Goal: Task Accomplishment & Management: Manage account settings

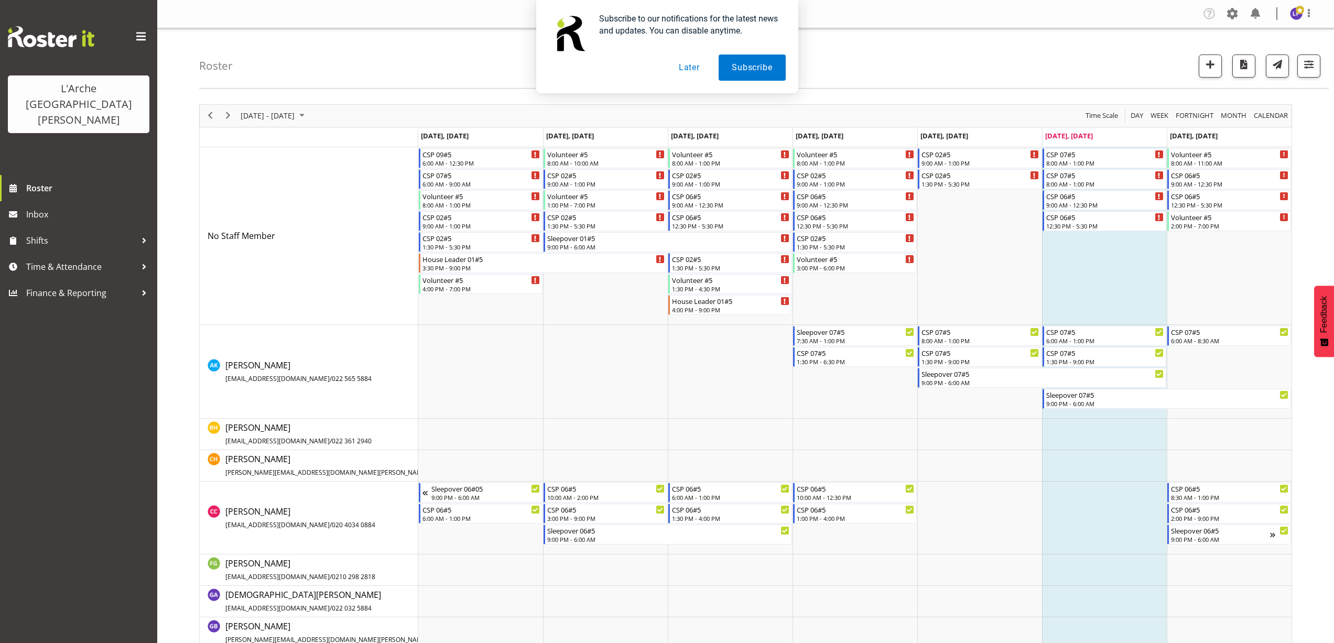
click at [684, 70] on button "Later" at bounding box center [689, 68] width 47 height 26
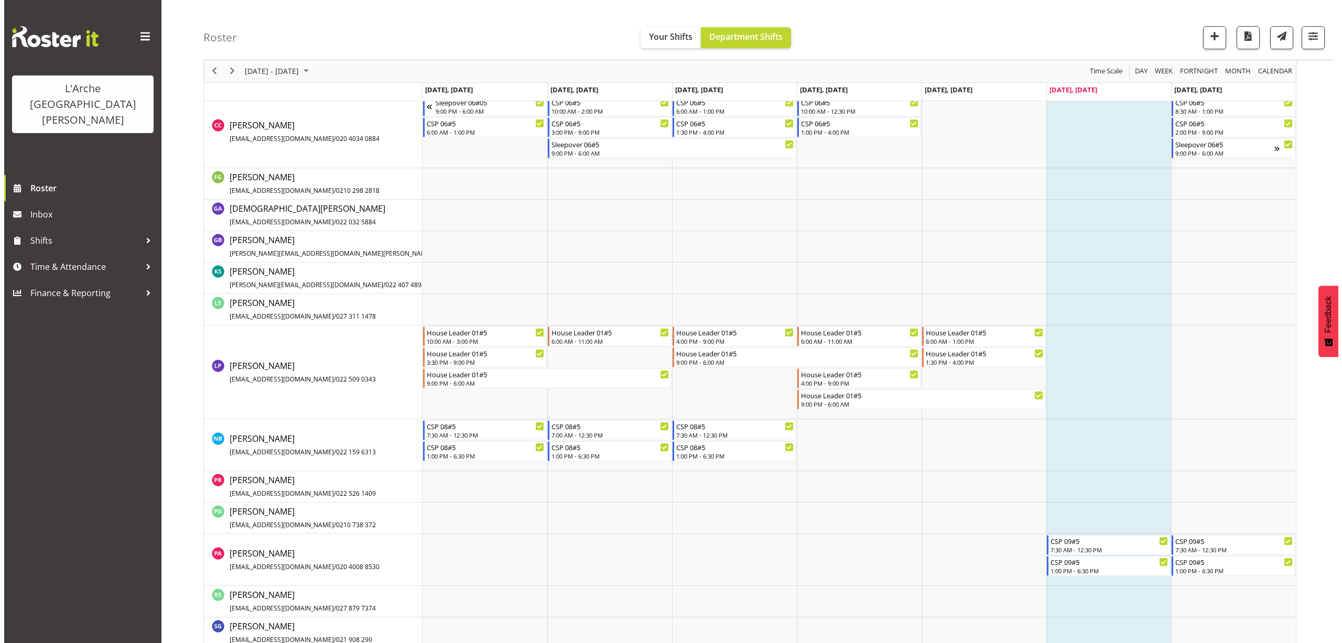
scroll to position [419, 0]
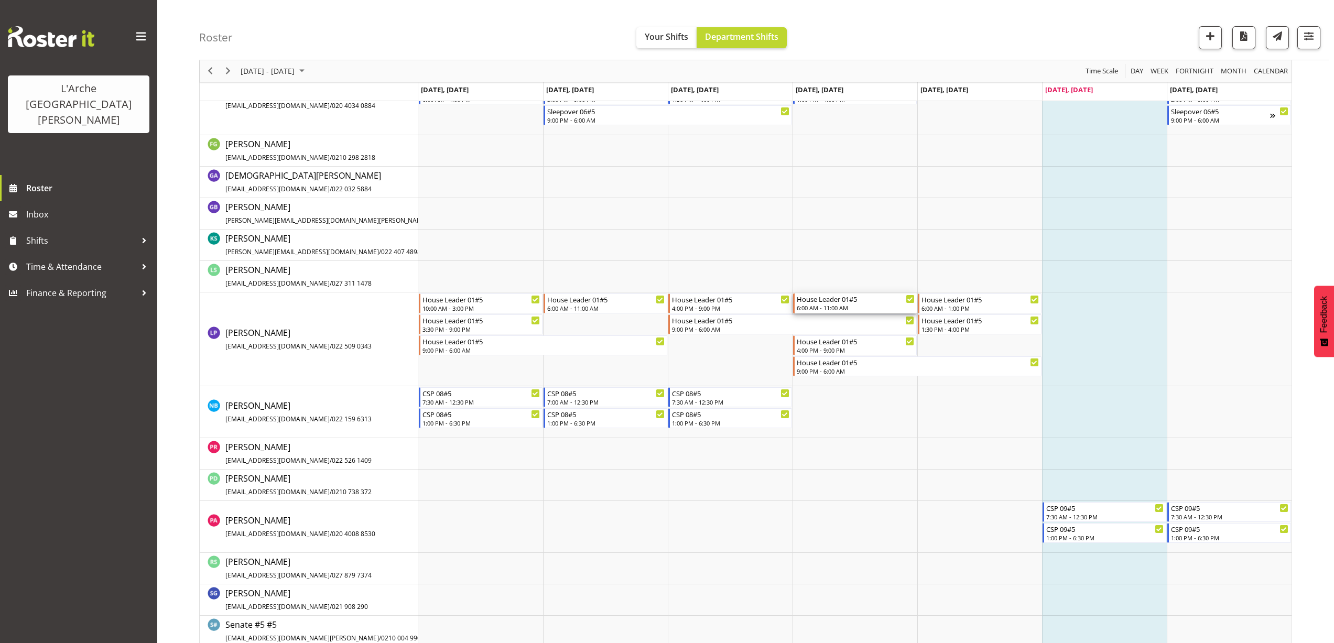
click at [818, 306] on div "6:00 AM - 11:00 AM" at bounding box center [856, 307] width 118 height 8
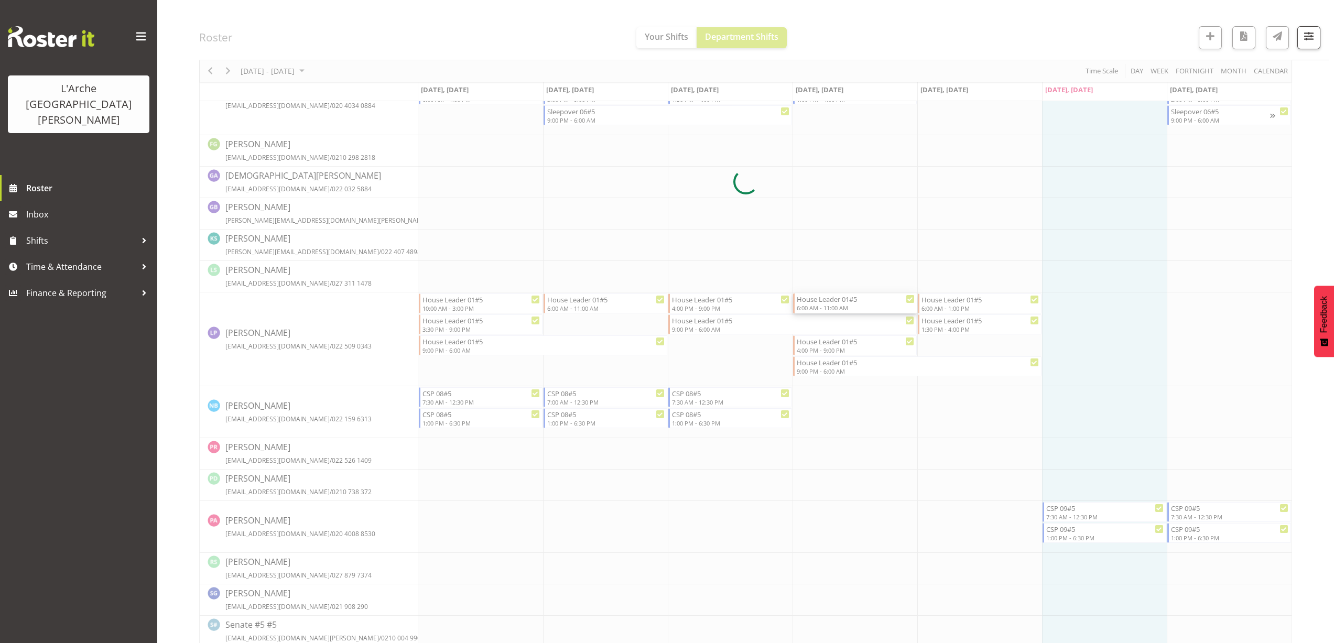
select select
select select "7"
select select "2025"
select select "11"
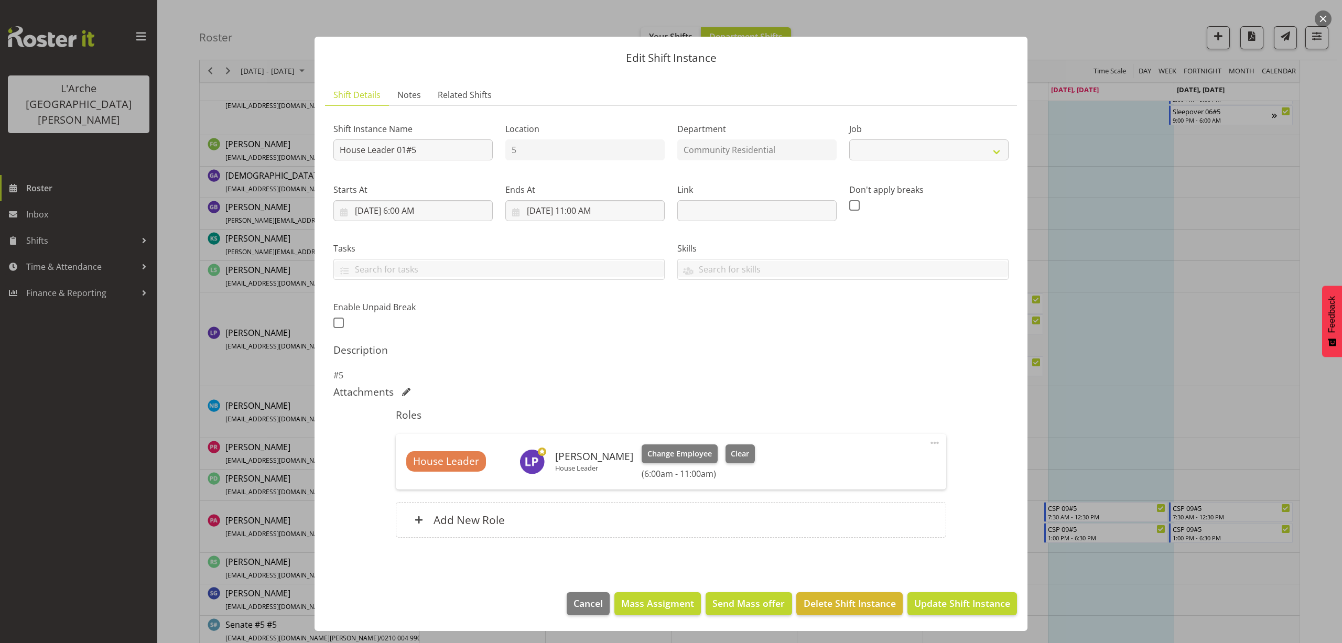
select select "1"
click at [597, 210] on input "[DATE] 11:00 AM" at bounding box center [584, 210] width 159 height 21
click at [579, 434] on select "00 01 02 03 04 05 06 07 08 09 10 11 12 13 14 15 16 17 18 19 20 21 22 23" at bounding box center [585, 433] width 24 height 21
select select "10"
click at [573, 423] on select "00 01 02 03 04 05 06 07 08 09 10 11 12 13 14 15 16 17 18 19 20 21 22 23" at bounding box center [585, 433] width 24 height 21
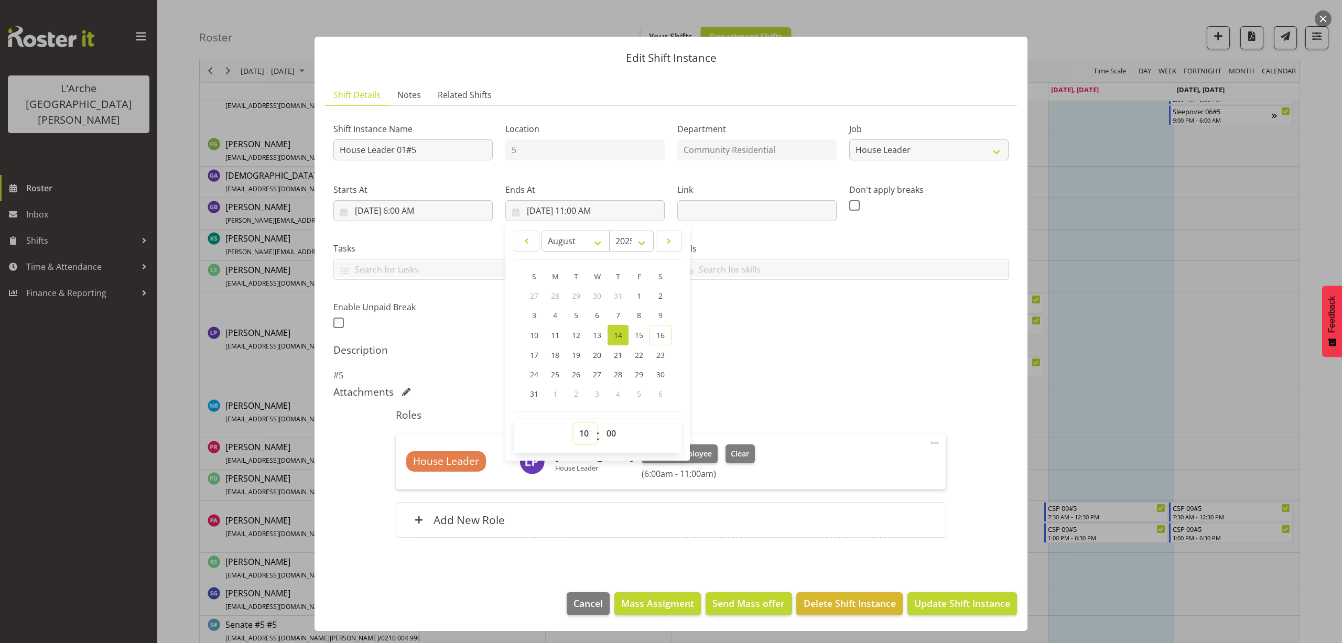
type input "[DATE] 10:00 AM"
click at [985, 600] on span "Update Shift Instance" at bounding box center [962, 603] width 96 height 14
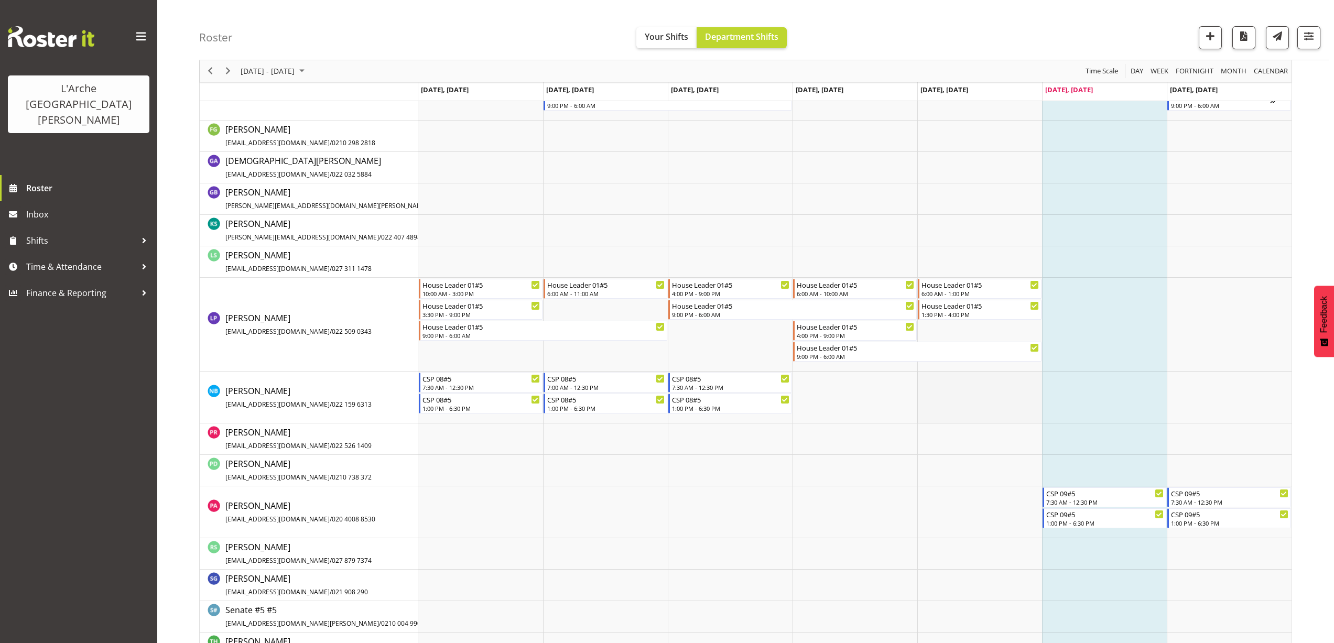
scroll to position [463, 0]
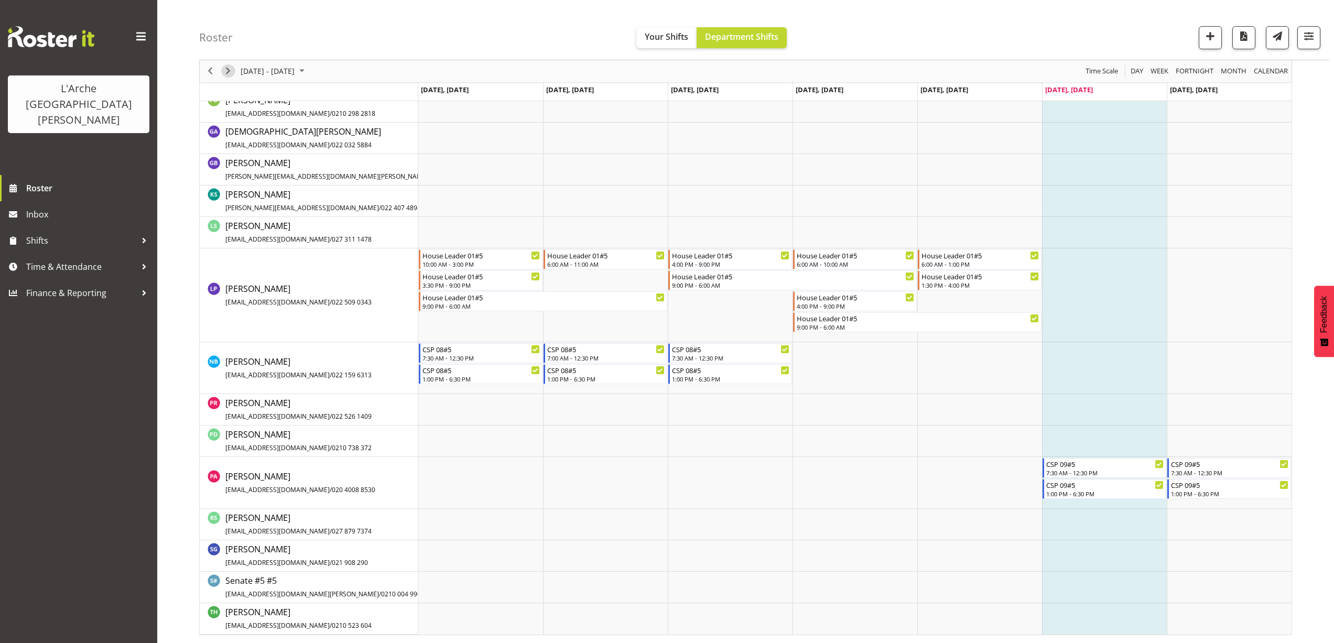
click at [230, 74] on span "Next" at bounding box center [228, 71] width 13 height 13
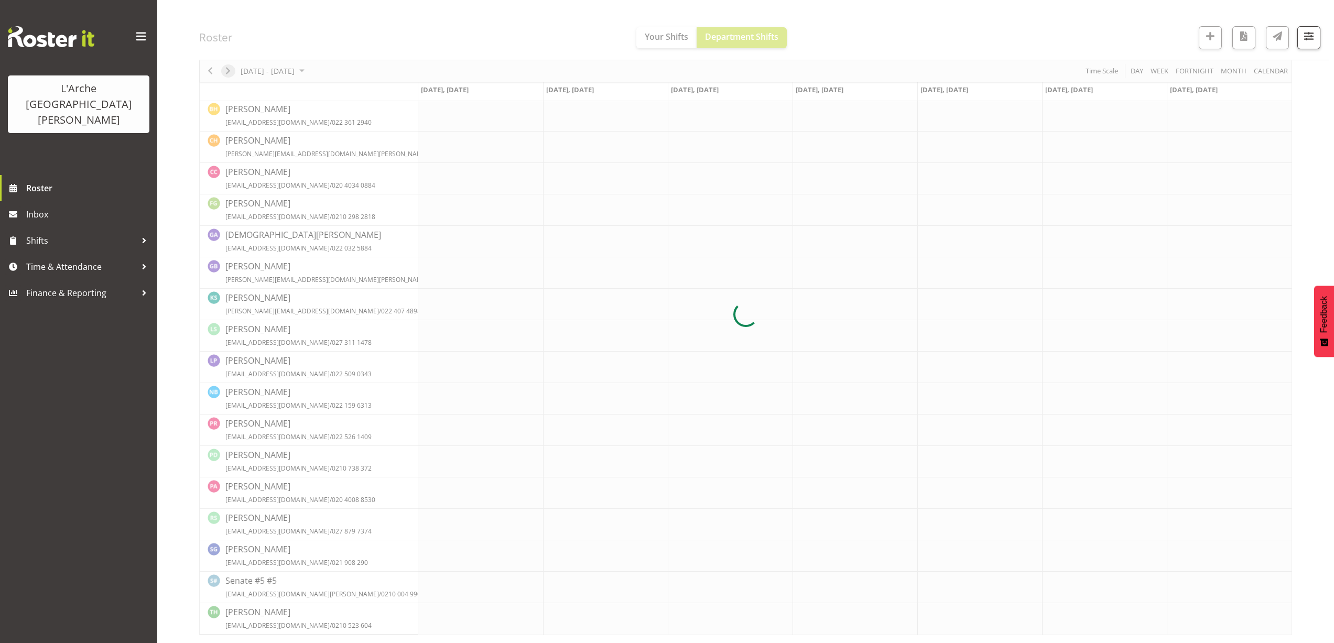
scroll to position [0, 0]
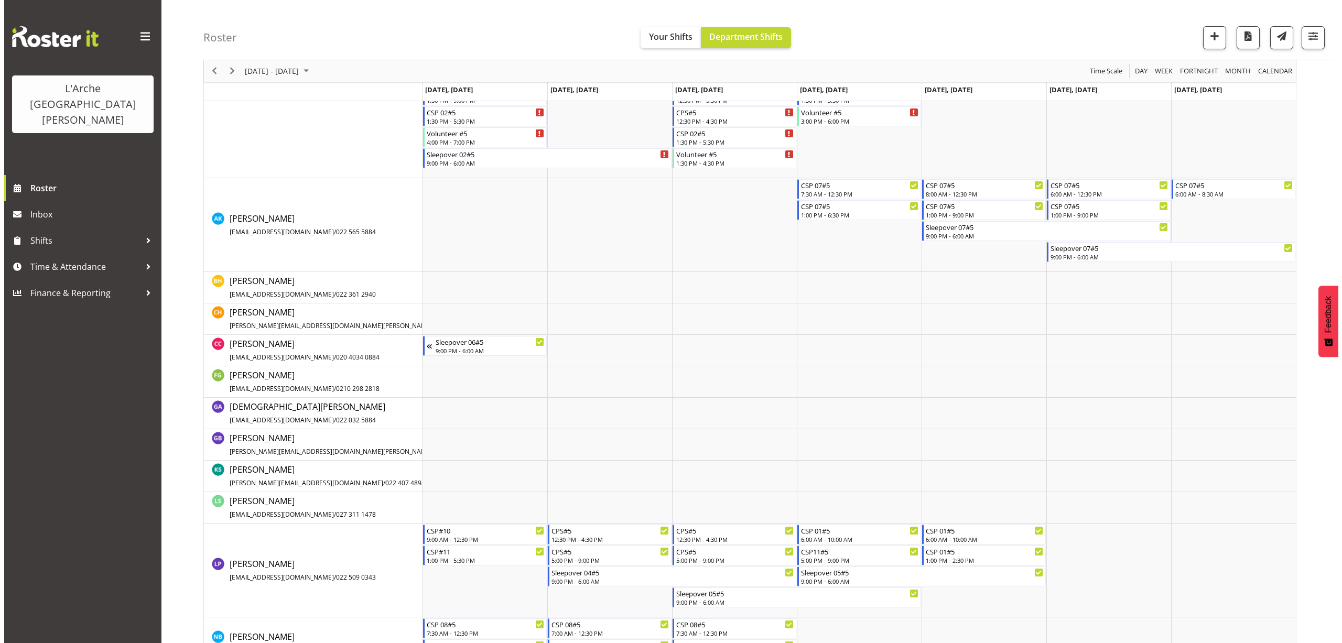
scroll to position [157, 0]
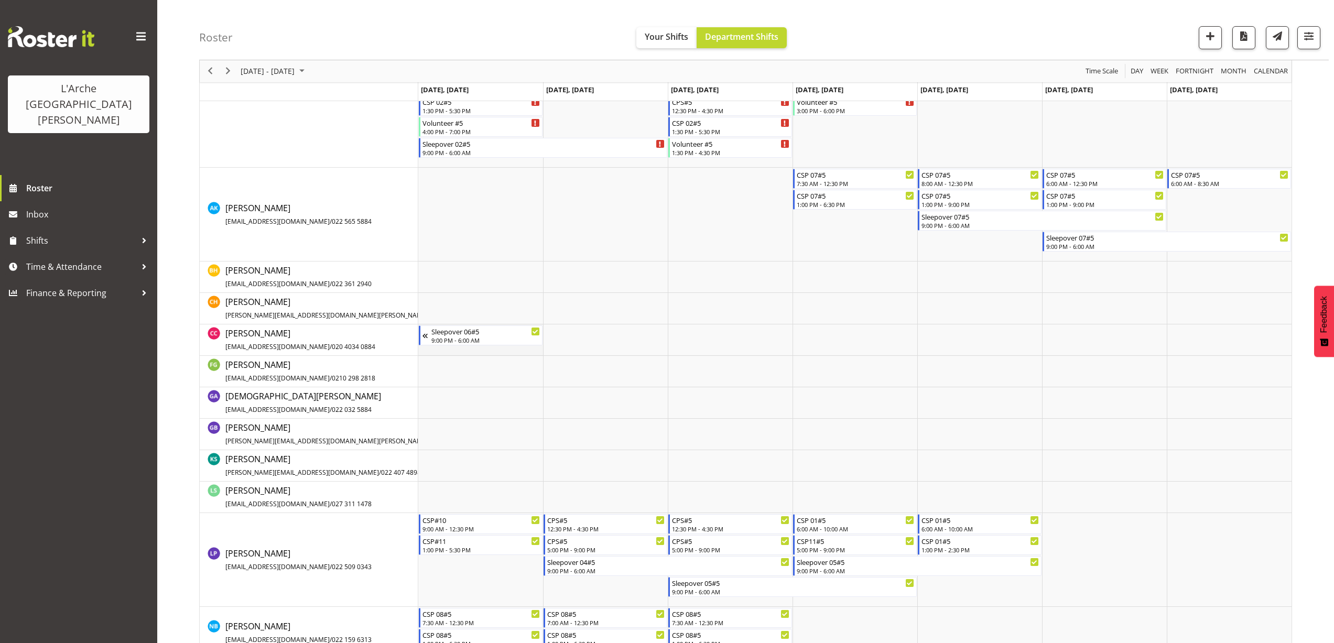
click at [447, 350] on td "Timeline Week of August 23, 2025" at bounding box center [480, 339] width 125 height 31
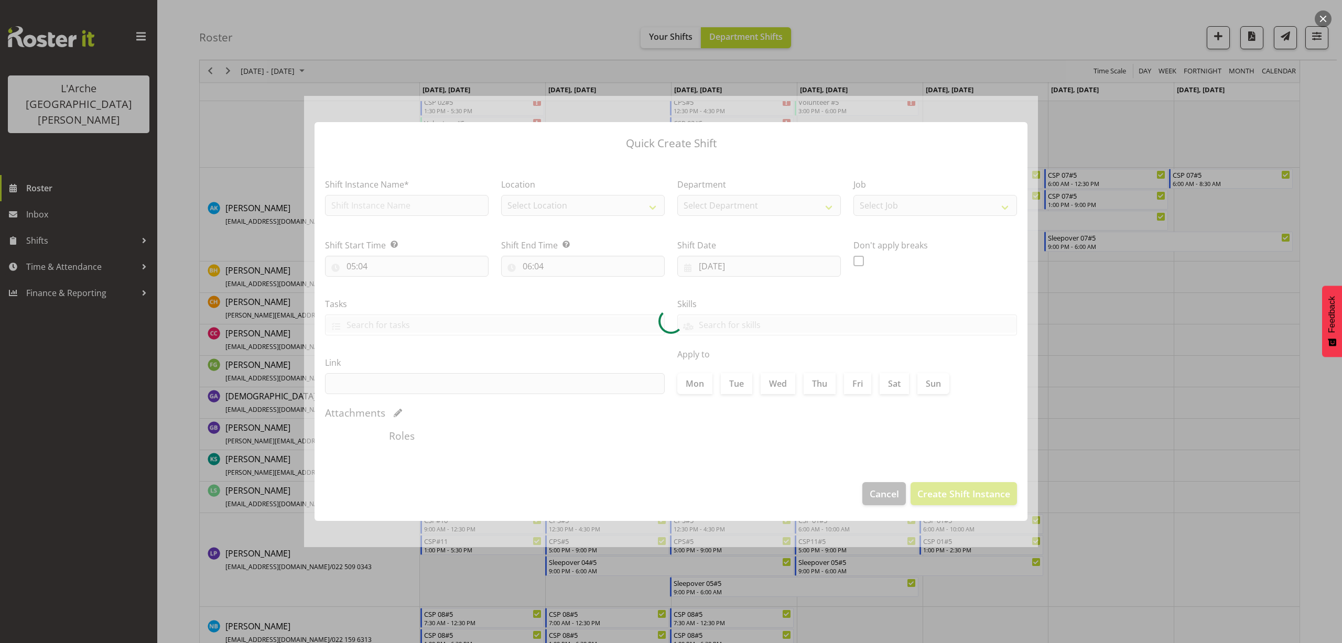
type input "[DATE]"
checkbox input "true"
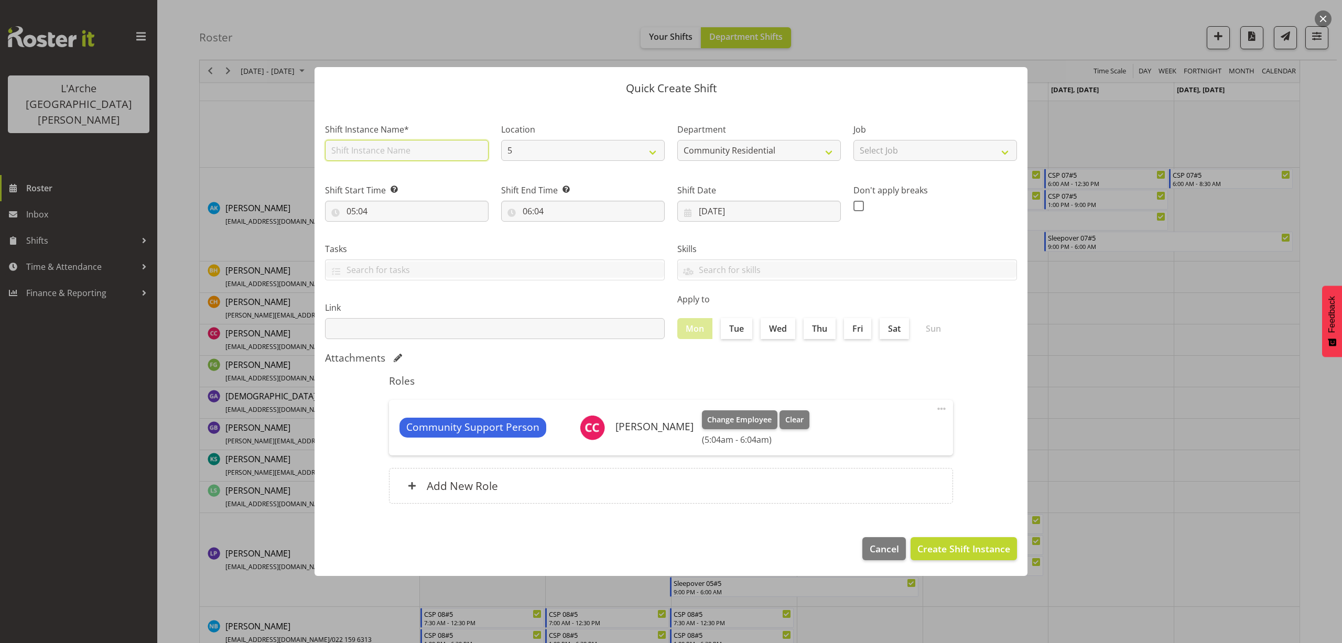
click at [397, 156] on input "text" at bounding box center [407, 150] width 164 height 21
type input "CSP 06#5"
click at [872, 157] on select "Select Job Accounts Admin Art Coordinator Community Leader Community Support Pe…" at bounding box center [935, 150] width 164 height 21
select select "2"
click at [853, 140] on select "Select Job Accounts Admin Art Coordinator Community Leader Community Support Pe…" at bounding box center [935, 150] width 164 height 21
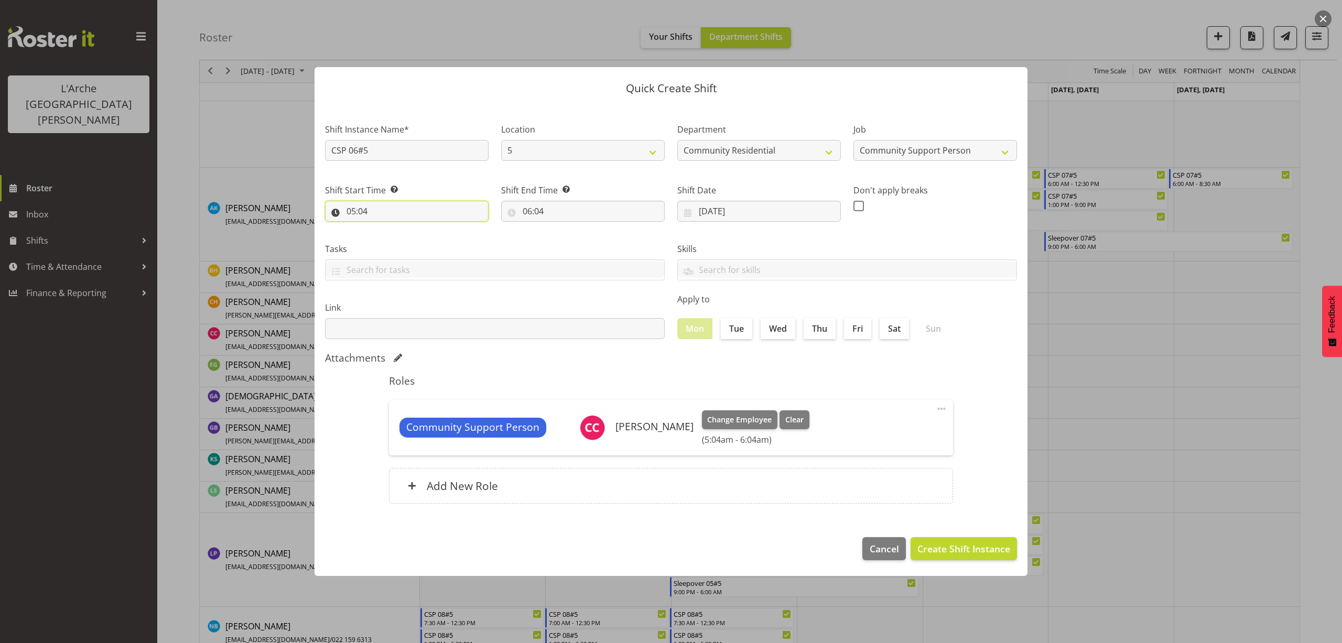
click at [359, 211] on input "05:04" at bounding box center [407, 211] width 164 height 21
click at [393, 238] on select "00 01 02 03 04 05 06 07 08 09 10 11 12 13 14 15 16 17 18 19 20 21 22 23" at bounding box center [397, 238] width 24 height 21
select select "6"
click at [385, 228] on select "00 01 02 03 04 05 06 07 08 09 10 11 12 13 14 15 16 17 18 19 20 21 22 23" at bounding box center [397, 238] width 24 height 21
type input "06:04"
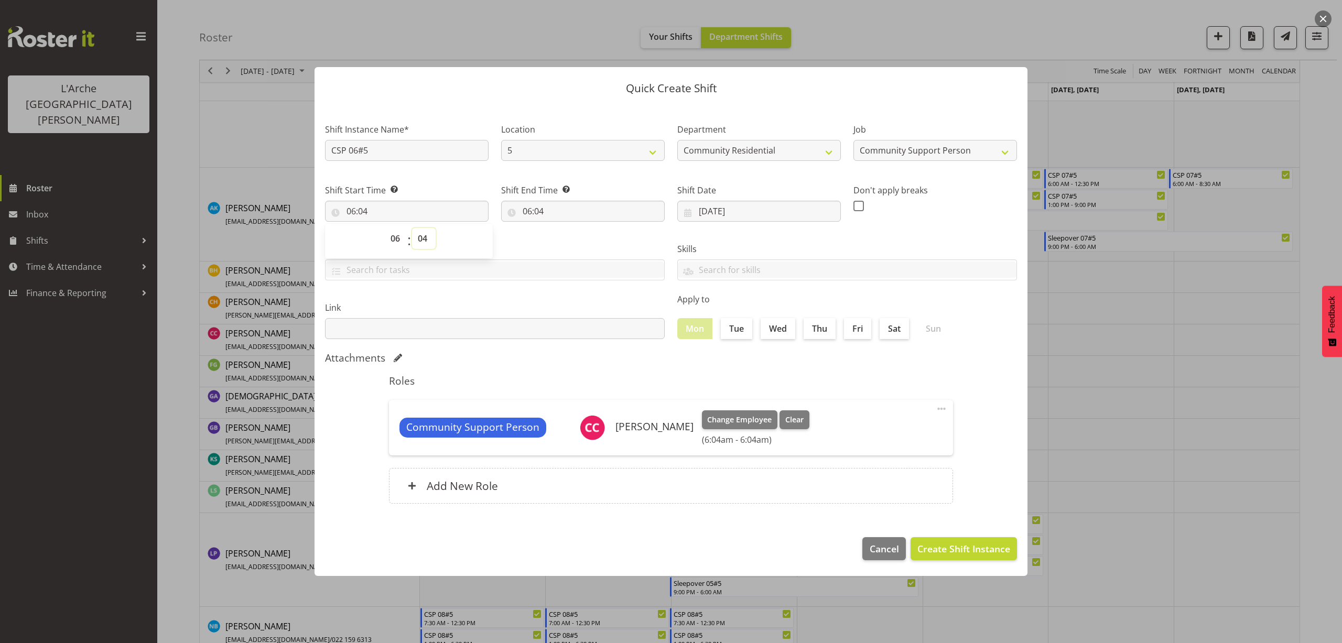
click at [427, 239] on select "00 01 02 03 04 05 06 07 08 09 10 11 12 13 14 15 16 17 18 19 20 21 22 23 24 25 2…" at bounding box center [424, 238] width 24 height 21
select select "0"
click at [412, 228] on select "00 01 02 03 04 05 06 07 08 09 10 11 12 13 14 15 16 17 18 19 20 21 22 23 24 25 2…" at bounding box center [424, 238] width 24 height 21
type input "06:00"
click at [537, 213] on input "06:04" at bounding box center [583, 211] width 164 height 21
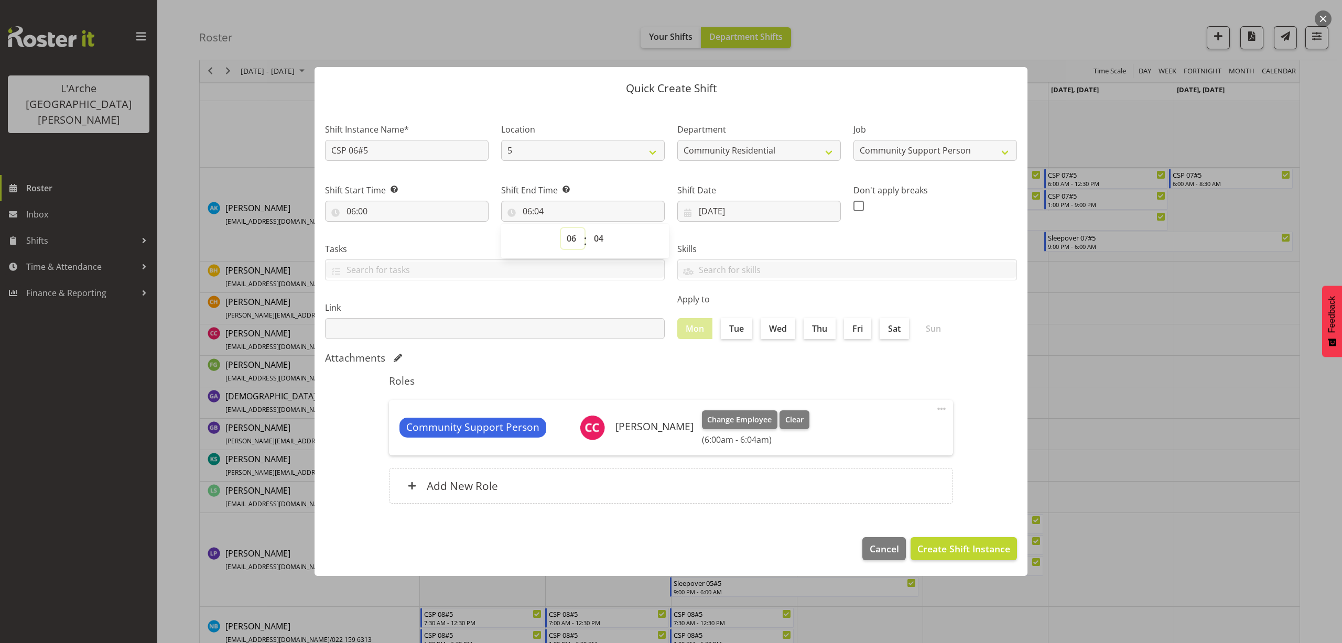
click at [572, 236] on select "00 01 02 03 04 05 06 07 08 09 10 11 12 13 14 15 16 17 18 19 20 21 22 23" at bounding box center [573, 238] width 24 height 21
select select "10"
click at [561, 228] on select "00 01 02 03 04 05 06 07 08 09 10 11 12 13 14 15 16 17 18 19 20 21 22 23" at bounding box center [573, 238] width 24 height 21
type input "10:04"
click at [599, 241] on select "00 01 02 03 04 05 06 07 08 09 10 11 12 13 14 15 16 17 18 19 20 21 22 23 24 25 2…" at bounding box center [600, 238] width 24 height 21
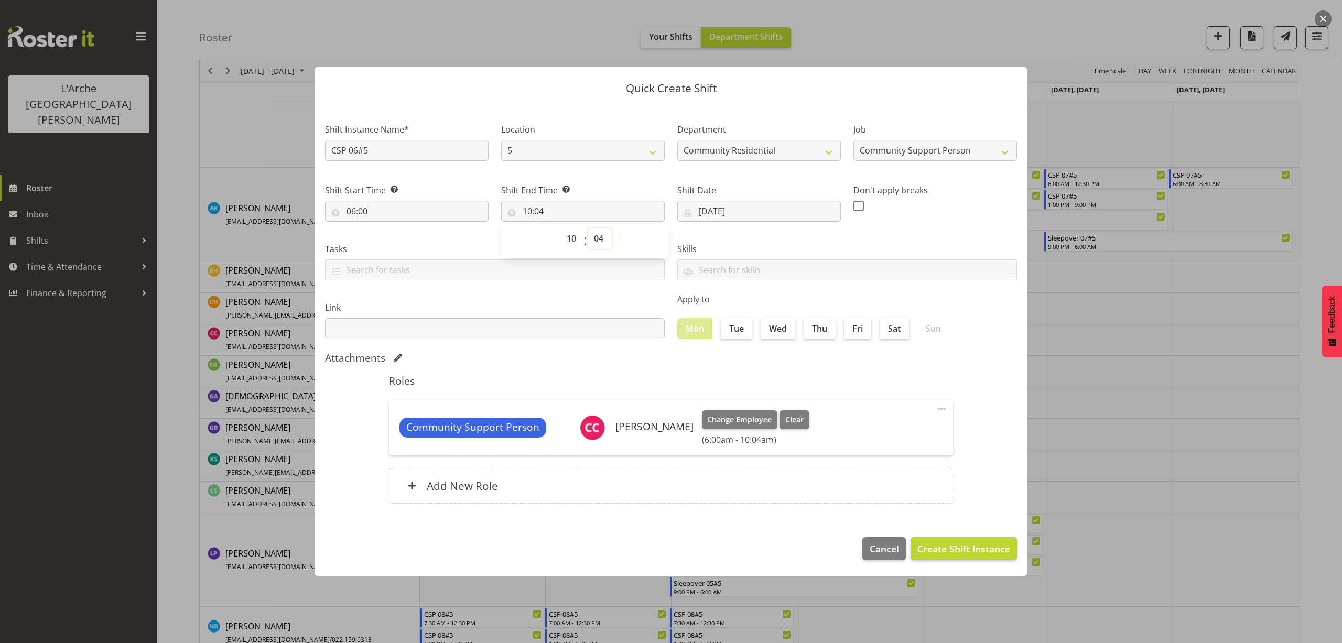
select select "0"
click at [588, 228] on select "00 01 02 03 04 05 06 07 08 09 10 11 12 13 14 15 16 17 18 19 20 21 22 23 24 25 2…" at bounding box center [600, 238] width 24 height 21
type input "10:00"
click at [965, 543] on span "Create Shift Instance" at bounding box center [963, 549] width 93 height 14
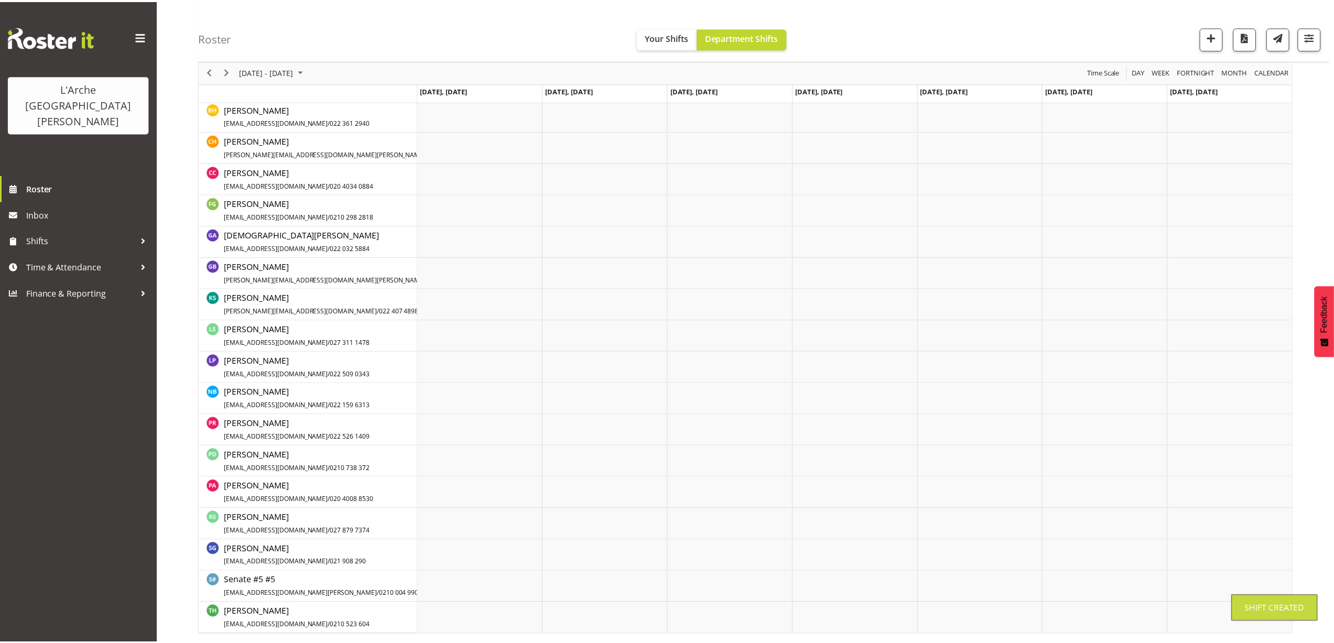
scroll to position [110, 0]
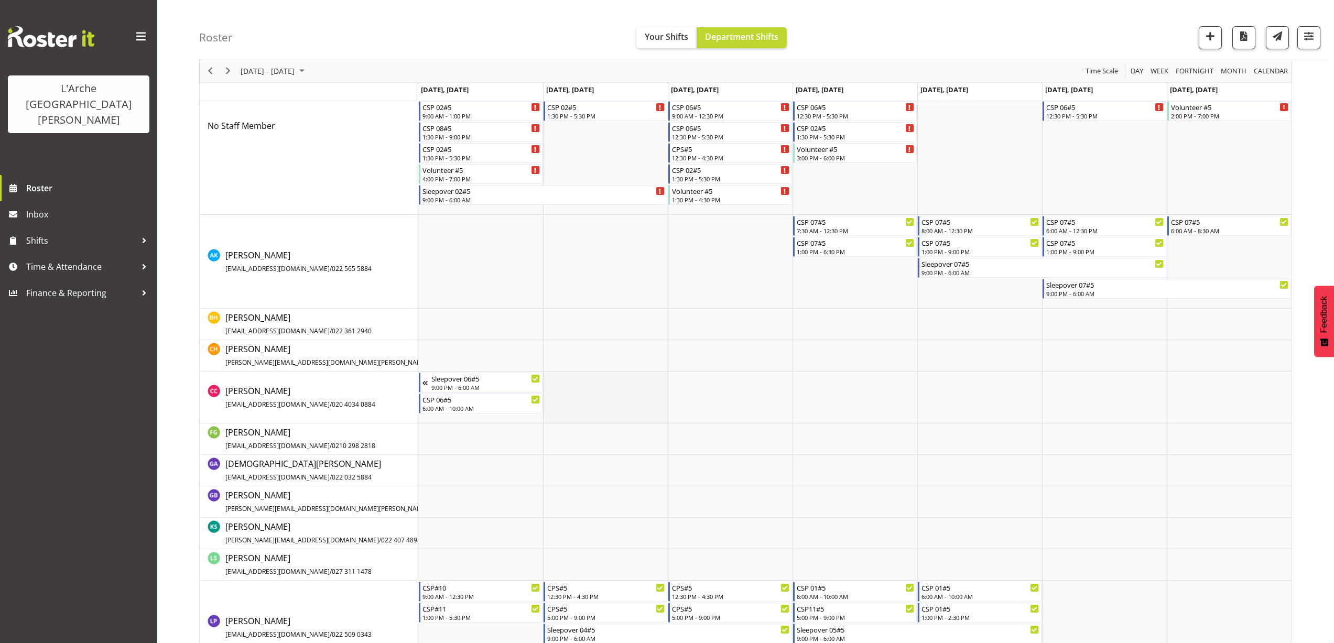
click at [559, 375] on td "Timeline Week of August 23, 2025" at bounding box center [605, 398] width 125 height 52
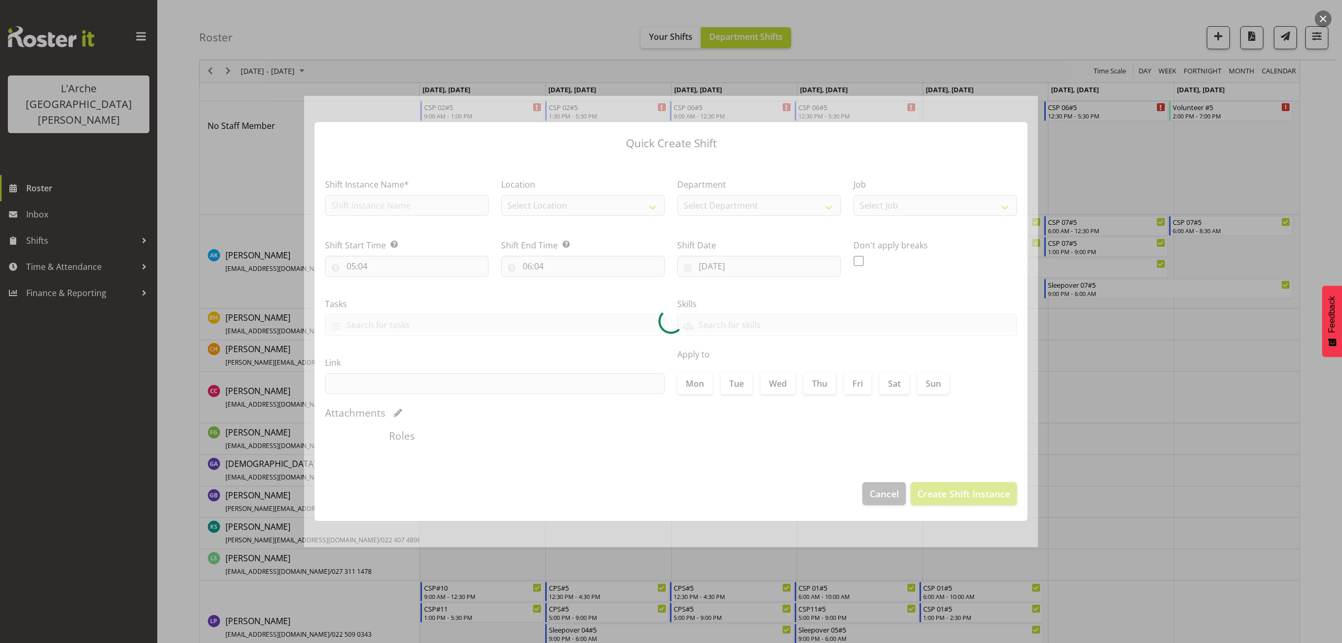
type input "[DATE]"
checkbox input "true"
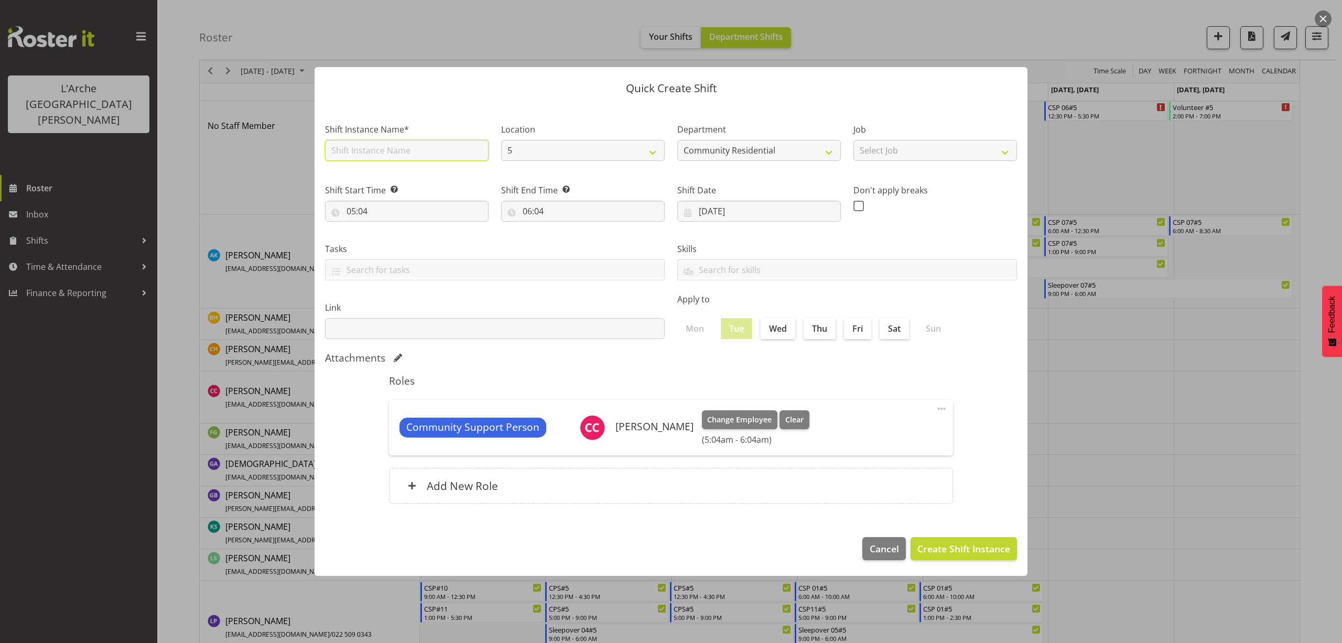
click at [380, 152] on input "text" at bounding box center [407, 150] width 164 height 21
type input "CSP 06#5"
click at [920, 153] on select "Select Job Accounts Admin Art Coordinator Community Leader Community Support Pe…" at bounding box center [935, 150] width 164 height 21
select select "2"
click at [853, 140] on select "Select Job Accounts Admin Art Coordinator Community Leader Community Support Pe…" at bounding box center [935, 150] width 164 height 21
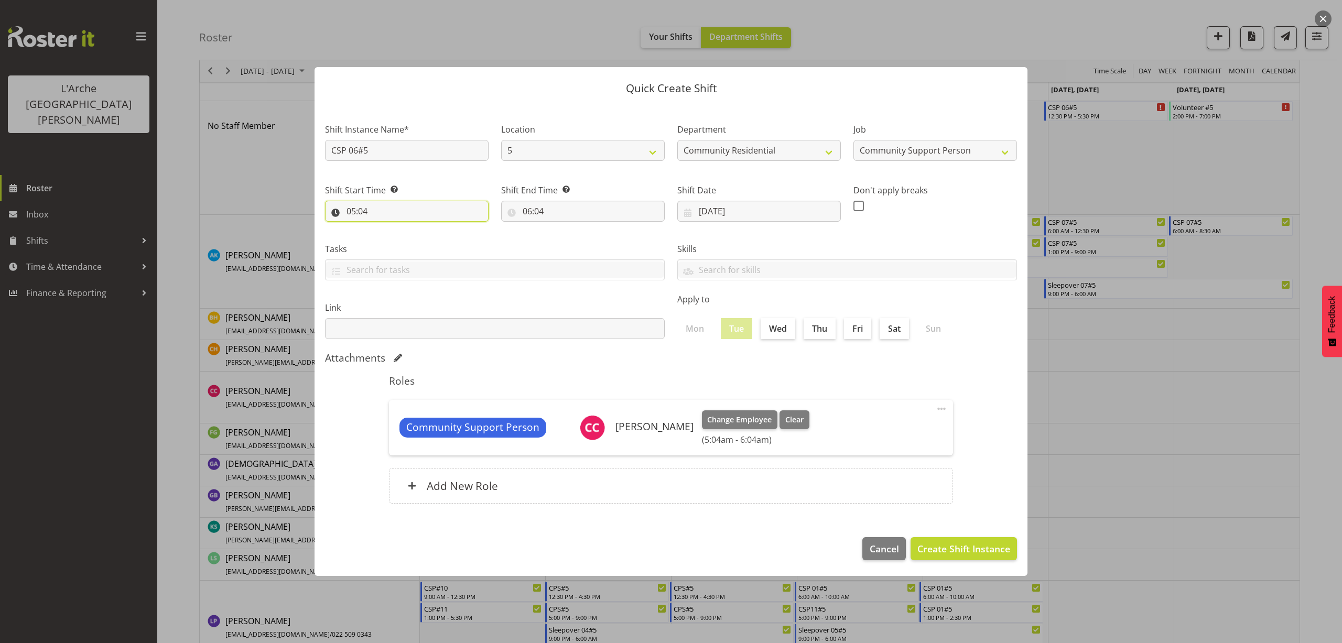
click at [351, 209] on input "05:04" at bounding box center [407, 211] width 164 height 21
click at [394, 236] on select "00 01 02 03 04 05 06 07 08 09 10 11 12 13 14 15 16 17 18 19 20 21 22 23" at bounding box center [397, 238] width 24 height 21
select select "10"
click at [385, 228] on select "00 01 02 03 04 05 06 07 08 09 10 11 12 13 14 15 16 17 18 19 20 21 22 23" at bounding box center [397, 238] width 24 height 21
type input "10:04"
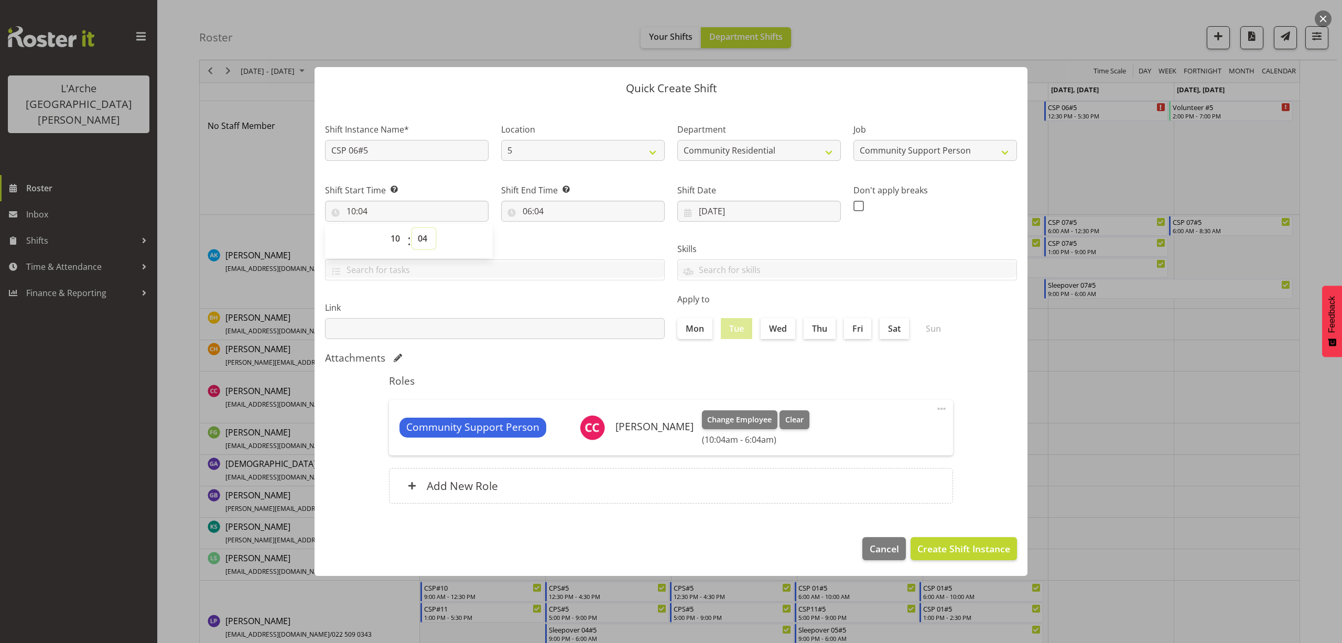
click at [425, 241] on select "00 01 02 03 04 05 06 07 08 09 10 11 12 13 14 15 16 17 18 19 20 21 22 23 24 25 2…" at bounding box center [424, 238] width 24 height 21
select select "0"
click at [412, 228] on select "00 01 02 03 04 05 06 07 08 09 10 11 12 13 14 15 16 17 18 19 20 21 22 23 24 25 2…" at bounding box center [424, 238] width 24 height 21
type input "10:00"
click at [543, 211] on input "06:04" at bounding box center [583, 211] width 164 height 21
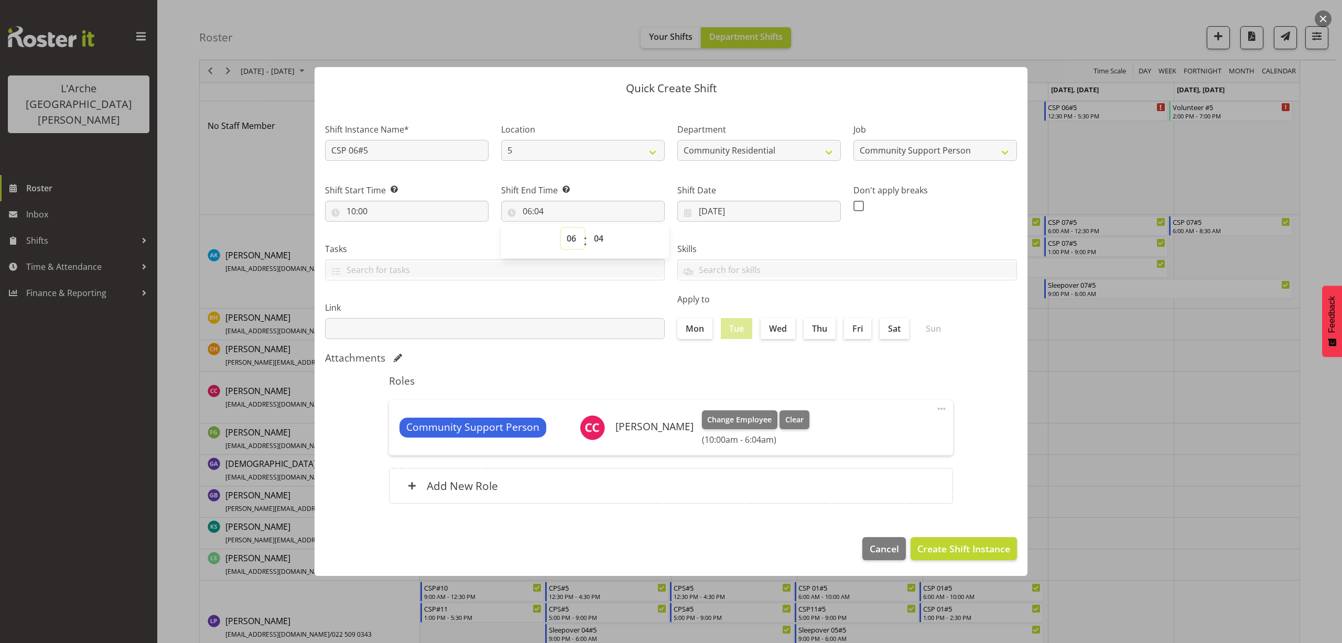
click at [568, 241] on select "00 01 02 03 04 05 06 07 08 09 10 11 12 13 14 15 16 17 18 19 20 21 22 23" at bounding box center [573, 238] width 24 height 21
select select "14"
click at [561, 228] on select "00 01 02 03 04 05 06 07 08 09 10 11 12 13 14 15 16 17 18 19 20 21 22 23" at bounding box center [573, 238] width 24 height 21
type input "14:04"
click at [573, 240] on select "00 01 02 03 04 05 06 07 08 09 10 11 12 13 14 15 16 17 18 19 20 21 22 23" at bounding box center [573, 238] width 24 height 21
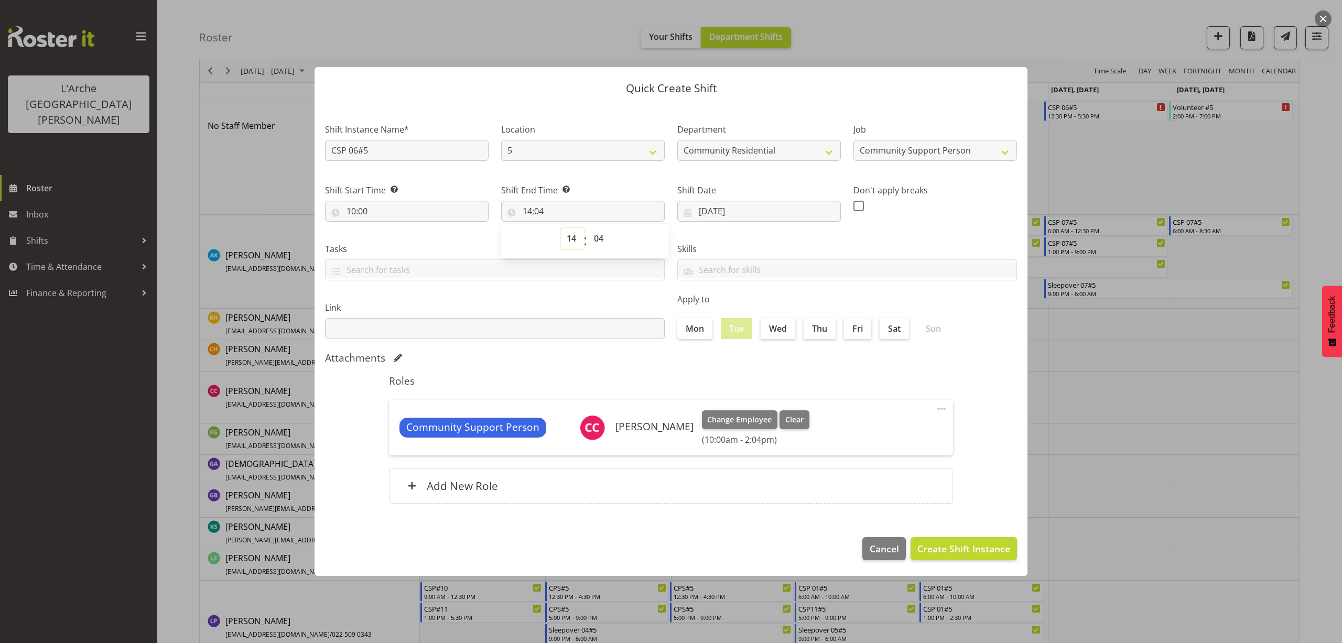
select select "13"
click at [561, 228] on select "00 01 02 03 04 05 06 07 08 09 10 11 12 13 14 15 16 17 18 19 20 21 22 23" at bounding box center [573, 238] width 24 height 21
type input "13:04"
click at [600, 240] on select "00 01 02 03 04 05 06 07 08 09 10 11 12 13 14 15 16 17 18 19 20 21 22 23 24 25 2…" at bounding box center [600, 238] width 24 height 21
select select "0"
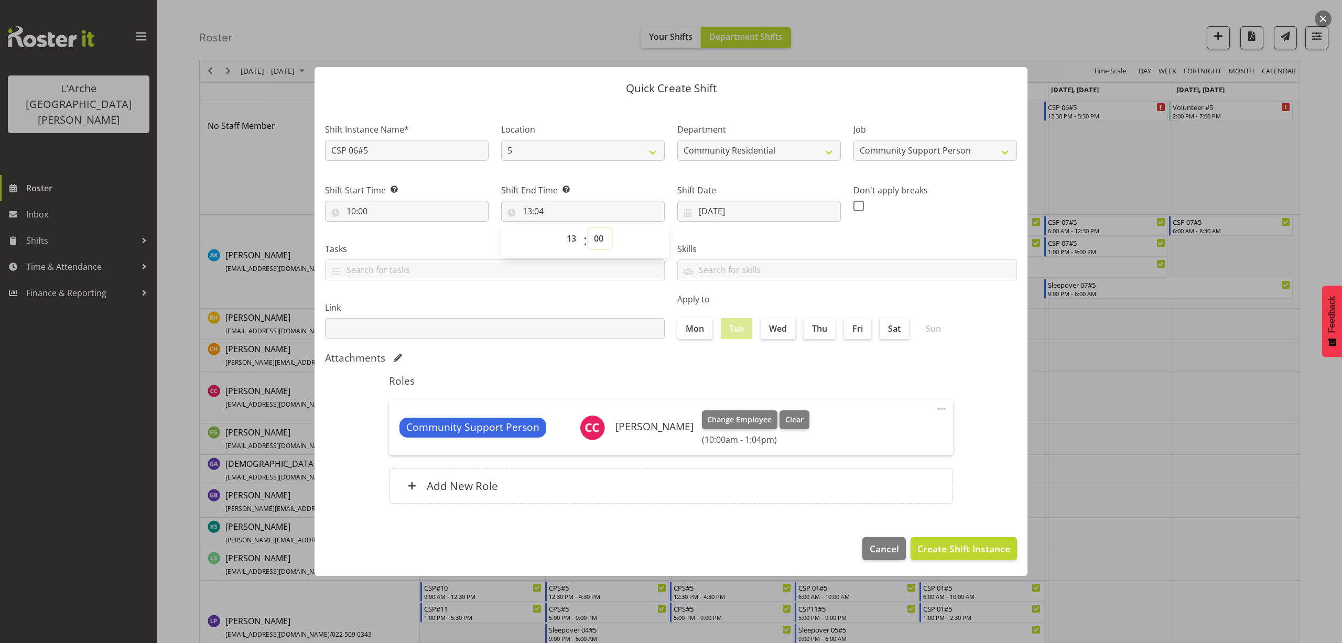
click at [588, 228] on select "00 01 02 03 04 05 06 07 08 09 10 11 12 13 14 15 16 17 18 19 20 21 22 23 24 25 2…" at bounding box center [600, 238] width 24 height 21
type input "13:00"
click at [939, 548] on span "Create Shift Instance" at bounding box center [963, 549] width 93 height 14
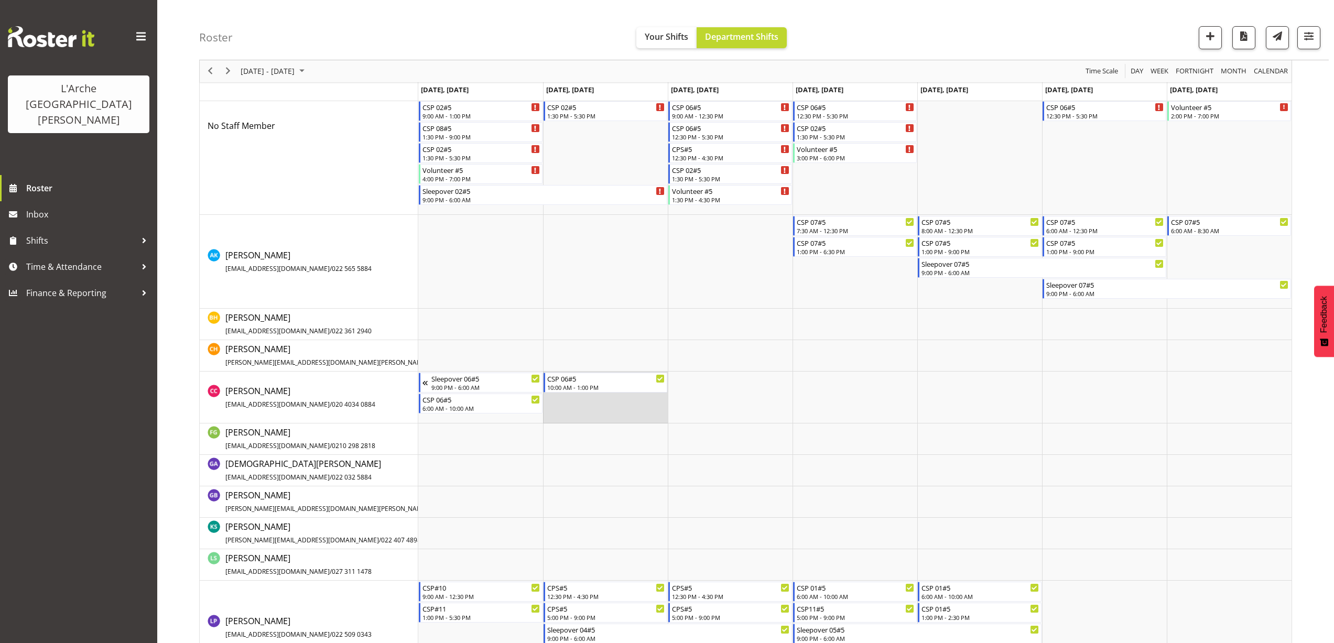
click at [570, 404] on td "Timeline Week of August 23, 2025" at bounding box center [605, 398] width 125 height 52
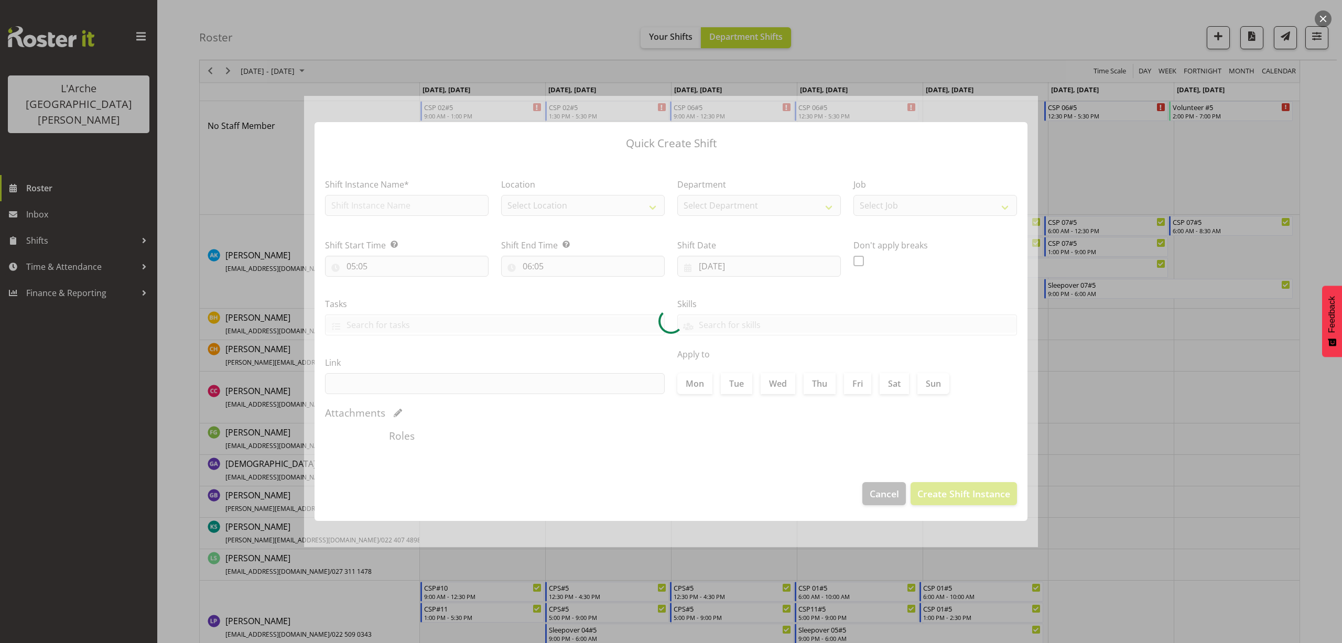
type input "[DATE]"
checkbox input "true"
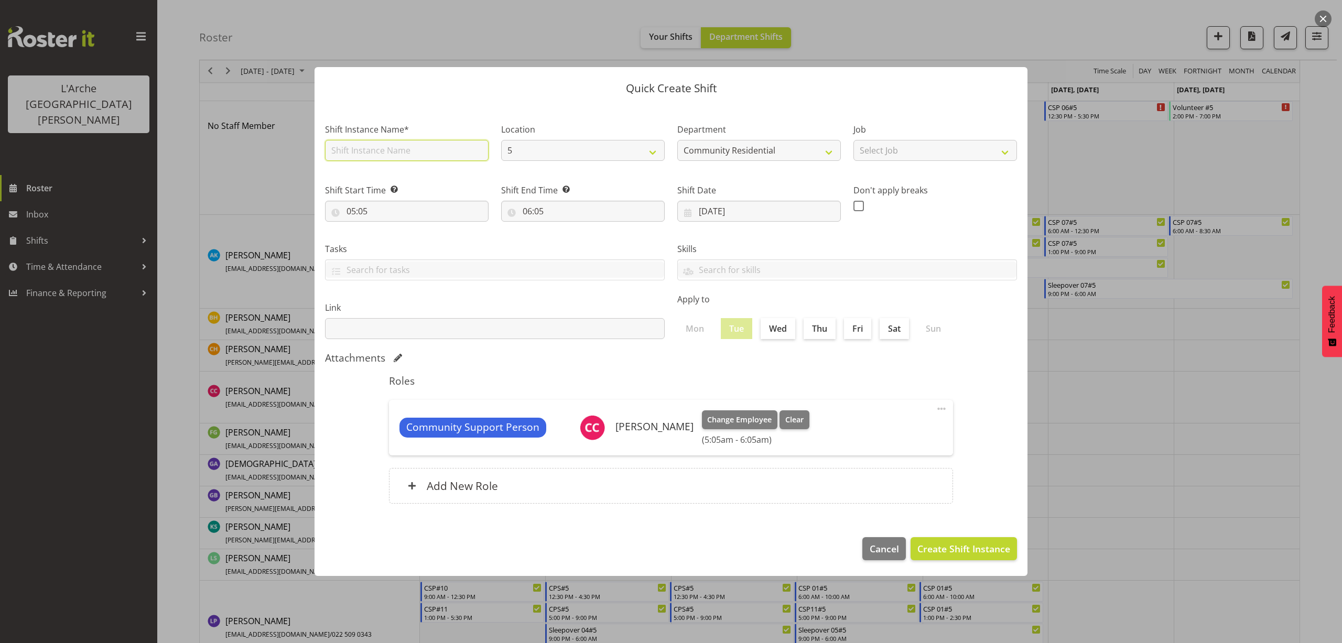
click at [358, 149] on input "text" at bounding box center [407, 150] width 164 height 21
type input "CSP 06#5"
click at [879, 152] on select "Select Job Accounts Admin Art Coordinator Community Leader Community Support Pe…" at bounding box center [935, 150] width 164 height 21
select select "2"
click at [853, 140] on select "Select Job Accounts Admin Art Coordinator Community Leader Community Support Pe…" at bounding box center [935, 150] width 164 height 21
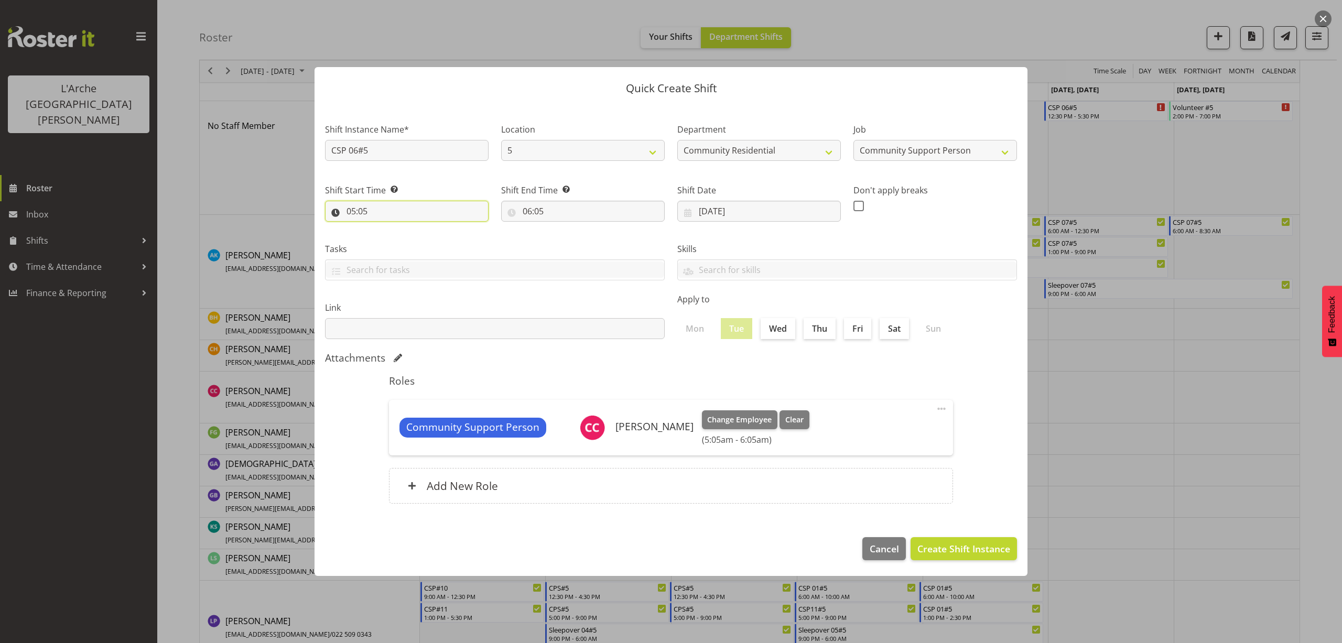
click at [362, 212] on input "05:05" at bounding box center [407, 211] width 164 height 21
click at [396, 238] on select "00 01 02 03 04 05 06 07 08 09 10 11 12 13 14 15 16 17 18 19 20 21 22 23" at bounding box center [397, 238] width 24 height 21
select select "13"
click at [385, 228] on select "00 01 02 03 04 05 06 07 08 09 10 11 12 13 14 15 16 17 18 19 20 21 22 23" at bounding box center [397, 238] width 24 height 21
type input "13:05"
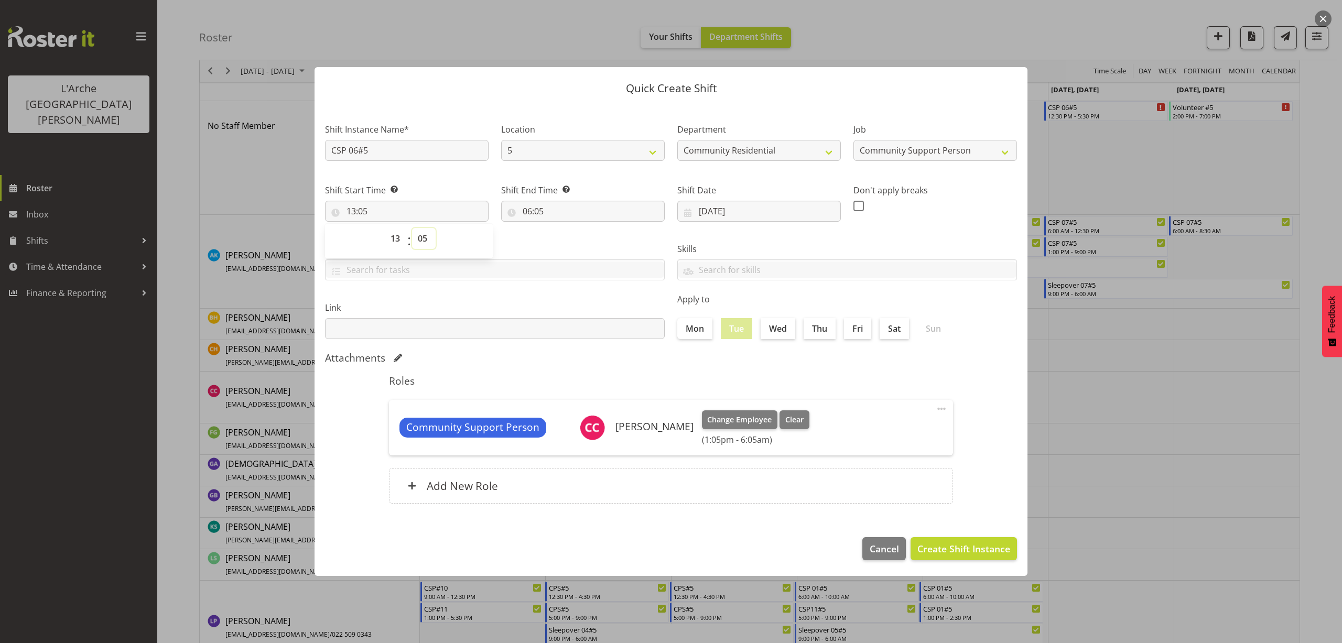
click at [425, 241] on select "00 01 02 03 04 05 06 07 08 09 10 11 12 13 14 15 16 17 18 19 20 21 22 23 24 25 2…" at bounding box center [424, 238] width 24 height 21
select select "30"
click at [412, 228] on select "00 01 02 03 04 05 06 07 08 09 10 11 12 13 14 15 16 17 18 19 20 21 22 23 24 25 2…" at bounding box center [424, 238] width 24 height 21
type input "13:30"
click at [541, 212] on input "06:05" at bounding box center [583, 211] width 164 height 21
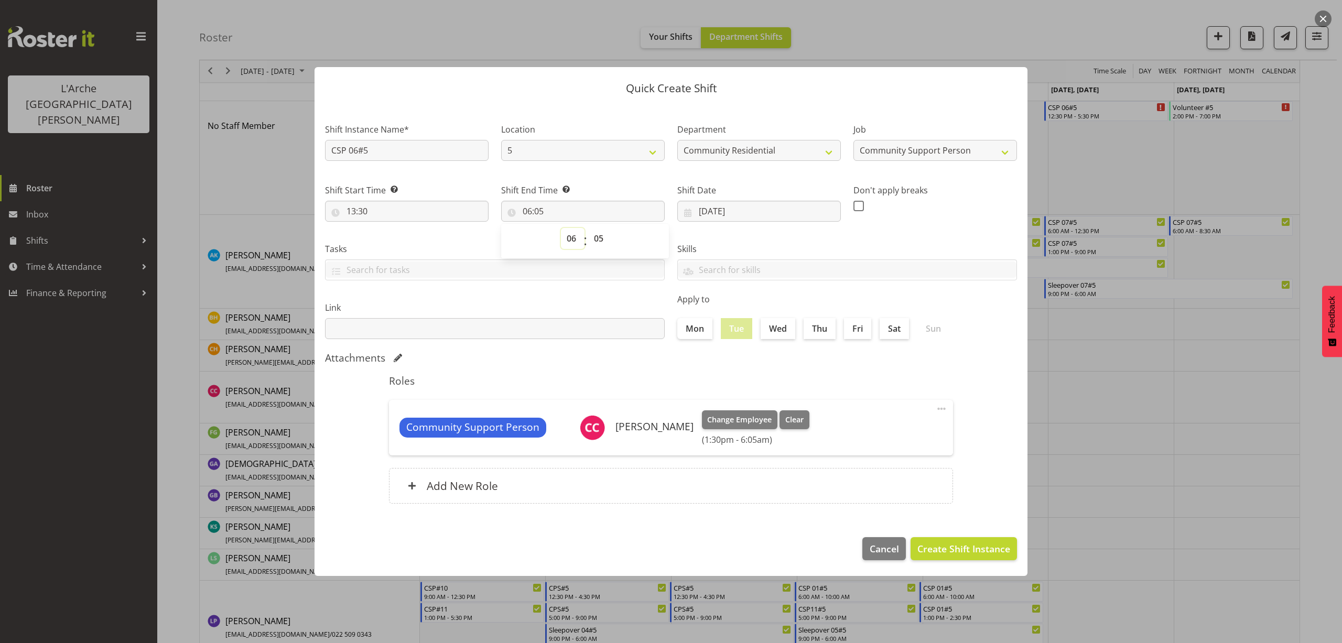
click at [570, 235] on select "00 01 02 03 04 05 06 07 08 09 10 11 12 13 14 15 16 17 18 19 20 21 22 23" at bounding box center [573, 238] width 24 height 21
select select "21"
click at [561, 228] on select "00 01 02 03 04 05 06 07 08 09 10 11 12 13 14 15 16 17 18 19 20 21 22 23" at bounding box center [573, 238] width 24 height 21
type input "21:05"
click at [600, 237] on select "00 01 02 03 04 05 06 07 08 09 10 11 12 13 14 15 16 17 18 19 20 21 22 23 24 25 2…" at bounding box center [600, 238] width 24 height 21
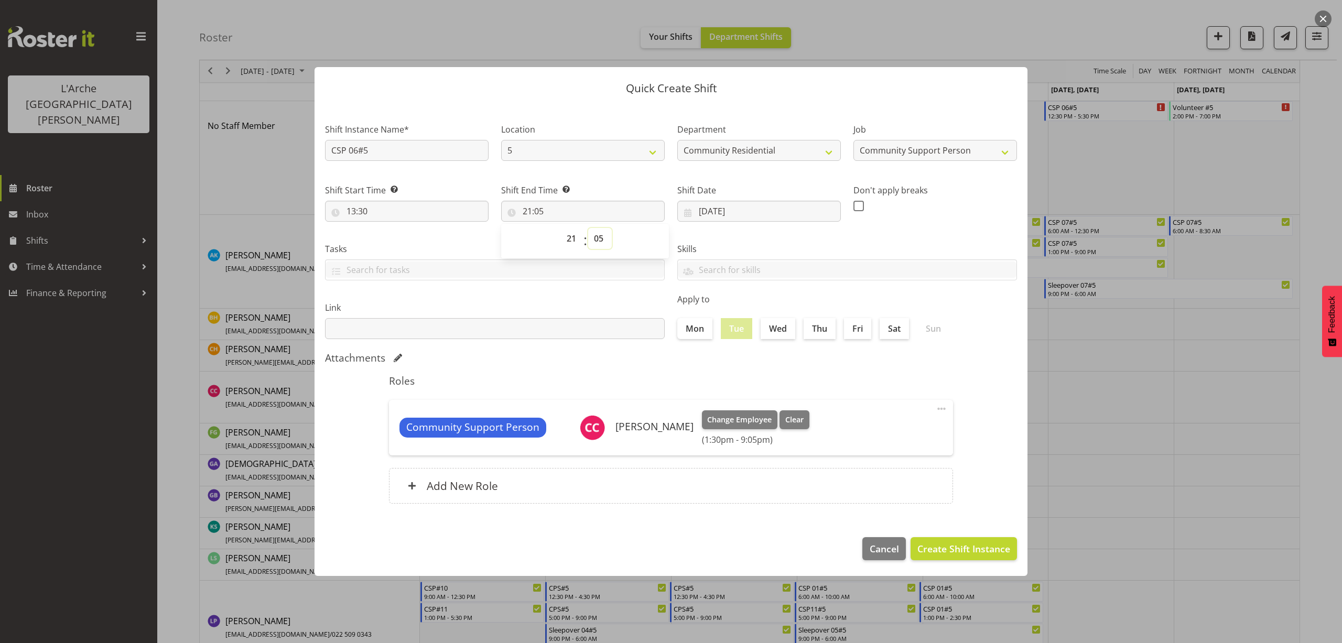
select select "0"
click at [588, 228] on select "00 01 02 03 04 05 06 07 08 09 10 11 12 13 14 15 16 17 18 19 20 21 22 23 24 25 2…" at bounding box center [600, 238] width 24 height 21
type input "21:00"
click at [933, 546] on span "Create Shift Instance" at bounding box center [963, 549] width 93 height 14
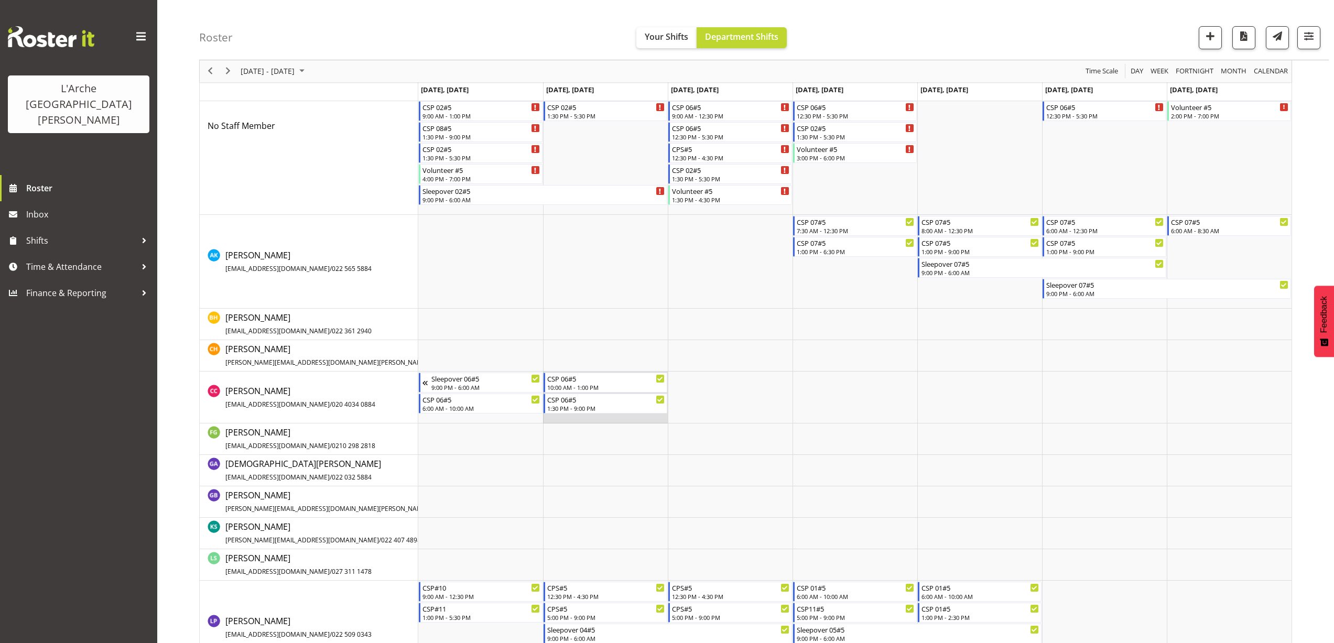
click at [563, 417] on td "Timeline Week of August 23, 2025" at bounding box center [605, 398] width 125 height 52
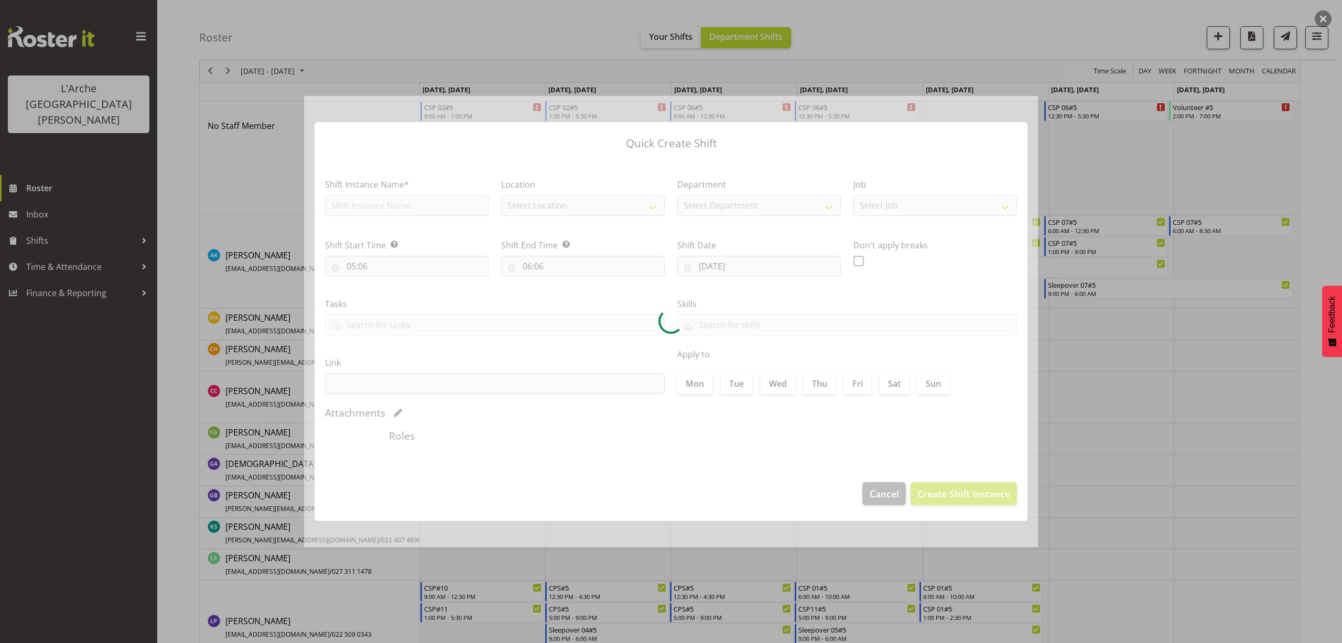
type input "[DATE]"
checkbox input "true"
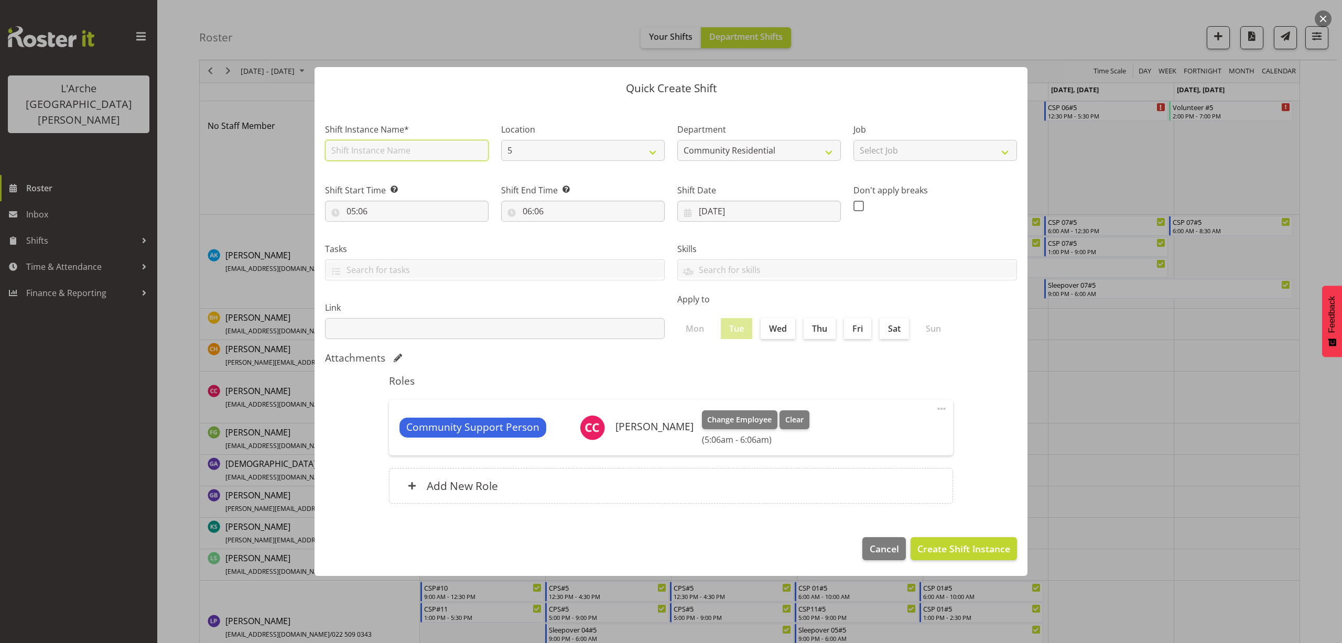
click at [407, 155] on input "text" at bounding box center [407, 150] width 164 height 21
type input "Sleepover 06#5"
click at [904, 157] on select "Select Job Accounts Admin Art Coordinator Community Leader Community Support Pe…" at bounding box center [935, 150] width 164 height 21
select select "2"
click at [853, 140] on select "Select Job Accounts Admin Art Coordinator Community Leader Community Support Pe…" at bounding box center [935, 150] width 164 height 21
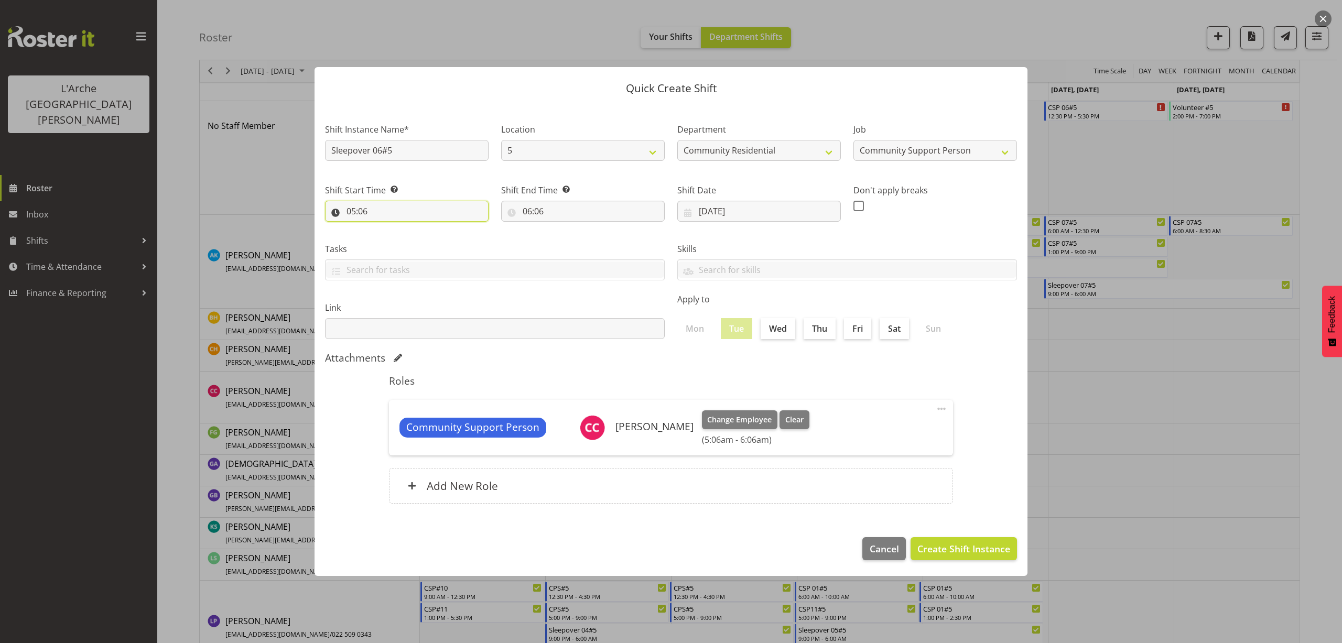
click at [366, 216] on input "05:06" at bounding box center [407, 211] width 164 height 21
click at [399, 236] on select "00 01 02 03 04 05 06 07 08 09 10 11 12 13 14 15 16 17 18 19 20 21 22 23" at bounding box center [397, 238] width 24 height 21
select select "21"
click at [385, 228] on select "00 01 02 03 04 05 06 07 08 09 10 11 12 13 14 15 16 17 18 19 20 21 22 23" at bounding box center [397, 238] width 24 height 21
type input "21:06"
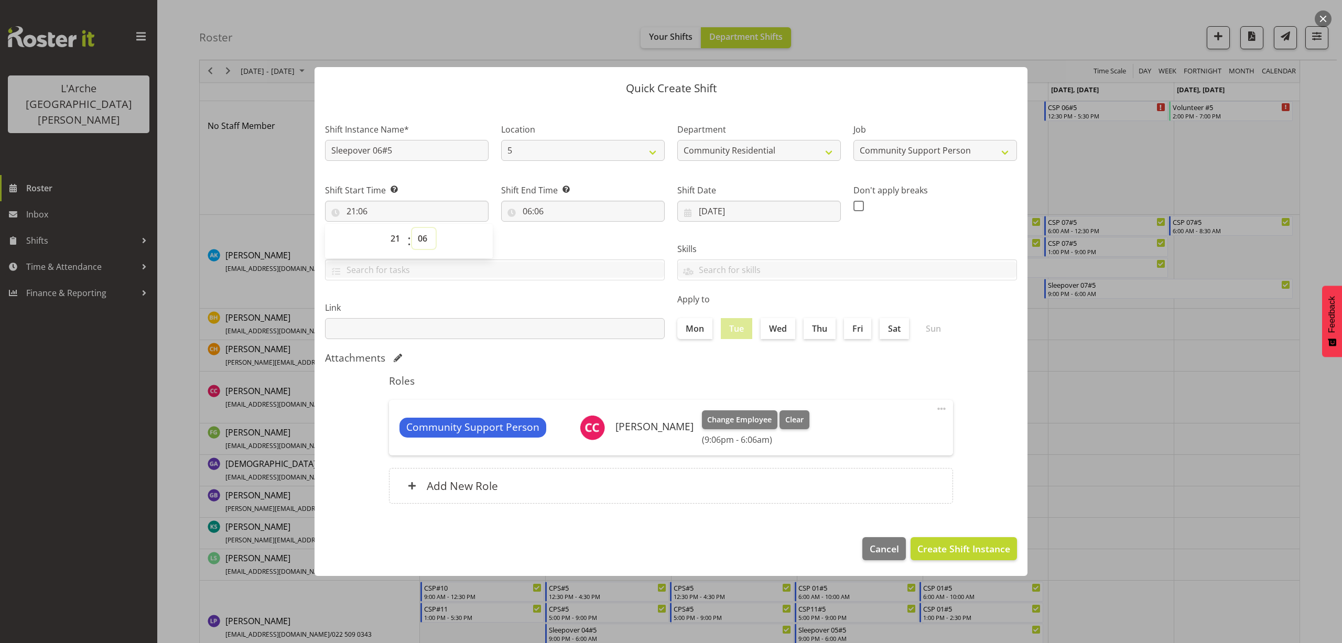
click at [422, 241] on select "00 01 02 03 04 05 06 07 08 09 10 11 12 13 14 15 16 17 18 19 20 21 22 23 24 25 2…" at bounding box center [424, 238] width 24 height 21
select select "0"
click at [412, 228] on select "00 01 02 03 04 05 06 07 08 09 10 11 12 13 14 15 16 17 18 19 20 21 22 23 24 25 2…" at bounding box center [424, 238] width 24 height 21
type input "21:00"
click at [541, 217] on input "06:06" at bounding box center [583, 211] width 164 height 21
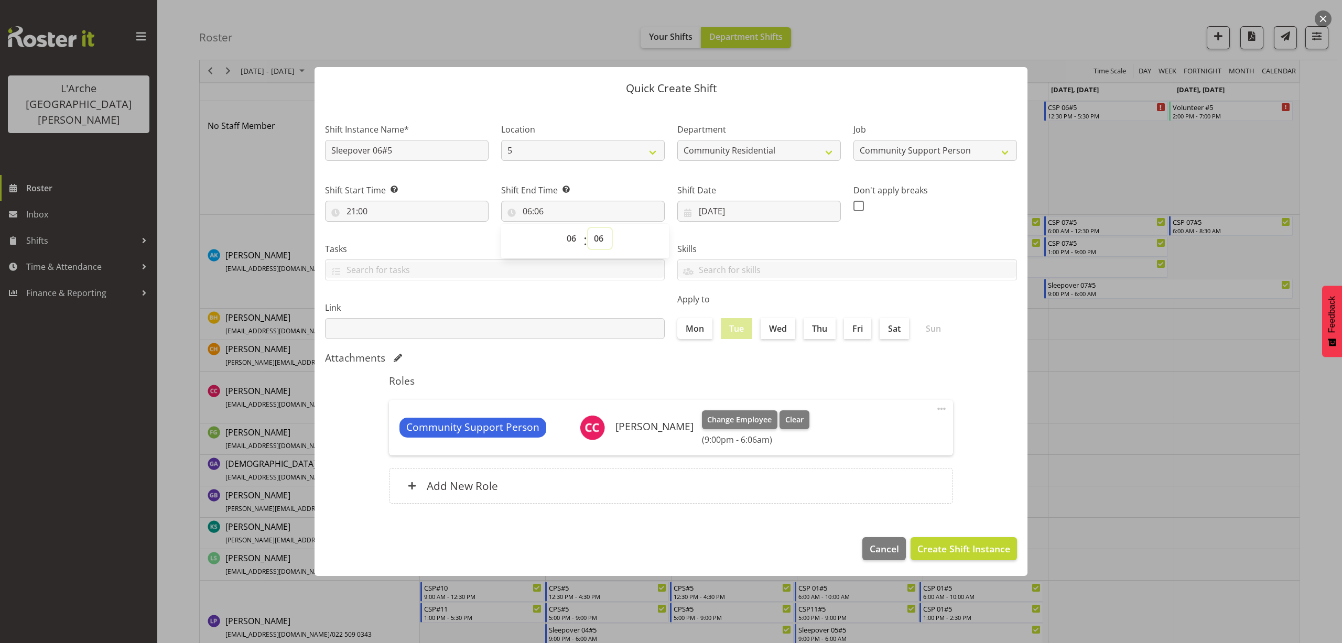
click at [602, 240] on select "00 01 02 03 04 05 06 07 08 09 10 11 12 13 14 15 16 17 18 19 20 21 22 23 24 25 2…" at bounding box center [600, 238] width 24 height 21
select select "0"
click at [588, 228] on select "00 01 02 03 04 05 06 07 08 09 10 11 12 13 14 15 16 17 18 19 20 21 22 23 24 25 2…" at bounding box center [600, 238] width 24 height 21
type input "06:00"
click at [967, 550] on span "Create Shift Instance" at bounding box center [963, 549] width 93 height 14
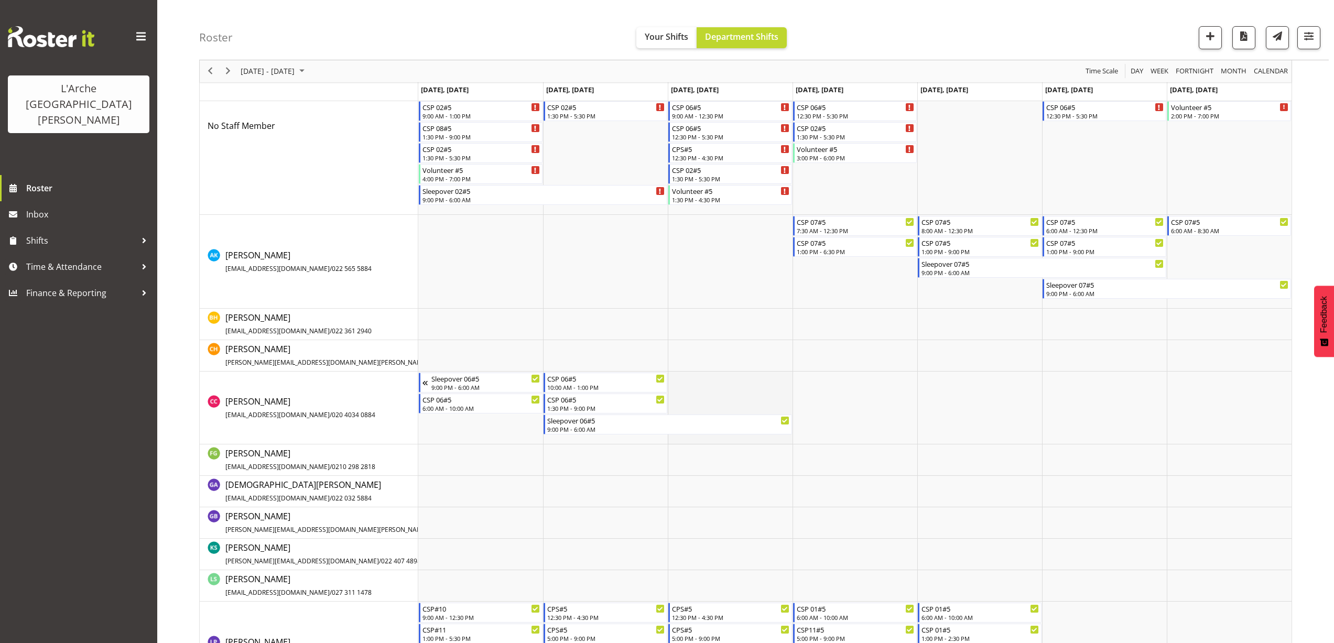
click at [691, 378] on td "Timeline Week of August 23, 2025" at bounding box center [730, 408] width 125 height 73
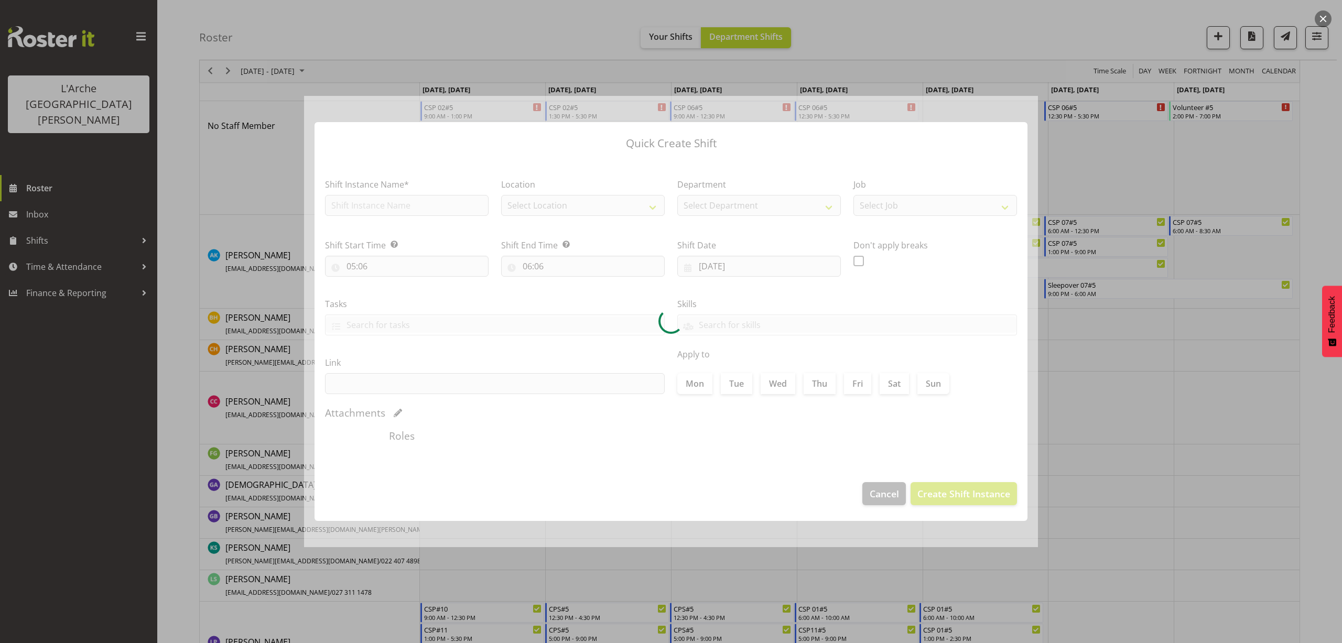
type input "[DATE]"
checkbox input "true"
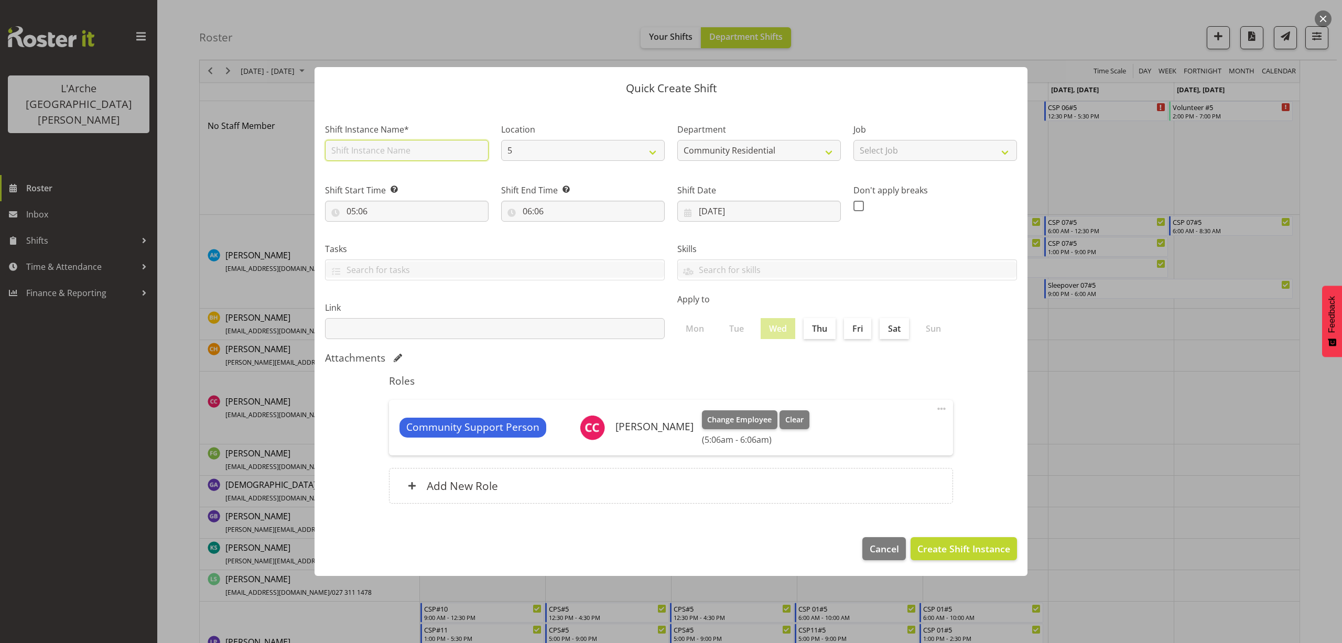
click at [405, 151] on input "text" at bounding box center [407, 150] width 164 height 21
type input "CSP 06#5"
click at [900, 153] on select "Select Job Accounts Admin Art Coordinator Community Leader Community Support Pe…" at bounding box center [935, 150] width 164 height 21
select select "2"
click at [853, 140] on select "Select Job Accounts Admin Art Coordinator Community Leader Community Support Pe…" at bounding box center [935, 150] width 164 height 21
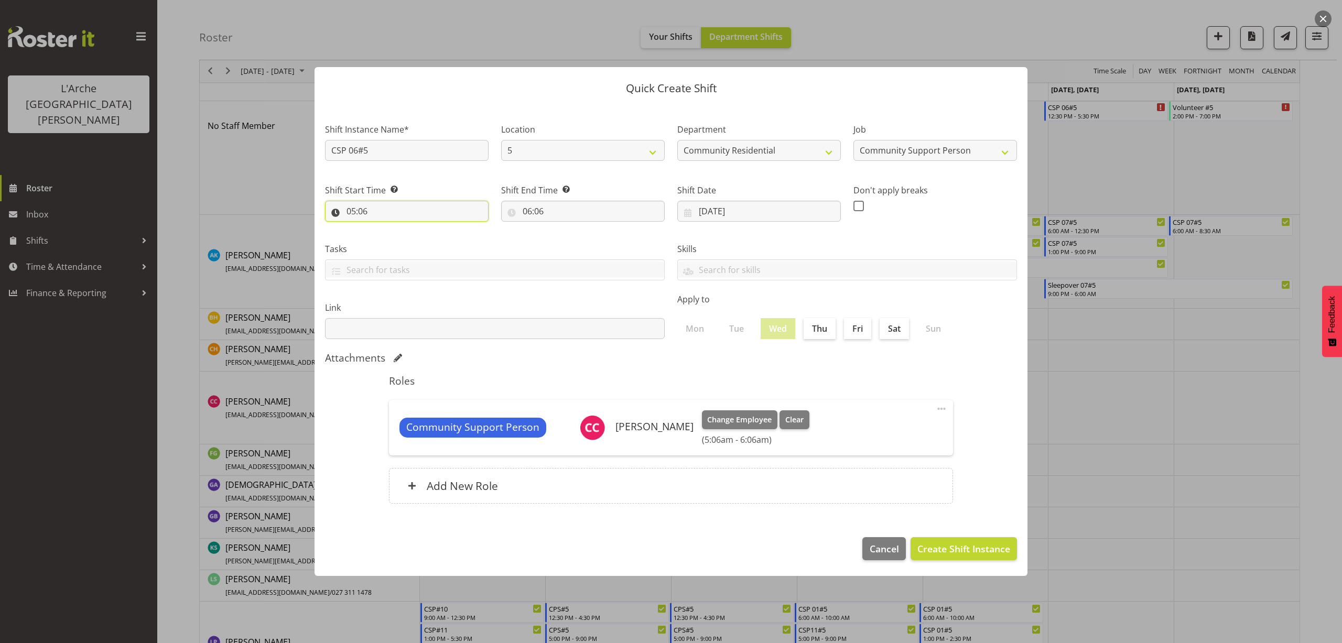
click at [355, 213] on input "05:06" at bounding box center [407, 211] width 164 height 21
click at [399, 237] on select "00 01 02 03 04 05 06 07 08 09 10 11 12 13 14 15 16 17 18 19 20 21 22 23" at bounding box center [397, 238] width 24 height 21
select select "6"
click at [385, 228] on select "00 01 02 03 04 05 06 07 08 09 10 11 12 13 14 15 16 17 18 19 20 21 22 23" at bounding box center [397, 238] width 24 height 21
type input "06:06"
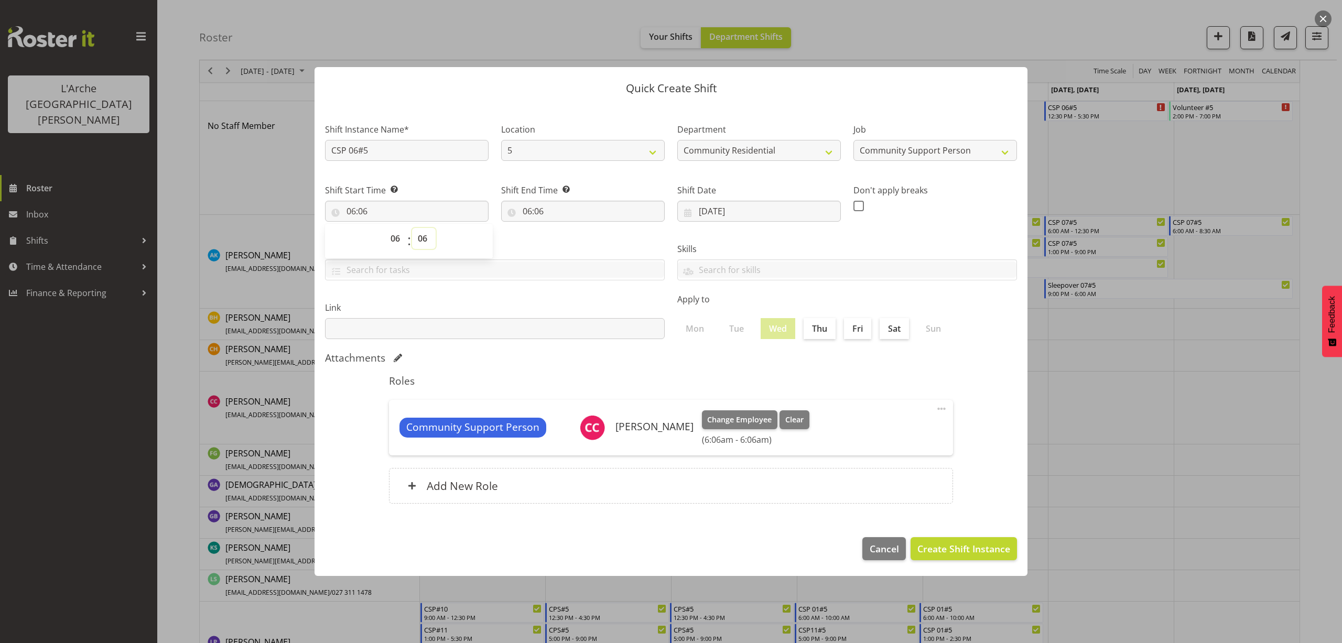
click at [423, 237] on select "00 01 02 03 04 05 06 07 08 09 10 11 12 13 14 15 16 17 18 19 20 21 22 23 24 25 2…" at bounding box center [424, 238] width 24 height 21
select select "0"
click at [412, 228] on select "00 01 02 03 04 05 06 07 08 09 10 11 12 13 14 15 16 17 18 19 20 21 22 23 24 25 2…" at bounding box center [424, 238] width 24 height 21
type input "06:00"
click at [545, 211] on input "06:06" at bounding box center [583, 211] width 164 height 21
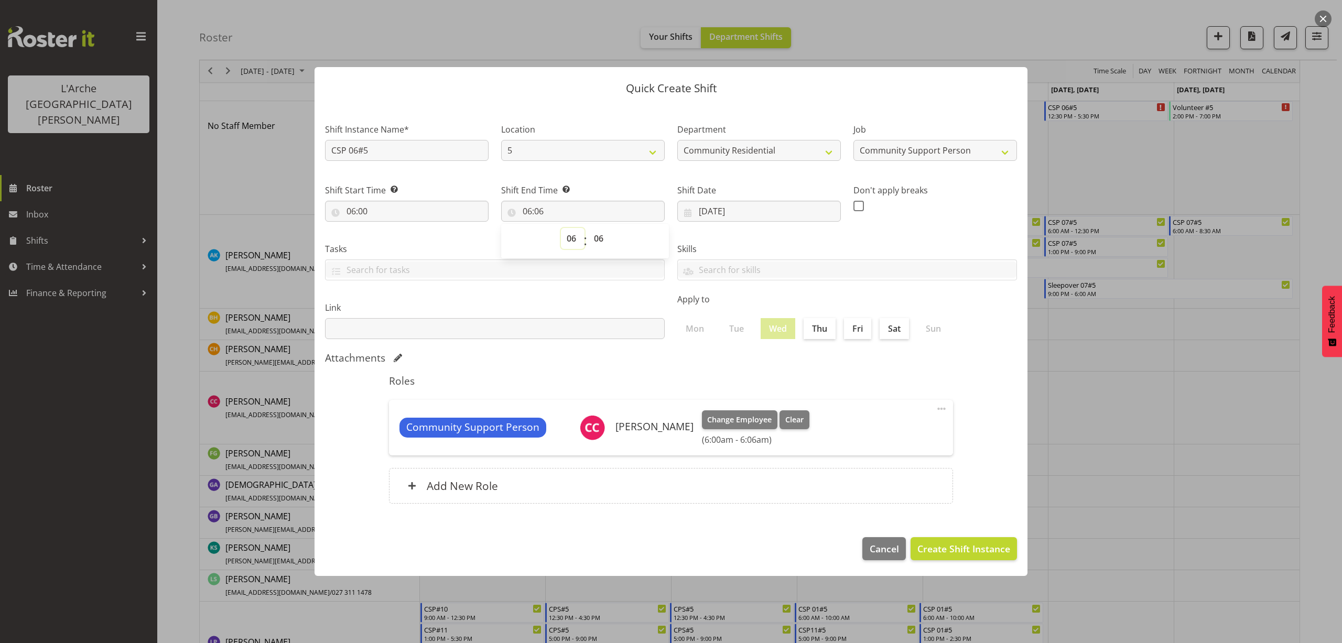
click at [573, 240] on select "00 01 02 03 04 05 06 07 08 09 10 11 12 13 14 15 16 17 18 19 20 21 22 23" at bounding box center [573, 238] width 24 height 21
select select "12"
click at [561, 228] on select "00 01 02 03 04 05 06 07 08 09 10 11 12 13 14 15 16 17 18 19 20 21 22 23" at bounding box center [573, 238] width 24 height 21
type input "12:06"
click at [601, 240] on select "00 01 02 03 04 05 06 07 08 09 10 11 12 13 14 15 16 17 18 19 20 21 22 23 24 25 2…" at bounding box center [600, 238] width 24 height 21
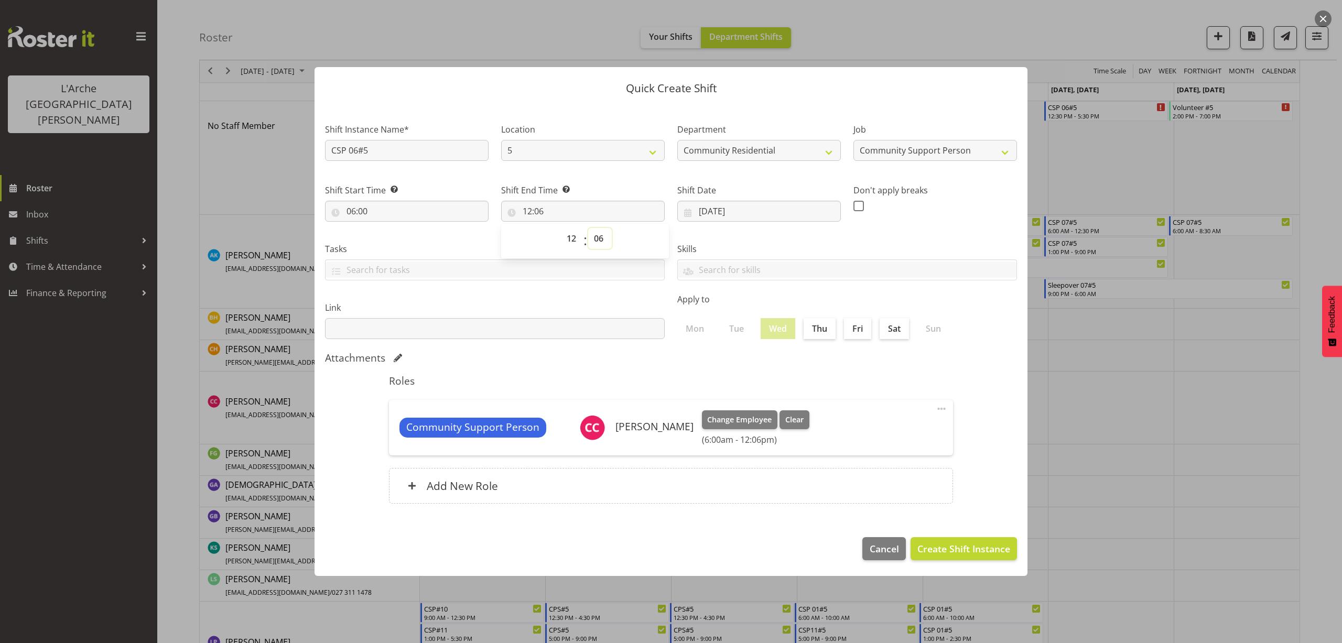
select select "30"
click at [588, 228] on select "00 01 02 03 04 05 06 07 08 09 10 11 12 13 14 15 16 17 18 19 20 21 22 23 24 25 2…" at bounding box center [600, 238] width 24 height 21
type input "12:30"
click at [978, 560] on button "Create Shift Instance" at bounding box center [963, 548] width 106 height 23
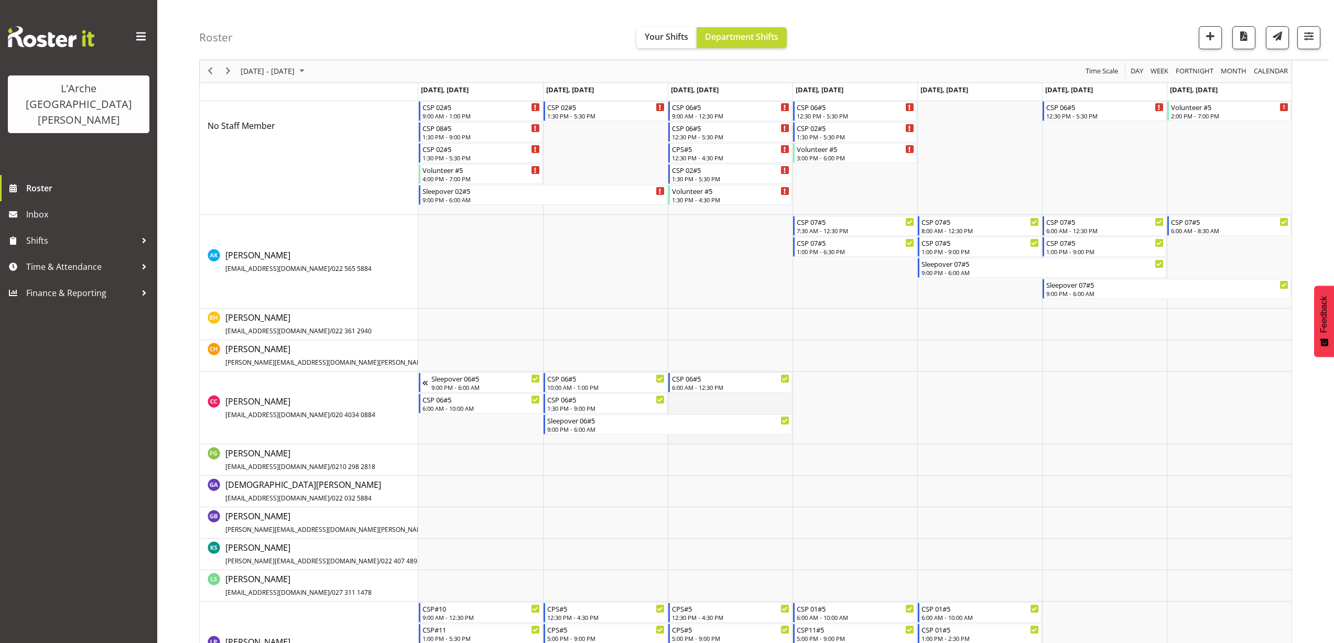
click at [672, 400] on td "Timeline Week of August 23, 2025" at bounding box center [730, 408] width 125 height 73
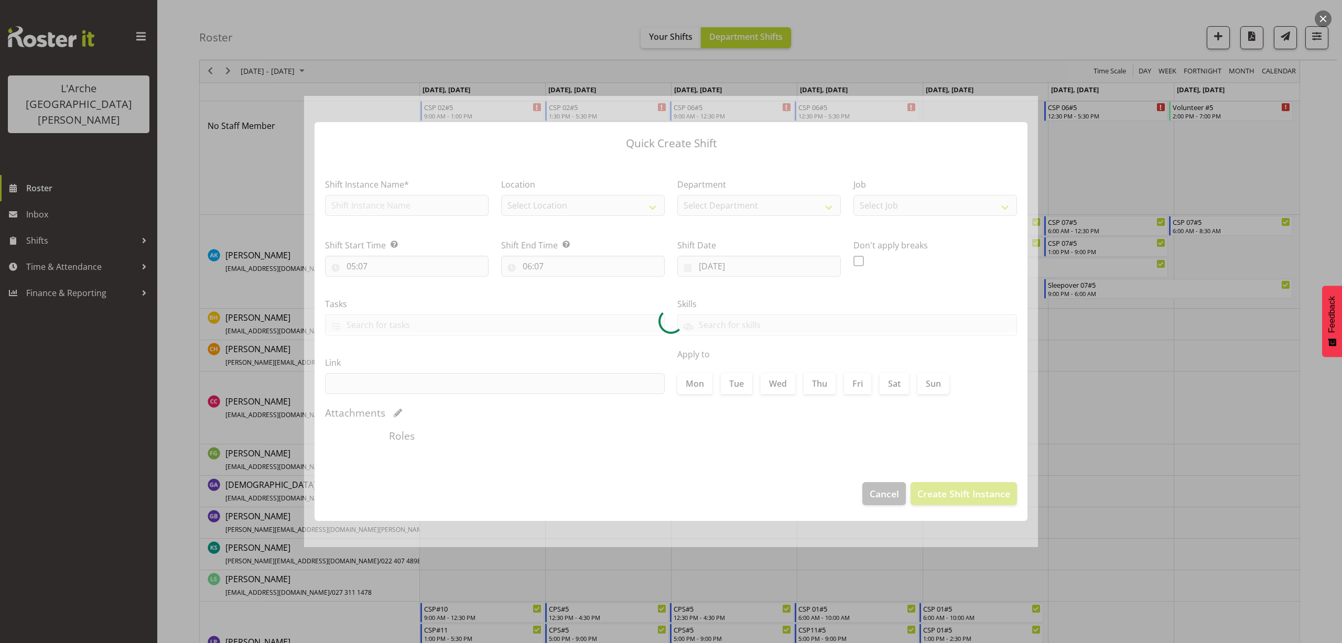
type input "[DATE]"
checkbox input "true"
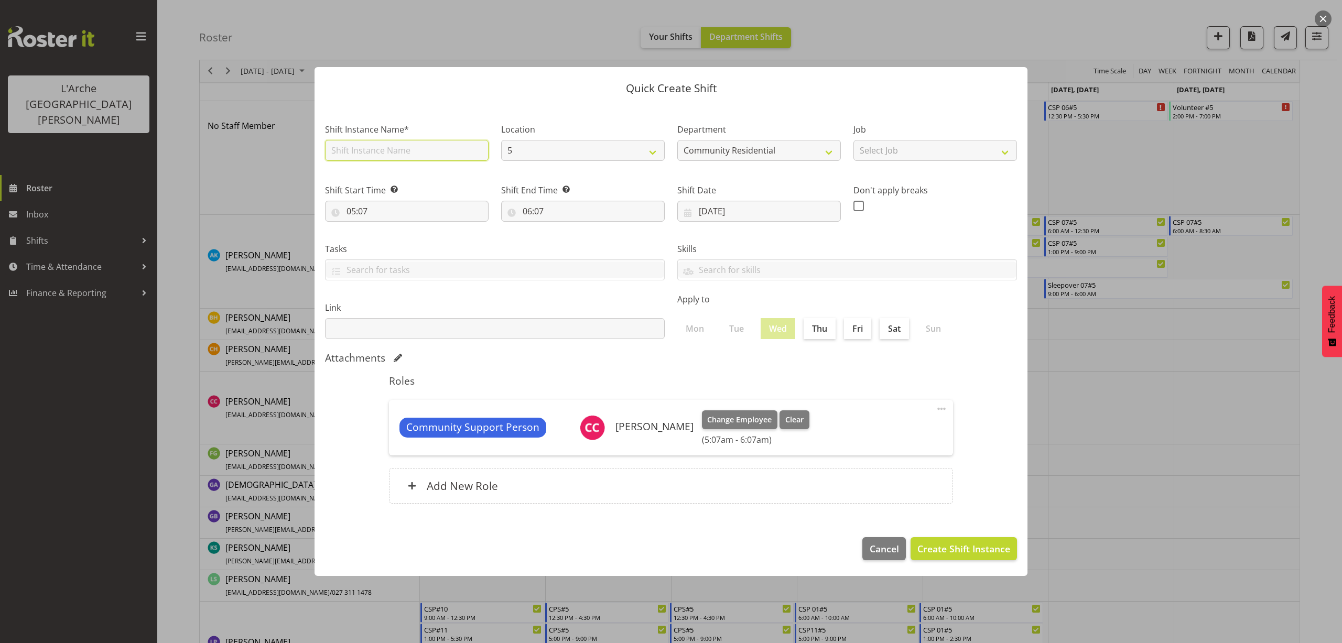
click at [376, 154] on input "text" at bounding box center [407, 150] width 164 height 21
type input "CSP 06#5"
click at [874, 154] on select "Select Job Accounts Admin Art Coordinator Community Leader Community Support Pe…" at bounding box center [935, 150] width 164 height 21
select select "2"
click at [853, 140] on select "Select Job Accounts Admin Art Coordinator Community Leader Community Support Pe…" at bounding box center [935, 150] width 164 height 21
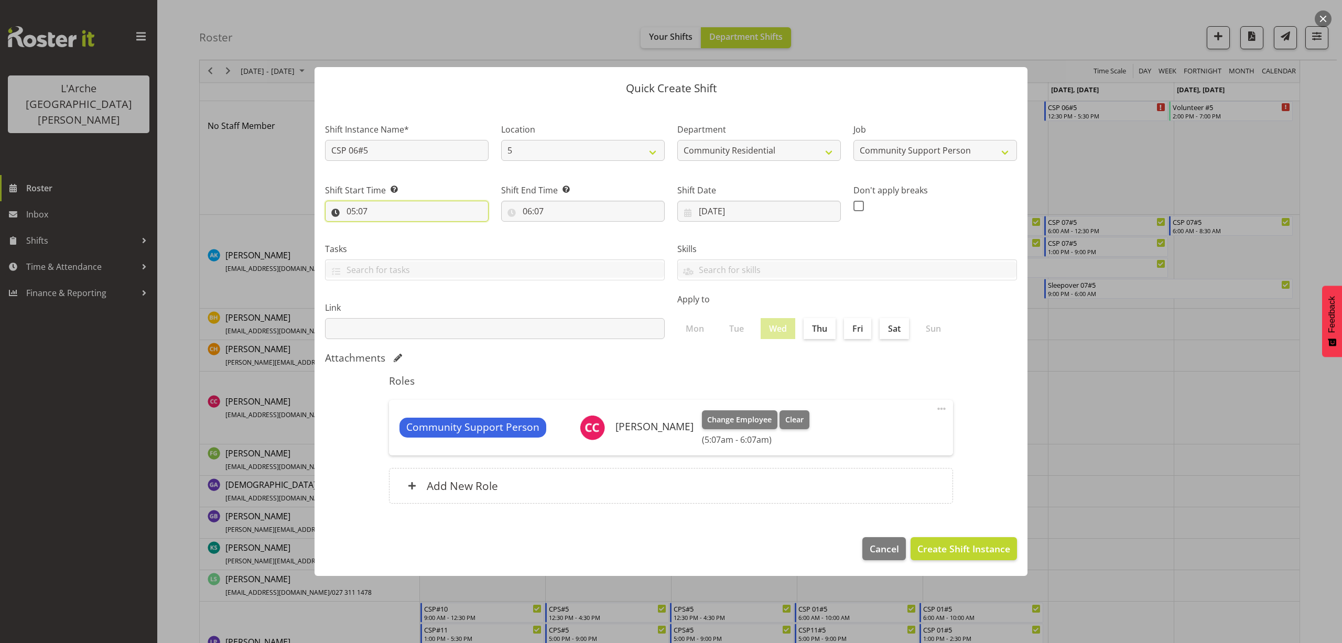
click at [362, 217] on input "05:07" at bounding box center [407, 211] width 164 height 21
click at [395, 240] on select "00 01 02 03 04 05 06 07 08 09 10 11 12 13 14 15 16 17 18 19 20 21 22 23" at bounding box center [397, 238] width 24 height 21
select select "13"
click at [385, 228] on select "00 01 02 03 04 05 06 07 08 09 10 11 12 13 14 15 16 17 18 19 20 21 22 23" at bounding box center [397, 238] width 24 height 21
type input "13:07"
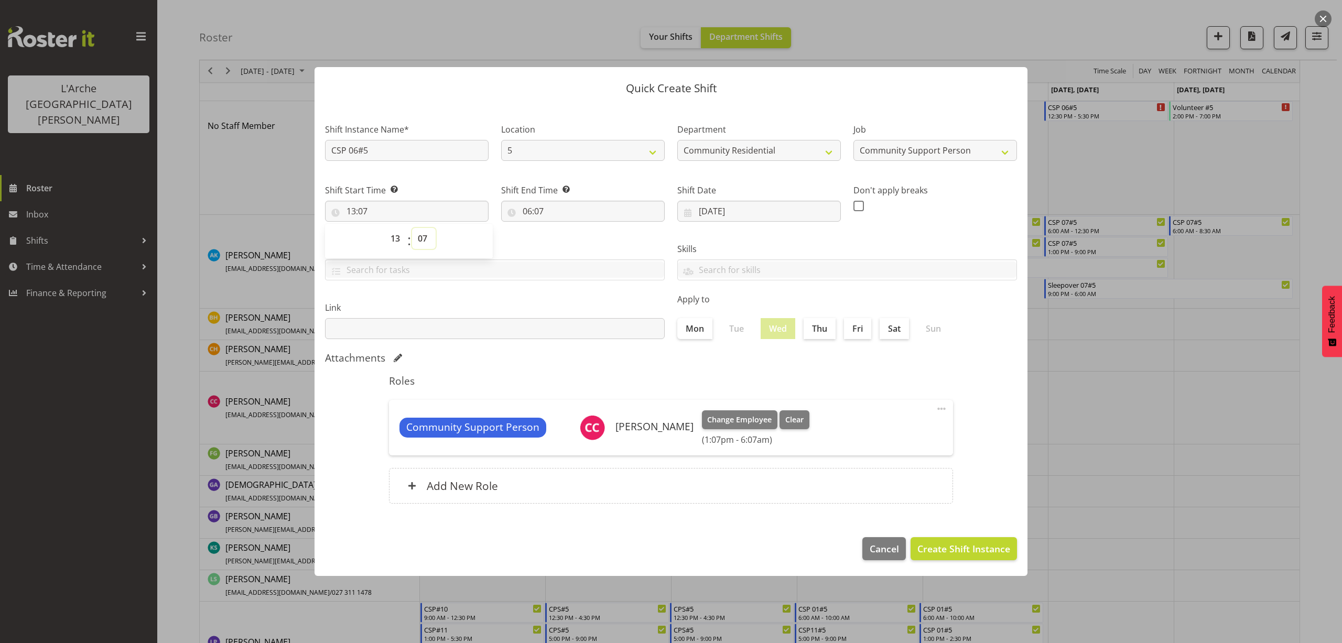
click at [420, 238] on select "00 01 02 03 04 05 06 07 08 09 10 11 12 13 14 15 16 17 18 19 20 21 22 23 24 25 2…" at bounding box center [424, 238] width 24 height 21
select select "0"
click at [412, 228] on select "00 01 02 03 04 05 06 07 08 09 10 11 12 13 14 15 16 17 18 19 20 21 22 23 24 25 2…" at bounding box center [424, 238] width 24 height 21
type input "13:00"
click at [536, 213] on input "06:07" at bounding box center [583, 211] width 164 height 21
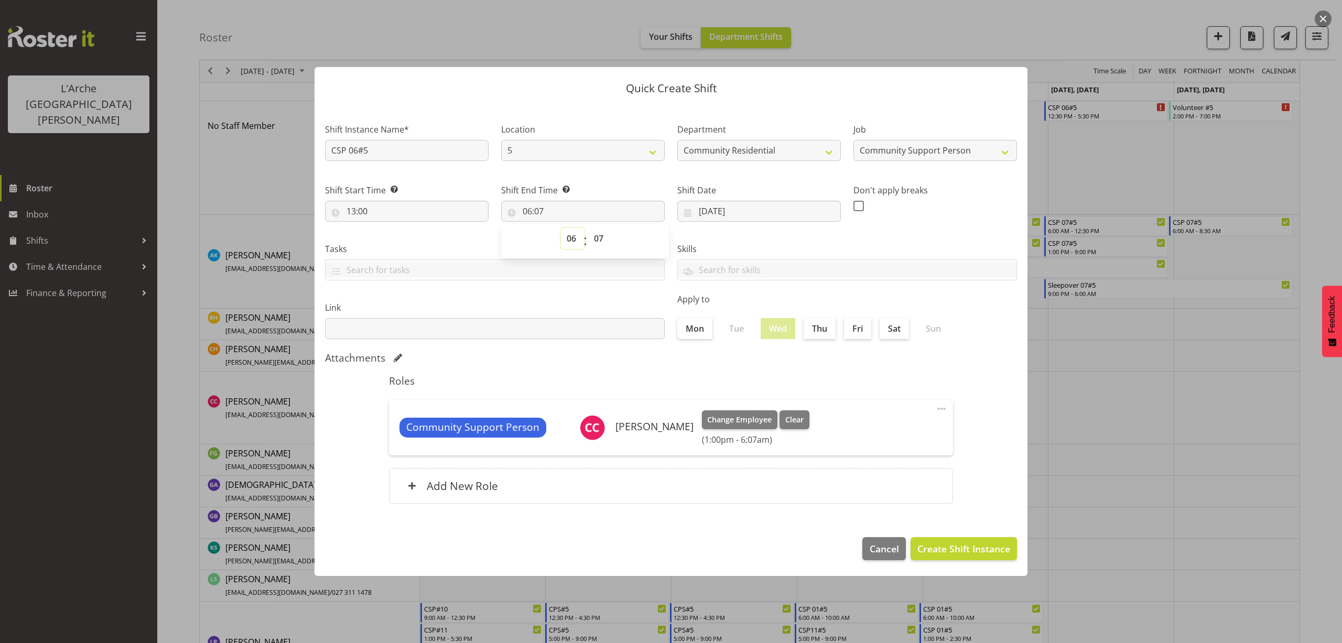
click at [567, 236] on select "00 01 02 03 04 05 06 07 08 09 10 11 12 13 14 15 16 17 18 19 20 21 22 23" at bounding box center [573, 238] width 24 height 21
select select "16"
click at [561, 228] on select "00 01 02 03 04 05 06 07 08 09 10 11 12 13 14 15 16 17 18 19 20 21 22 23" at bounding box center [573, 238] width 24 height 21
type input "16:07"
click at [600, 241] on select "00 01 02 03 04 05 06 07 08 09 10 11 12 13 14 15 16 17 18 19 20 21 22 23 24 25 2…" at bounding box center [600, 238] width 24 height 21
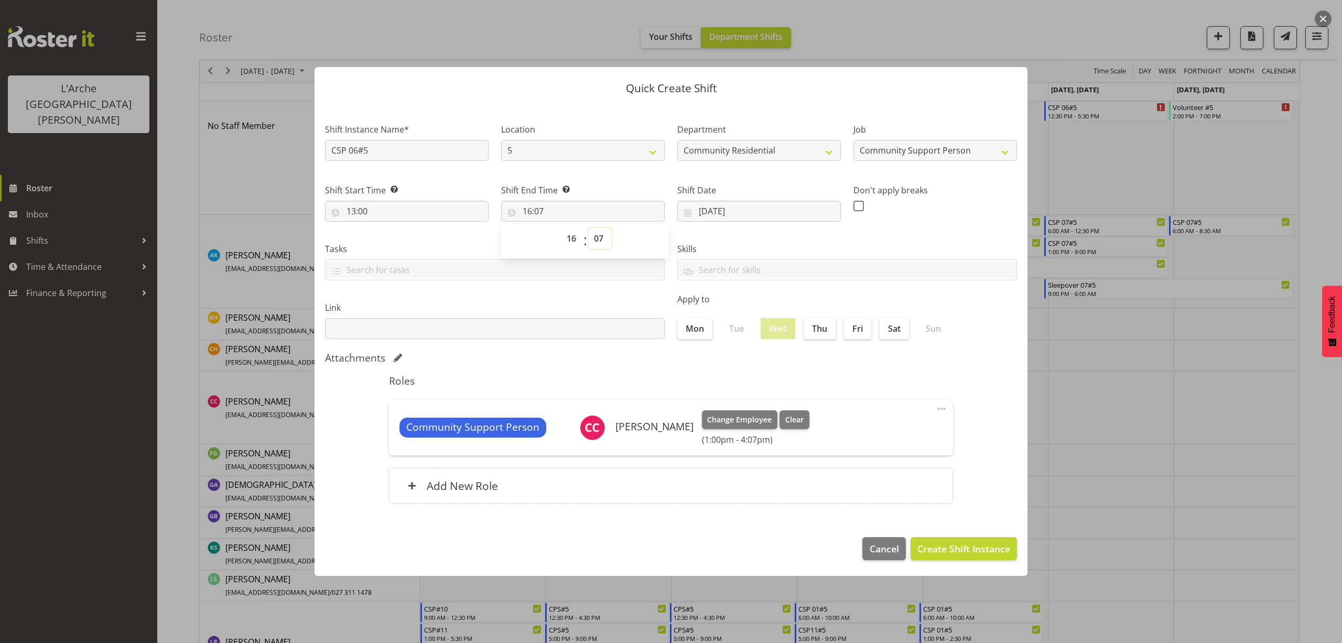
select select "0"
click at [588, 228] on select "00 01 02 03 04 05 06 07 08 09 10 11 12 13 14 15 16 17 18 19 20 21 22 23 24 25 2…" at bounding box center [600, 238] width 24 height 21
type input "16:00"
click at [940, 546] on span "Create Shift Instance" at bounding box center [963, 549] width 93 height 14
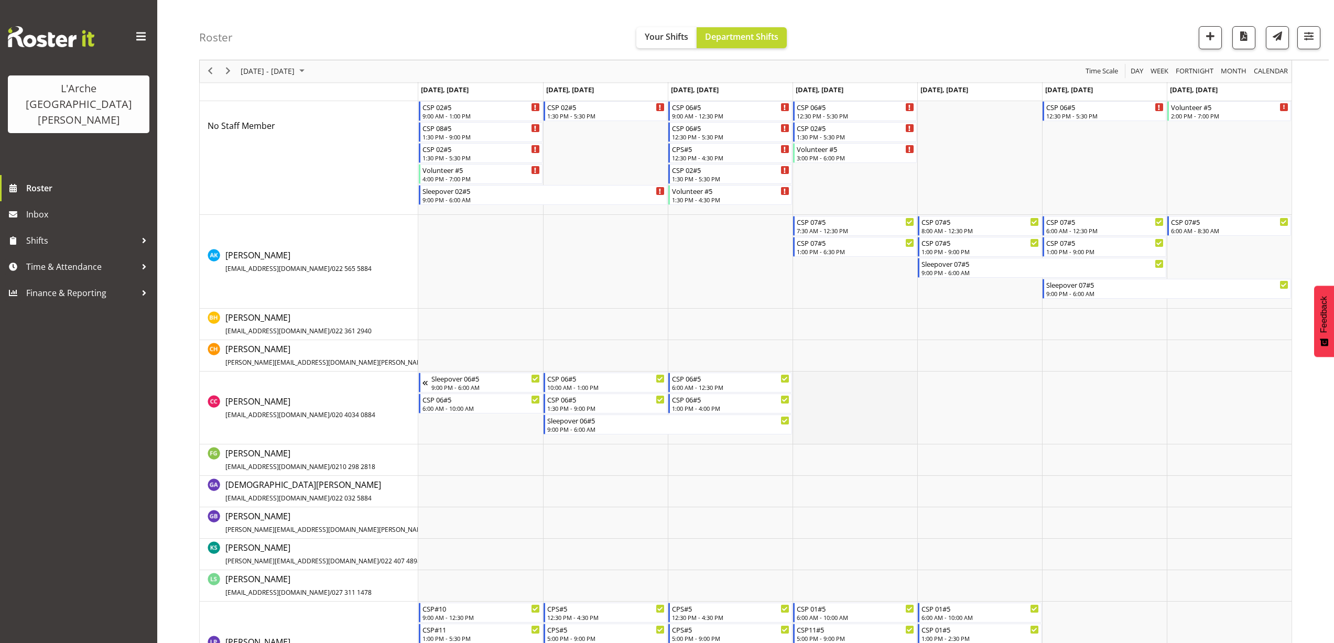
click at [807, 376] on td "Timeline Week of August 23, 2025" at bounding box center [854, 408] width 125 height 73
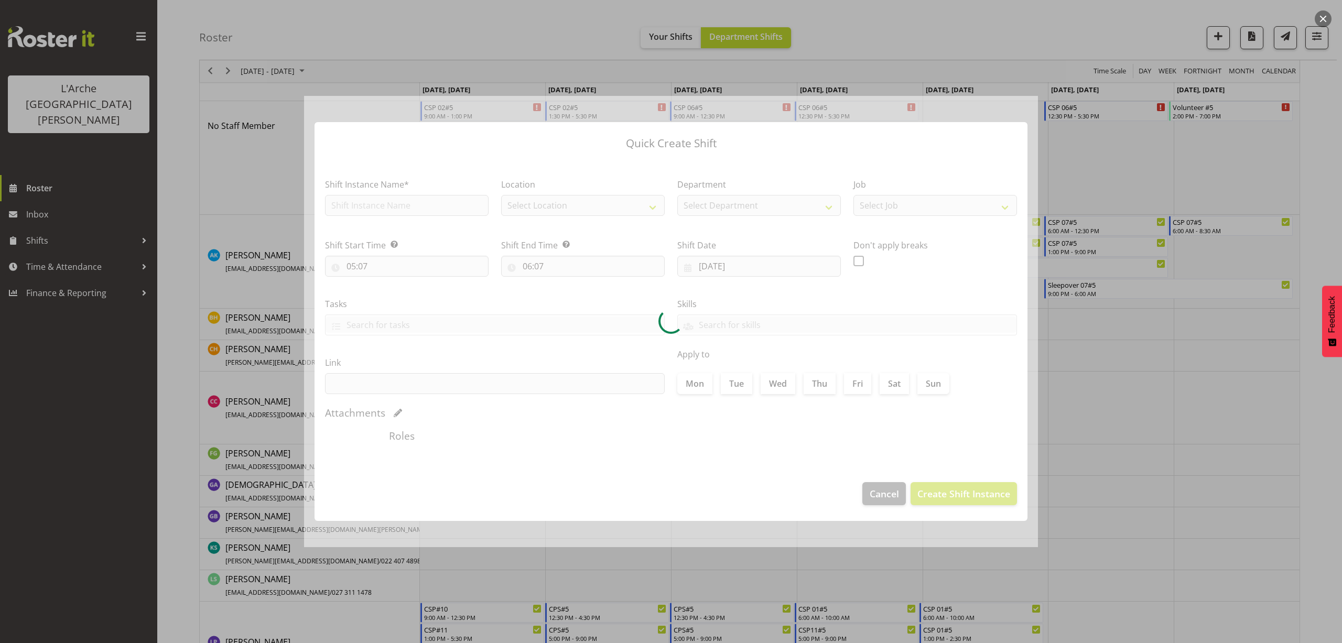
type input "[DATE]"
checkbox input "true"
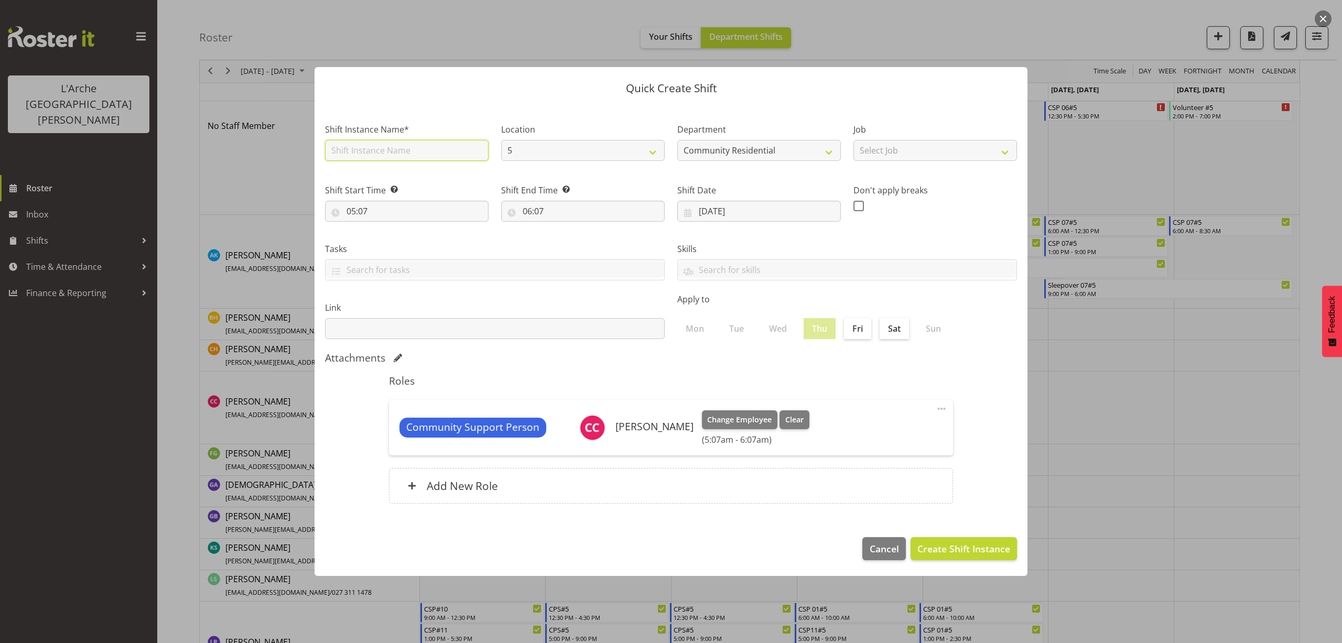
click at [407, 153] on input "text" at bounding box center [407, 150] width 164 height 21
type input "CSP 06#5"
click at [865, 148] on select "Select Job Accounts Admin Art Coordinator Community Leader Community Support Pe…" at bounding box center [935, 150] width 164 height 21
select select "2"
click at [853, 140] on select "Select Job Accounts Admin Art Coordinator Community Leader Community Support Pe…" at bounding box center [935, 150] width 164 height 21
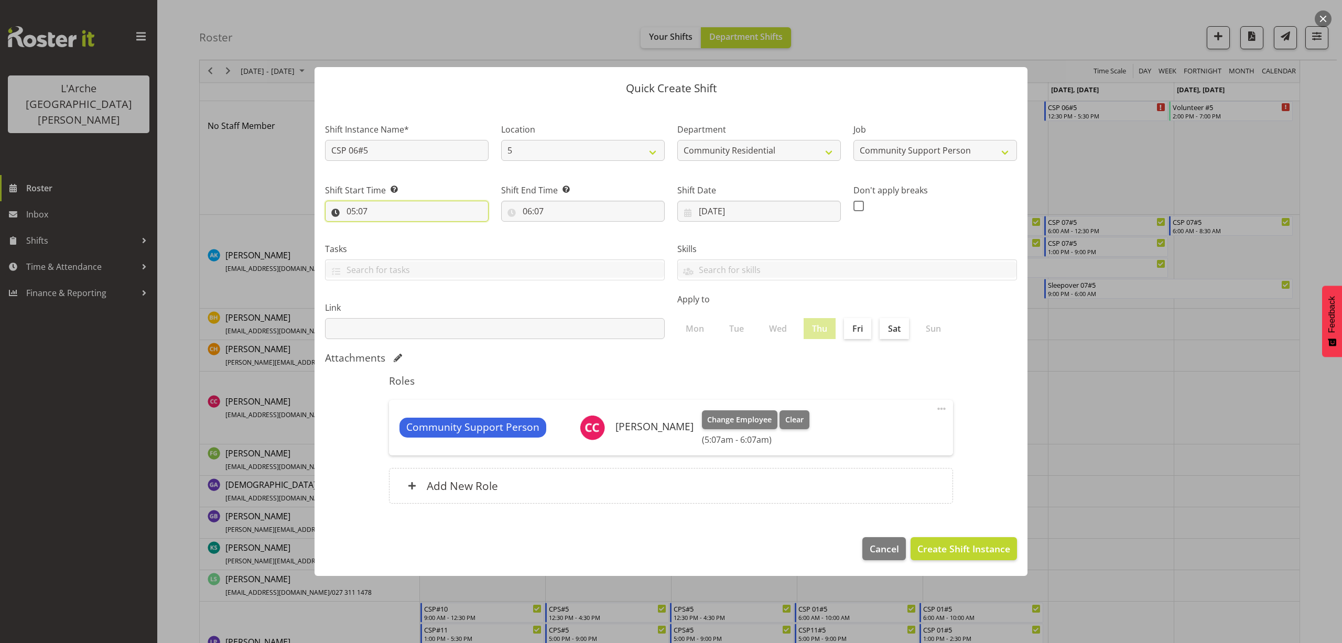
click at [356, 214] on input "05:07" at bounding box center [407, 211] width 164 height 21
click at [391, 238] on select "00 01 02 03 04 05 06 07 08 09 10 11 12 13 14 15 16 17 18 19 20 21 22 23" at bounding box center [397, 238] width 24 height 21
select select "10"
click at [385, 228] on select "00 01 02 03 04 05 06 07 08 09 10 11 12 13 14 15 16 17 18 19 20 21 22 23" at bounding box center [397, 238] width 24 height 21
type input "10:07"
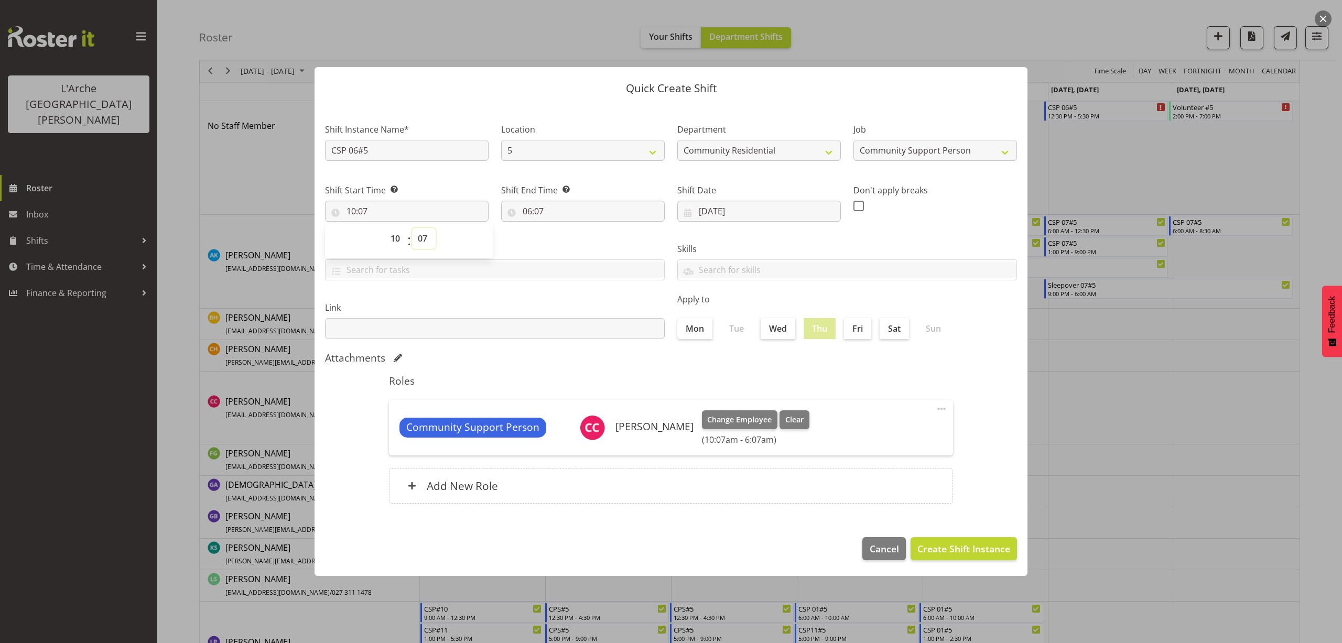
click at [419, 236] on select "00 01 02 03 04 05 06 07 08 09 10 11 12 13 14 15 16 17 18 19 20 21 22 23 24 25 2…" at bounding box center [424, 238] width 24 height 21
select select "0"
click at [412, 228] on select "00 01 02 03 04 05 06 07 08 09 10 11 12 13 14 15 16 17 18 19 20 21 22 23 24 25 2…" at bounding box center [424, 238] width 24 height 21
type input "10:00"
click at [533, 210] on input "06:07" at bounding box center [583, 211] width 164 height 21
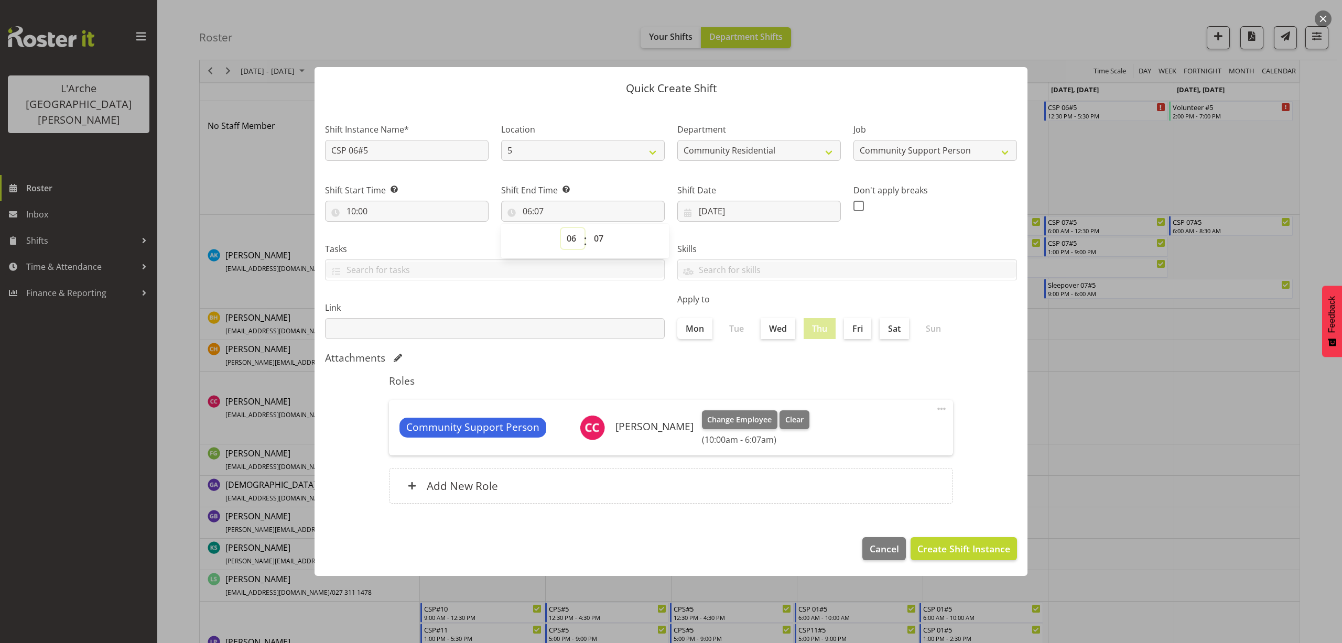
click at [572, 237] on select "00 01 02 03 04 05 06 07 08 09 10 11 12 13 14 15 16 17 18 19 20 21 22 23" at bounding box center [573, 238] width 24 height 21
select select "12"
click at [561, 228] on select "00 01 02 03 04 05 06 07 08 09 10 11 12 13 14 15 16 17 18 19 20 21 22 23" at bounding box center [573, 238] width 24 height 21
type input "12:07"
click at [598, 237] on select "00 01 02 03 04 05 06 07 08 09 10 11 12 13 14 15 16 17 18 19 20 21 22 23 24 25 2…" at bounding box center [600, 238] width 24 height 21
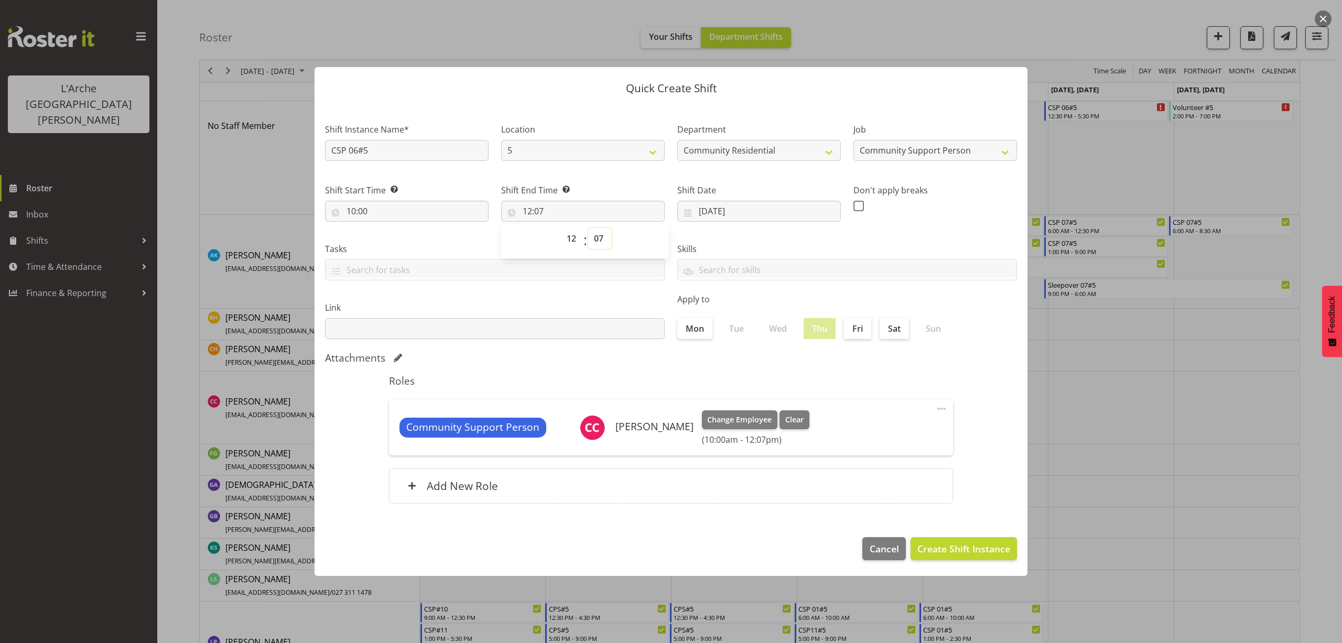
select select "30"
click at [588, 228] on select "00 01 02 03 04 05 06 07 08 09 10 11 12 13 14 15 16 17 18 19 20 21 22 23 24 25 2…" at bounding box center [600, 238] width 24 height 21
type input "12:30"
click at [982, 544] on span "Create Shift Instance" at bounding box center [963, 549] width 93 height 14
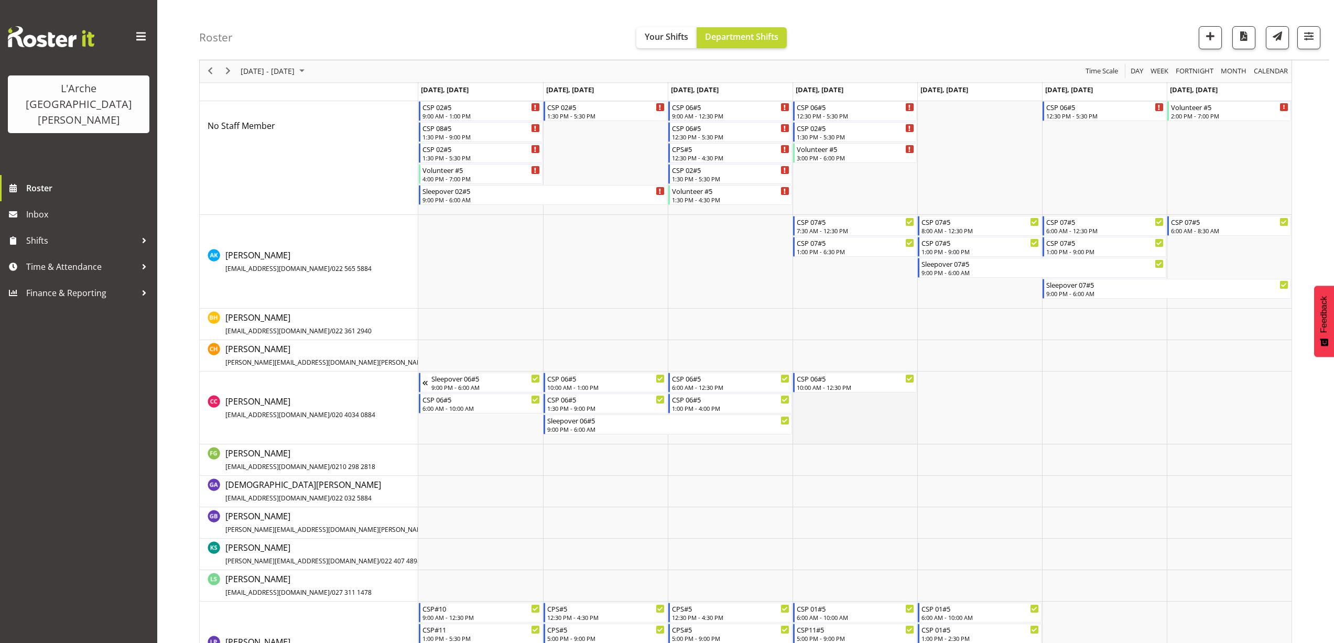
click at [831, 410] on td "Timeline Week of August 23, 2025" at bounding box center [854, 408] width 125 height 73
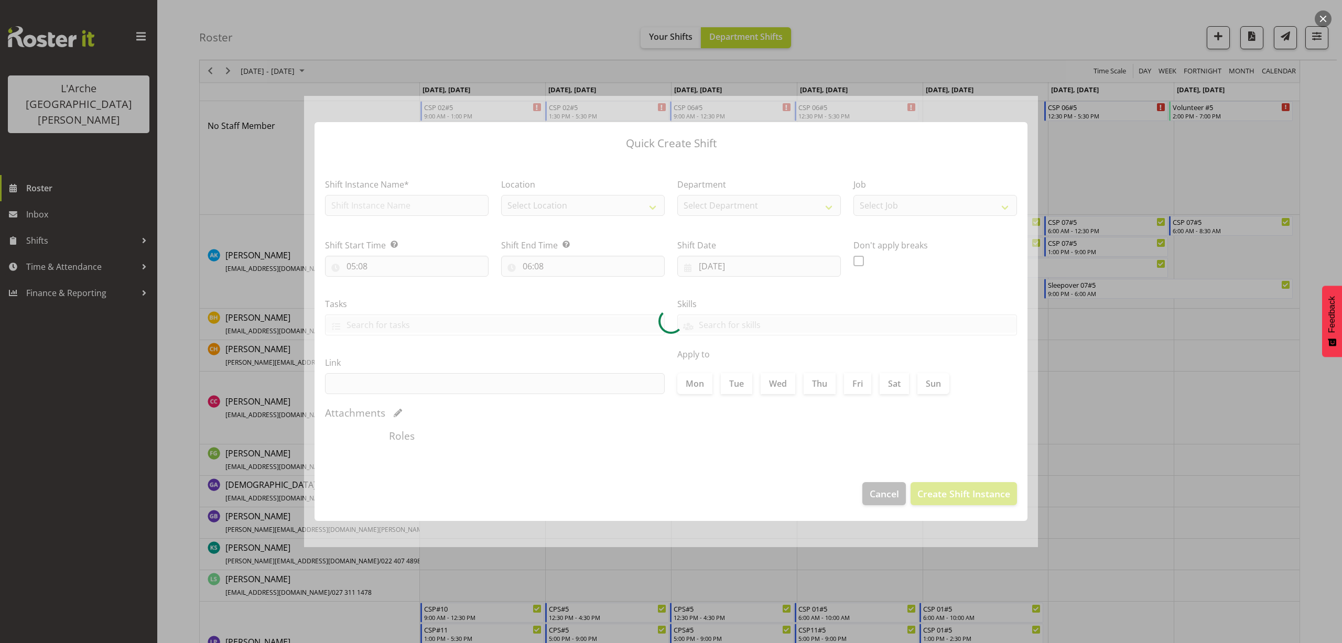
type input "[DATE]"
checkbox input "true"
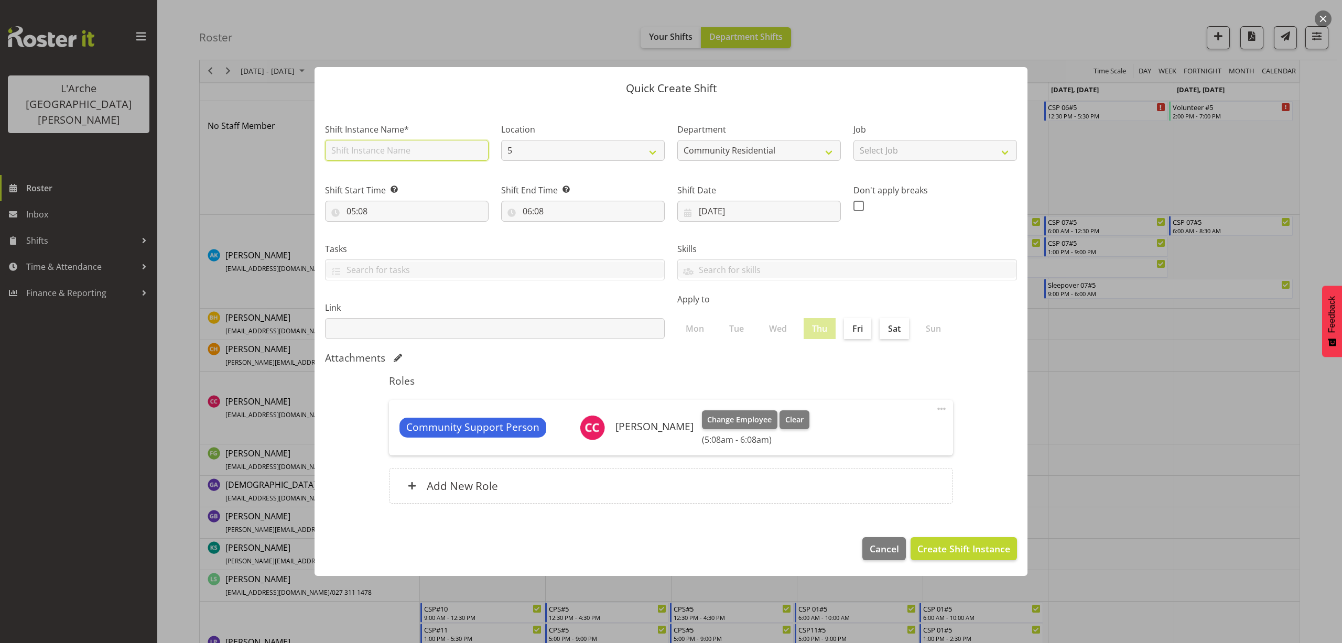
click at [360, 142] on input "text" at bounding box center [407, 150] width 164 height 21
type input "CSP 06#5"
click at [936, 150] on select "Select Job Accounts Admin Art Coordinator Community Leader Community Support Pe…" at bounding box center [935, 150] width 164 height 21
select select "2"
click at [853, 140] on select "Select Job Accounts Admin Art Coordinator Community Leader Community Support Pe…" at bounding box center [935, 150] width 164 height 21
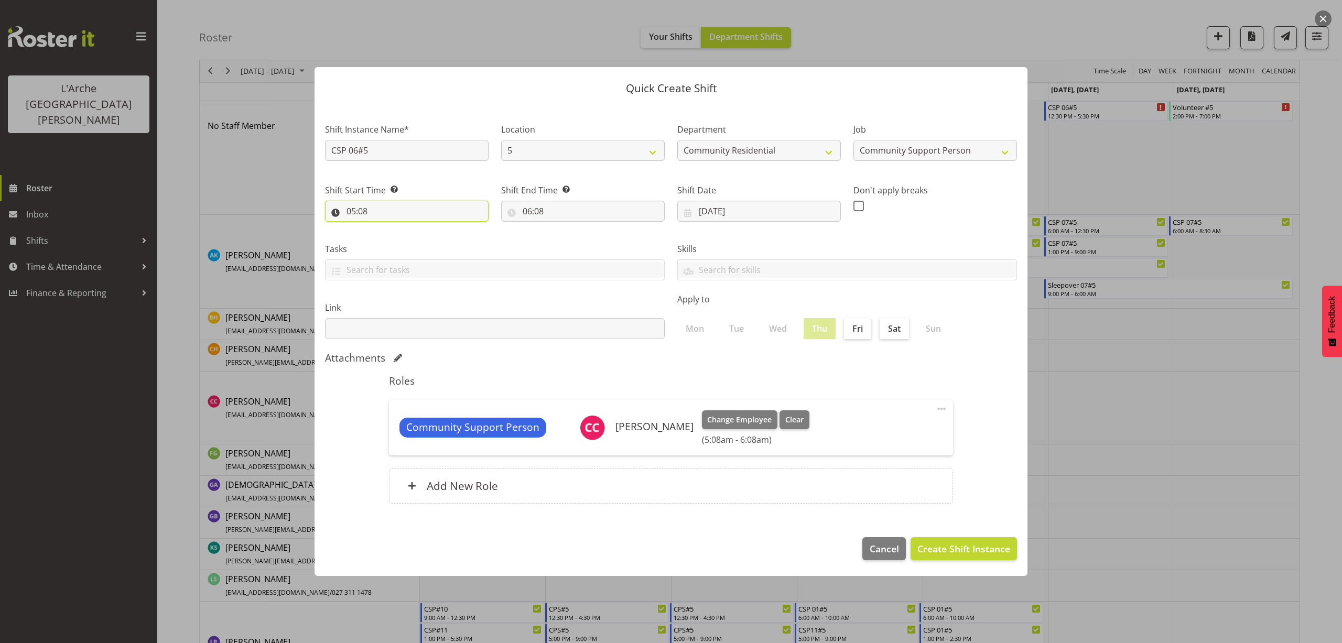
click at [360, 211] on input "05:08" at bounding box center [407, 211] width 164 height 21
click at [395, 238] on select "00 01 02 03 04 05 06 07 08 09 10 11 12 13 14 15 16 17 18 19 20 21 22 23" at bounding box center [397, 238] width 24 height 21
select select "13"
click at [385, 228] on select "00 01 02 03 04 05 06 07 08 09 10 11 12 13 14 15 16 17 18 19 20 21 22 23" at bounding box center [397, 238] width 24 height 21
type input "13:08"
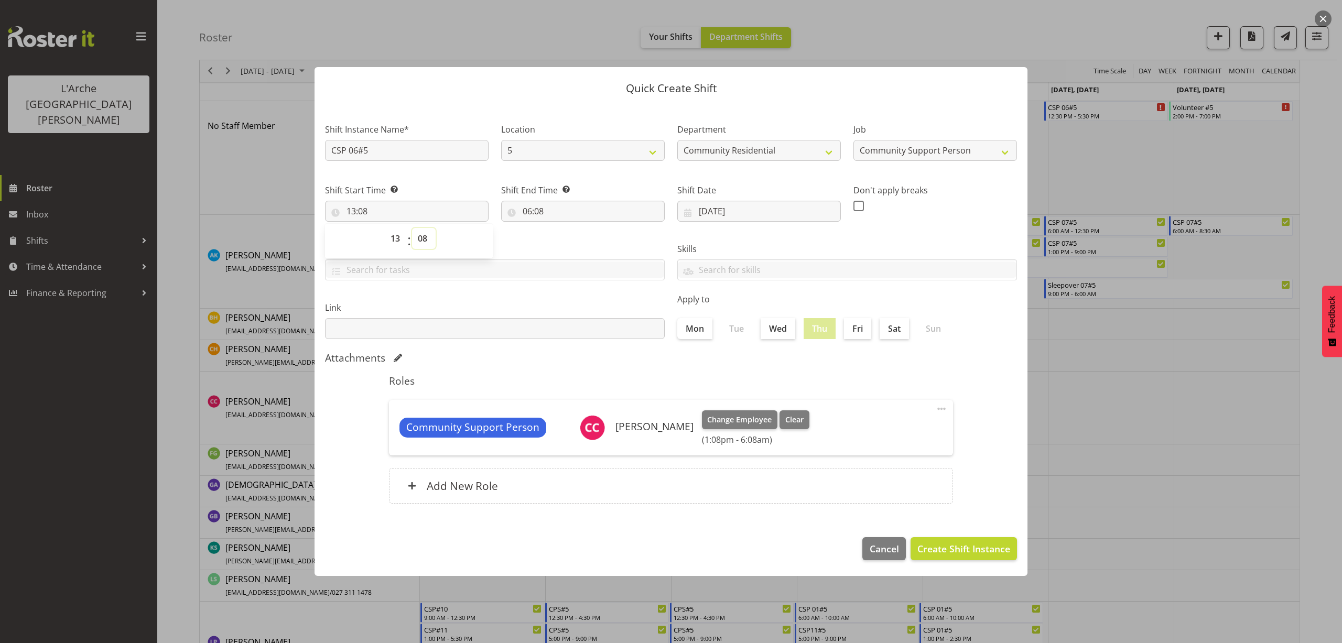
click at [424, 240] on select "00 01 02 03 04 05 06 07 08 09 10 11 12 13 14 15 16 17 18 19 20 21 22 23 24 25 2…" at bounding box center [424, 238] width 24 height 21
select select "0"
click at [412, 228] on select "00 01 02 03 04 05 06 07 08 09 10 11 12 13 14 15 16 17 18 19 20 21 22 23 24 25 2…" at bounding box center [424, 238] width 24 height 21
type input "13:00"
click at [530, 212] on input "06:08" at bounding box center [583, 211] width 164 height 21
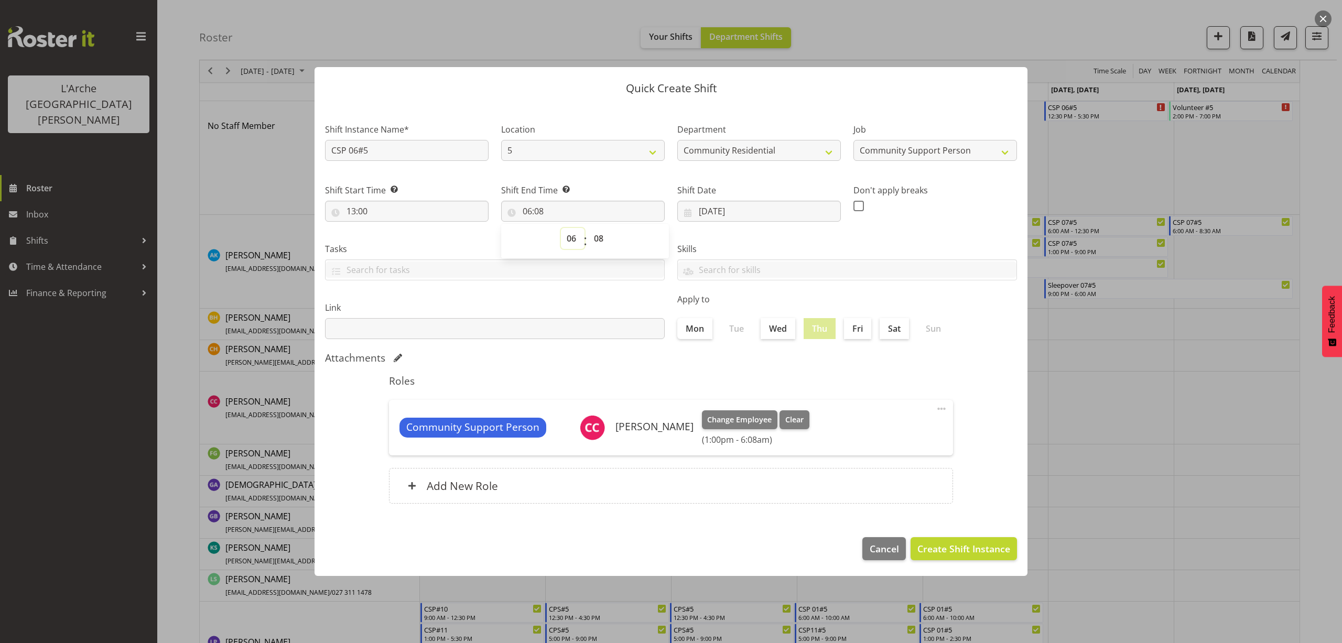
drag, startPoint x: 573, startPoint y: 236, endPoint x: 572, endPoint y: 244, distance: 7.4
click at [573, 240] on select "00 01 02 03 04 05 06 07 08 09 10 11 12 13 14 15 16 17 18 19 20 21 22 23" at bounding box center [573, 238] width 24 height 21
select select "16"
click at [561, 228] on select "00 01 02 03 04 05 06 07 08 09 10 11 12 13 14 15 16 17 18 19 20 21 22 23" at bounding box center [573, 238] width 24 height 21
type input "16:08"
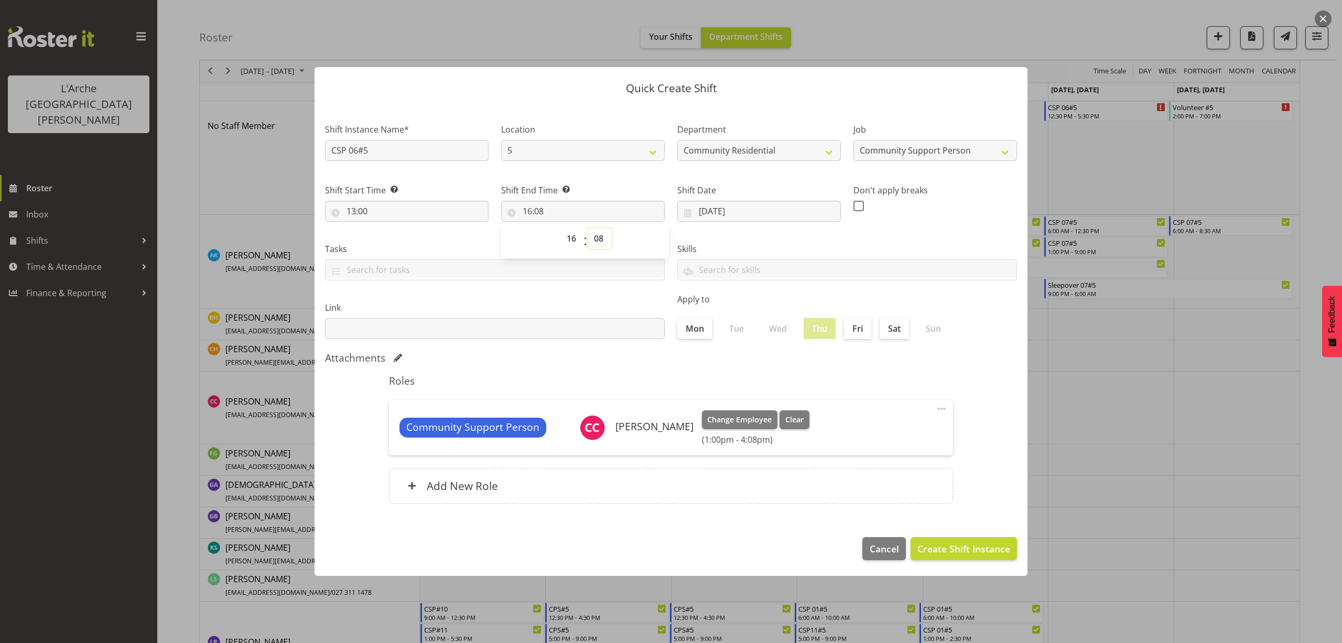
click at [604, 239] on select "00 01 02 03 04 05 06 07 08 09 10 11 12 13 14 15 16 17 18 19 20 21 22 23 24 25 2…" at bounding box center [600, 238] width 24 height 21
select select "0"
click at [588, 228] on select "00 01 02 03 04 05 06 07 08 09 10 11 12 13 14 15 16 17 18 19 20 21 22 23 24 25 2…" at bounding box center [600, 238] width 24 height 21
type input "16:00"
click at [966, 549] on span "Create Shift Instance" at bounding box center [963, 549] width 93 height 14
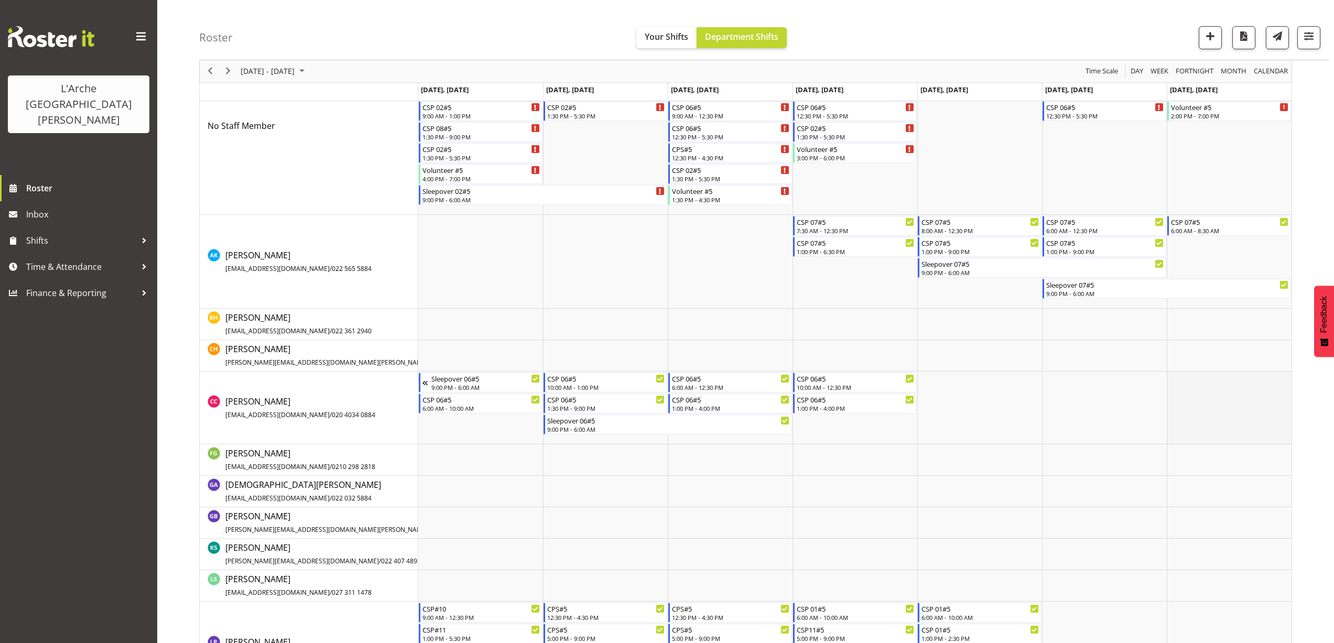
click at [1182, 377] on td "Timeline Week of August 23, 2025" at bounding box center [1229, 408] width 125 height 73
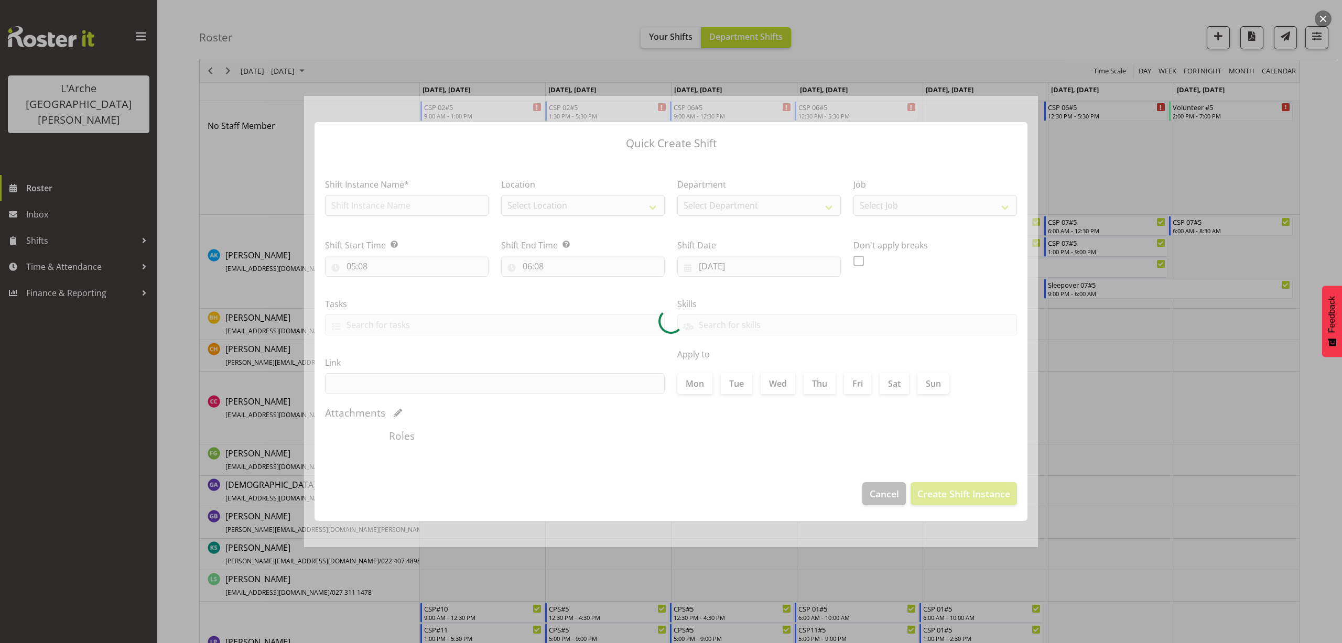
type input "[DATE]"
checkbox input "true"
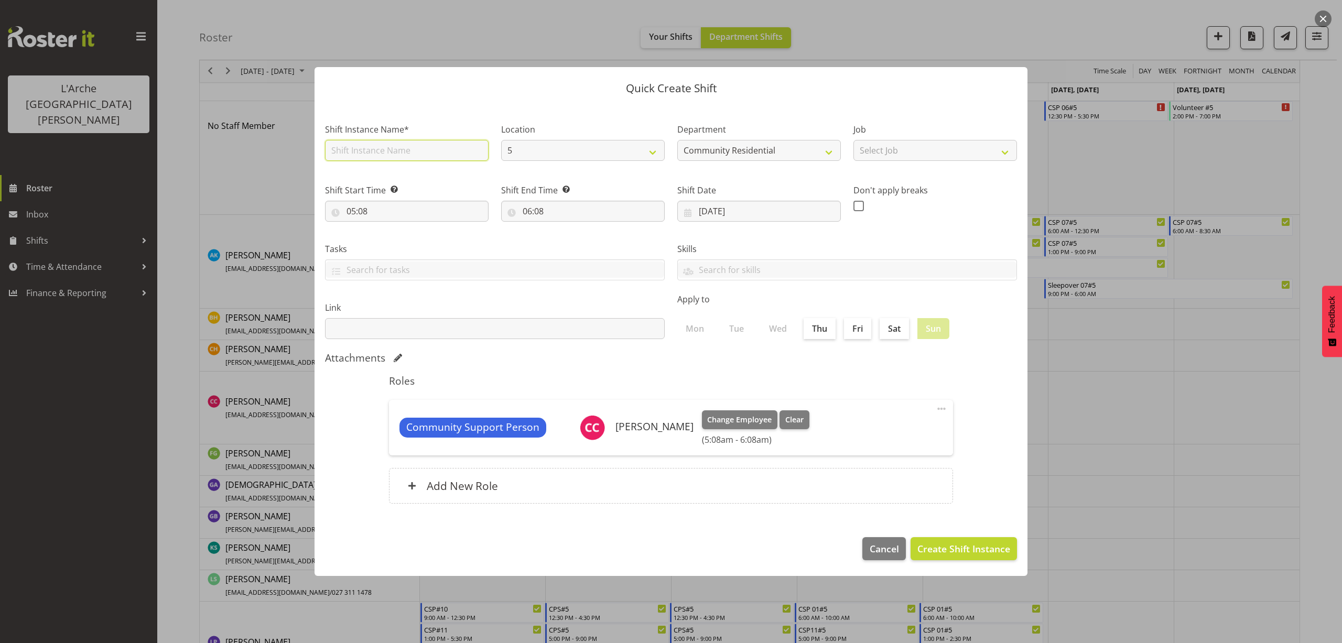
click at [366, 155] on input "text" at bounding box center [407, 150] width 164 height 21
type input "CSP 06#5"
click at [896, 147] on select "Select Job Accounts Admin Art Coordinator Community Leader Community Support Pe…" at bounding box center [935, 150] width 164 height 21
select select "2"
click at [853, 140] on select "Select Job Accounts Admin Art Coordinator Community Leader Community Support Pe…" at bounding box center [935, 150] width 164 height 21
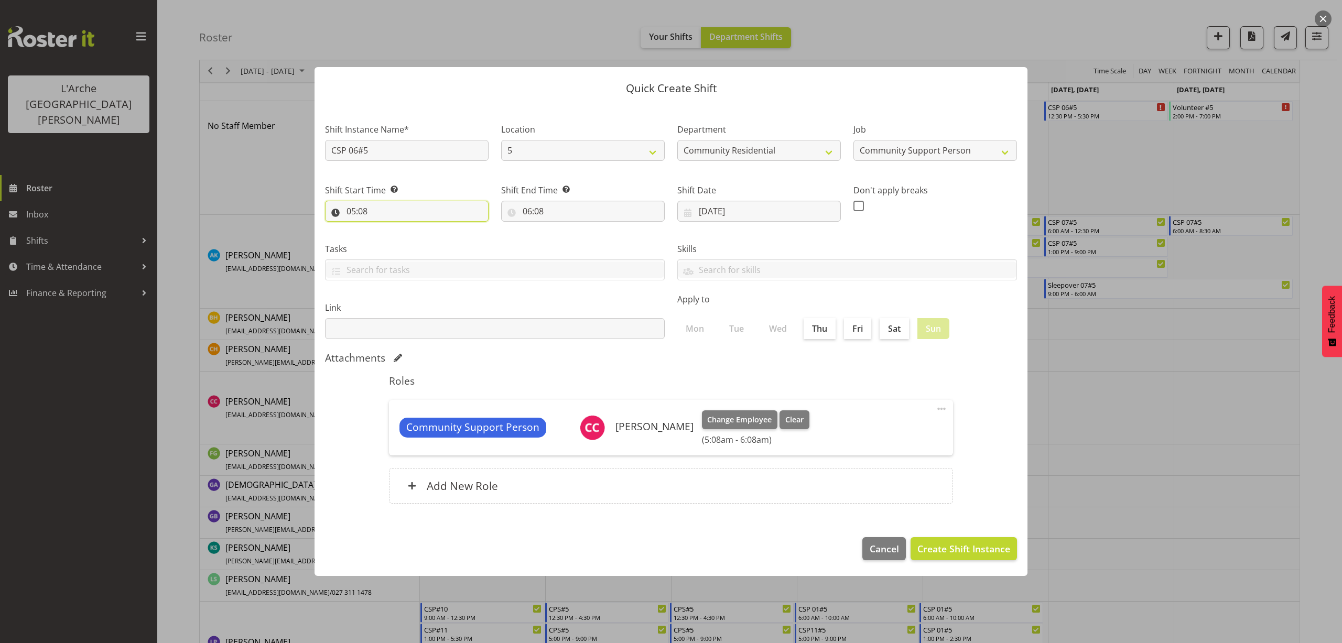
click at [362, 211] on input "05:08" at bounding box center [407, 211] width 164 height 21
click at [395, 240] on select "00 01 02 03 04 05 06 07 08 09 10 11 12 13 14 15 16 17 18 19 20 21 22 23" at bounding box center [397, 238] width 24 height 21
select select "8"
click at [385, 228] on select "00 01 02 03 04 05 06 07 08 09 10 11 12 13 14 15 16 17 18 19 20 21 22 23" at bounding box center [397, 238] width 24 height 21
type input "08:08"
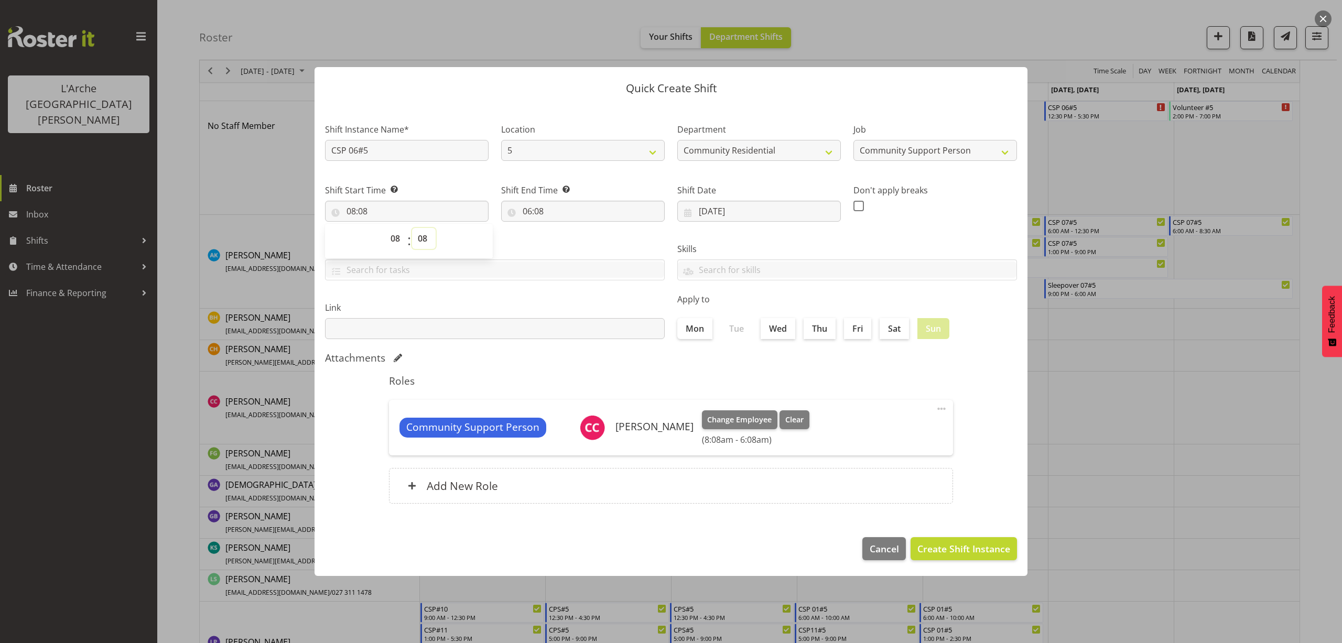
click at [424, 238] on select "00 01 02 03 04 05 06 07 08 09 10 11 12 13 14 15 16 17 18 19 20 21 22 23 24 25 2…" at bounding box center [424, 238] width 24 height 21
select select "30"
click at [412, 228] on select "00 01 02 03 04 05 06 07 08 09 10 11 12 13 14 15 16 17 18 19 20 21 22 23 24 25 2…" at bounding box center [424, 238] width 24 height 21
type input "08:30"
click at [540, 215] on input "06:08" at bounding box center [583, 211] width 164 height 21
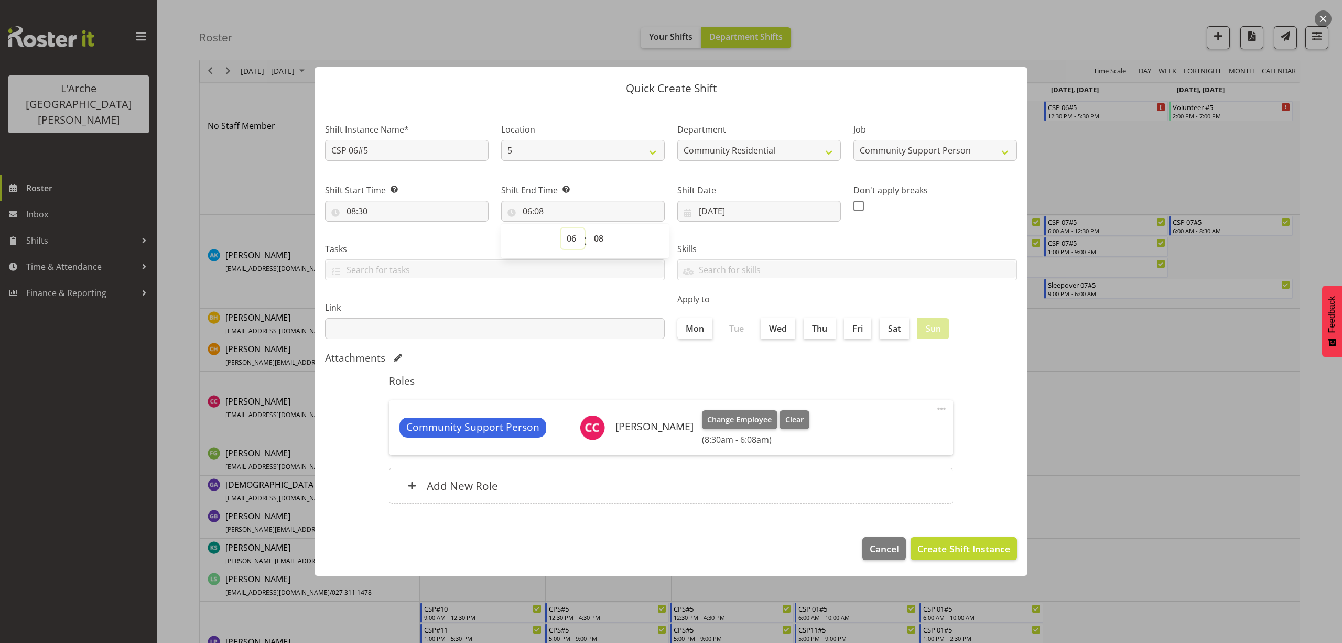
click at [574, 239] on select "00 01 02 03 04 05 06 07 08 09 10 11 12 13 14 15 16 17 18 19 20 21 22 23" at bounding box center [573, 238] width 24 height 21
select select "13"
click at [561, 228] on select "00 01 02 03 04 05 06 07 08 09 10 11 12 13 14 15 16 17 18 19 20 21 22 23" at bounding box center [573, 238] width 24 height 21
type input "13:08"
click at [600, 238] on select "00 01 02 03 04 05 06 07 08 09 10 11 12 13 14 15 16 17 18 19 20 21 22 23 24 25 2…" at bounding box center [600, 238] width 24 height 21
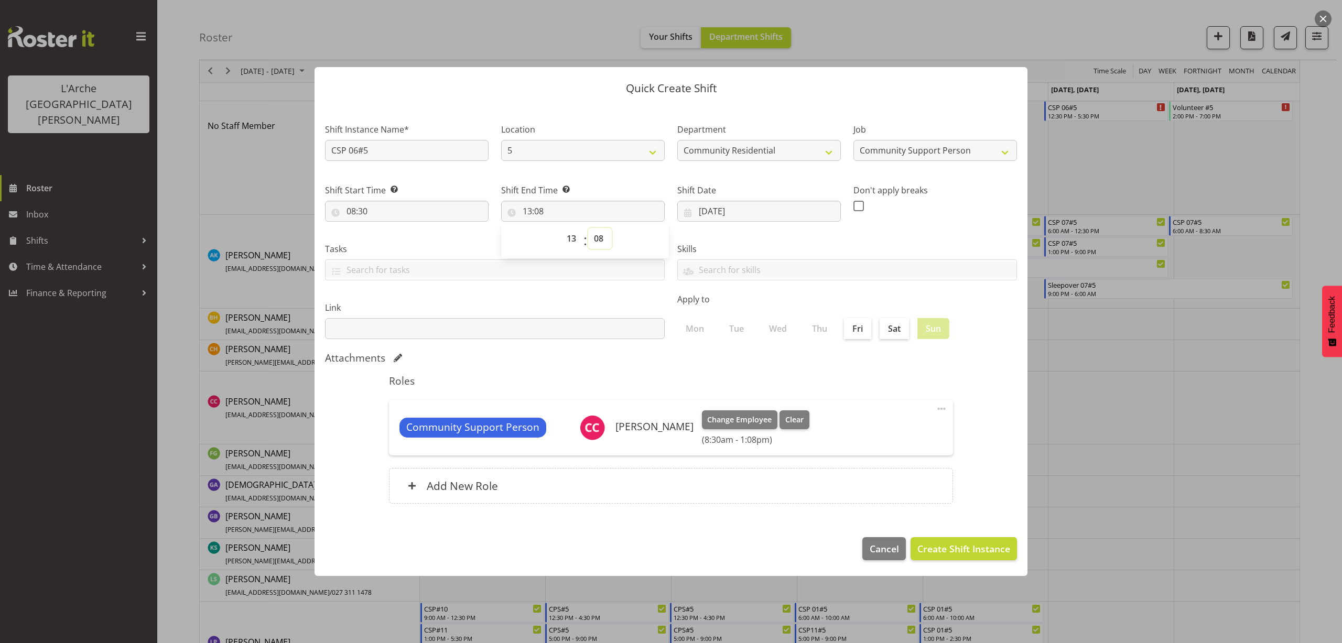
select select "0"
click at [588, 228] on select "00 01 02 03 04 05 06 07 08 09 10 11 12 13 14 15 16 17 18 19 20 21 22 23 24 25 2…" at bounding box center [600, 238] width 24 height 21
type input "13:00"
click at [934, 549] on span "Create Shift Instance" at bounding box center [963, 549] width 93 height 14
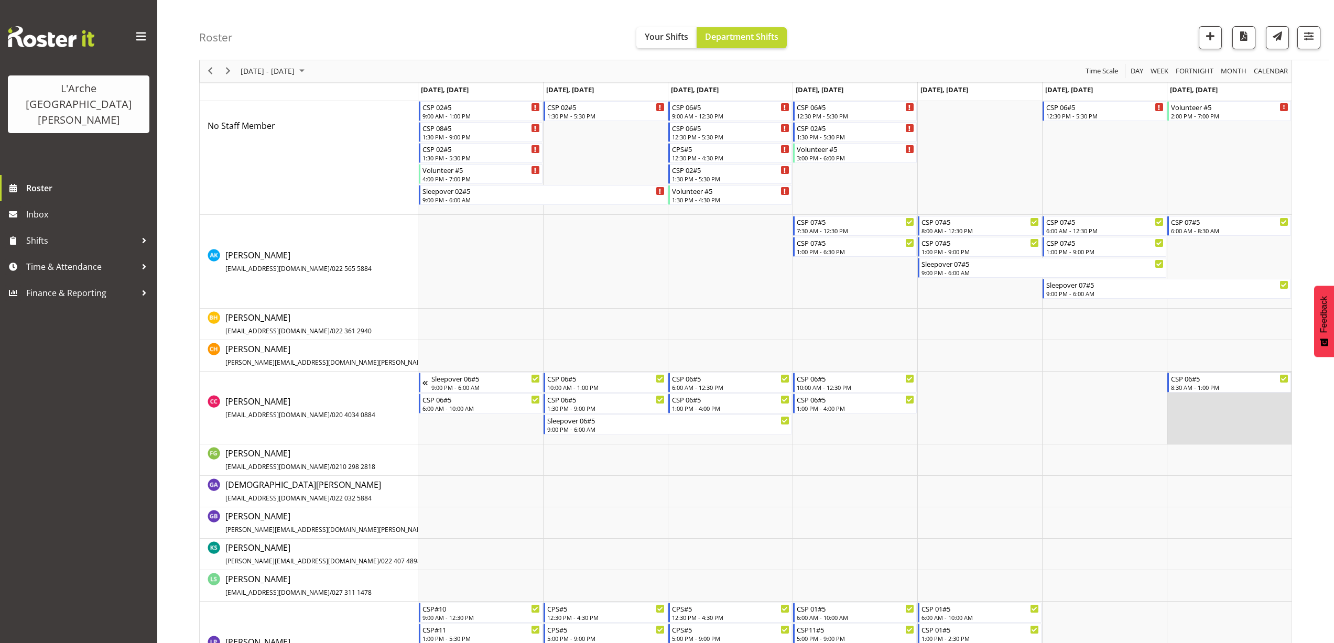
click at [1170, 401] on td "Timeline Week of August 23, 2025" at bounding box center [1229, 408] width 125 height 73
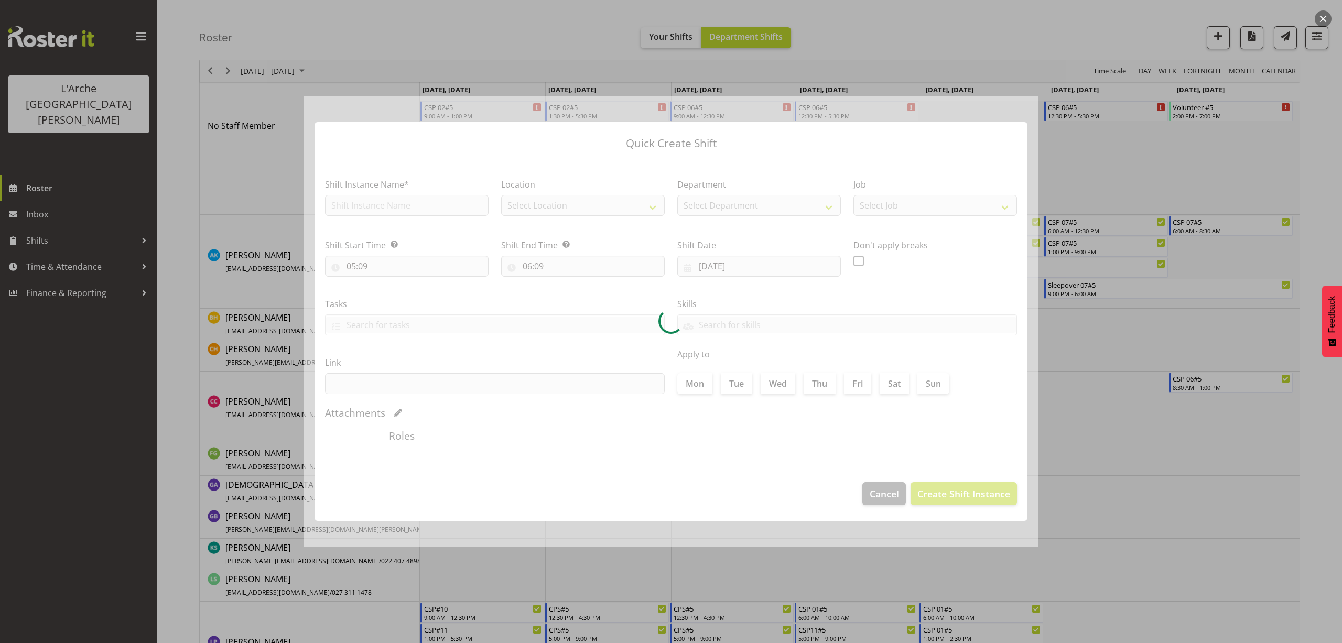
type input "[DATE]"
checkbox input "true"
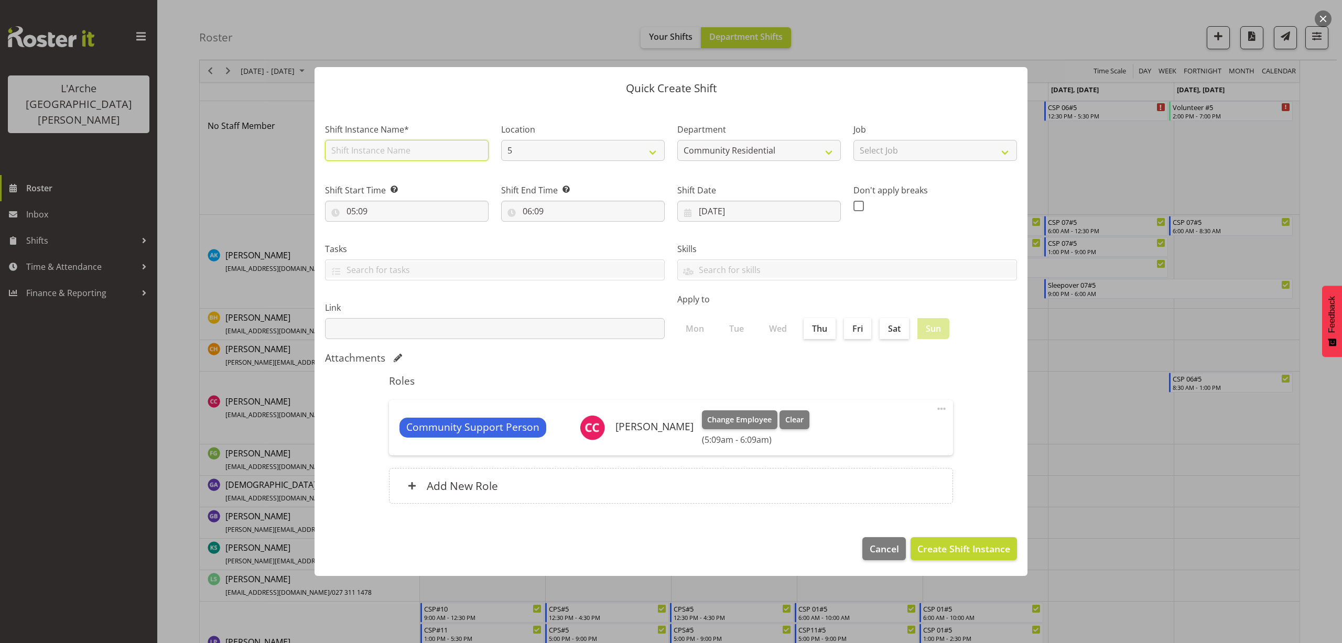
click at [373, 155] on input "text" at bounding box center [407, 150] width 164 height 21
type input "CSP 06#5"
click at [868, 153] on select "Select Job Accounts Admin Art Coordinator Community Leader Community Support Pe…" at bounding box center [935, 150] width 164 height 21
select select "2"
click at [853, 140] on select "Select Job Accounts Admin Art Coordinator Community Leader Community Support Pe…" at bounding box center [935, 150] width 164 height 21
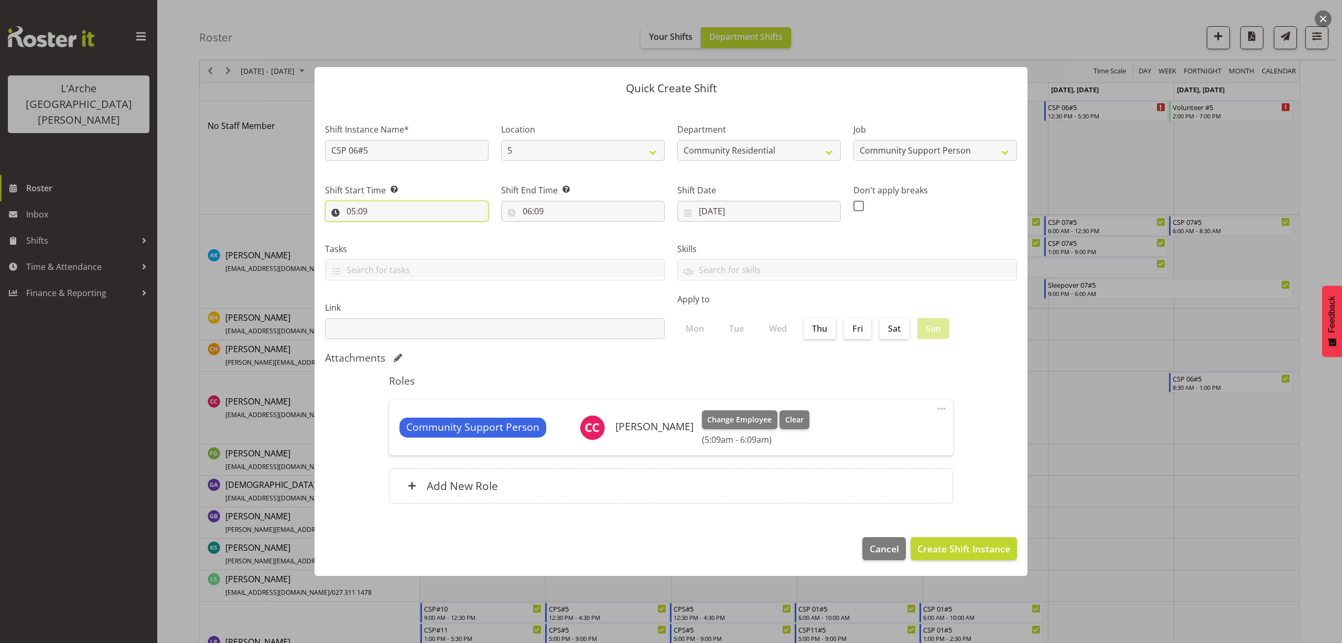
click at [355, 209] on input "05:09" at bounding box center [407, 211] width 164 height 21
click at [395, 237] on select "00 01 02 03 04 05 06 07 08 09 10 11 12 13 14 15 16 17 18 19 20 21 22 23" at bounding box center [397, 238] width 24 height 21
select select "14"
click at [385, 228] on select "00 01 02 03 04 05 06 07 08 09 10 11 12 13 14 15 16 17 18 19 20 21 22 23" at bounding box center [397, 238] width 24 height 21
type input "14:09"
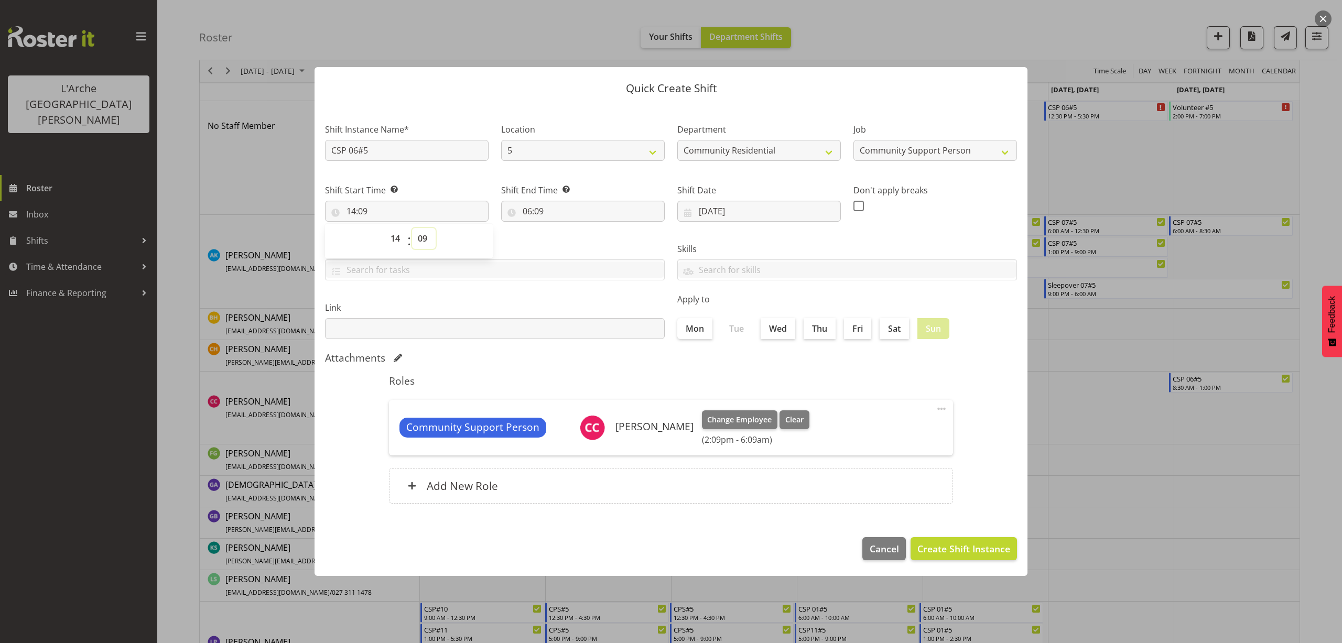
click at [422, 237] on select "00 01 02 03 04 05 06 07 08 09 10 11 12 13 14 15 16 17 18 19 20 21 22 23 24 25 2…" at bounding box center [424, 238] width 24 height 21
select select "0"
click at [412, 228] on select "00 01 02 03 04 05 06 07 08 09 10 11 12 13 14 15 16 17 18 19 20 21 22 23 24 25 2…" at bounding box center [424, 238] width 24 height 21
type input "14:00"
click at [539, 211] on input "06:09" at bounding box center [583, 211] width 164 height 21
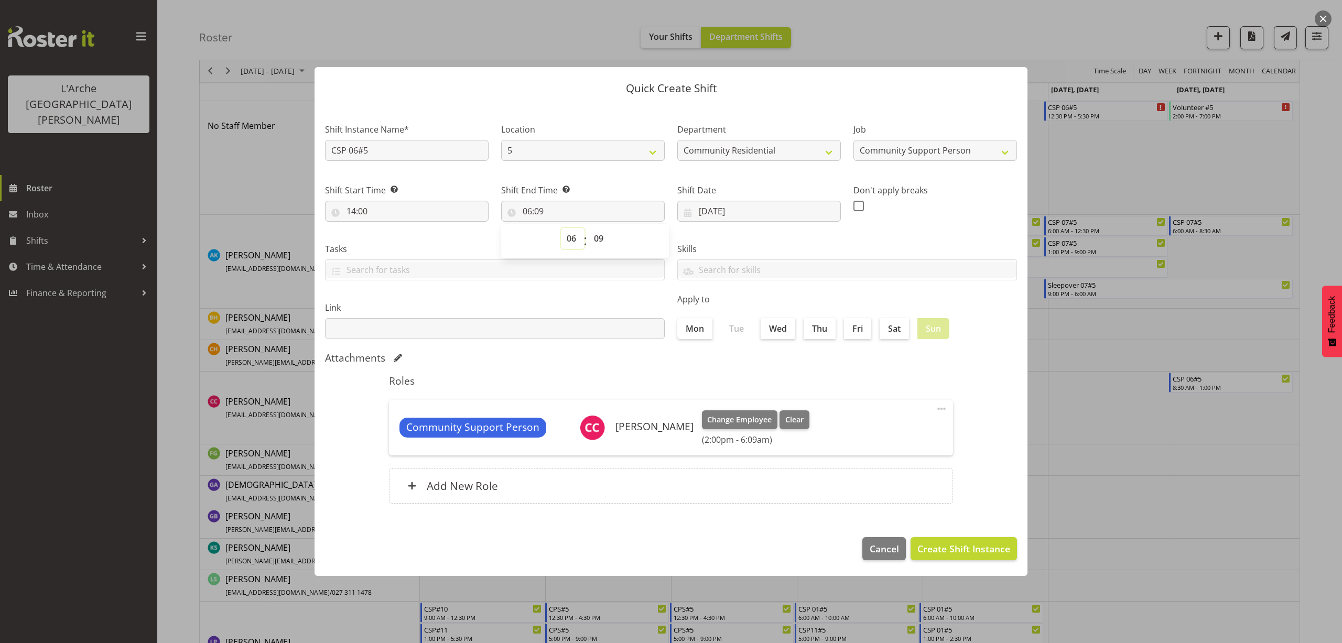
click at [572, 238] on select "00 01 02 03 04 05 06 07 08 09 10 11 12 13 14 15 16 17 18 19 20 21 22 23" at bounding box center [573, 238] width 24 height 21
select select "21"
click at [561, 228] on select "00 01 02 03 04 05 06 07 08 09 10 11 12 13 14 15 16 17 18 19 20 21 22 23" at bounding box center [573, 238] width 24 height 21
type input "21:09"
click at [597, 241] on select "00 01 02 03 04 05 06 07 08 09 10 11 12 13 14 15 16 17 18 19 20 21 22 23 24 25 2…" at bounding box center [600, 238] width 24 height 21
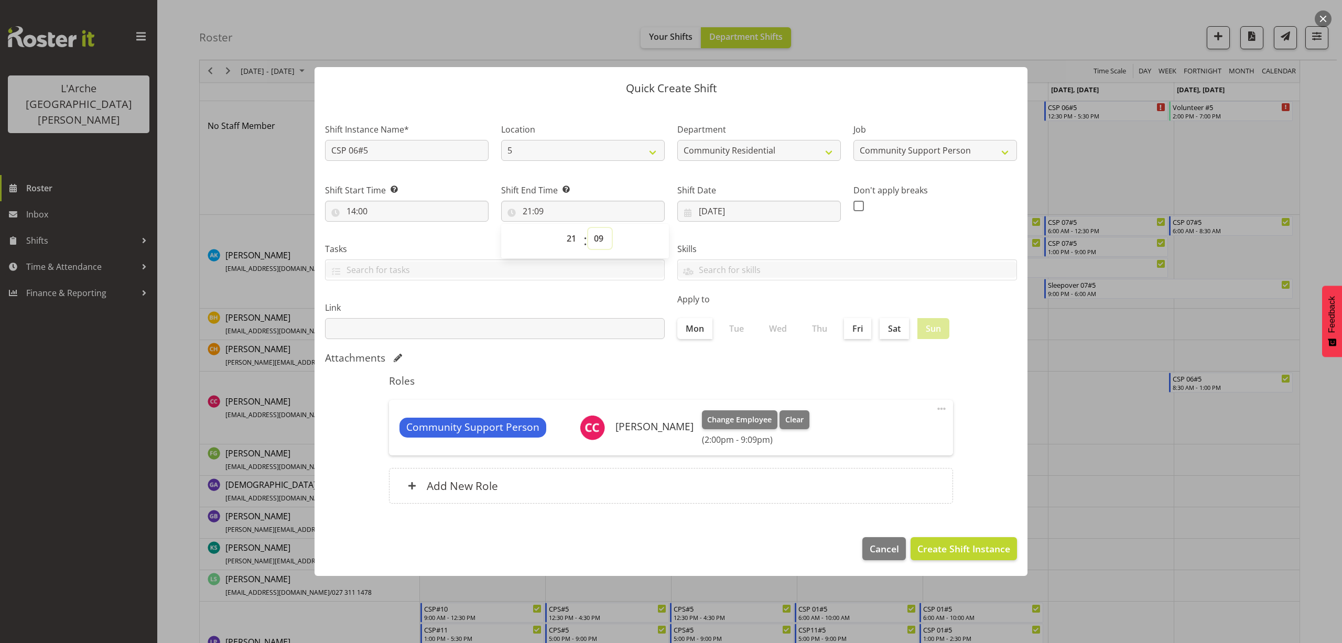
select select "0"
click at [588, 228] on select "00 01 02 03 04 05 06 07 08 09 10 11 12 13 14 15 16 17 18 19 20 21 22 23 24 25 2…" at bounding box center [600, 238] width 24 height 21
type input "21:00"
click at [967, 551] on span "Create Shift Instance" at bounding box center [963, 549] width 93 height 14
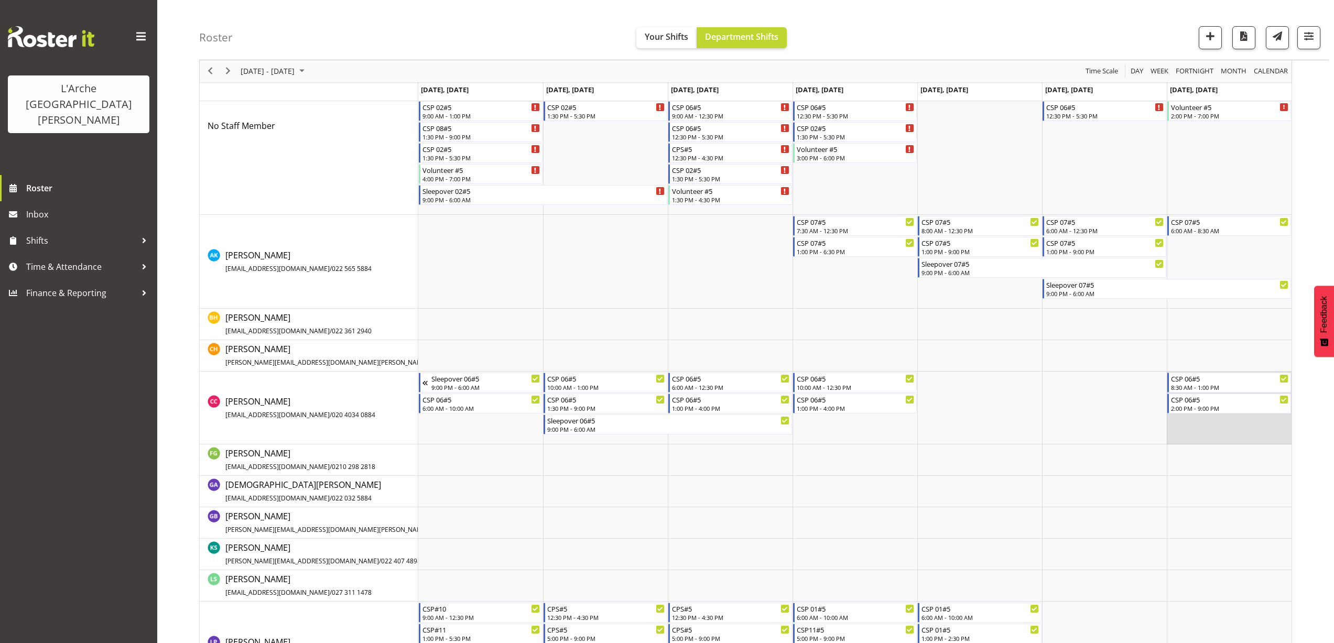
click at [1185, 424] on td "Timeline Week of August 23, 2025" at bounding box center [1229, 408] width 125 height 73
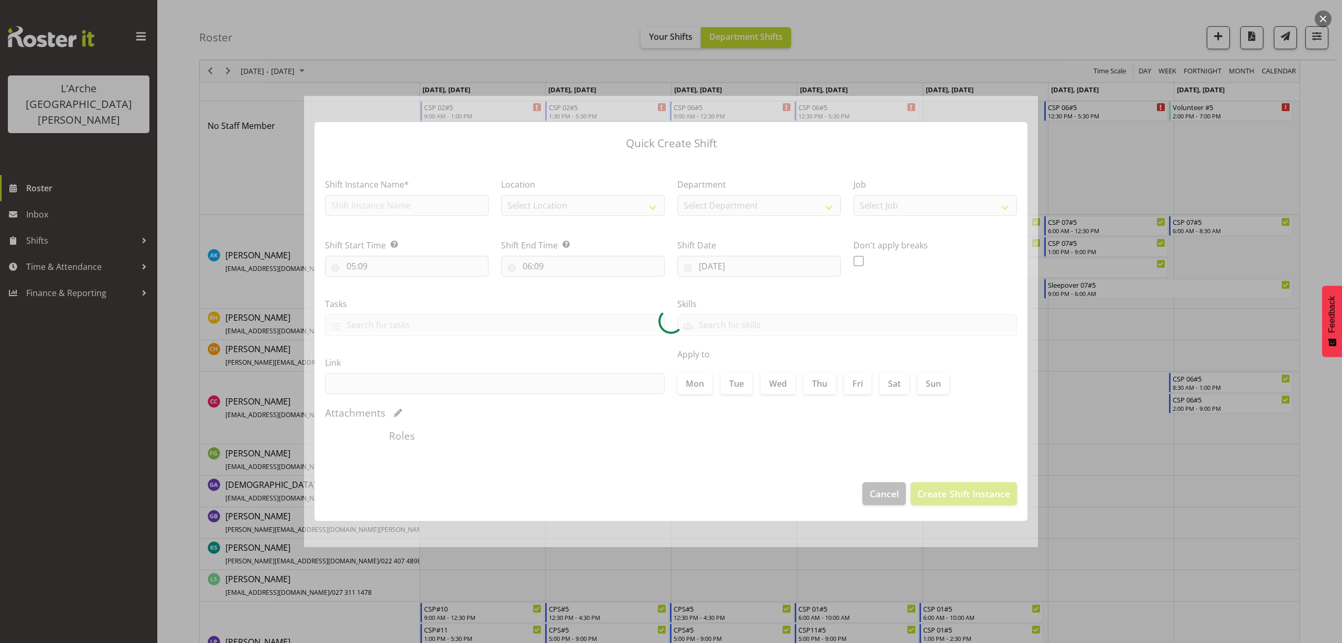
type input "[DATE]"
checkbox input "true"
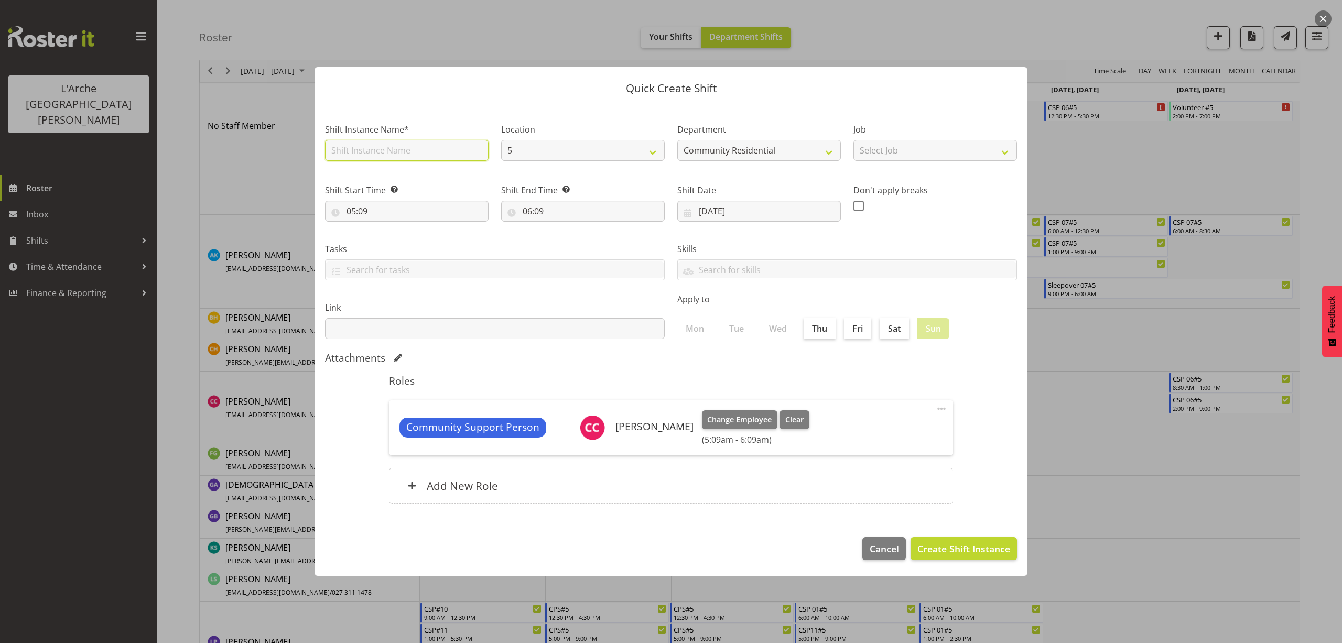
click at [342, 150] on input "text" at bounding box center [407, 150] width 164 height 21
type input "Sleepover 06#5"
click at [891, 150] on select "Select Job Accounts Admin Art Coordinator Community Leader Community Support Pe…" at bounding box center [935, 150] width 164 height 21
select select "2"
click at [853, 140] on select "Select Job Accounts Admin Art Coordinator Community Leader Community Support Pe…" at bounding box center [935, 150] width 164 height 21
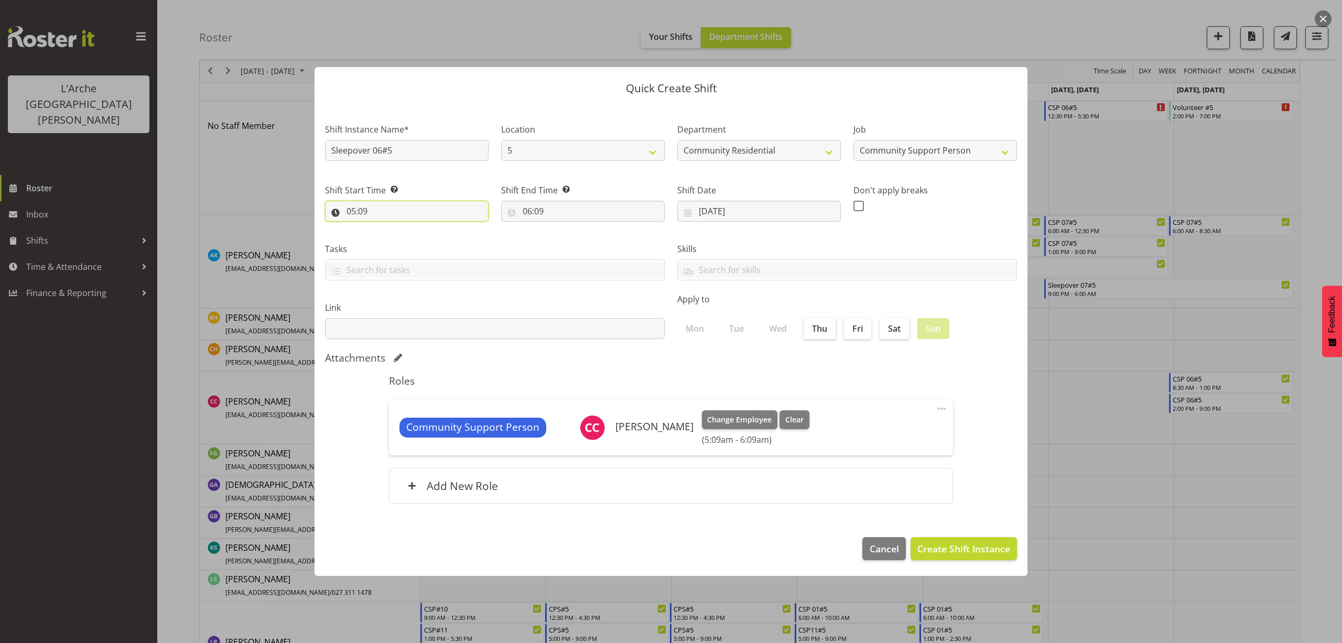
click at [369, 215] on input "05:09" at bounding box center [407, 211] width 164 height 21
click at [391, 239] on select "00 01 02 03 04 05 06 07 08 09 10 11 12 13 14 15 16 17 18 19 20 21 22 23" at bounding box center [397, 238] width 24 height 21
select select "21"
click at [385, 228] on select "00 01 02 03 04 05 06 07 08 09 10 11 12 13 14 15 16 17 18 19 20 21 22 23" at bounding box center [397, 238] width 24 height 21
type input "21:09"
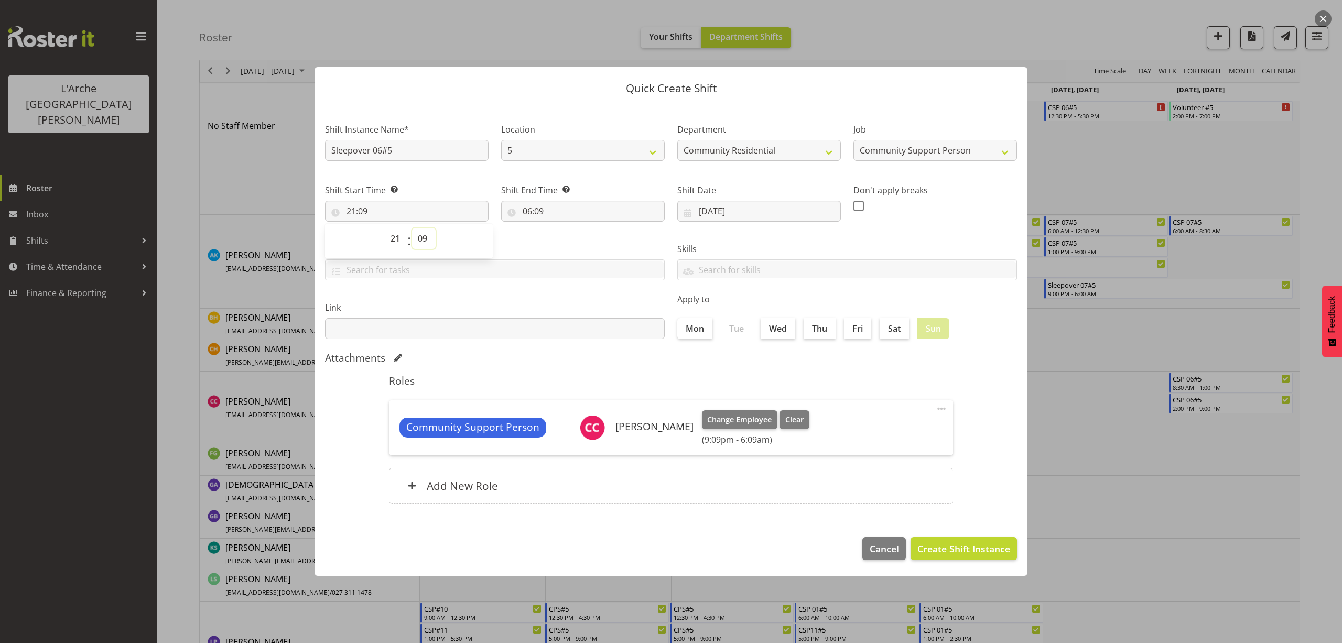
click at [422, 240] on select "00 01 02 03 04 05 06 07 08 09 10 11 12 13 14 15 16 17 18 19 20 21 22 23 24 25 2…" at bounding box center [424, 238] width 24 height 21
select select "0"
click at [412, 228] on select "00 01 02 03 04 05 06 07 08 09 10 11 12 13 14 15 16 17 18 19 20 21 22 23 24 25 2…" at bounding box center [424, 238] width 24 height 21
type input "21:00"
click at [536, 213] on input "06:09" at bounding box center [583, 211] width 164 height 21
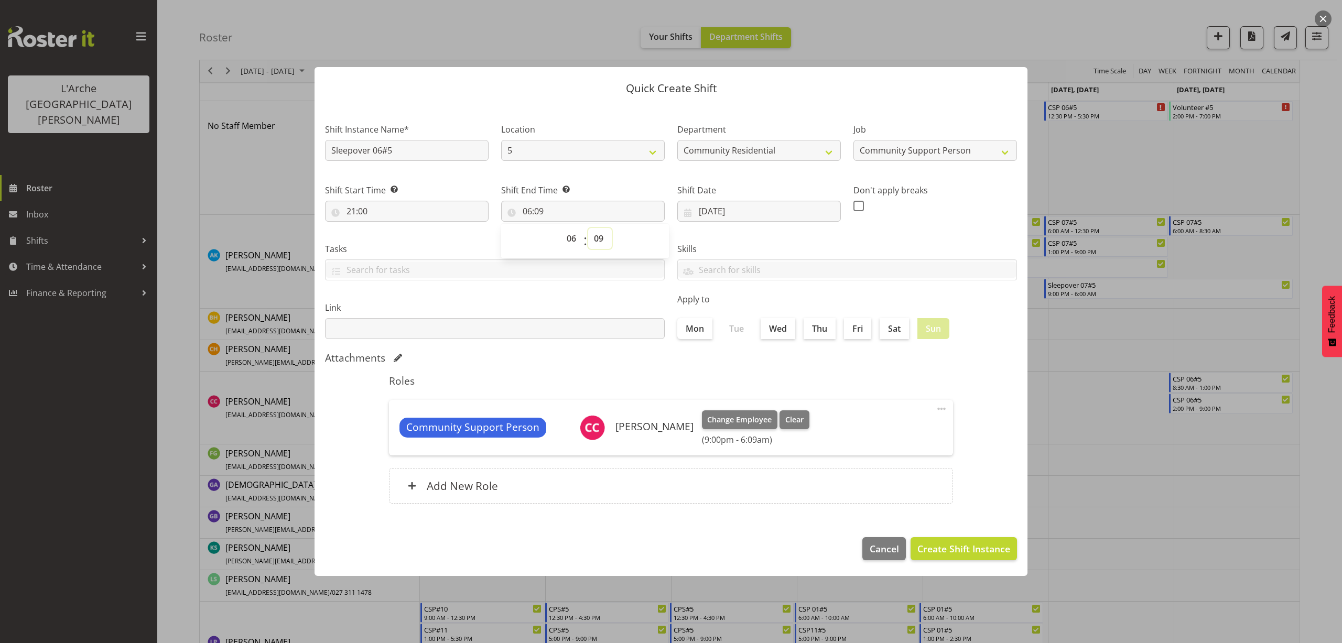
click at [595, 240] on select "00 01 02 03 04 05 06 07 08 09 10 11 12 13 14 15 16 17 18 19 20 21 22 23 24 25 2…" at bounding box center [600, 238] width 24 height 21
select select "0"
click at [588, 228] on select "00 01 02 03 04 05 06 07 08 09 10 11 12 13 14 15 16 17 18 19 20 21 22 23 24 25 2…" at bounding box center [600, 238] width 24 height 21
type input "06:00"
drag, startPoint x: 927, startPoint y: 524, endPoint x: 931, endPoint y: 536, distance: 12.9
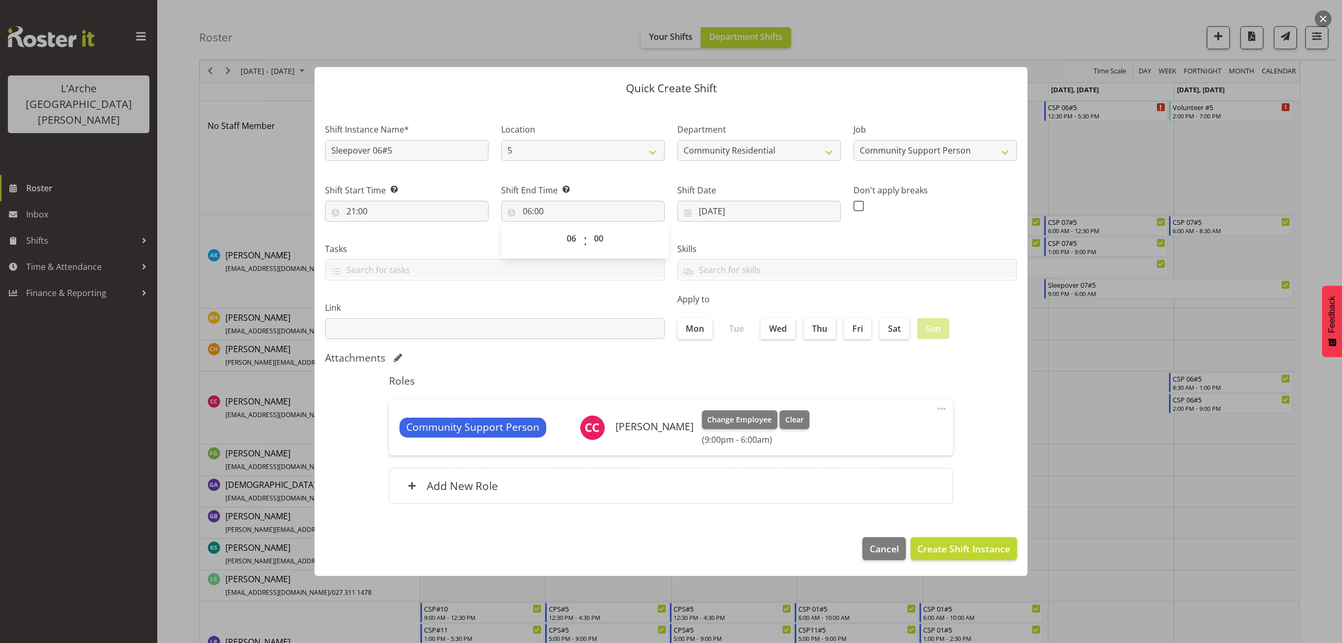
click at [931, 536] on div "Quick Create Shift Shift Instance Name* Sleepover 06#5 Location 5 20 73 Departm…" at bounding box center [671, 321] width 734 height 561
click at [931, 543] on span "Create Shift Instance" at bounding box center [963, 549] width 93 height 14
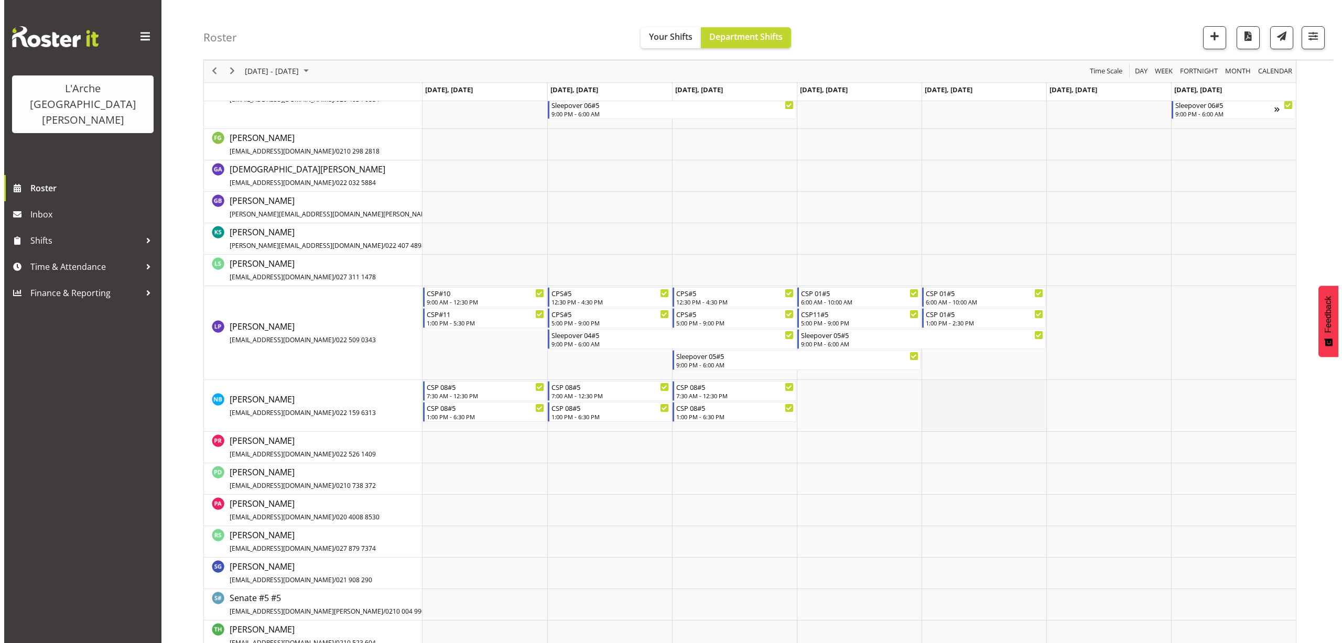
scroll to position [443, 0]
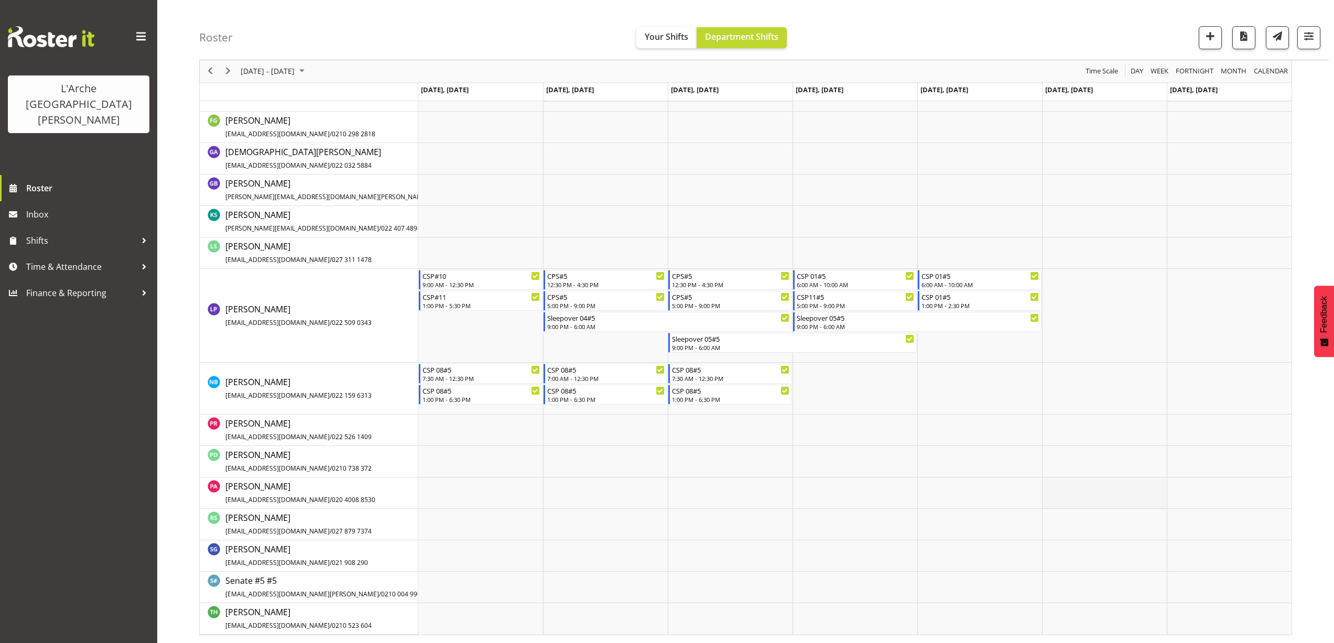
click at [1058, 482] on td "Timeline Week of August 23, 2025" at bounding box center [1104, 492] width 125 height 31
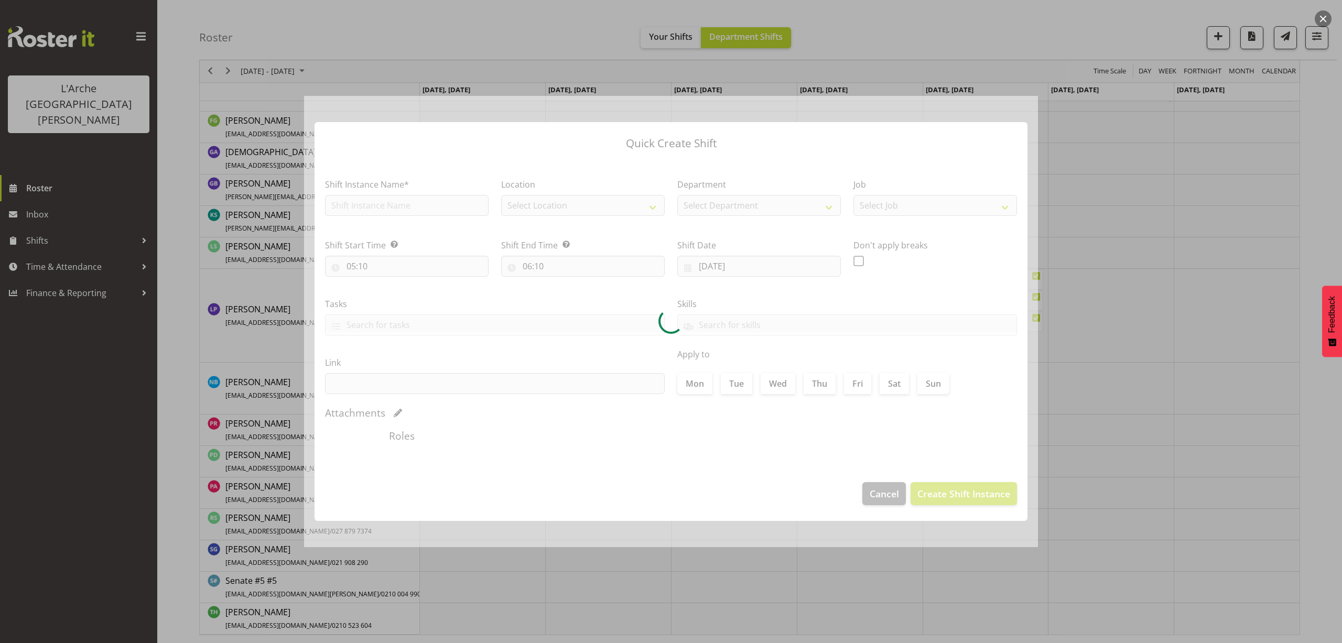
type input "[DATE]"
checkbox input "true"
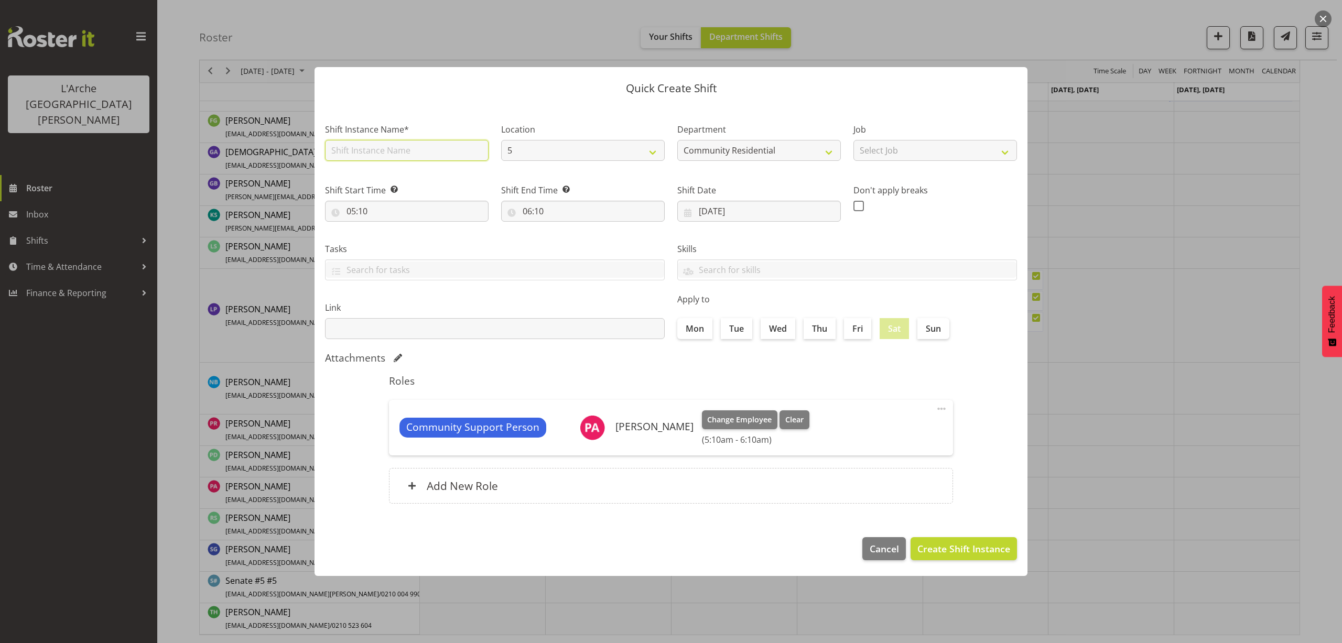
click at [406, 151] on input "text" at bounding box center [407, 150] width 164 height 21
type input "CSP 09#5"
click at [886, 159] on select "Select Job Accounts Admin Art Coordinator Community Leader Community Support Pe…" at bounding box center [935, 150] width 164 height 21
select select "2"
click at [853, 140] on select "Select Job Accounts Admin Art Coordinator Community Leader Community Support Pe…" at bounding box center [935, 150] width 164 height 21
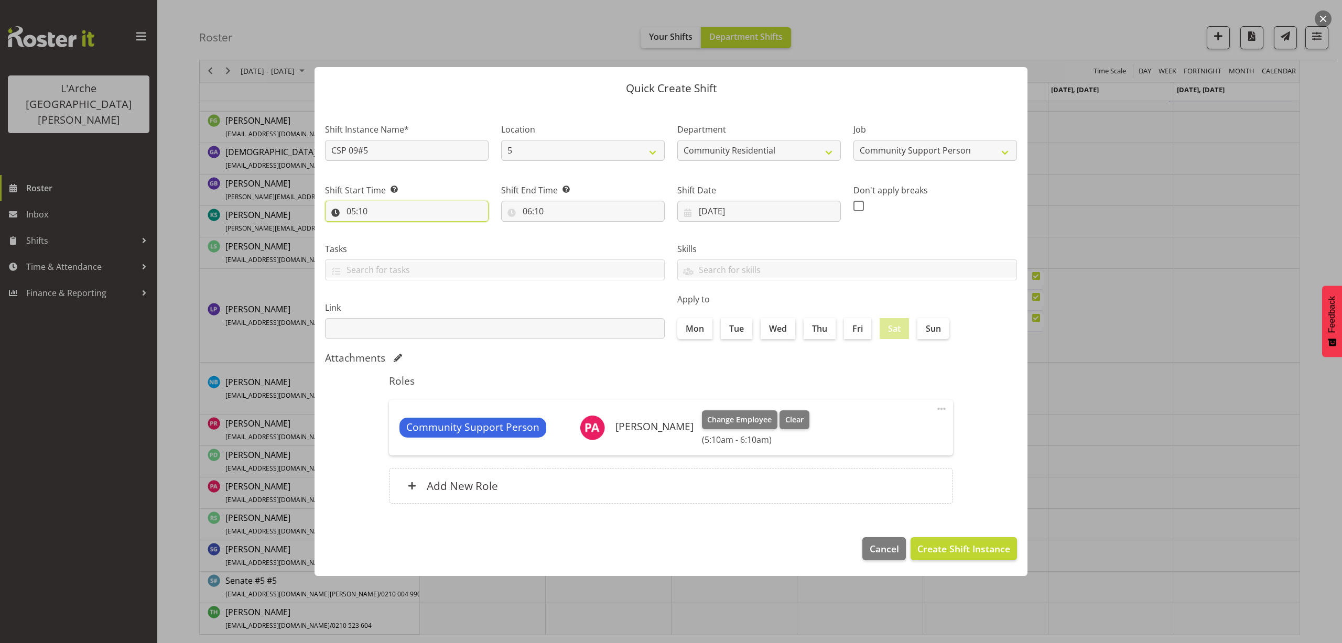
click at [366, 213] on input "05:10" at bounding box center [407, 211] width 164 height 21
click at [394, 241] on select "00 01 02 03 04 05 06 07 08 09 10 11 12 13 14 15 16 17 18 19 20 21 22 23" at bounding box center [397, 238] width 24 height 21
select select "7"
click at [385, 228] on select "00 01 02 03 04 05 06 07 08 09 10 11 12 13 14 15 16 17 18 19 20 21 22 23" at bounding box center [397, 238] width 24 height 21
type input "07:10"
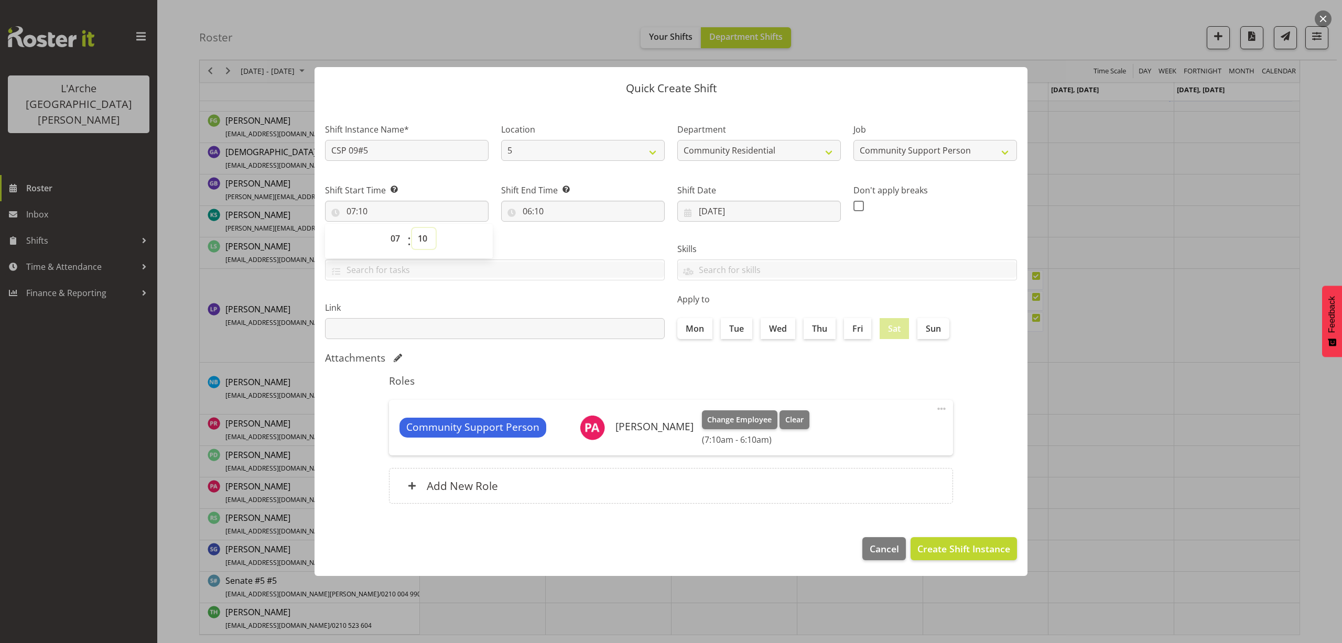
click at [423, 237] on select "00 01 02 03 04 05 06 07 08 09 10 11 12 13 14 15 16 17 18 19 20 21 22 23 24 25 2…" at bounding box center [424, 238] width 24 height 21
select select "30"
click at [412, 228] on select "00 01 02 03 04 05 06 07 08 09 10 11 12 13 14 15 16 17 18 19 20 21 22 23 24 25 2…" at bounding box center [424, 238] width 24 height 21
type input "07:30"
click at [545, 213] on input "06:10" at bounding box center [583, 211] width 164 height 21
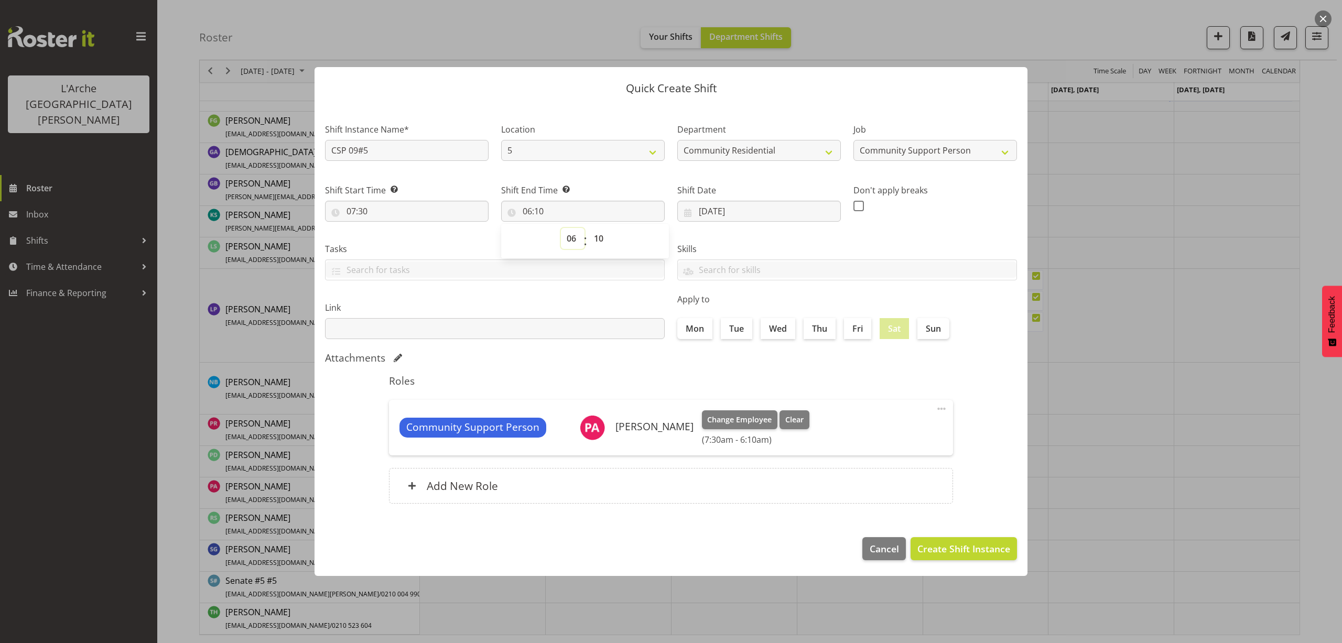
click at [571, 236] on select "00 01 02 03 04 05 06 07 08 09 10 11 12 13 14 15 16 17 18 19 20 21 22 23" at bounding box center [573, 238] width 24 height 21
select select "12"
click at [561, 228] on select "00 01 02 03 04 05 06 07 08 09 10 11 12 13 14 15 16 17 18 19 20 21 22 23" at bounding box center [573, 238] width 24 height 21
type input "12:10"
click at [602, 236] on select "00 01 02 03 04 05 06 07 08 09 10 11 12 13 14 15 16 17 18 19 20 21 22 23 24 25 2…" at bounding box center [600, 238] width 24 height 21
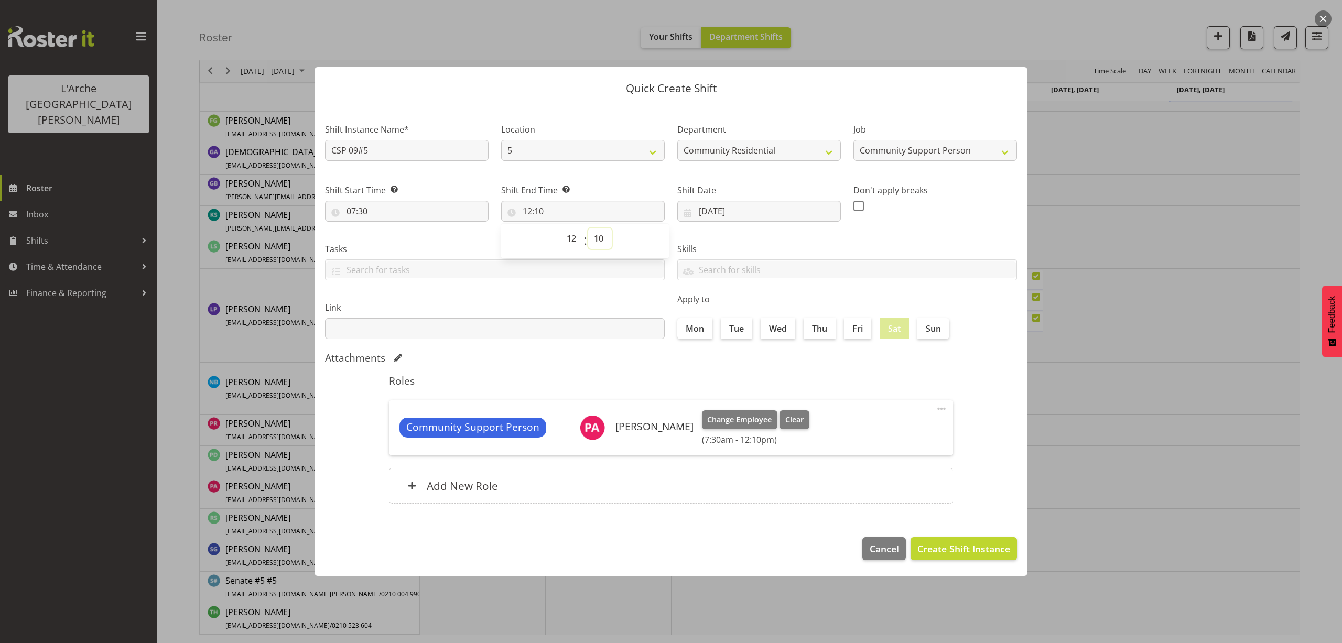
select select "30"
click at [588, 228] on select "00 01 02 03 04 05 06 07 08 09 10 11 12 13 14 15 16 17 18 19 20 21 22 23 24 25 2…" at bounding box center [600, 238] width 24 height 21
type input "12:30"
click at [941, 550] on span "Create Shift Instance" at bounding box center [963, 549] width 93 height 14
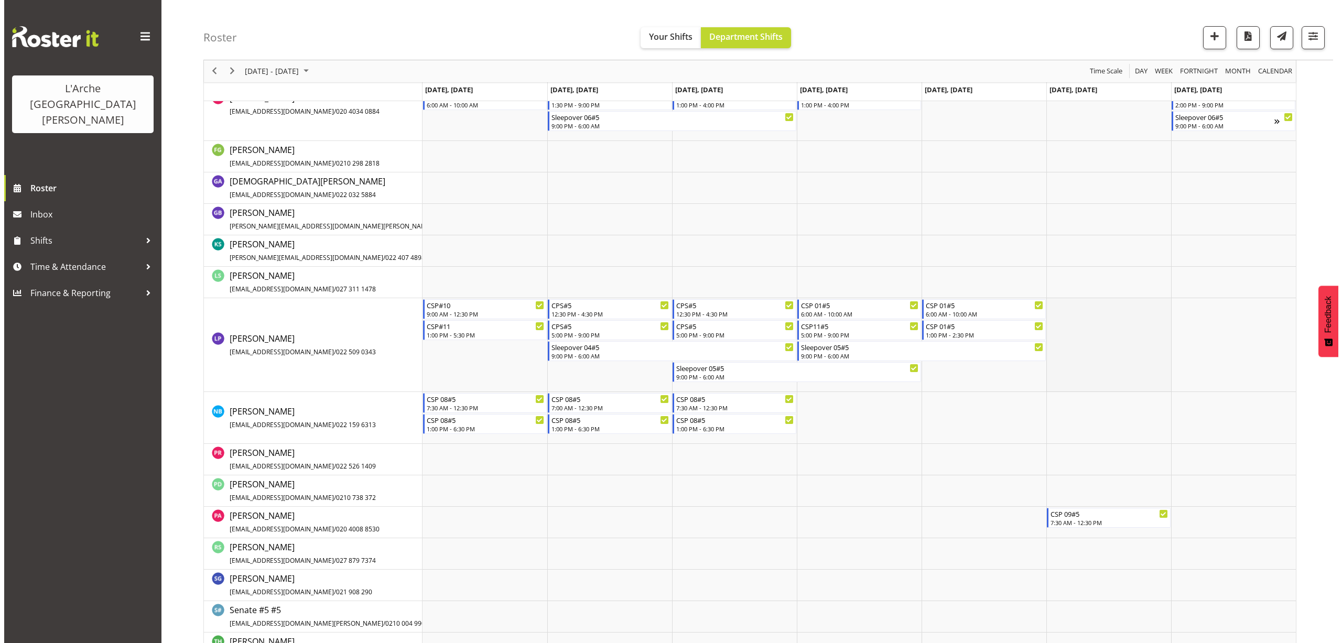
scroll to position [425, 0]
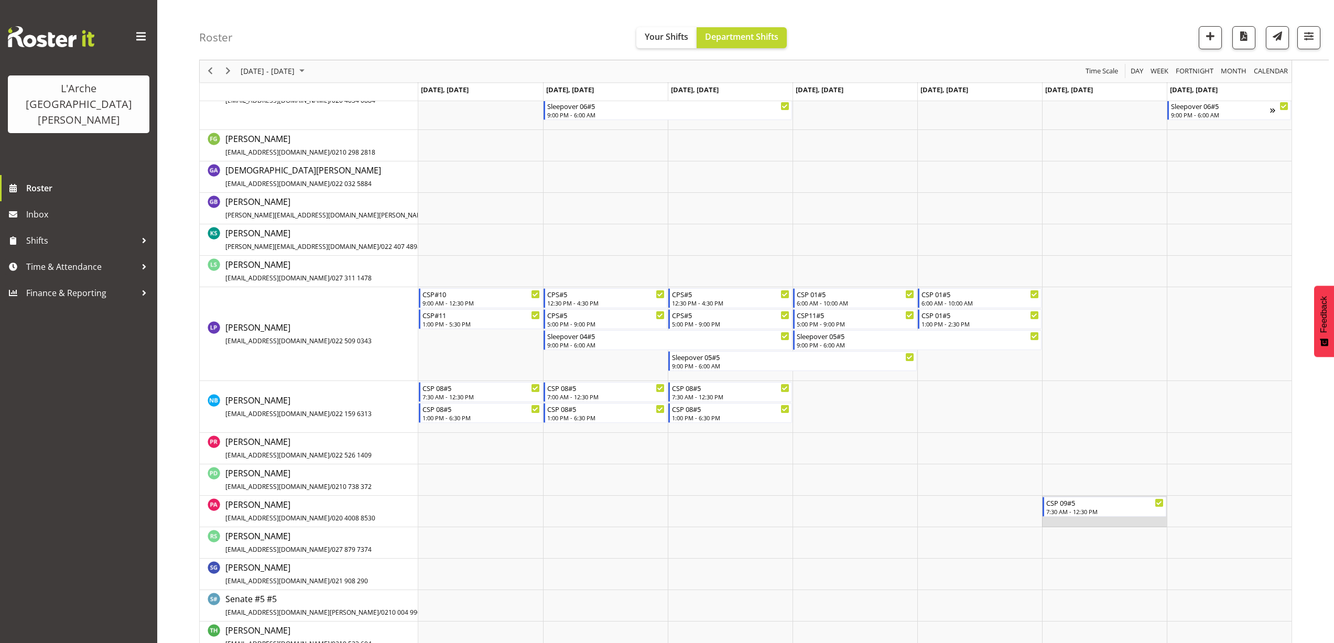
click at [1049, 523] on td "Timeline Week of August 23, 2025" at bounding box center [1104, 511] width 125 height 31
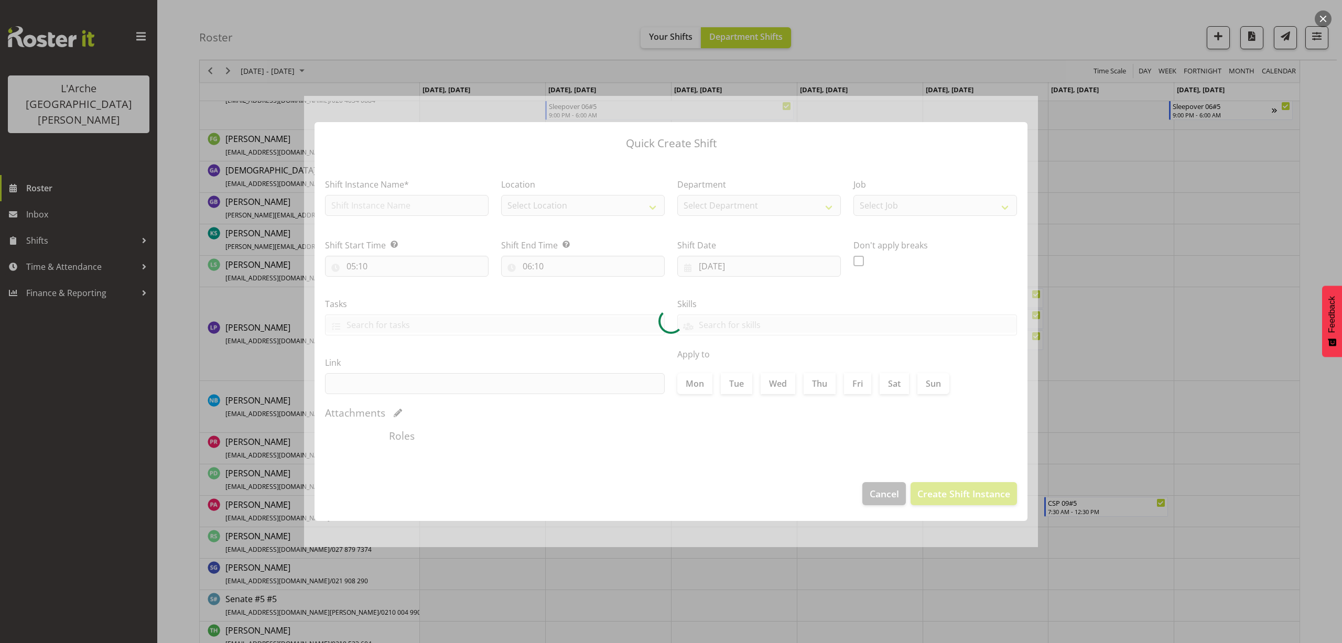
type input "[DATE]"
checkbox input "true"
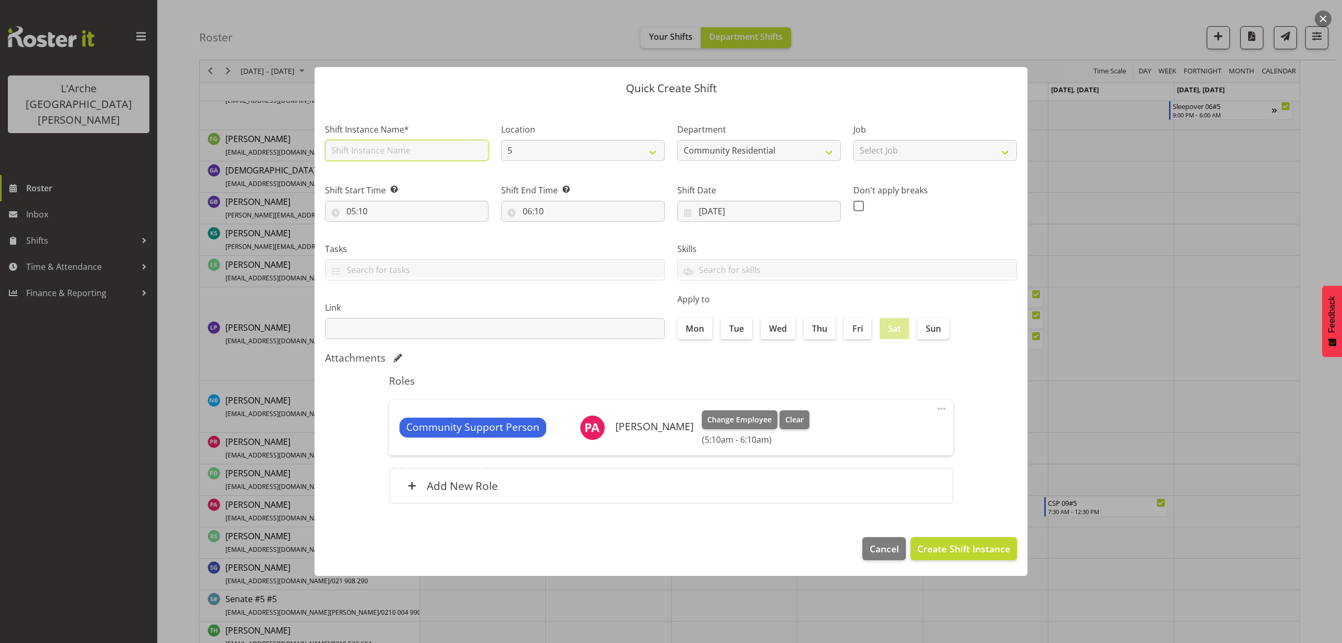
click at [354, 150] on input "text" at bounding box center [407, 150] width 164 height 21
type input "CSP 09#5"
click at [918, 156] on select "Select Job Accounts Admin Art Coordinator Community Leader Community Support Pe…" at bounding box center [935, 150] width 164 height 21
select select "2"
click at [853, 140] on select "Select Job Accounts Admin Art Coordinator Community Leader Community Support Pe…" at bounding box center [935, 150] width 164 height 21
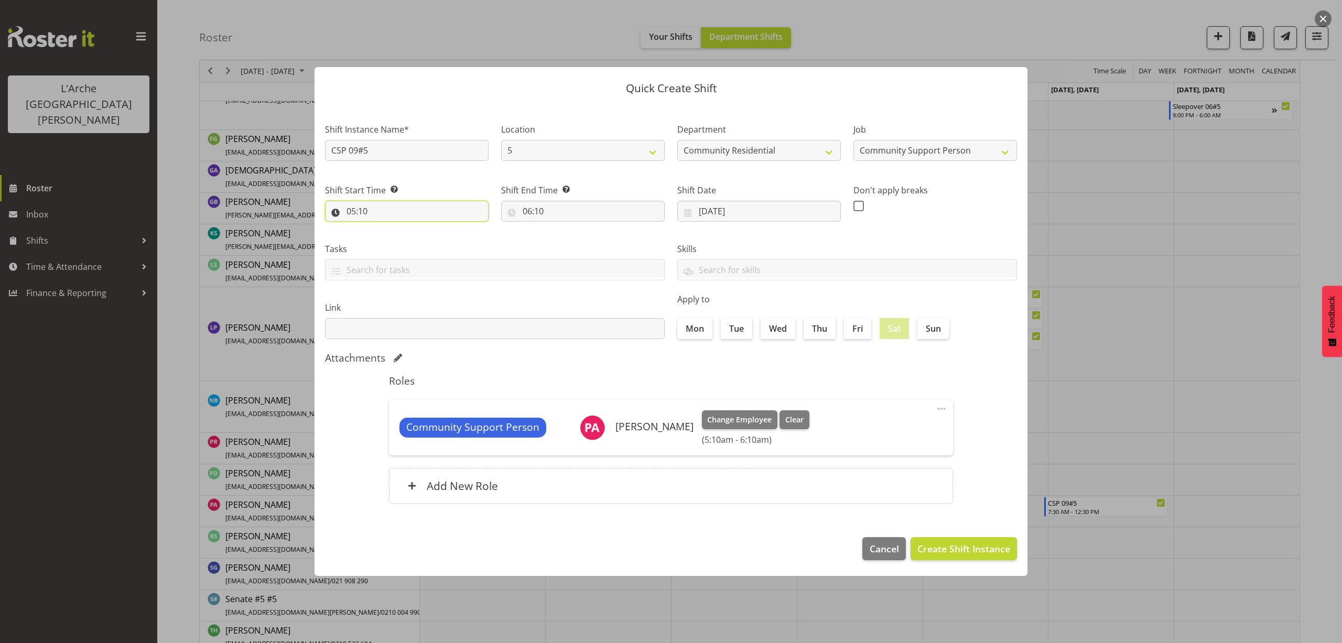
click at [367, 211] on input "05:10" at bounding box center [407, 211] width 164 height 21
click at [395, 240] on select "00 01 02 03 04 05 06 07 08 09 10 11 12 13 14 15 16 17 18 19 20 21 22 23" at bounding box center [397, 238] width 24 height 21
select select "13"
click at [385, 228] on select "00 01 02 03 04 05 06 07 08 09 10 11 12 13 14 15 16 17 18 19 20 21 22 23" at bounding box center [397, 238] width 24 height 21
type input "13:10"
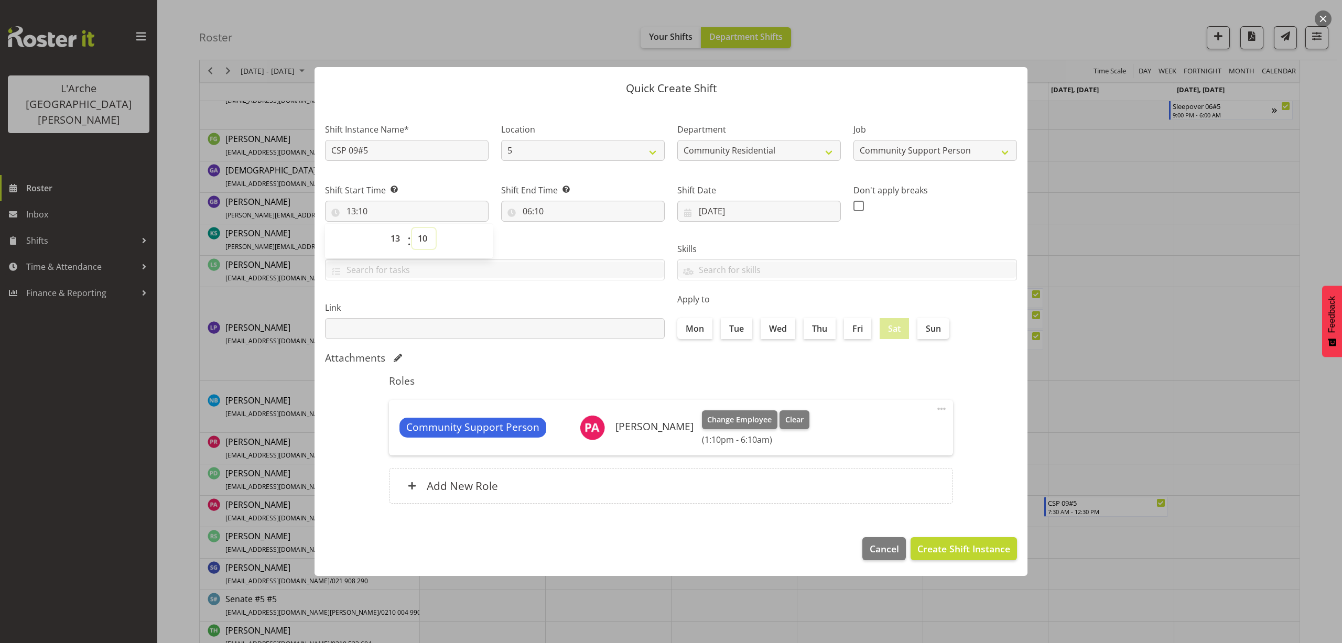
click at [426, 242] on select "00 01 02 03 04 05 06 07 08 09 10 11 12 13 14 15 16 17 18 19 20 21 22 23 24 25 2…" at bounding box center [424, 238] width 24 height 21
select select "0"
click at [412, 228] on select "00 01 02 03 04 05 06 07 08 09 10 11 12 13 14 15 16 17 18 19 20 21 22 23 24 25 2…" at bounding box center [424, 238] width 24 height 21
type input "13:00"
click at [542, 212] on input "06:10" at bounding box center [583, 211] width 164 height 21
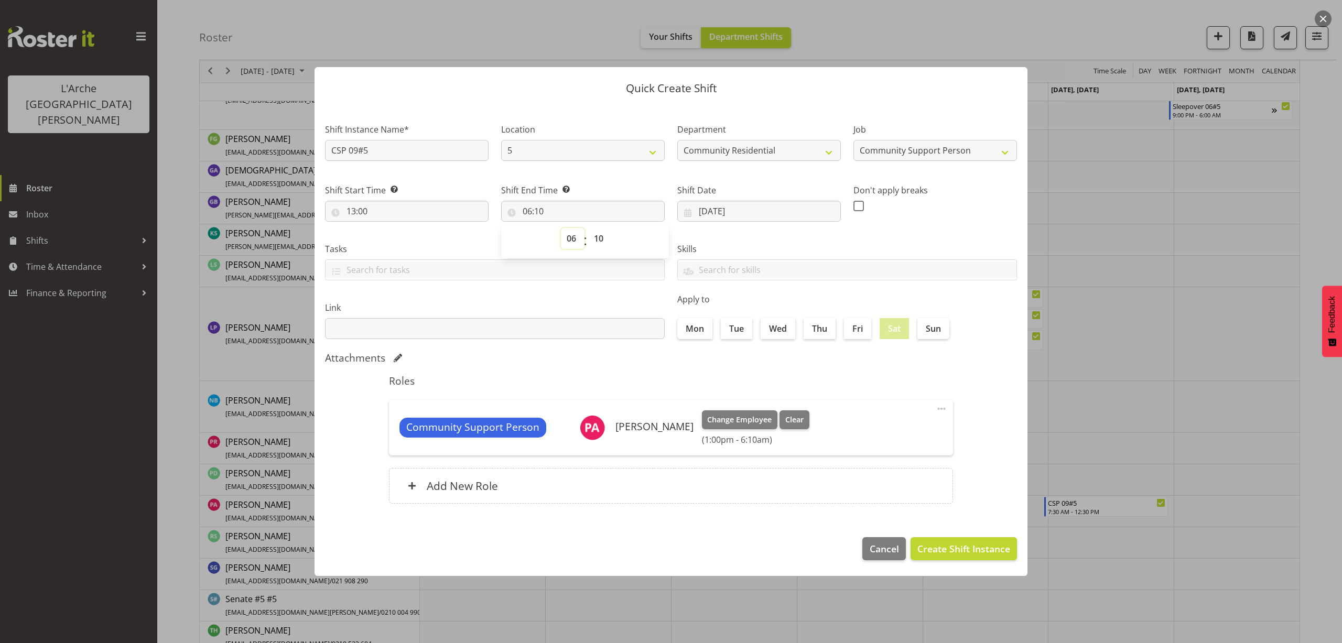
click at [570, 238] on select "00 01 02 03 04 05 06 07 08 09 10 11 12 13 14 15 16 17 18 19 20 21 22 23" at bounding box center [573, 238] width 24 height 21
select select "18"
click at [561, 228] on select "00 01 02 03 04 05 06 07 08 09 10 11 12 13 14 15 16 17 18 19 20 21 22 23" at bounding box center [573, 238] width 24 height 21
type input "18:10"
click at [602, 237] on select "00 01 02 03 04 05 06 07 08 09 10 11 12 13 14 15 16 17 18 19 20 21 22 23 24 25 2…" at bounding box center [600, 238] width 24 height 21
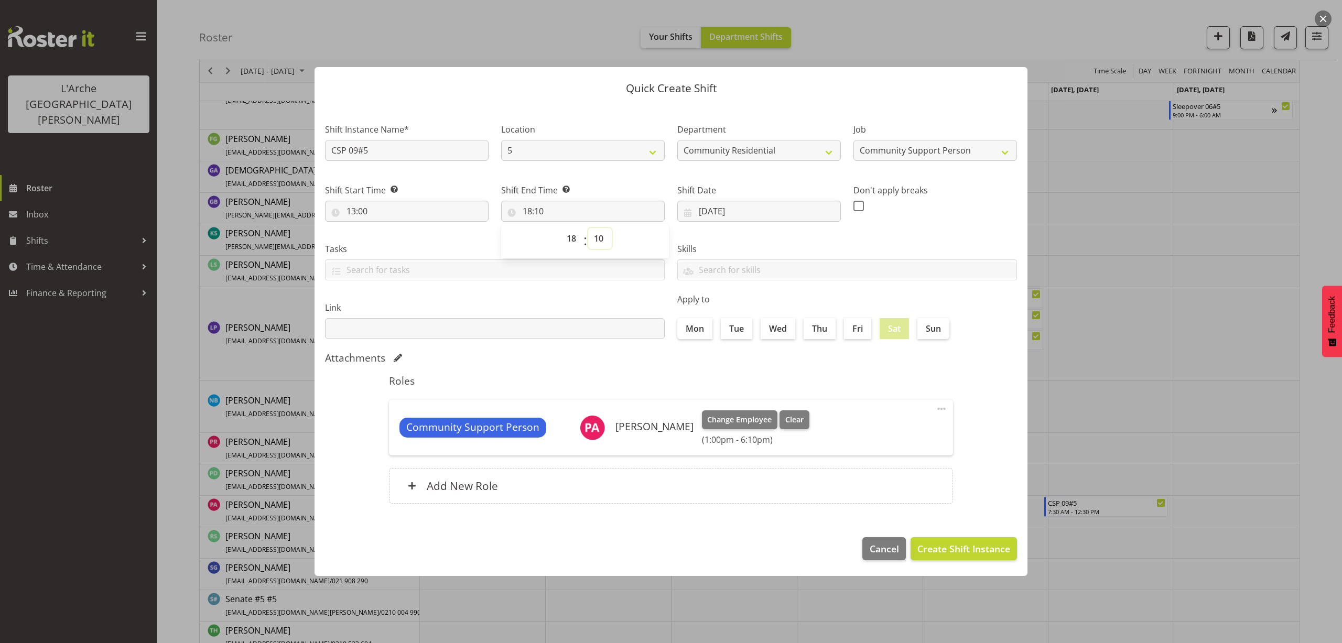
select select "30"
click at [588, 228] on select "00 01 02 03 04 05 06 07 08 09 10 11 12 13 14 15 16 17 18 19 20 21 22 23 24 25 2…" at bounding box center [600, 238] width 24 height 21
type input "18:30"
click at [959, 554] on span "Create Shift Instance" at bounding box center [963, 549] width 93 height 14
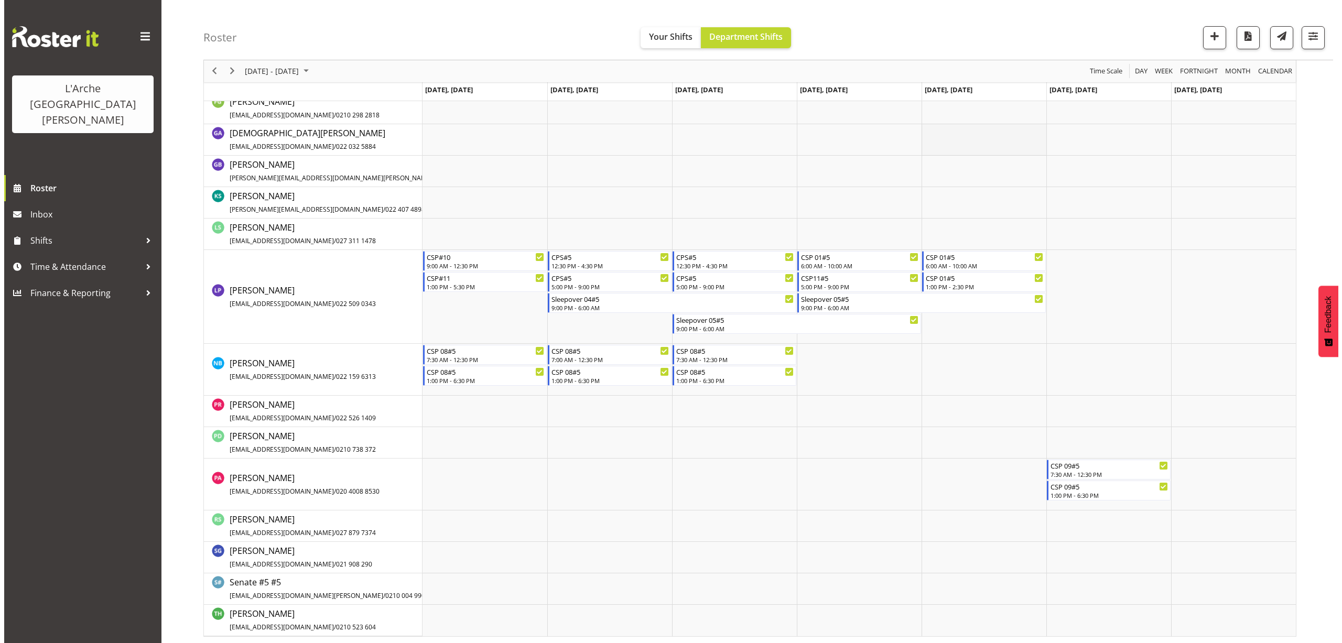
scroll to position [463, 0]
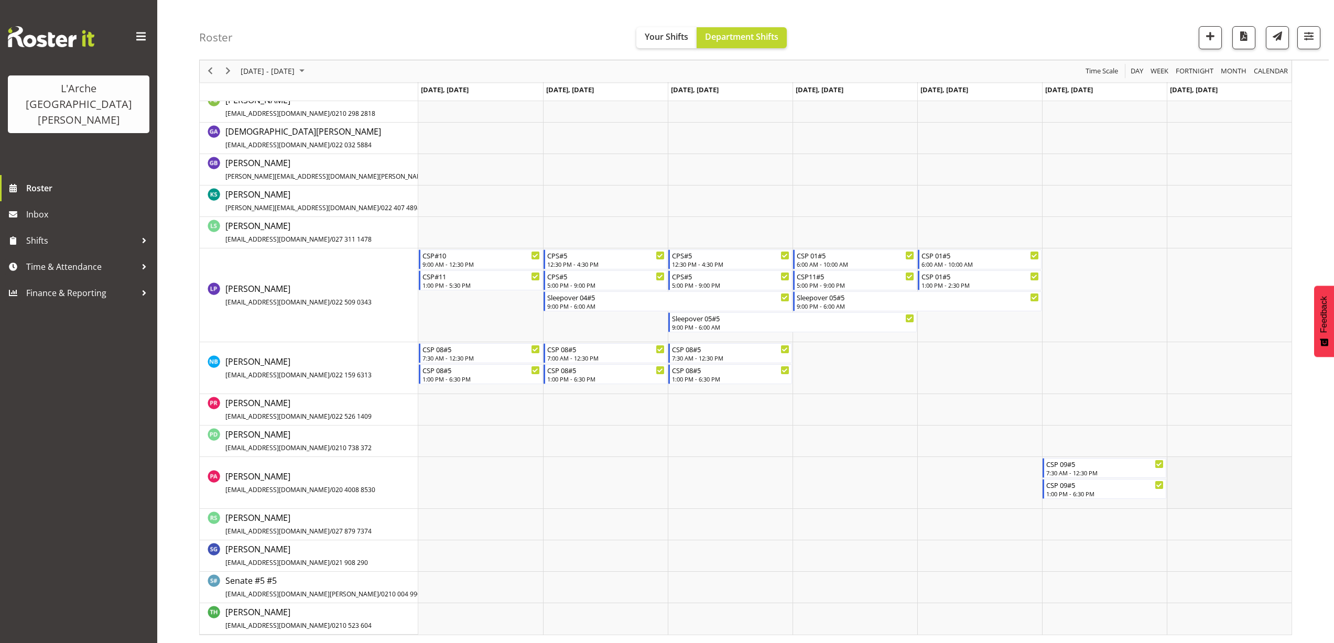
click at [1171, 462] on td "Timeline Week of August 23, 2025" at bounding box center [1229, 483] width 125 height 52
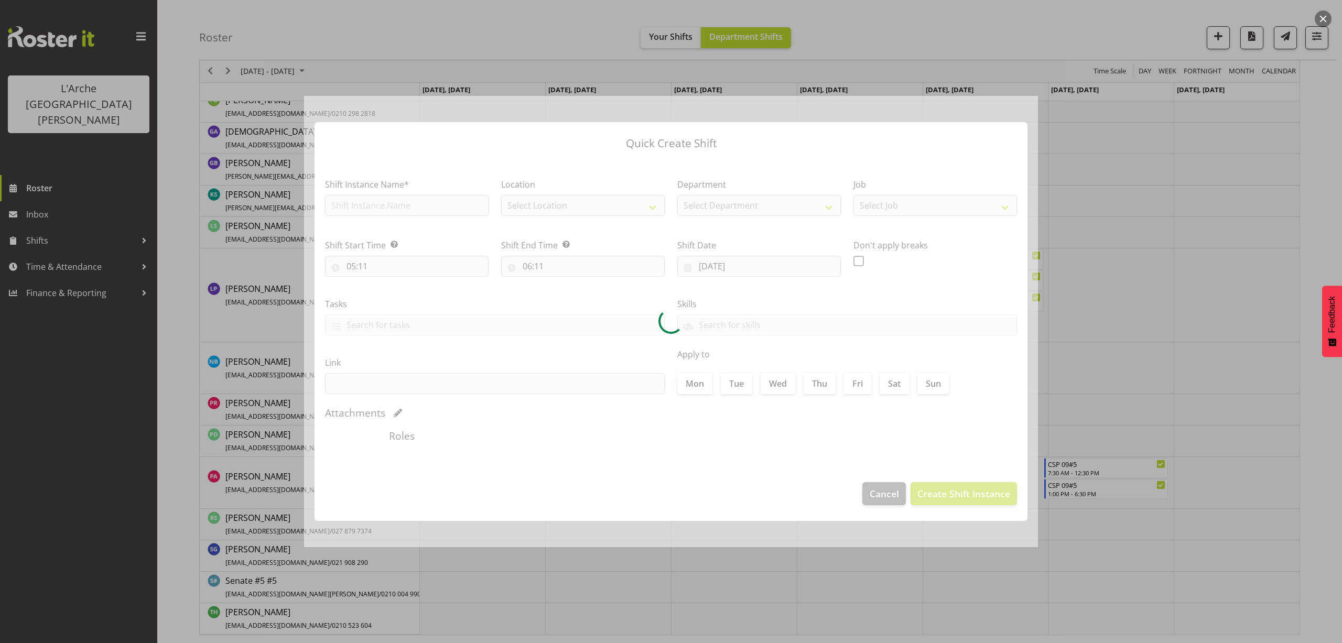
type input "[DATE]"
checkbox input "true"
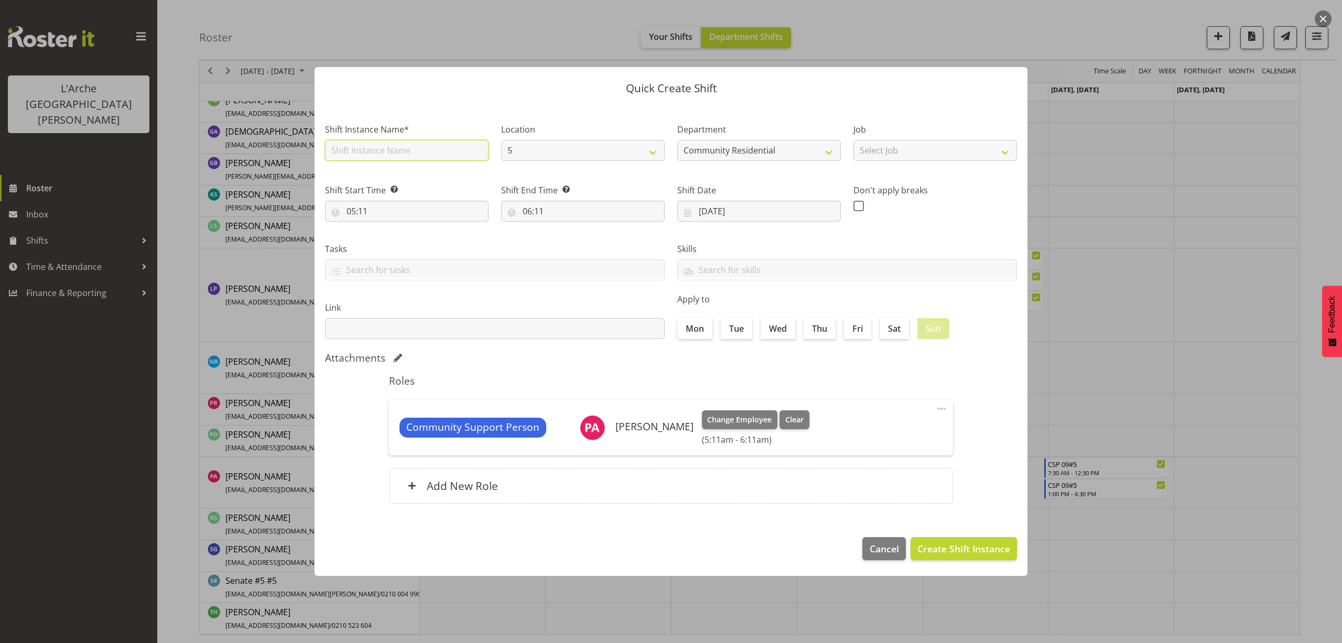
click at [374, 155] on input "text" at bounding box center [407, 150] width 164 height 21
type input "CSP 09#5"
click at [869, 151] on select "Select Job Accounts Admin Art Coordinator Community Leader Community Support Pe…" at bounding box center [935, 150] width 164 height 21
select select "2"
click at [853, 140] on select "Select Job Accounts Admin Art Coordinator Community Leader Community Support Pe…" at bounding box center [935, 150] width 164 height 21
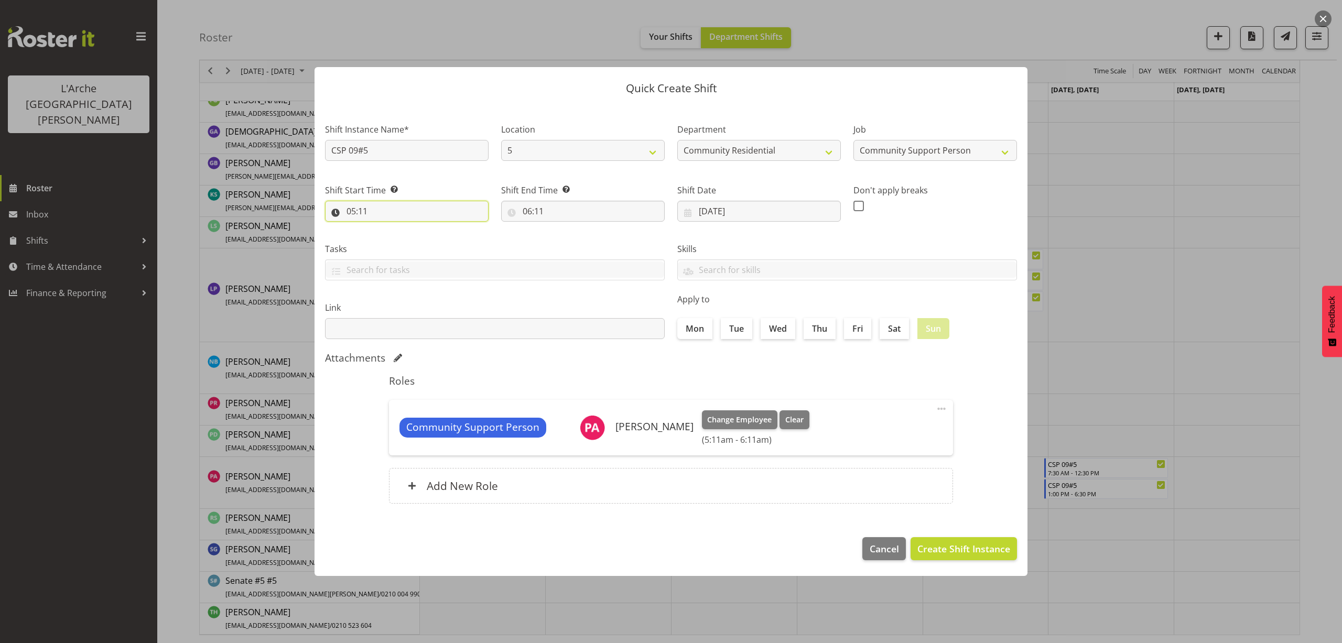
click at [355, 208] on input "05:11" at bounding box center [407, 211] width 164 height 21
click at [390, 237] on select "00 01 02 03 04 05 06 07 08 09 10 11 12 13 14 15 16 17 18 19 20 21 22 23" at bounding box center [397, 238] width 24 height 21
select select "7"
click at [385, 228] on select "00 01 02 03 04 05 06 07 08 09 10 11 12 13 14 15 16 17 18 19 20 21 22 23" at bounding box center [397, 238] width 24 height 21
type input "07:11"
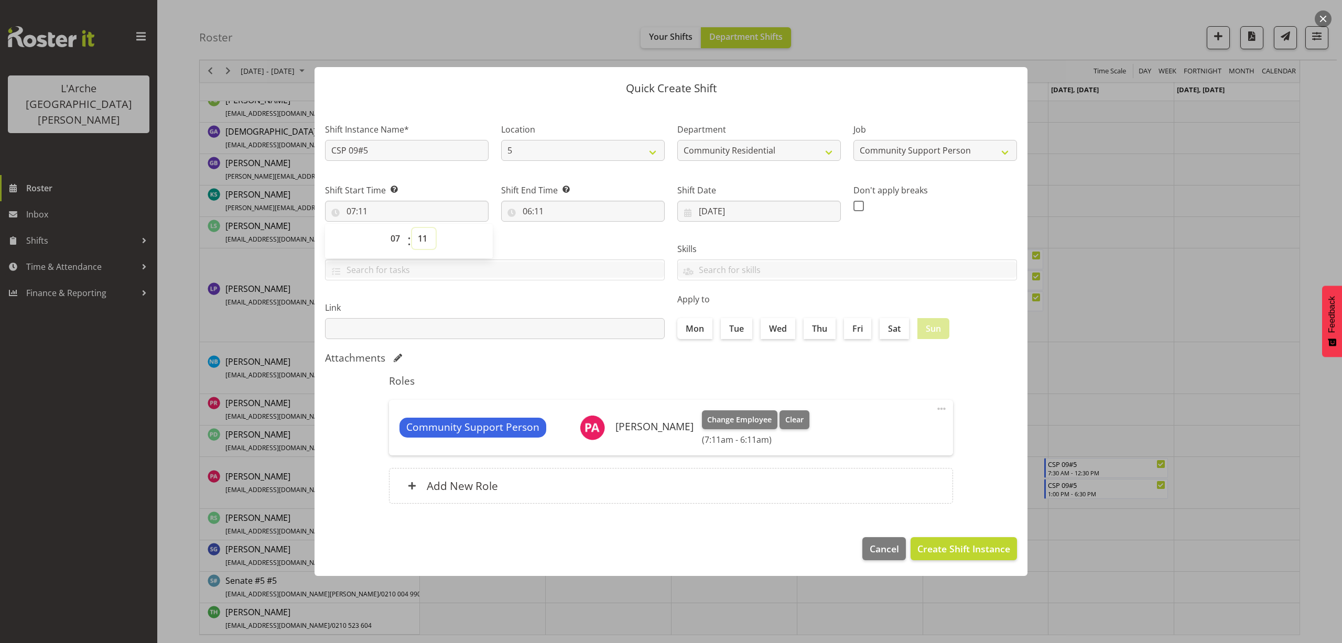
click at [421, 237] on select "00 01 02 03 04 05 06 07 08 09 10 11 12 13 14 15 16 17 18 19 20 21 22 23 24 25 2…" at bounding box center [424, 238] width 24 height 21
select select "30"
click at [412, 228] on select "00 01 02 03 04 05 06 07 08 09 10 11 12 13 14 15 16 17 18 19 20 21 22 23 24 25 2…" at bounding box center [424, 238] width 24 height 21
type input "07:30"
click at [531, 211] on input "06:11" at bounding box center [583, 211] width 164 height 21
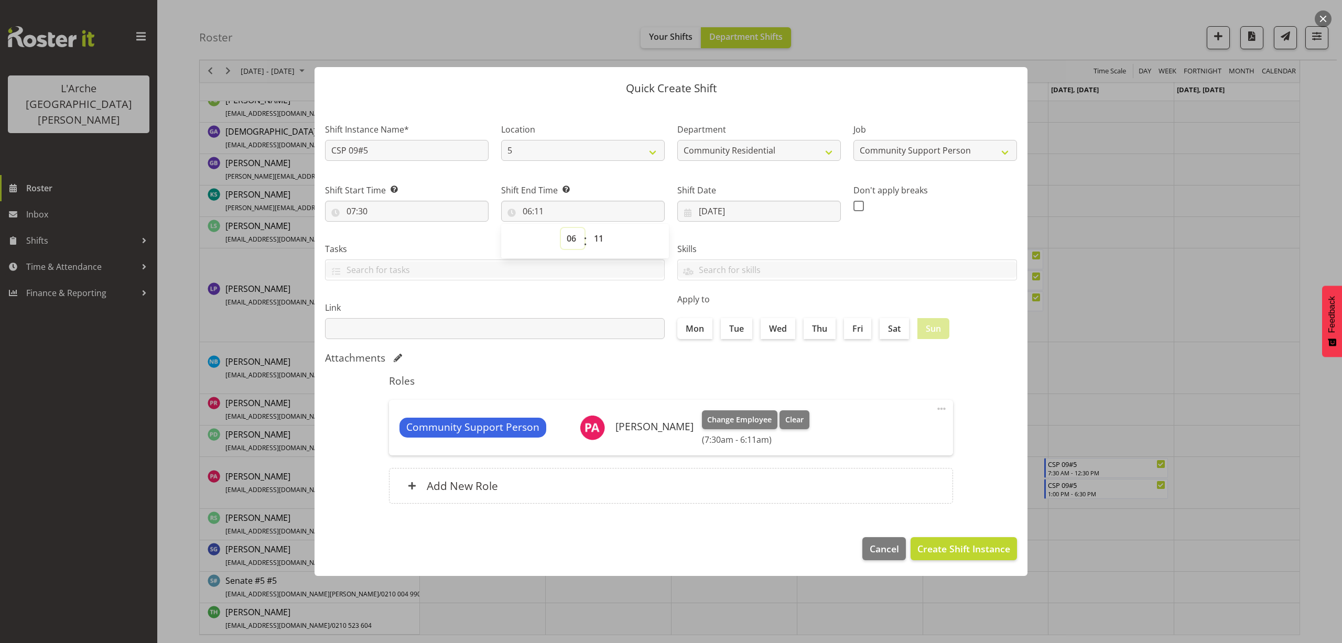
click at [577, 244] on select "00 01 02 03 04 05 06 07 08 09 10 11 12 13 14 15 16 17 18 19 20 21 22 23" at bounding box center [573, 238] width 24 height 21
select select "12"
click at [561, 228] on select "00 01 02 03 04 05 06 07 08 09 10 11 12 13 14 15 16 17 18 19 20 21 22 23" at bounding box center [573, 238] width 24 height 21
type input "12:11"
click at [599, 237] on select "00 01 02 03 04 05 06 07 08 09 10 11 12 13 14 15 16 17 18 19 20 21 22 23 24 25 2…" at bounding box center [600, 238] width 24 height 21
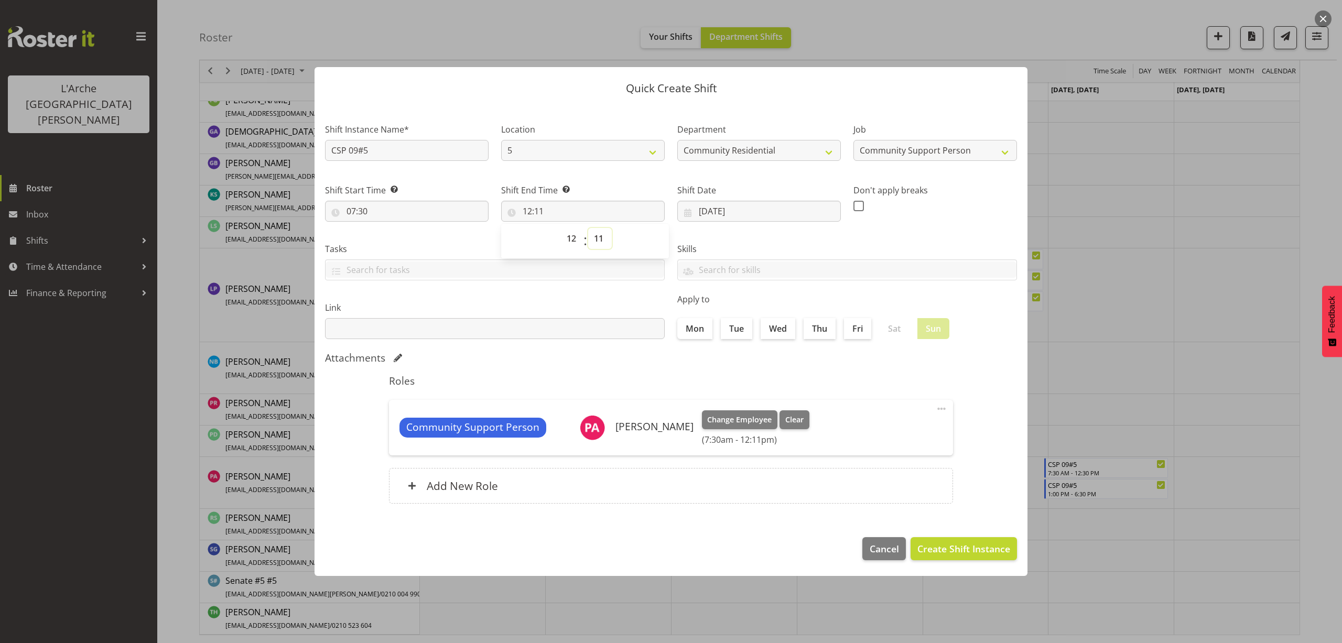
select select "30"
click at [588, 228] on select "00 01 02 03 04 05 06 07 08 09 10 11 12 13 14 15 16 17 18 19 20 21 22 23 24 25 2…" at bounding box center [600, 238] width 24 height 21
type input "12:30"
click at [985, 556] on button "Create Shift Instance" at bounding box center [963, 548] width 106 height 23
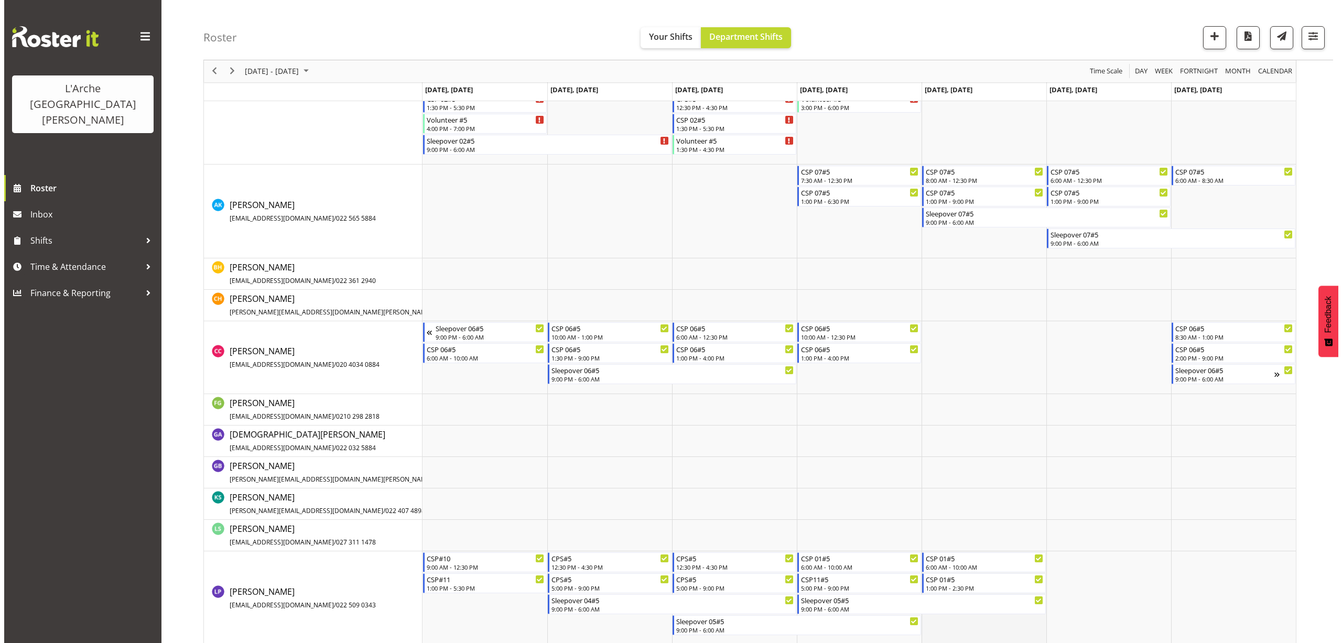
scroll to position [372, 0]
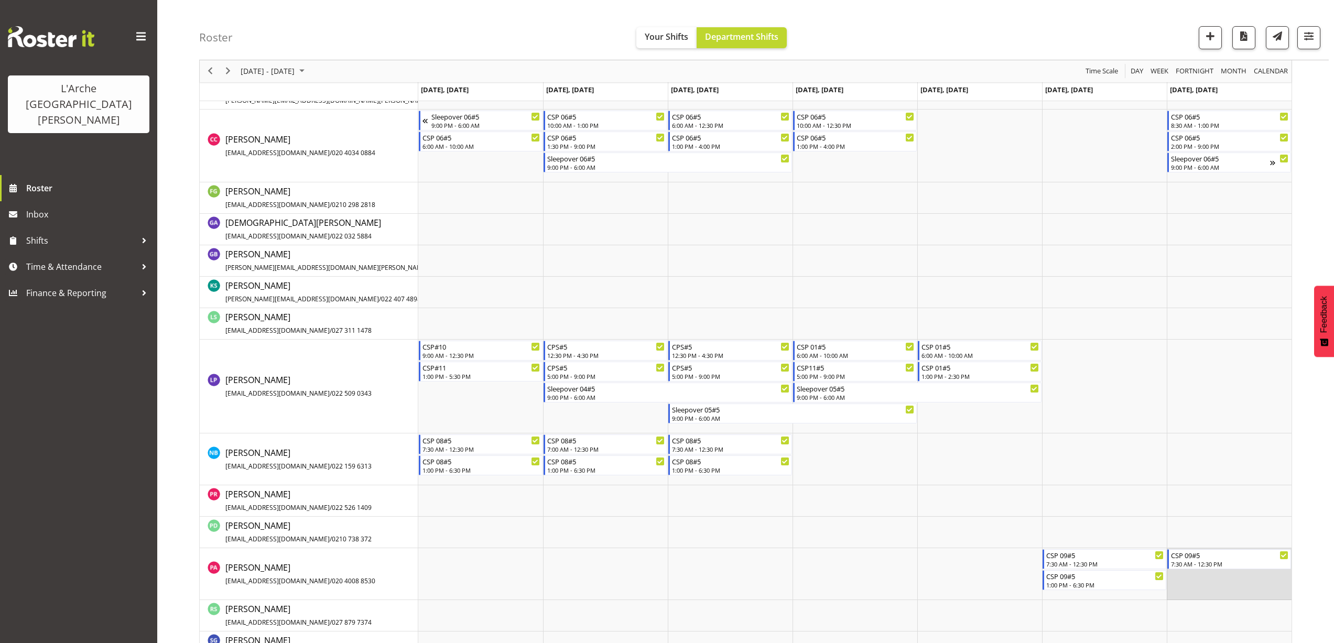
click at [1185, 575] on td "Timeline Week of August 23, 2025" at bounding box center [1229, 574] width 125 height 52
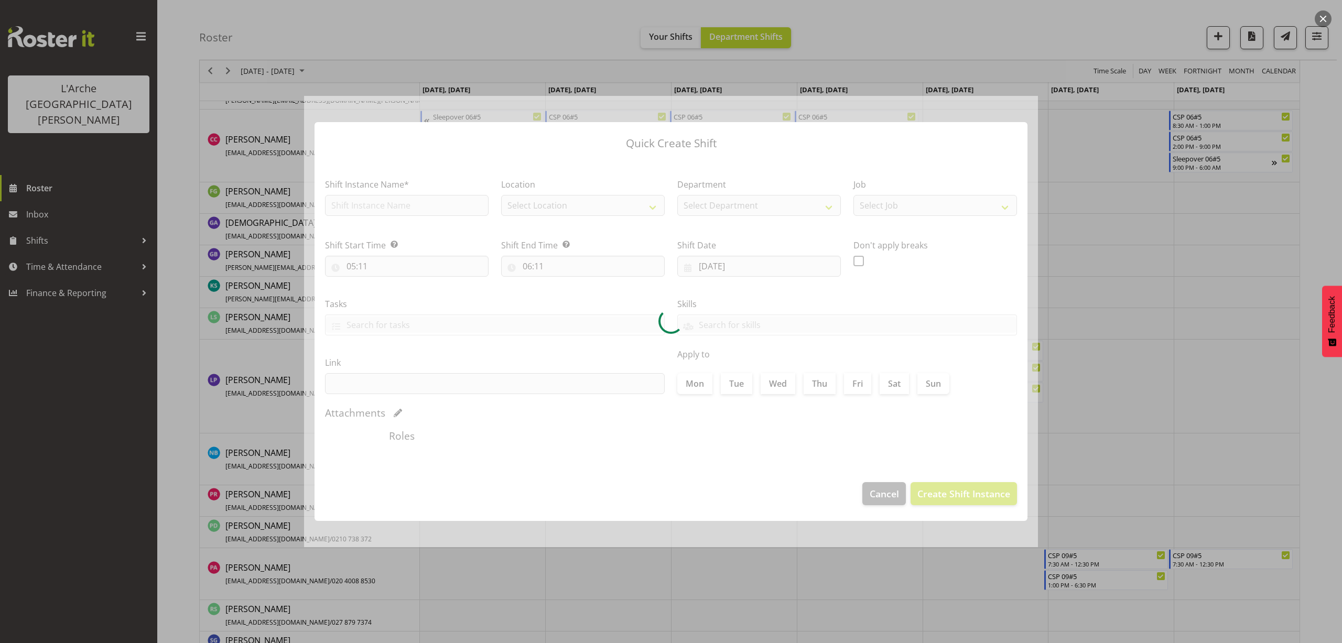
type input "[DATE]"
checkbox input "true"
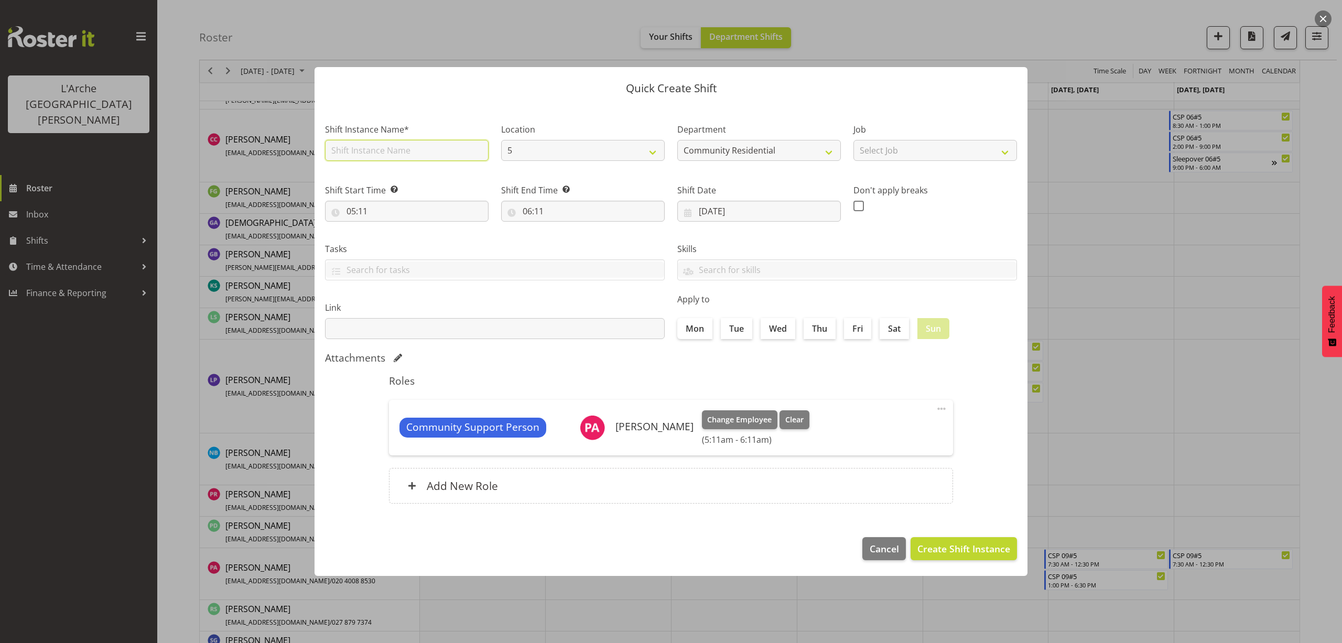
click at [354, 154] on input "text" at bounding box center [407, 150] width 164 height 21
type input "CSP 09#5"
click at [921, 157] on select "Select Job Accounts Admin Art Coordinator Community Leader Community Support Pe…" at bounding box center [935, 150] width 164 height 21
select select "2"
click at [853, 140] on select "Select Job Accounts Admin Art Coordinator Community Leader Community Support Pe…" at bounding box center [935, 150] width 164 height 21
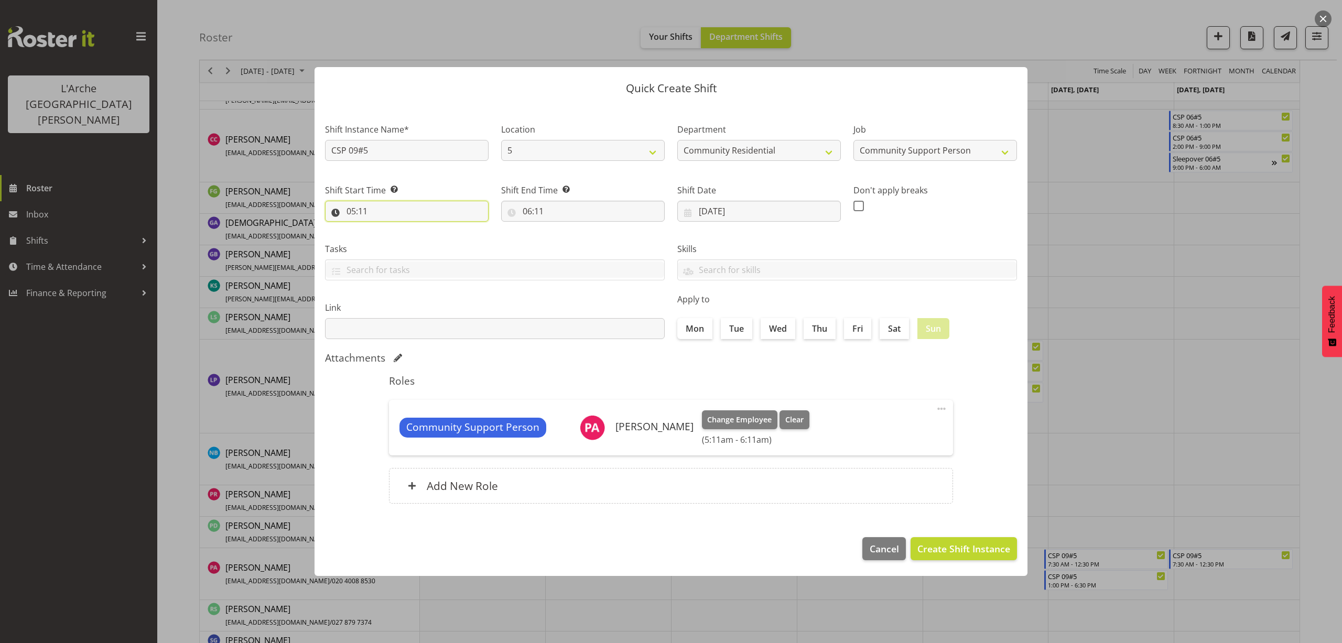
click at [361, 211] on input "05:11" at bounding box center [407, 211] width 164 height 21
click at [397, 242] on select "00 01 02 03 04 05 06 07 08 09 10 11 12 13 14 15 16 17 18 19 20 21 22 23" at bounding box center [397, 238] width 24 height 21
select select "13"
click at [385, 228] on select "00 01 02 03 04 05 06 07 08 09 10 11 12 13 14 15 16 17 18 19 20 21 22 23" at bounding box center [397, 238] width 24 height 21
type input "13:11"
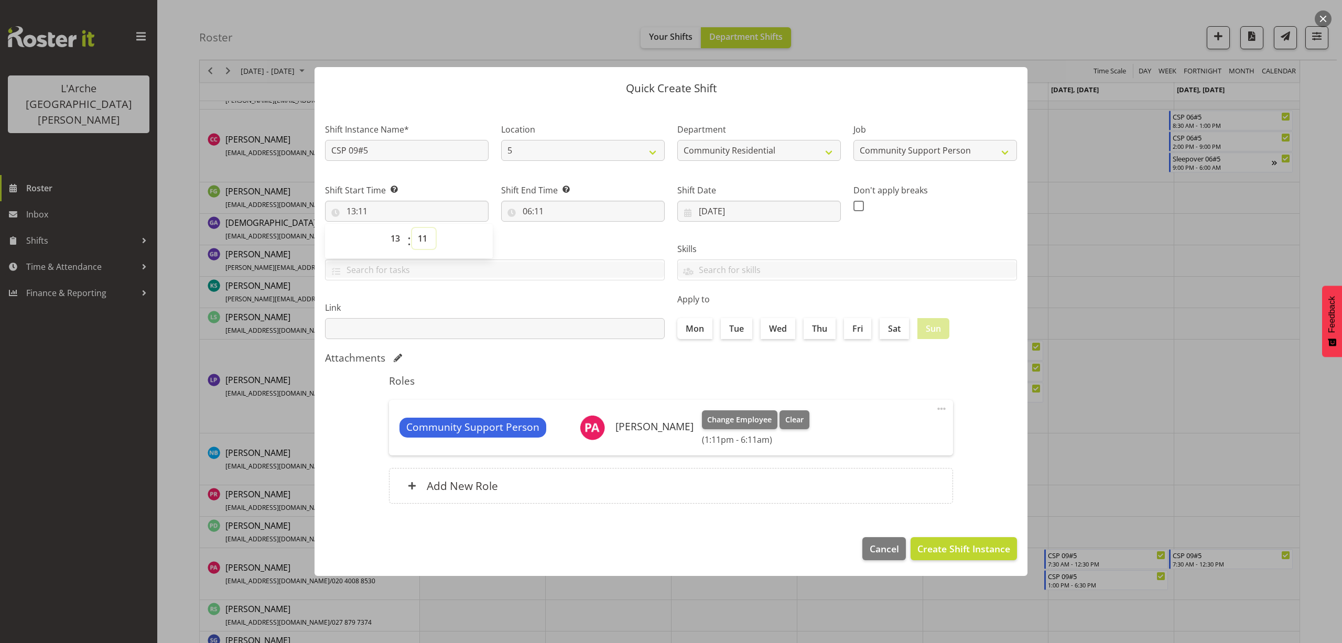
click at [423, 240] on select "00 01 02 03 04 05 06 07 08 09 10 11 12 13 14 15 16 17 18 19 20 21 22 23 24 25 2…" at bounding box center [424, 238] width 24 height 21
select select "0"
click at [412, 228] on select "00 01 02 03 04 05 06 07 08 09 10 11 12 13 14 15 16 17 18 19 20 21 22 23 24 25 2…" at bounding box center [424, 238] width 24 height 21
type input "13:00"
click at [539, 214] on input "06:11" at bounding box center [583, 211] width 164 height 21
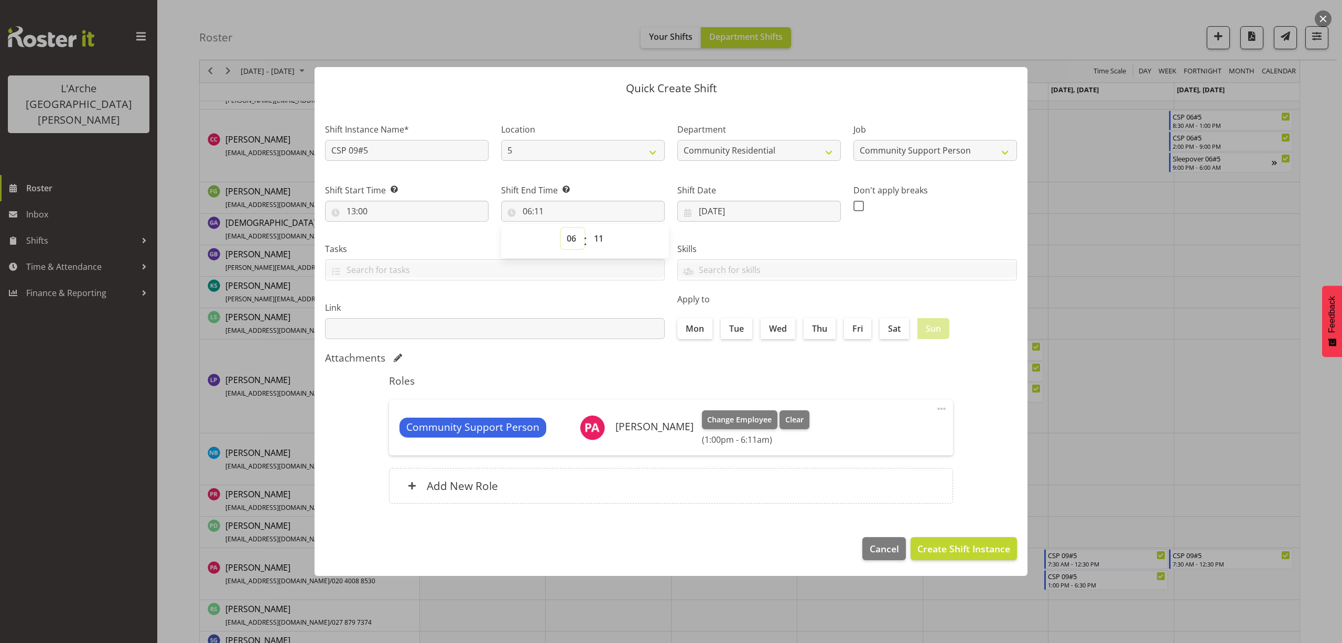
click at [573, 242] on select "00 01 02 03 04 05 06 07 08 09 10 11 12 13 14 15 16 17 18 19 20 21 22 23" at bounding box center [573, 238] width 24 height 21
select select "18"
click at [561, 228] on select "00 01 02 03 04 05 06 07 08 09 10 11 12 13 14 15 16 17 18 19 20 21 22 23" at bounding box center [573, 238] width 24 height 21
type input "18:11"
click at [598, 241] on select "00 01 02 03 04 05 06 07 08 09 10 11 12 13 14 15 16 17 18 19 20 21 22 23 24 25 2…" at bounding box center [600, 238] width 24 height 21
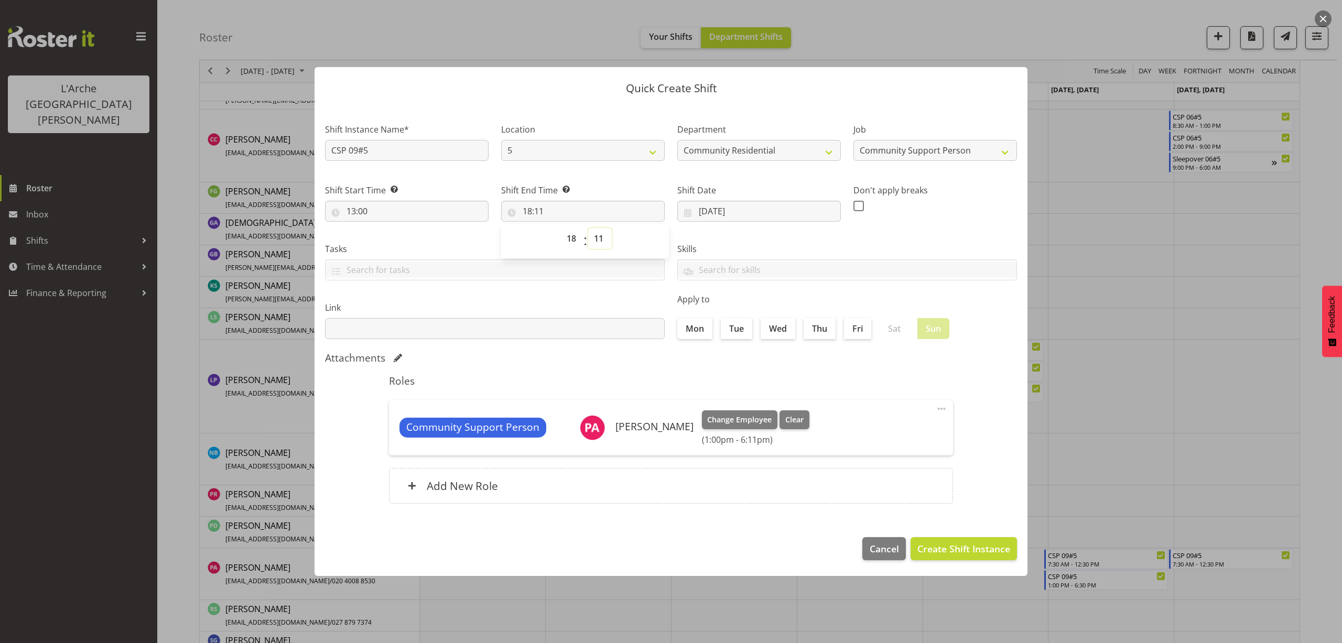
select select "30"
click at [588, 228] on select "00 01 02 03 04 05 06 07 08 09 10 11 12 13 14 15 16 17 18 19 20 21 22 23 24 25 2…" at bounding box center [600, 238] width 24 height 21
type input "18:30"
click at [966, 549] on span "Create Shift Instance" at bounding box center [963, 549] width 93 height 14
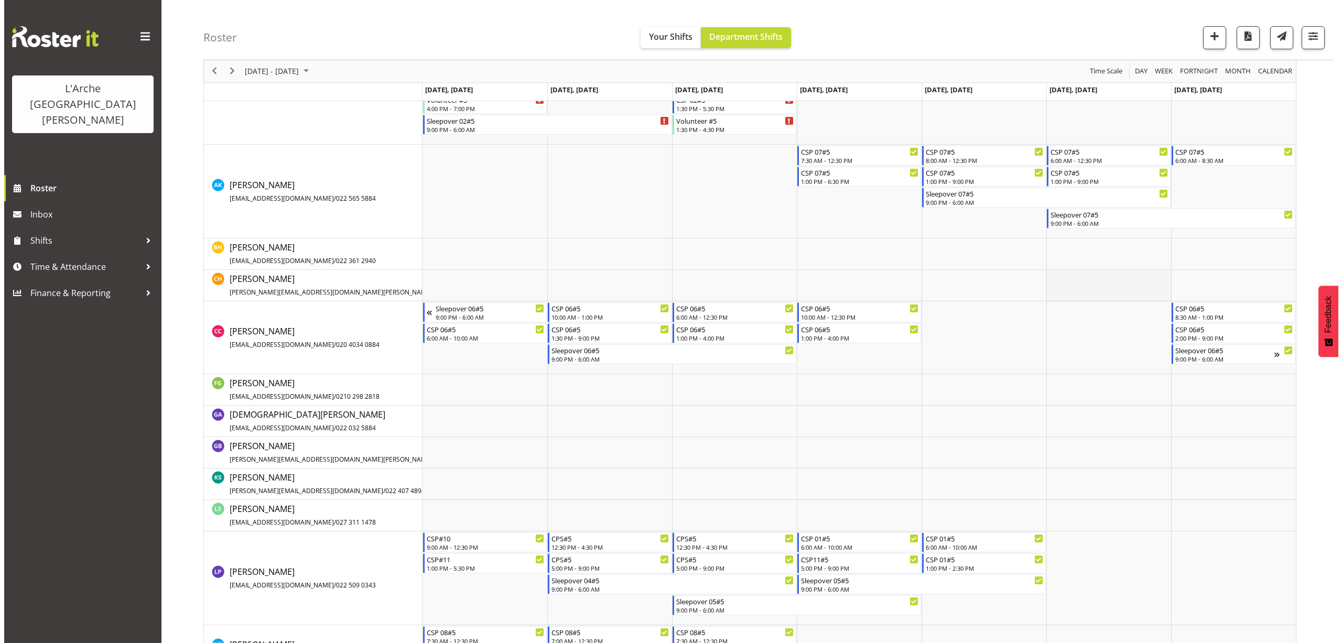
scroll to position [463, 0]
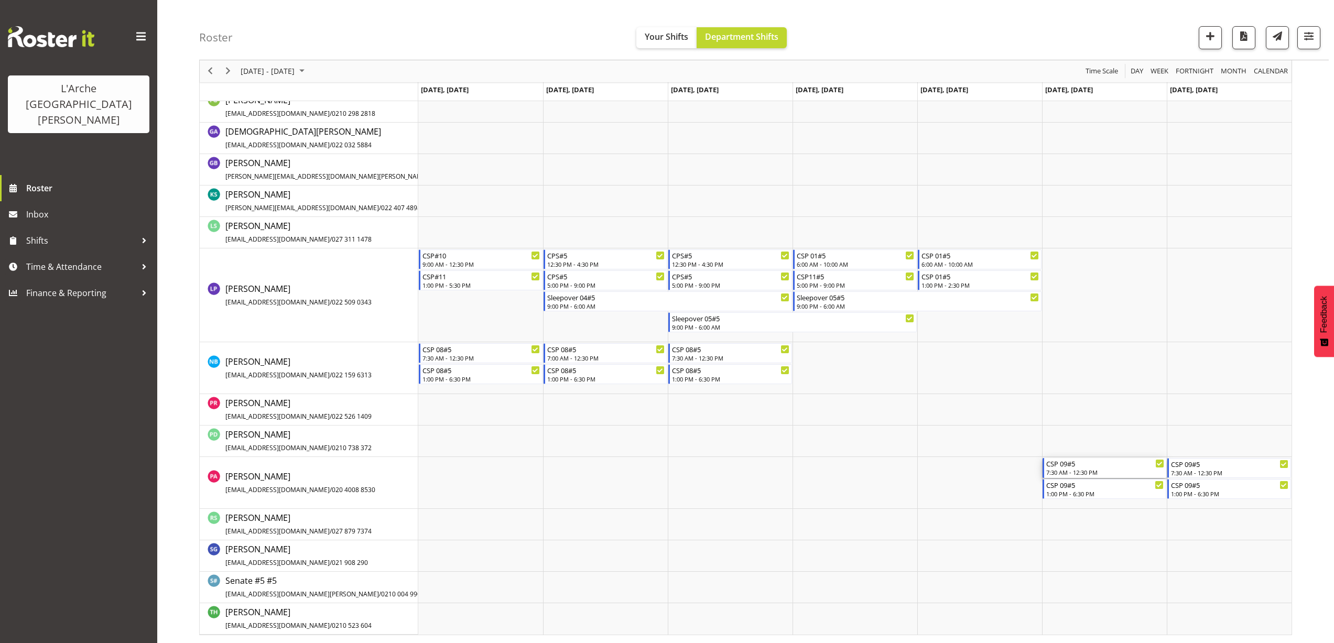
click at [1078, 469] on div "7:30 AM - 12:30 PM" at bounding box center [1105, 472] width 118 height 8
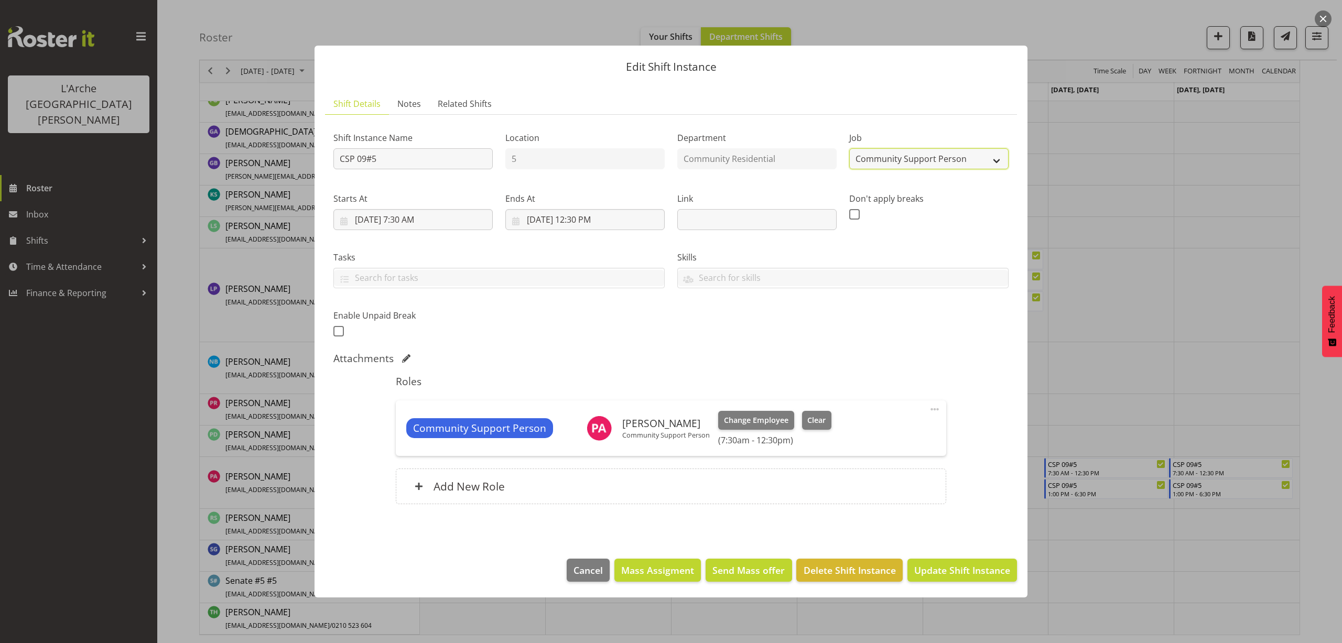
click at [917, 164] on select "Create new job Accounts Admin Art Coordinator Community Leader Community Suppor…" at bounding box center [928, 158] width 159 height 21
select select "3"
click at [849, 148] on select "Create new job Accounts Admin Art Coordinator Community Leader Community Suppor…" at bounding box center [928, 158] width 159 height 21
click at [999, 570] on span "Update Shift Instance" at bounding box center [962, 570] width 96 height 14
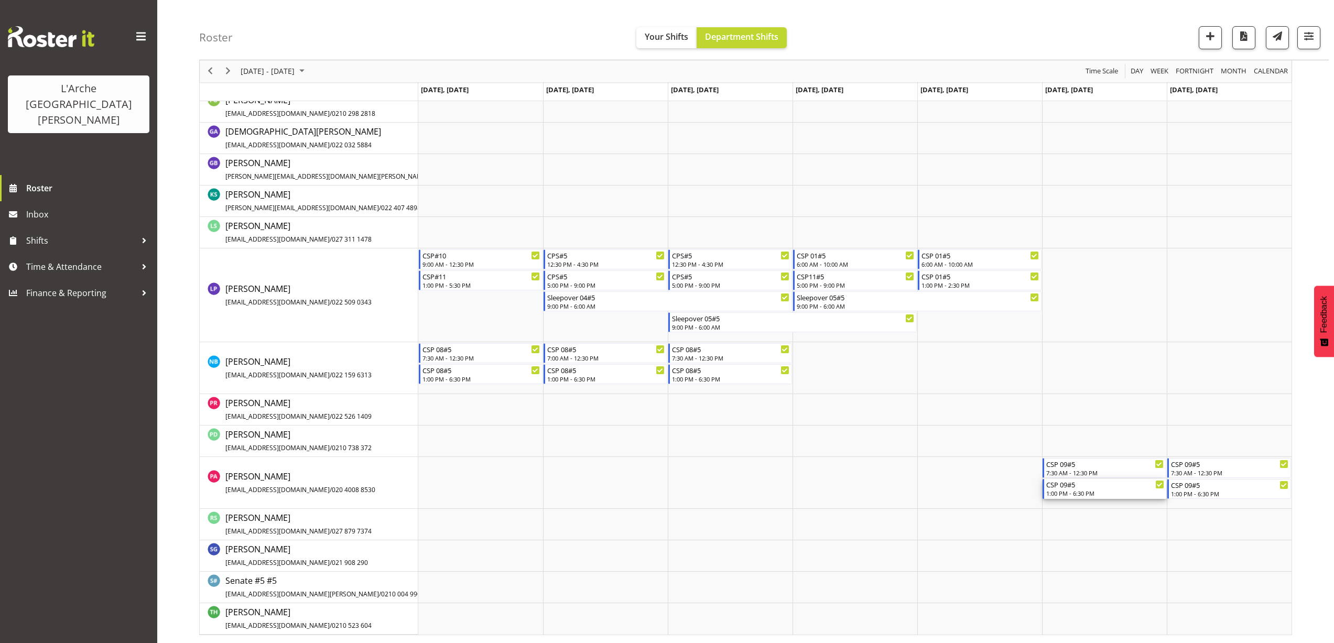
click at [1109, 492] on div "1:00 PM - 6:30 PM" at bounding box center [1105, 493] width 118 height 8
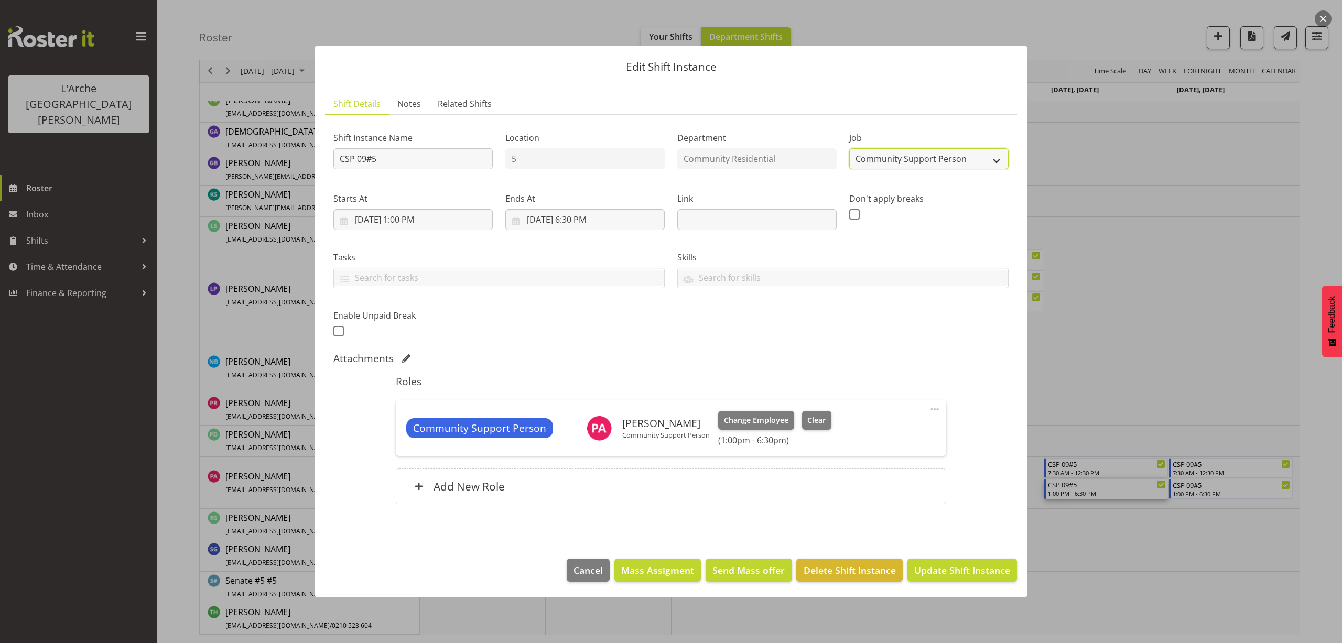
click at [913, 158] on select "Create new job Accounts Admin Art Coordinator Community Leader Community Suppor…" at bounding box center [928, 158] width 159 height 21
select select "3"
click at [849, 148] on select "Create new job Accounts Admin Art Coordinator Community Leader Community Suppor…" at bounding box center [928, 158] width 159 height 21
click at [968, 573] on span "Update Shift Instance" at bounding box center [962, 570] width 96 height 14
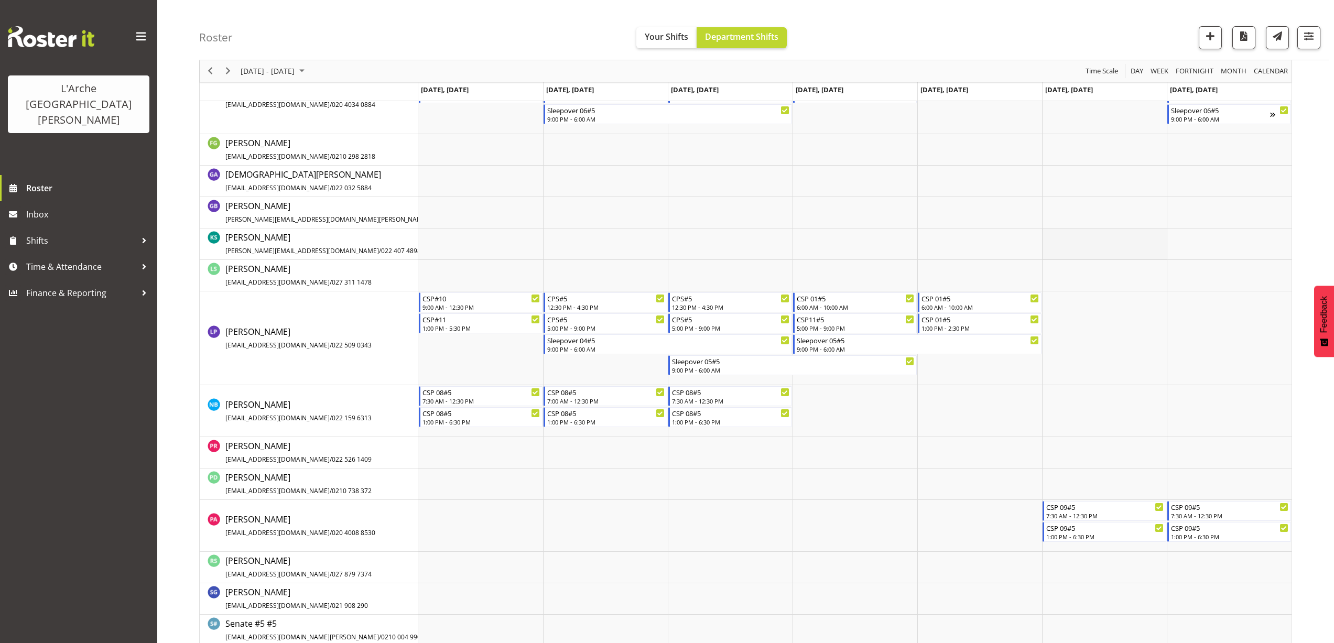
scroll to position [425, 0]
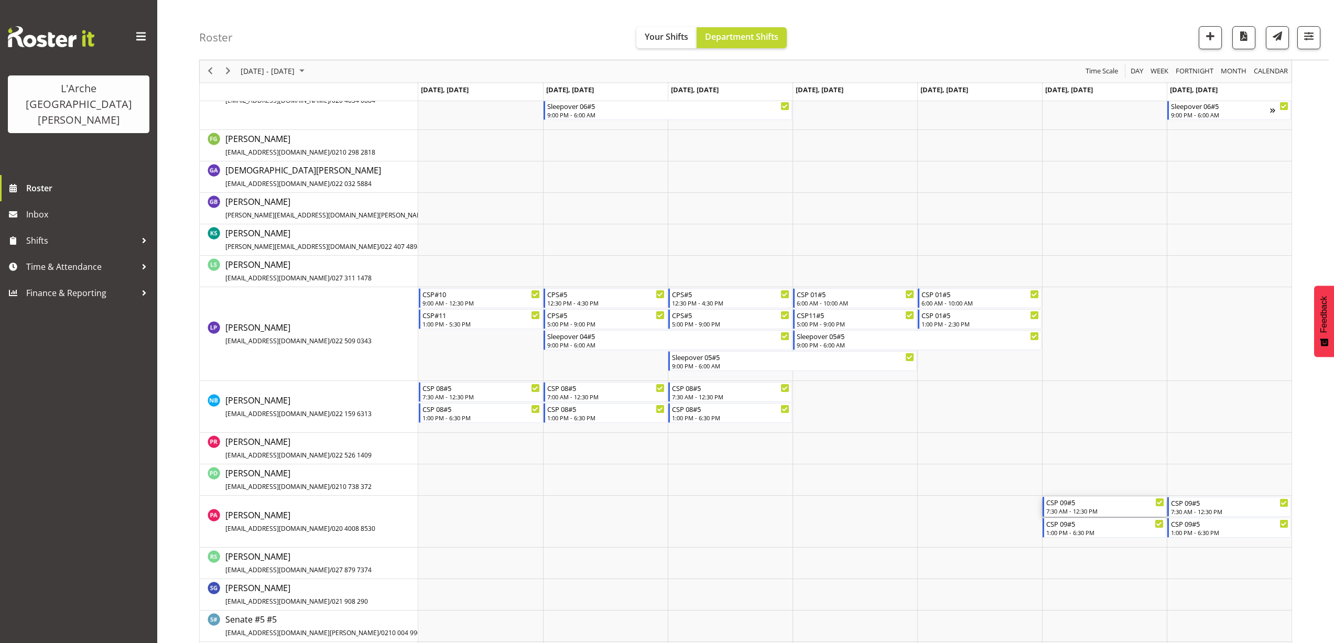
click at [1080, 510] on div "7:30 AM - 12:30 PM" at bounding box center [1105, 511] width 118 height 8
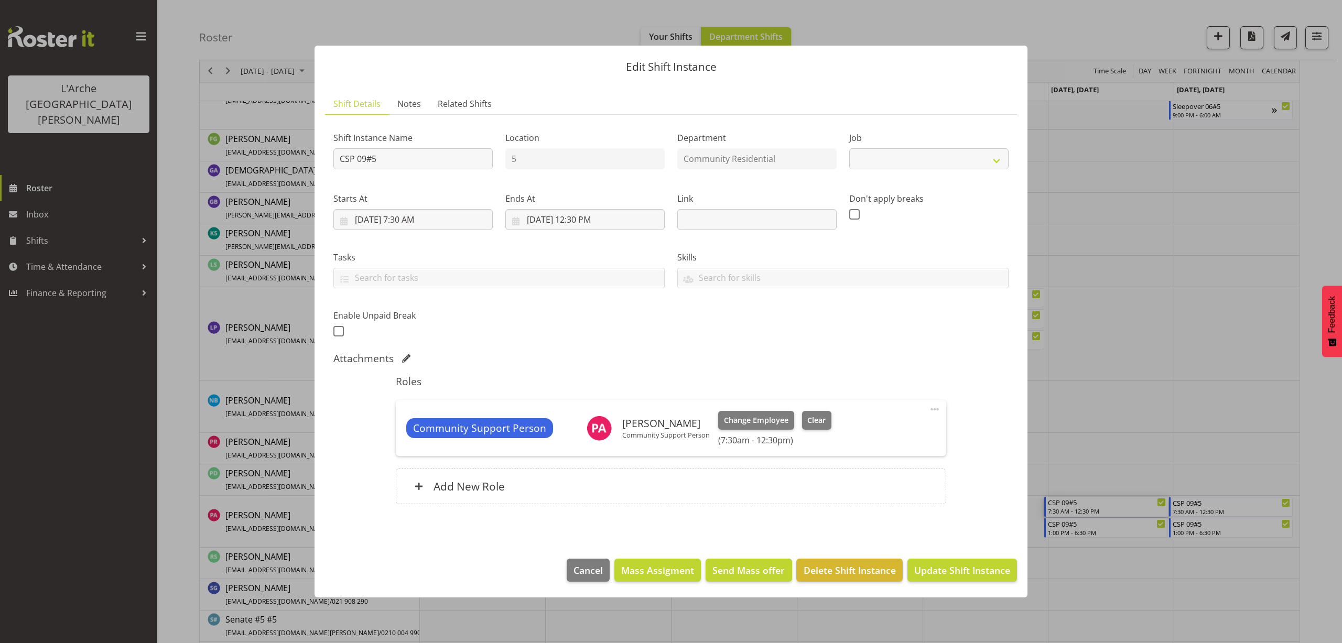
select select "3"
click at [928, 408] on span at bounding box center [934, 409] width 13 height 13
click at [890, 428] on link "Edit" at bounding box center [890, 432] width 101 height 19
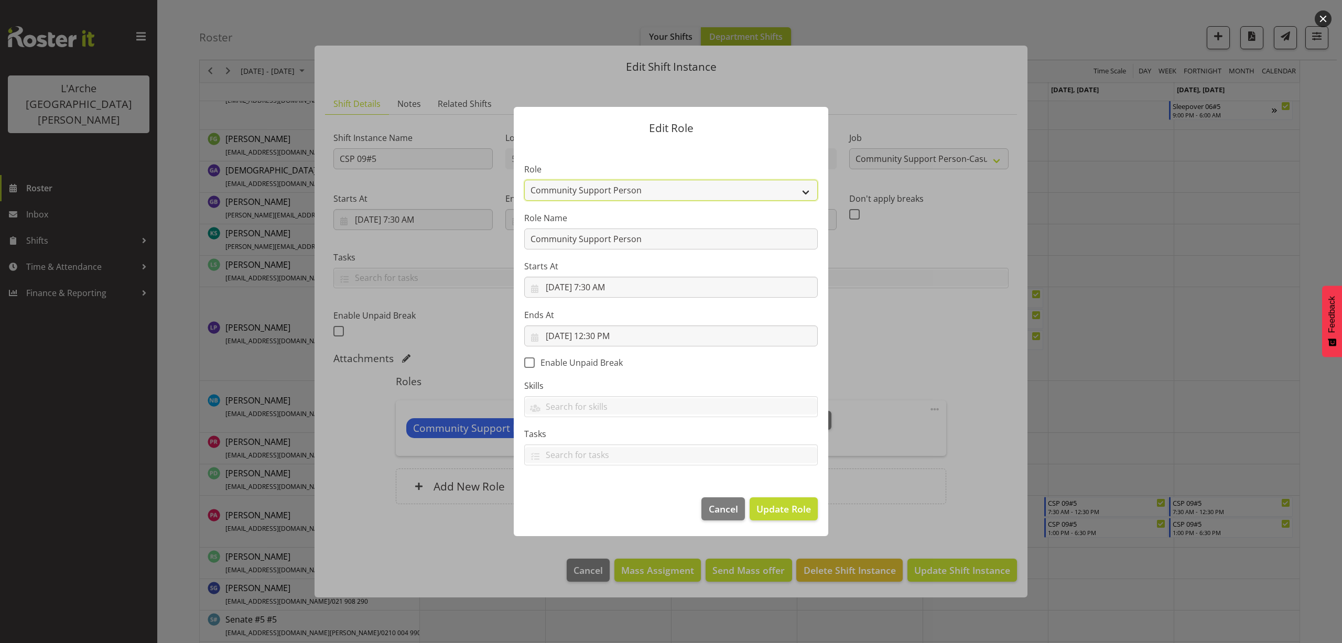
click at [601, 188] on select "Area Manager Art Coordination Community - SIL Community Leader Community Suppor…" at bounding box center [670, 190] width 293 height 21
select select "287"
click at [524, 180] on select "Area Manager Art Coordination Community - SIL Community Leader Community Suppor…" at bounding box center [670, 190] width 293 height 21
drag, startPoint x: 658, startPoint y: 237, endPoint x: 396, endPoint y: 263, distance: 263.2
click at [396, 263] on div "Edit Role Role Area Manager Art Coordination Community - SIL Community Leader C…" at bounding box center [671, 321] width 1342 height 643
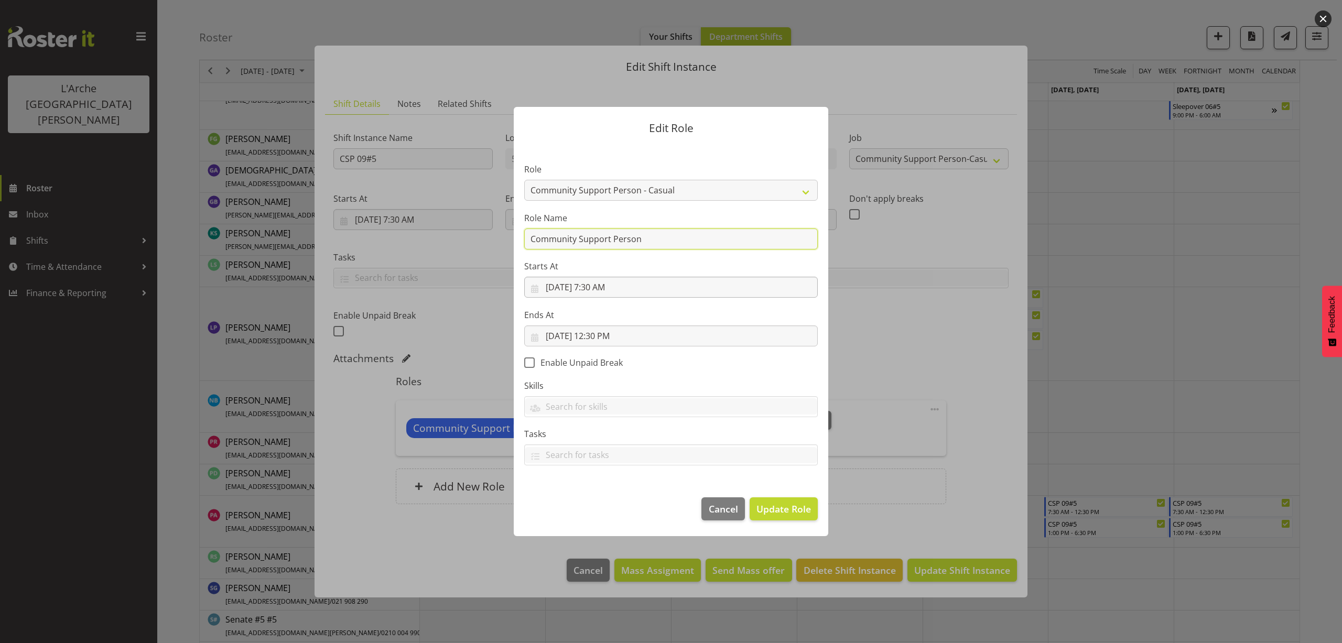
type input "Community Support Person-Casual"
click at [802, 517] on button "Update Role" at bounding box center [783, 508] width 68 height 23
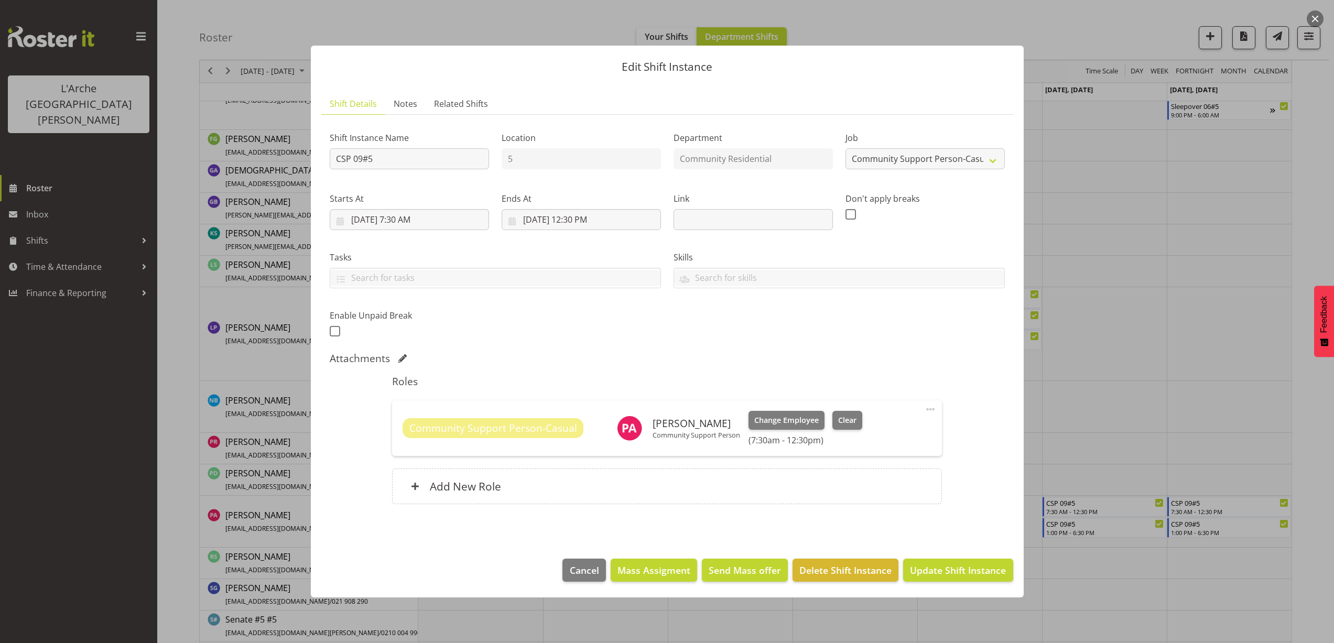
click at [964, 587] on footer "Cancel Mass Assigment Send Mass offer Delete Shift Instance Update Shift Instan…" at bounding box center [667, 572] width 713 height 49
click at [962, 576] on span "Update Shift Instance" at bounding box center [958, 570] width 96 height 14
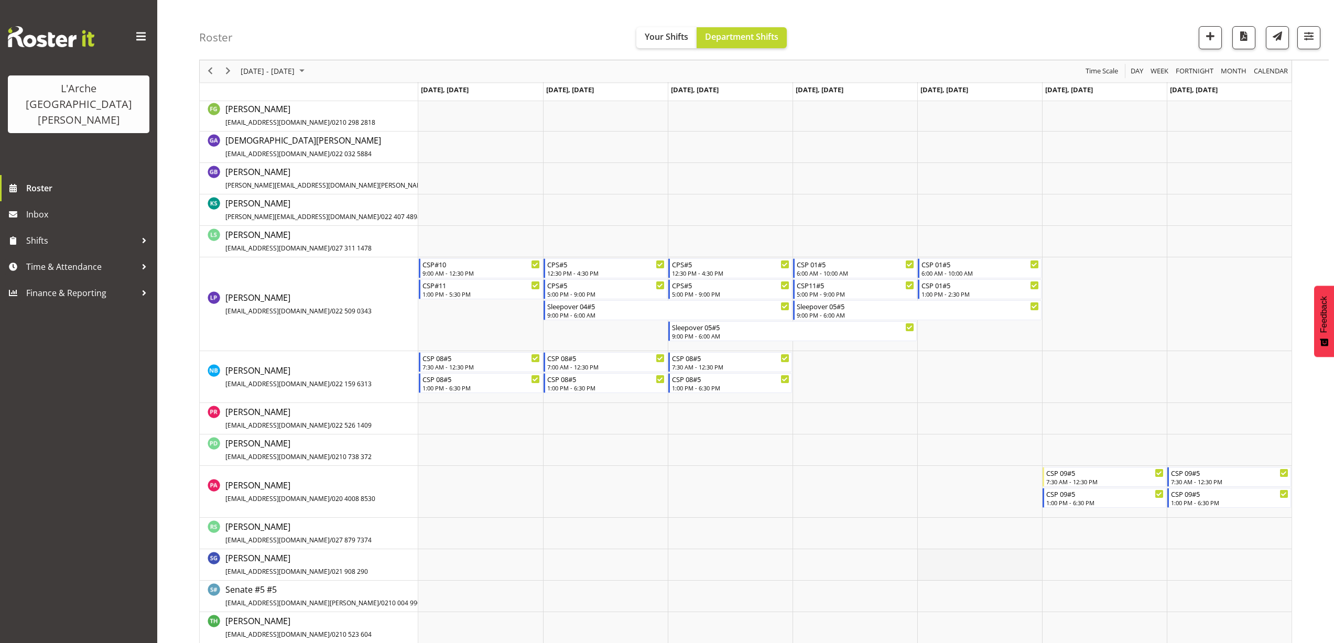
scroll to position [463, 0]
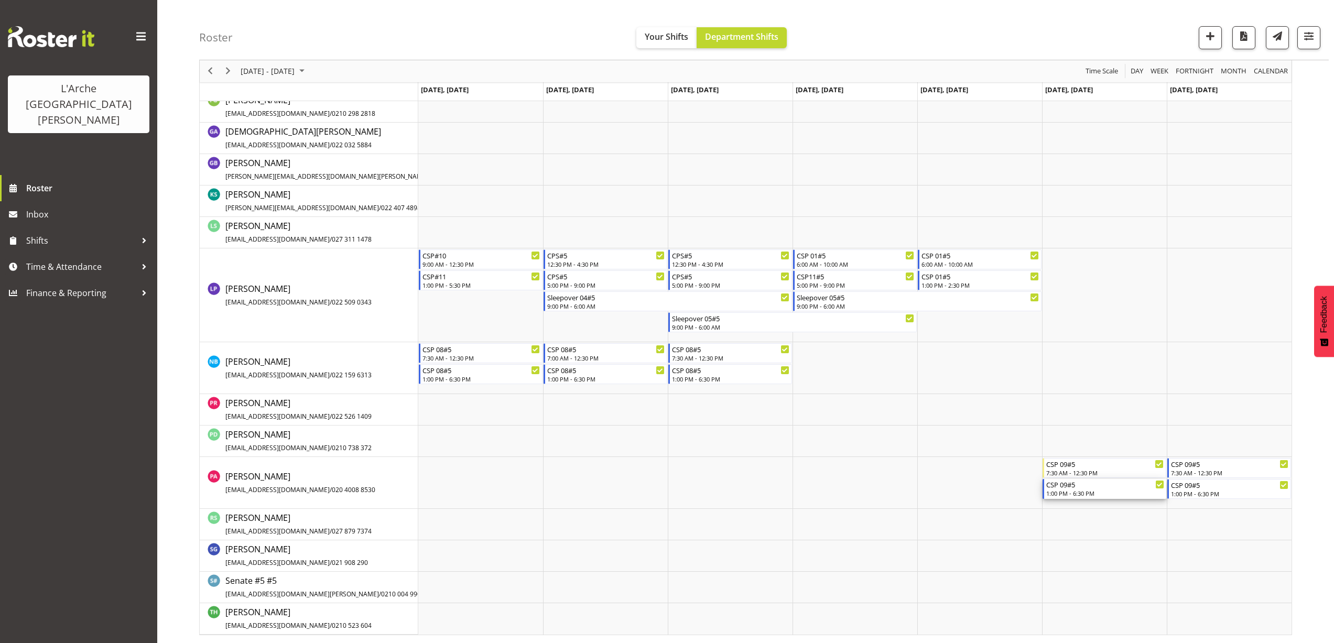
click at [1057, 489] on div "CSP 09#5" at bounding box center [1105, 484] width 118 height 10
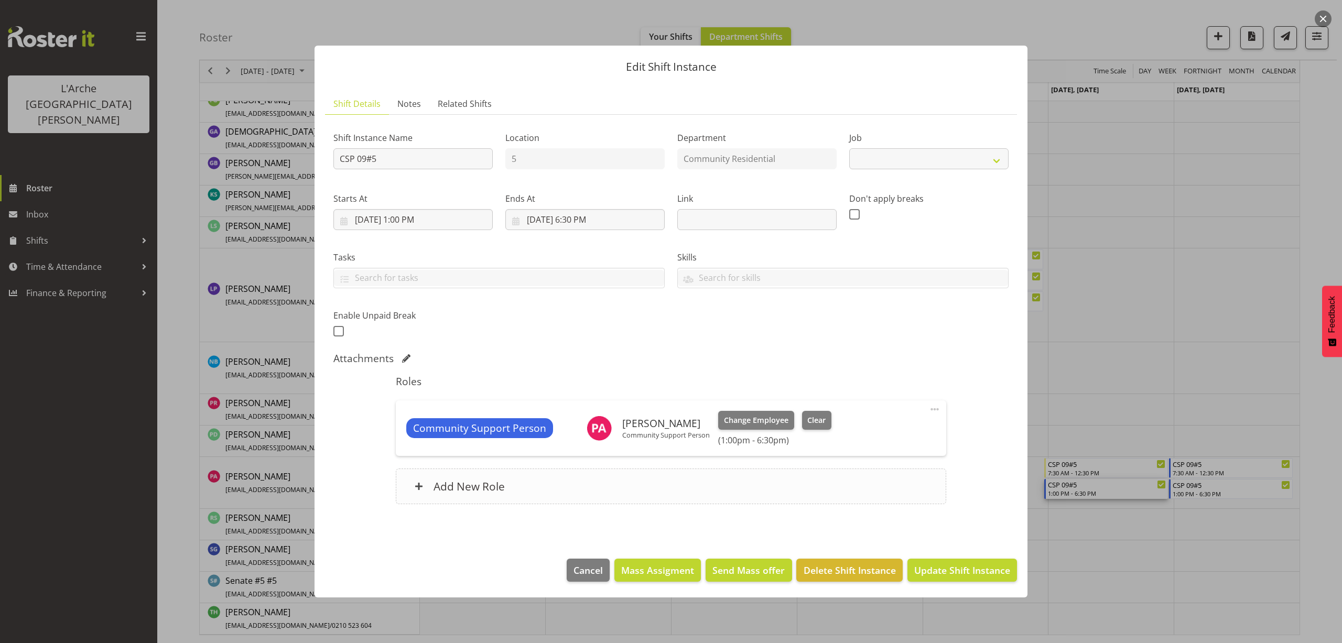
select select "3"
click at [931, 409] on span at bounding box center [934, 409] width 13 height 13
click at [895, 434] on link "Edit" at bounding box center [890, 432] width 101 height 19
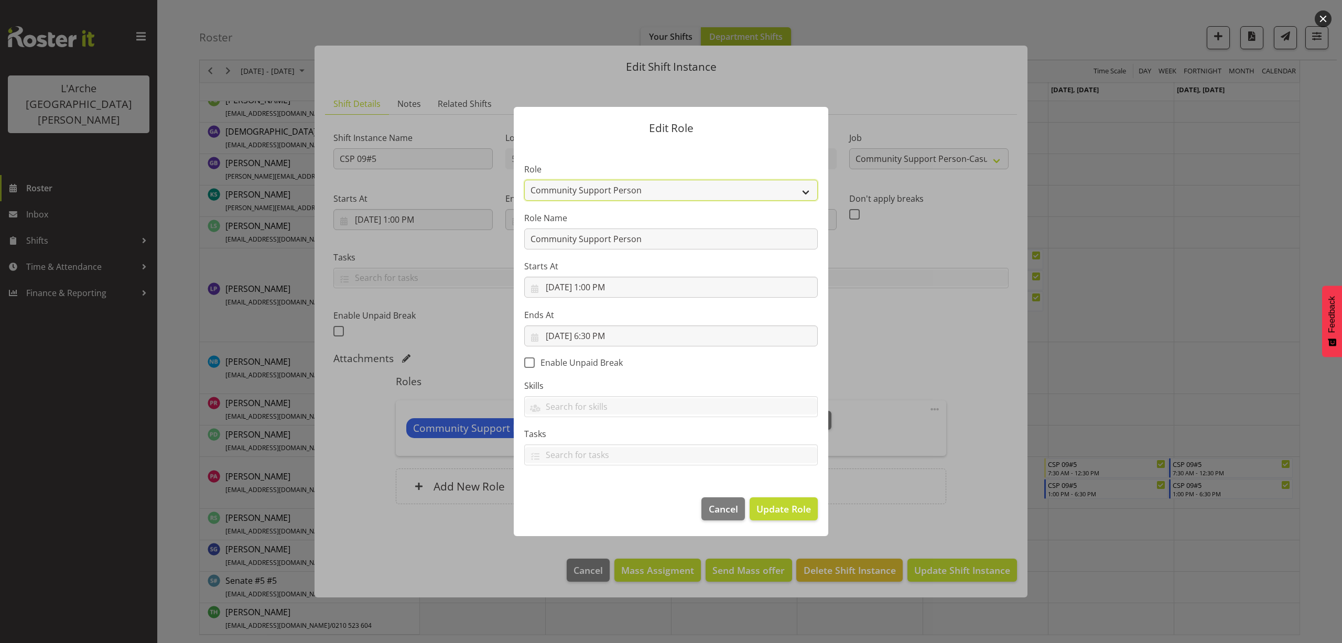
click at [622, 188] on select "Area Manager Art Coordination Community - SIL Community Leader Community Suppor…" at bounding box center [670, 190] width 293 height 21
select select "287"
click at [524, 180] on select "Area Manager Art Coordination Community - SIL Community Leader Community Suppor…" at bounding box center [670, 190] width 293 height 21
drag, startPoint x: 652, startPoint y: 235, endPoint x: 472, endPoint y: 258, distance: 181.8
click at [469, 262] on form "Edit Role Role Area Manager Art Coordination Community - SIL Community Leader C…" at bounding box center [670, 322] width 503 height 482
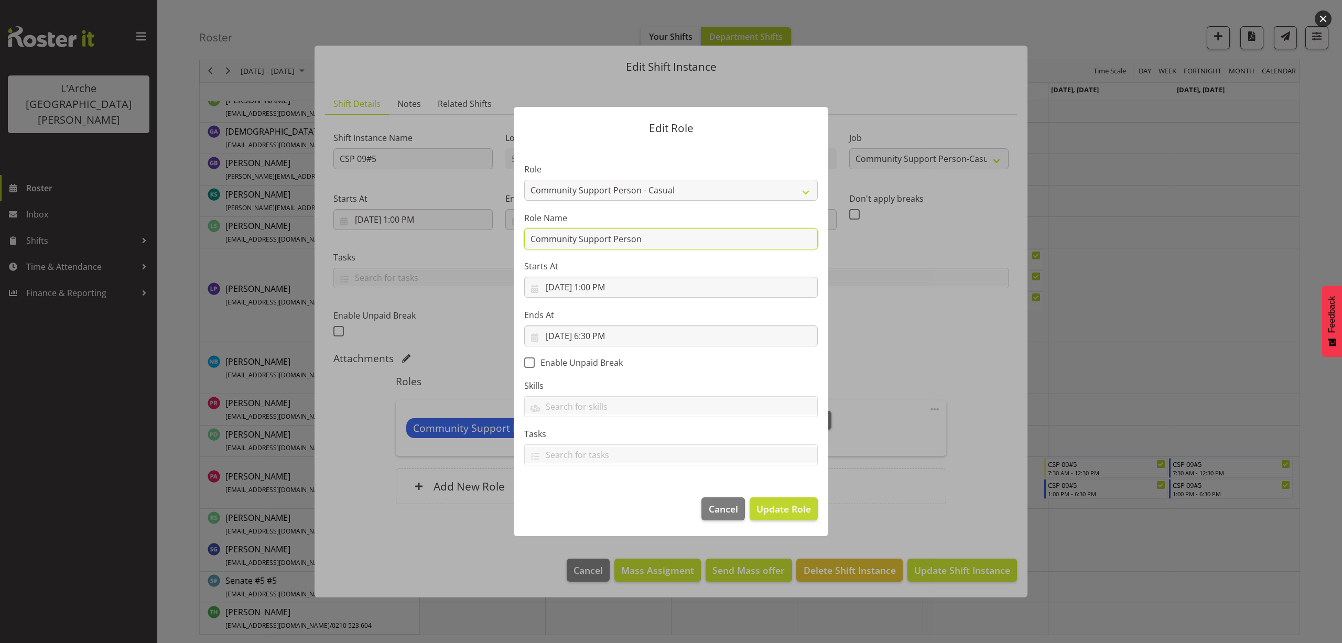
type input "Community Support Person-Casual"
drag, startPoint x: 793, startPoint y: 509, endPoint x: 808, endPoint y: 509, distance: 14.2
click at [793, 509] on span "Update Role" at bounding box center [783, 509] width 55 height 14
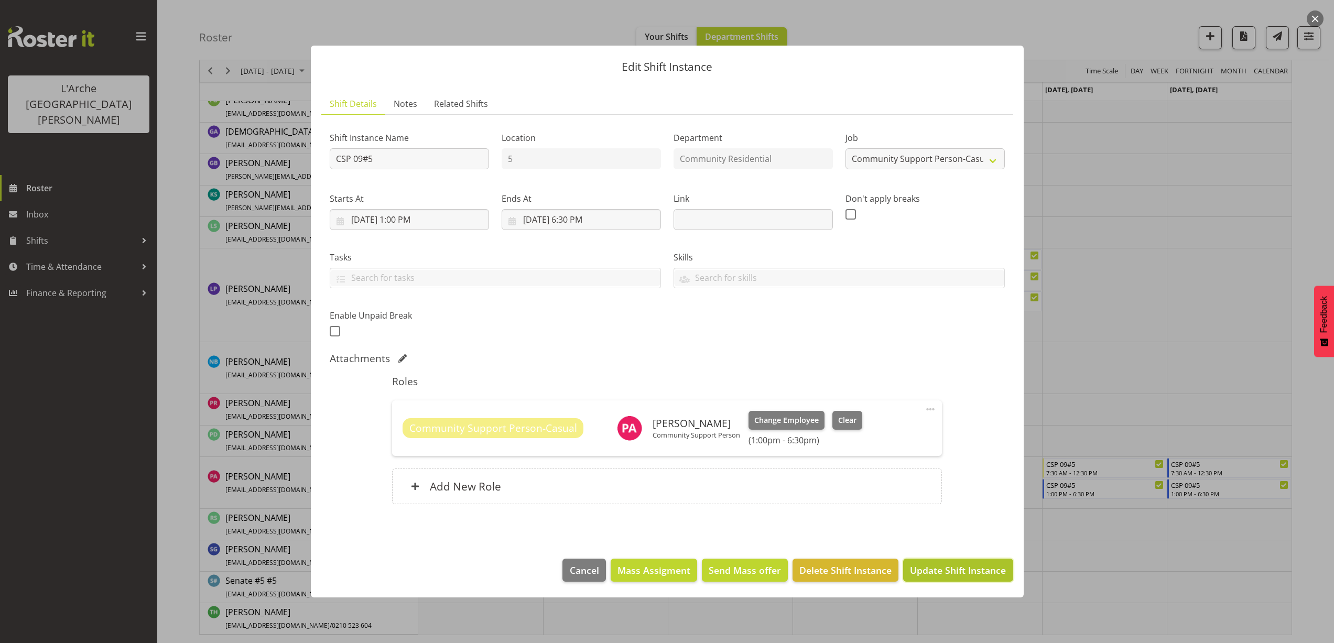
click at [969, 568] on span "Update Shift Instance" at bounding box center [958, 570] width 96 height 14
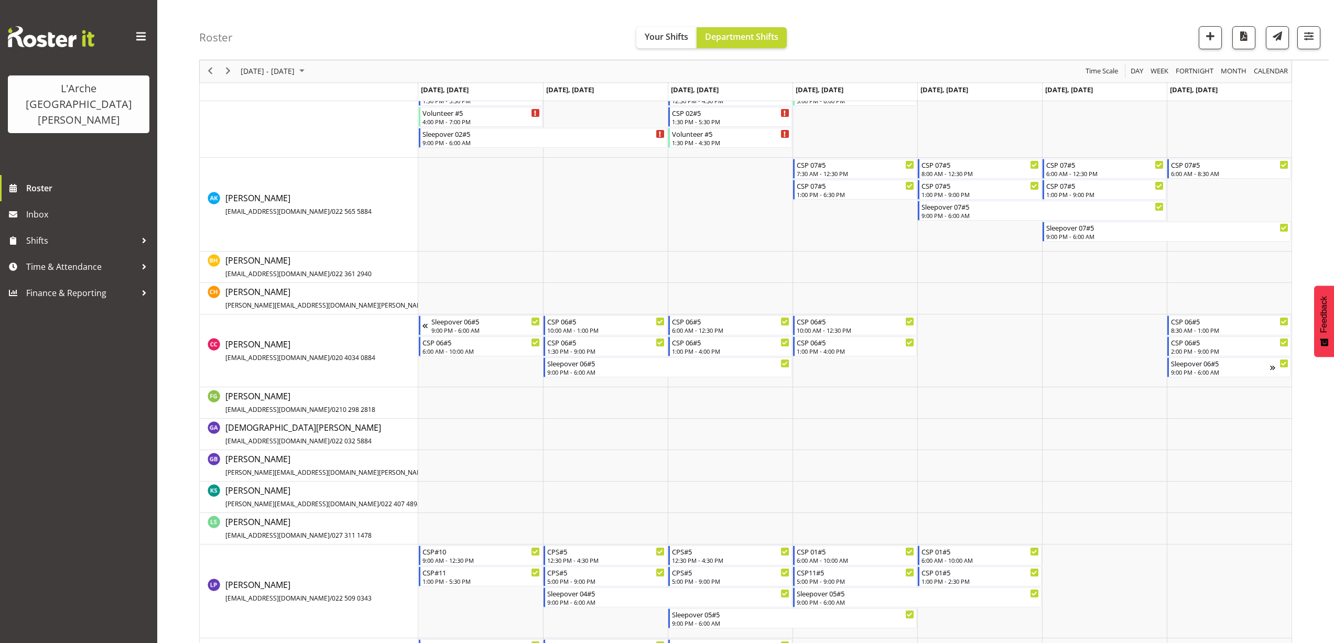
scroll to position [425, 0]
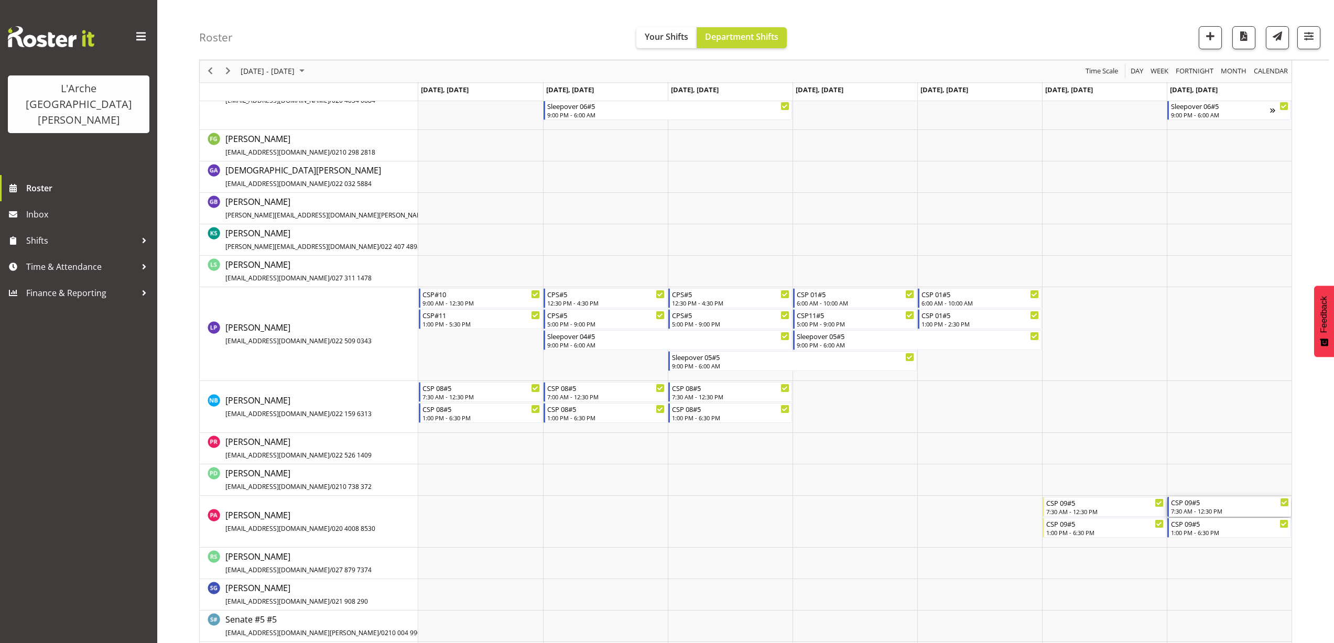
click at [1181, 509] on div "7:30 AM - 12:30 PM" at bounding box center [1230, 511] width 118 height 8
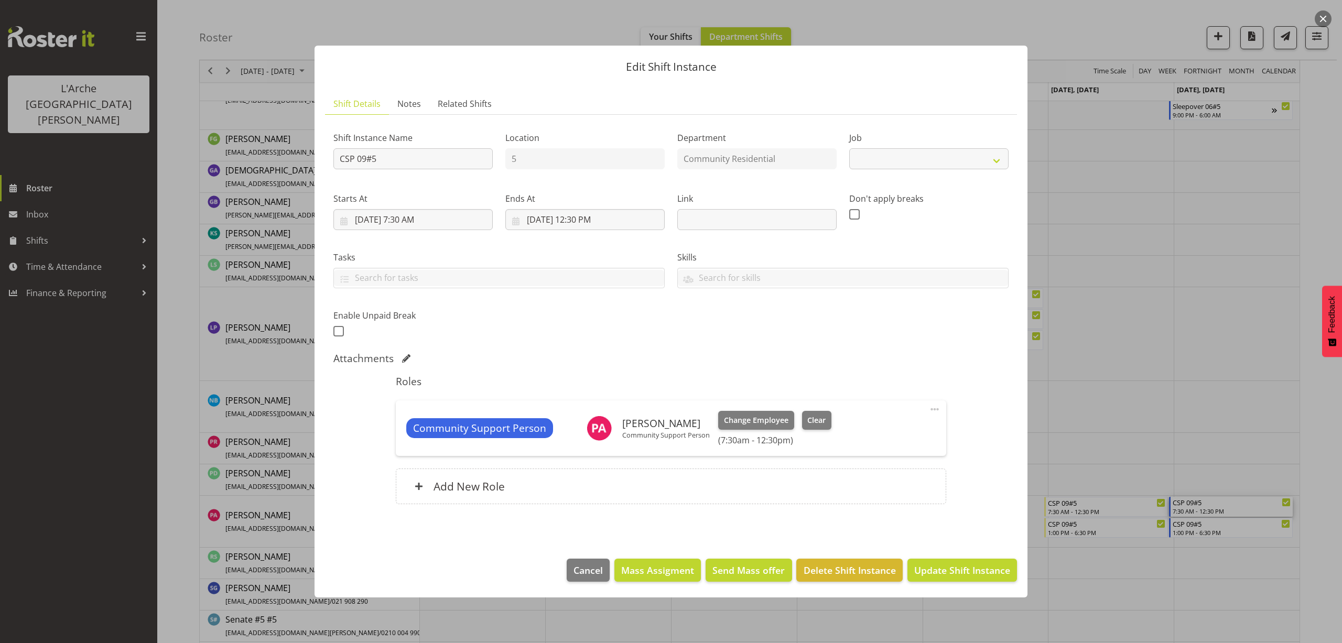
select select "2"
click at [935, 409] on span at bounding box center [934, 409] width 13 height 13
click at [900, 426] on link "Edit" at bounding box center [890, 432] width 101 height 19
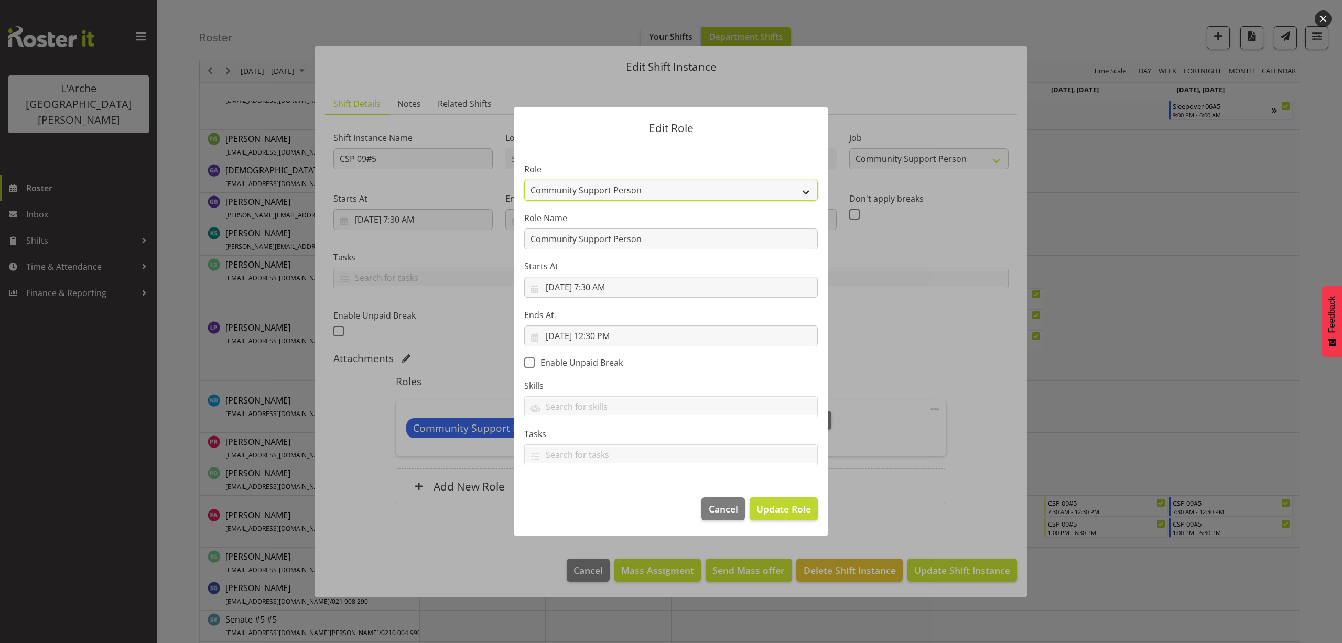
click at [607, 192] on select "Area Manager Art Coordination Community - SIL Community Leader Community Suppor…" at bounding box center [670, 190] width 293 height 21
select select "287"
click at [524, 180] on select "Area Manager Art Coordination Community - SIL Community Leader Community Suppor…" at bounding box center [670, 190] width 293 height 21
click at [800, 508] on span "Update Role" at bounding box center [783, 509] width 55 height 14
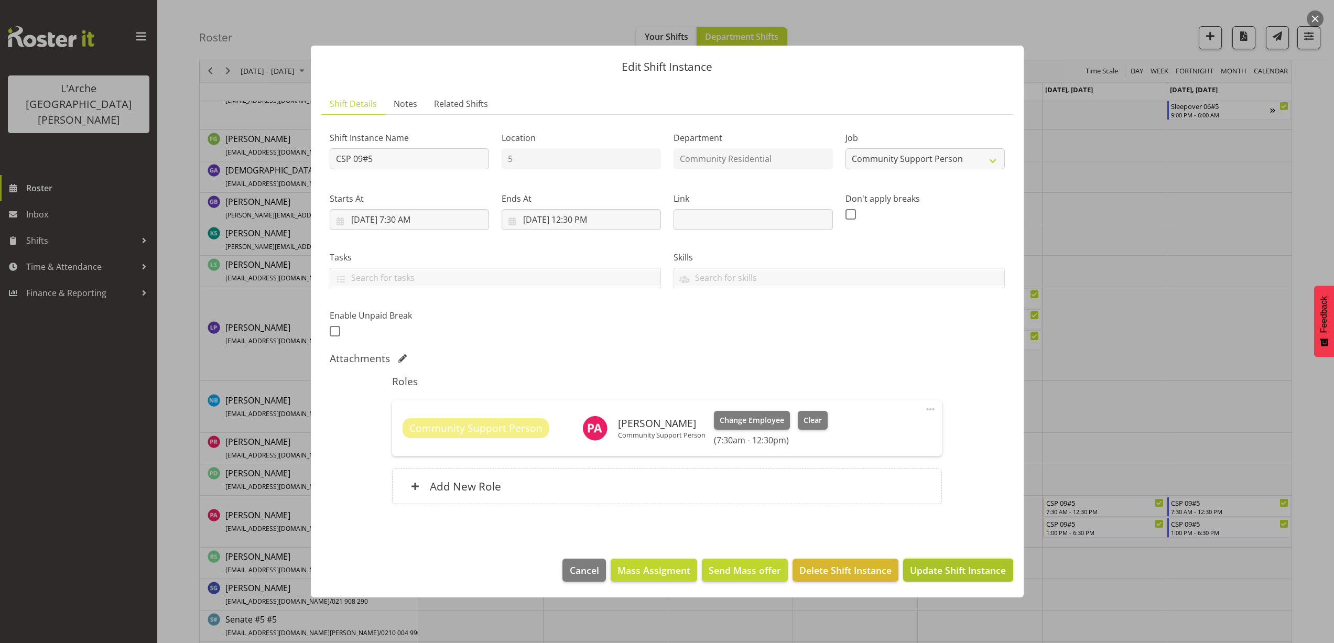
click at [966, 568] on span "Update Shift Instance" at bounding box center [958, 570] width 96 height 14
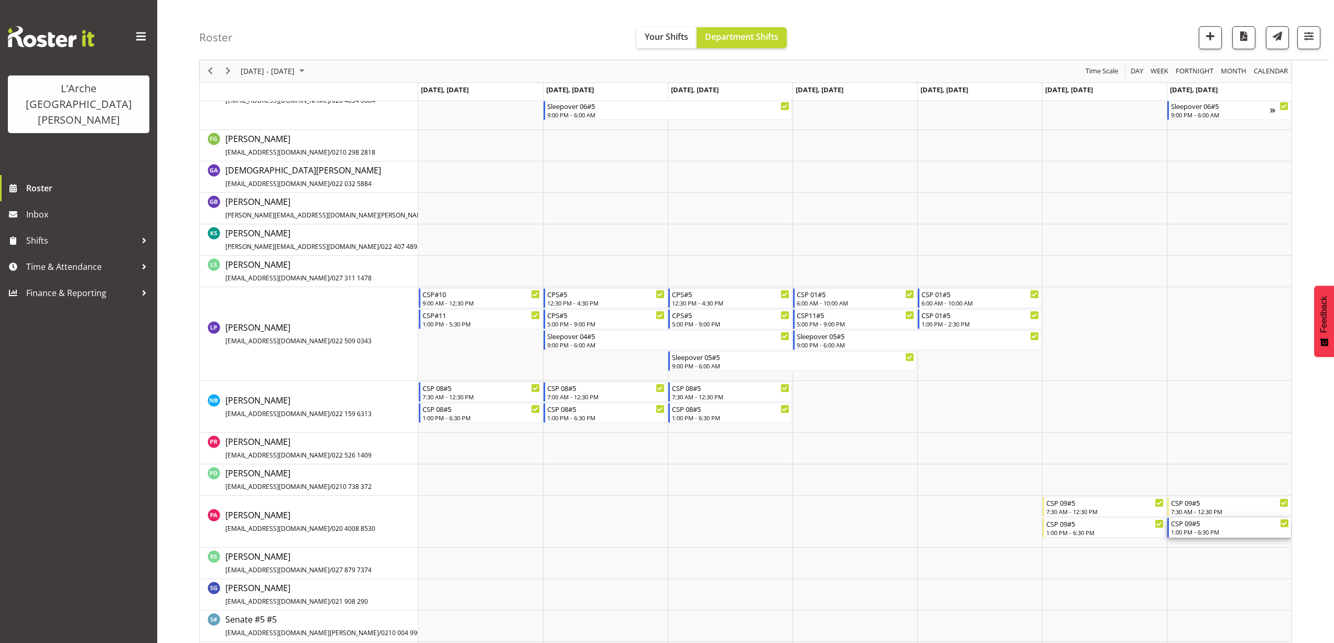
click at [1189, 528] on div "CSP 09#5" at bounding box center [1230, 523] width 118 height 10
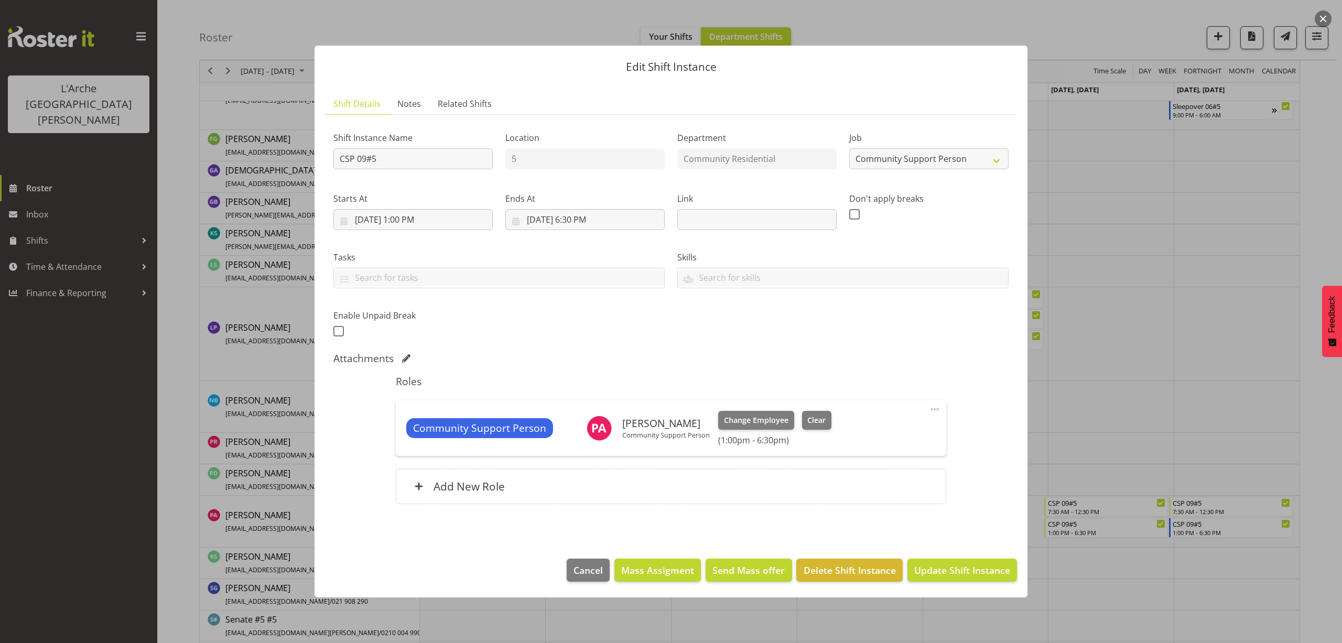
click at [932, 412] on span at bounding box center [934, 409] width 13 height 13
click at [880, 429] on link "Edit" at bounding box center [890, 432] width 101 height 19
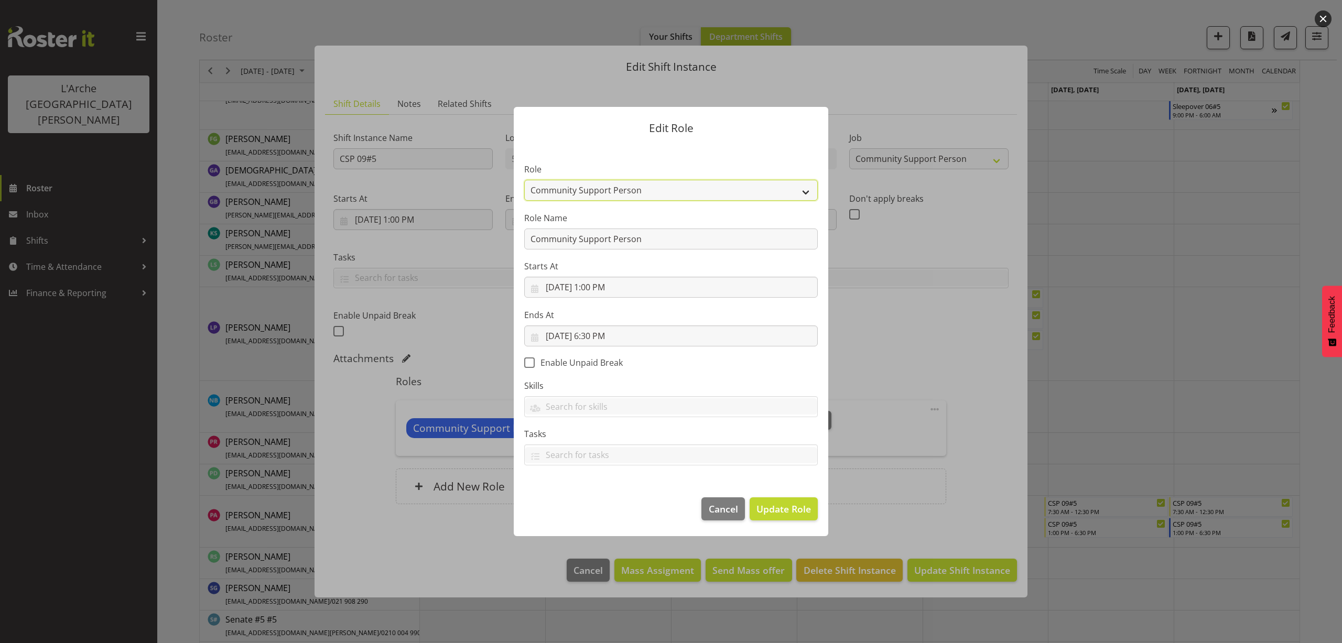
click at [597, 194] on select "Area Manager Art Coordination Community - SIL Community Leader Community Suppor…" at bounding box center [670, 190] width 293 height 21
click at [524, 180] on select "Area Manager Art Coordination Community - SIL Community Leader Community Suppor…" at bounding box center [670, 190] width 293 height 21
click at [643, 240] on input "Community Support Person" at bounding box center [670, 239] width 293 height 21
click at [804, 515] on span "Update Role" at bounding box center [783, 509] width 55 height 14
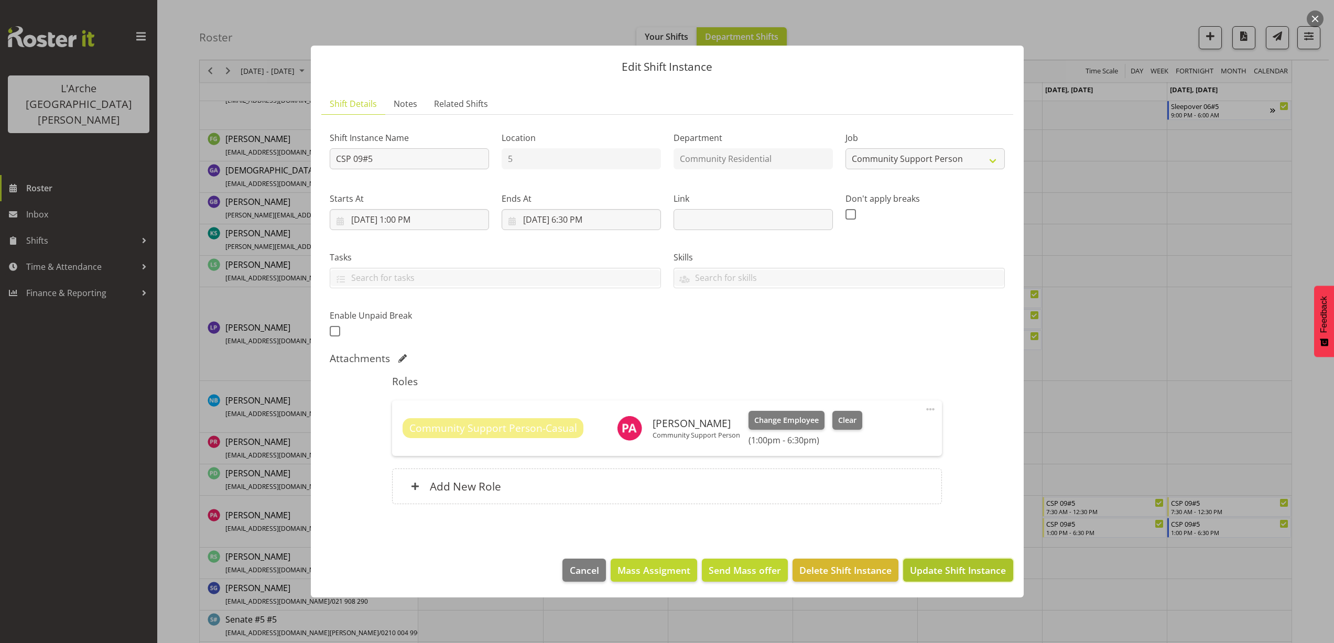
click at [949, 567] on span "Update Shift Instance" at bounding box center [958, 570] width 96 height 14
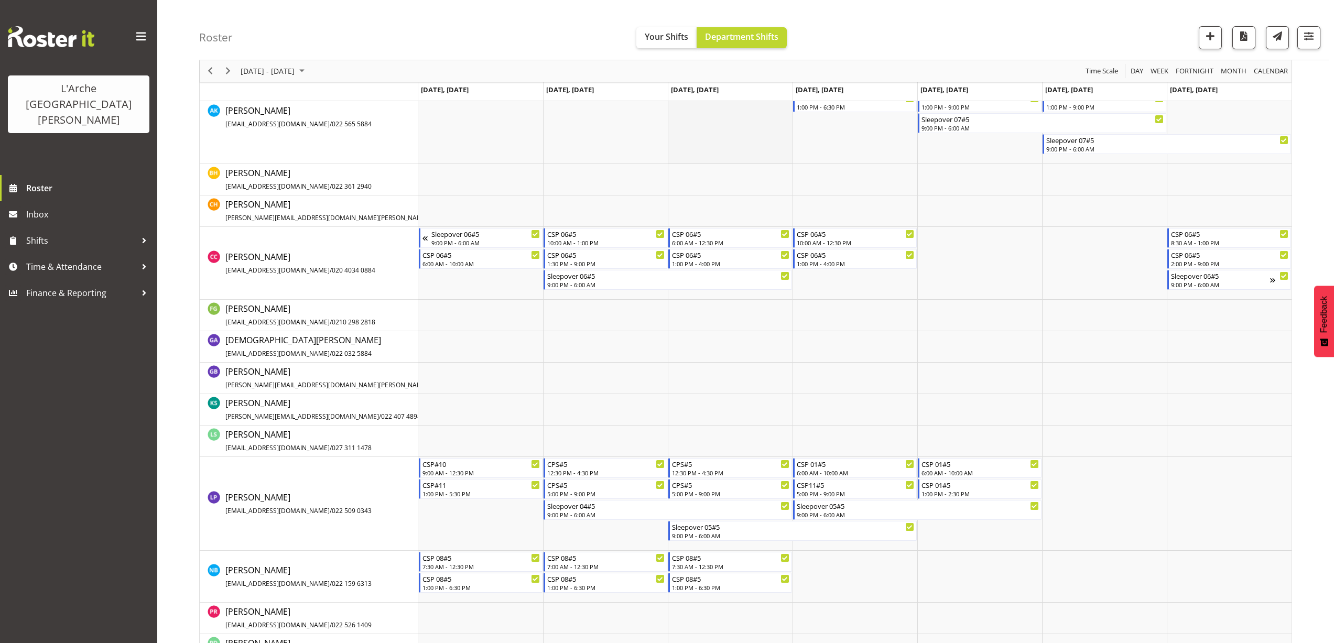
scroll to position [267, 0]
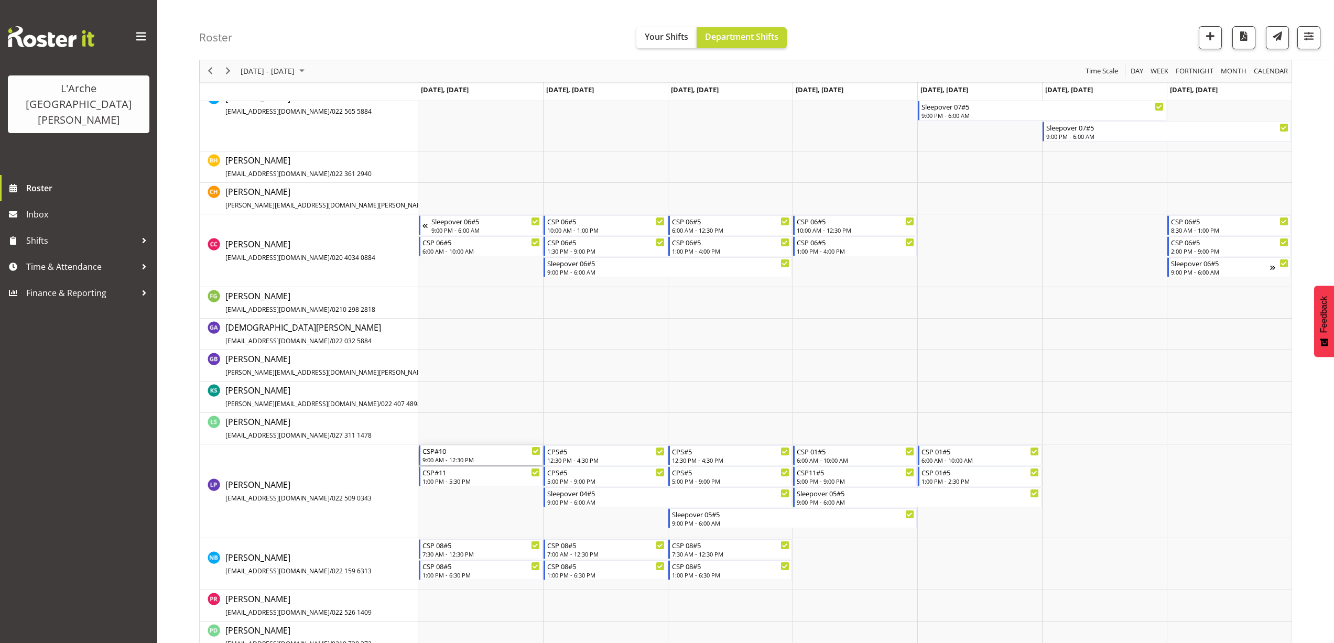
click at [445, 458] on div "9:00 AM - 12:30 PM" at bounding box center [481, 459] width 118 height 8
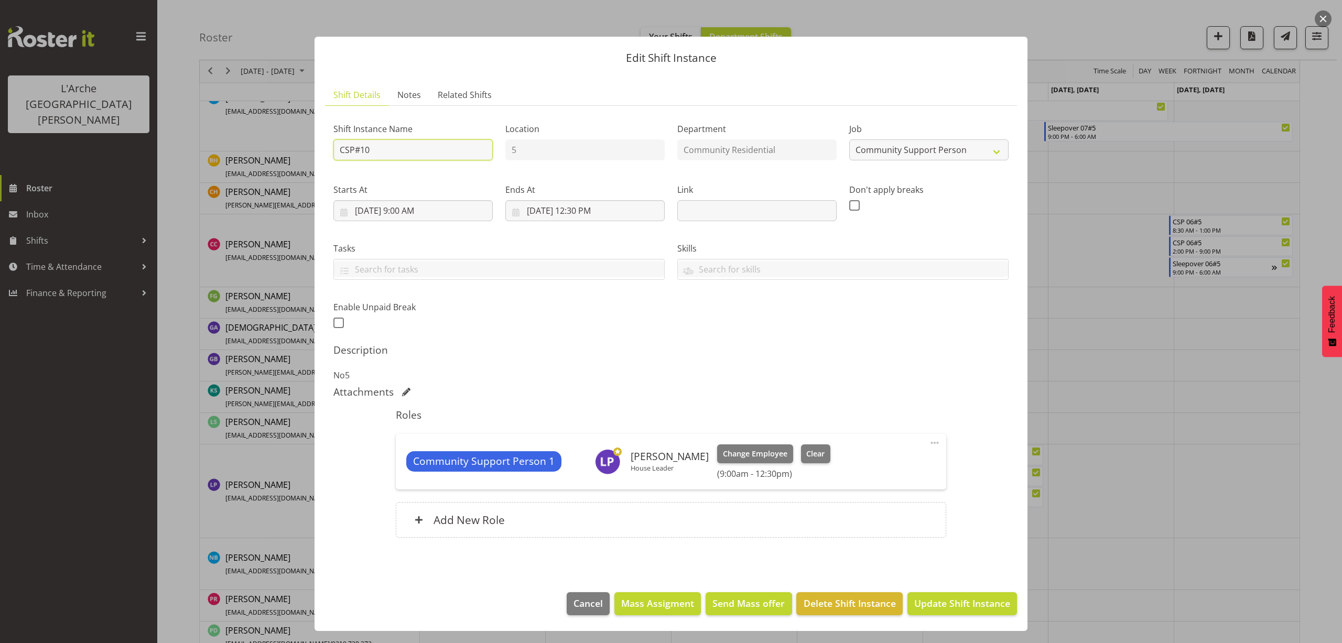
drag, startPoint x: 391, startPoint y: 150, endPoint x: 309, endPoint y: 158, distance: 82.7
click at [309, 158] on div "Edit Shift Instance Shift Details Notes Related Shifts Shift Instance Name CSP#…" at bounding box center [671, 321] width 734 height 622
click at [874, 155] on select "Create new job Accounts Admin Art Coordinator Community Leader Community Suppor…" at bounding box center [928, 149] width 159 height 21
click at [849, 139] on select "Create new job Accounts Admin Art Coordinator Community Leader Community Suppor…" at bounding box center [928, 149] width 159 height 21
click at [409, 212] on input "[DATE] 9:00 AM" at bounding box center [412, 210] width 159 height 21
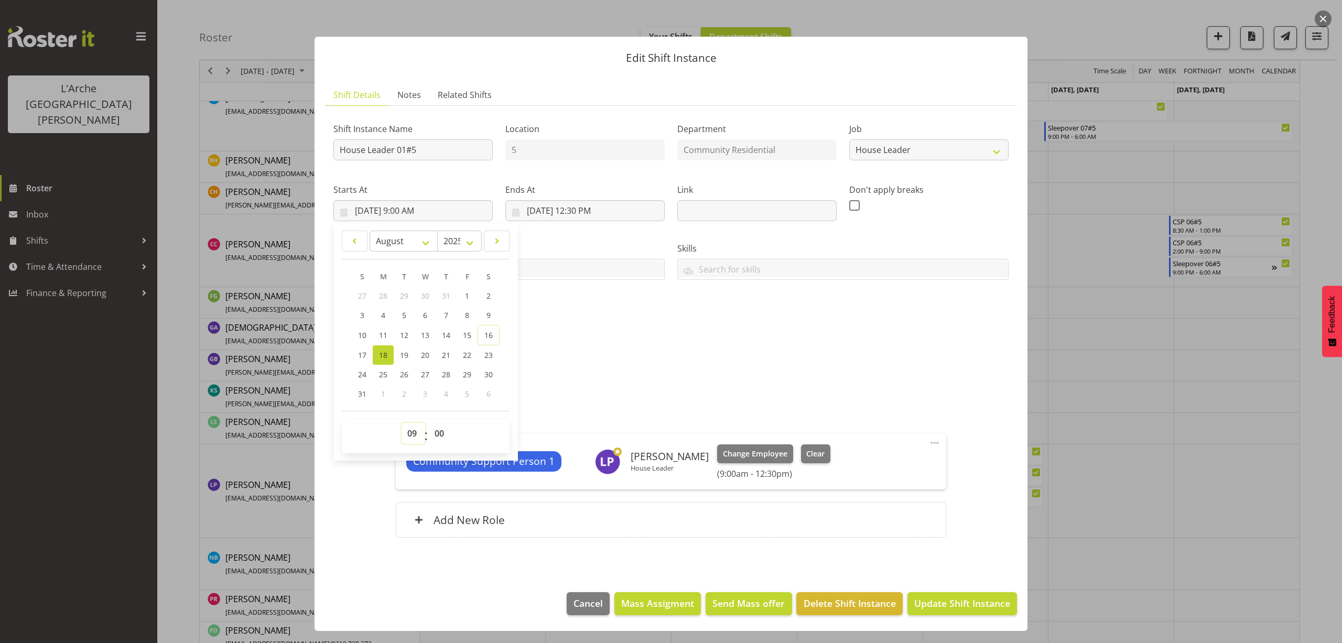
click at [410, 431] on select "00 01 02 03 04 05 06 07 08 09 10 11 12 13 14 15 16 17 18 19 20 21 22 23" at bounding box center [413, 433] width 24 height 21
click at [401, 423] on select "00 01 02 03 04 05 06 07 08 09 10 11 12 13 14 15 16 17 18 19 20 21 22 23" at bounding box center [413, 433] width 24 height 21
click at [599, 206] on input "[DATE] 12:30 PM" at bounding box center [584, 210] width 159 height 21
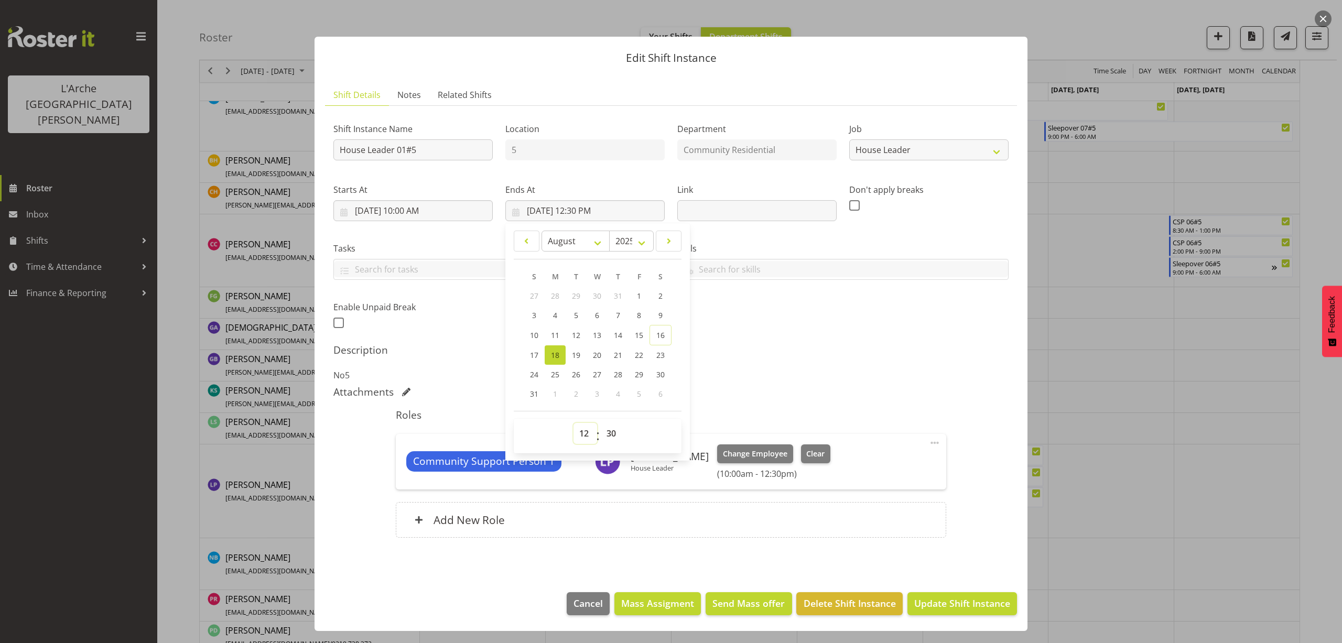
click at [583, 433] on select "00 01 02 03 04 05 06 07 08 09 10 11 12 13 14 15 16 17 18 19 20 21 22 23" at bounding box center [585, 433] width 24 height 21
click at [573, 423] on select "00 01 02 03 04 05 06 07 08 09 10 11 12 13 14 15 16 17 18 19 20 21 22 23" at bounding box center [585, 433] width 24 height 21
click at [609, 432] on select "00 01 02 03 04 05 06 07 08 09 10 11 12 13 14 15 16 17 18 19 20 21 22 23 24 25 2…" at bounding box center [613, 433] width 24 height 21
click at [601, 423] on select "00 01 02 03 04 05 06 07 08 09 10 11 12 13 14 15 16 17 18 19 20 21 22 23 24 25 2…" at bounding box center [613, 433] width 24 height 21
click at [934, 443] on span at bounding box center [934, 443] width 13 height 13
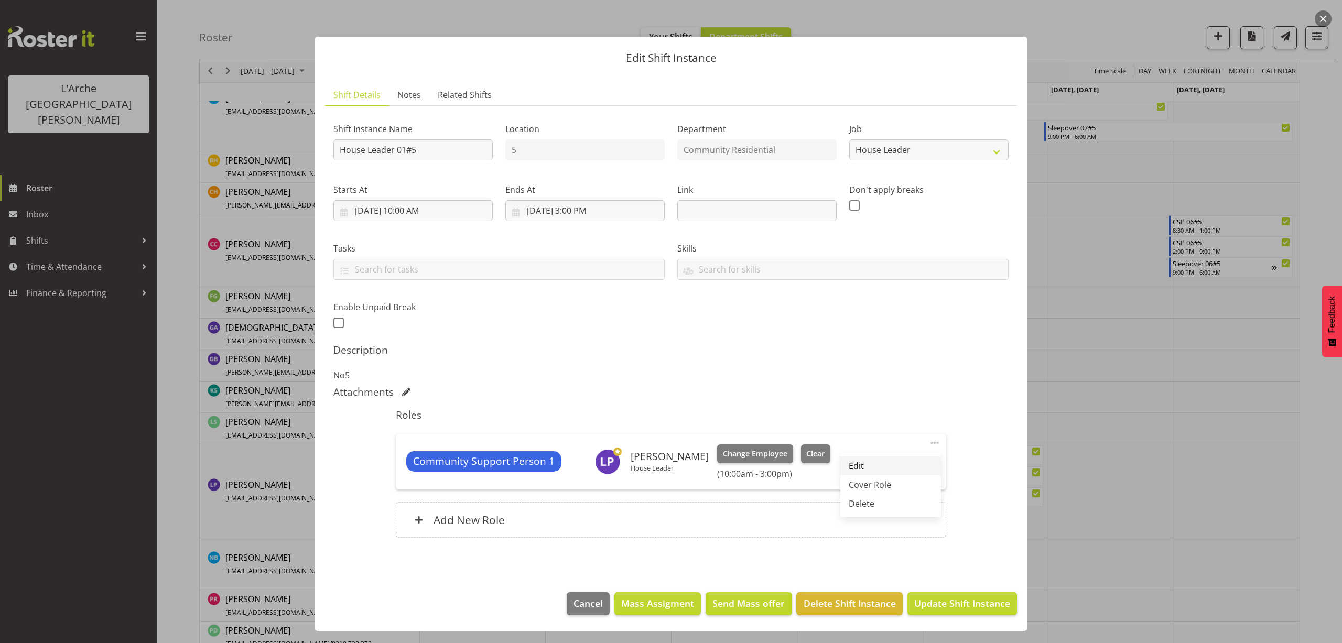
click at [877, 459] on link "Edit" at bounding box center [890, 465] width 101 height 19
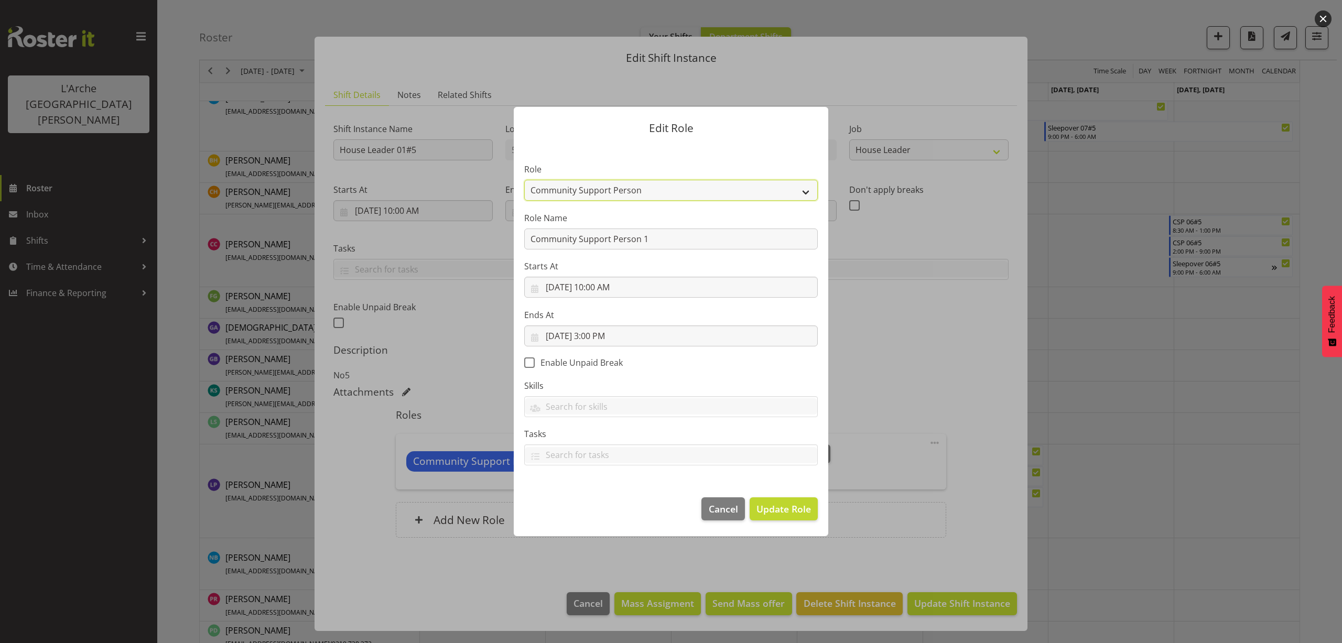
click at [657, 186] on select "Area Manager Art Coordination Community - SIL Community Leader Community Suppor…" at bounding box center [670, 190] width 293 height 21
click at [524, 180] on select "Area Manager Art Coordination Community - SIL Community Leader Community Suppor…" at bounding box center [670, 190] width 293 height 21
drag, startPoint x: 659, startPoint y: 241, endPoint x: 367, endPoint y: 279, distance: 294.0
click at [367, 279] on div "Edit Role Role Area Manager Art Coordination Community - SIL Community Leader C…" at bounding box center [671, 321] width 1342 height 643
click at [799, 515] on span "Update Role" at bounding box center [783, 509] width 55 height 14
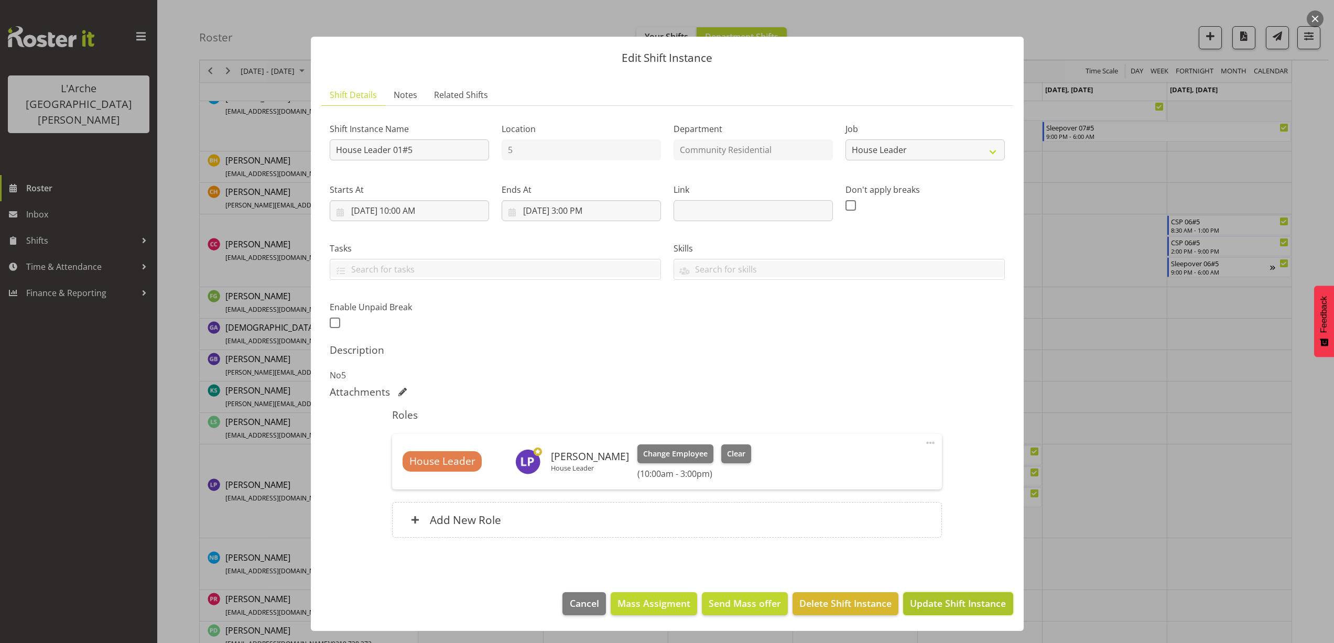
click at [915, 606] on span "Update Shift Instance" at bounding box center [958, 603] width 96 height 14
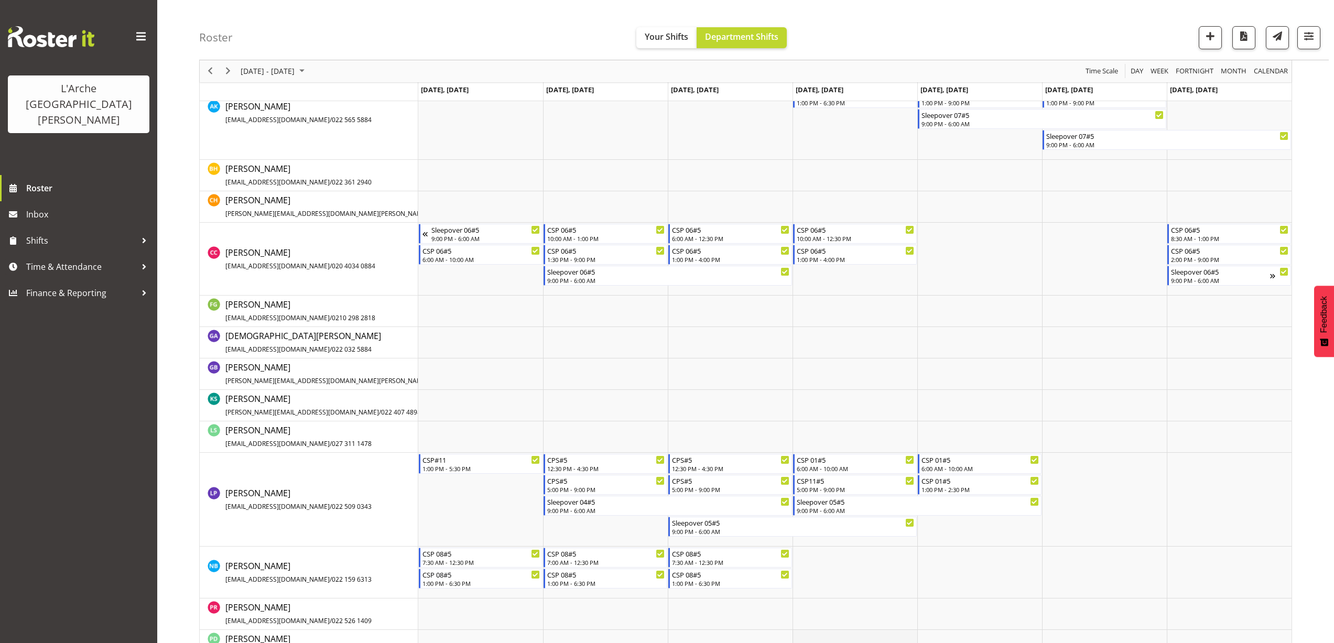
scroll to position [372, 0]
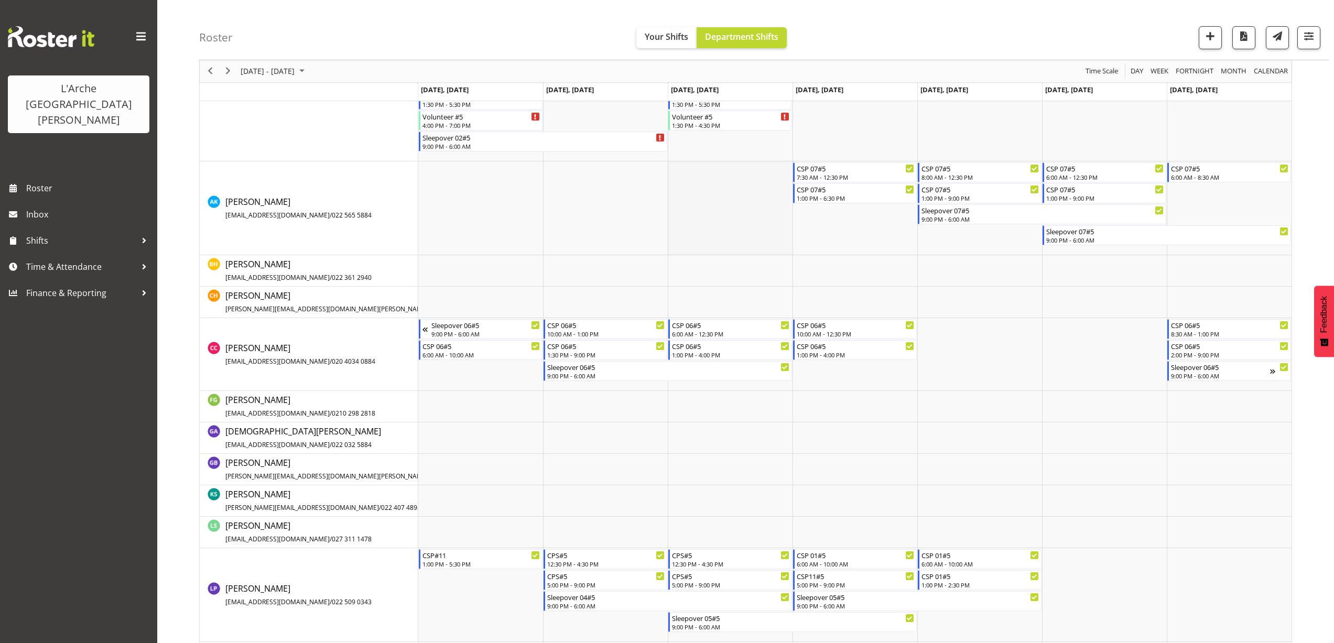
scroll to position [210, 0]
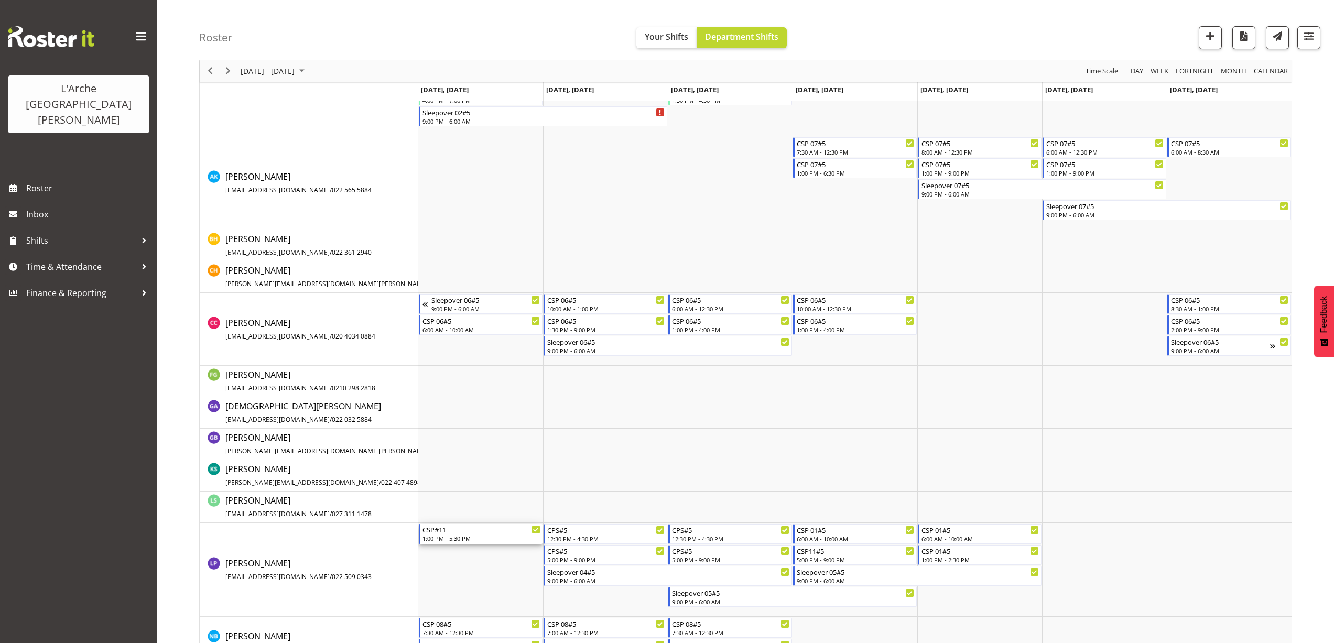
click at [458, 537] on div "1:00 PM - 5:30 PM" at bounding box center [481, 538] width 118 height 8
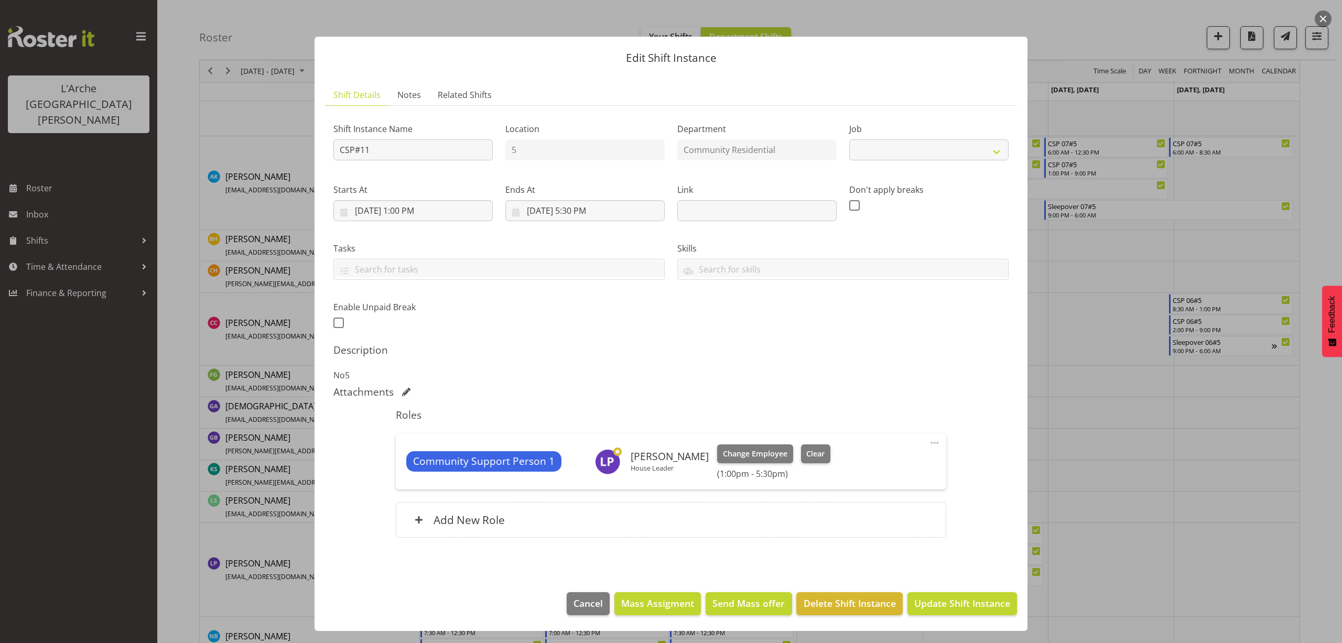
select select "2"
drag, startPoint x: 375, startPoint y: 146, endPoint x: 261, endPoint y: 154, distance: 114.0
click at [261, 154] on div "Edit Shift Instance Shift Details Notes Related Shifts Shift Instance Name CSP#…" at bounding box center [671, 321] width 1342 height 643
type input "House Leader 01#5"
click at [881, 148] on select "Create new job Accounts Admin Art Coordinator Community Leader Community Suppor…" at bounding box center [928, 149] width 159 height 21
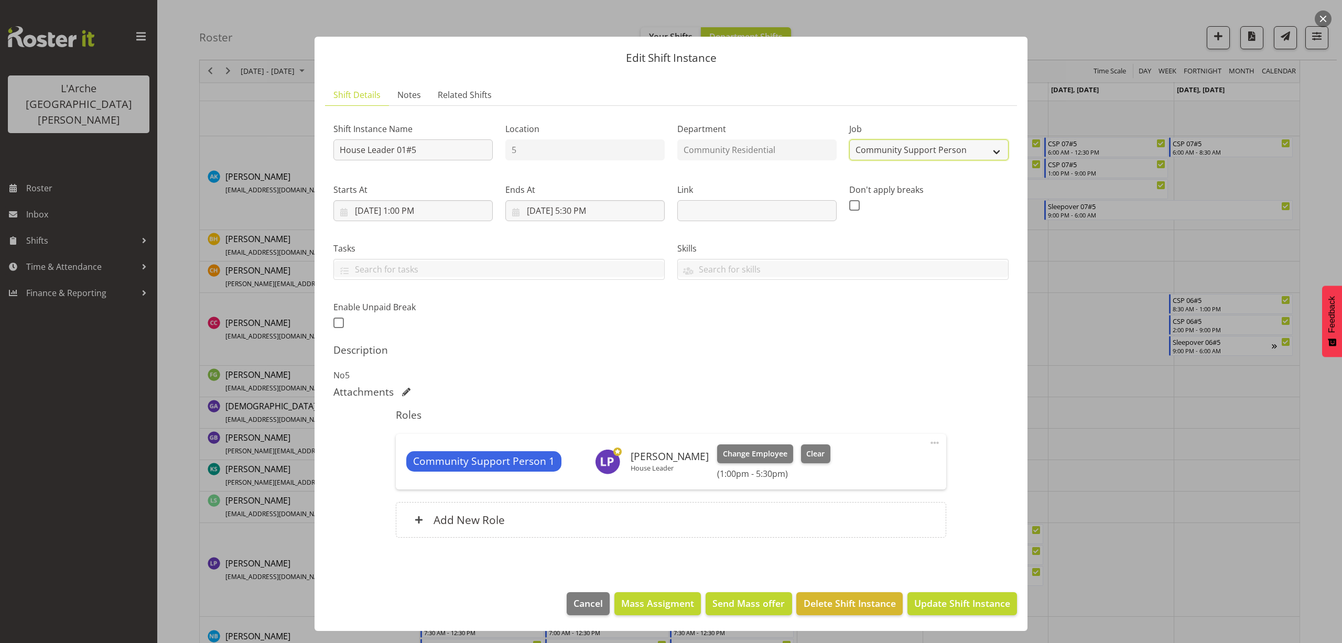
select select "1"
click at [849, 139] on select "Create new job Accounts Admin Art Coordinator Community Leader Community Suppor…" at bounding box center [928, 149] width 159 height 21
click at [416, 211] on input "8/18/2025, 1:00 PM" at bounding box center [412, 210] width 159 height 21
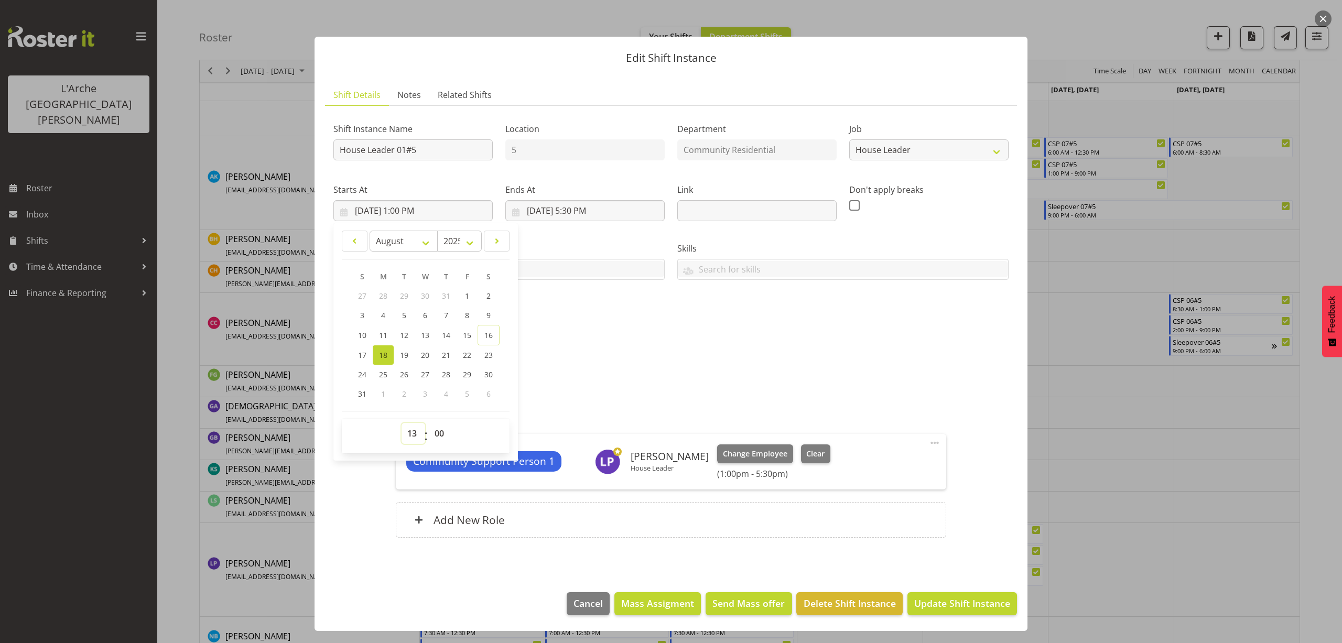
click at [414, 434] on select "00 01 02 03 04 05 06 07 08 09 10 11 12 13 14 15 16 17 18 19 20 21 22 23" at bounding box center [413, 433] width 24 height 21
select select "10"
click at [401, 423] on select "00 01 02 03 04 05 06 07 08 09 10 11 12 13 14 15 16 17 18 19 20 21 22 23" at bounding box center [413, 433] width 24 height 21
type input "[DATE] 10:00 AM"
click at [591, 204] on input "8/18/2025, 5:30 PM" at bounding box center [584, 210] width 159 height 21
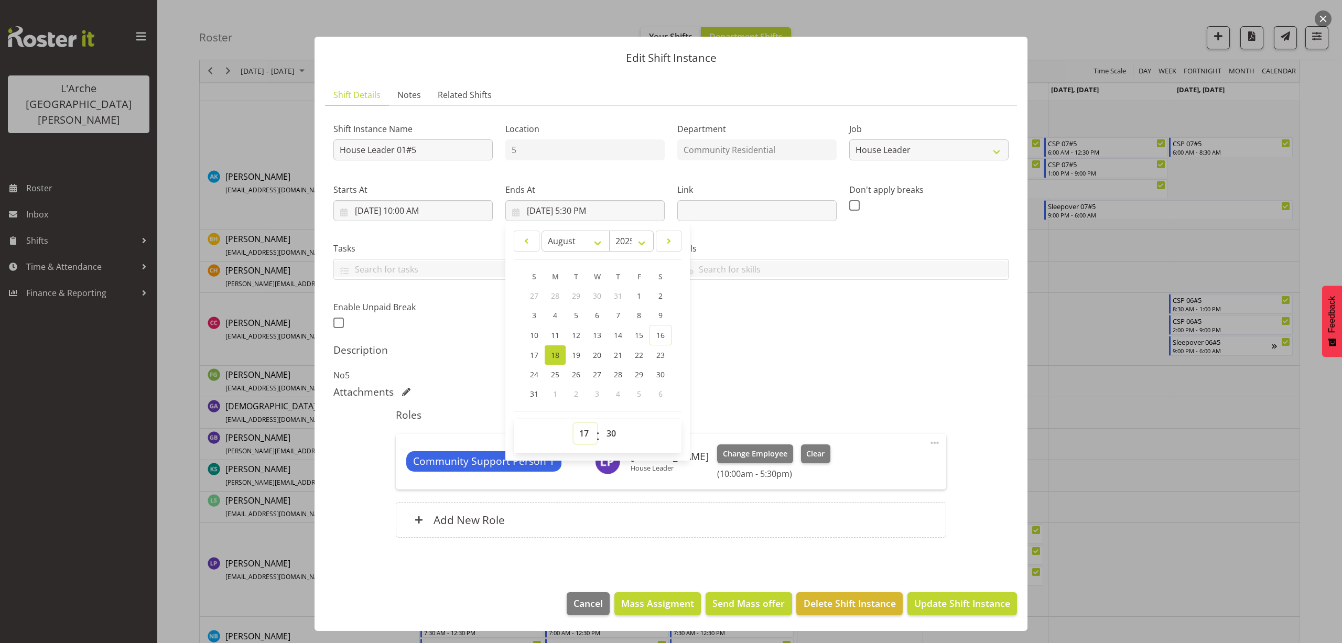
drag, startPoint x: 581, startPoint y: 433, endPoint x: 580, endPoint y: 425, distance: 8.4
click at [581, 433] on select "00 01 02 03 04 05 06 07 08 09 10 11 12 13 14 15 16 17 18 19 20 21 22 23" at bounding box center [585, 433] width 24 height 21
select select "15"
click at [573, 423] on select "00 01 02 03 04 05 06 07 08 09 10 11 12 13 14 15 16 17 18 19 20 21 22 23" at bounding box center [585, 433] width 24 height 21
type input "[DATE] 3:30 PM"
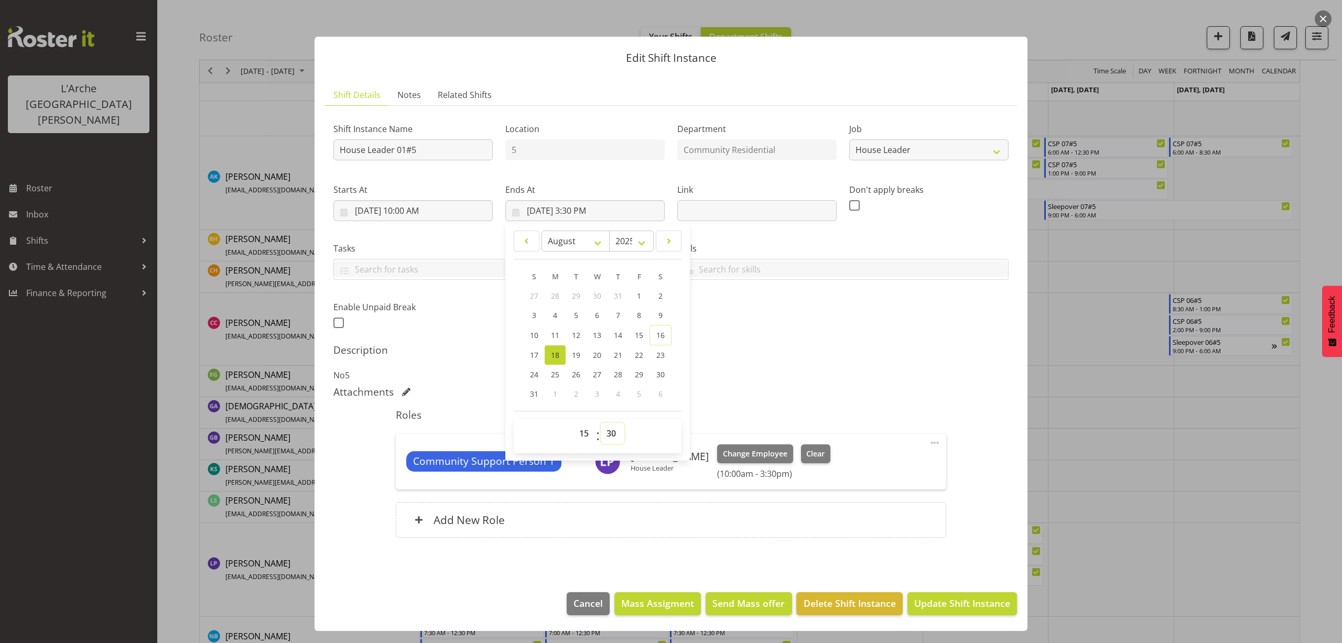
click at [613, 431] on select "00 01 02 03 04 05 06 07 08 09 10 11 12 13 14 15 16 17 18 19 20 21 22 23 24 25 2…" at bounding box center [613, 433] width 24 height 21
select select "0"
click at [601, 423] on select "00 01 02 03 04 05 06 07 08 09 10 11 12 13 14 15 16 17 18 19 20 21 22 23 24 25 2…" at bounding box center [613, 433] width 24 height 21
type input "[DATE] 3:00 PM"
click at [933, 442] on span at bounding box center [934, 443] width 13 height 13
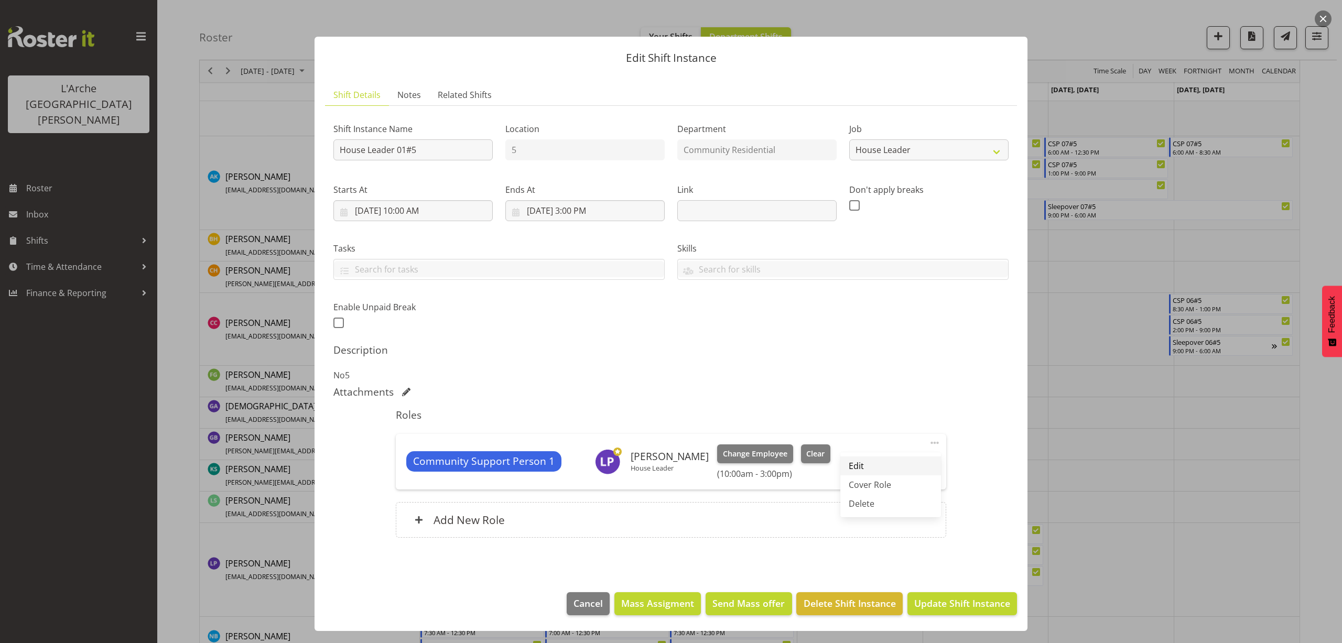
click at [894, 465] on link "Edit" at bounding box center [890, 465] width 101 height 19
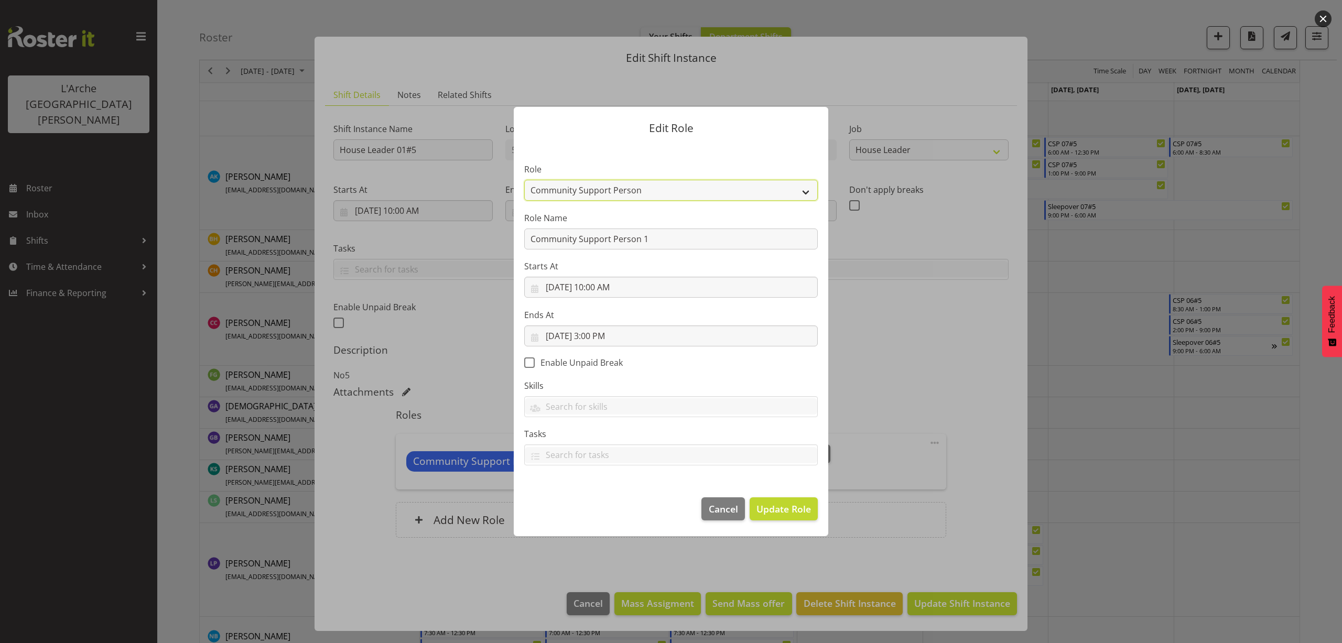
click at [610, 186] on select "Area Manager Art Coordination Community - SIL Community Leader Community Suppor…" at bounding box center [670, 190] width 293 height 21
select select "12"
click at [524, 180] on select "Area Manager Art Coordination Community - SIL Community Leader Community Suppor…" at bounding box center [670, 190] width 293 height 21
drag, startPoint x: 655, startPoint y: 244, endPoint x: 397, endPoint y: 260, distance: 257.9
click at [397, 260] on div "Edit Role Role Area Manager Art Coordination Community - SIL Community Leader C…" at bounding box center [671, 321] width 1342 height 643
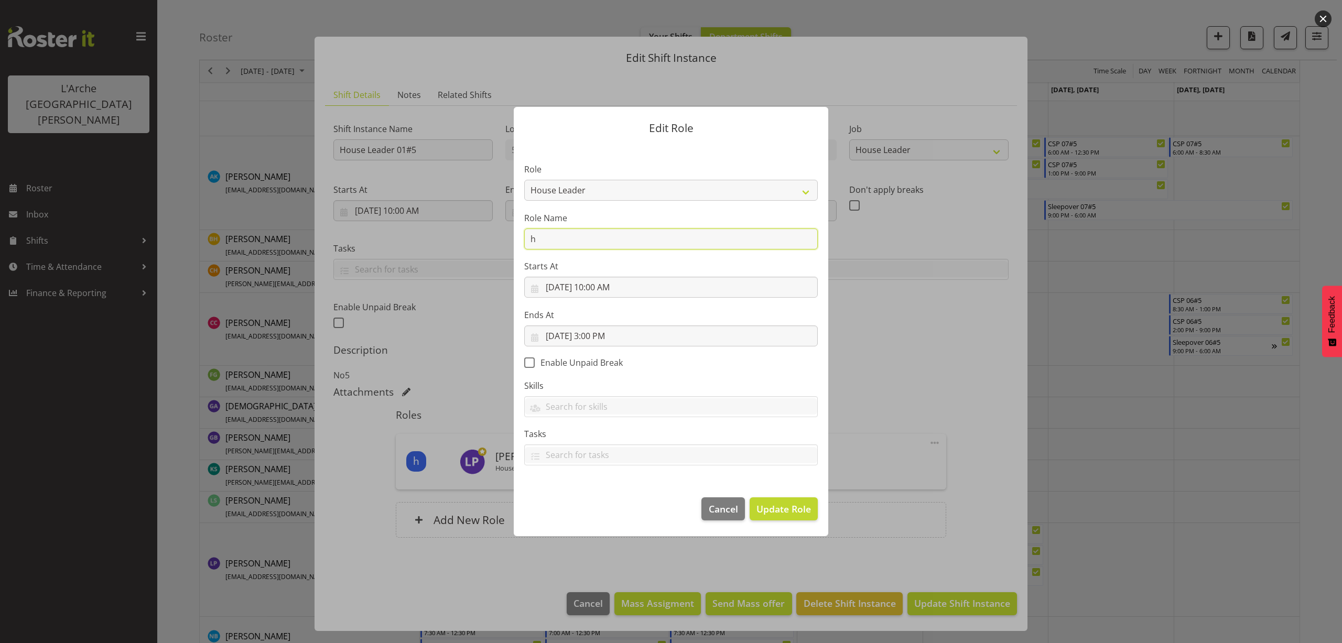
type input "House Leader"
click at [792, 515] on span "Update Role" at bounding box center [783, 509] width 55 height 14
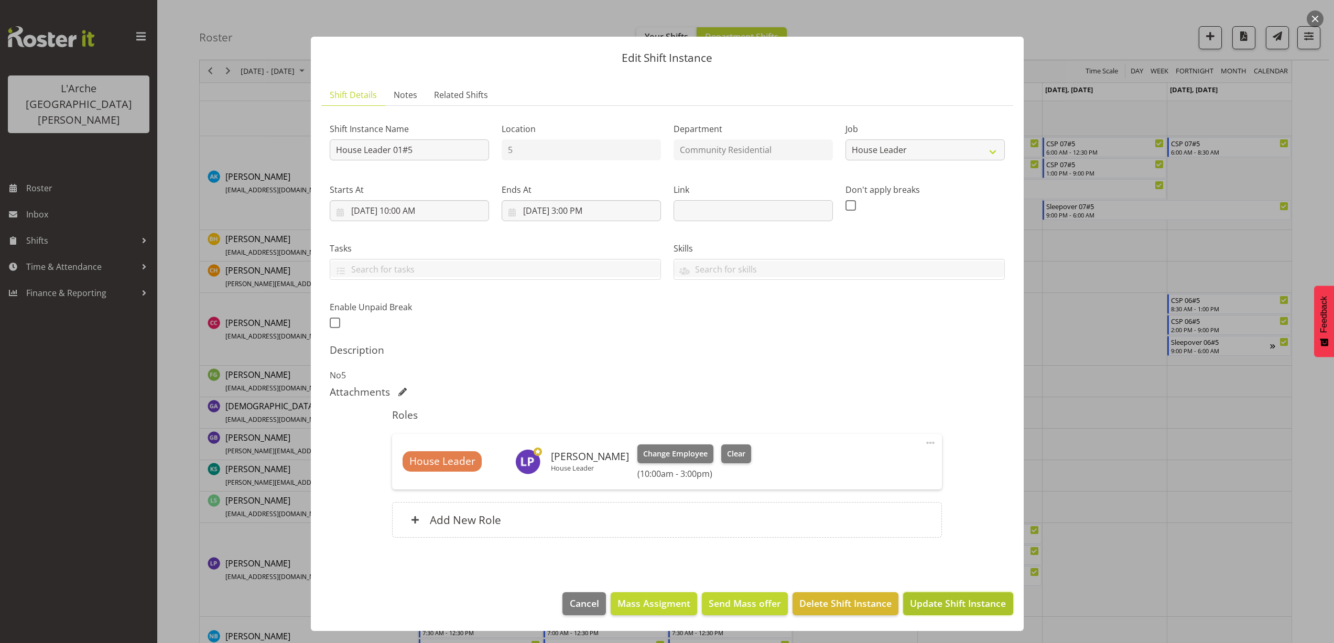
click at [950, 601] on span "Update Shift Instance" at bounding box center [958, 603] width 96 height 14
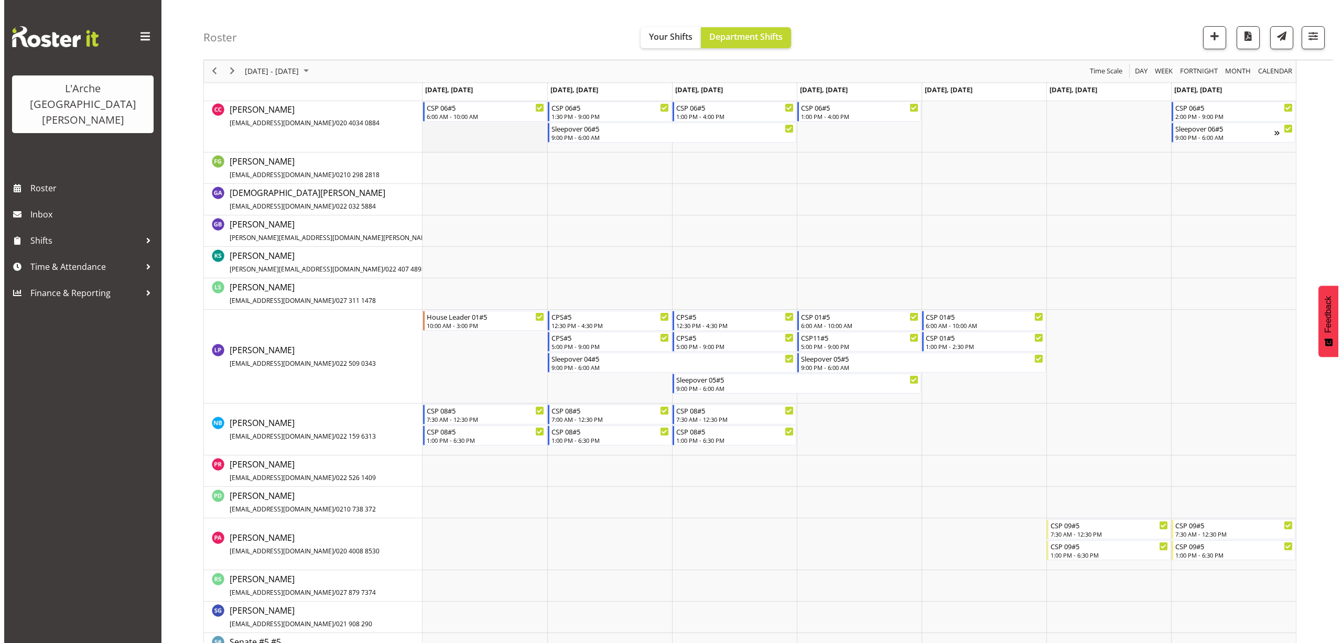
scroll to position [425, 0]
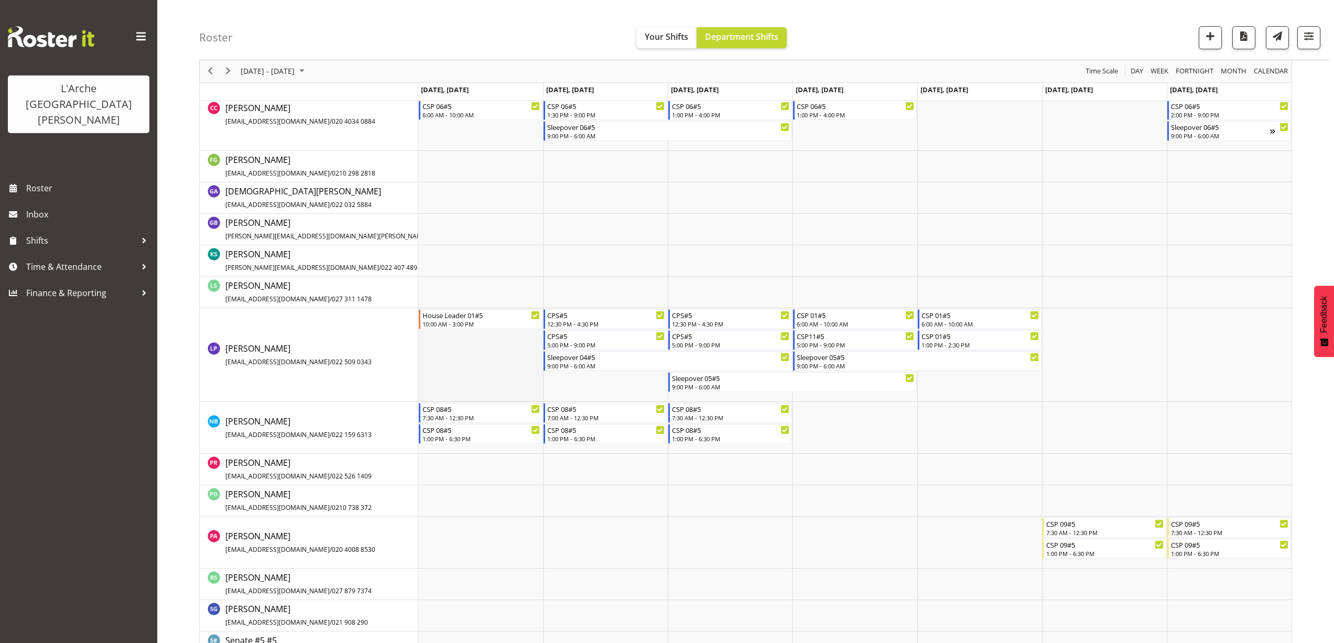
click at [431, 341] on td "Timeline Week of August 18, 2025" at bounding box center [480, 355] width 125 height 94
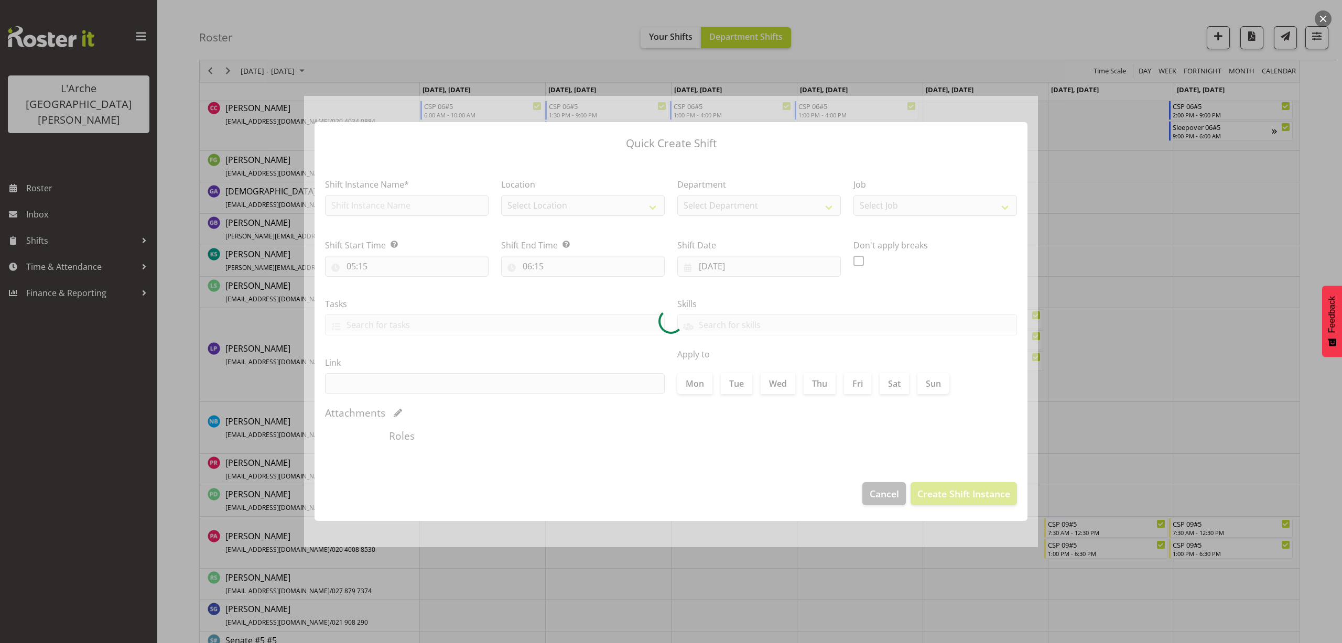
type input "[DATE]"
checkbox input "true"
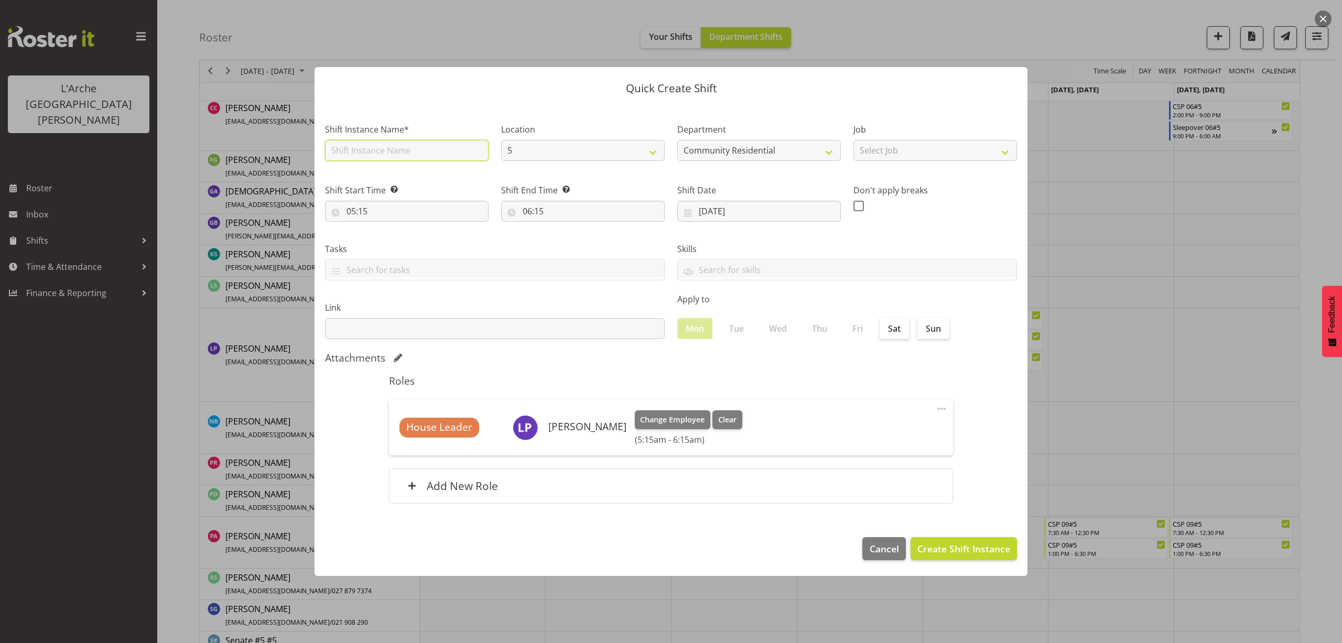
click at [376, 153] on input "text" at bounding box center [407, 150] width 164 height 21
type input "House Leader 01#5"
click at [884, 150] on select "Select Job Accounts Admin Art Coordinator Community Leader Community Support Pe…" at bounding box center [935, 150] width 164 height 21
select select "1"
click at [853, 140] on select "Select Job Accounts Admin Art Coordinator Community Leader Community Support Pe…" at bounding box center [935, 150] width 164 height 21
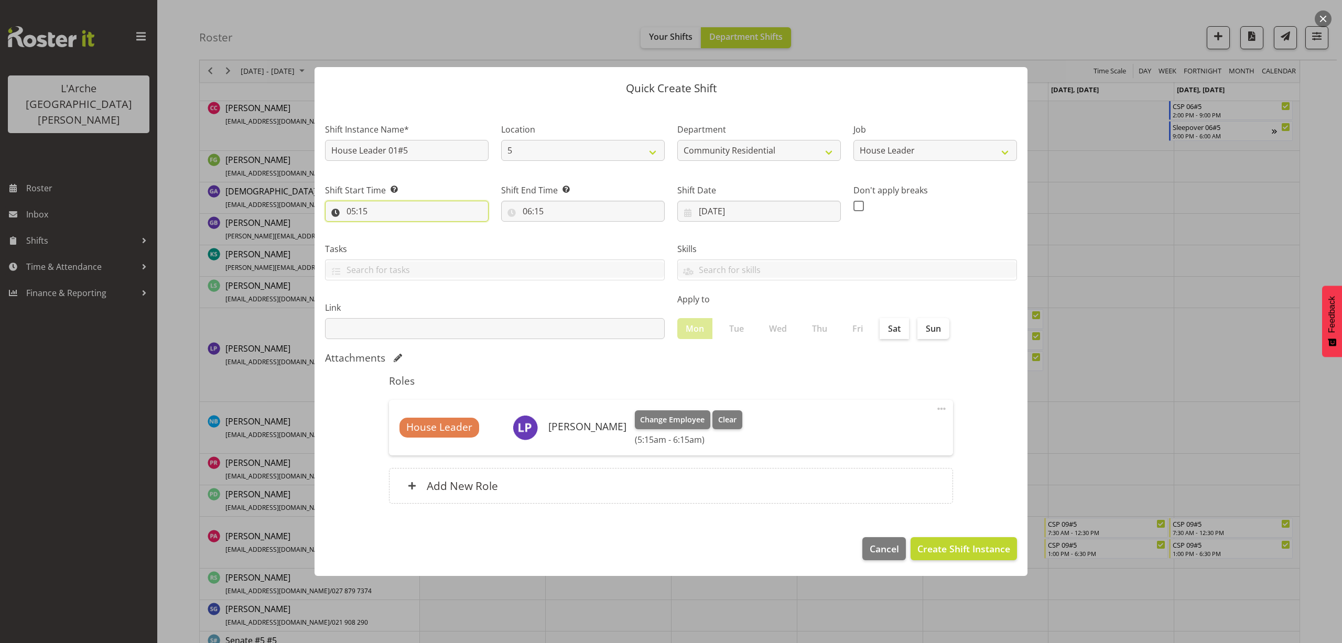
click at [357, 214] on input "05:15" at bounding box center [407, 211] width 164 height 21
click at [393, 242] on select "00 01 02 03 04 05 06 07 08 09 10 11 12 13 14 15 16 17 18 19 20 21 22 23" at bounding box center [397, 238] width 24 height 21
select select "15"
click at [385, 228] on select "00 01 02 03 04 05 06 07 08 09 10 11 12 13 14 15 16 17 18 19 20 21 22 23" at bounding box center [397, 238] width 24 height 21
type input "15:15"
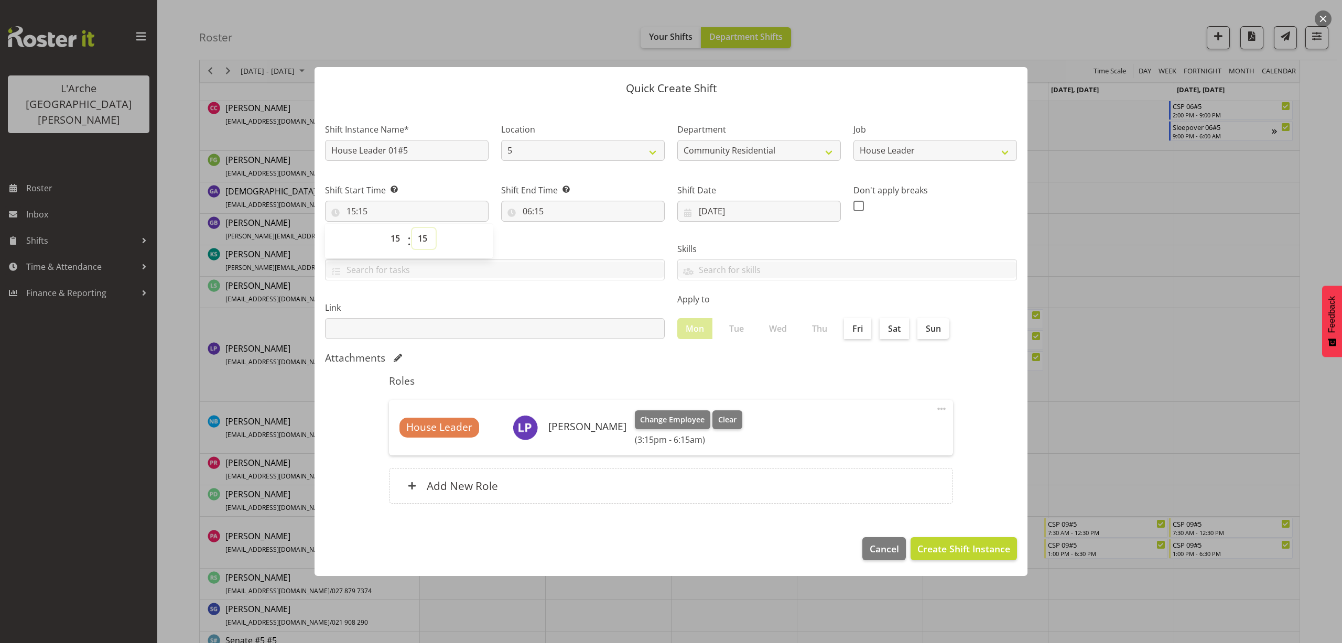
click at [425, 240] on select "00 01 02 03 04 05 06 07 08 09 10 11 12 13 14 15 16 17 18 19 20 21 22 23 24 25 2…" at bounding box center [424, 238] width 24 height 21
select select "30"
click at [412, 228] on select "00 01 02 03 04 05 06 07 08 09 10 11 12 13 14 15 16 17 18 19 20 21 22 23 24 25 2…" at bounding box center [424, 238] width 24 height 21
type input "15:30"
click at [535, 212] on input "06:15" at bounding box center [583, 211] width 164 height 21
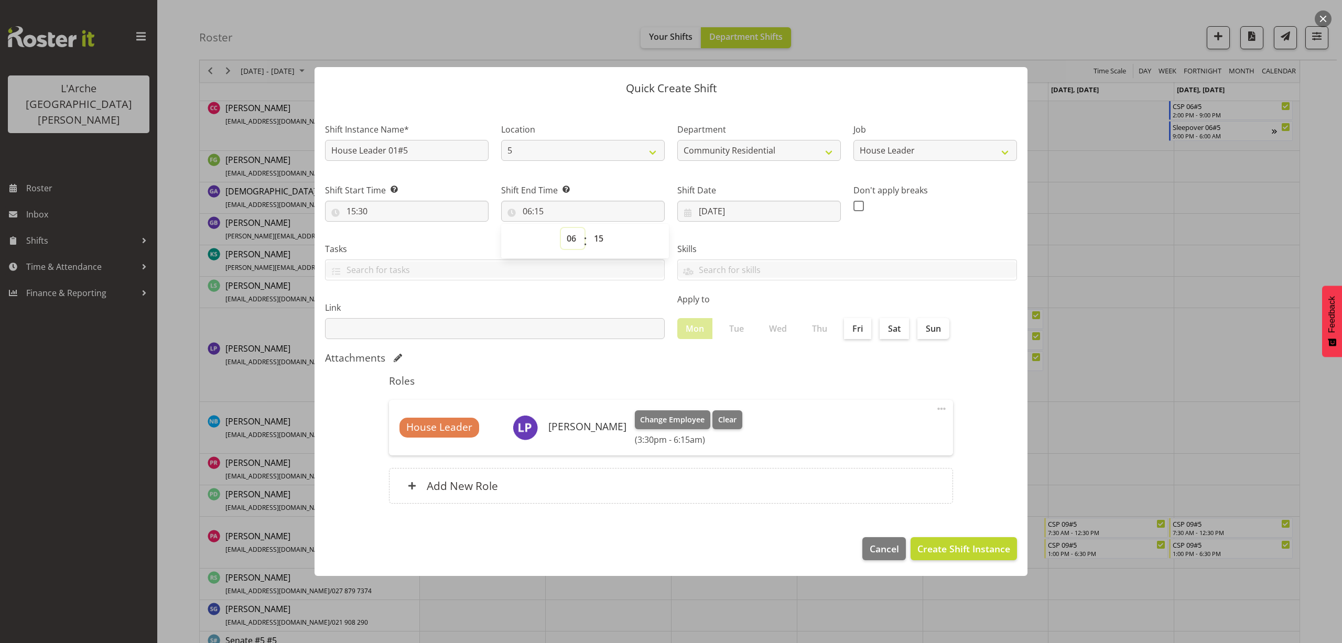
click at [574, 240] on select "00 01 02 03 04 05 06 07 08 09 10 11 12 13 14 15 16 17 18 19 20 21 22 23" at bounding box center [573, 238] width 24 height 21
select select "21"
click at [561, 228] on select "00 01 02 03 04 05 06 07 08 09 10 11 12 13 14 15 16 17 18 19 20 21 22 23" at bounding box center [573, 238] width 24 height 21
type input "21:15"
click at [601, 241] on select "00 01 02 03 04 05 06 07 08 09 10 11 12 13 14 15 16 17 18 19 20 21 22 23 24 25 2…" at bounding box center [600, 238] width 24 height 21
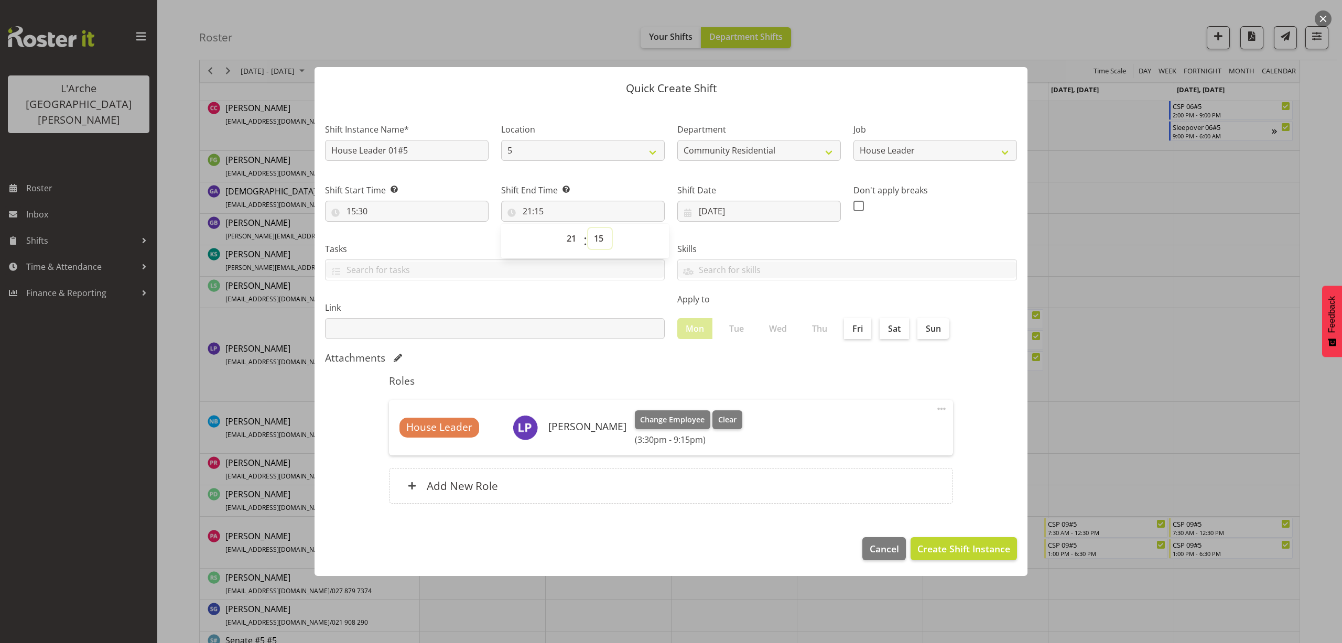
select select "0"
click at [588, 228] on select "00 01 02 03 04 05 06 07 08 09 10 11 12 13 14 15 16 17 18 19 20 21 22 23 24 25 2…" at bounding box center [600, 238] width 24 height 21
type input "21:00"
click at [962, 545] on span "Create Shift Instance" at bounding box center [963, 549] width 93 height 14
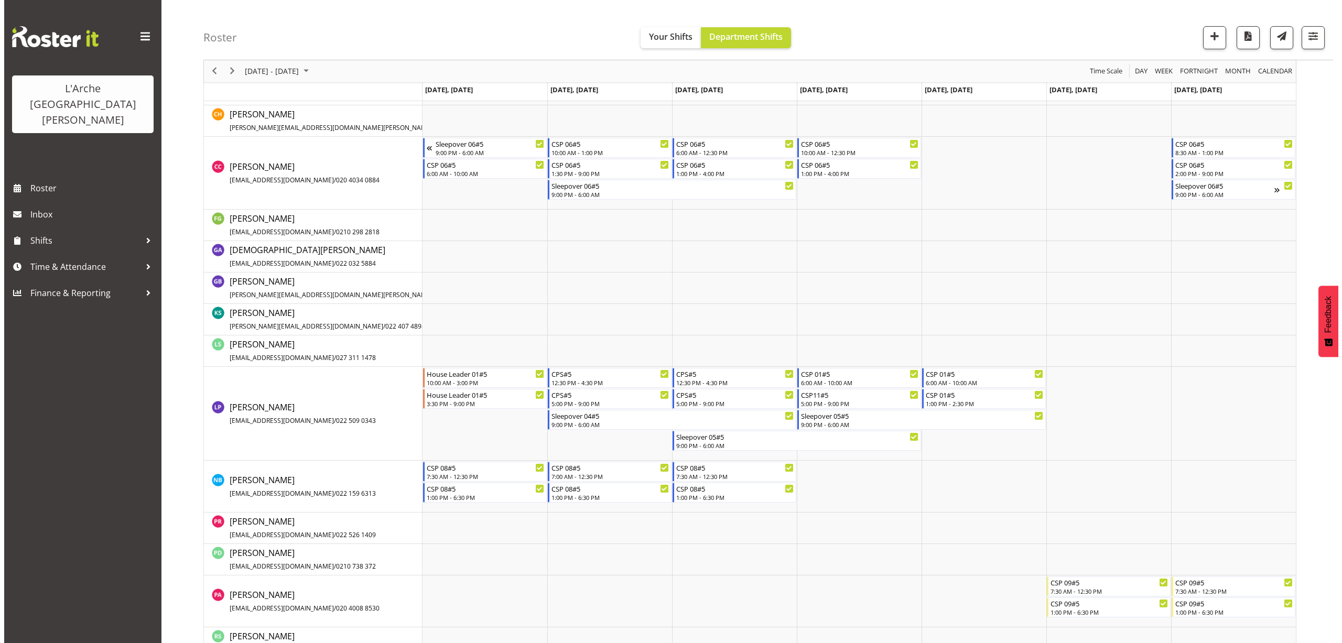
scroll to position [477, 0]
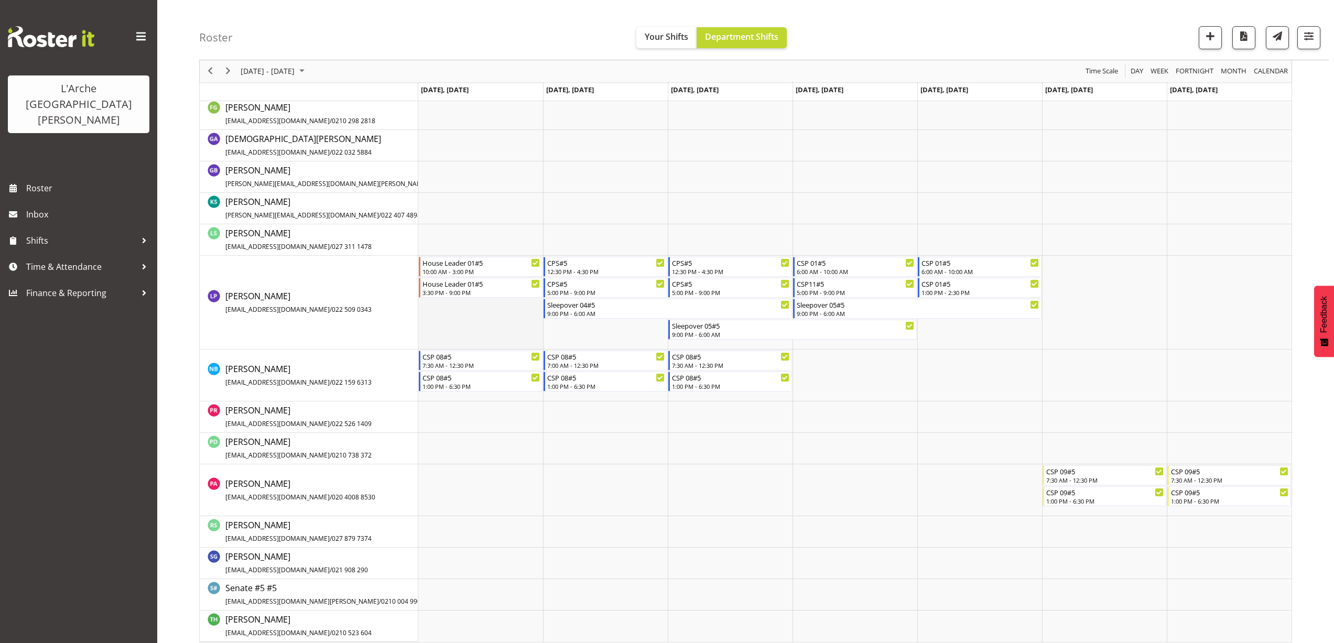
click at [444, 309] on td "Timeline Week of August 18, 2025" at bounding box center [480, 303] width 125 height 94
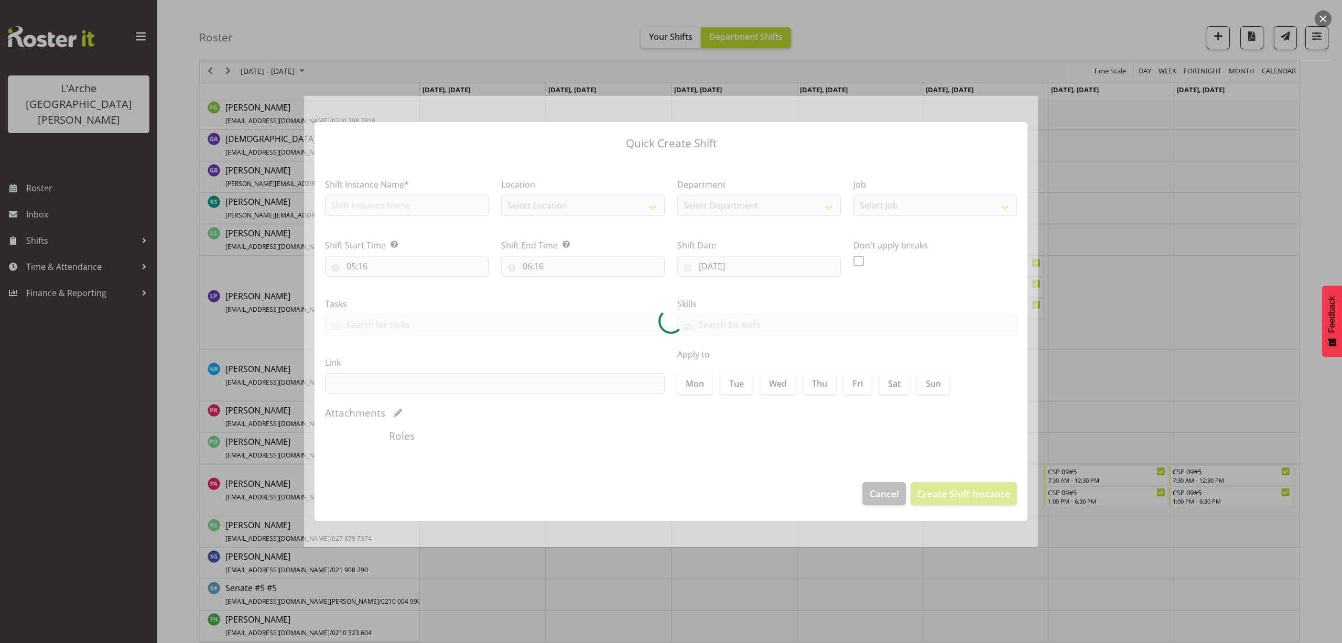
type input "[DATE]"
checkbox input "true"
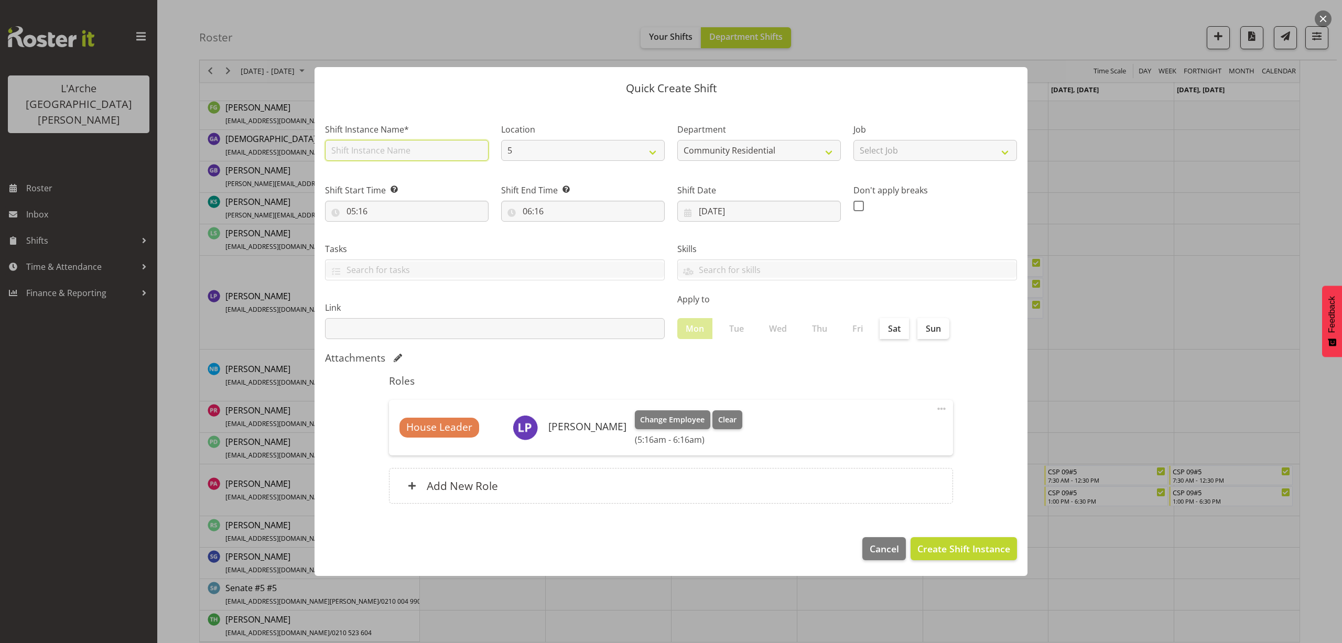
click at [398, 155] on input "text" at bounding box center [407, 150] width 164 height 21
type input "House Leader 01#5"
click at [894, 150] on select "Select Job Accounts Admin Art Coordinator Community Leader Community Support Pe…" at bounding box center [935, 150] width 164 height 21
select select "1"
click at [853, 140] on select "Select Job Accounts Admin Art Coordinator Community Leader Community Support Pe…" at bounding box center [935, 150] width 164 height 21
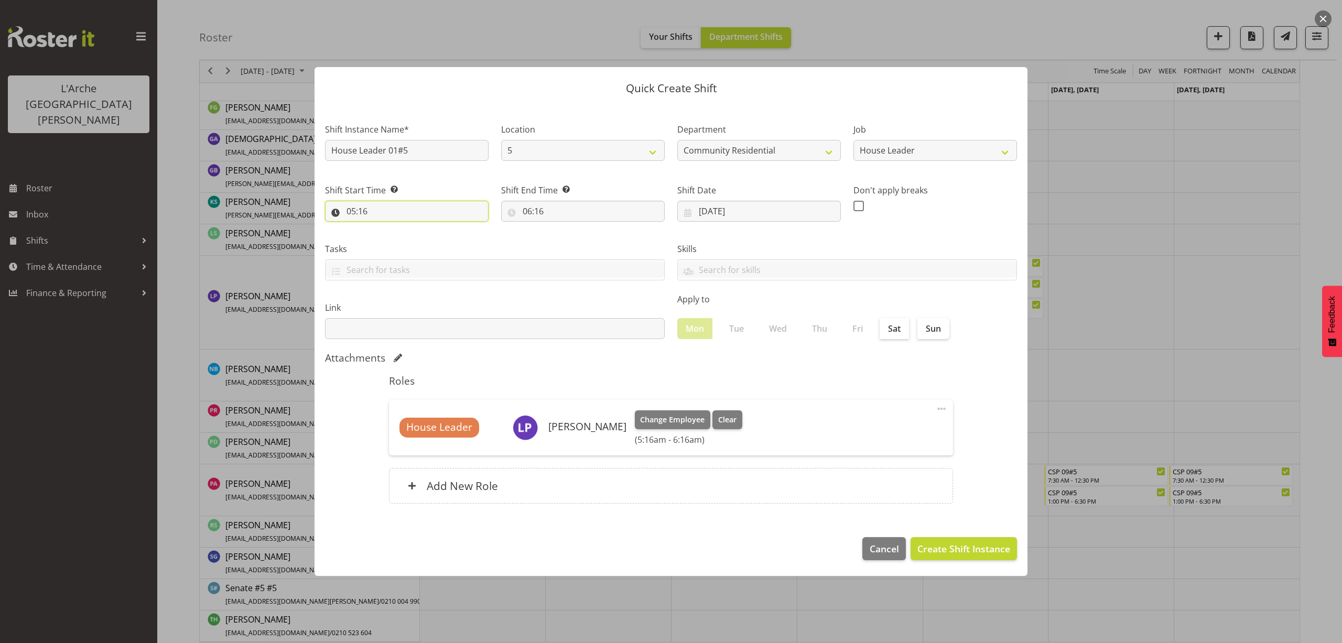
click at [362, 211] on input "05:16" at bounding box center [407, 211] width 164 height 21
click at [392, 238] on select "00 01 02 03 04 05 06 07 08 09 10 11 12 13 14 15 16 17 18 19 20 21 22 23" at bounding box center [397, 238] width 24 height 21
select select "21"
click at [385, 228] on select "00 01 02 03 04 05 06 07 08 09 10 11 12 13 14 15 16 17 18 19 20 21 22 23" at bounding box center [397, 238] width 24 height 21
type input "21:16"
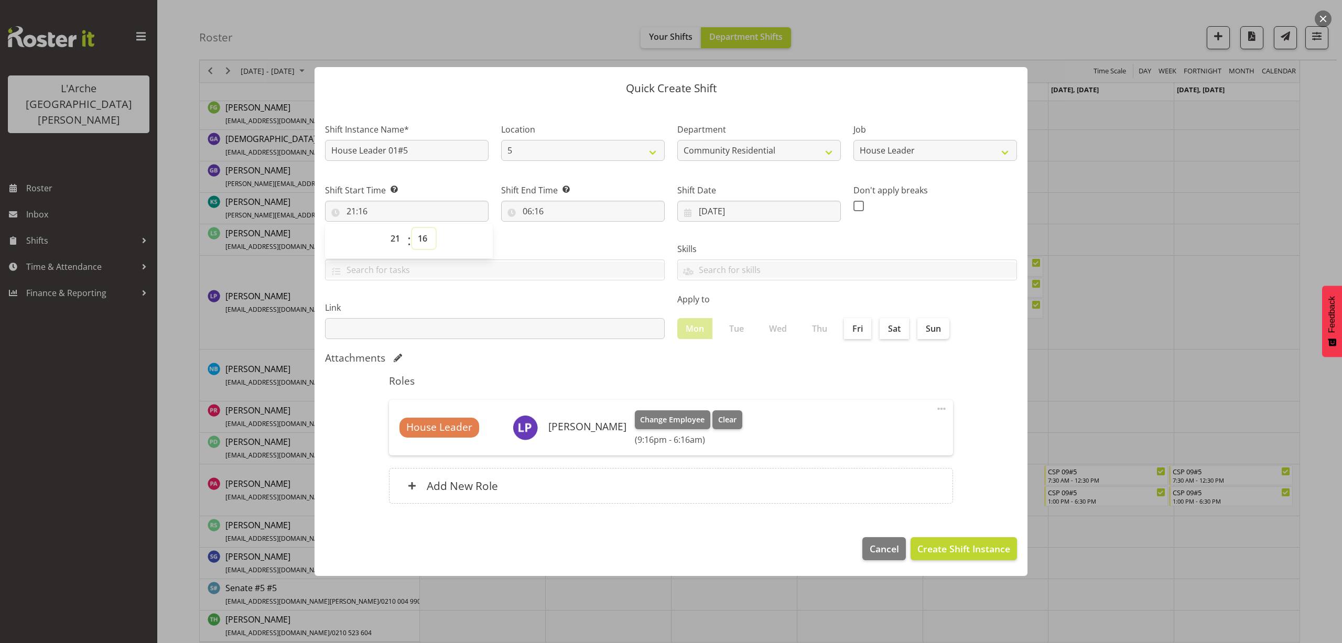
click at [424, 238] on select "00 01 02 03 04 05 06 07 08 09 10 11 12 13 14 15 16 17 18 19 20 21 22 23 24 25 2…" at bounding box center [424, 238] width 24 height 21
select select "0"
click at [412, 228] on select "00 01 02 03 04 05 06 07 08 09 10 11 12 13 14 15 16 17 18 19 20 21 22 23 24 25 2…" at bounding box center [424, 238] width 24 height 21
type input "21:00"
click at [535, 208] on input "06:16" at bounding box center [583, 211] width 164 height 21
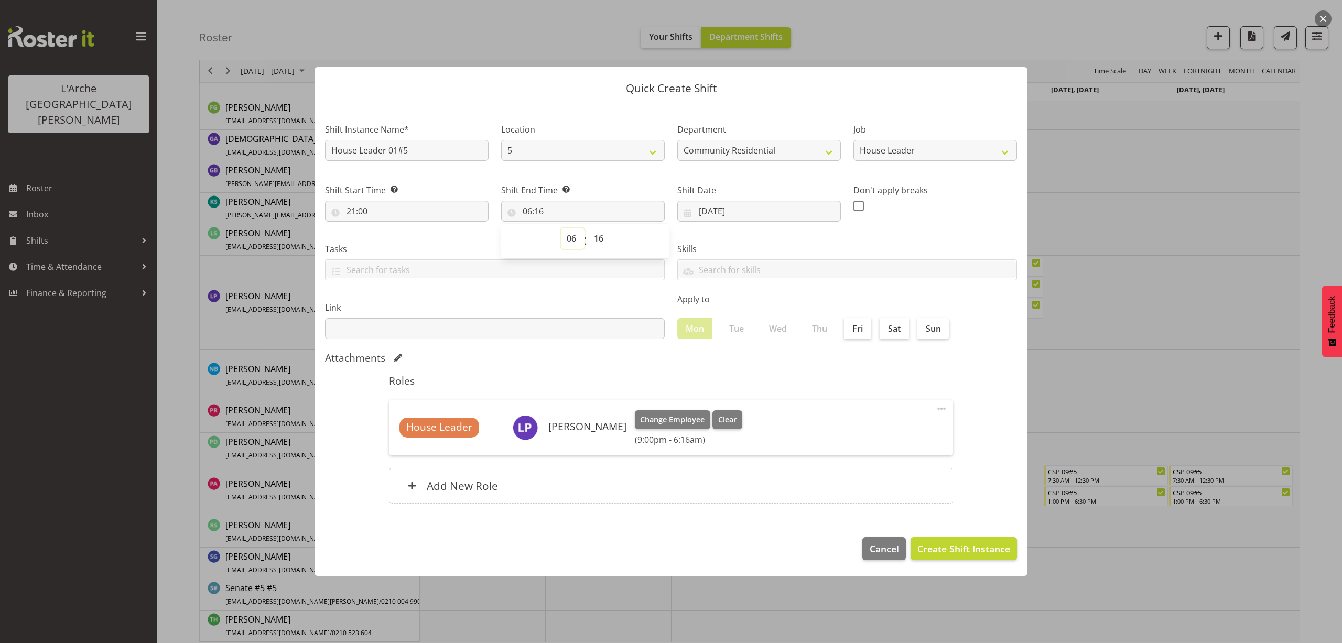
click at [575, 240] on select "00 01 02 03 04 05 06 07 08 09 10 11 12 13 14 15 16 17 18 19 20 21 22 23" at bounding box center [573, 238] width 24 height 21
click at [599, 235] on select "00 01 02 03 04 05 06 07 08 09 10 11 12 13 14 15 16 17 18 19 20 21 22 23 24 25 2…" at bounding box center [600, 238] width 24 height 21
select select "0"
click at [588, 228] on select "00 01 02 03 04 05 06 07 08 09 10 11 12 13 14 15 16 17 18 19 20 21 22 23 24 25 2…" at bounding box center [600, 238] width 24 height 21
type input "06:00"
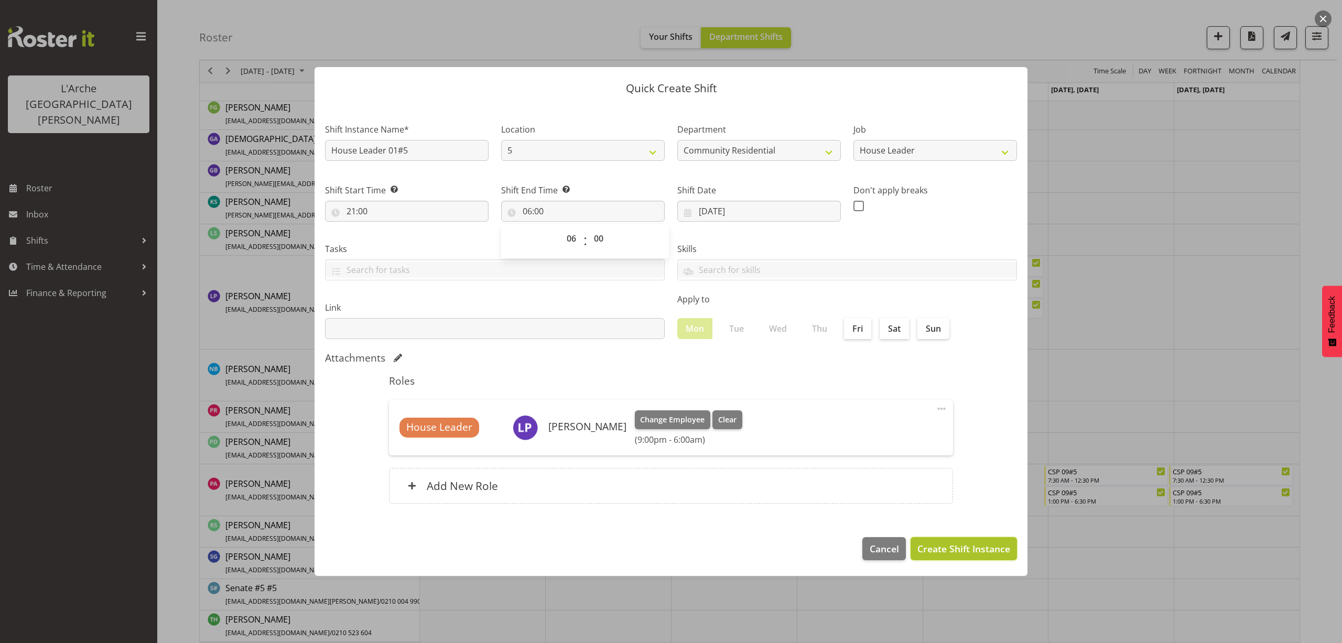
click at [926, 545] on span "Create Shift Instance" at bounding box center [963, 549] width 93 height 14
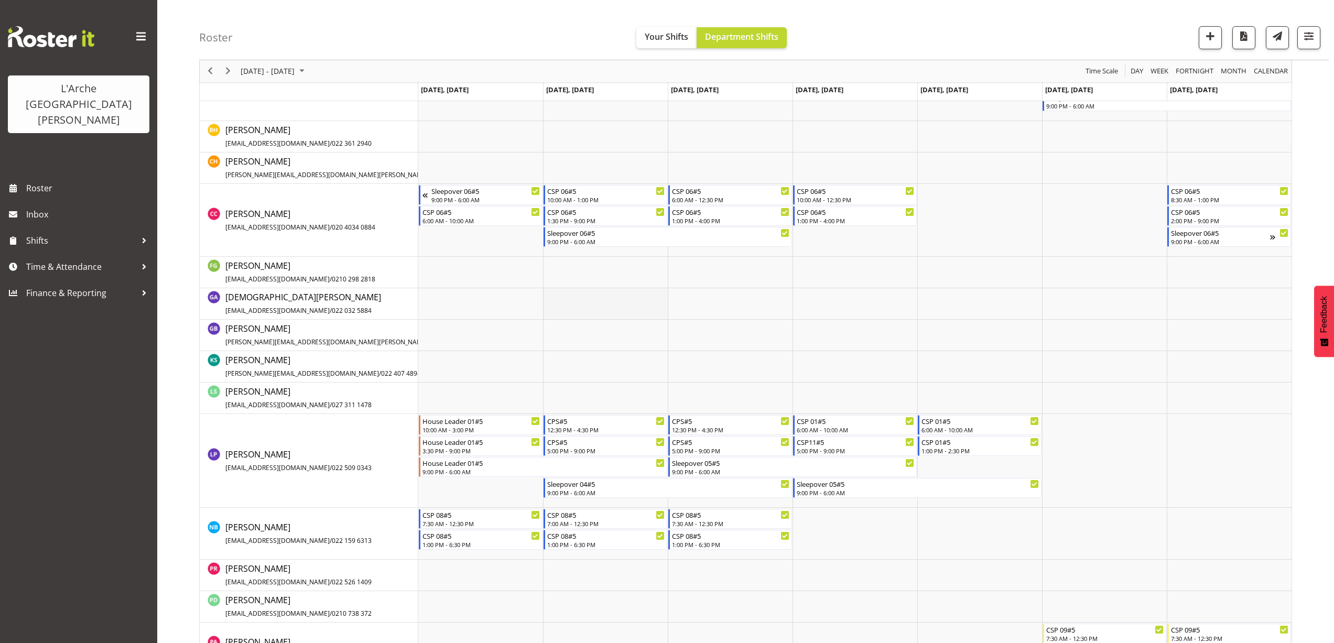
scroll to position [320, 0]
click at [573, 428] on div "12:30 PM - 4:30 PM" at bounding box center [606, 428] width 118 height 8
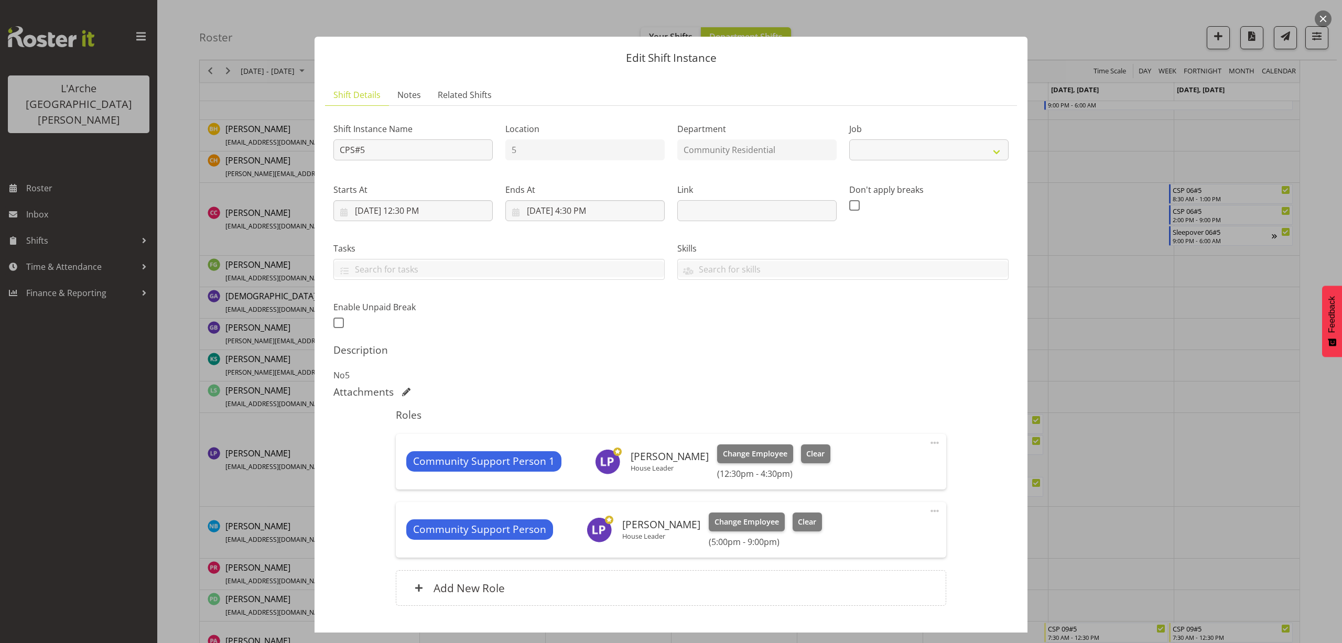
select select "2"
drag, startPoint x: 373, startPoint y: 151, endPoint x: 270, endPoint y: 168, distance: 104.0
click at [270, 168] on div "Edit Shift Instance Shift Details Notes Related Shifts Shift Instance Name CPS#…" at bounding box center [671, 321] width 1342 height 643
type input "House Leader 01#5"
click at [908, 156] on select "Create new job Accounts Admin Art Coordinator Community Leader Community Suppor…" at bounding box center [928, 149] width 159 height 21
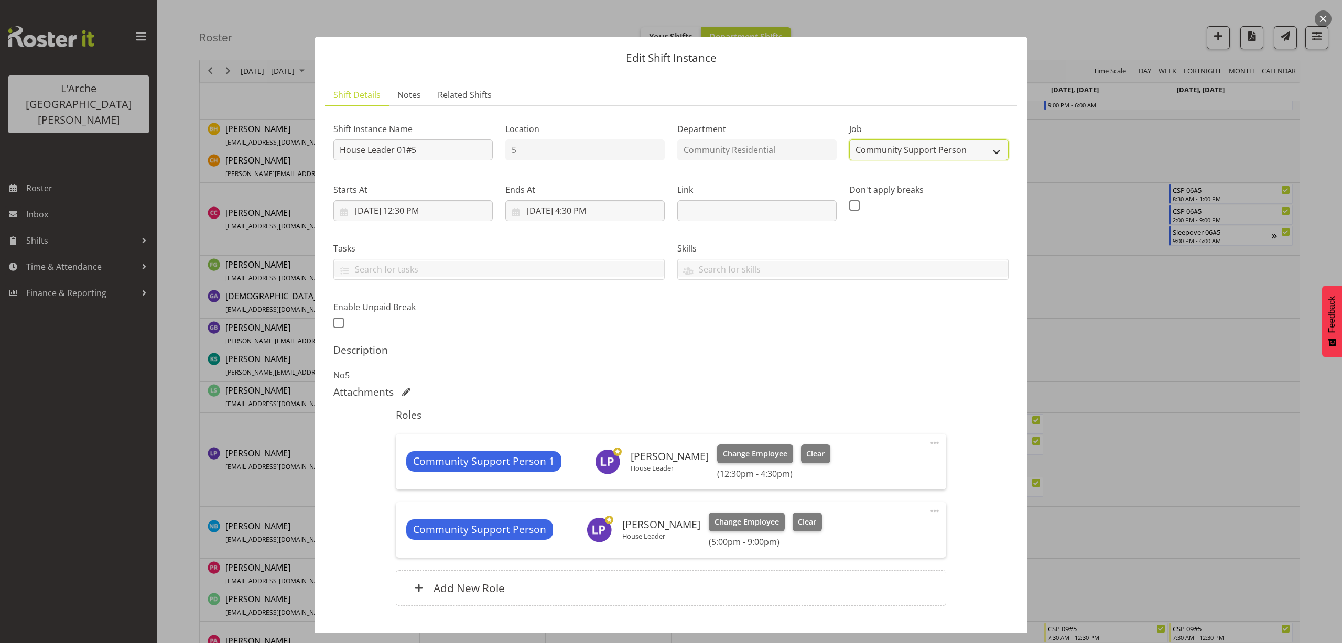
select select "1"
click at [849, 139] on select "Create new job Accounts Admin Art Coordinator Community Leader Community Suppor…" at bounding box center [928, 149] width 159 height 21
click at [428, 215] on input "8/19/2025, 12:30 PM" at bounding box center [412, 210] width 159 height 21
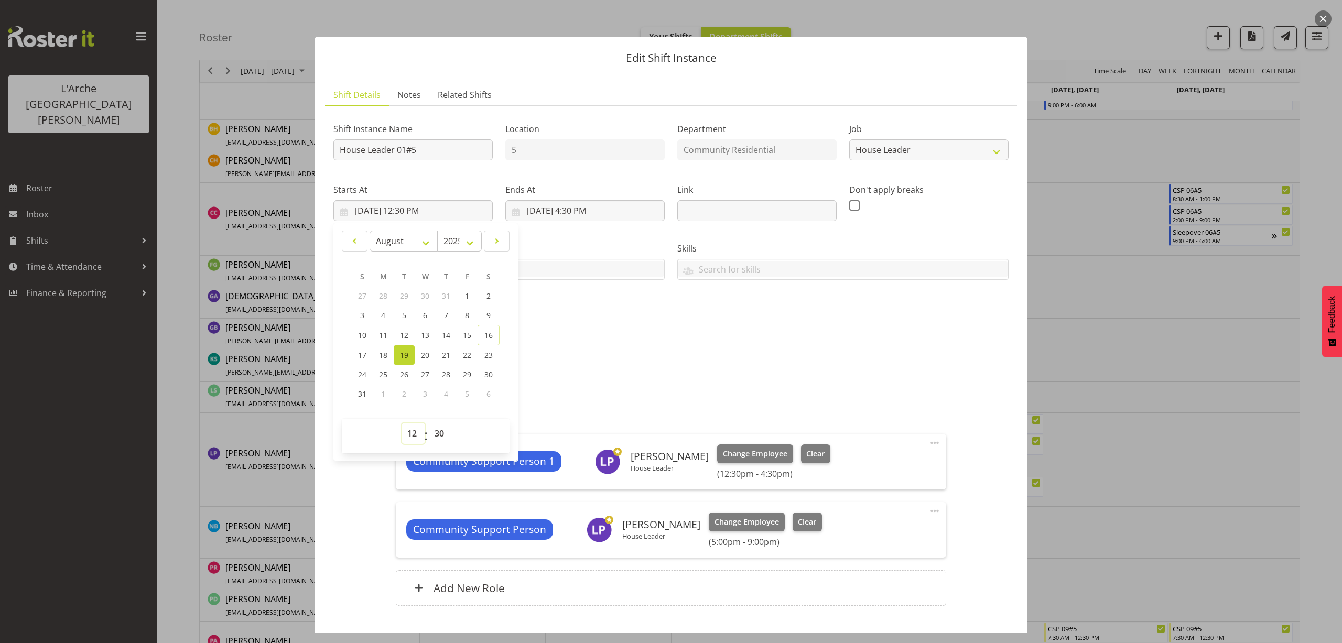
click at [411, 433] on select "00 01 02 03 04 05 06 07 08 09 10 11 12 13 14 15 16 17 18 19 20 21 22 23" at bounding box center [413, 433] width 24 height 21
select select "6"
click at [401, 423] on select "00 01 02 03 04 05 06 07 08 09 10 11 12 13 14 15 16 17 18 19 20 21 22 23" at bounding box center [413, 433] width 24 height 21
type input "8/19/2025, 6:30 AM"
click at [442, 431] on select "00 01 02 03 04 05 06 07 08 09 10 11 12 13 14 15 16 17 18 19 20 21 22 23 24 25 2…" at bounding box center [441, 433] width 24 height 21
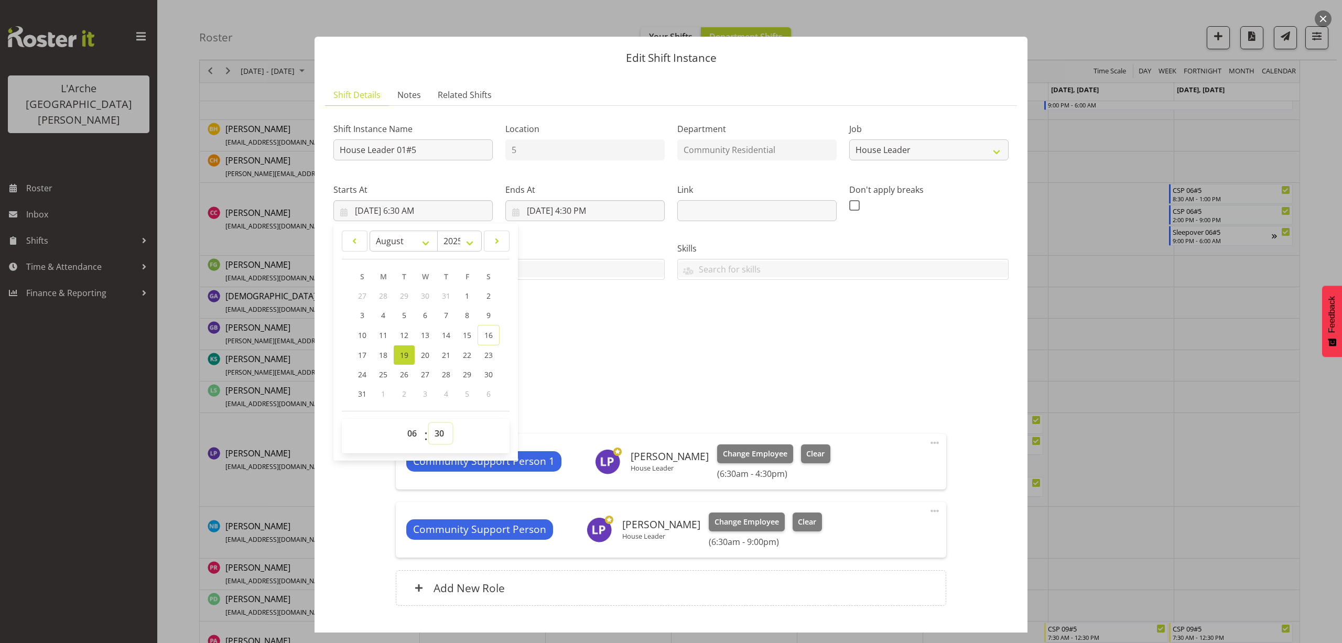
select select "0"
click at [429, 423] on select "00 01 02 03 04 05 06 07 08 09 10 11 12 13 14 15 16 17 18 19 20 21 22 23 24 25 2…" at bounding box center [441, 433] width 24 height 21
type input "8/19/2025, 6:00 AM"
click at [582, 215] on input "8/19/2025, 4:30 PM" at bounding box center [584, 210] width 159 height 21
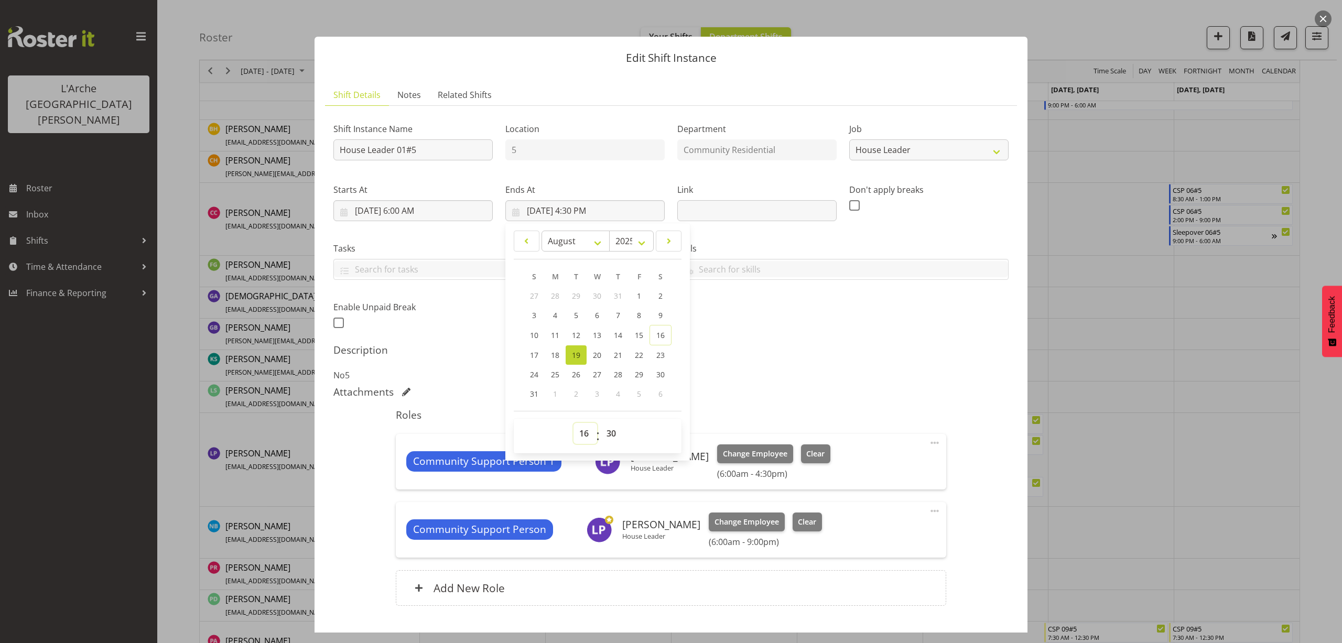
click at [582, 432] on select "00 01 02 03 04 05 06 07 08 09 10 11 12 13 14 15 16 17 18 19 20 21 22 23" at bounding box center [585, 433] width 24 height 21
select select "11"
click at [573, 423] on select "00 01 02 03 04 05 06 07 08 09 10 11 12 13 14 15 16 17 18 19 20 21 22 23" at bounding box center [585, 433] width 24 height 21
type input "8/19/2025, 11:30 AM"
click at [612, 431] on select "00 01 02 03 04 05 06 07 08 09 10 11 12 13 14 15 16 17 18 19 20 21 22 23 24 25 2…" at bounding box center [613, 433] width 24 height 21
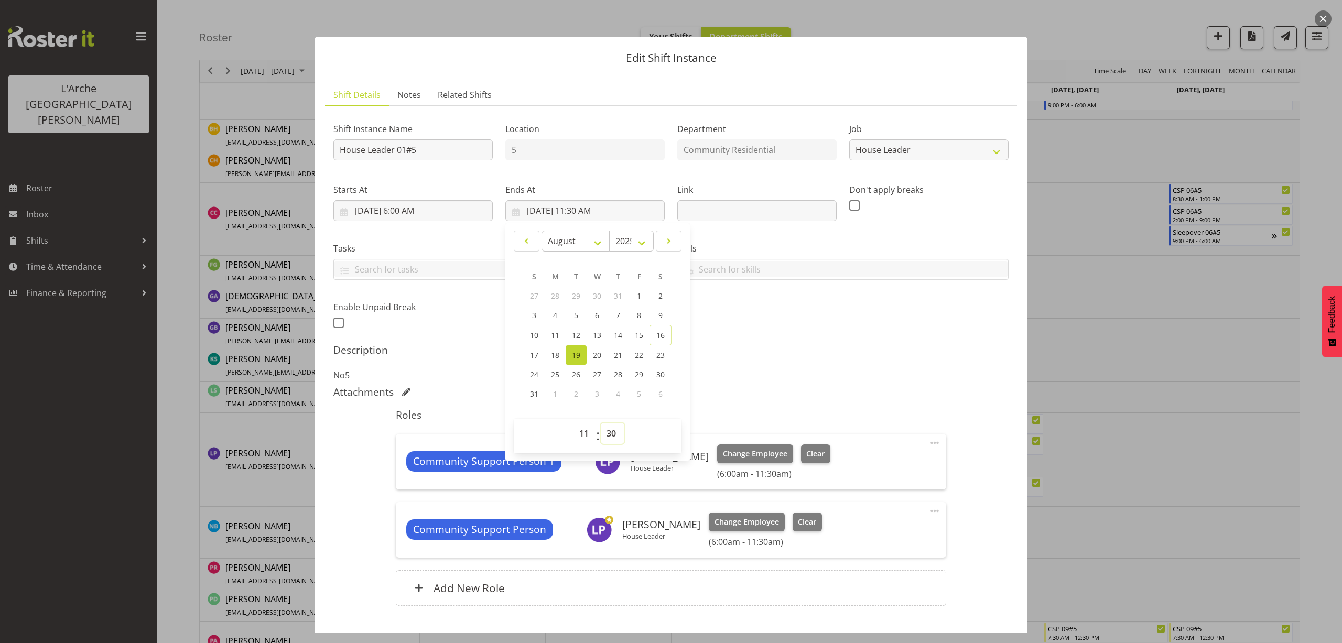
select select "0"
click at [601, 423] on select "00 01 02 03 04 05 06 07 08 09 10 11 12 13 14 15 16 17 18 19 20 21 22 23 24 25 2…" at bounding box center [613, 433] width 24 height 21
type input "8/19/2025, 11:00 AM"
click at [928, 443] on span at bounding box center [934, 443] width 13 height 13
click at [893, 460] on link "Edit" at bounding box center [890, 465] width 101 height 19
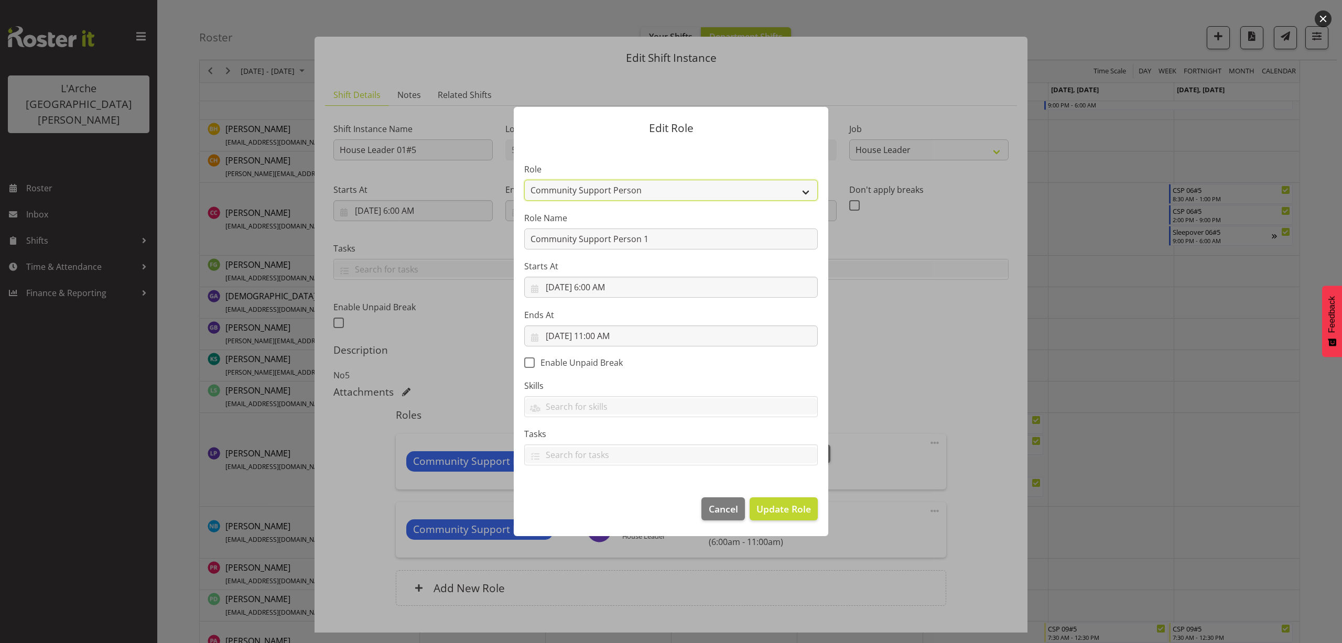
click at [562, 189] on select "Area Manager Art Coordination Community - SIL Community Leader Community Suppor…" at bounding box center [670, 190] width 293 height 21
select select "12"
click at [524, 180] on select "Area Manager Art Coordination Community - SIL Community Leader Community Suppor…" at bounding box center [670, 190] width 293 height 21
drag, startPoint x: 655, startPoint y: 240, endPoint x: 414, endPoint y: 282, distance: 244.7
click at [414, 282] on div "Edit Role Role Area Manager Art Coordination Community - SIL Community Leader C…" at bounding box center [671, 321] width 1342 height 643
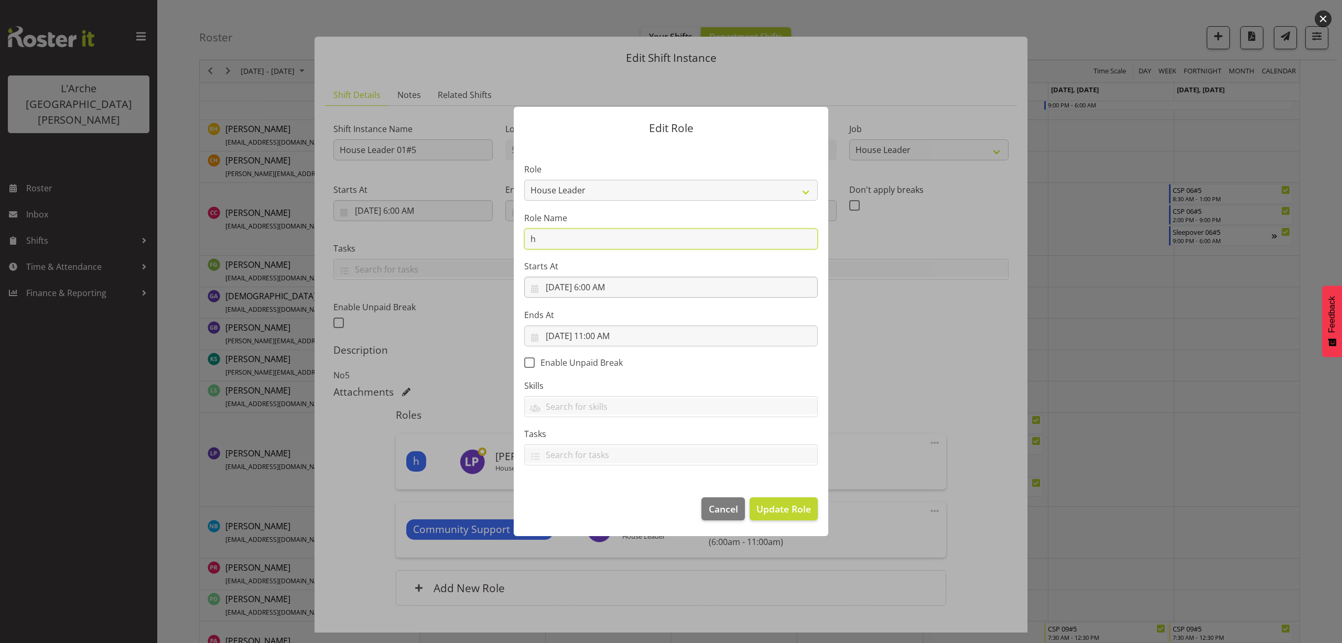
type input "House Leader"
click at [764, 511] on span "Update Role" at bounding box center [783, 509] width 55 height 14
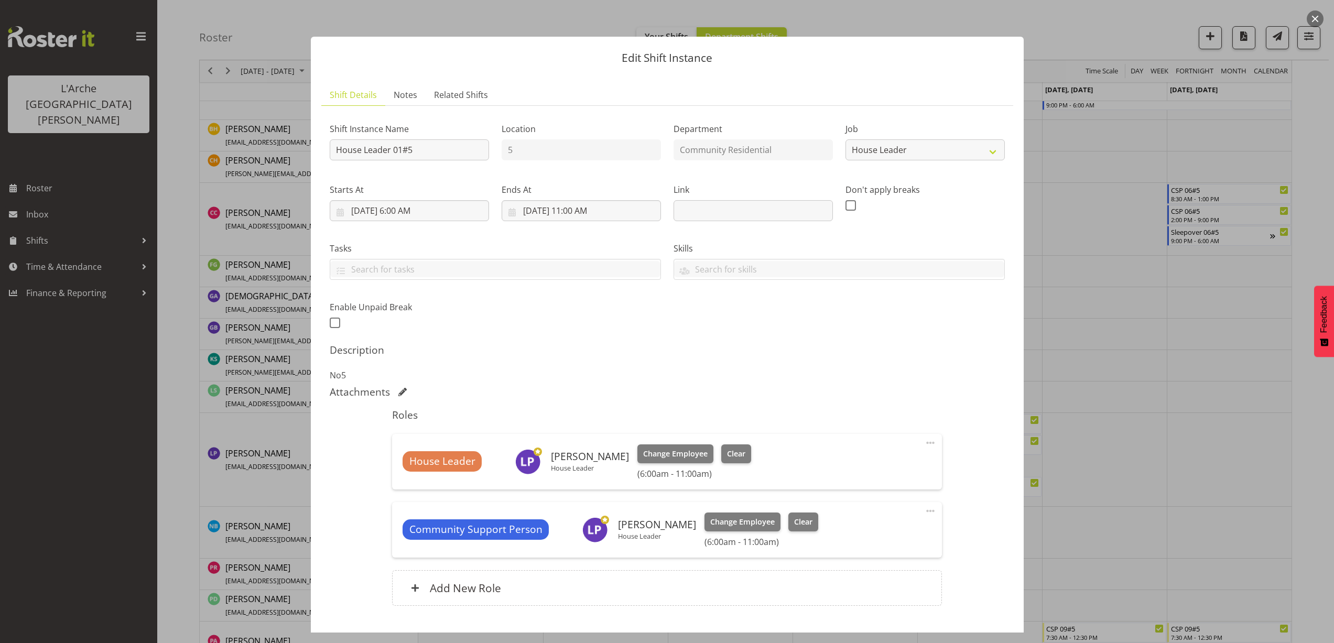
click at [924, 513] on span at bounding box center [930, 511] width 13 height 13
click at [855, 569] on link "Delete" at bounding box center [886, 571] width 101 height 19
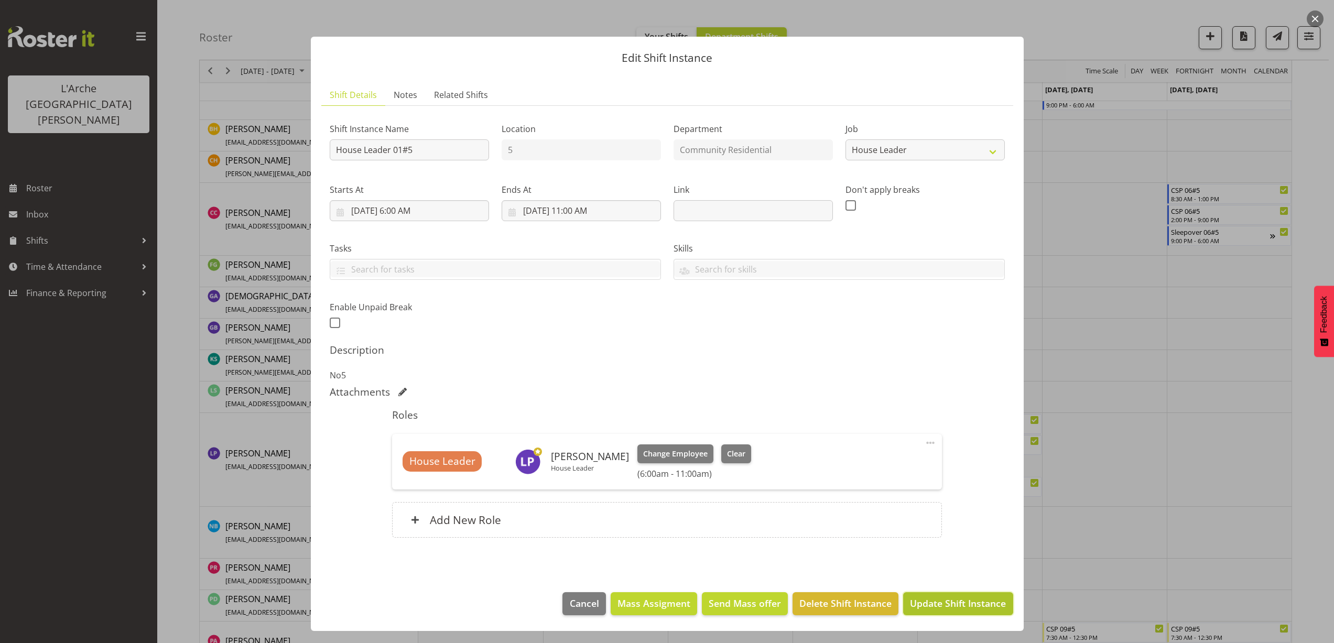
click at [973, 608] on span "Update Shift Instance" at bounding box center [958, 603] width 96 height 14
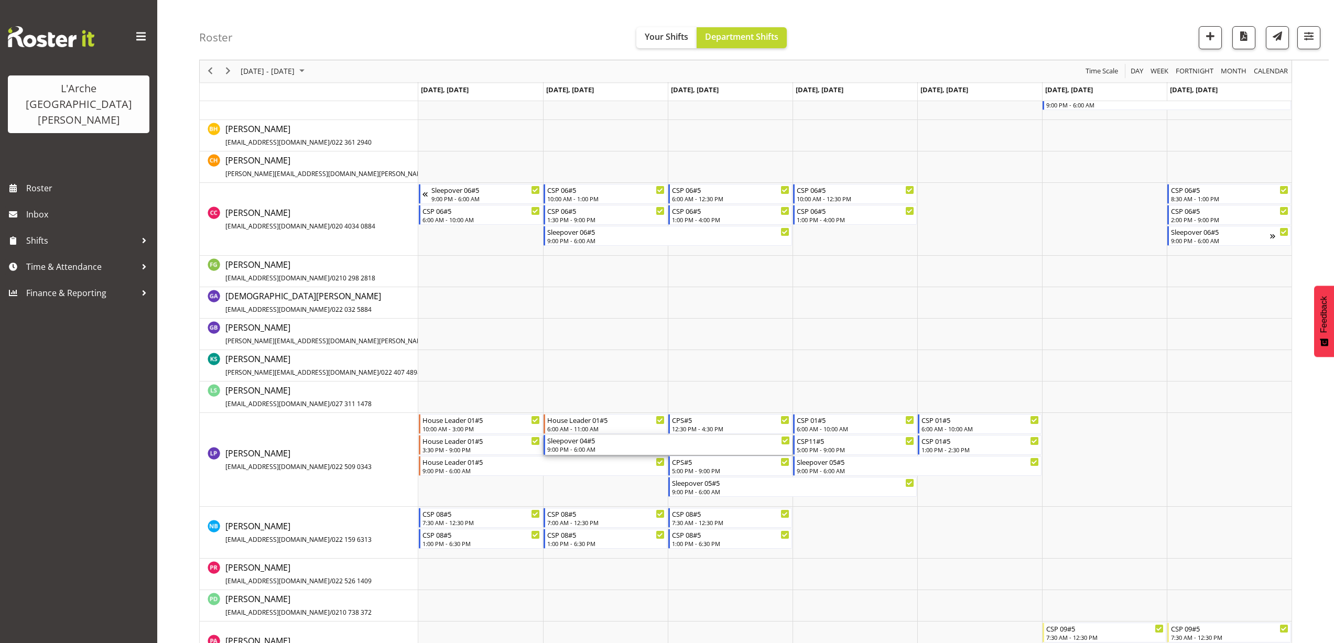
click at [576, 451] on div "9:00 PM - 6:00 AM" at bounding box center [668, 449] width 243 height 8
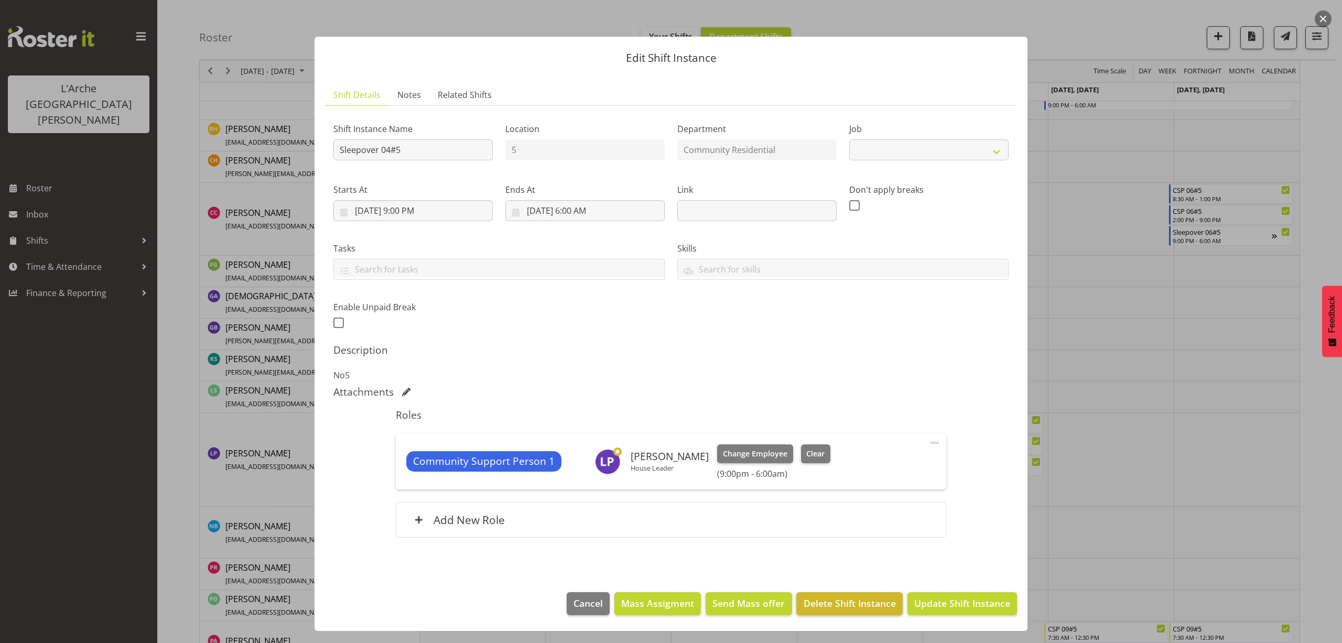
select select "1"
click at [857, 600] on span "Delete Shift Instance" at bounding box center [849, 603] width 92 height 14
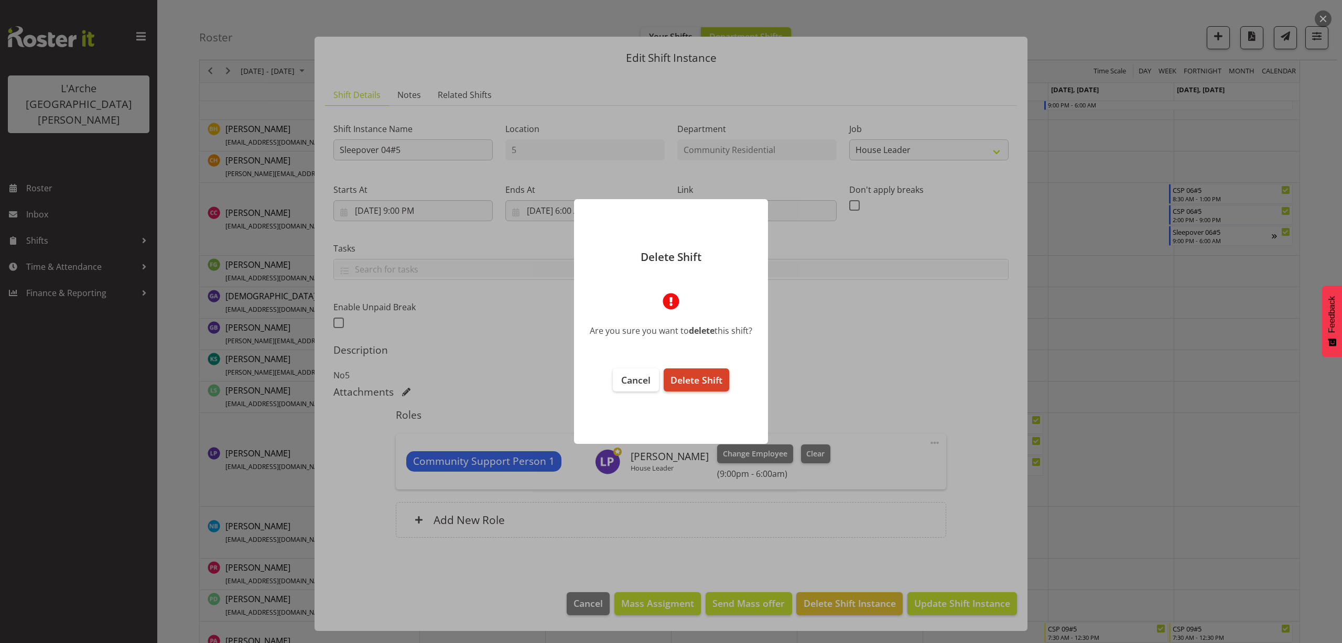
click at [716, 383] on span "Delete Shift" at bounding box center [696, 380] width 52 height 13
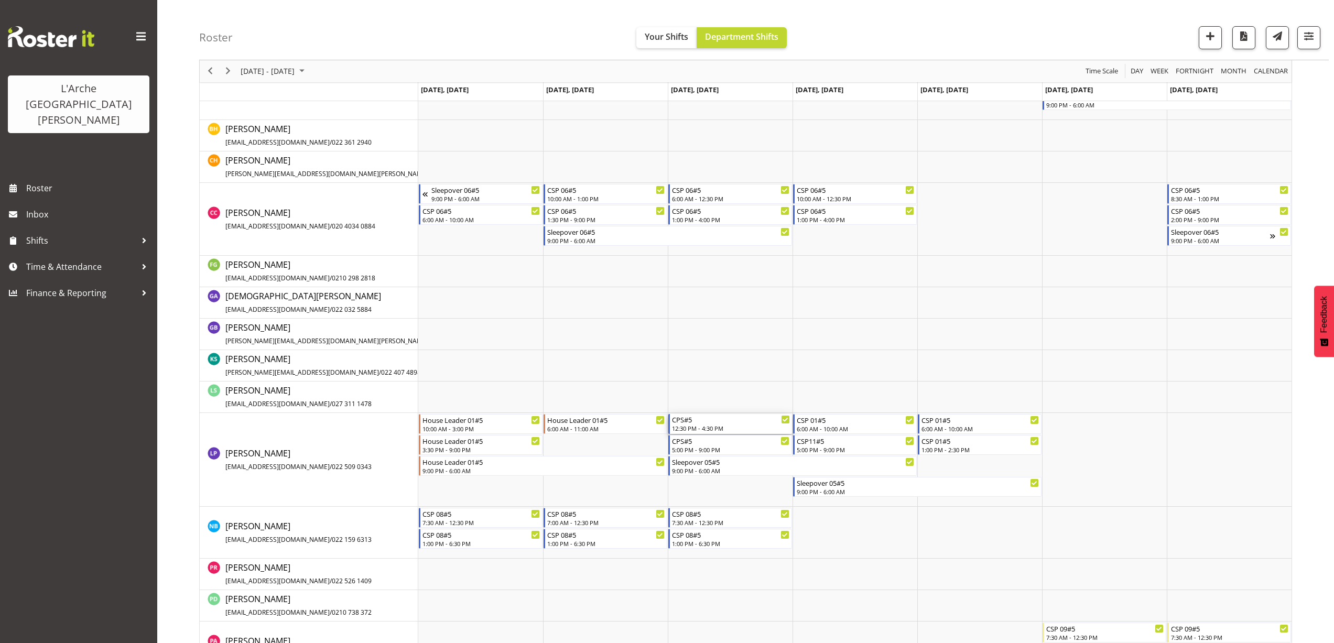
click at [713, 425] on div "12:30 PM - 4:30 PM" at bounding box center [731, 428] width 118 height 8
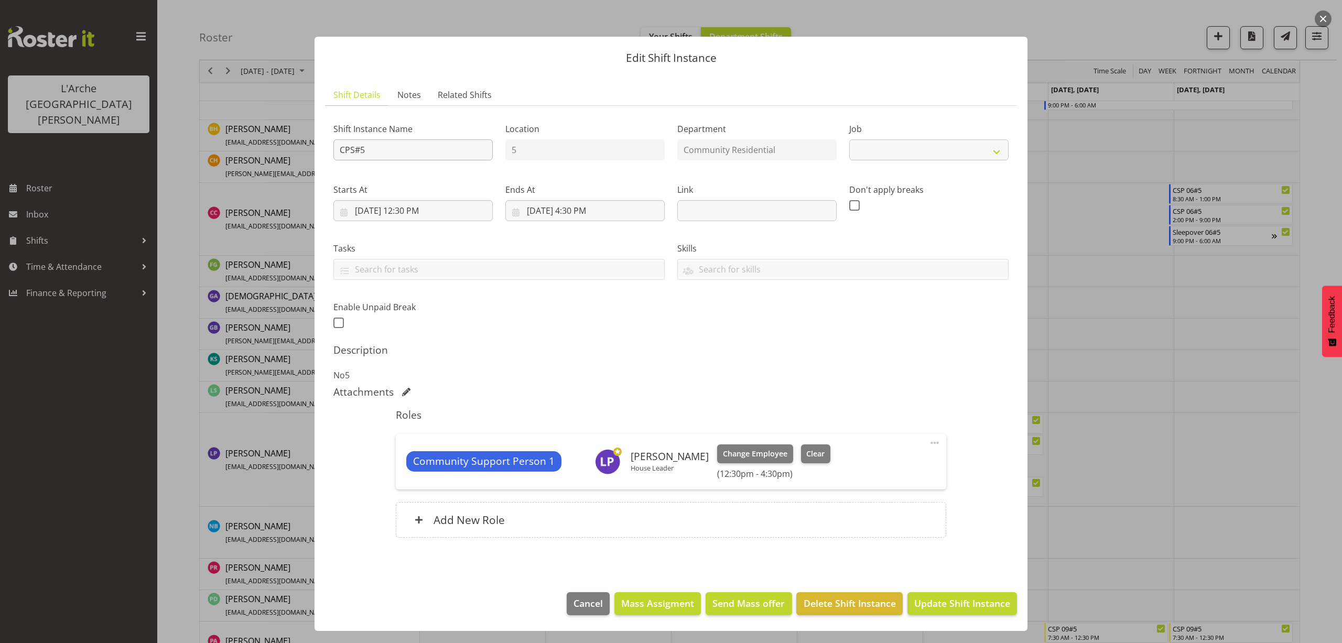
select select "2"
drag, startPoint x: 375, startPoint y: 157, endPoint x: 305, endPoint y: 172, distance: 71.9
click at [305, 171] on div "Edit Shift Instance Shift Details Notes Related Shifts Shift Instance Name CPS#…" at bounding box center [671, 321] width 734 height 622
type input "House Leader 01#5"
click at [923, 158] on select "Create new job Accounts Admin Art Coordinator Community Leader Community Suppor…" at bounding box center [928, 149] width 159 height 21
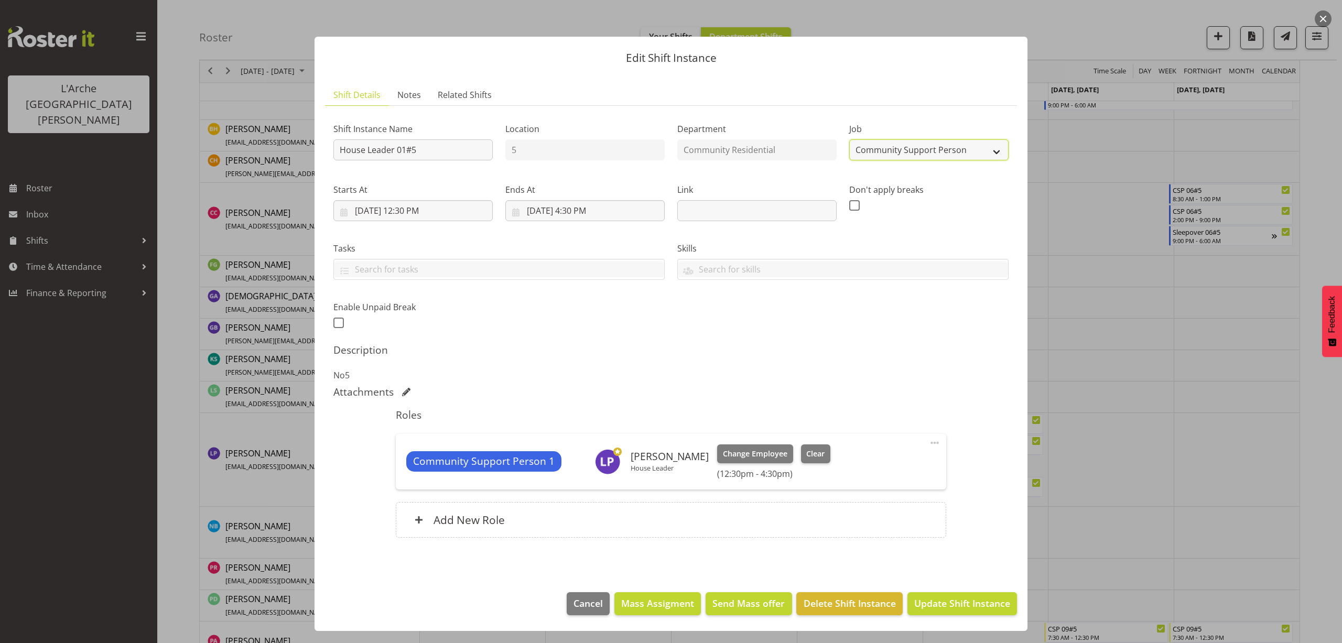
select select "1"
click at [849, 139] on select "Create new job Accounts Admin Art Coordinator Community Leader Community Suppor…" at bounding box center [928, 149] width 159 height 21
click at [424, 214] on input "8/20/2025, 12:30 PM" at bounding box center [412, 210] width 159 height 21
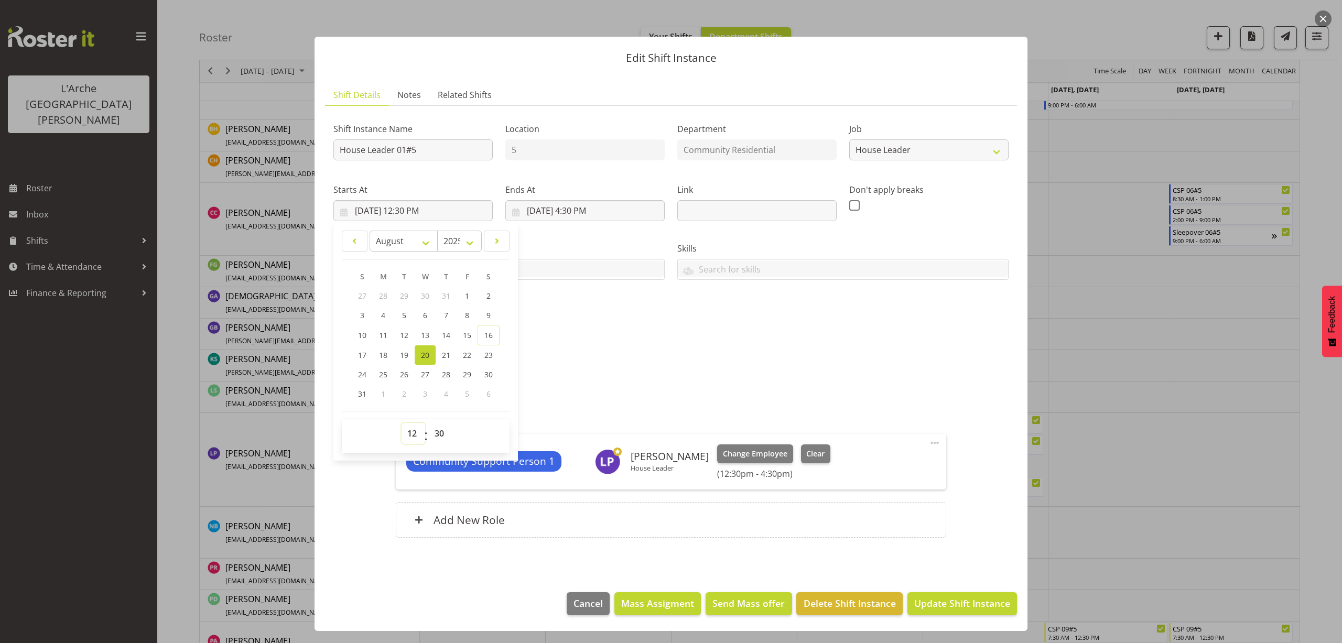
click at [414, 432] on select "00 01 02 03 04 05 06 07 08 09 10 11 12 13 14 15 16 17 18 19 20 21 22 23" at bounding box center [413, 433] width 24 height 21
select select "16"
click at [401, 423] on select "00 01 02 03 04 05 06 07 08 09 10 11 12 13 14 15 16 17 18 19 20 21 22 23" at bounding box center [413, 433] width 24 height 21
type input "8/20/2025, 4:30 PM"
click at [439, 428] on select "00 01 02 03 04 05 06 07 08 09 10 11 12 13 14 15 16 17 18 19 20 21 22 23 24 25 2…" at bounding box center [441, 433] width 24 height 21
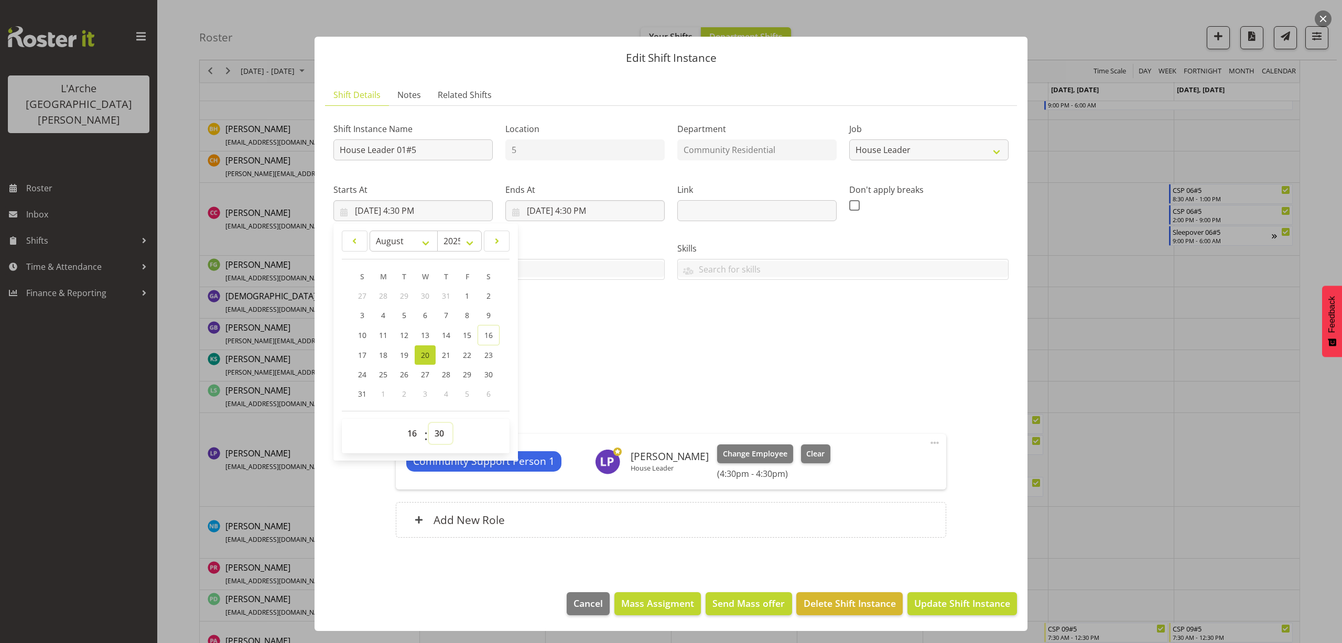
select select "0"
click at [429, 423] on select "00 01 02 03 04 05 06 07 08 09 10 11 12 13 14 15 16 17 18 19 20 21 22 23 24 25 2…" at bounding box center [441, 433] width 24 height 21
type input "8/20/2025, 4:00 PM"
click at [595, 211] on input "8/20/2025, 4:30 PM" at bounding box center [584, 210] width 159 height 21
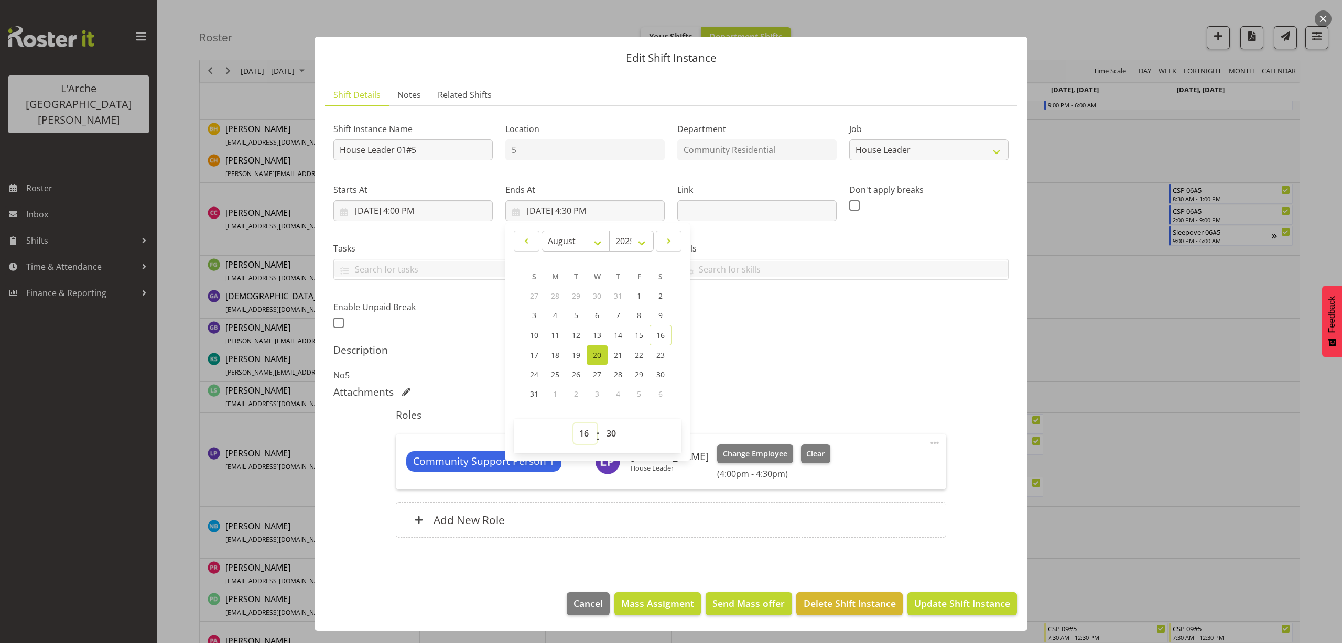
click at [586, 433] on select "00 01 02 03 04 05 06 07 08 09 10 11 12 13 14 15 16 17 18 19 20 21 22 23" at bounding box center [585, 433] width 24 height 21
select select "21"
click at [573, 423] on select "00 01 02 03 04 05 06 07 08 09 10 11 12 13 14 15 16 17 18 19 20 21 22 23" at bounding box center [585, 433] width 24 height 21
type input "8/20/2025, 9:30 PM"
click at [611, 432] on select "00 01 02 03 04 05 06 07 08 09 10 11 12 13 14 15 16 17 18 19 20 21 22 23 24 25 2…" at bounding box center [613, 433] width 24 height 21
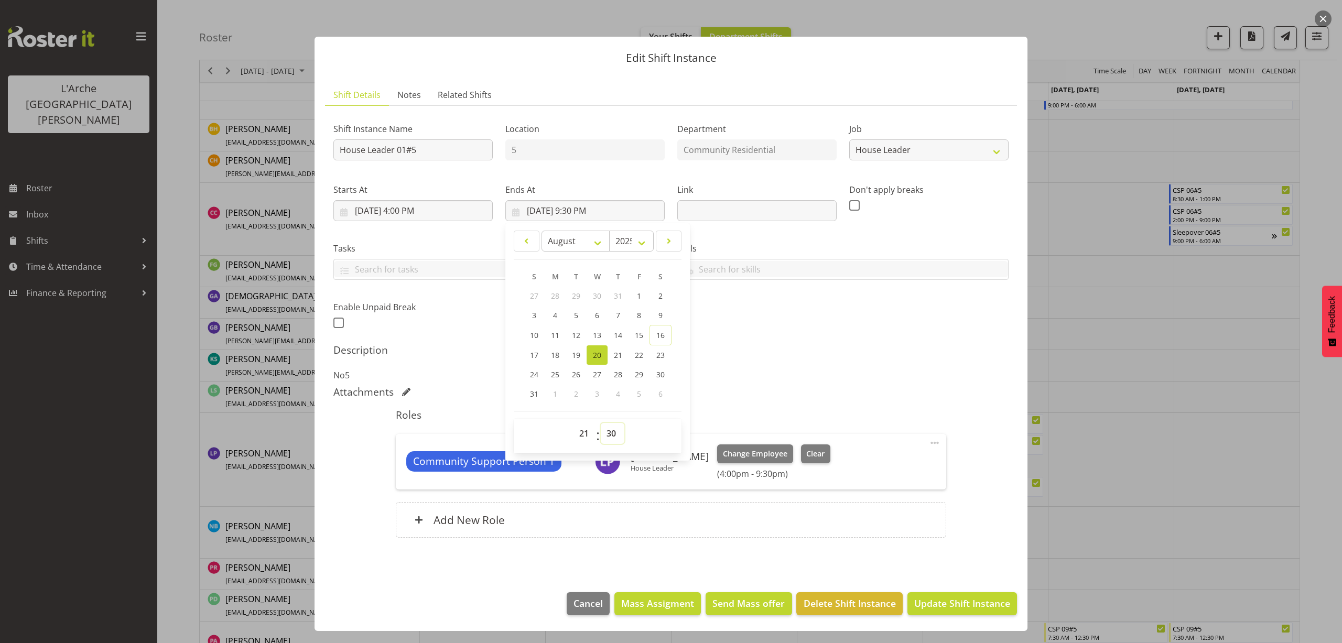
select select "0"
click at [601, 423] on select "00 01 02 03 04 05 06 07 08 09 10 11 12 13 14 15 16 17 18 19 20 21 22 23 24 25 2…" at bounding box center [613, 433] width 24 height 21
type input "8/20/2025, 9:00 PM"
click at [935, 440] on span at bounding box center [934, 443] width 13 height 13
click at [864, 463] on link "Edit" at bounding box center [890, 465] width 101 height 19
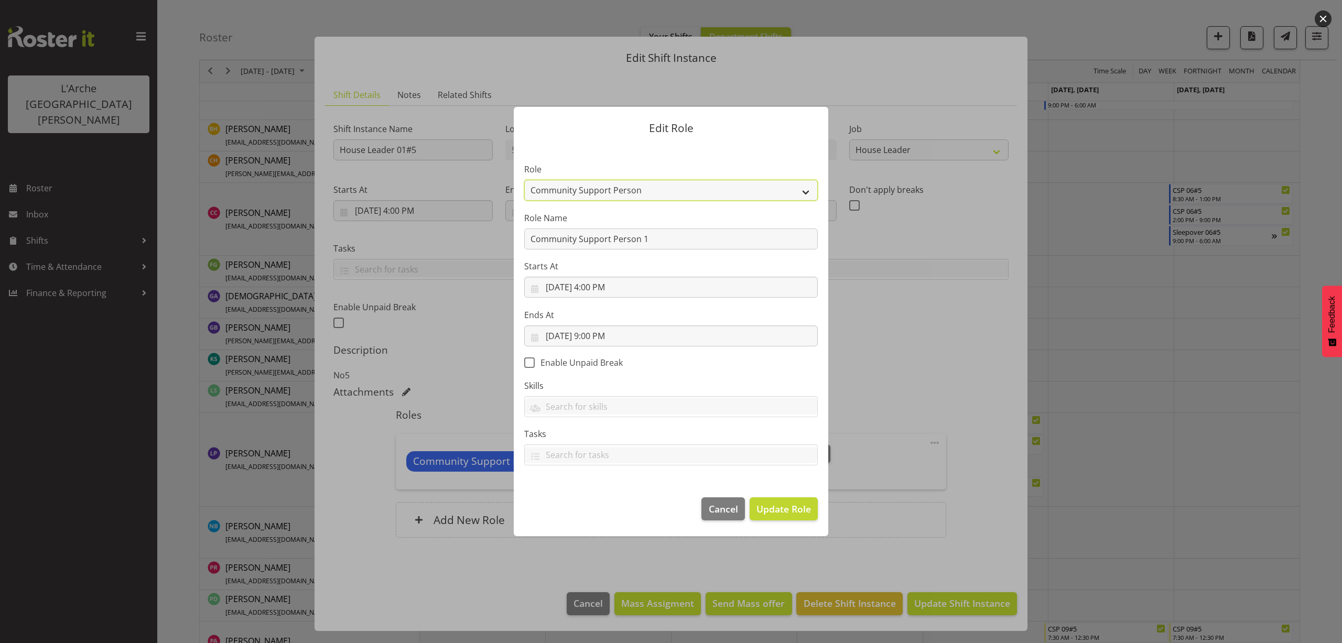
click at [571, 186] on select "Area Manager Art Coordination Community - SIL Community Leader Community Suppor…" at bounding box center [670, 190] width 293 height 21
select select "12"
click at [524, 180] on select "Area Manager Art Coordination Community - SIL Community Leader Community Suppor…" at bounding box center [670, 190] width 293 height 21
drag, startPoint x: 654, startPoint y: 242, endPoint x: 392, endPoint y: 277, distance: 263.9
click at [392, 277] on div "Edit Role Role Area Manager Art Coordination Community - SIL Community Leader C…" at bounding box center [671, 321] width 1342 height 643
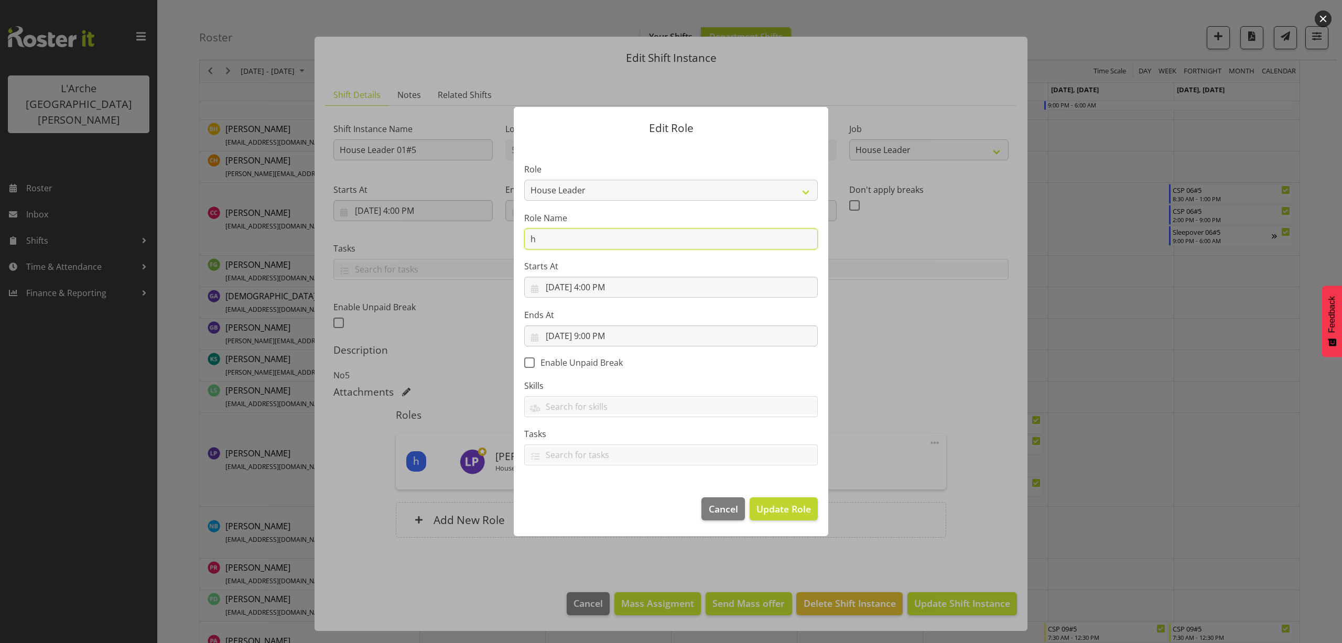
type input "House Leader"
click at [780, 504] on span "Update Role" at bounding box center [783, 509] width 55 height 14
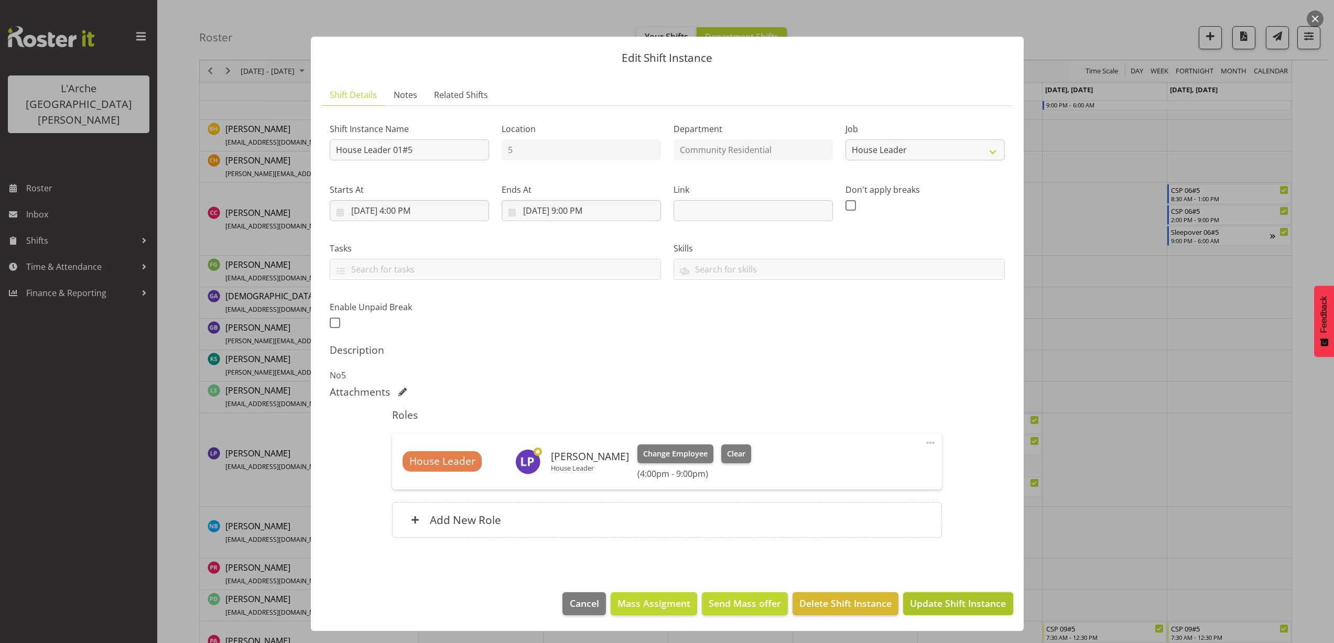
click at [977, 601] on span "Update Shift Instance" at bounding box center [958, 603] width 96 height 14
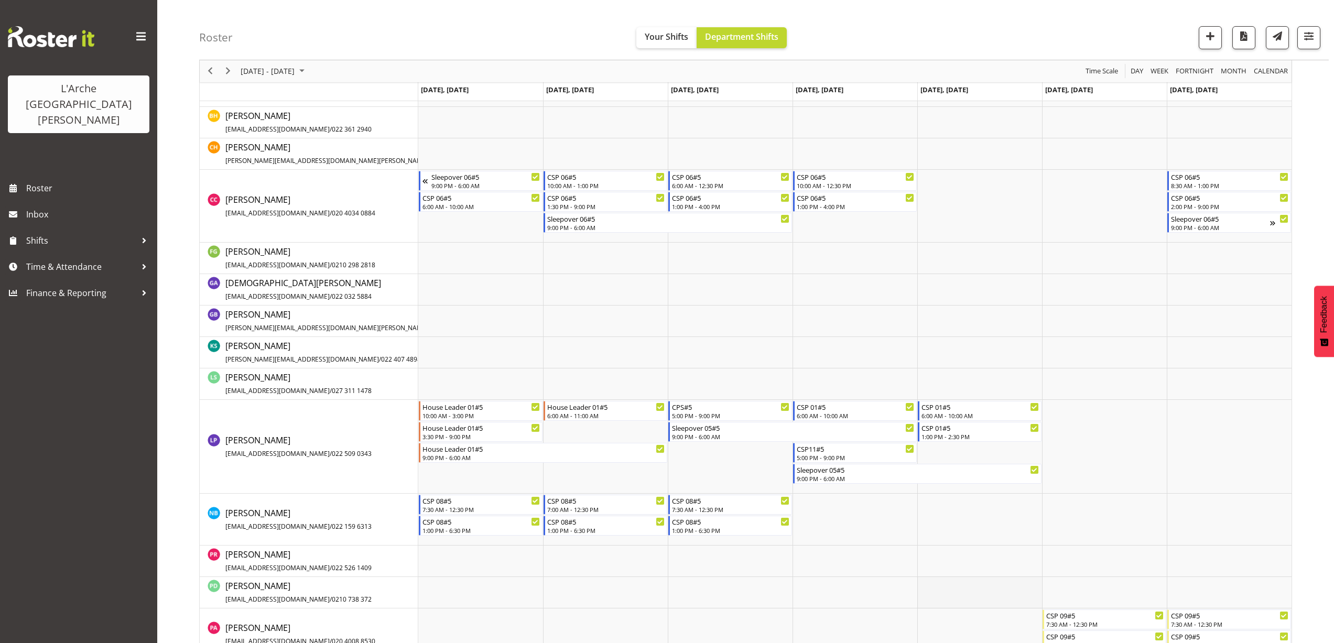
scroll to position [372, 0]
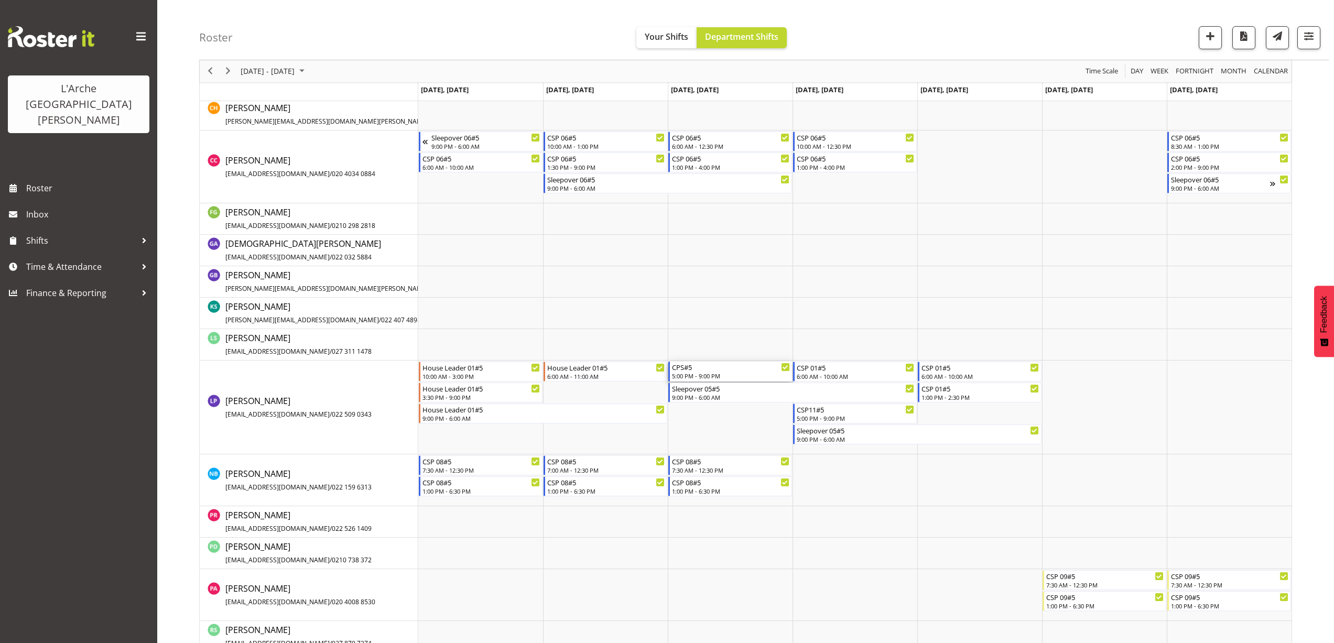
click at [701, 377] on div "5:00 PM - 9:00 PM" at bounding box center [731, 376] width 118 height 8
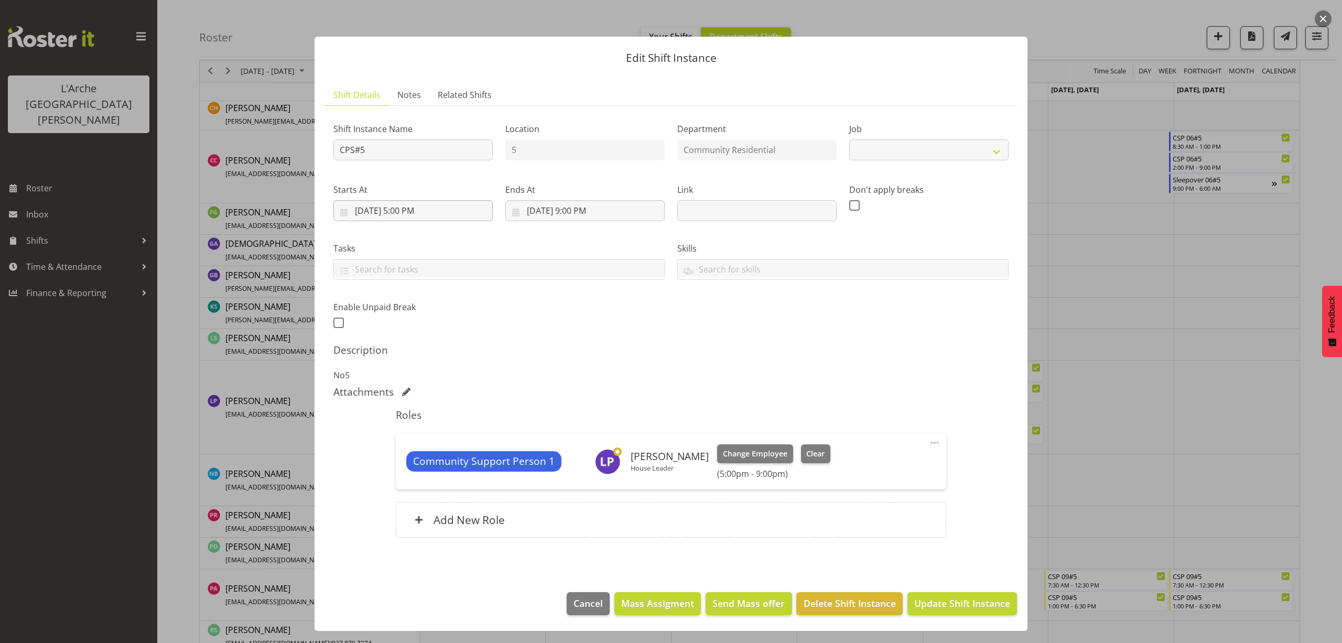
select select "2"
drag, startPoint x: 374, startPoint y: 155, endPoint x: 307, endPoint y: 175, distance: 70.6
click at [307, 175] on div "Edit Shift Instance Shift Details Notes Related Shifts Shift Instance Name CPS#…" at bounding box center [671, 321] width 734 height 622
type input "House Leader 01#5"
click at [932, 157] on select "Create new job Accounts Admin Art Coordinator Community Leader Community Suppor…" at bounding box center [928, 149] width 159 height 21
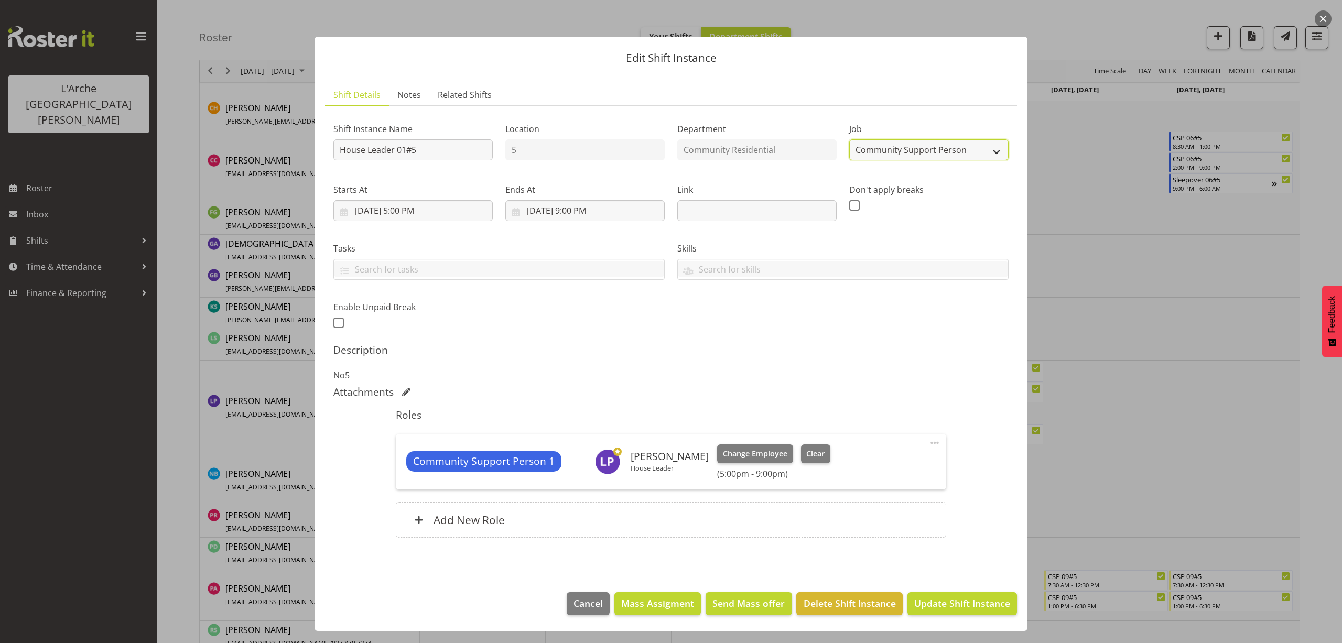
select select "1"
click at [849, 139] on select "Create new job Accounts Admin Art Coordinator Community Leader Community Suppor…" at bounding box center [928, 149] width 159 height 21
click at [404, 215] on input "8/20/2025, 5:00 PM" at bounding box center [412, 210] width 159 height 21
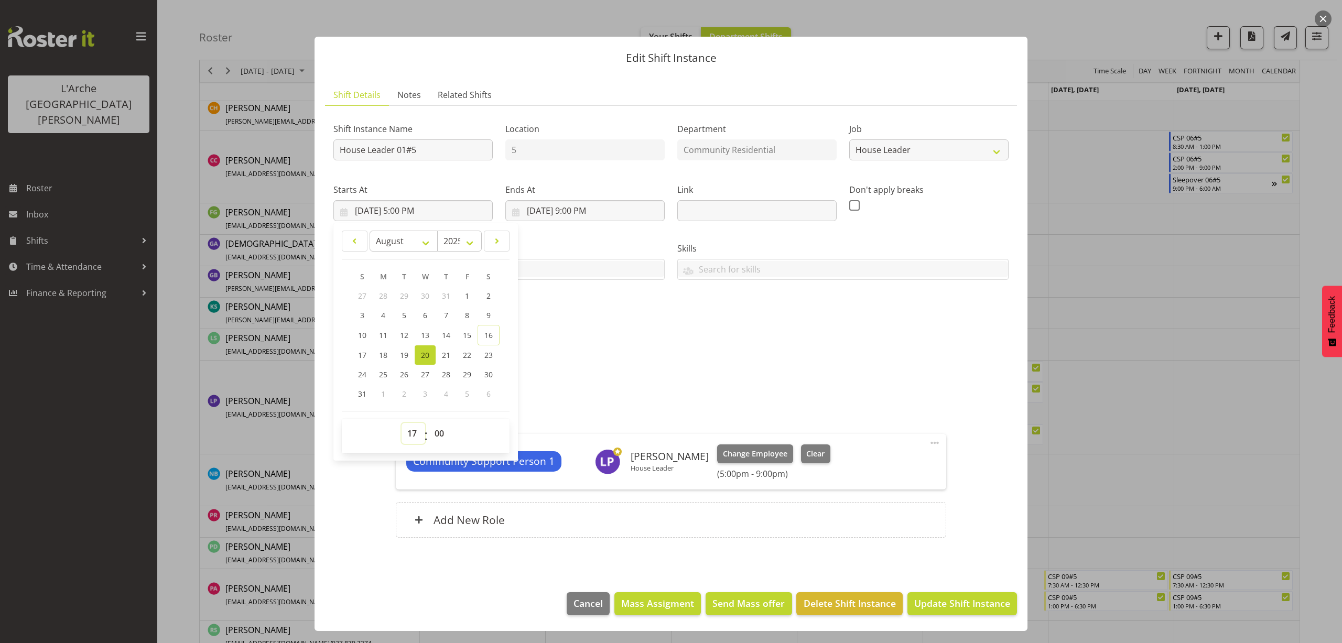
click at [413, 427] on select "00 01 02 03 04 05 06 07 08 09 10 11 12 13 14 15 16 17 18 19 20 21 22 23" at bounding box center [413, 433] width 24 height 21
select select "16"
click at [401, 423] on select "00 01 02 03 04 05 06 07 08 09 10 11 12 13 14 15 16 17 18 19 20 21 22 23" at bounding box center [413, 433] width 24 height 21
type input "8/20/2025, 4:00 PM"
click at [933, 443] on span at bounding box center [934, 443] width 13 height 13
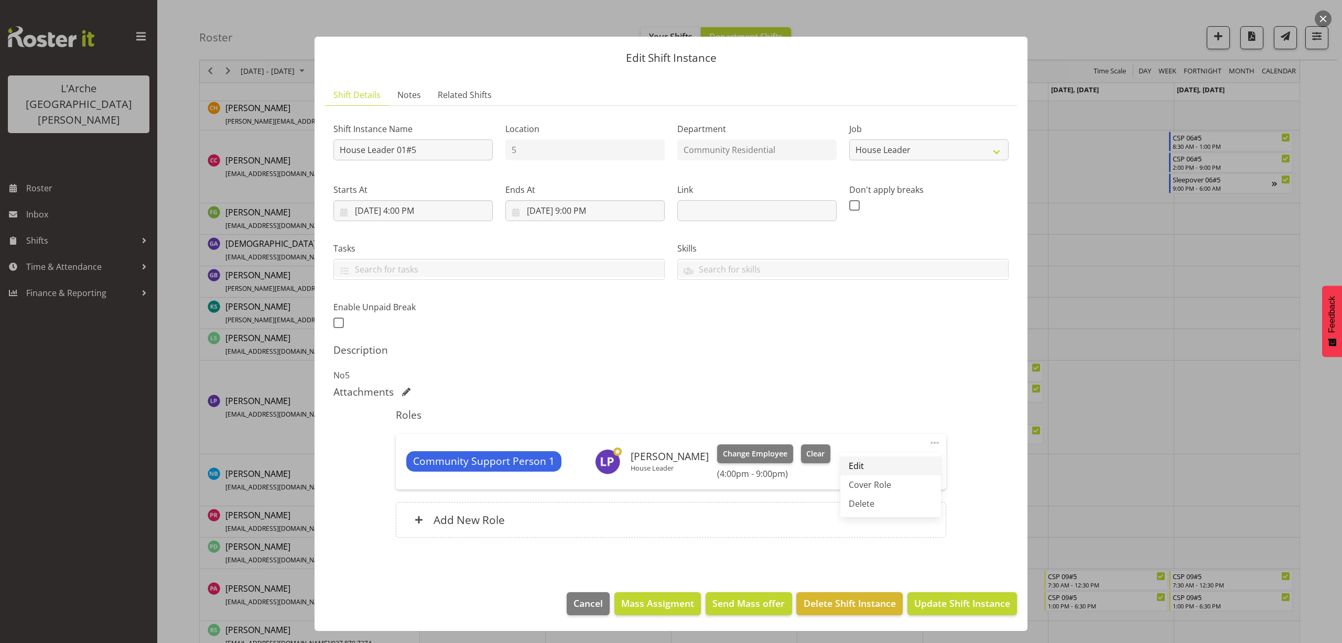
click at [882, 464] on link "Edit" at bounding box center [890, 465] width 101 height 19
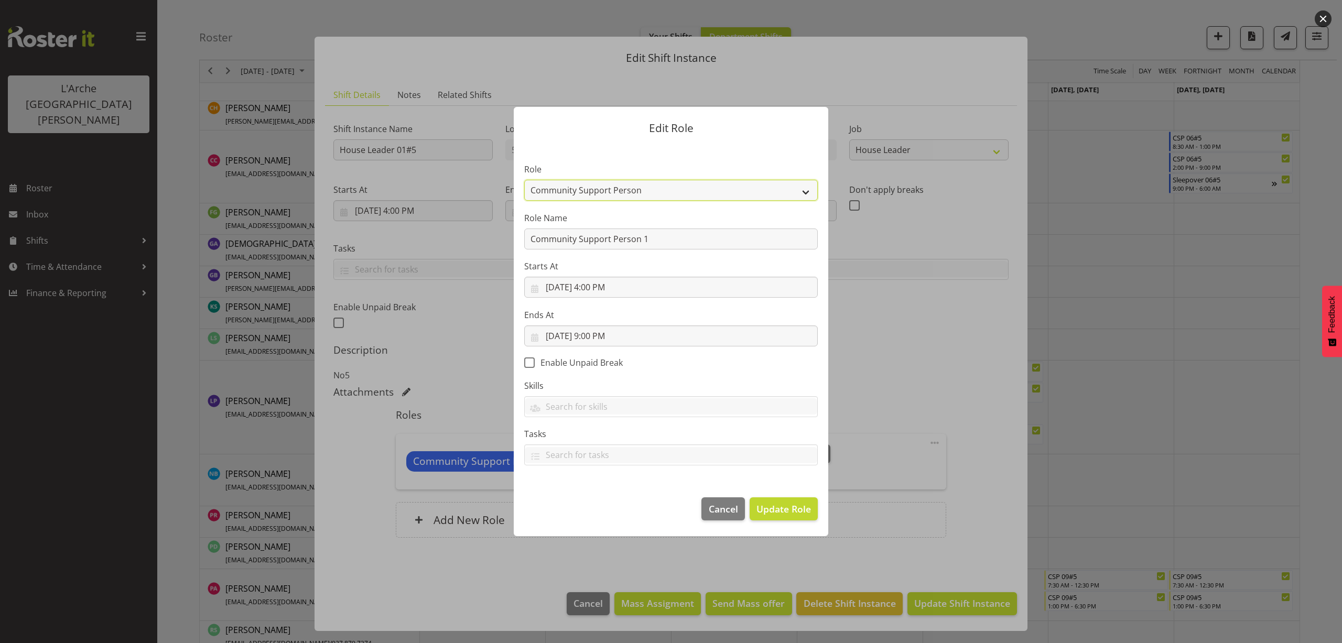
click at [538, 186] on select "Area Manager Art Coordination Community - SIL Community Leader Community Suppor…" at bounding box center [670, 190] width 293 height 21
select select "12"
click at [524, 180] on select "Area Manager Art Coordination Community - SIL Community Leader Community Suppor…" at bounding box center [670, 190] width 293 height 21
drag, startPoint x: 654, startPoint y: 240, endPoint x: 436, endPoint y: 266, distance: 219.5
click at [436, 266] on form "Edit Role Role Area Manager Art Coordination Community - SIL Community Leader C…" at bounding box center [670, 322] width 503 height 482
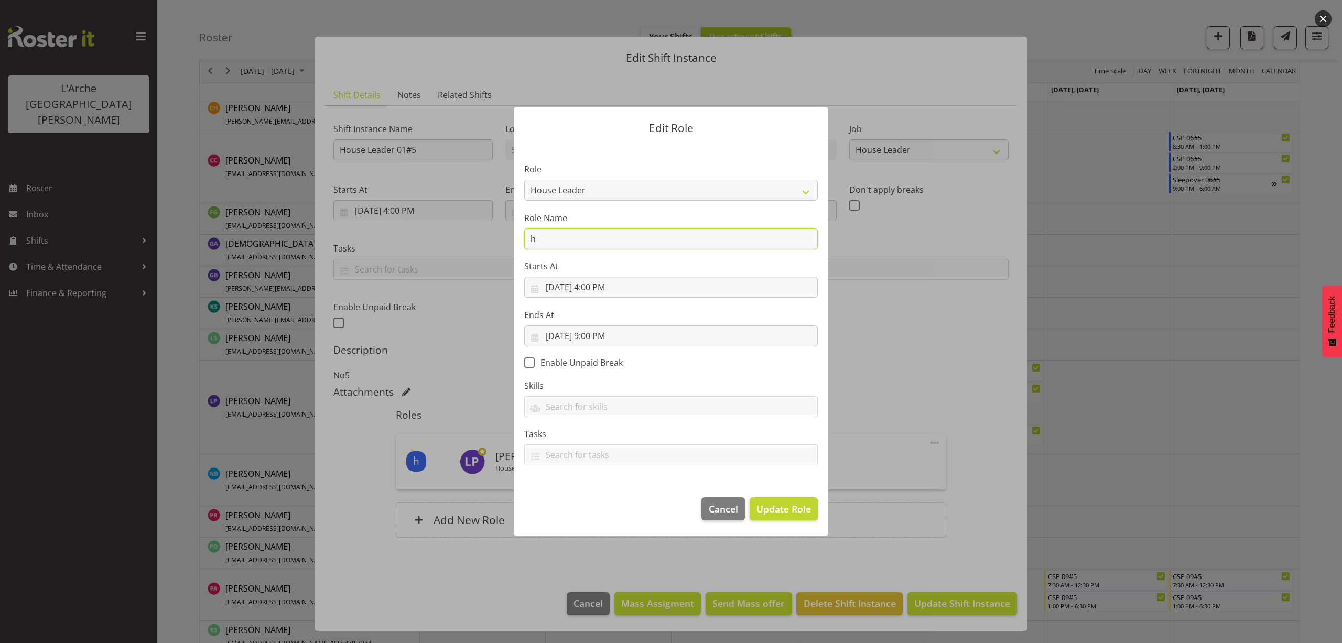
type input "House Leader"
click at [764, 513] on span "Update Role" at bounding box center [783, 509] width 55 height 14
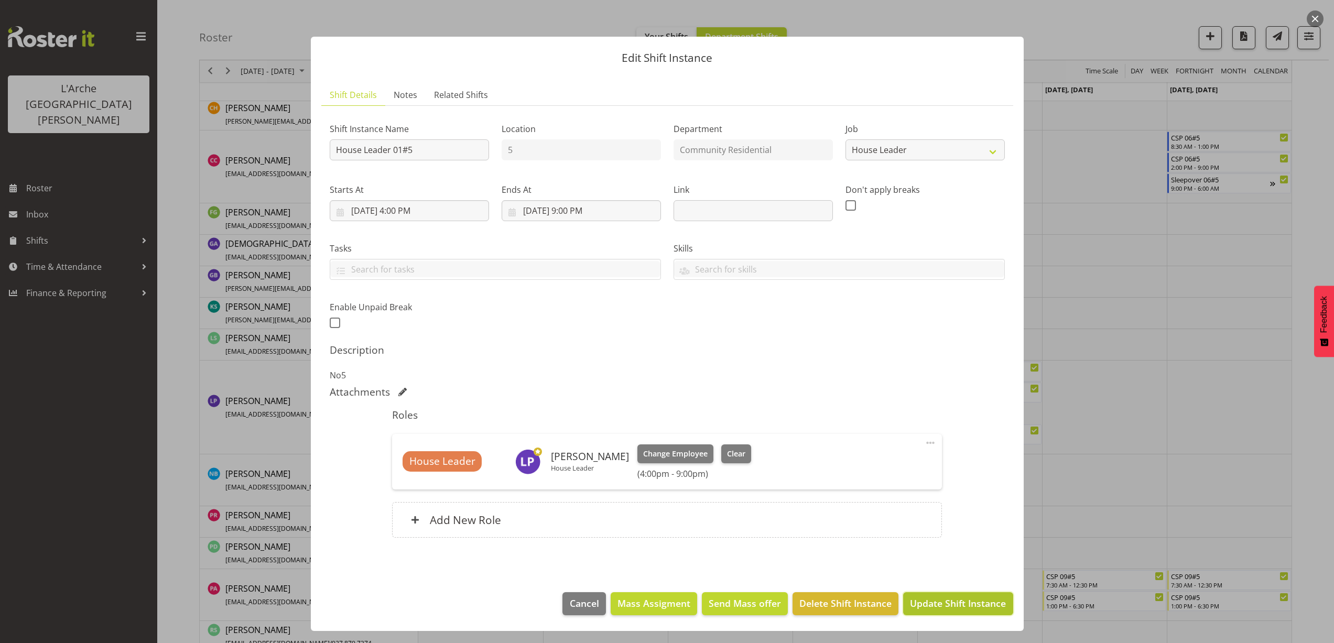
click at [941, 607] on span "Update Shift Instance" at bounding box center [958, 603] width 96 height 14
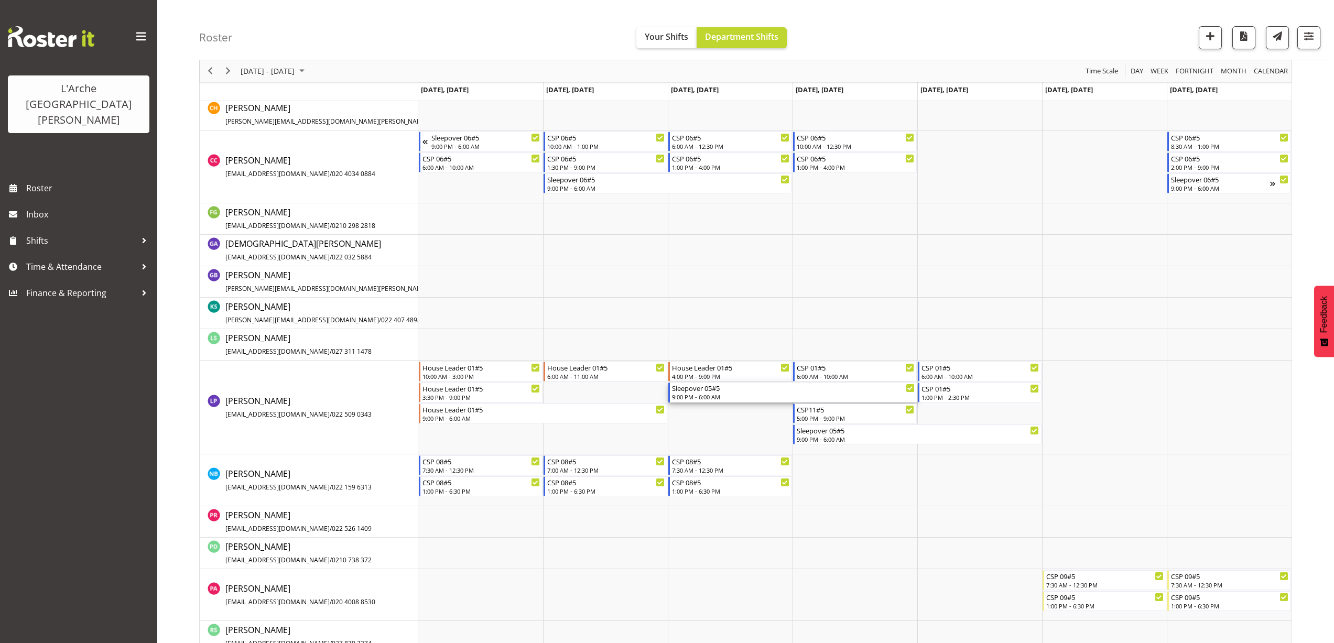
click at [691, 391] on div "Sleepover 05#5" at bounding box center [793, 388] width 243 height 10
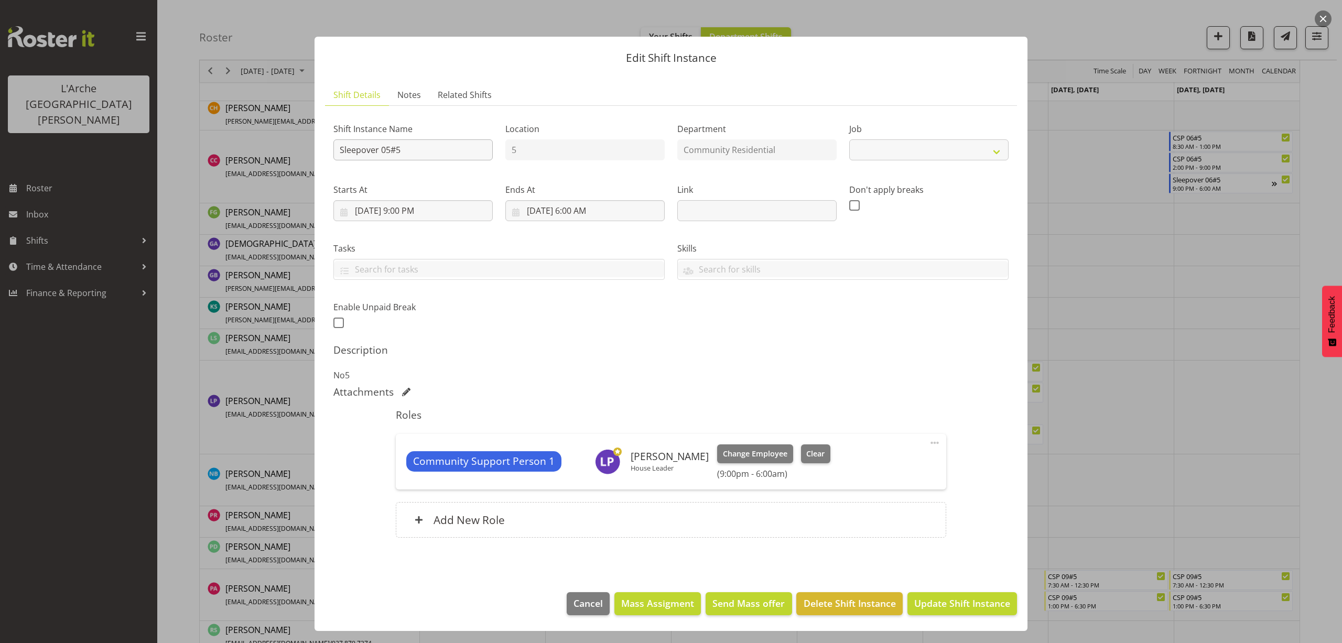
select select "2"
drag, startPoint x: 407, startPoint y: 148, endPoint x: 235, endPoint y: 178, distance: 174.6
click at [235, 178] on div "Edit Shift Instance Shift Details Notes Related Shifts Shift Instance Name Slee…" at bounding box center [671, 321] width 1342 height 643
type input "House Leader 01#5"
click at [893, 151] on select "Create new job Accounts Admin Art Coordinator Community Leader Community Suppor…" at bounding box center [928, 149] width 159 height 21
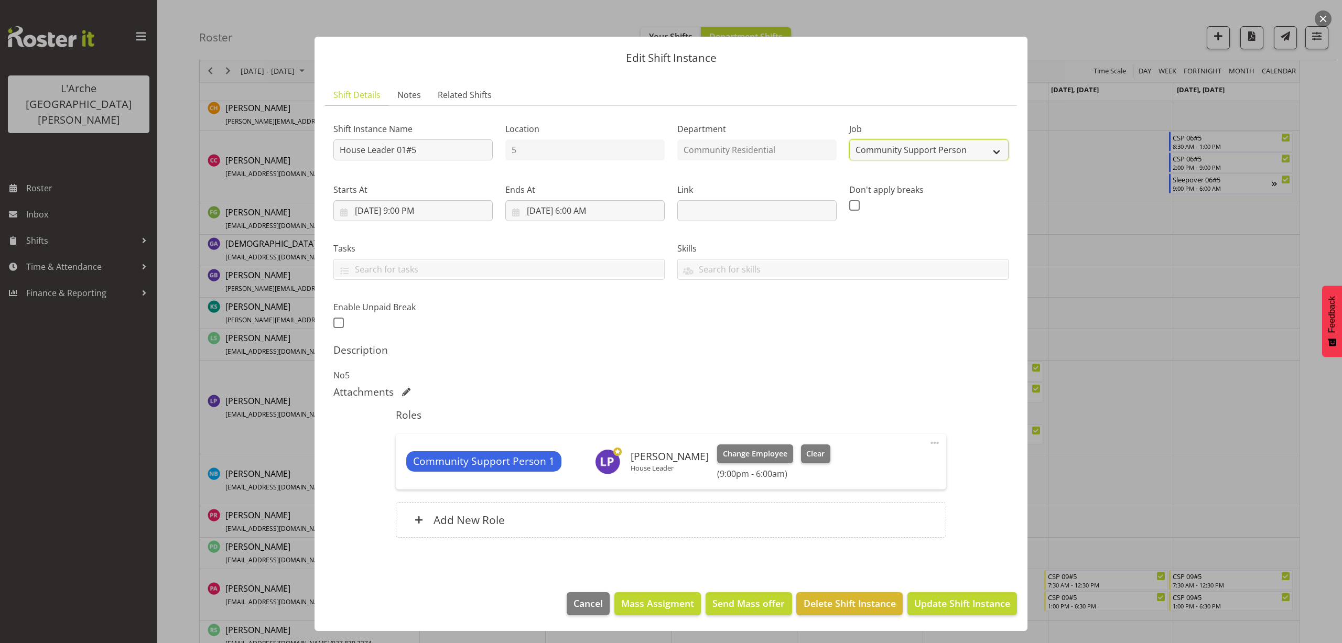
select select "1"
click at [849, 139] on select "Create new job Accounts Admin Art Coordinator Community Leader Community Suppor…" at bounding box center [928, 149] width 159 height 21
click at [932, 445] on span at bounding box center [934, 443] width 13 height 13
click at [891, 462] on link "Edit" at bounding box center [890, 465] width 101 height 19
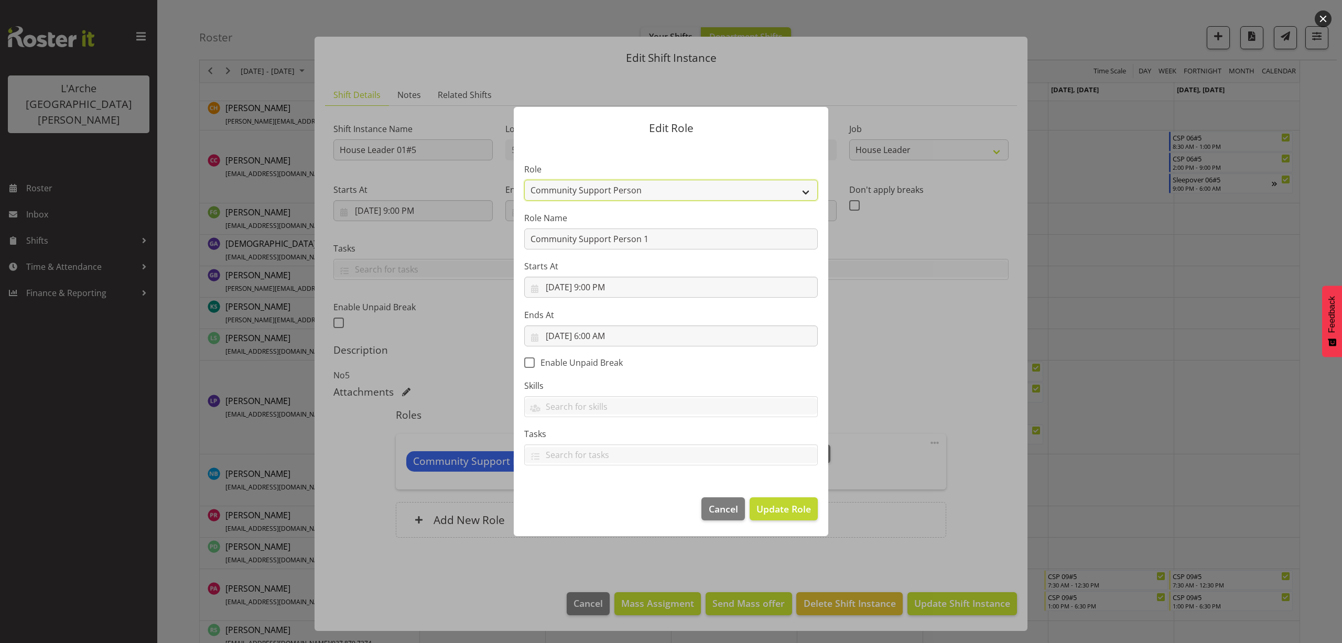
click at [548, 193] on select "Area Manager Art Coordination Community - SIL Community Leader Community Suppor…" at bounding box center [670, 190] width 293 height 21
select select "12"
click at [524, 180] on select "Area Manager Art Coordination Community - SIL Community Leader Community Suppor…" at bounding box center [670, 190] width 293 height 21
drag, startPoint x: 679, startPoint y: 242, endPoint x: 377, endPoint y: 265, distance: 302.8
click at [377, 265] on div "Edit Role Role Area Manager Art Coordination Community - SIL Community Leader C…" at bounding box center [671, 321] width 1342 height 643
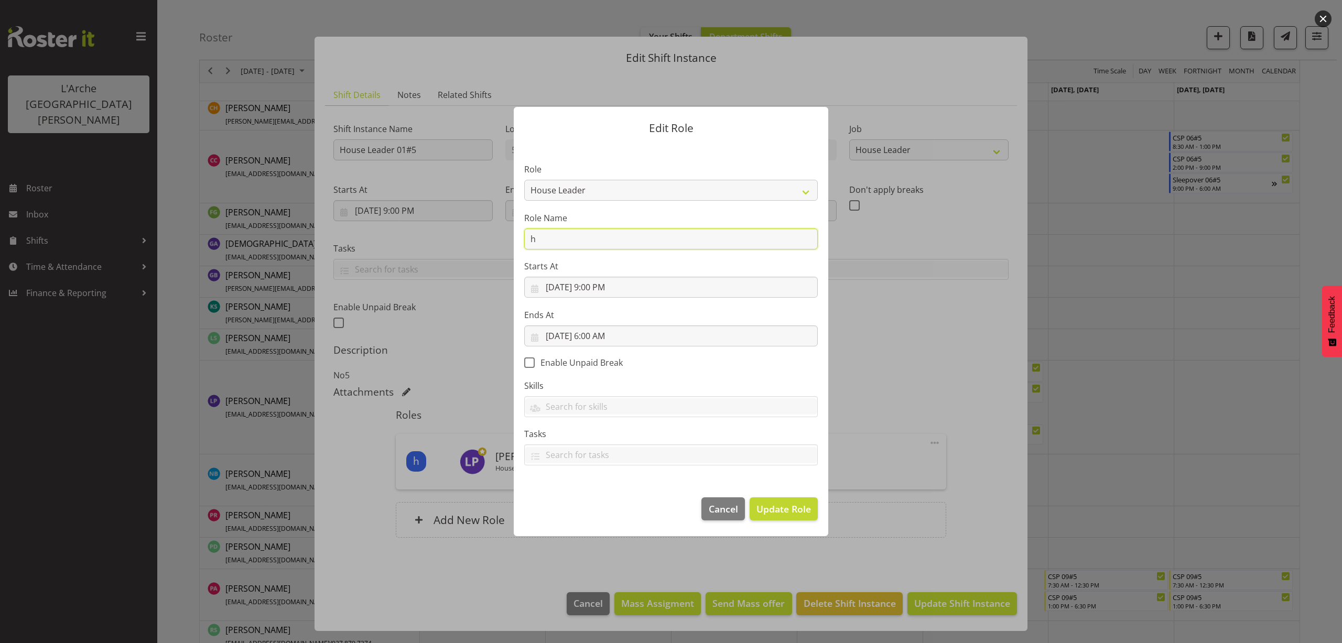
type input "House Leader"
click at [806, 508] on span "Update Role" at bounding box center [783, 509] width 55 height 14
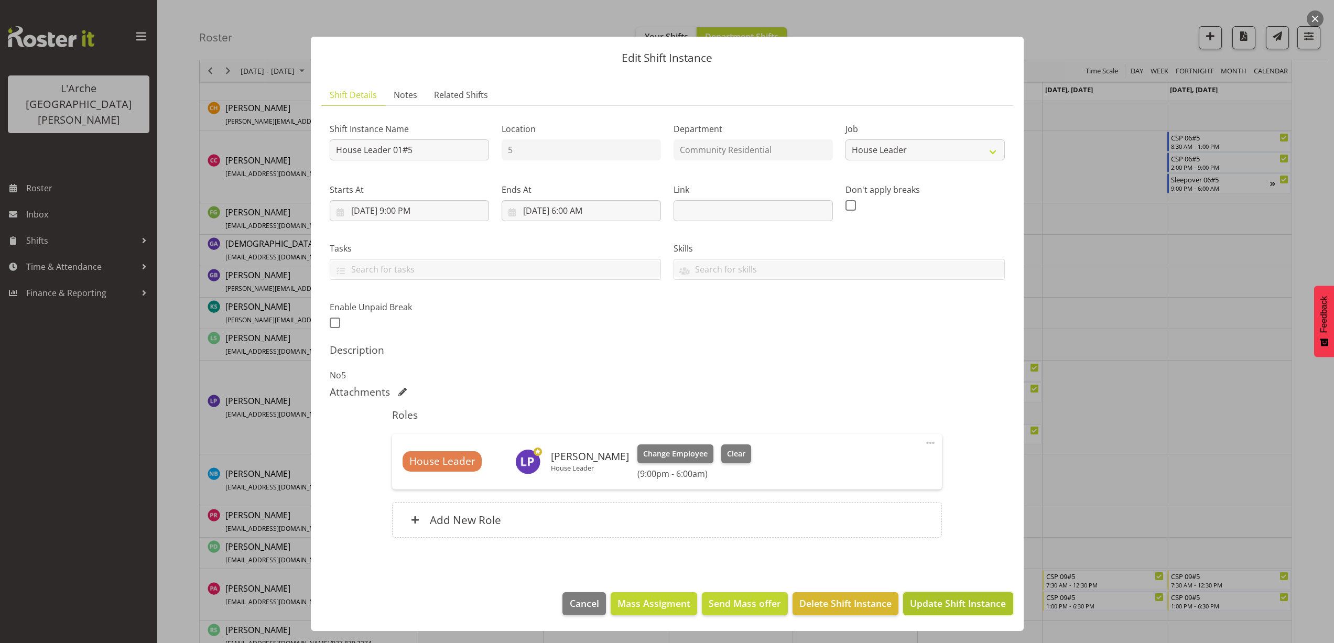
click at [938, 604] on span "Update Shift Instance" at bounding box center [958, 603] width 96 height 14
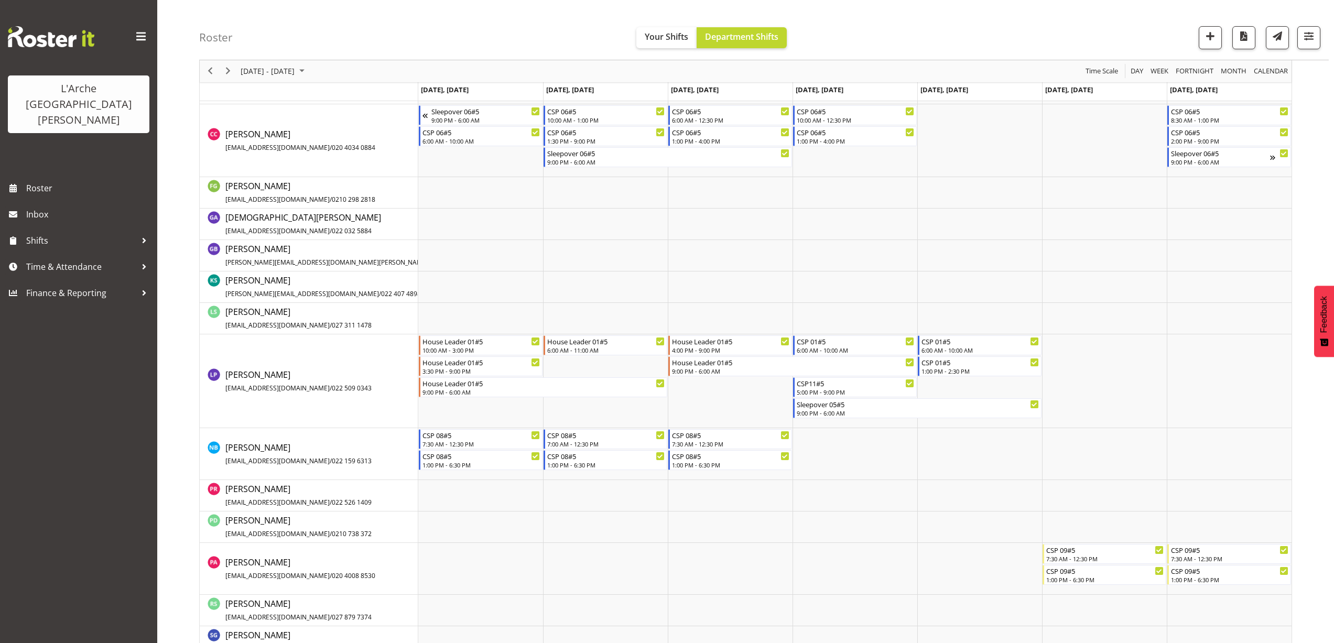
scroll to position [425, 0]
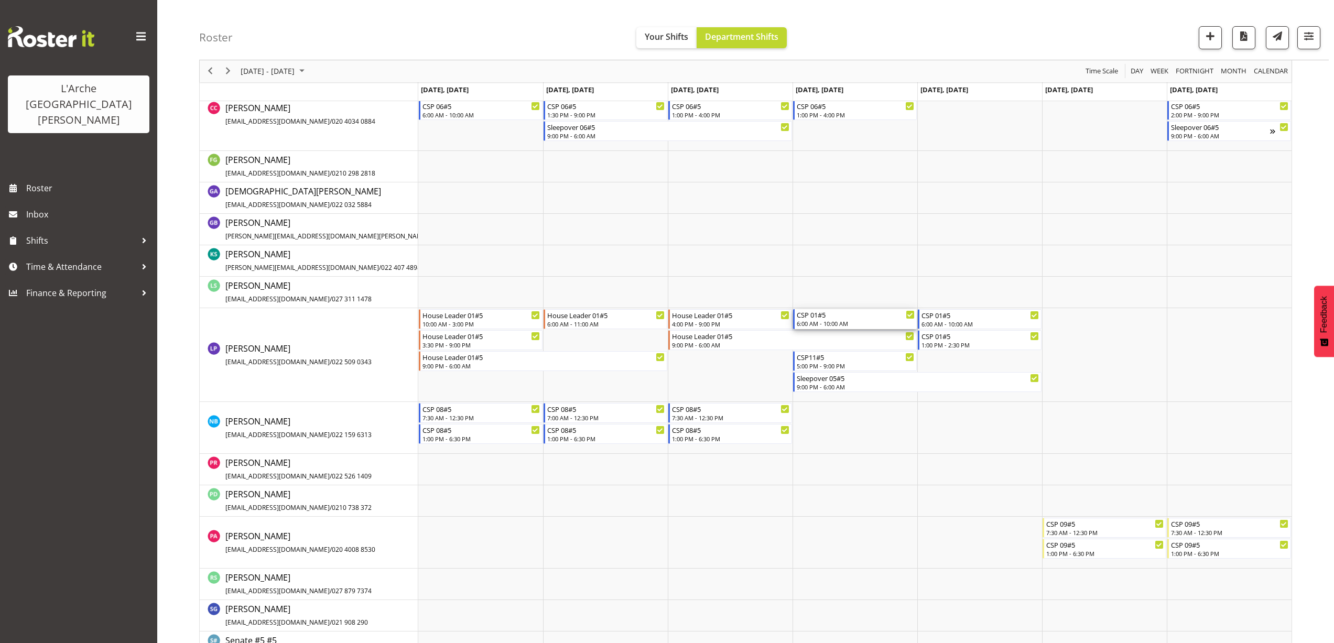
click at [826, 317] on div "CSP 01#5" at bounding box center [856, 314] width 118 height 10
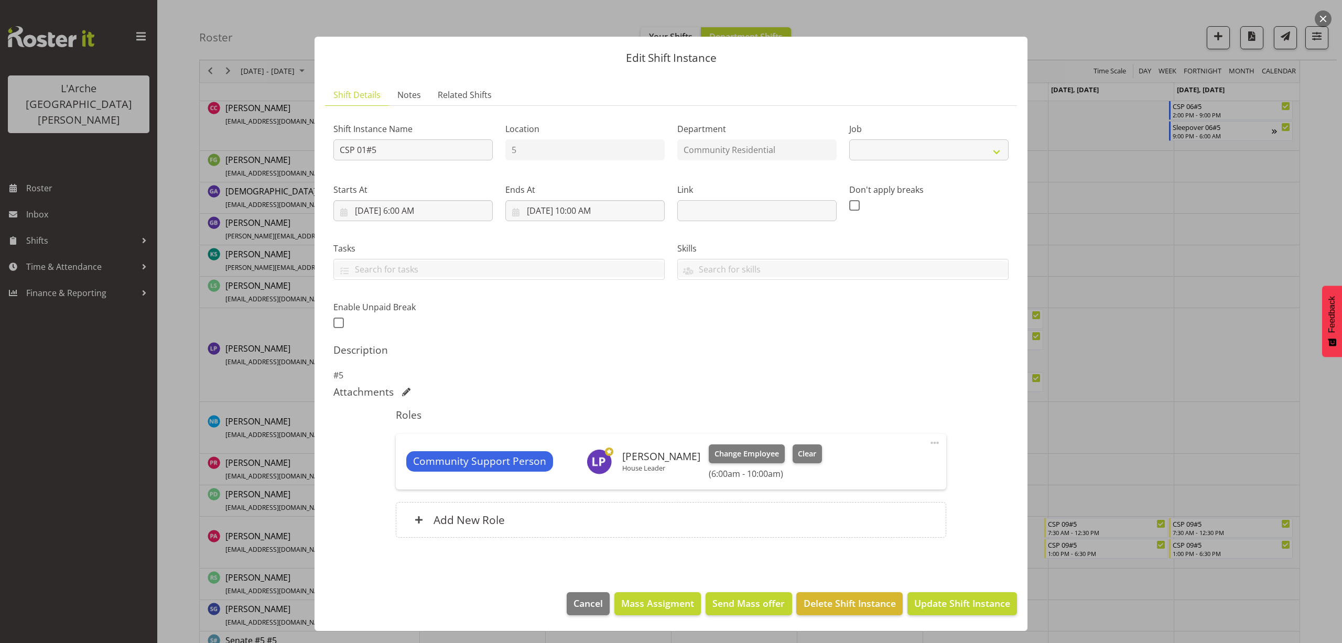
select select "2"
drag, startPoint x: 382, startPoint y: 147, endPoint x: 281, endPoint y: 160, distance: 101.5
click at [281, 160] on div "Edit Shift Instance Shift Details Notes Related Shifts Shift Instance Name CSP …" at bounding box center [671, 321] width 1342 height 643
type input "House Leader 01#5"
click at [885, 159] on select "Create new job Accounts Admin Art Coordinator Community Leader Community Suppor…" at bounding box center [928, 149] width 159 height 21
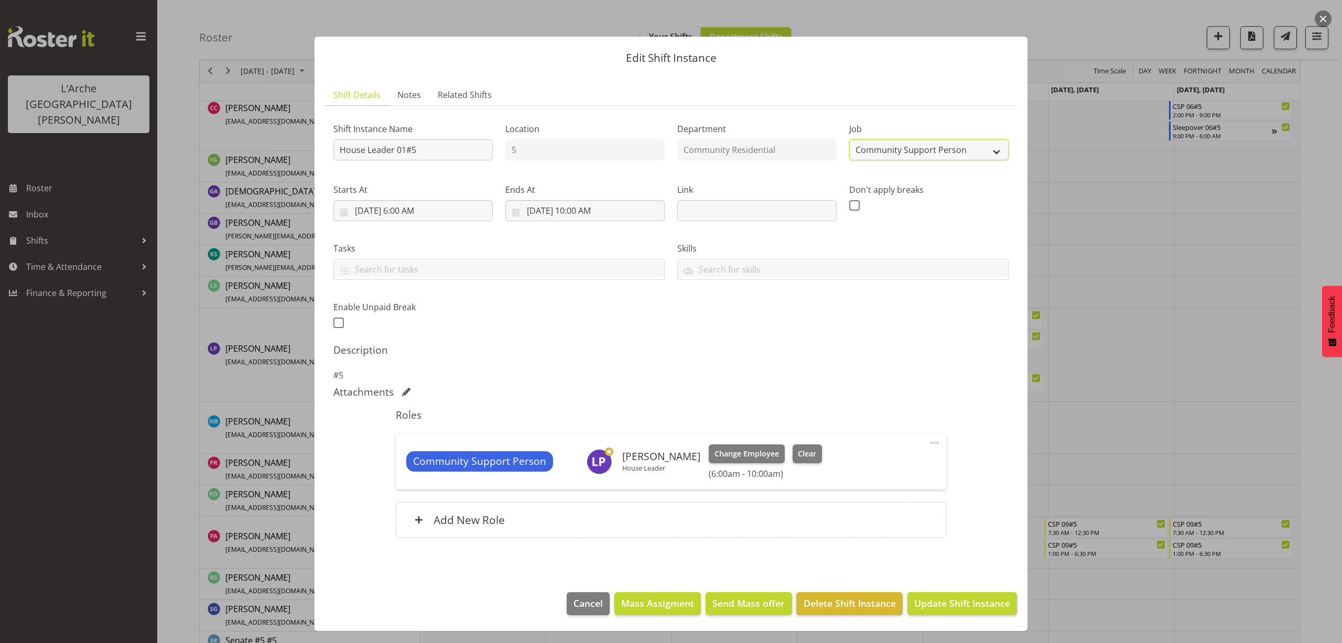
select select "1"
click at [849, 139] on select "Create new job Accounts Admin Art Coordinator Community Leader Community Suppor…" at bounding box center [928, 149] width 159 height 21
click at [587, 213] on input "8/21/2025, 10:00 AM" at bounding box center [584, 210] width 159 height 21
click at [586, 432] on select "00 01 02 03 04 05 06 07 08 09 10 11 12 13 14 15 16 17 18 19 20 21 22 23" at bounding box center [585, 433] width 24 height 21
select select "11"
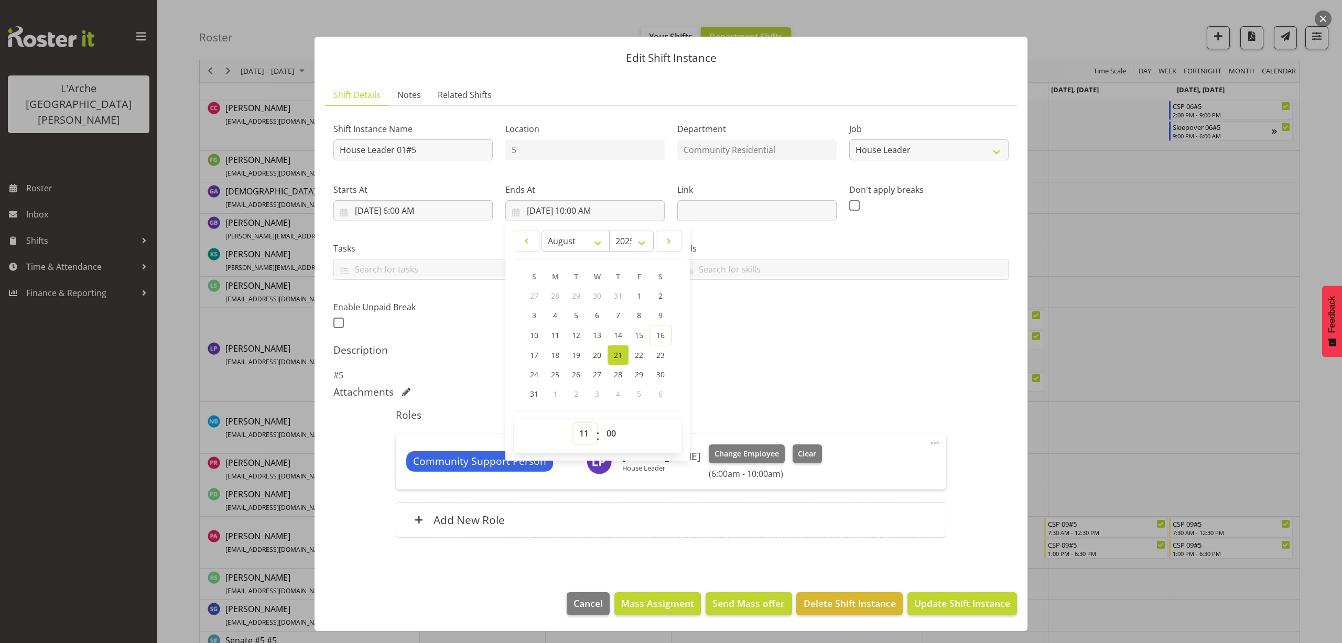
click at [573, 423] on select "00 01 02 03 04 05 06 07 08 09 10 11 12 13 14 15 16 17 18 19 20 21 22 23" at bounding box center [585, 433] width 24 height 21
type input "8/21/2025, 11:00 AM"
click at [934, 444] on span at bounding box center [934, 443] width 13 height 13
click at [893, 459] on link "Edit" at bounding box center [890, 465] width 101 height 19
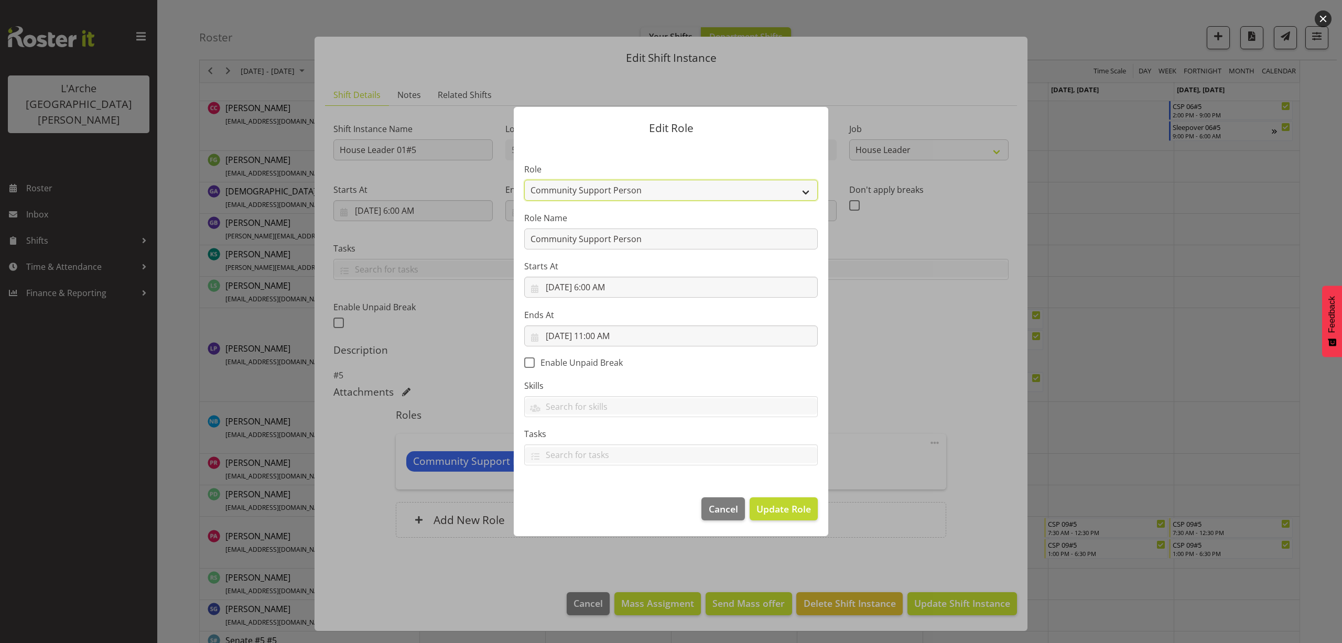
click at [559, 188] on select "Area Manager Art Coordination Community - SIL Community Leader Community Suppor…" at bounding box center [670, 190] width 293 height 21
select select "12"
click at [524, 180] on select "Area Manager Art Coordination Community - SIL Community Leader Community Suppor…" at bounding box center [670, 190] width 293 height 21
drag, startPoint x: 645, startPoint y: 235, endPoint x: 448, endPoint y: 264, distance: 199.1
click at [448, 264] on form "Edit Role Role Area Manager Art Coordination Community - SIL Community Leader C…" at bounding box center [670, 322] width 503 height 482
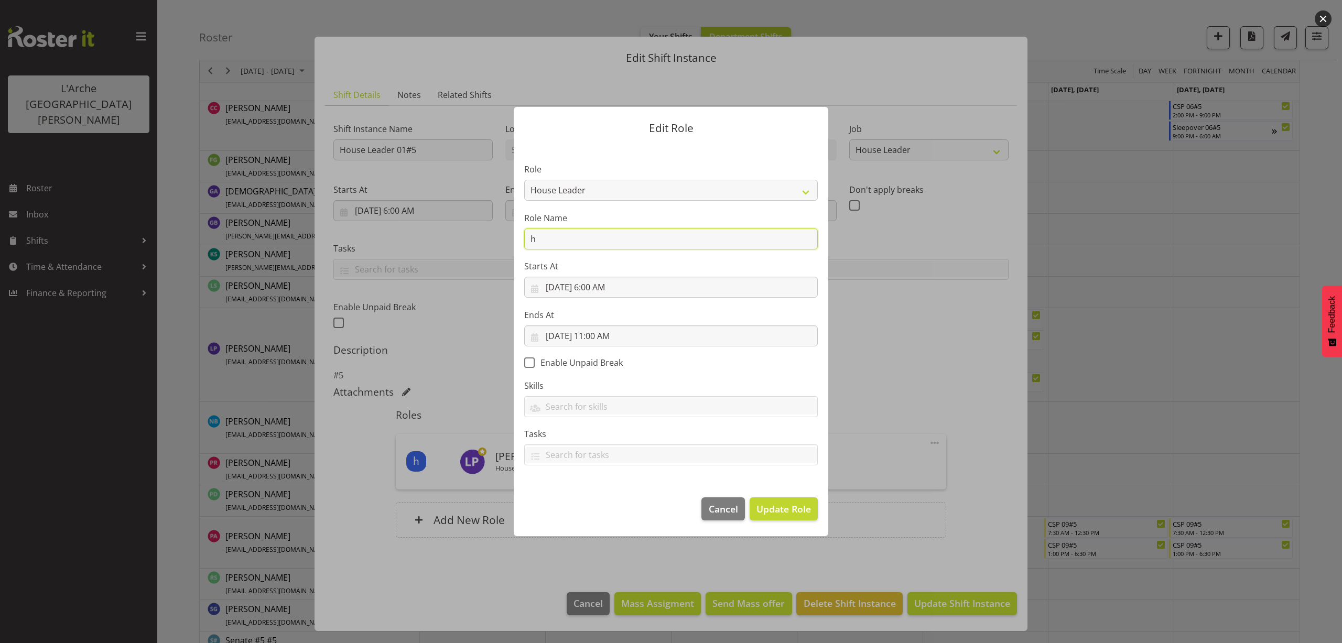
type input "House Leader"
click at [773, 514] on span "Update Role" at bounding box center [783, 509] width 55 height 14
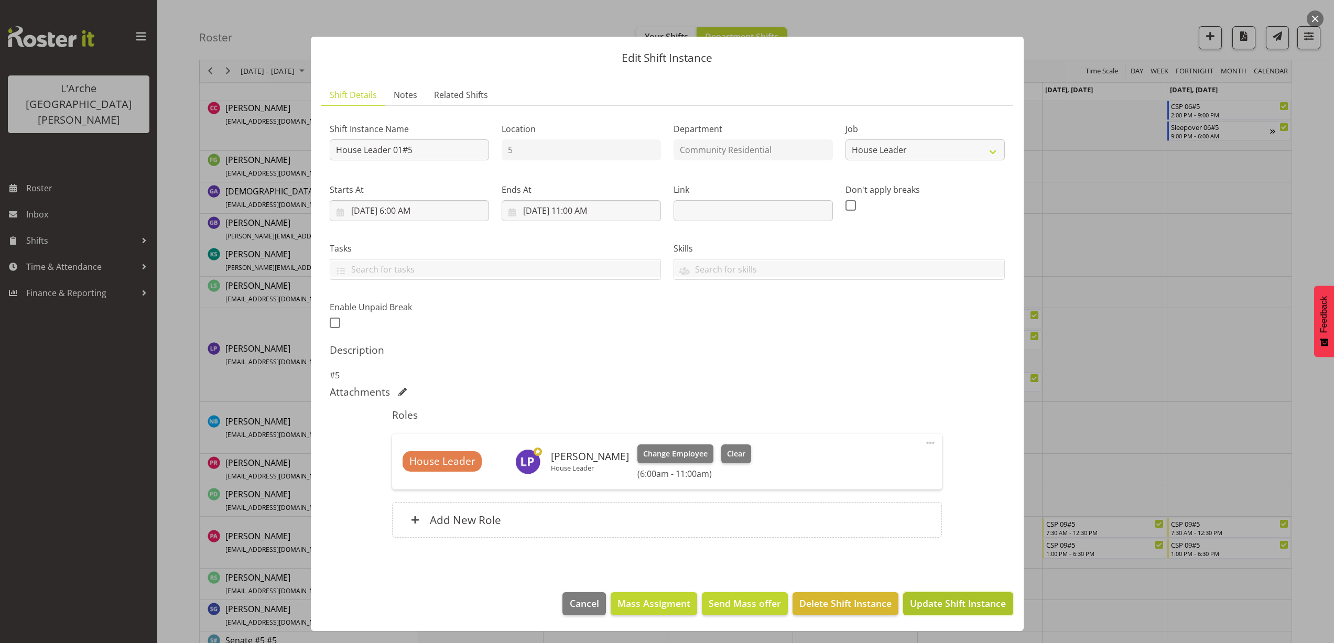
click at [943, 600] on span "Update Shift Instance" at bounding box center [958, 603] width 96 height 14
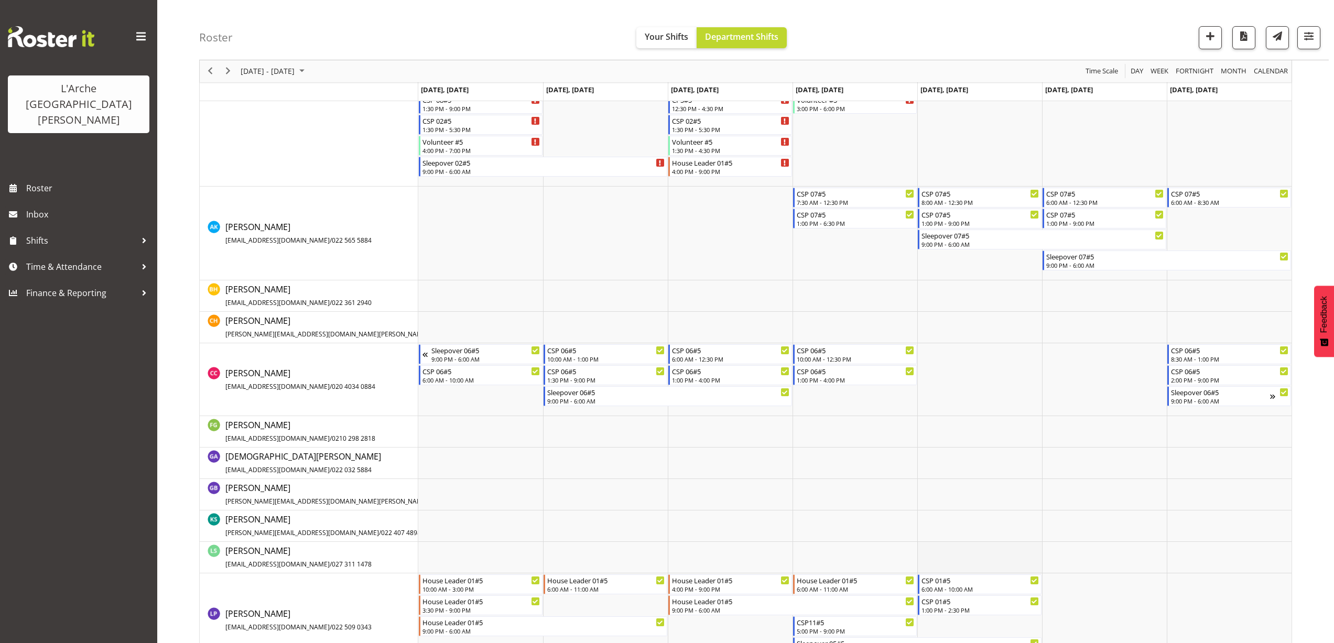
scroll to position [320, 0]
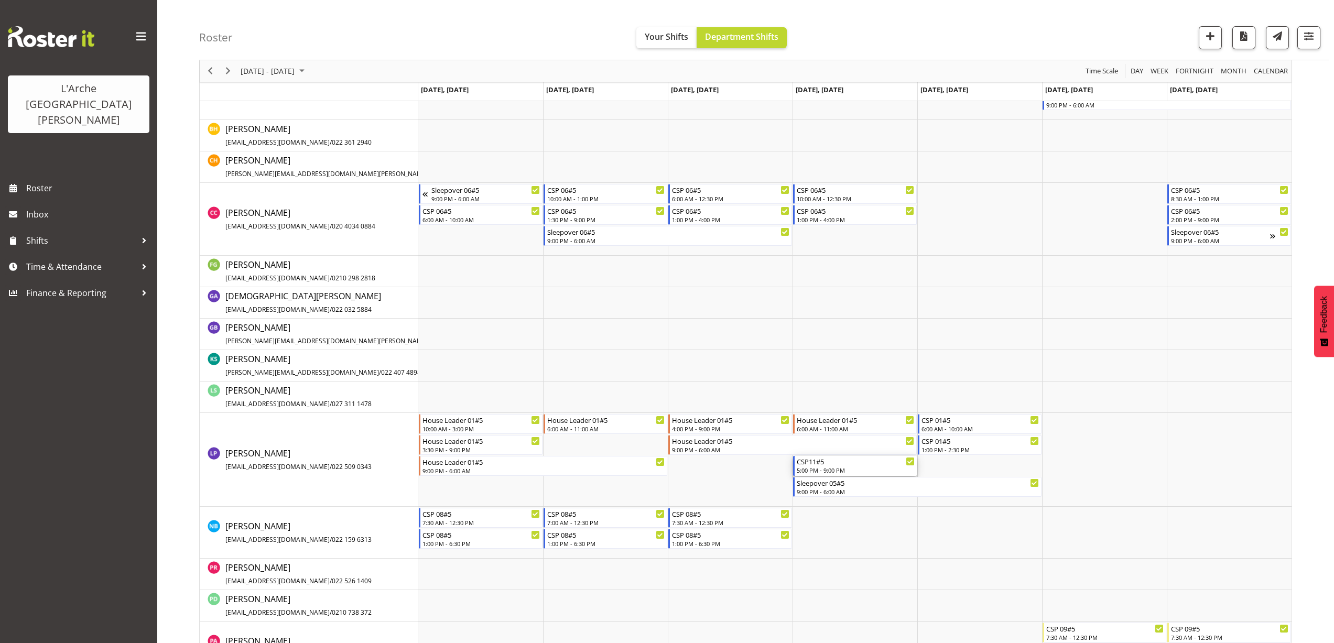
click at [817, 465] on div "CSP11#5" at bounding box center [856, 461] width 118 height 10
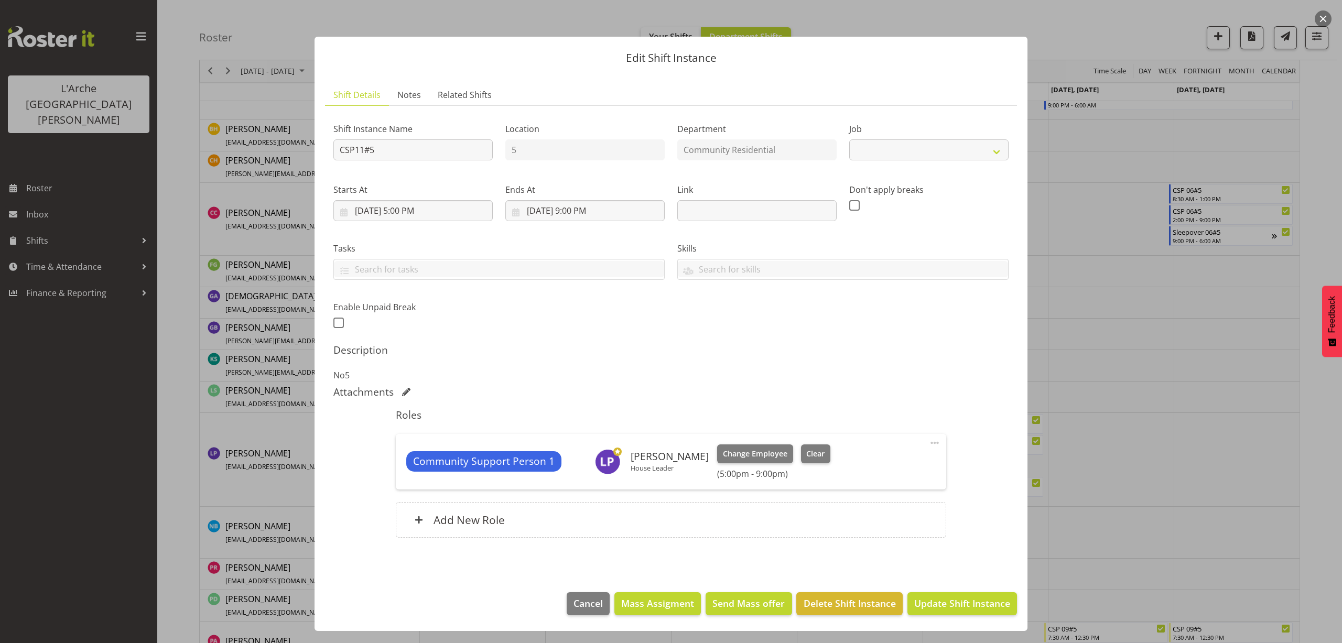
select select "2"
drag, startPoint x: 387, startPoint y: 151, endPoint x: 259, endPoint y: 179, distance: 131.5
click at [259, 179] on div "Edit Shift Instance Shift Details Notes Related Shifts Shift Instance Name CSP1…" at bounding box center [671, 321] width 1342 height 643
type input "House Leader 01#5"
click at [931, 146] on select "Create new job Accounts Admin Art Coordinator Community Leader Community Suppor…" at bounding box center [928, 149] width 159 height 21
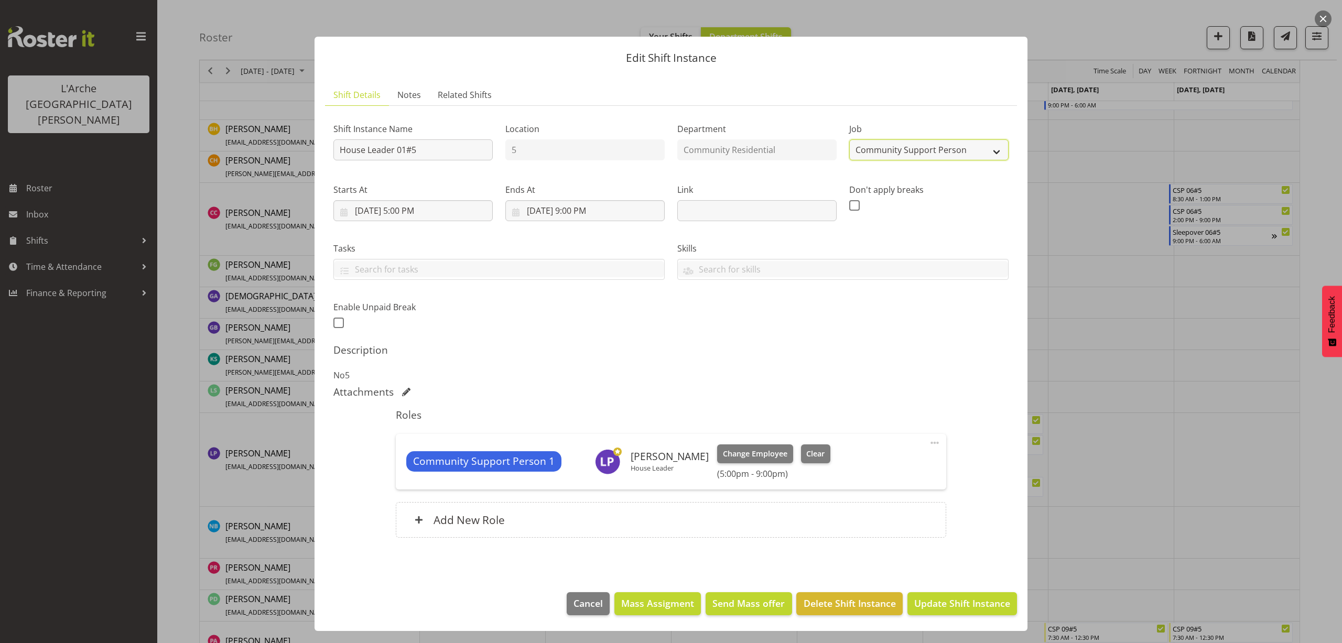
select select "1"
click at [849, 139] on select "Create new job Accounts Admin Art Coordinator Community Leader Community Suppor…" at bounding box center [928, 149] width 159 height 21
click at [421, 211] on input "8/21/2025, 5:00 PM" at bounding box center [412, 210] width 159 height 21
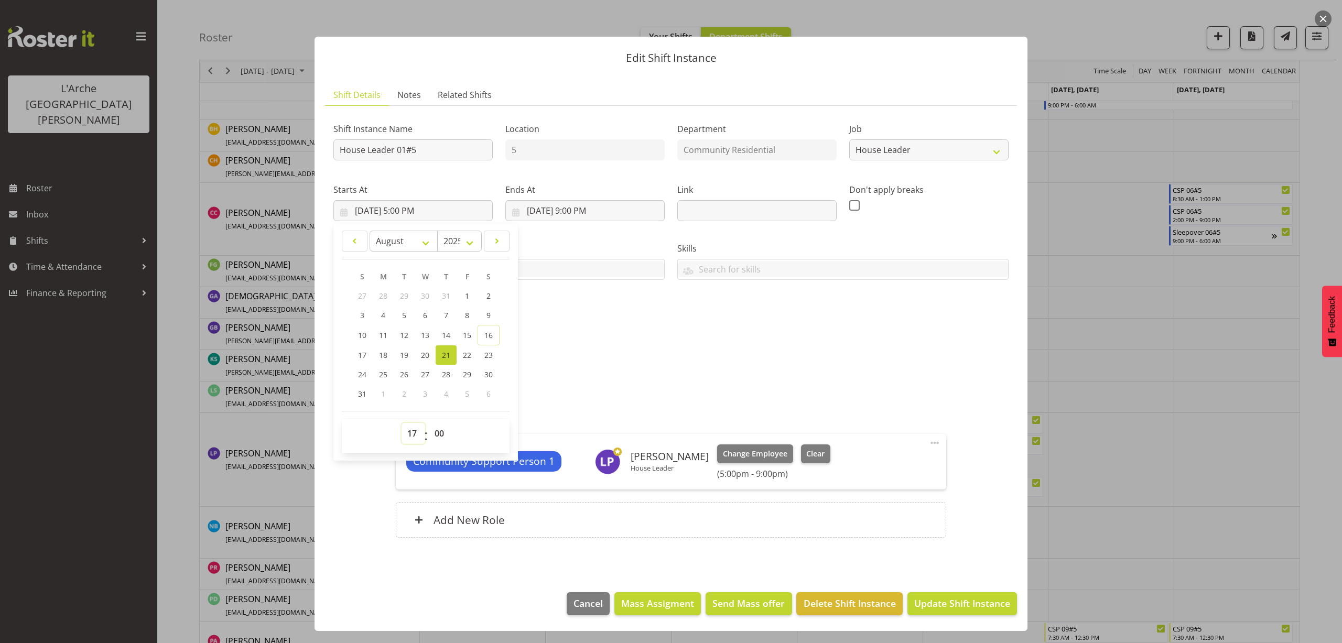
click at [410, 435] on select "00 01 02 03 04 05 06 07 08 09 10 11 12 13 14 15 16 17 18 19 20 21 22 23" at bounding box center [413, 433] width 24 height 21
click at [1324, 18] on button "button" at bounding box center [1322, 18] width 17 height 17
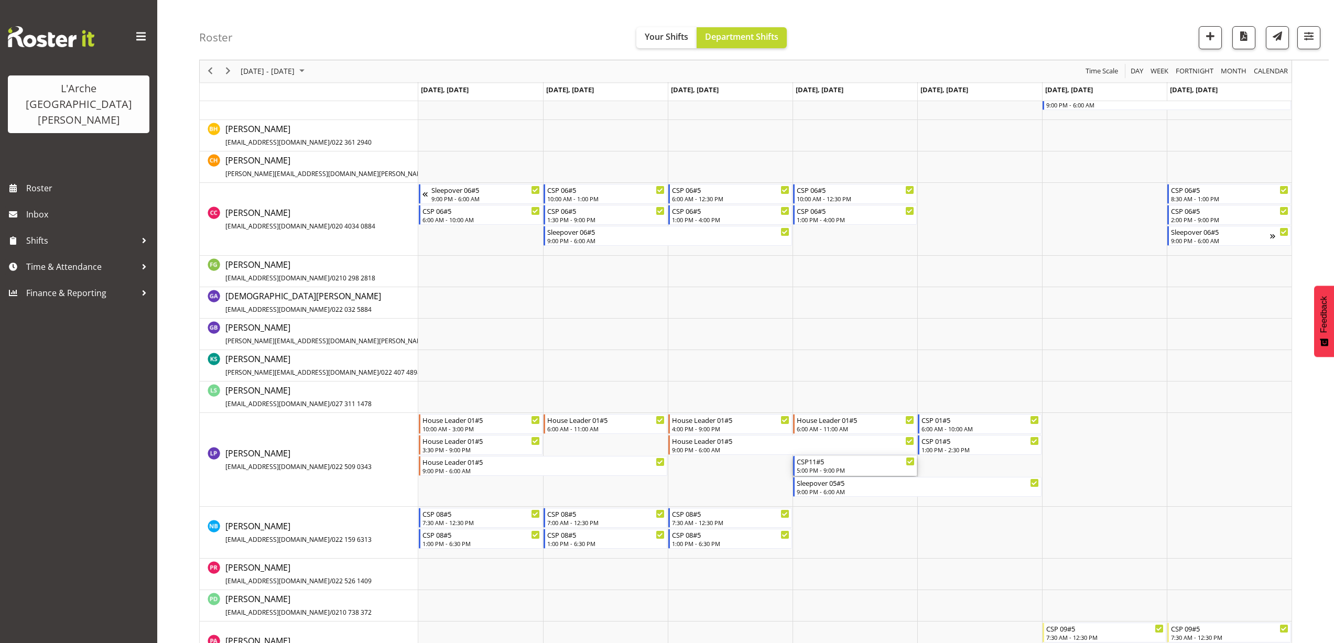
click at [824, 474] on div "5:00 PM - 9:00 PM" at bounding box center [856, 470] width 118 height 8
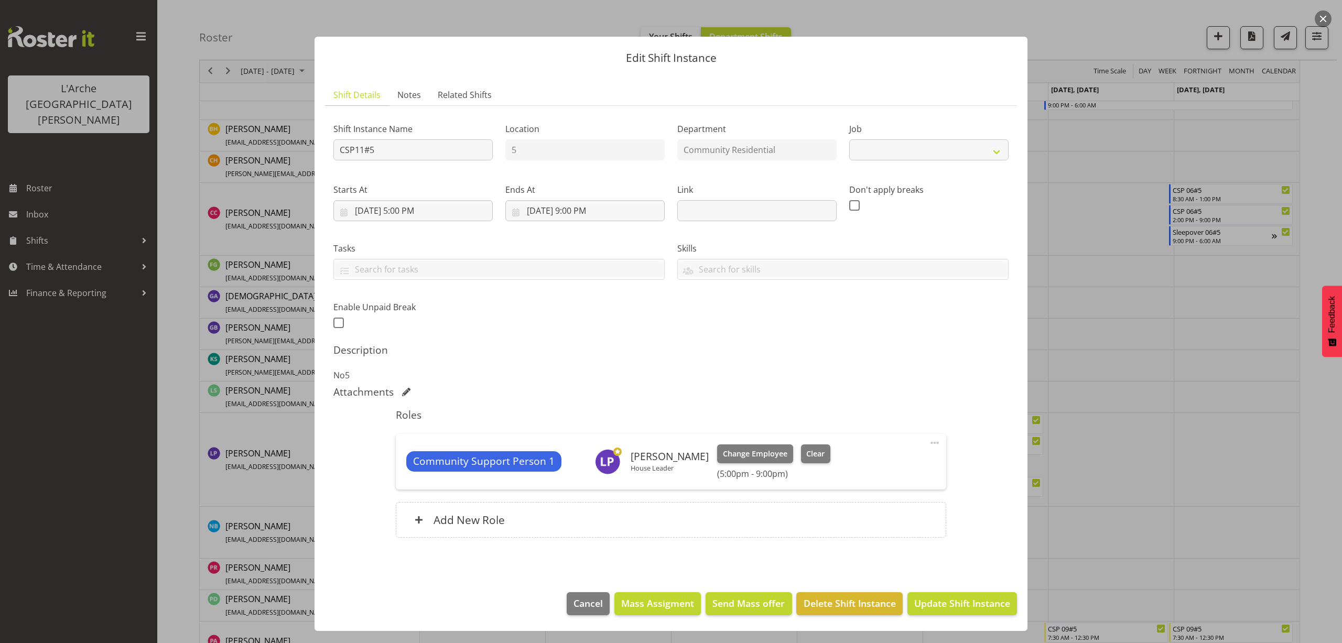
select select "2"
drag, startPoint x: 380, startPoint y: 153, endPoint x: 260, endPoint y: 171, distance: 120.9
click at [260, 171] on div "Edit Shift Instance Shift Details Notes Related Shifts Shift Instance Name CSP1…" at bounding box center [671, 321] width 1342 height 643
type input "House Leader 01#5"
click at [901, 150] on select "Create new job Accounts Admin Art Coordinator Community Leader Community Suppor…" at bounding box center [928, 149] width 159 height 21
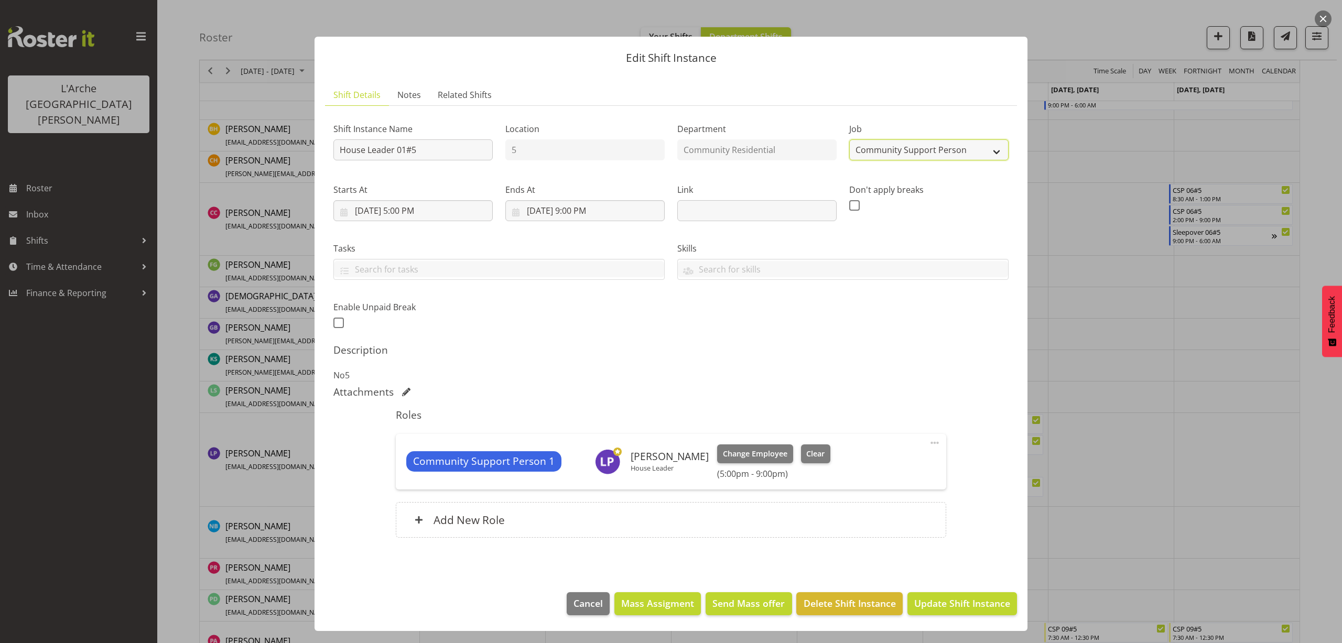
select select "1"
click at [849, 139] on select "Create new job Accounts Admin Art Coordinator Community Leader Community Suppor…" at bounding box center [928, 149] width 159 height 21
click at [408, 211] on input "8/21/2025, 5:00 PM" at bounding box center [412, 210] width 159 height 21
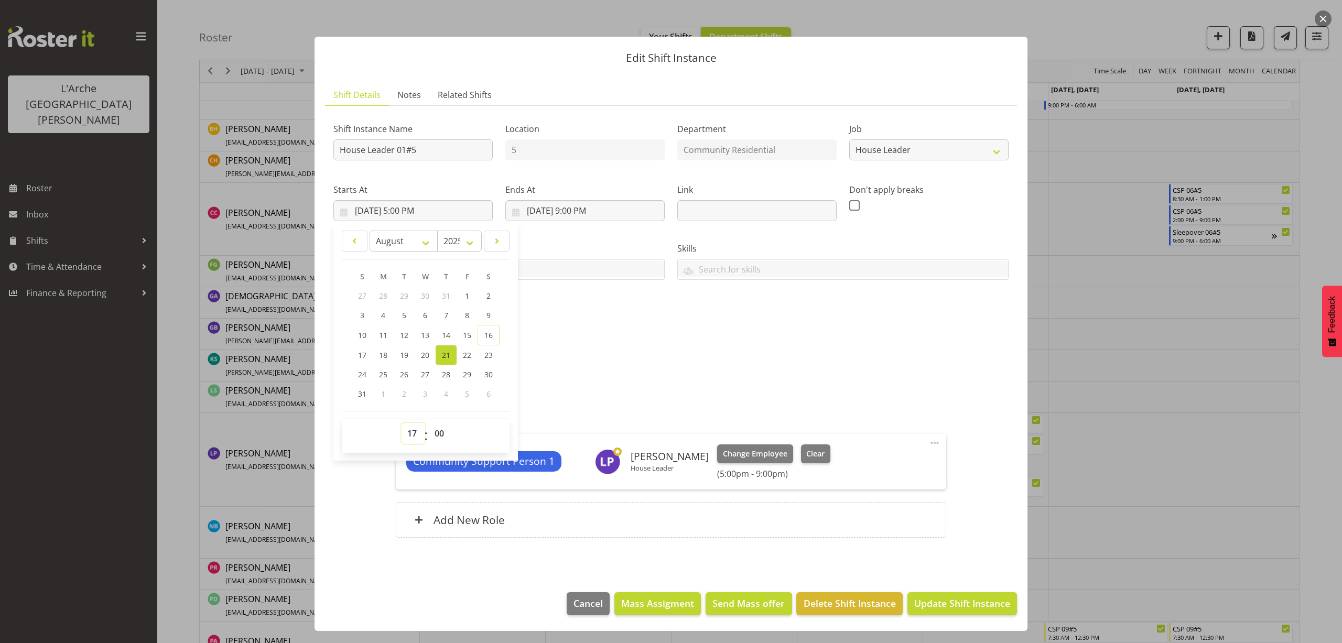
click at [410, 430] on select "00 01 02 03 04 05 06 07 08 09 10 11 12 13 14 15 16 17 18 19 20 21 22 23" at bounding box center [413, 433] width 24 height 21
select select "16"
click at [401, 423] on select "00 01 02 03 04 05 06 07 08 09 10 11 12 13 14 15 16 17 18 19 20 21 22 23" at bounding box center [413, 433] width 24 height 21
type input "8/21/2025, 4:00 PM"
click at [594, 212] on input "8/21/2025, 9:00 PM" at bounding box center [584, 210] width 159 height 21
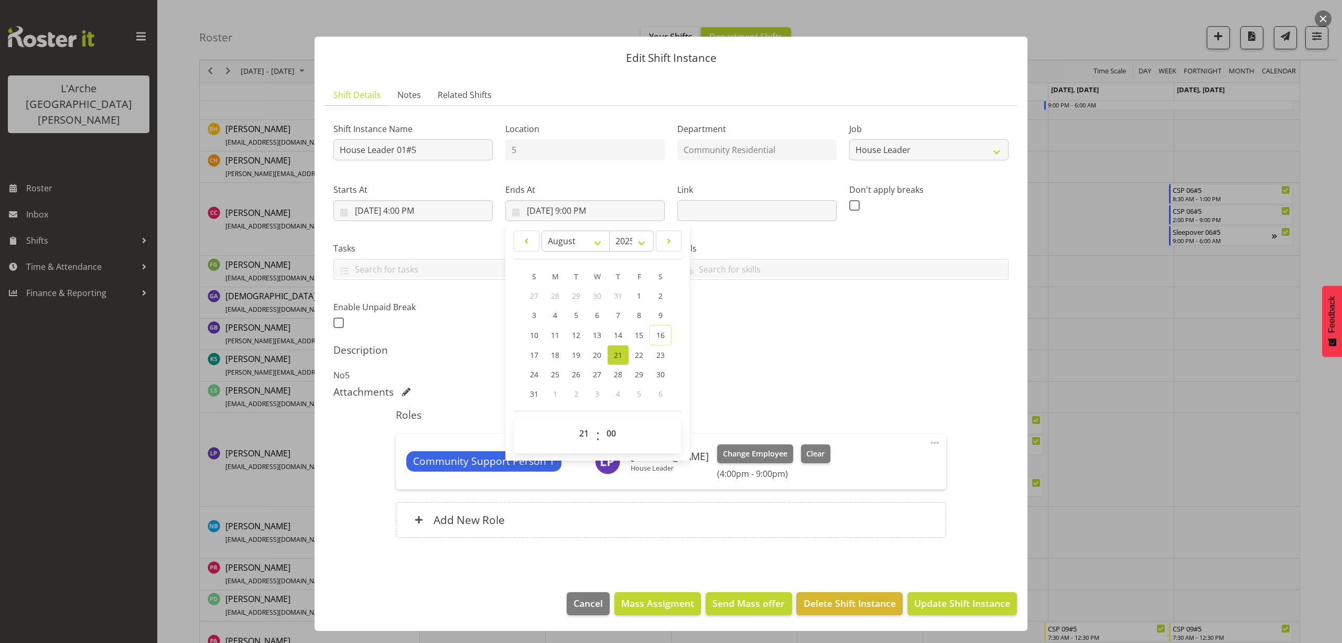
click at [887, 366] on div "Description No5" at bounding box center [670, 363] width 675 height 38
click at [933, 438] on span at bounding box center [934, 443] width 13 height 13
click at [865, 462] on link "Edit" at bounding box center [890, 465] width 101 height 19
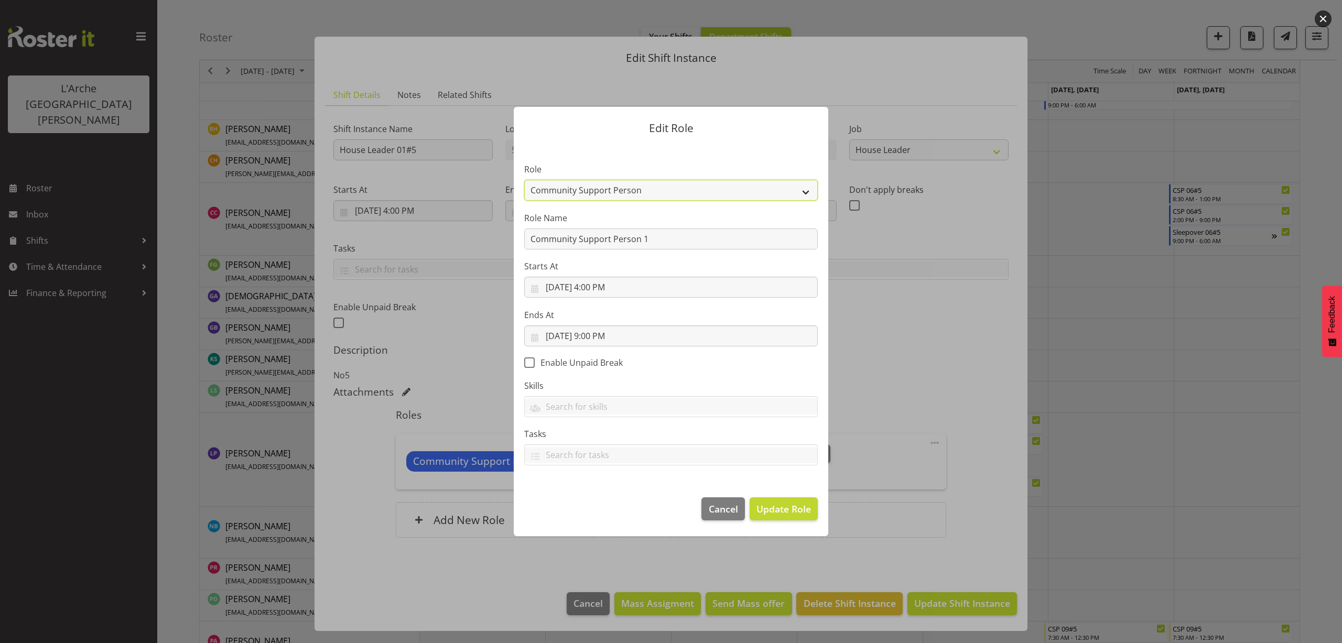
click at [540, 189] on select "Area Manager Art Coordination Community - SIL Community Leader Community Suppor…" at bounding box center [670, 190] width 293 height 21
select select "12"
click at [524, 180] on select "Area Manager Art Coordination Community - SIL Community Leader Community Suppor…" at bounding box center [670, 190] width 293 height 21
drag, startPoint x: 659, startPoint y: 245, endPoint x: 418, endPoint y: 266, distance: 241.9
click at [418, 266] on div "Edit Role Role Area Manager Art Coordination Community - SIL Community Leader C…" at bounding box center [671, 321] width 1342 height 643
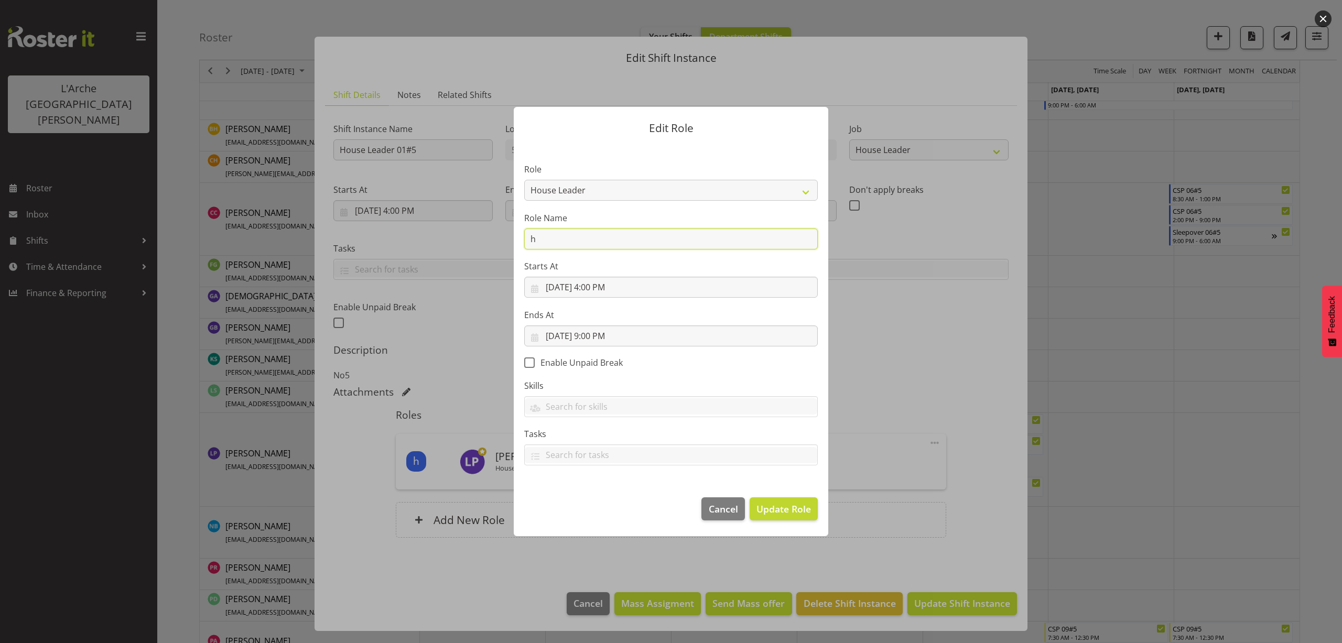
type input "House Leader"
click at [794, 506] on span "Update Role" at bounding box center [783, 509] width 55 height 14
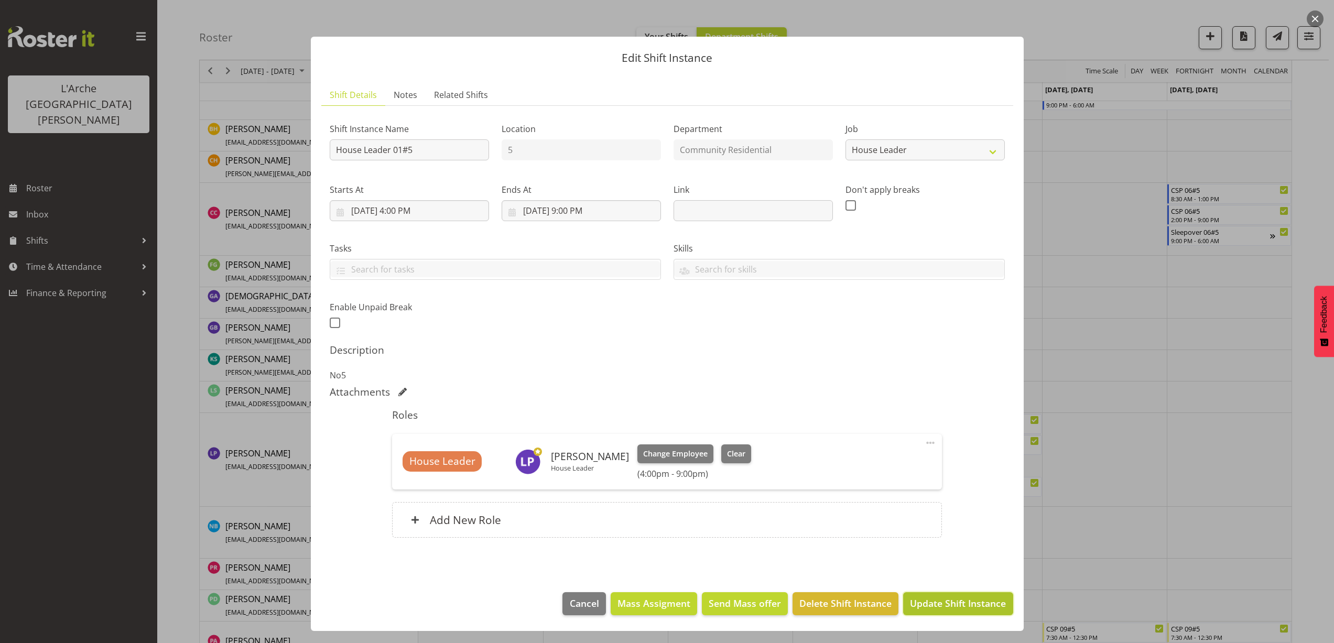
click at [960, 596] on span "Update Shift Instance" at bounding box center [958, 603] width 96 height 14
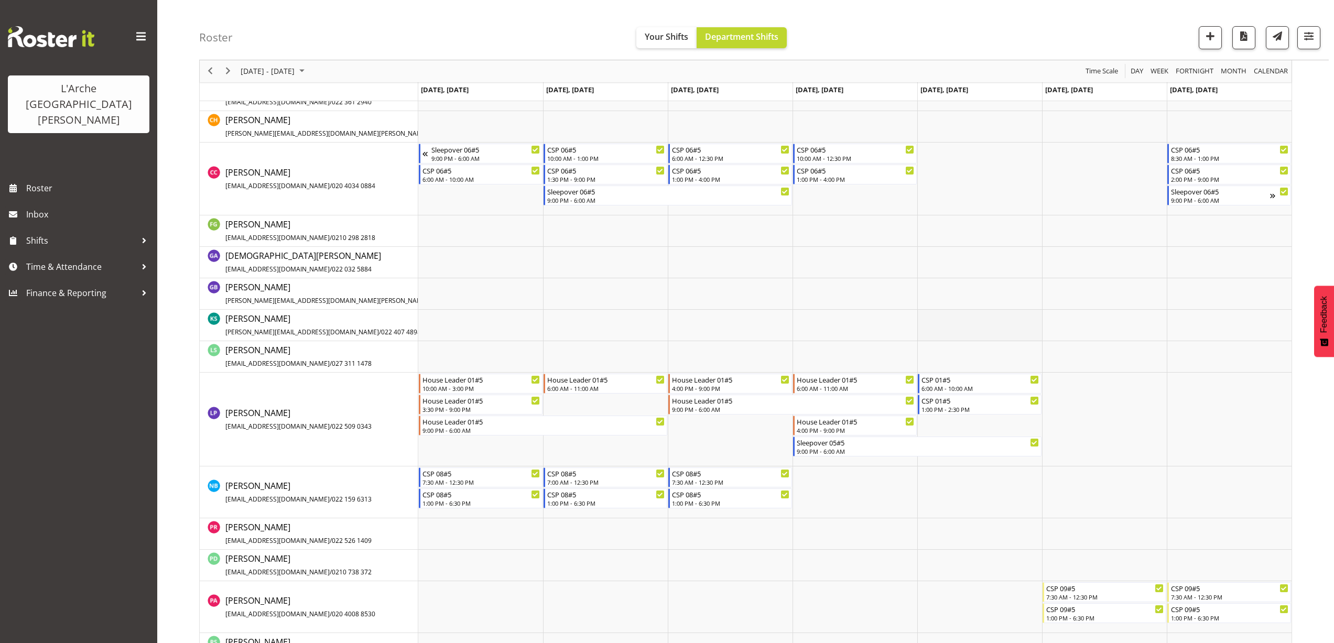
scroll to position [372, 0]
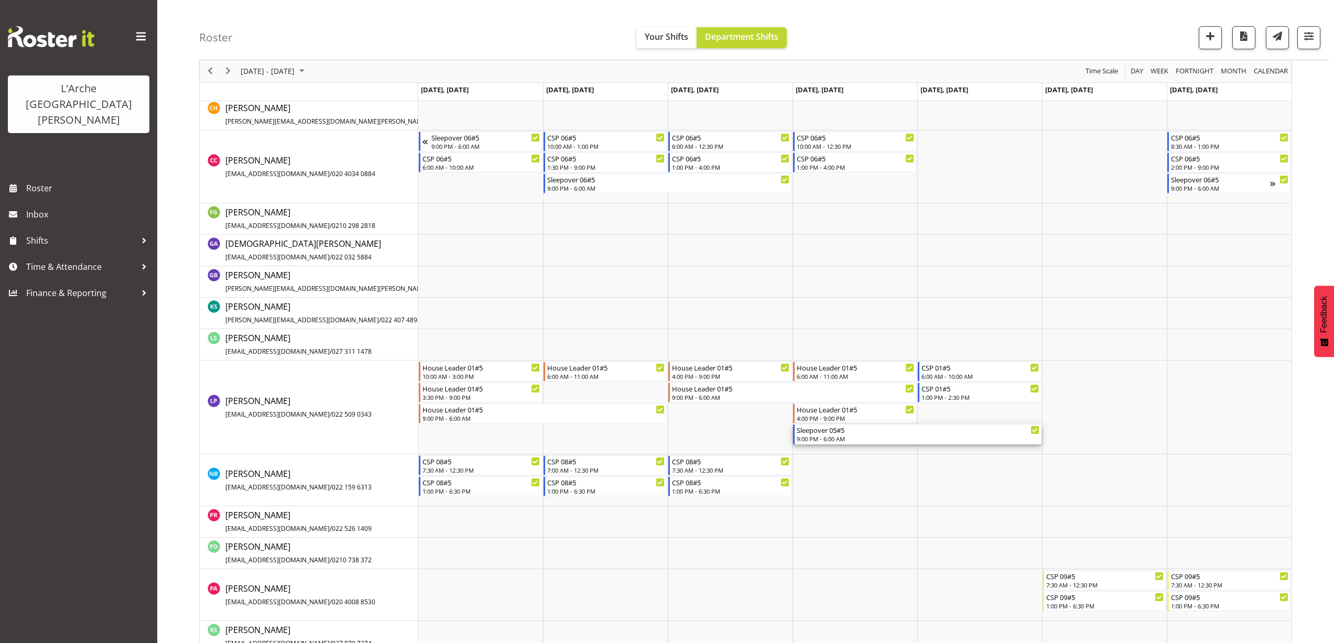
click at [831, 435] on div "Sleepover 05#5 9:00 PM - 6:00 AM" at bounding box center [918, 435] width 243 height 20
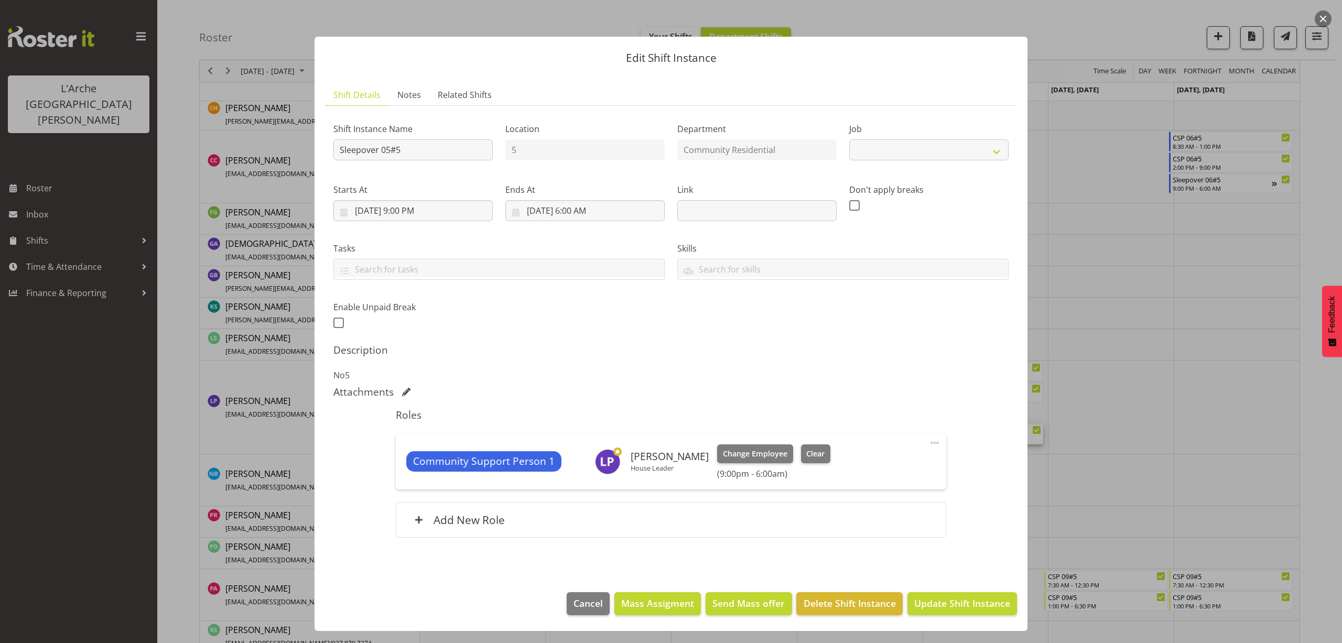
select select "2"
drag, startPoint x: 408, startPoint y: 149, endPoint x: 274, endPoint y: 173, distance: 136.7
click at [274, 172] on div "Edit Shift Instance Shift Details Notes Related Shifts Shift Instance Name Slee…" at bounding box center [671, 321] width 1342 height 643
type input "House Leader 01#5"
click at [875, 155] on select "Create new job Accounts Admin Art Coordinator Community Leader Community Suppor…" at bounding box center [928, 149] width 159 height 21
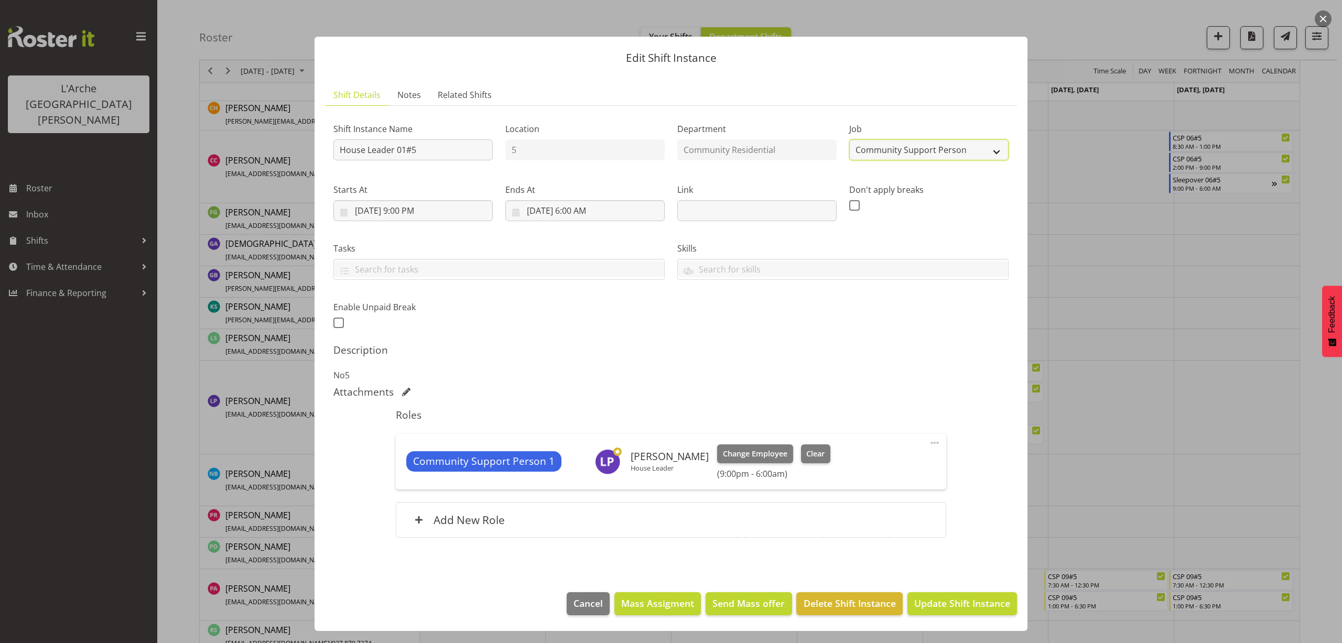
select select "1"
click at [849, 139] on select "Create new job Accounts Admin Art Coordinator Community Leader Community Suppor…" at bounding box center [928, 149] width 159 height 21
click at [936, 444] on span at bounding box center [934, 443] width 13 height 13
click at [890, 462] on link "Edit" at bounding box center [890, 465] width 101 height 19
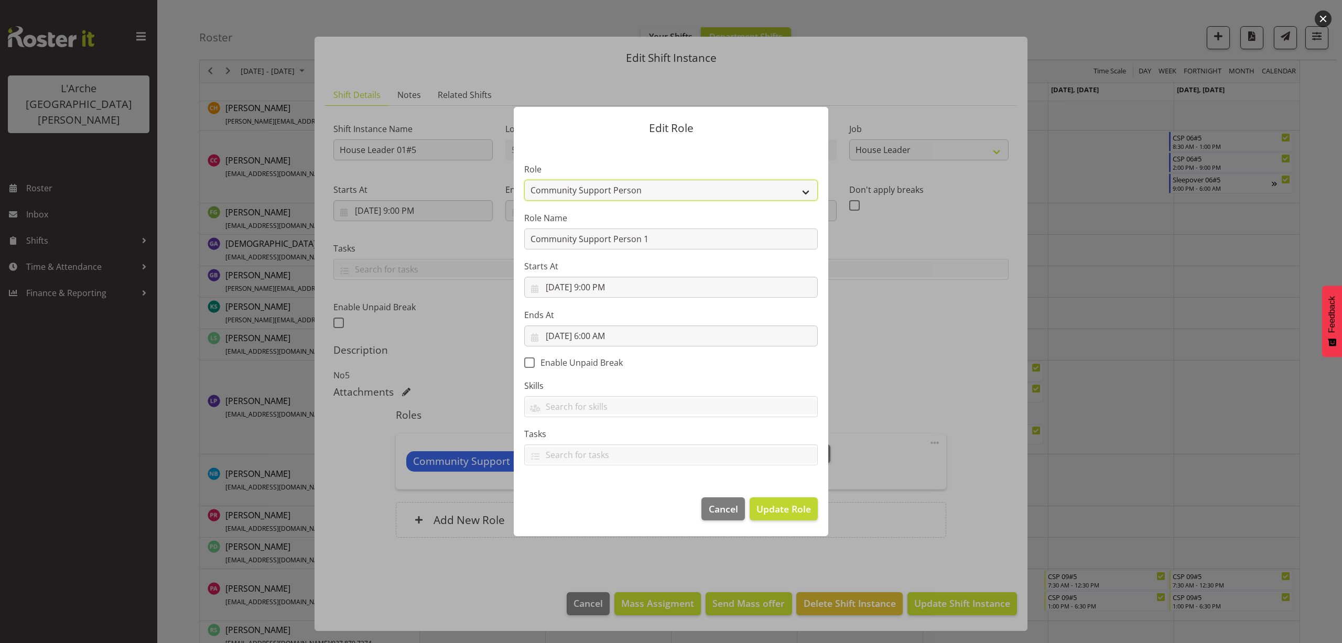
click at [575, 186] on select "Area Manager Art Coordination Community - SIL Community Leader Community Suppor…" at bounding box center [670, 190] width 293 height 21
select select "12"
click at [524, 180] on select "Area Manager Art Coordination Community - SIL Community Leader Community Suppor…" at bounding box center [670, 190] width 293 height 21
drag, startPoint x: 658, startPoint y: 238, endPoint x: 469, endPoint y: 258, distance: 189.7
click at [469, 258] on form "Edit Role Role Area Manager Art Coordination Community - SIL Community Leader C…" at bounding box center [670, 322] width 503 height 482
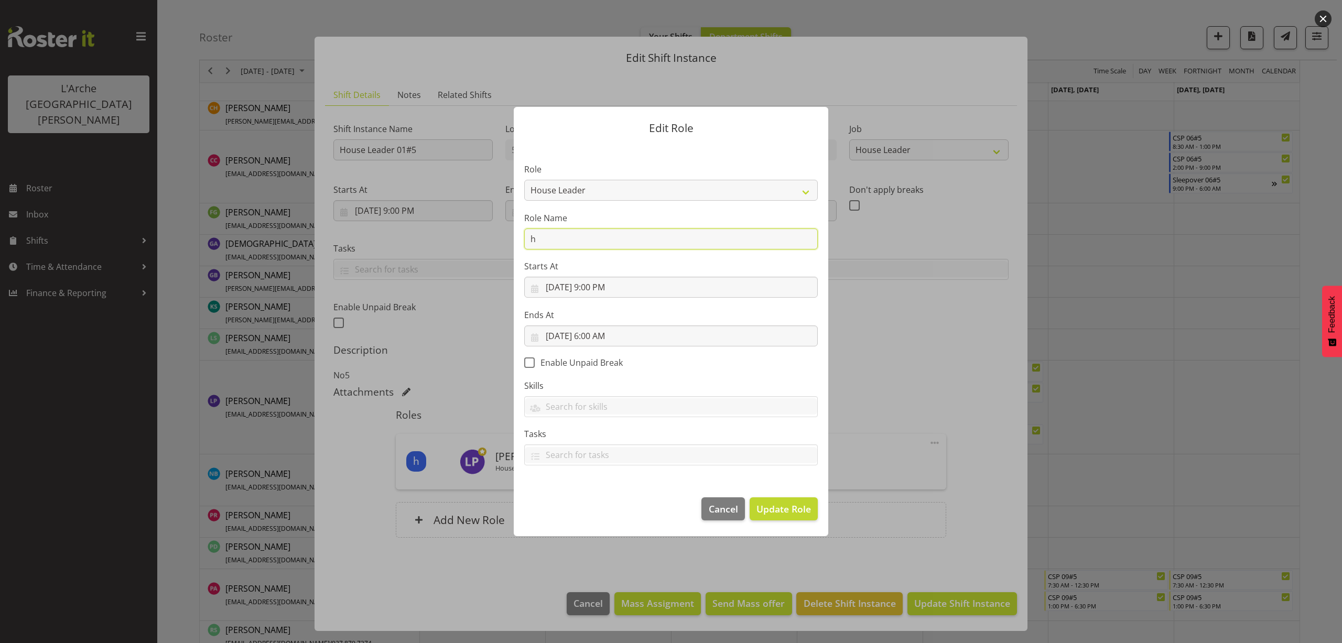
type input "House Leader"
click at [779, 506] on span "Update Role" at bounding box center [783, 509] width 55 height 14
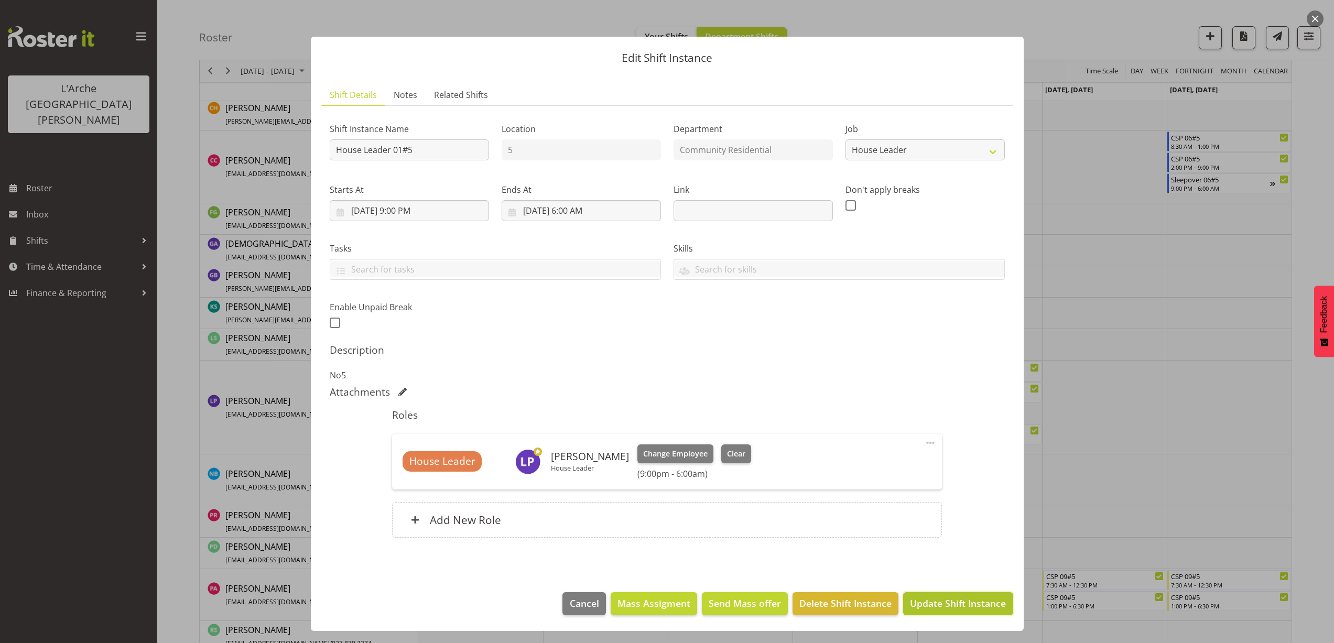
click at [975, 601] on span "Update Shift Instance" at bounding box center [958, 603] width 96 height 14
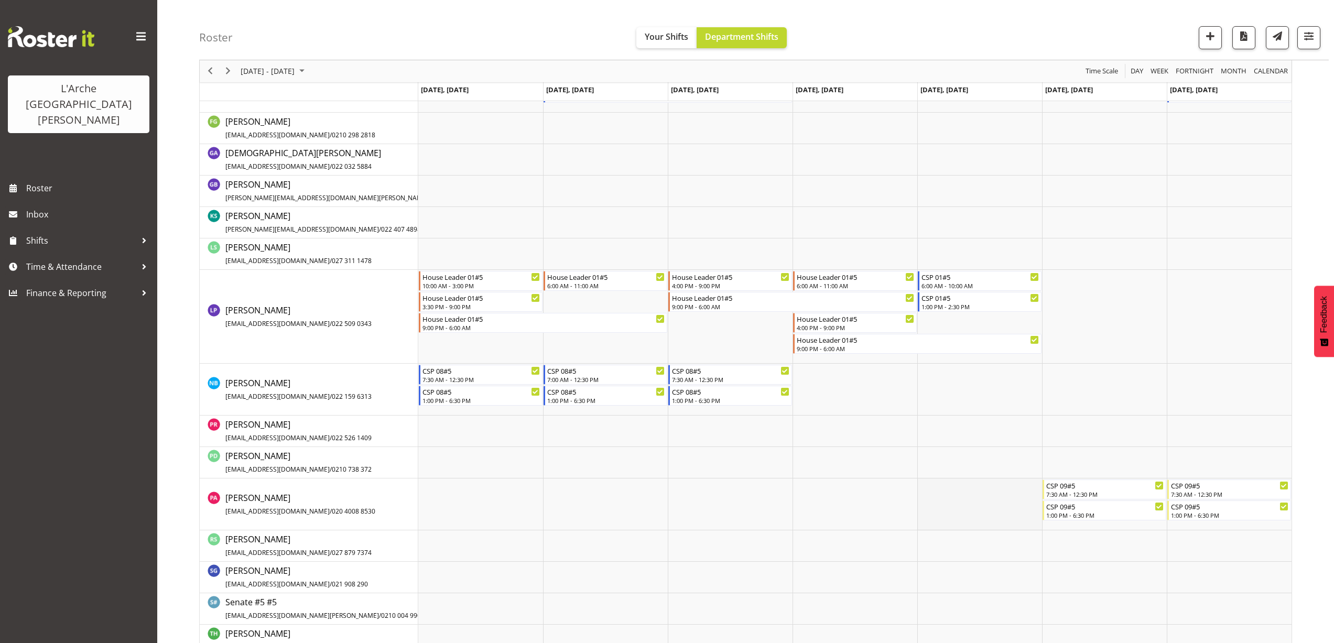
scroll to position [477, 0]
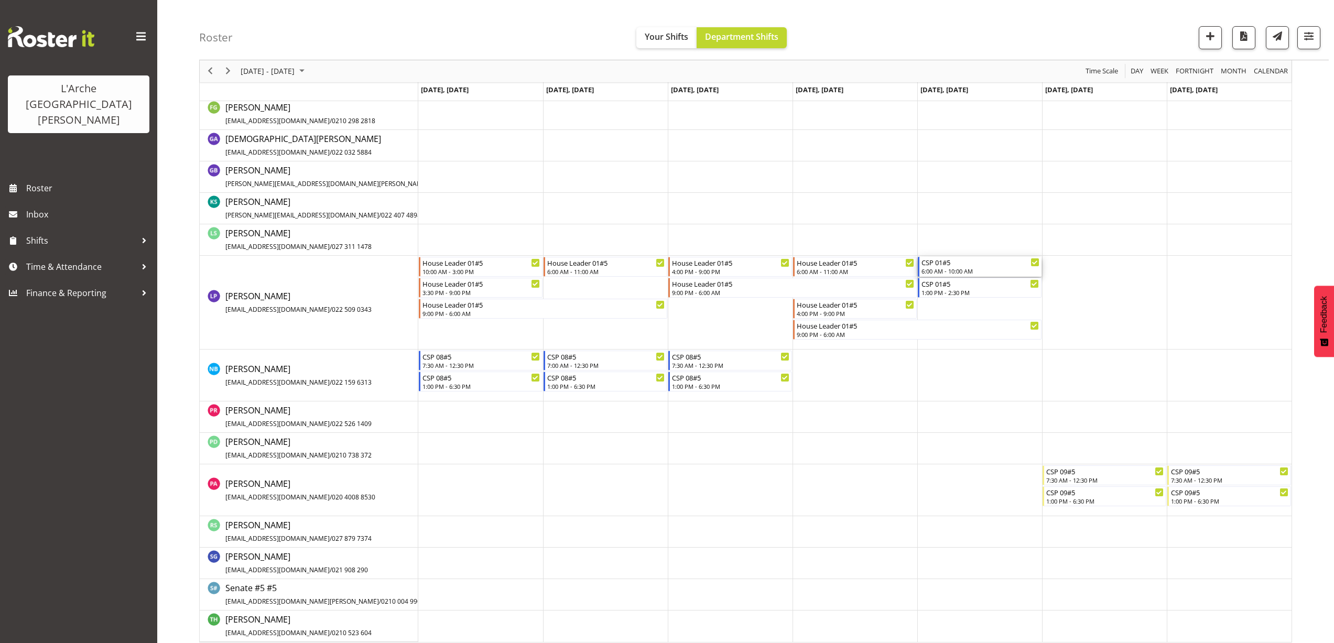
click at [990, 270] on div "6:00 AM - 10:00 AM" at bounding box center [980, 271] width 118 height 8
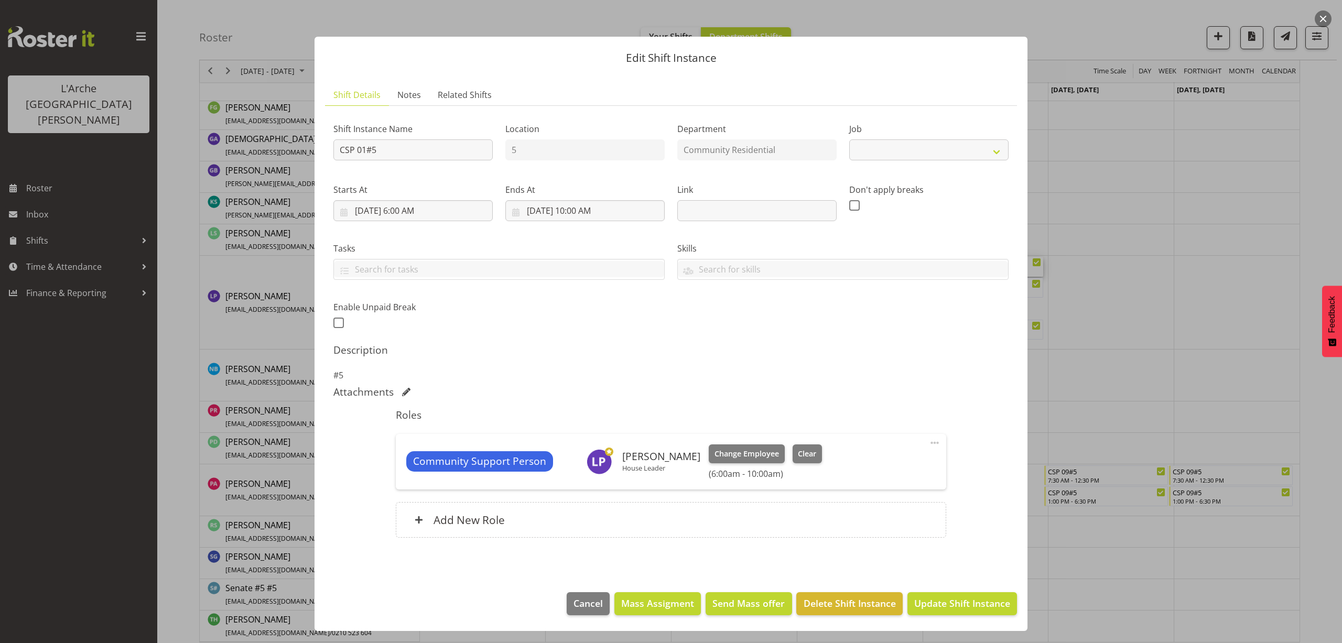
select select "2"
drag, startPoint x: 402, startPoint y: 150, endPoint x: 227, endPoint y: 168, distance: 176.0
click at [227, 168] on div "Edit Shift Instance Shift Details Notes Related Shifts Shift Instance Name CSP …" at bounding box center [671, 321] width 1342 height 643
type input "House Leader 01#5"
drag, startPoint x: 927, startPoint y: 148, endPoint x: 927, endPoint y: 156, distance: 8.4
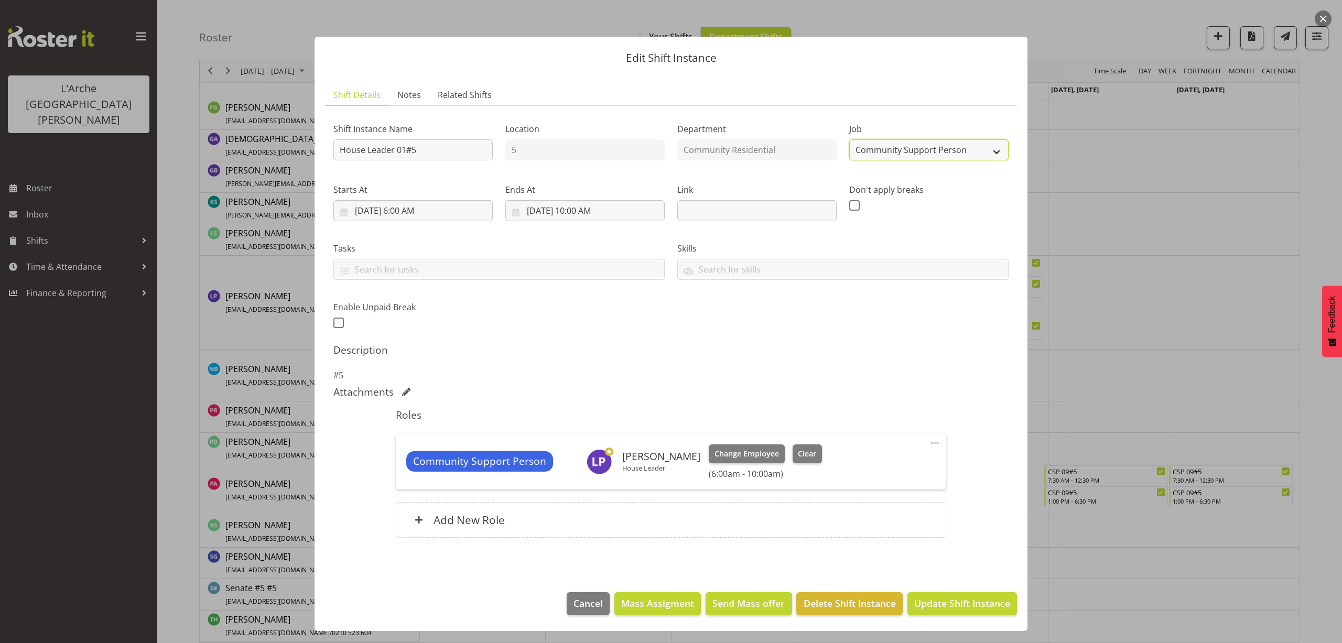
click at [928, 148] on select "Create new job Accounts Admin Art Coordinator Community Leader Community Suppor…" at bounding box center [928, 149] width 159 height 21
select select "1"
click at [849, 139] on select "Create new job Accounts Admin Art Coordinator Community Leader Community Suppor…" at bounding box center [928, 149] width 159 height 21
click at [612, 210] on input "8/22/2025, 10:00 AM" at bounding box center [584, 210] width 159 height 21
click at [588, 436] on select "00 01 02 03 04 05 06 07 08 09 10 11 12 13 14 15 16 17 18 19 20 21 22 23" at bounding box center [585, 433] width 24 height 21
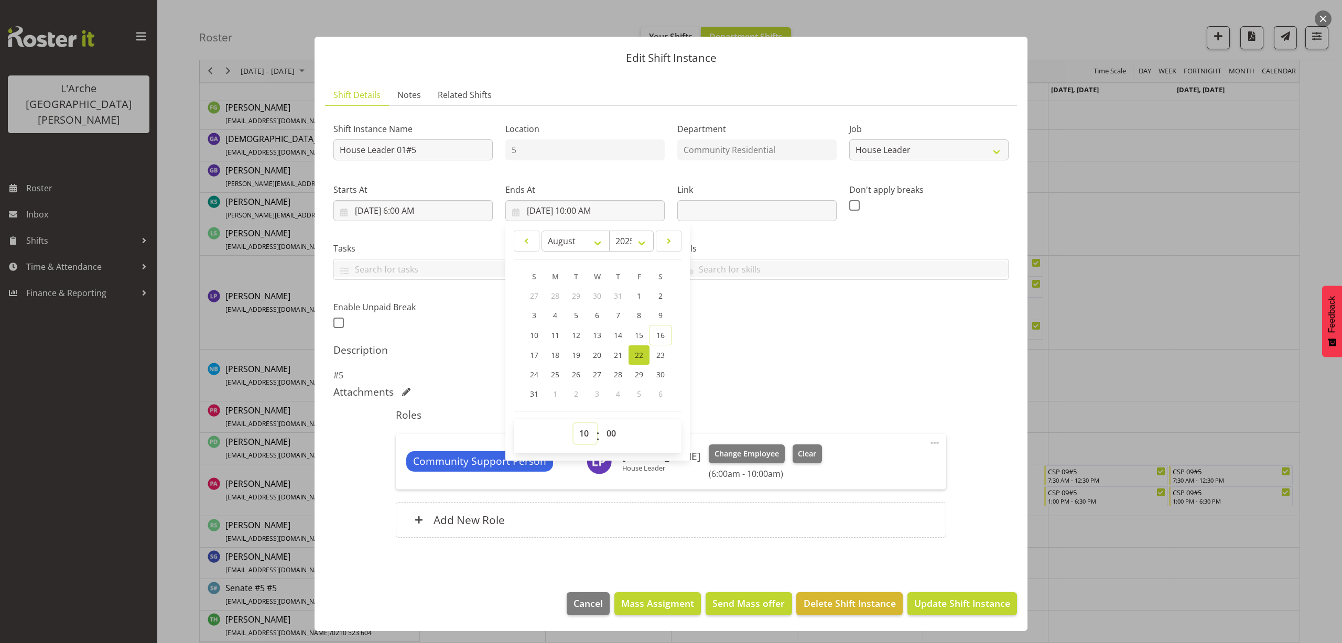
select select "13"
click at [573, 423] on select "00 01 02 03 04 05 06 07 08 09 10 11 12 13 14 15 16 17 18 19 20 21 22 23" at bounding box center [585, 433] width 24 height 21
type input "8/22/2025, 1:00 PM"
click at [936, 443] on span at bounding box center [934, 443] width 13 height 13
click at [899, 464] on link "Edit" at bounding box center [890, 465] width 101 height 19
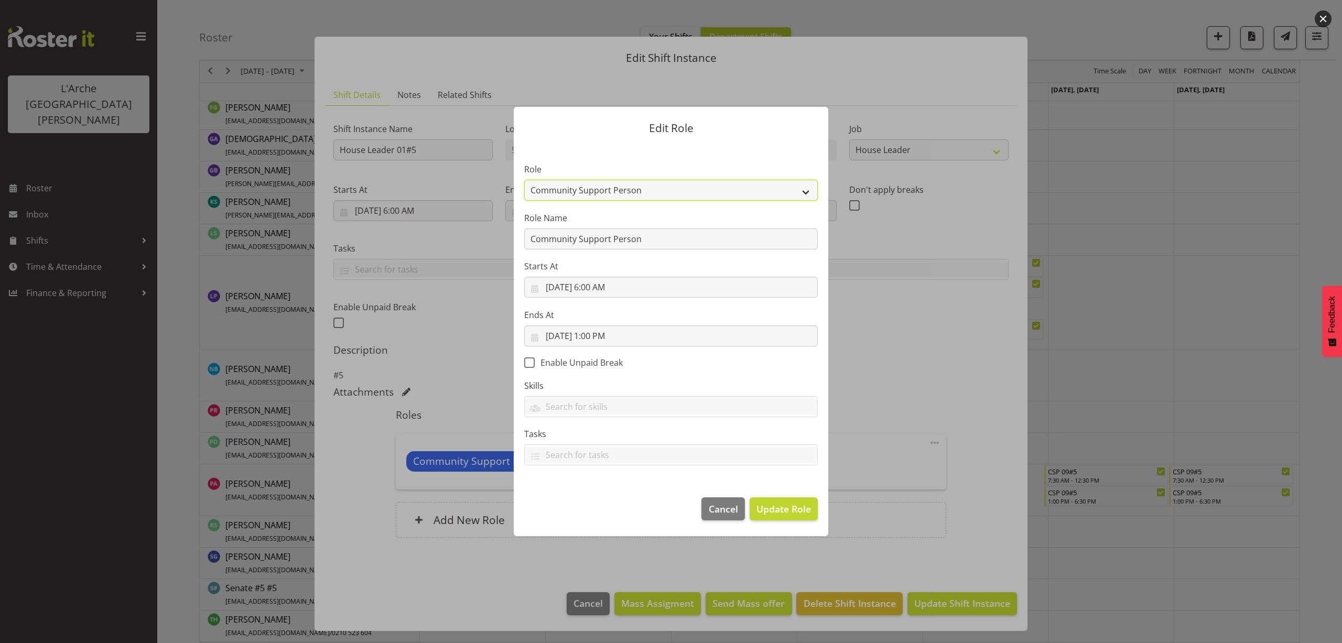
click at [571, 187] on select "Area Manager Art Coordination Community - SIL Community Leader Community Suppor…" at bounding box center [670, 190] width 293 height 21
select select "12"
click at [524, 180] on select "Area Manager Art Coordination Community - SIL Community Leader Community Suppor…" at bounding box center [670, 190] width 293 height 21
drag, startPoint x: 673, startPoint y: 244, endPoint x: 437, endPoint y: 268, distance: 238.1
click at [437, 268] on form "Edit Role Role Area Manager Art Coordination Community - SIL Community Leader C…" at bounding box center [670, 322] width 503 height 482
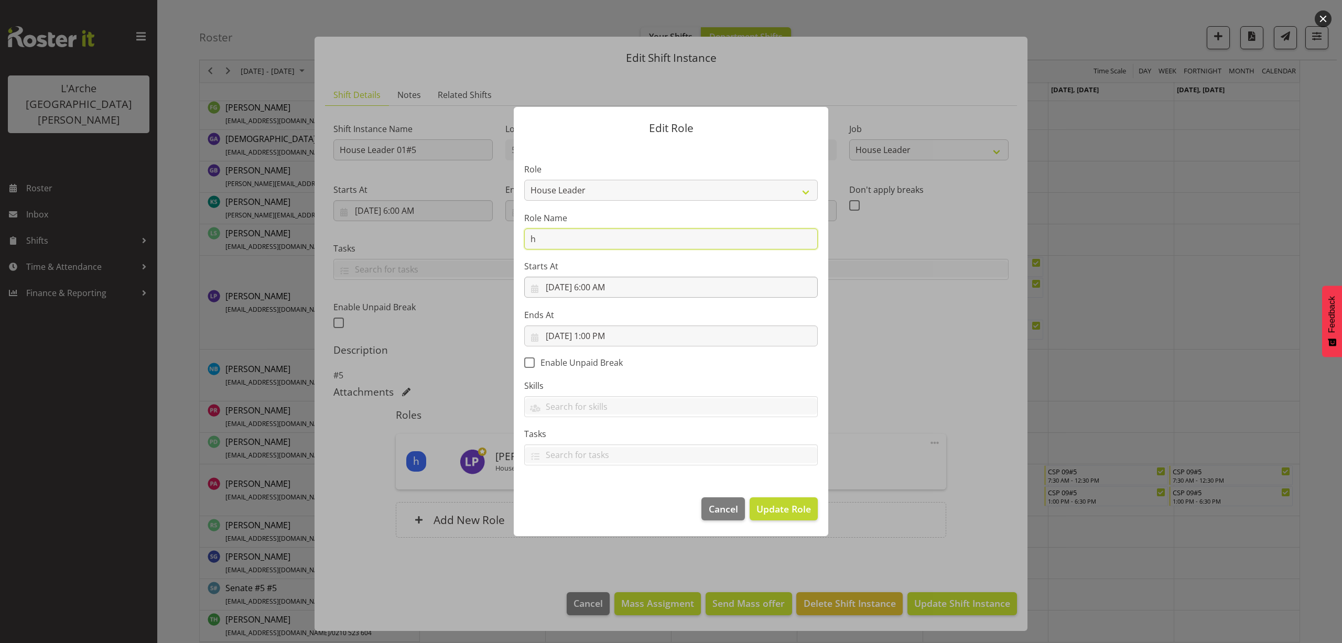
type input "House Leader"
click at [799, 516] on span "Update Role" at bounding box center [783, 509] width 55 height 14
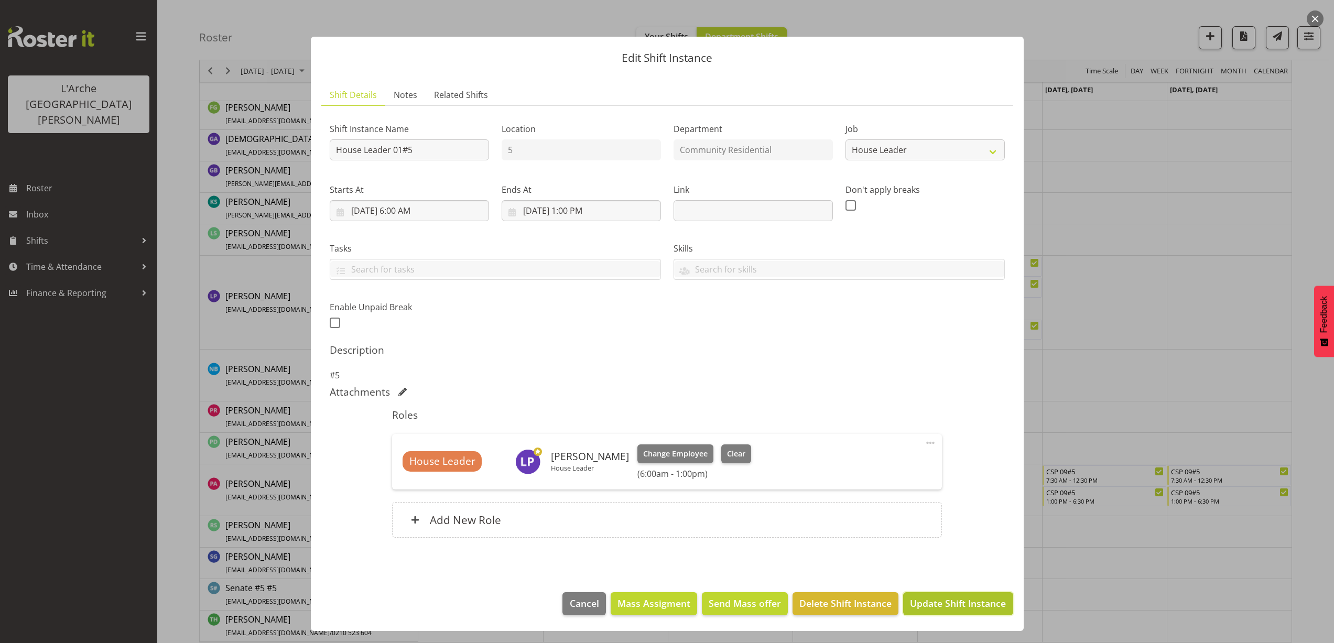
click at [949, 605] on span "Update Shift Instance" at bounding box center [958, 603] width 96 height 14
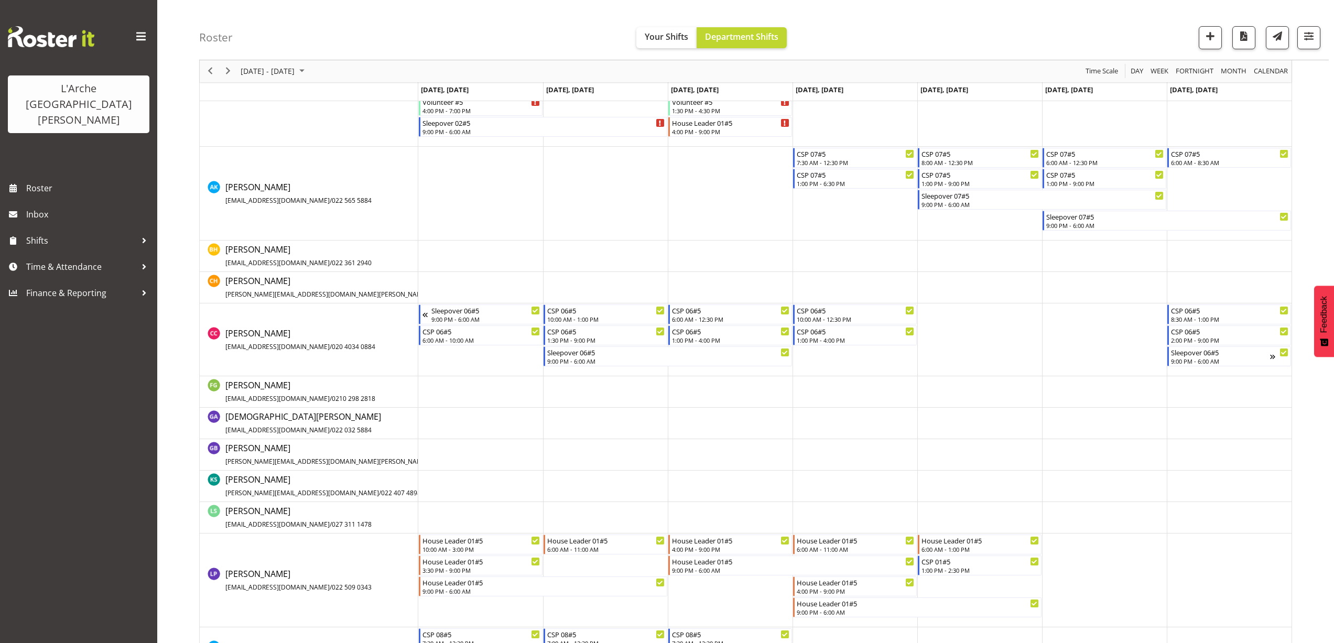
scroll to position [372, 0]
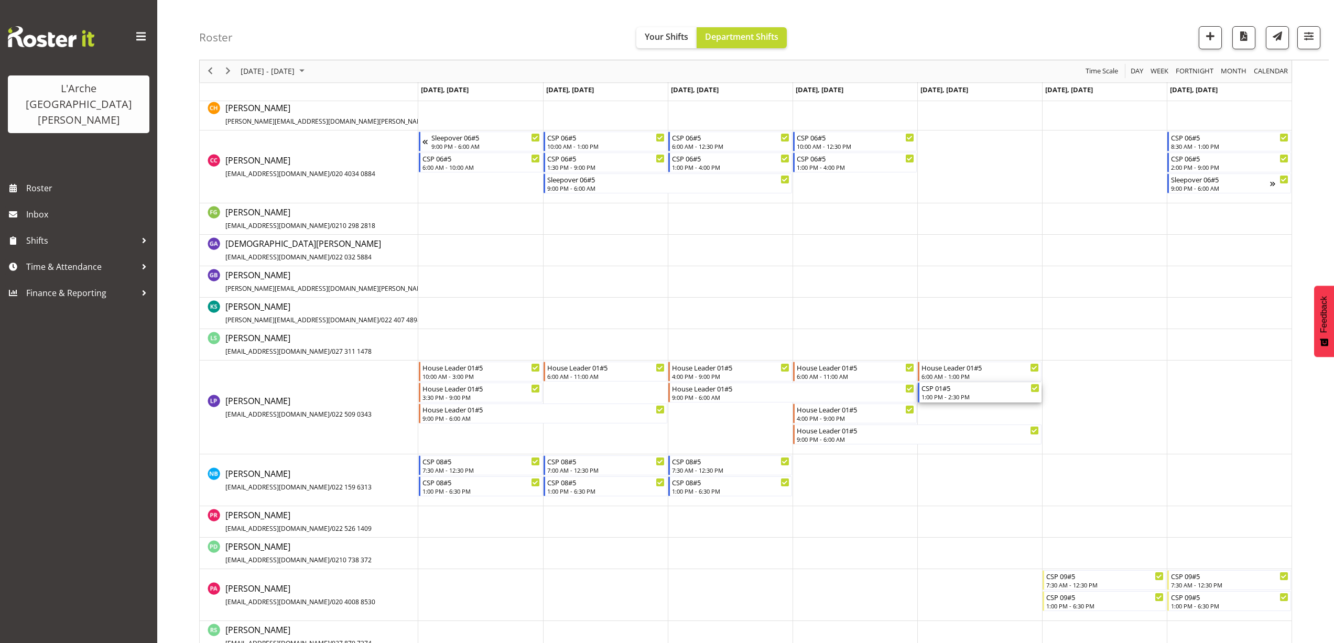
click at [934, 397] on div "1:00 PM - 2:30 PM" at bounding box center [980, 397] width 118 height 8
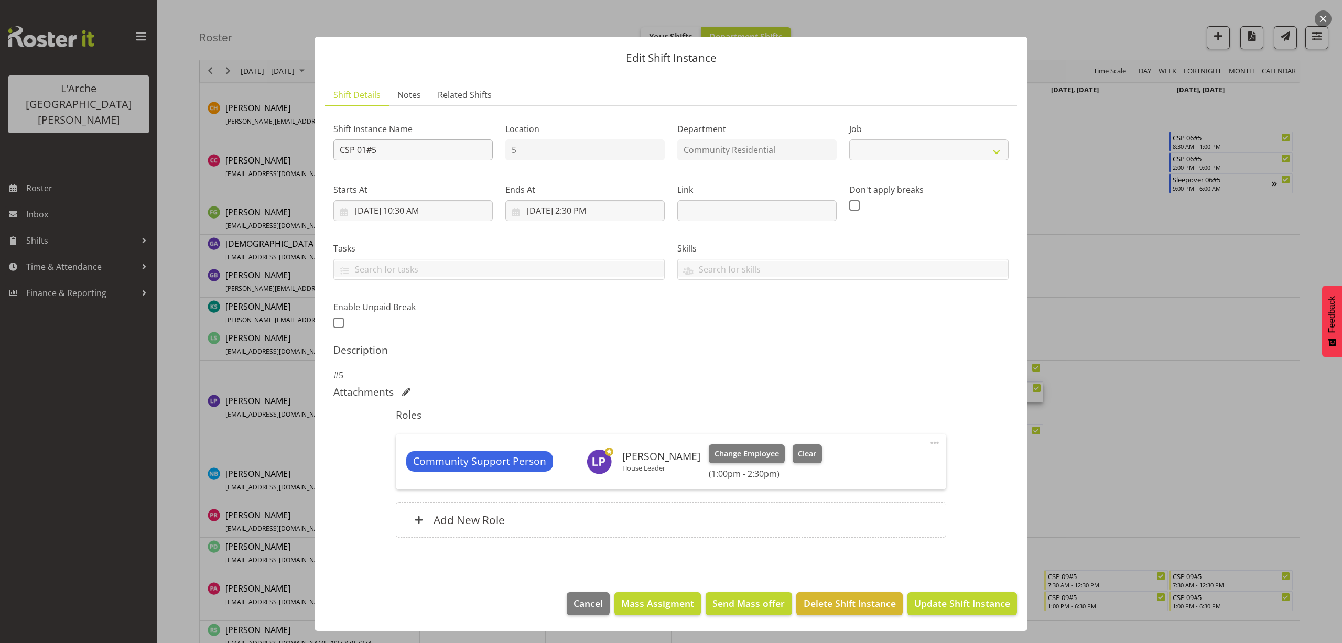
select select "2"
drag, startPoint x: 382, startPoint y: 150, endPoint x: 279, endPoint y: 167, distance: 104.1
click at [279, 167] on div "Edit Shift Instance Shift Details Notes Related Shifts Shift Instance Name CSP …" at bounding box center [671, 321] width 1342 height 643
type input "House Leader 01#5"
click at [872, 149] on select "Create new job Accounts Admin Art Coordinator Community Leader Community Suppor…" at bounding box center [928, 149] width 159 height 21
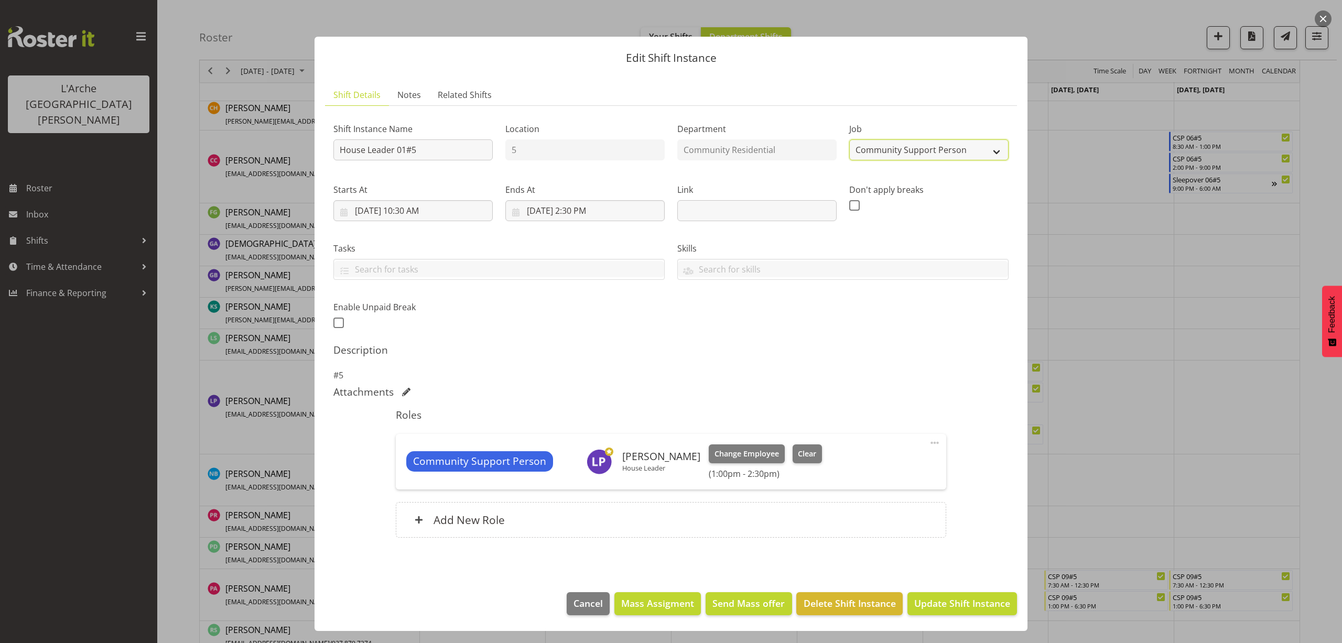
select select "1"
click at [849, 139] on select "Create new job Accounts Admin Art Coordinator Community Leader Community Suppor…" at bounding box center [928, 149] width 159 height 21
click at [418, 212] on input "8/22/2025, 10:30 AM" at bounding box center [412, 210] width 159 height 21
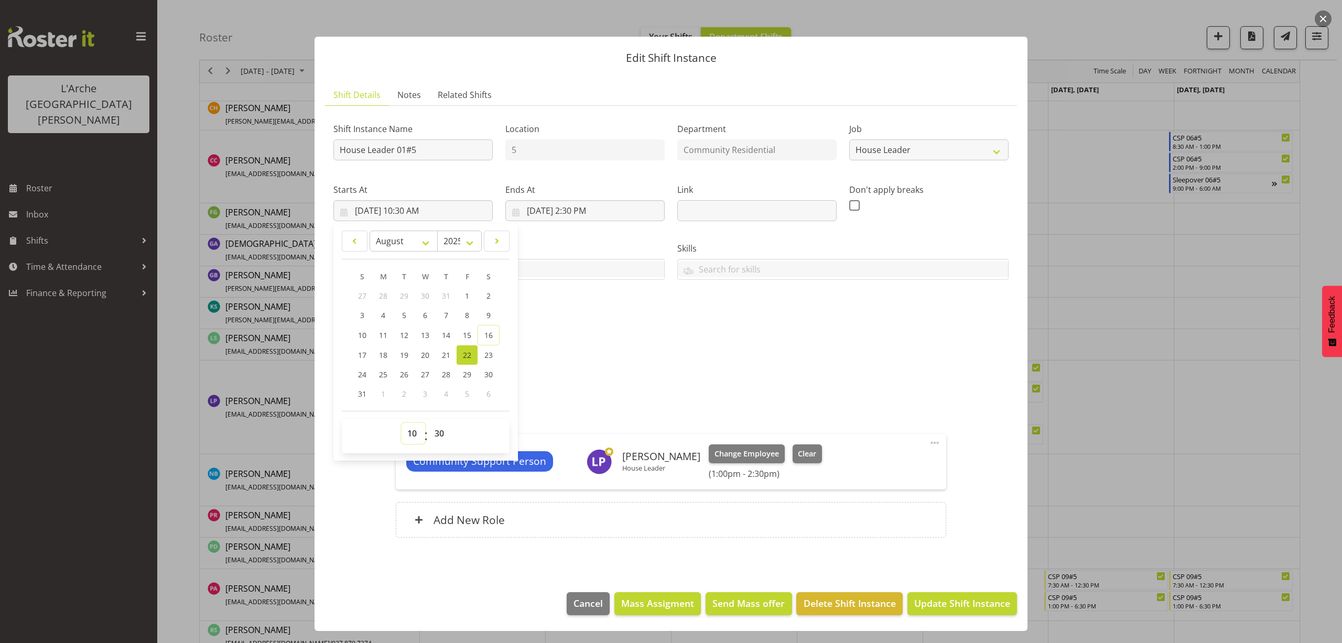
click at [410, 433] on select "00 01 02 03 04 05 06 07 08 09 10 11 12 13 14 15 16 17 18 19 20 21 22 23" at bounding box center [413, 433] width 24 height 21
select select "13"
click at [401, 423] on select "00 01 02 03 04 05 06 07 08 09 10 11 12 13 14 15 16 17 18 19 20 21 22 23" at bounding box center [413, 433] width 24 height 21
type input "8/22/2025, 1:30 PM"
click at [590, 214] on input "8/22/2025, 2:30 PM" at bounding box center [584, 210] width 159 height 21
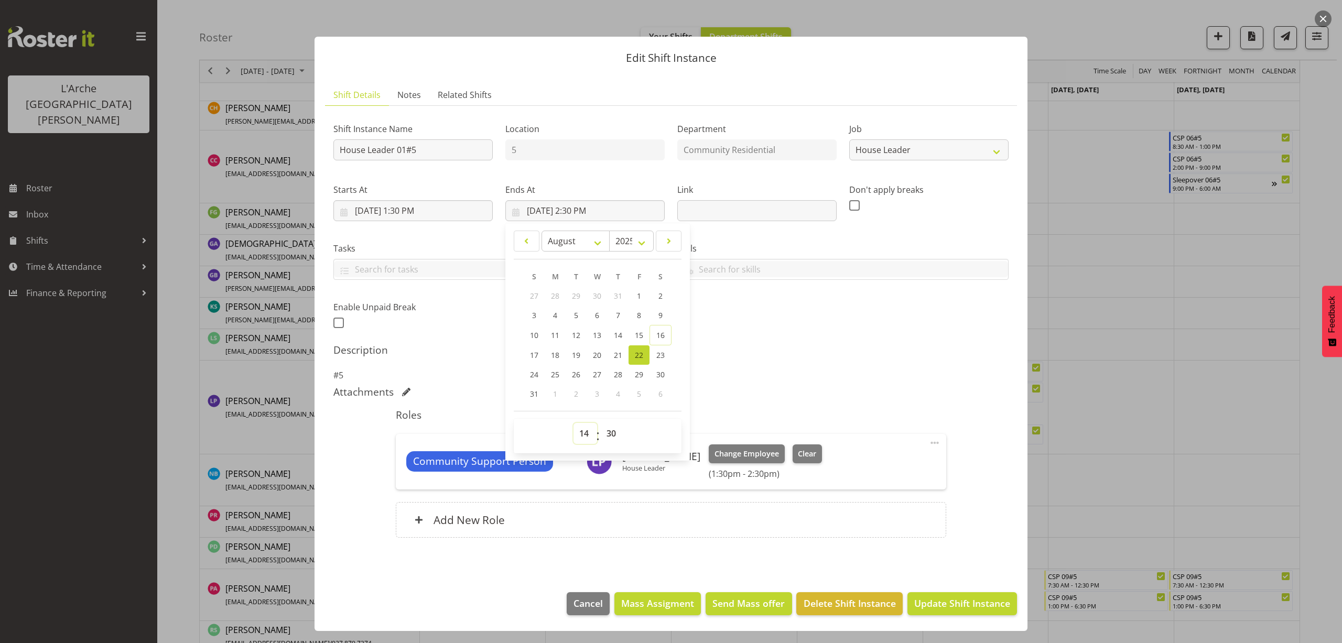
click at [584, 437] on select "00 01 02 03 04 05 06 07 08 09 10 11 12 13 14 15 16 17 18 19 20 21 22 23" at bounding box center [585, 433] width 24 height 21
select select "16"
click at [573, 423] on select "00 01 02 03 04 05 06 07 08 09 10 11 12 13 14 15 16 17 18 19 20 21 22 23" at bounding box center [585, 433] width 24 height 21
type input "8/22/2025, 4:30 PM"
click at [610, 431] on select "00 01 02 03 04 05 06 07 08 09 10 11 12 13 14 15 16 17 18 19 20 21 22 23 24 25 2…" at bounding box center [613, 433] width 24 height 21
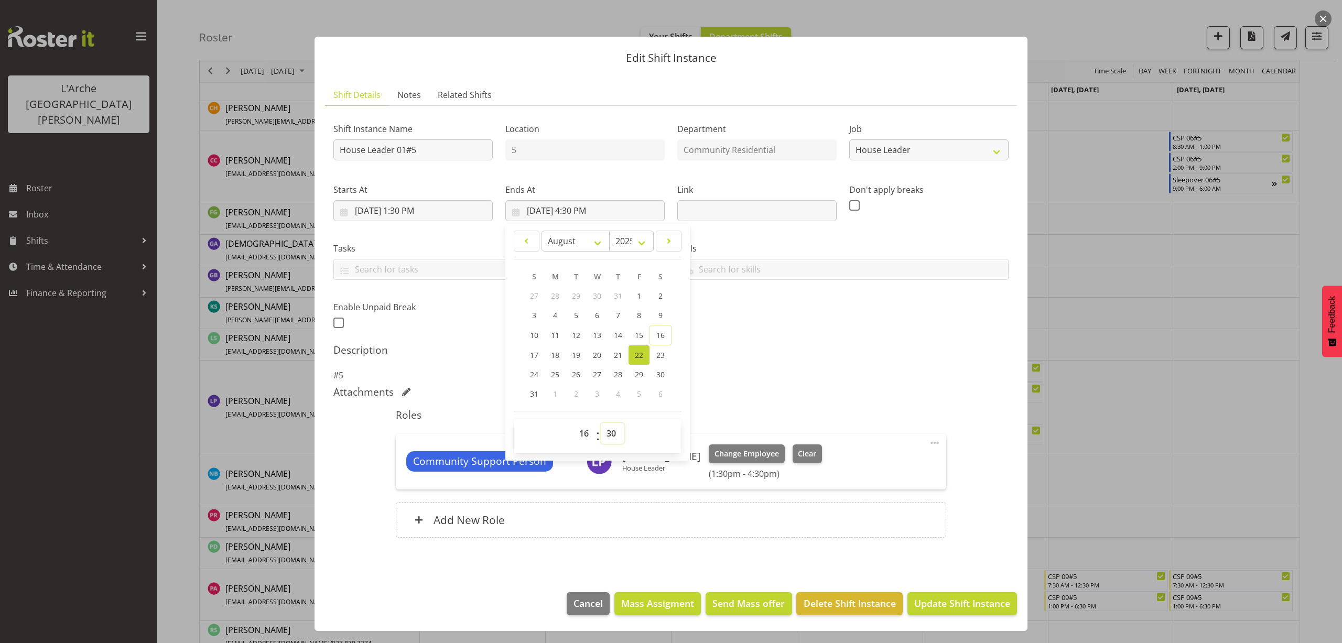
select select "0"
click at [601, 423] on select "00 01 02 03 04 05 06 07 08 09 10 11 12 13 14 15 16 17 18 19 20 21 22 23 24 25 2…" at bounding box center [613, 433] width 24 height 21
type input "8/22/2025, 4:00 PM"
click at [935, 441] on span at bounding box center [934, 443] width 13 height 13
click at [880, 465] on link "Edit" at bounding box center [890, 465] width 101 height 19
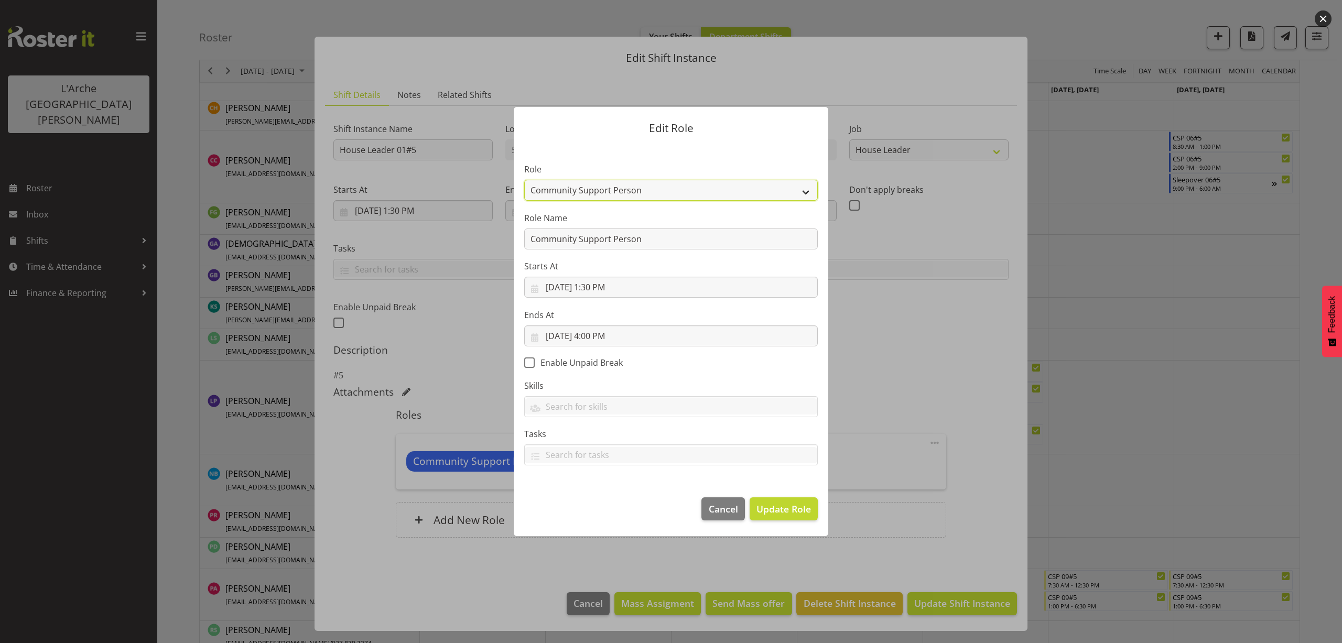
click at [570, 190] on select "Area Manager Art Coordination Community - SIL Community Leader Community Suppor…" at bounding box center [670, 190] width 293 height 21
select select "12"
click at [524, 180] on select "Area Manager Art Coordination Community - SIL Community Leader Community Suppor…" at bounding box center [670, 190] width 293 height 21
drag, startPoint x: 651, startPoint y: 241, endPoint x: 436, endPoint y: 250, distance: 215.6
click at [437, 250] on form "Edit Role Role Area Manager Art Coordination Community - SIL Community Leader C…" at bounding box center [670, 322] width 503 height 482
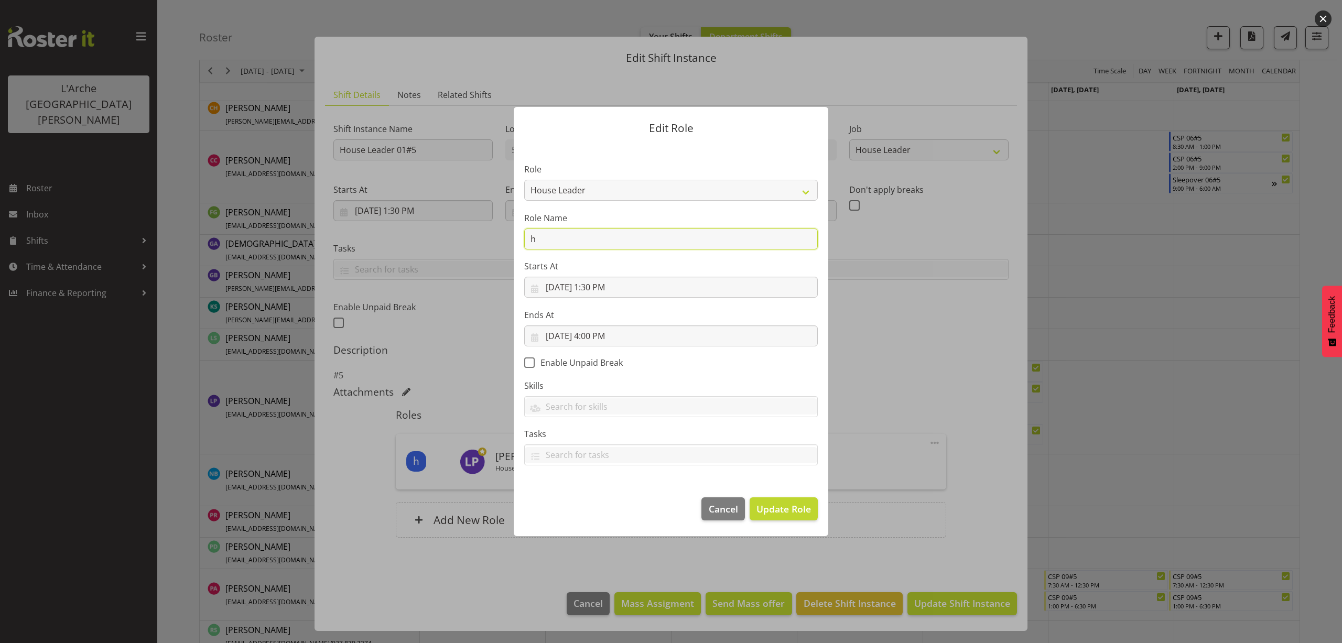
type input "House Leader"
click at [766, 502] on span "Update Role" at bounding box center [783, 509] width 55 height 14
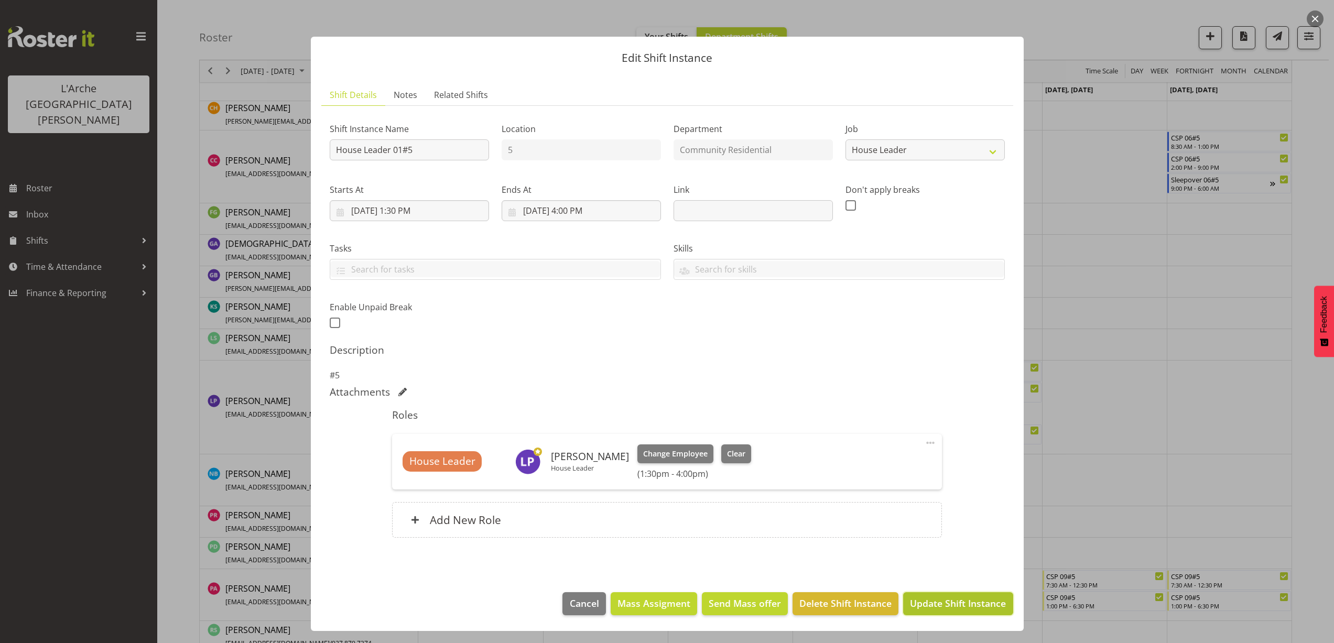
click at [935, 607] on span "Update Shift Instance" at bounding box center [958, 603] width 96 height 14
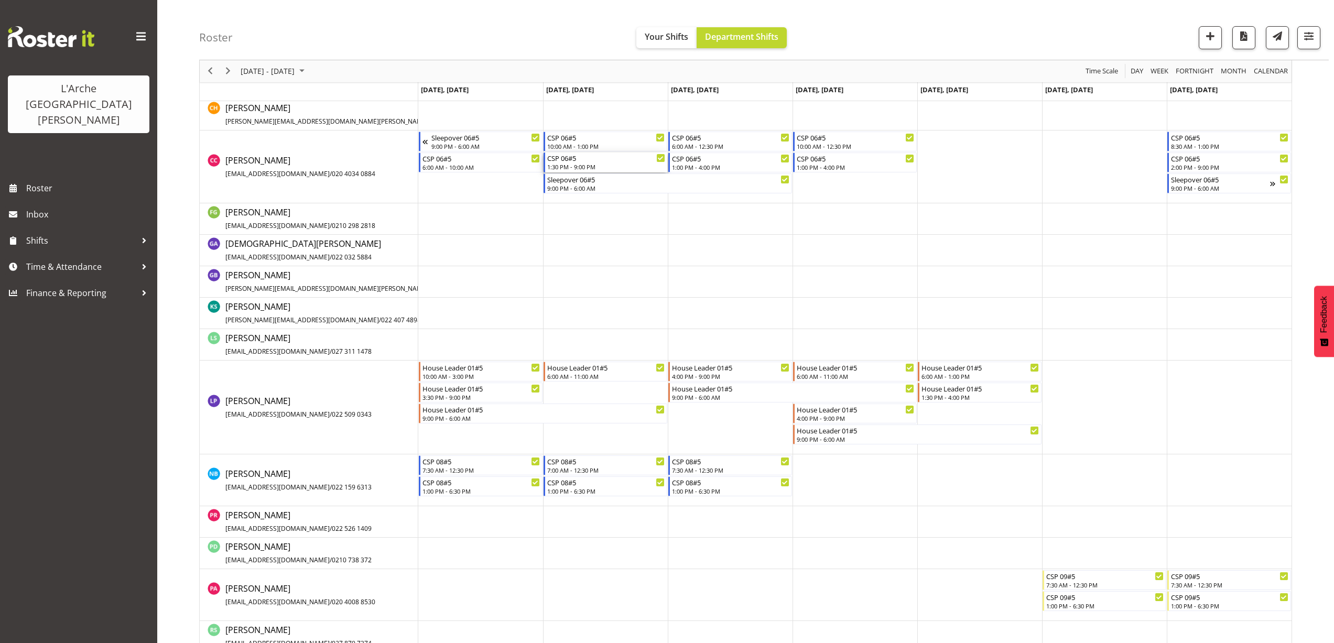
click at [570, 168] on div "1:30 PM - 9:00 PM" at bounding box center [606, 166] width 118 height 8
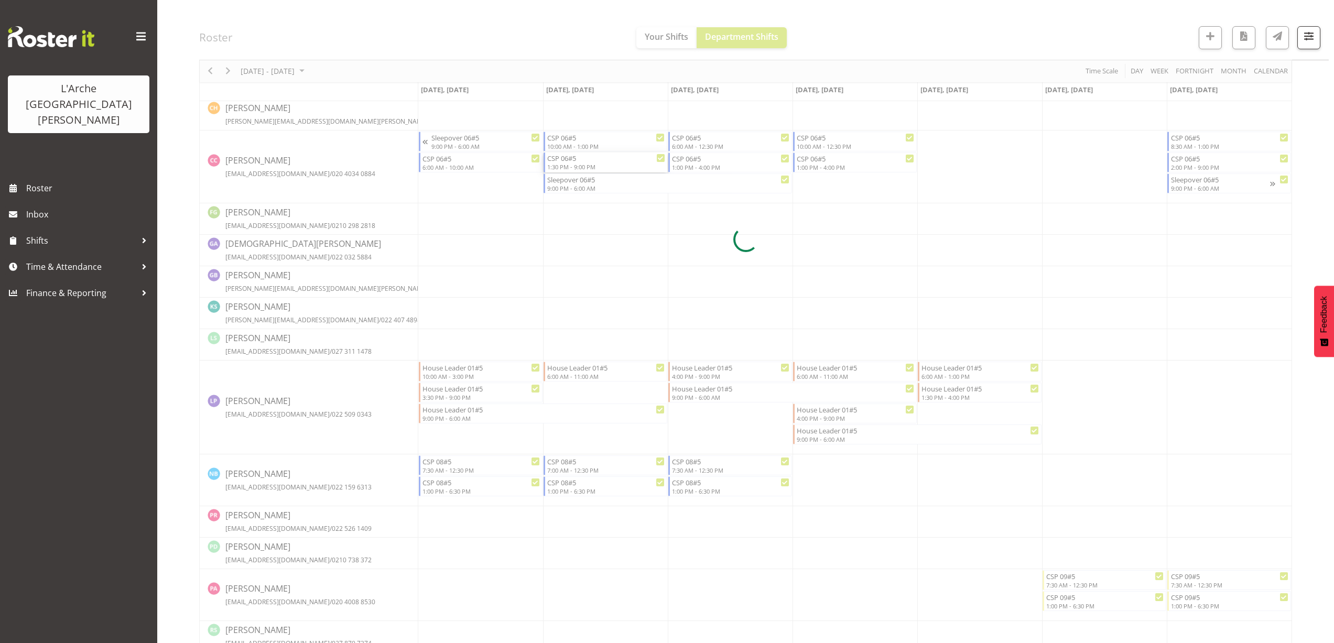
select select
select select "7"
select select "2025"
select select "13"
select select "30"
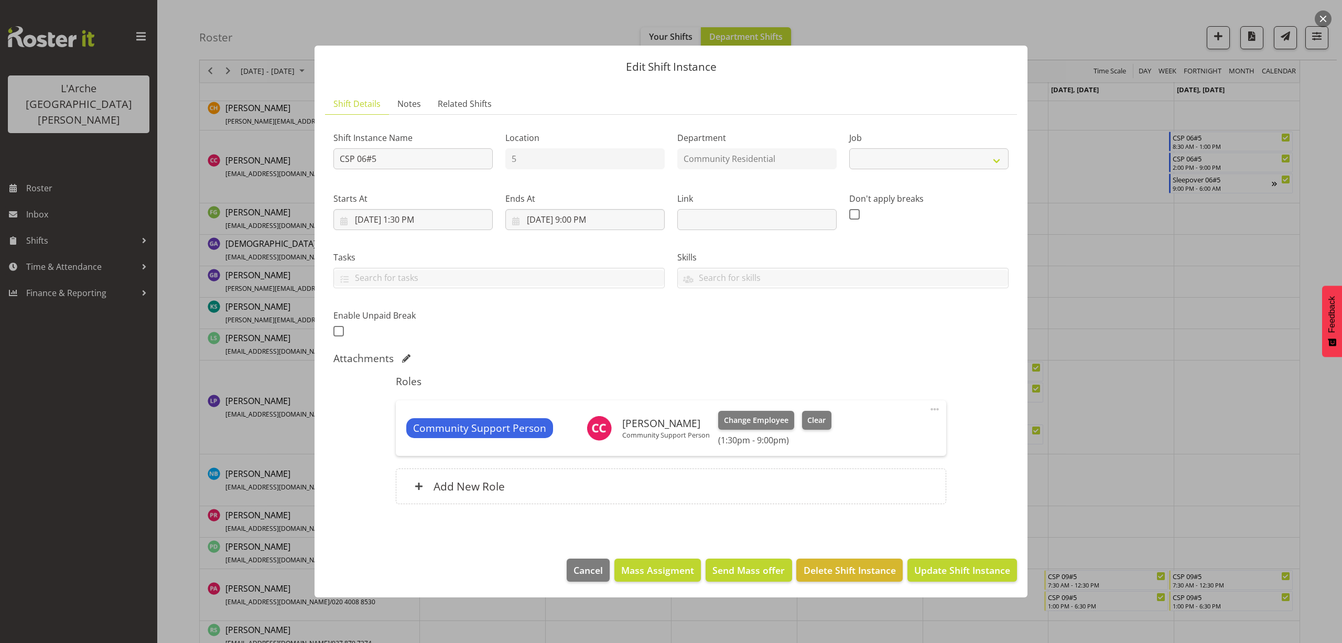
select select "2"
click at [411, 222] on input "8/19/2025, 1:30 PM" at bounding box center [412, 219] width 159 height 21
click at [409, 443] on select "00 01 02 03 04 05 06 07 08 09 10 11 12 13 14 15 16 17 18 19 20 21 22 23" at bounding box center [413, 442] width 24 height 21
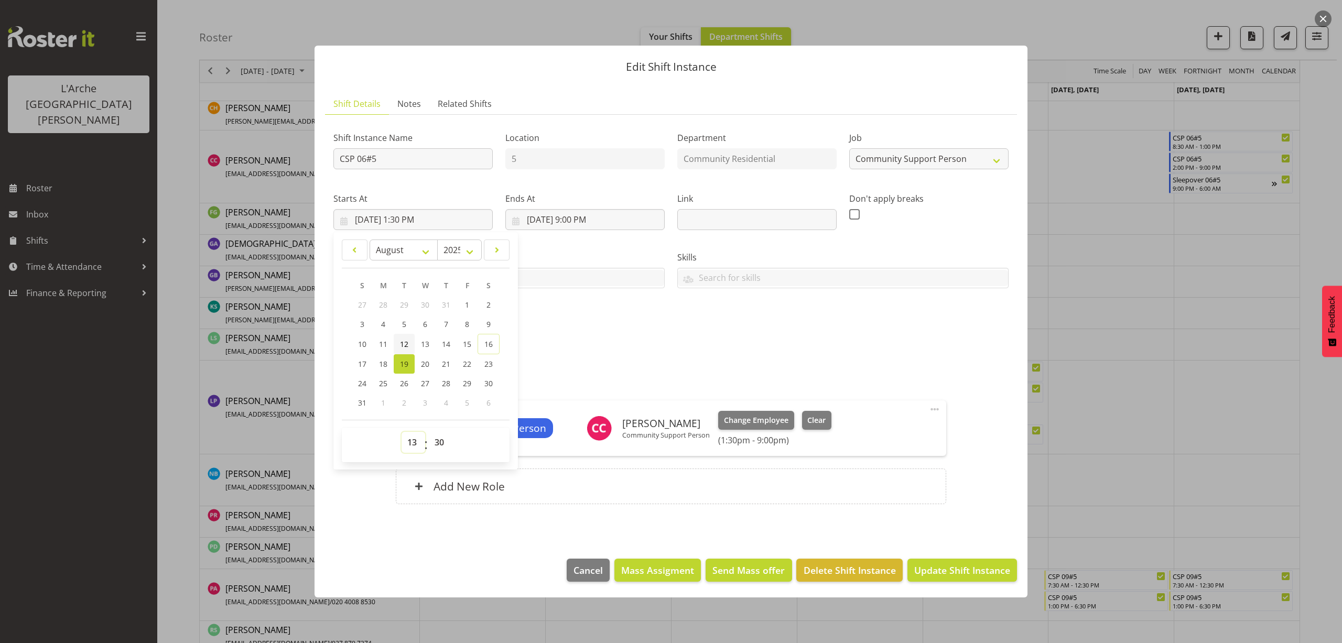
select select "14"
click at [401, 432] on select "00 01 02 03 04 05 06 07 08 09 10 11 12 13 14 15 16 17 18 19 20 21 22 23" at bounding box center [413, 442] width 24 height 21
type input "8/19/2025, 2:30 PM"
click at [443, 441] on select "00 01 02 03 04 05 06 07 08 09 10 11 12 13 14 15 16 17 18 19 20 21 22 23 24 25 2…" at bounding box center [441, 442] width 24 height 21
select select "0"
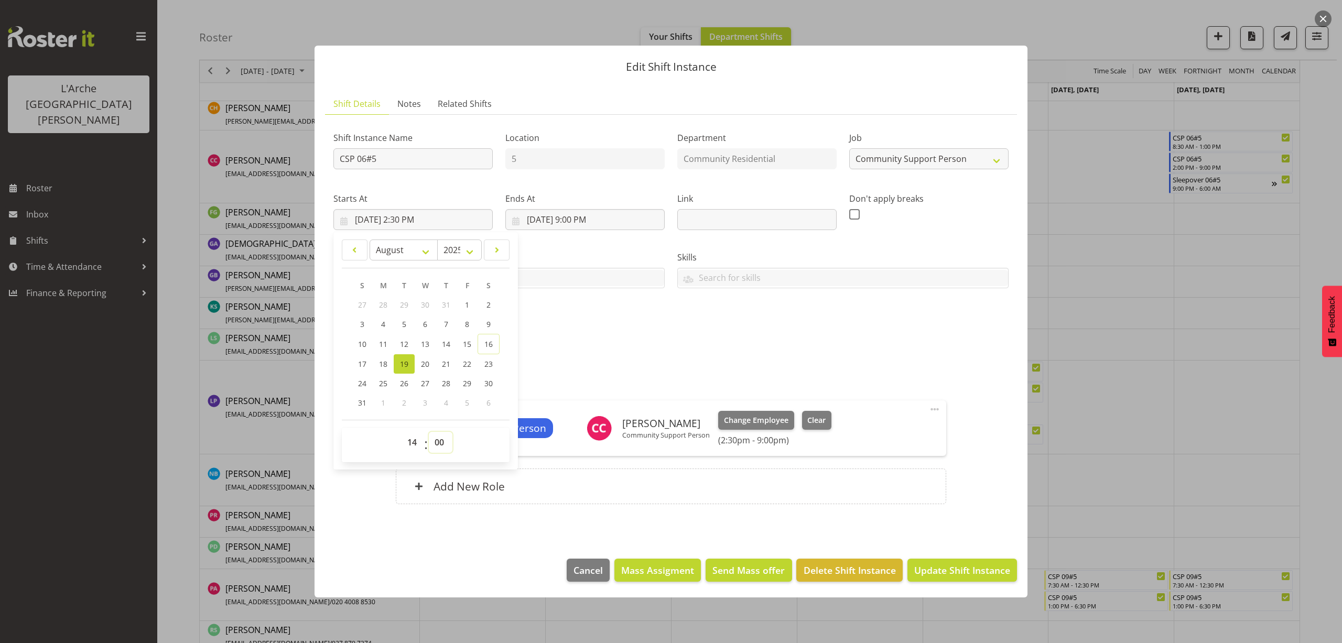
click at [429, 432] on select "00 01 02 03 04 05 06 07 08 09 10 11 12 13 14 15 16 17 18 19 20 21 22 23 24 25 2…" at bounding box center [441, 442] width 24 height 21
type input "8/19/2025, 2:00 PM"
click at [948, 566] on span "Update Shift Instance" at bounding box center [962, 570] width 96 height 14
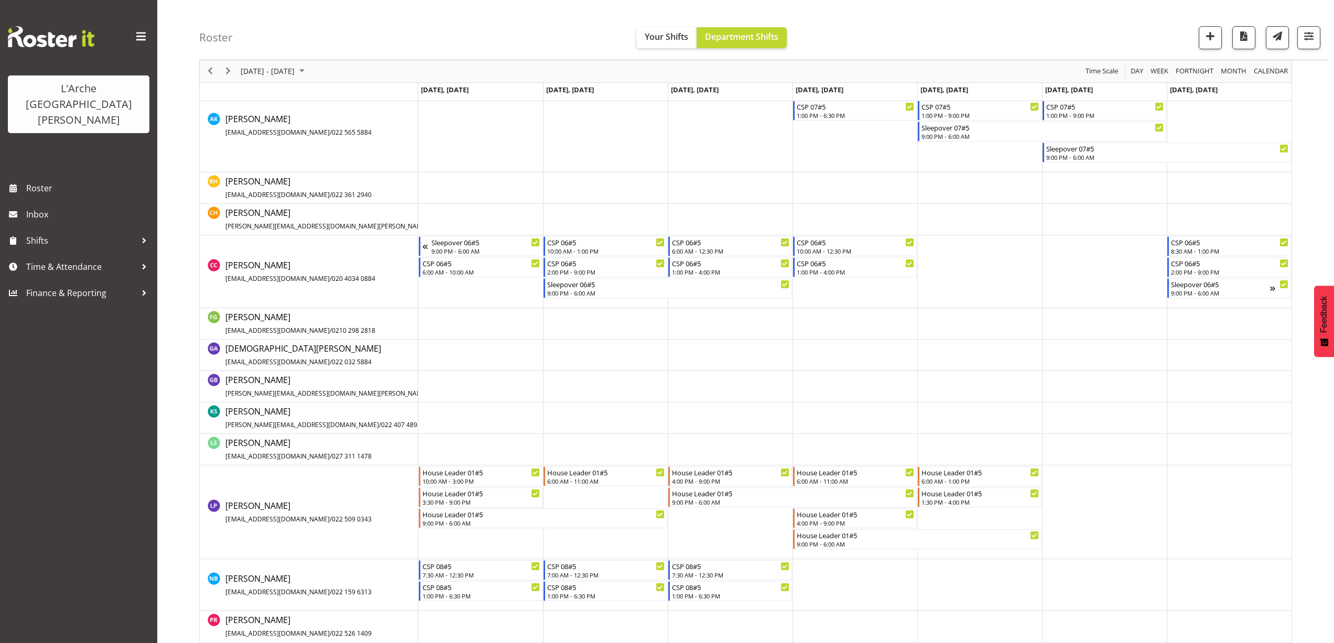
scroll to position [320, 0]
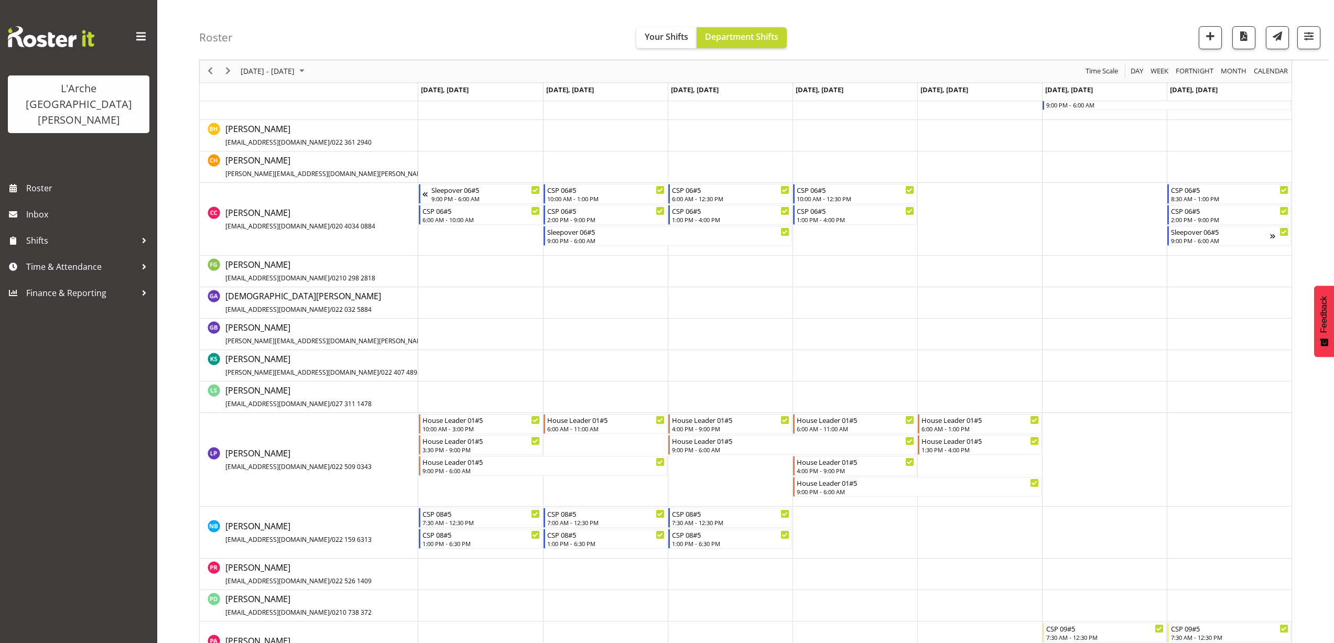
click at [686, 473] on td "Timeline Week of August 18, 2025" at bounding box center [730, 460] width 125 height 94
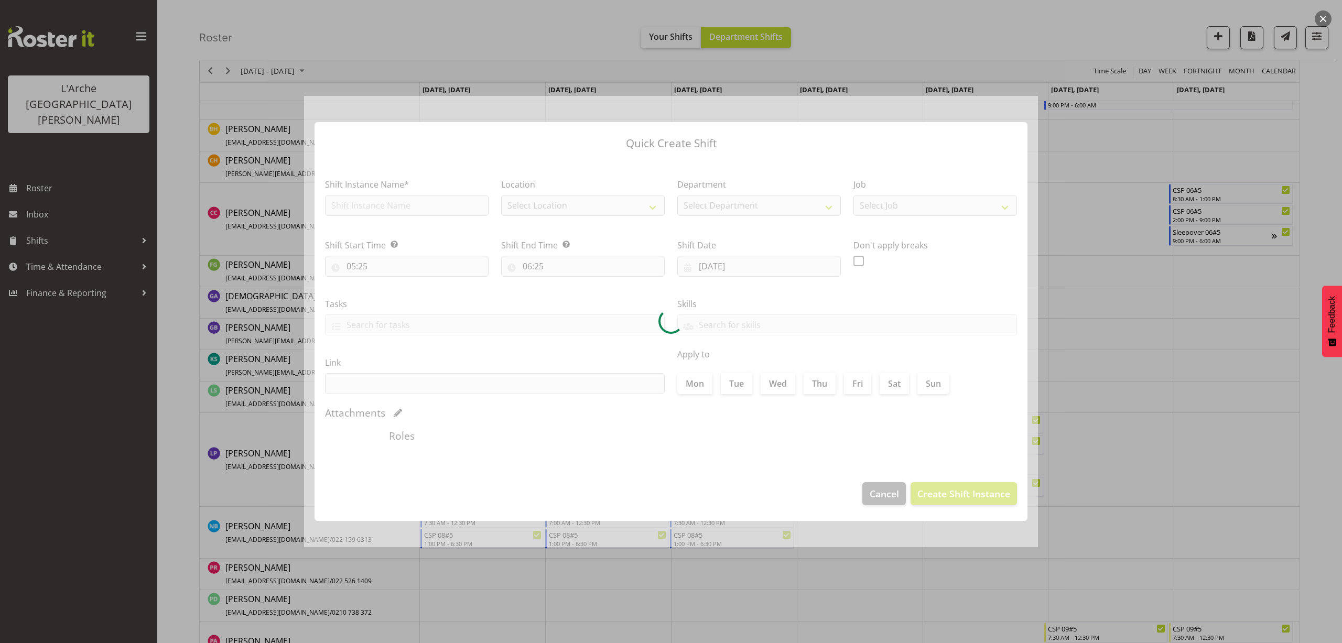
type input "[DATE]"
checkbox input "true"
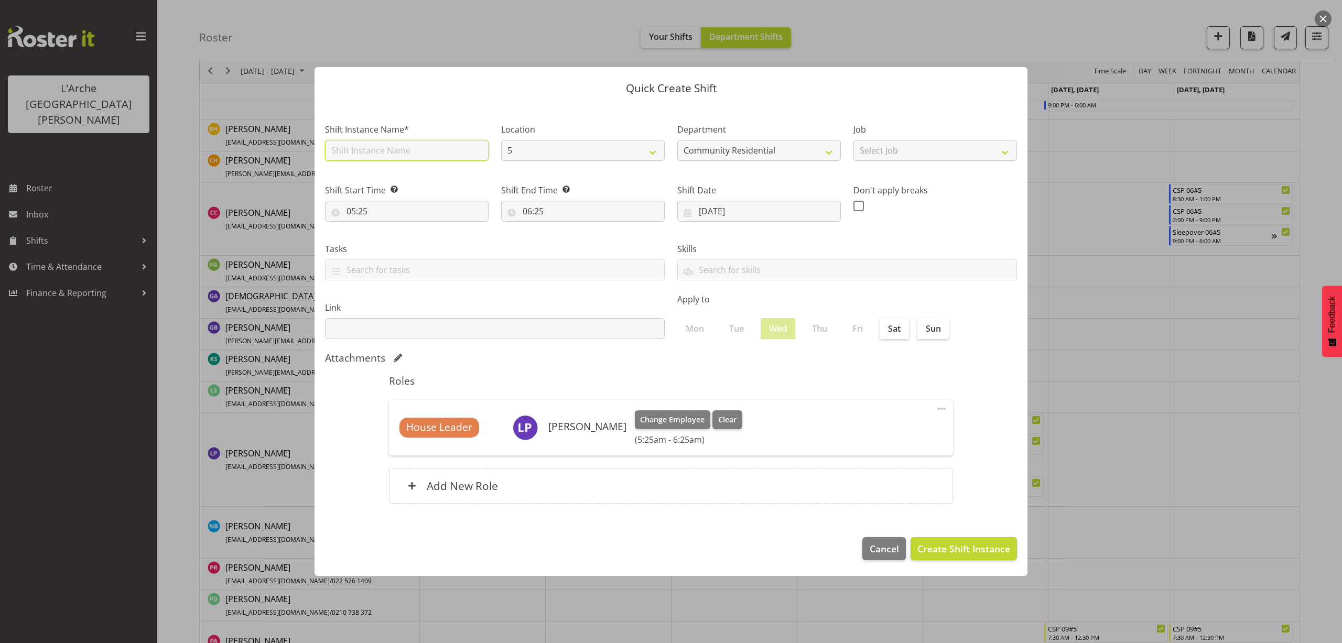
click at [381, 155] on input "text" at bounding box center [407, 150] width 164 height 21
type input "House Leader 01#5"
click at [866, 155] on select "Select Job Accounts Admin Art Coordinator Community Leader Community Support Pe…" at bounding box center [935, 150] width 164 height 21
select select "1"
click at [853, 140] on select "Select Job Accounts Admin Art Coordinator Community Leader Community Support Pe…" at bounding box center [935, 150] width 164 height 21
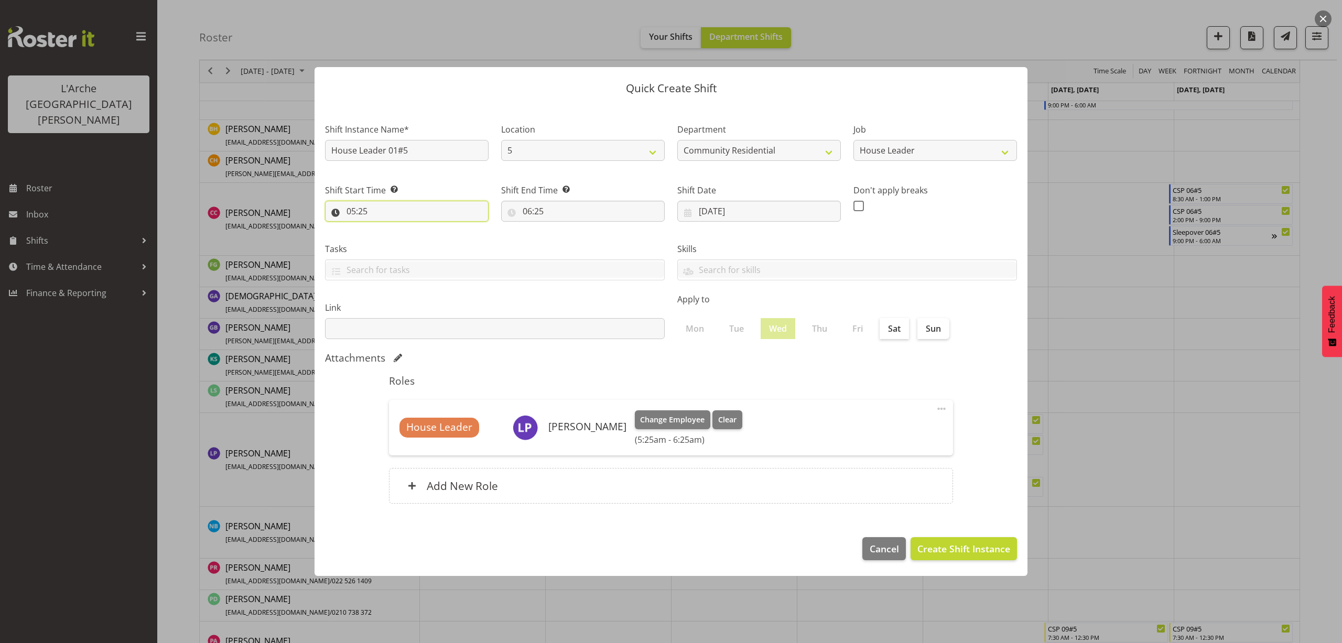
click at [358, 217] on input "05:25" at bounding box center [407, 211] width 164 height 21
click at [396, 237] on select "00 01 02 03 04 05 06 07 08 09 10 11 12 13 14 15 16 17 18 19 20 21 22 23" at bounding box center [397, 238] width 24 height 21
select select "21"
click at [385, 228] on select "00 01 02 03 04 05 06 07 08 09 10 11 12 13 14 15 16 17 18 19 20 21 22 23" at bounding box center [397, 238] width 24 height 21
type input "21:25"
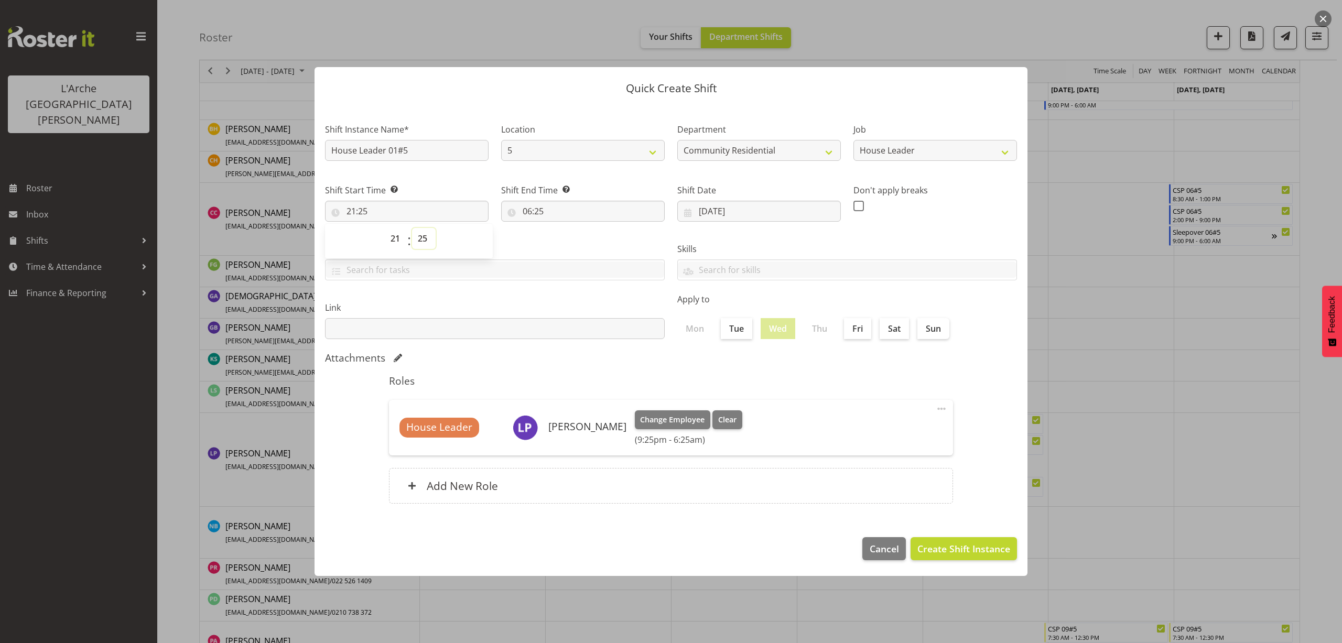
click at [423, 241] on select "00 01 02 03 04 05 06 07 08 09 10 11 12 13 14 15 16 17 18 19 20 21 22 23 24 25 2…" at bounding box center [424, 238] width 24 height 21
select select "0"
click at [412, 228] on select "00 01 02 03 04 05 06 07 08 09 10 11 12 13 14 15 16 17 18 19 20 21 22 23 24 25 2…" at bounding box center [424, 238] width 24 height 21
type input "21:00"
click at [535, 215] on input "06:25" at bounding box center [583, 211] width 164 height 21
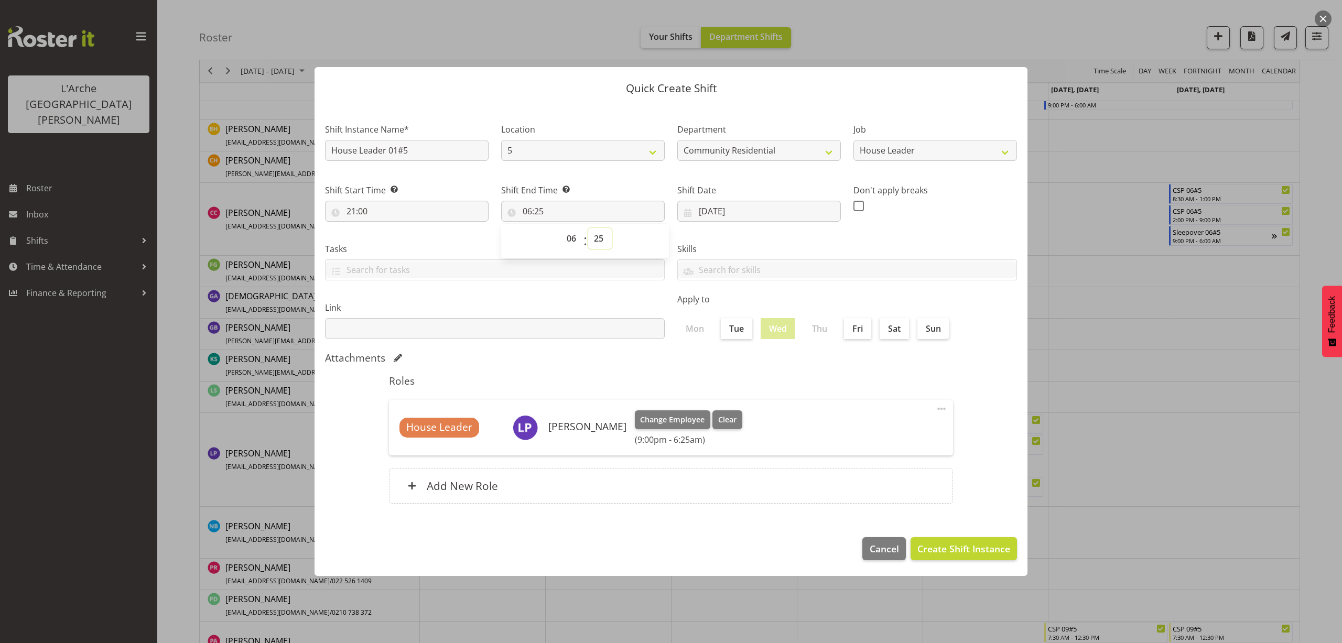
click at [605, 237] on select "00 01 02 03 04 05 06 07 08 09 10 11 12 13 14 15 16 17 18 19 20 21 22 23 24 25 2…" at bounding box center [600, 238] width 24 height 21
select select "0"
click at [588, 228] on select "00 01 02 03 04 05 06 07 08 09 10 11 12 13 14 15 16 17 18 19 20 21 22 23 24 25 2…" at bounding box center [600, 238] width 24 height 21
type input "06:00"
click at [959, 556] on button "Create Shift Instance" at bounding box center [963, 548] width 106 height 23
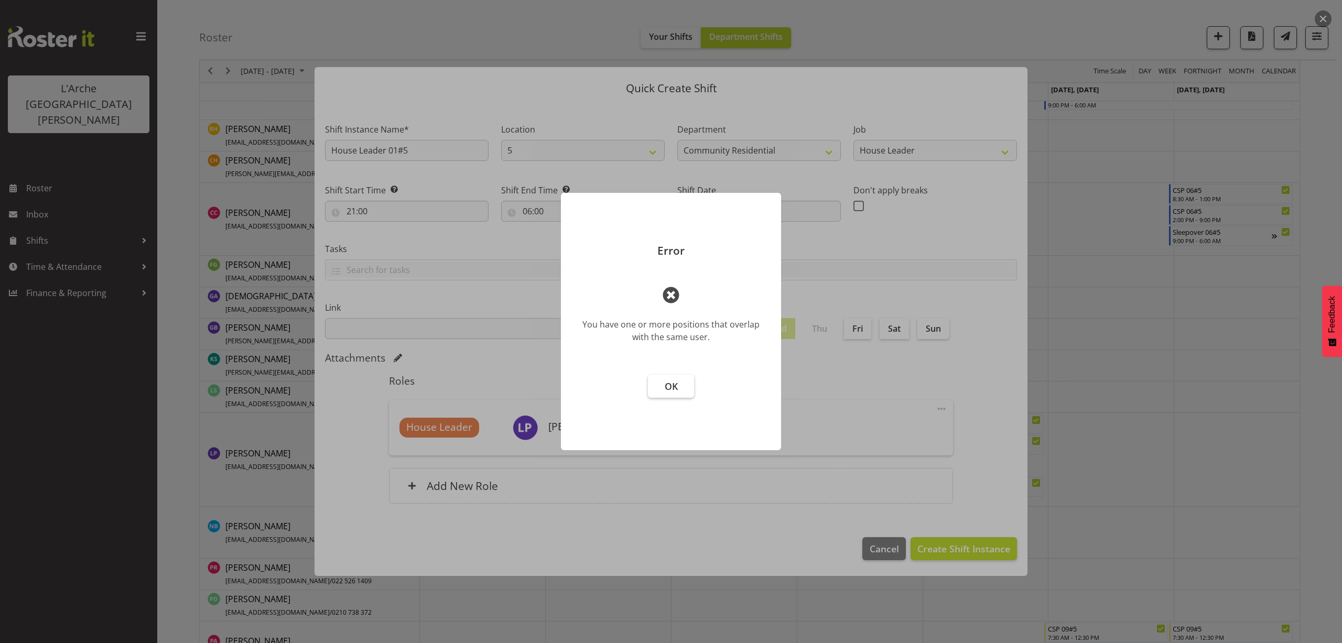
click at [663, 374] on footer "OK" at bounding box center [671, 407] width 220 height 86
click at [670, 388] on span "OK" at bounding box center [671, 386] width 13 height 13
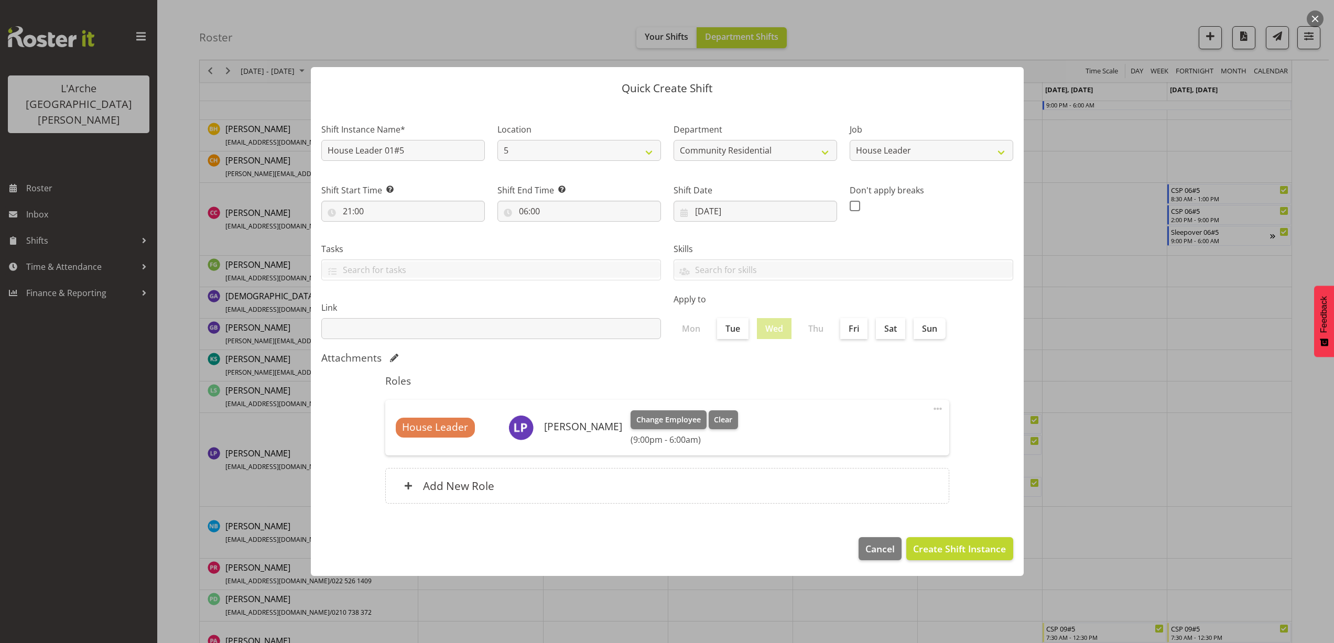
click at [1317, 17] on button "button" at bounding box center [1315, 18] width 17 height 17
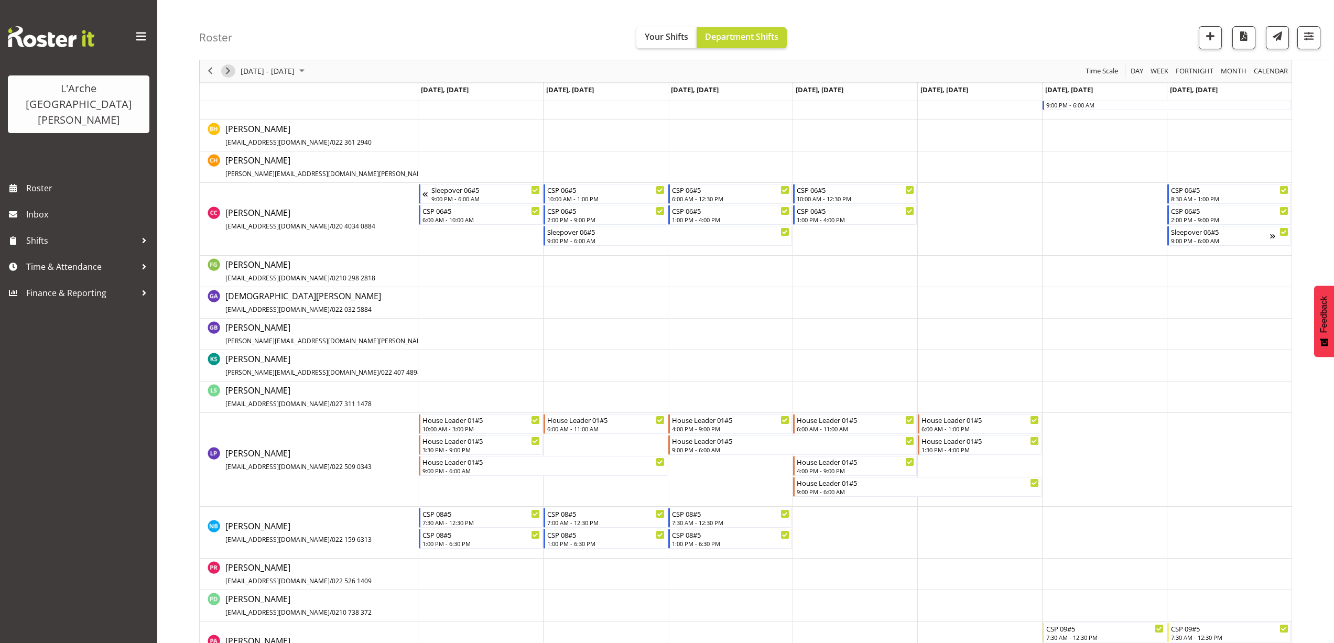
click at [230, 67] on span "Next" at bounding box center [228, 71] width 13 height 13
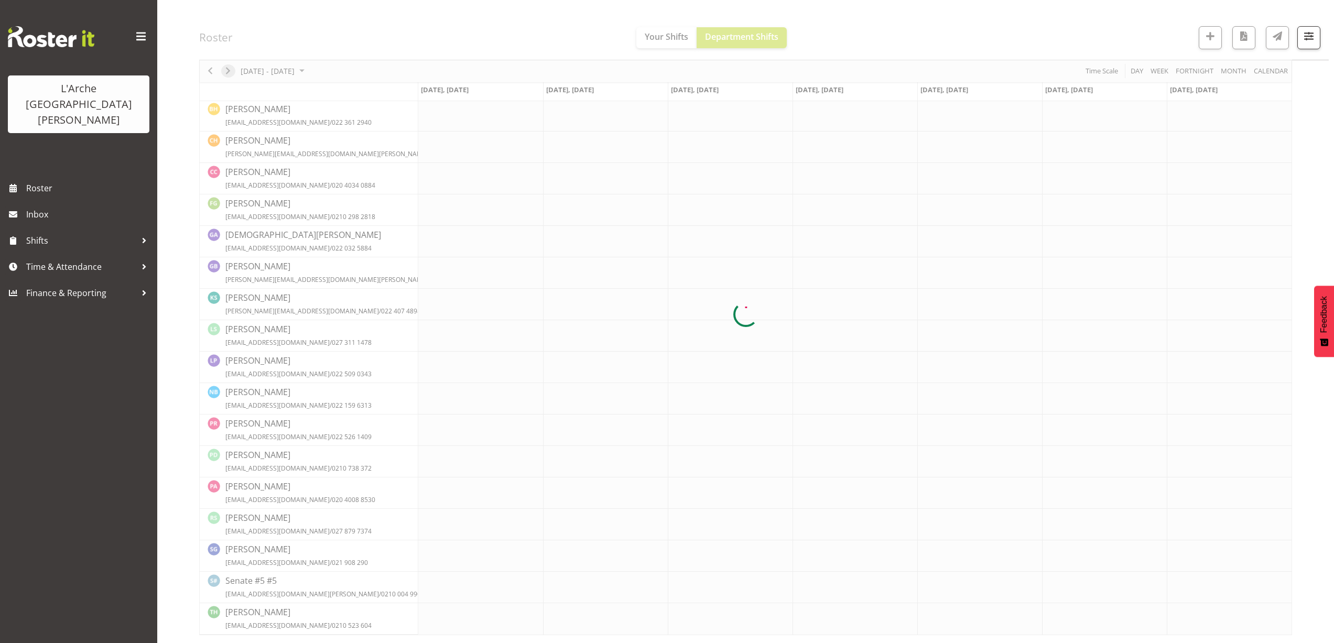
scroll to position [0, 0]
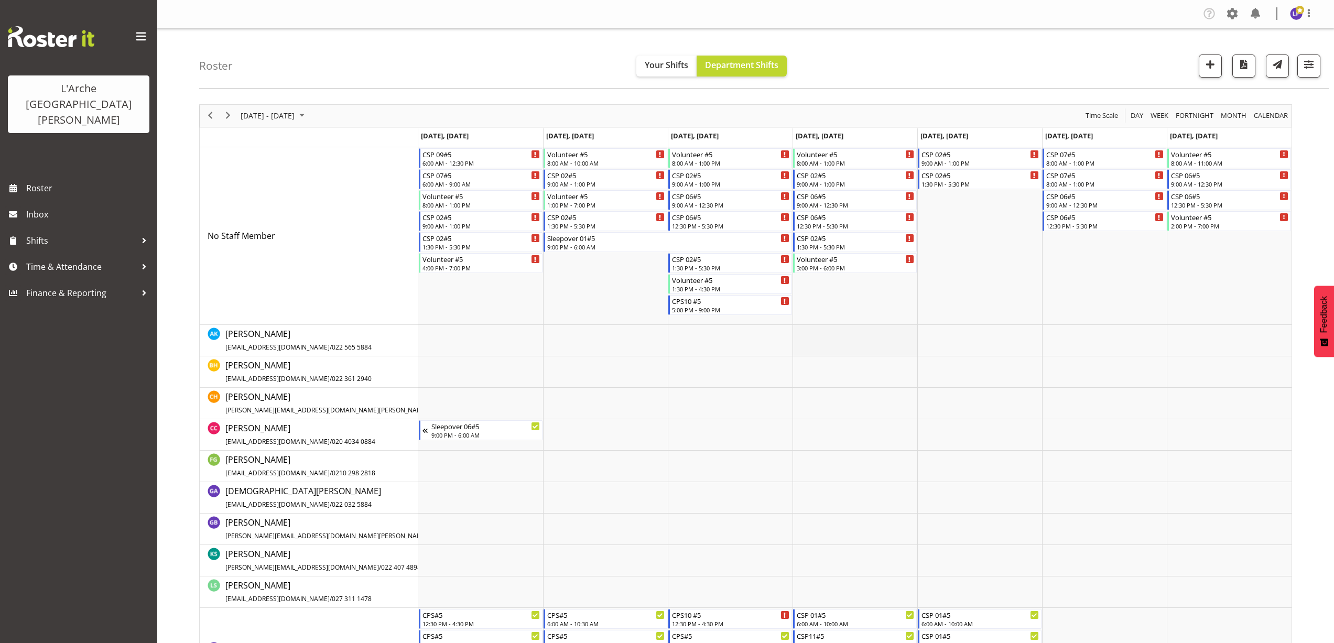
click at [815, 327] on td "Timeline Week of August 25, 2025" at bounding box center [854, 340] width 125 height 31
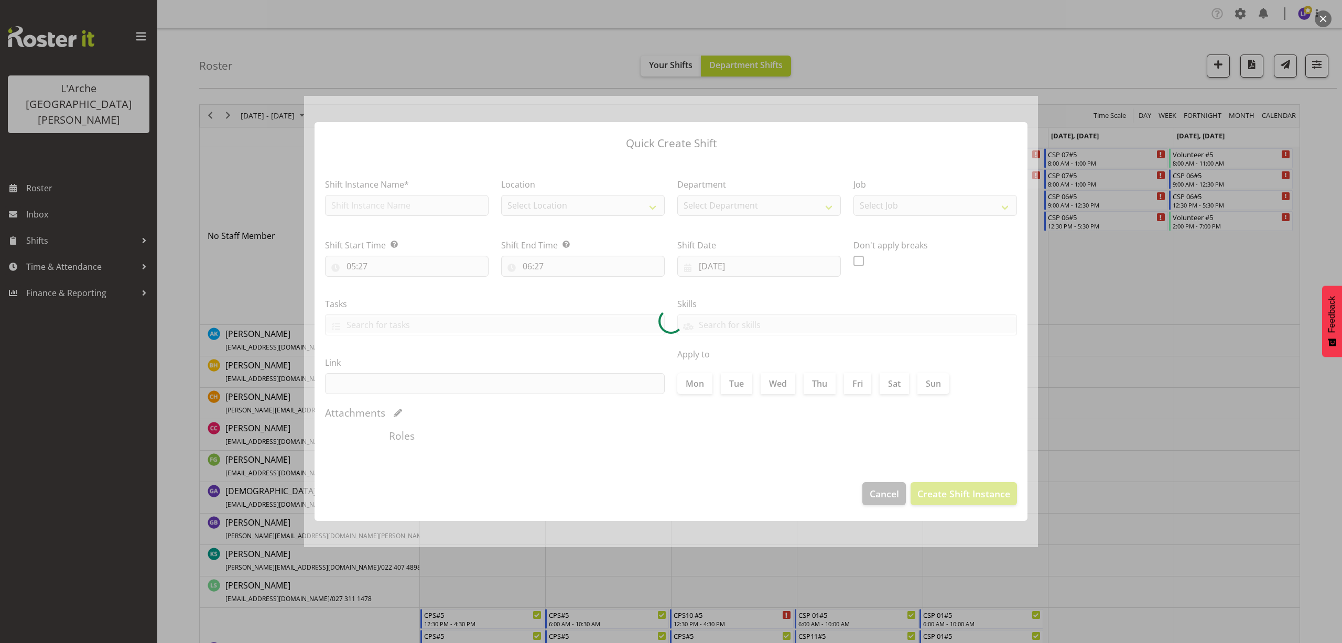
type input "28/08/2025"
checkbox input "true"
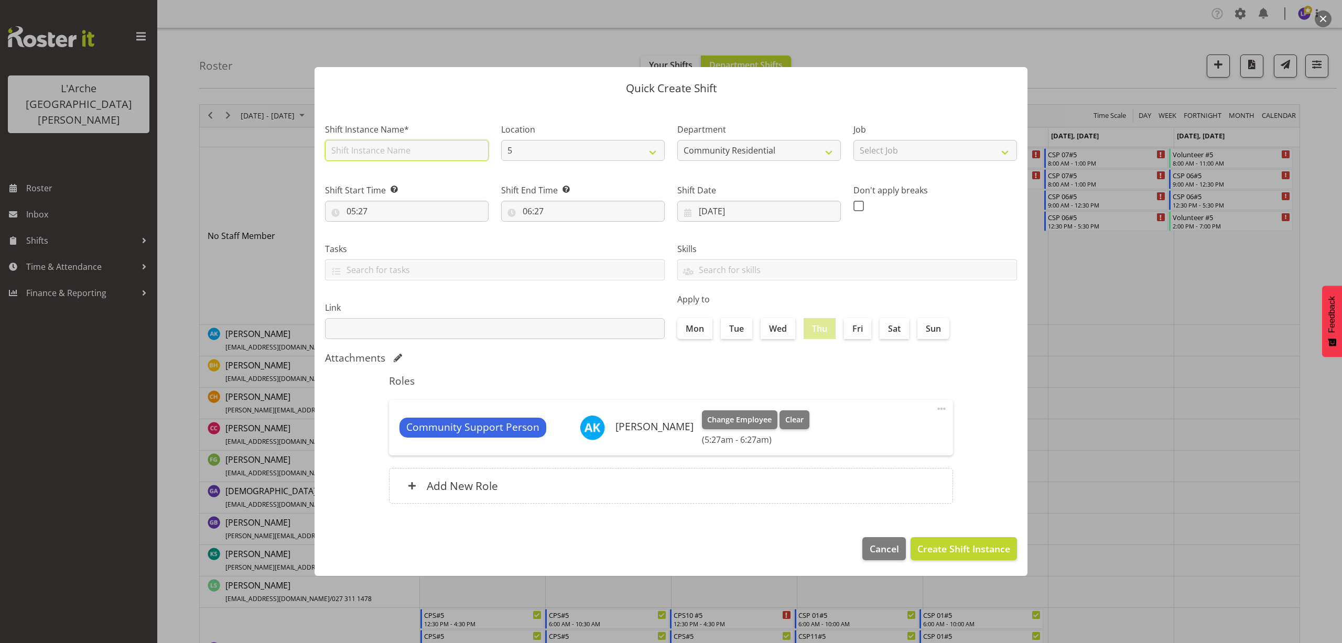
click at [397, 153] on input "text" at bounding box center [407, 150] width 164 height 21
type input "CSP 07#5"
click at [905, 155] on select "Select Job Accounts Admin Art Coordinator Community Leader Community Support Pe…" at bounding box center [935, 150] width 164 height 21
select select "2"
click at [853, 140] on select "Select Job Accounts Admin Art Coordinator Community Leader Community Support Pe…" at bounding box center [935, 150] width 164 height 21
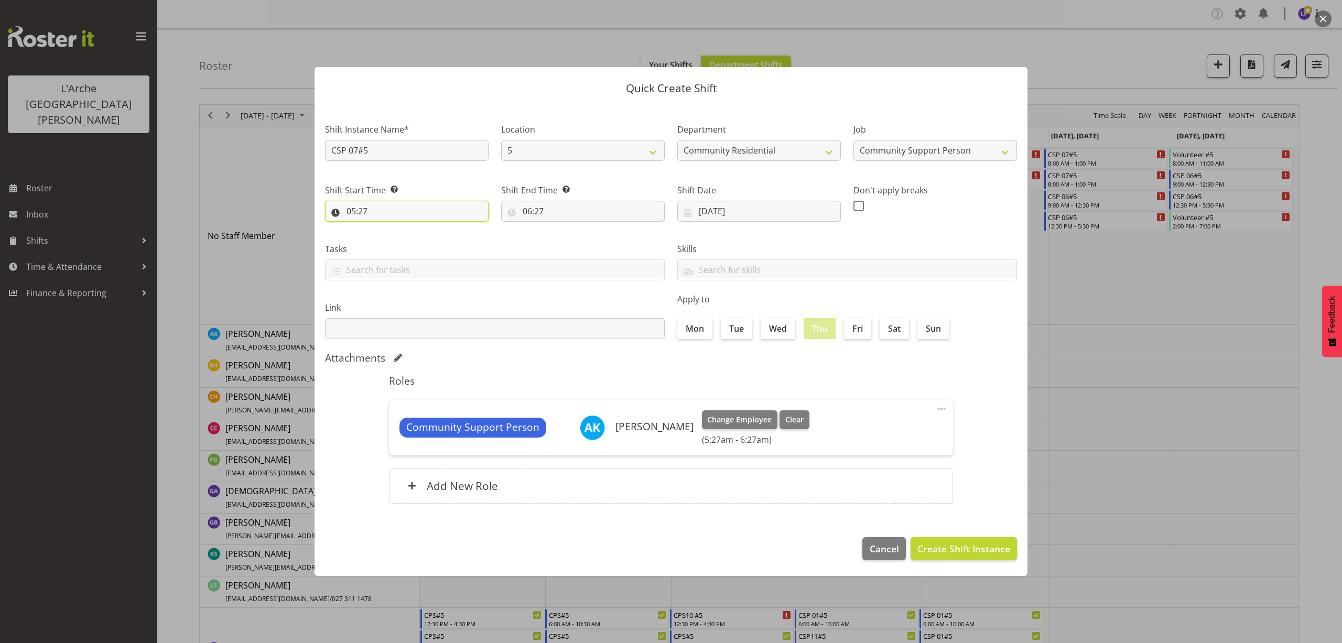
click at [353, 209] on input "05:27" at bounding box center [407, 211] width 164 height 21
click at [395, 241] on select "00 01 02 03 04 05 06 07 08 09 10 11 12 13 14 15 16 17 18 19 20 21 22 23" at bounding box center [397, 238] width 24 height 21
select select "7"
click at [385, 228] on select "00 01 02 03 04 05 06 07 08 09 10 11 12 13 14 15 16 17 18 19 20 21 22 23" at bounding box center [397, 238] width 24 height 21
type input "07:27"
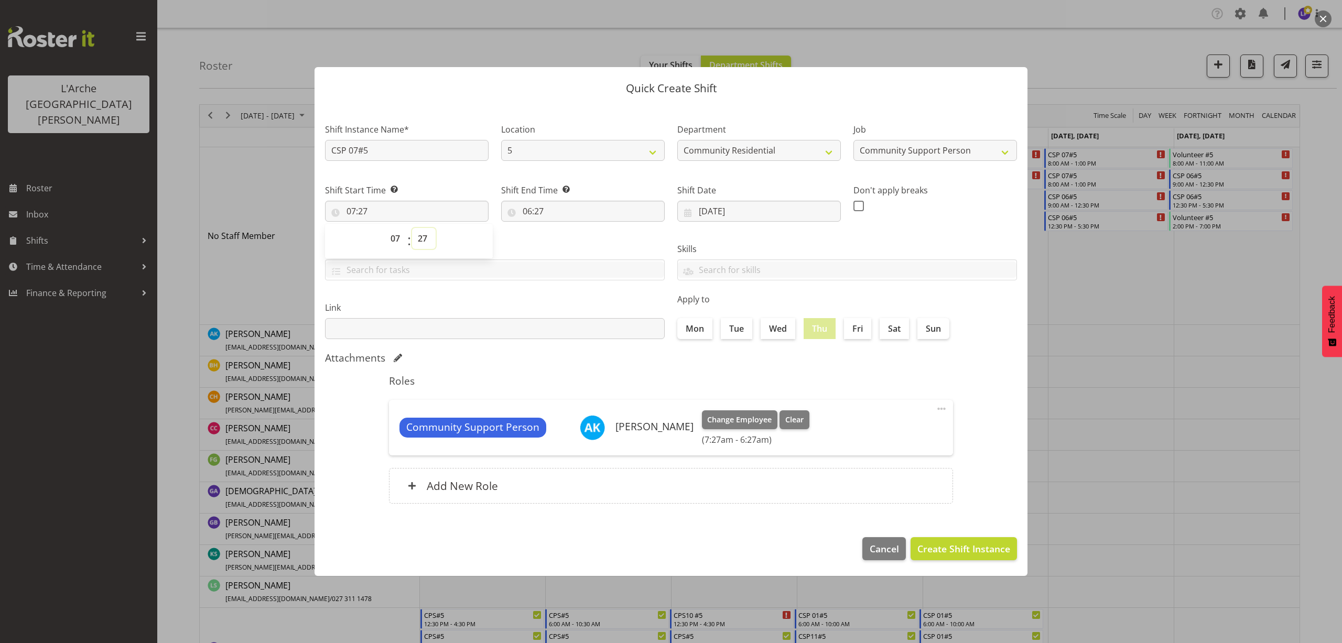
click at [424, 242] on select "00 01 02 03 04 05 06 07 08 09 10 11 12 13 14 15 16 17 18 19 20 21 22 23 24 25 2…" at bounding box center [424, 238] width 24 height 21
select select "30"
click at [412, 228] on select "00 01 02 03 04 05 06 07 08 09 10 11 12 13 14 15 16 17 18 19 20 21 22 23 24 25 2…" at bounding box center [424, 238] width 24 height 21
type input "07:30"
click at [541, 212] on input "06:27" at bounding box center [583, 211] width 164 height 21
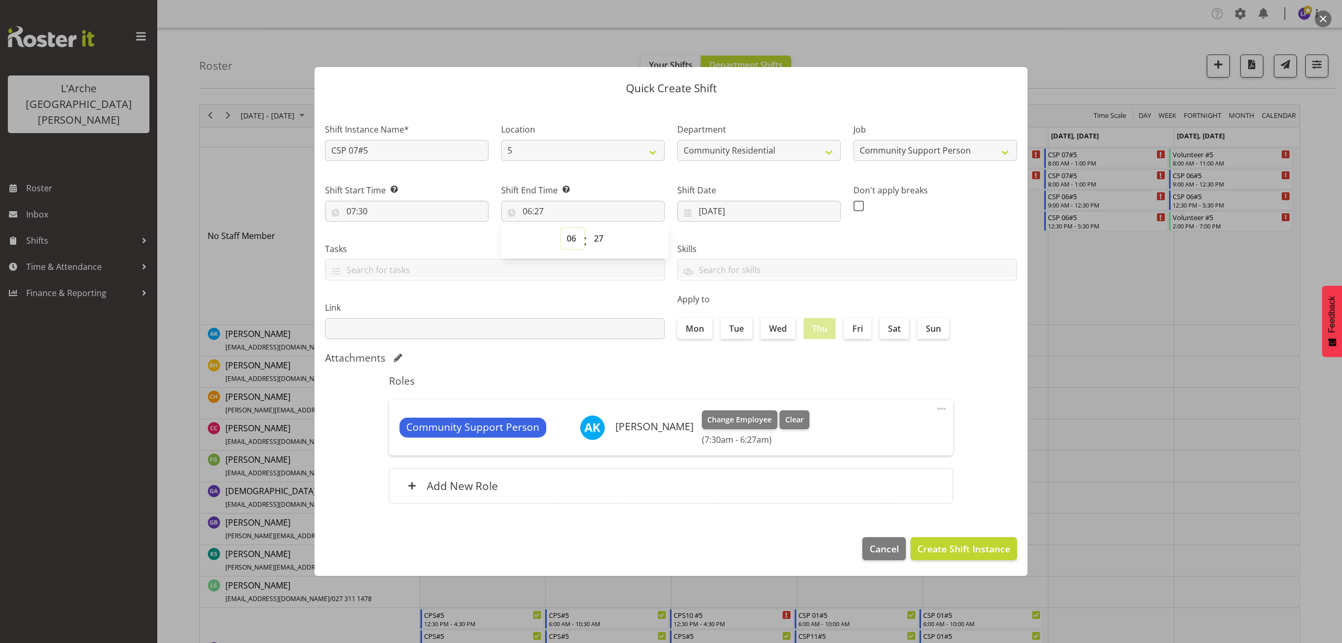
click at [569, 241] on select "00 01 02 03 04 05 06 07 08 09 10 11 12 13 14 15 16 17 18 19 20 21 22 23" at bounding box center [573, 238] width 24 height 21
select select "12"
click at [561, 228] on select "00 01 02 03 04 05 06 07 08 09 10 11 12 13 14 15 16 17 18 19 20 21 22 23" at bounding box center [573, 238] width 24 height 21
type input "12:27"
click at [601, 241] on select "00 01 02 03 04 05 06 07 08 09 10 11 12 13 14 15 16 17 18 19 20 21 22 23 24 25 2…" at bounding box center [600, 238] width 24 height 21
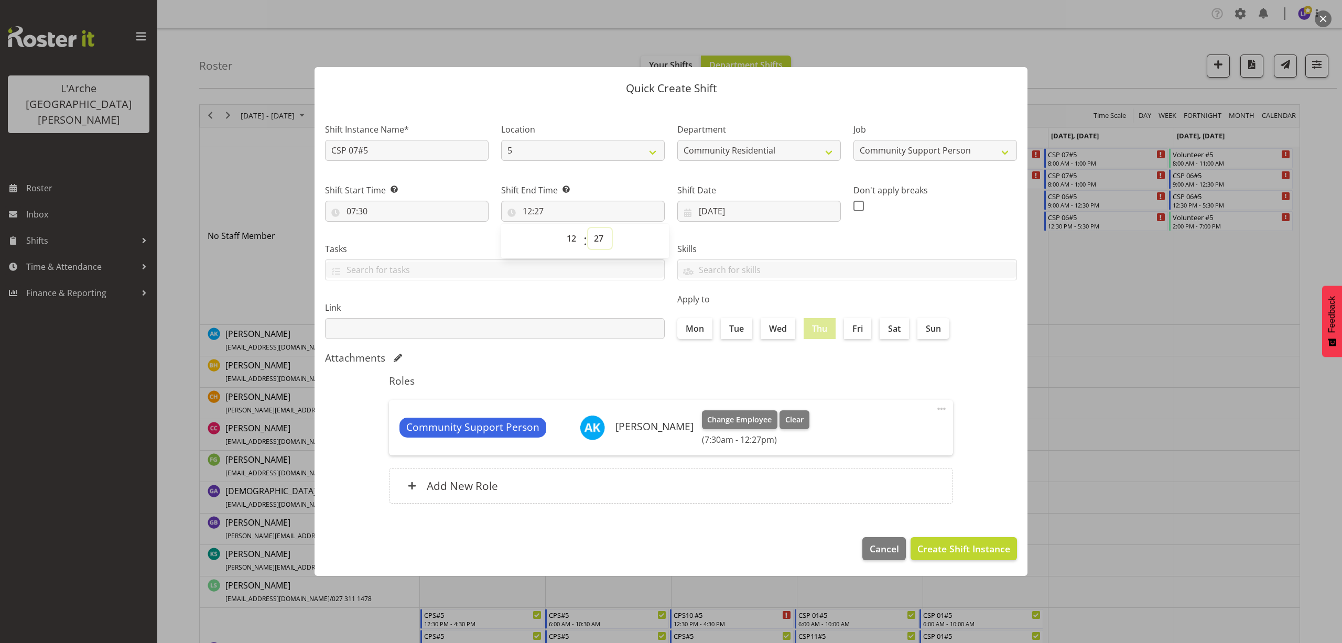
select select "30"
click at [588, 228] on select "00 01 02 03 04 05 06 07 08 09 10 11 12 13 14 15 16 17 18 19 20 21 22 23 24 25 2…" at bounding box center [600, 238] width 24 height 21
type input "12:30"
click at [929, 543] on span "Create Shift Instance" at bounding box center [963, 549] width 93 height 14
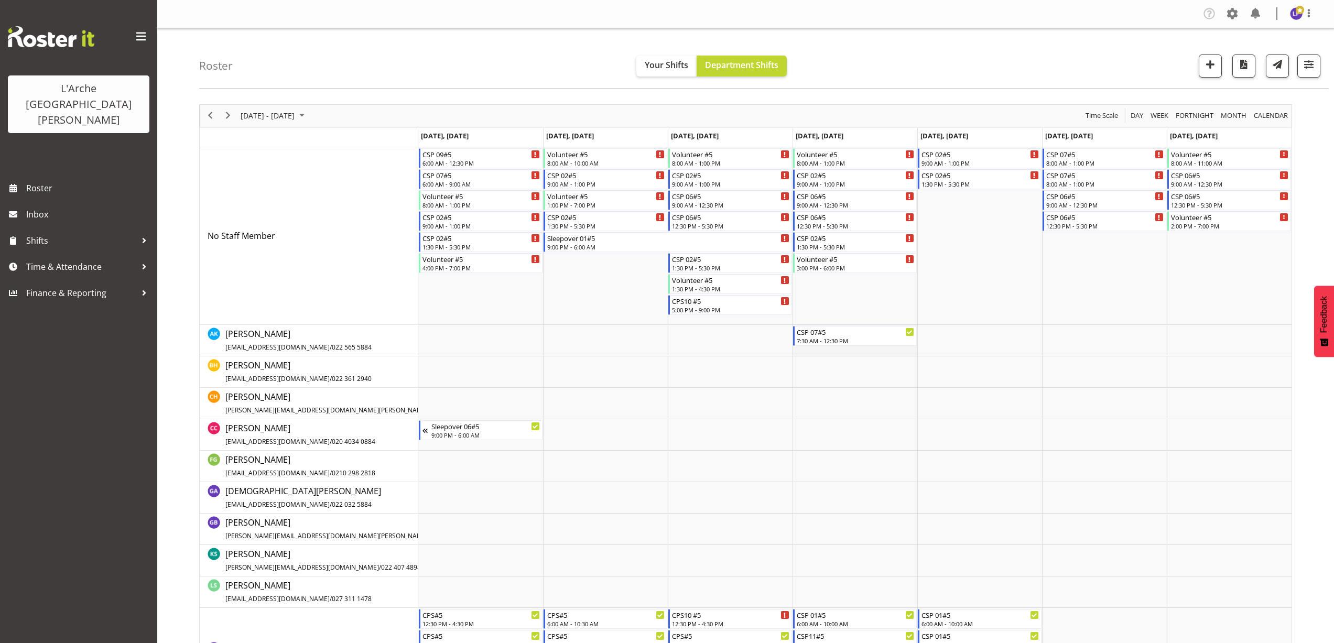
click at [802, 354] on td "Timeline Week of August 25, 2025" at bounding box center [854, 340] width 125 height 31
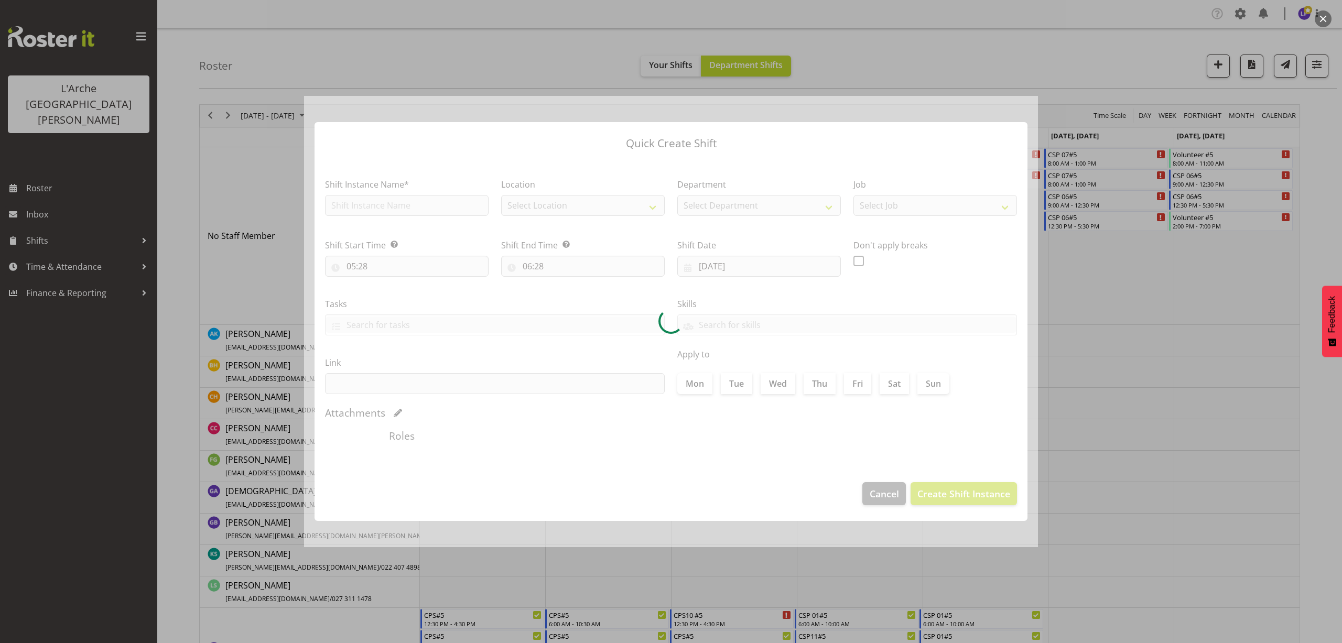
type input "28/08/2025"
checkbox input "true"
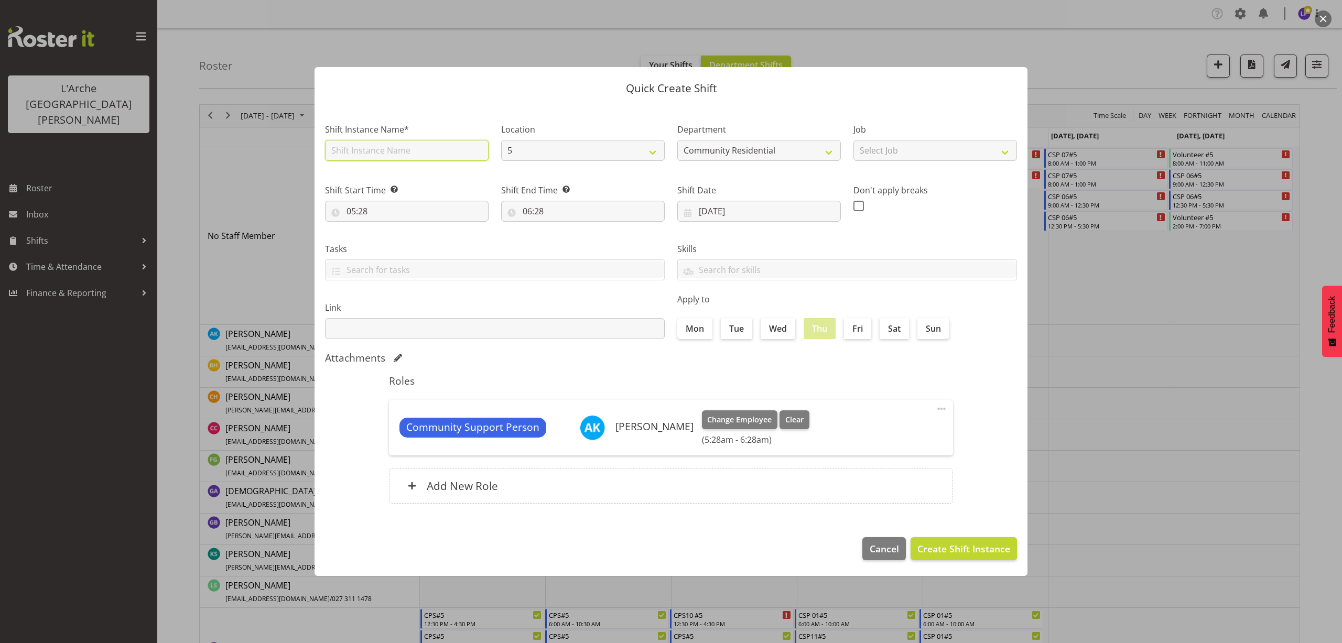
click at [388, 158] on input "text" at bounding box center [407, 150] width 164 height 21
type input "CSP 07#5"
click at [873, 149] on select "Select Job Accounts Admin Art Coordinator Community Leader Community Support Pe…" at bounding box center [935, 150] width 164 height 21
select select "2"
click at [853, 140] on select "Select Job Accounts Admin Art Coordinator Community Leader Community Support Pe…" at bounding box center [935, 150] width 164 height 21
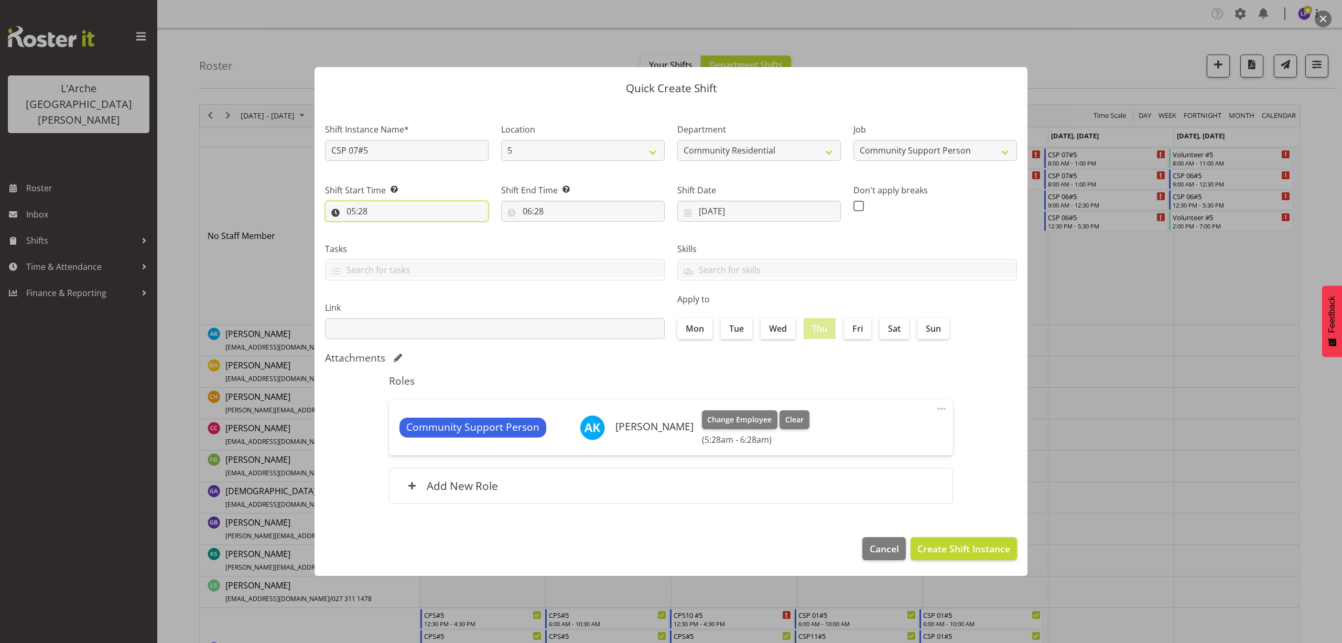
click at [357, 213] on input "05:28" at bounding box center [407, 211] width 164 height 21
click at [392, 238] on select "00 01 02 03 04 05 06 07 08 09 10 11 12 13 14 15 16 17 18 19 20 21 22 23" at bounding box center [397, 238] width 24 height 21
select select "13"
click at [385, 228] on select "00 01 02 03 04 05 06 07 08 09 10 11 12 13 14 15 16 17 18 19 20 21 22 23" at bounding box center [397, 238] width 24 height 21
type input "13:28"
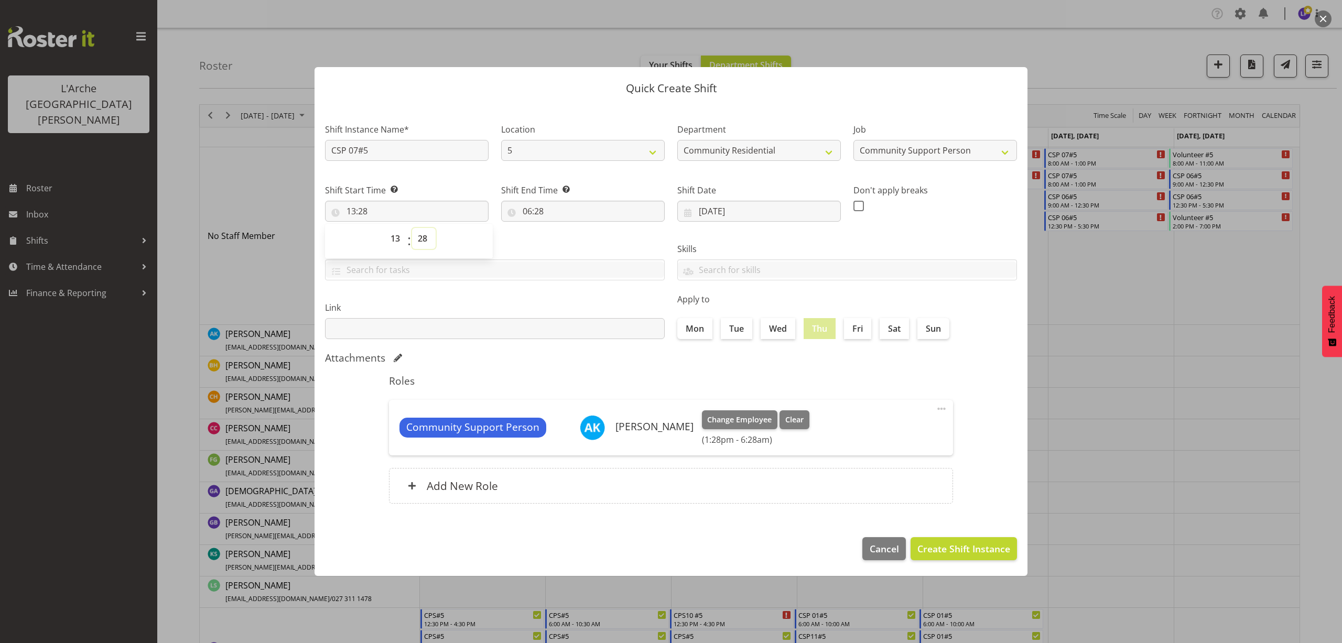
click at [425, 240] on select "00 01 02 03 04 05 06 07 08 09 10 11 12 13 14 15 16 17 18 19 20 21 22 23 24 25 2…" at bounding box center [424, 238] width 24 height 21
select select "0"
click at [412, 228] on select "00 01 02 03 04 05 06 07 08 09 10 11 12 13 14 15 16 17 18 19 20 21 22 23 24 25 2…" at bounding box center [424, 238] width 24 height 21
type input "13:00"
click at [542, 211] on input "06:28" at bounding box center [583, 211] width 164 height 21
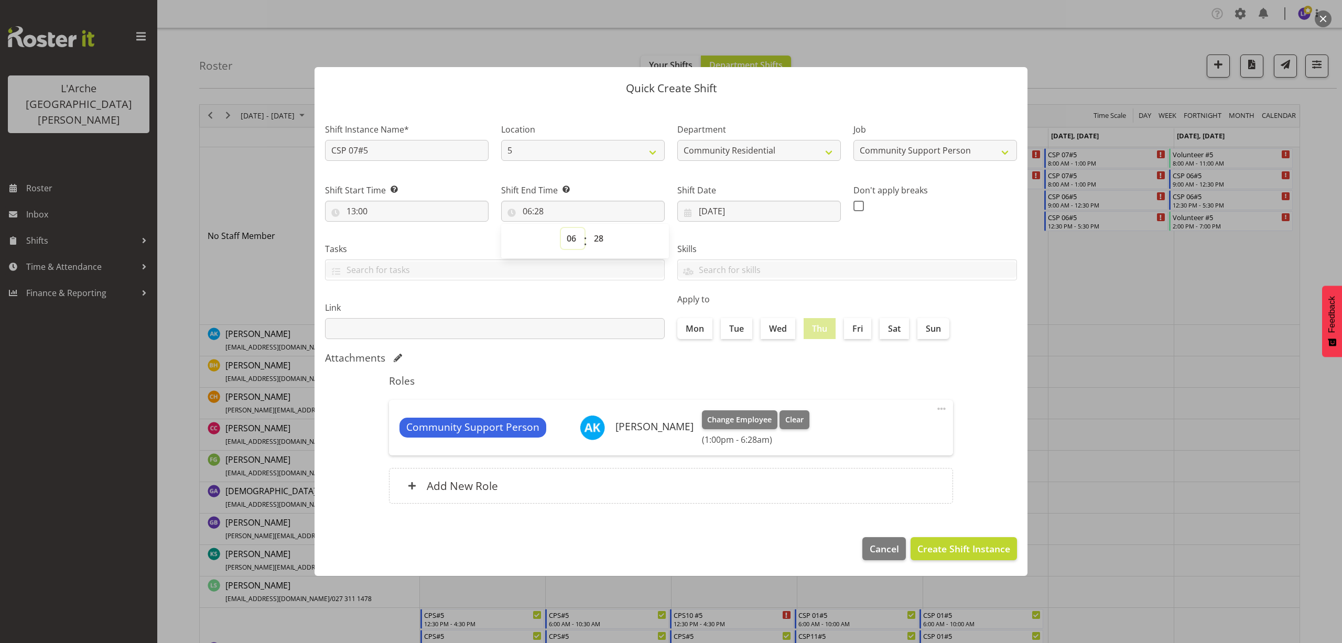
click at [570, 240] on select "00 01 02 03 04 05 06 07 08 09 10 11 12 13 14 15 16 17 18 19 20 21 22 23" at bounding box center [573, 238] width 24 height 21
select select "18"
click at [561, 228] on select "00 01 02 03 04 05 06 07 08 09 10 11 12 13 14 15 16 17 18 19 20 21 22 23" at bounding box center [573, 238] width 24 height 21
type input "18:28"
click at [597, 240] on select "00 01 02 03 04 05 06 07 08 09 10 11 12 13 14 15 16 17 18 19 20 21 22 23 24 25 2…" at bounding box center [600, 238] width 24 height 21
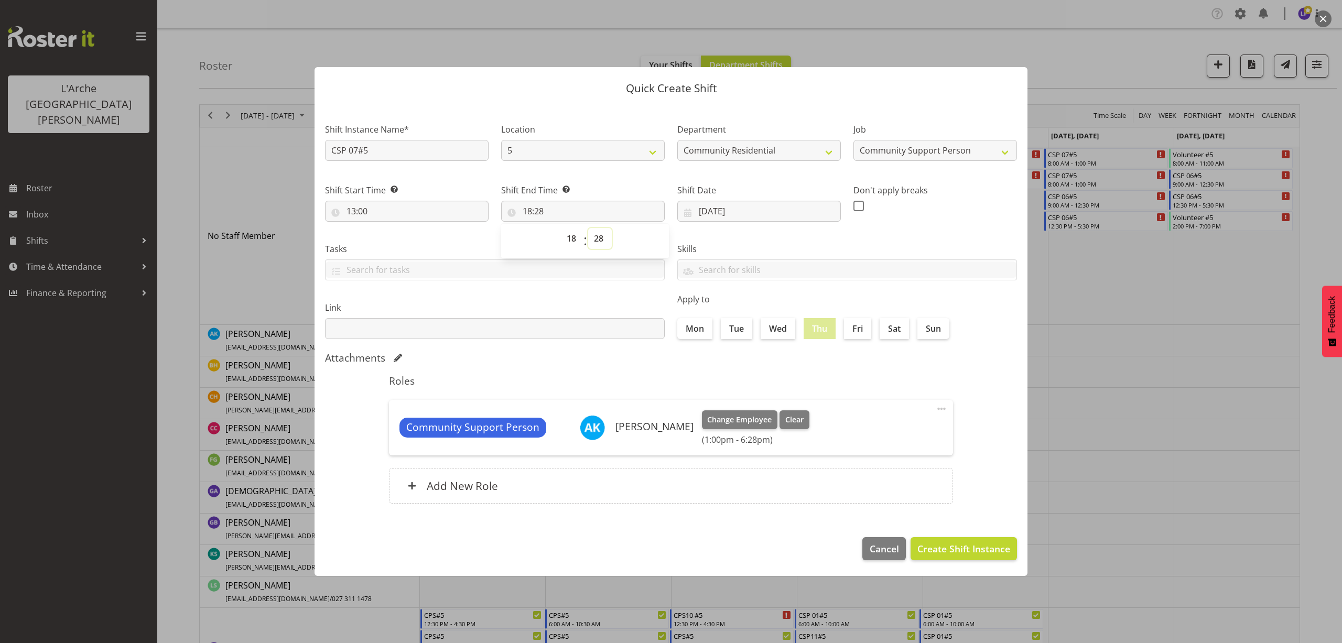
select select "30"
click at [588, 228] on select "00 01 02 03 04 05 06 07 08 09 10 11 12 13 14 15 16 17 18 19 20 21 22 23 24 25 2…" at bounding box center [600, 238] width 24 height 21
type input "18:30"
click at [951, 556] on button "Create Shift Instance" at bounding box center [963, 548] width 106 height 23
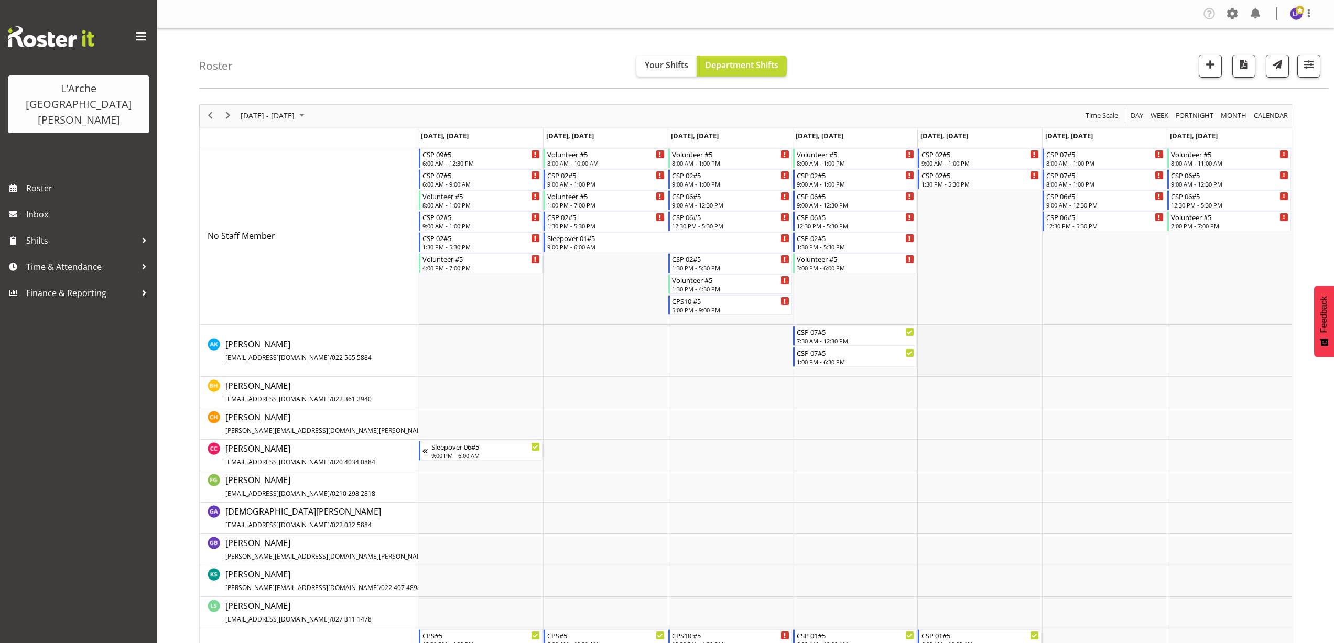
click at [934, 329] on td "Timeline Week of August 25, 2025" at bounding box center [979, 351] width 125 height 52
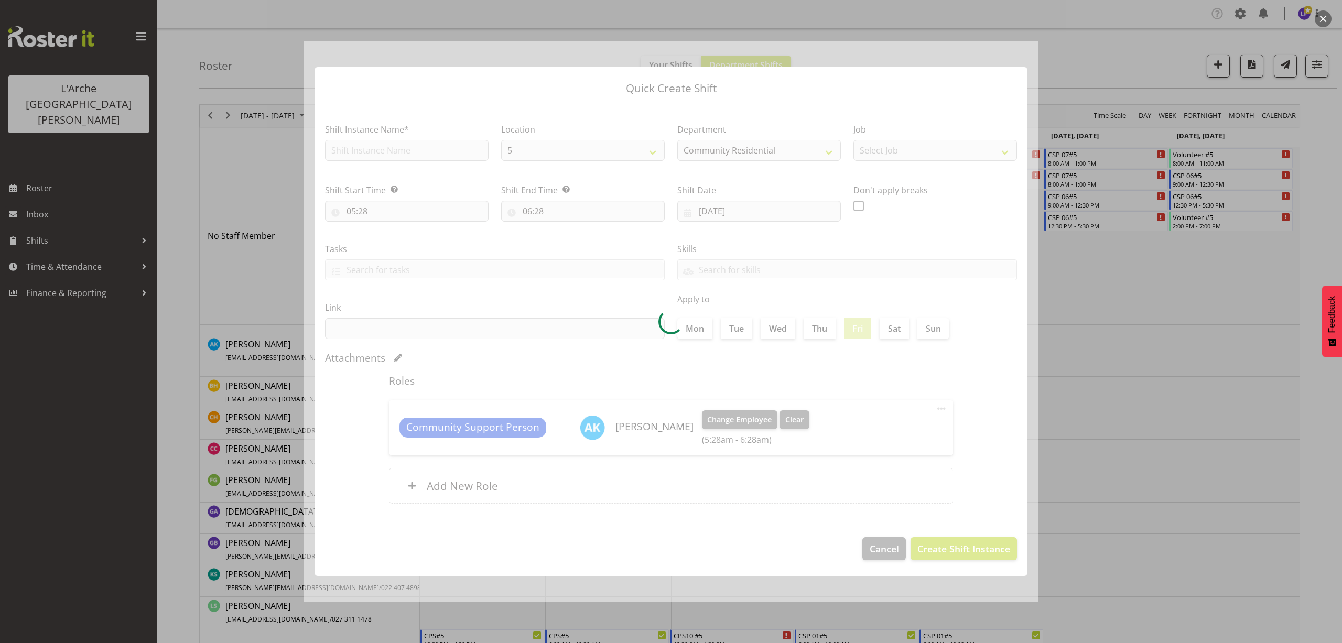
type input "29/08/2025"
checkbox input "true"
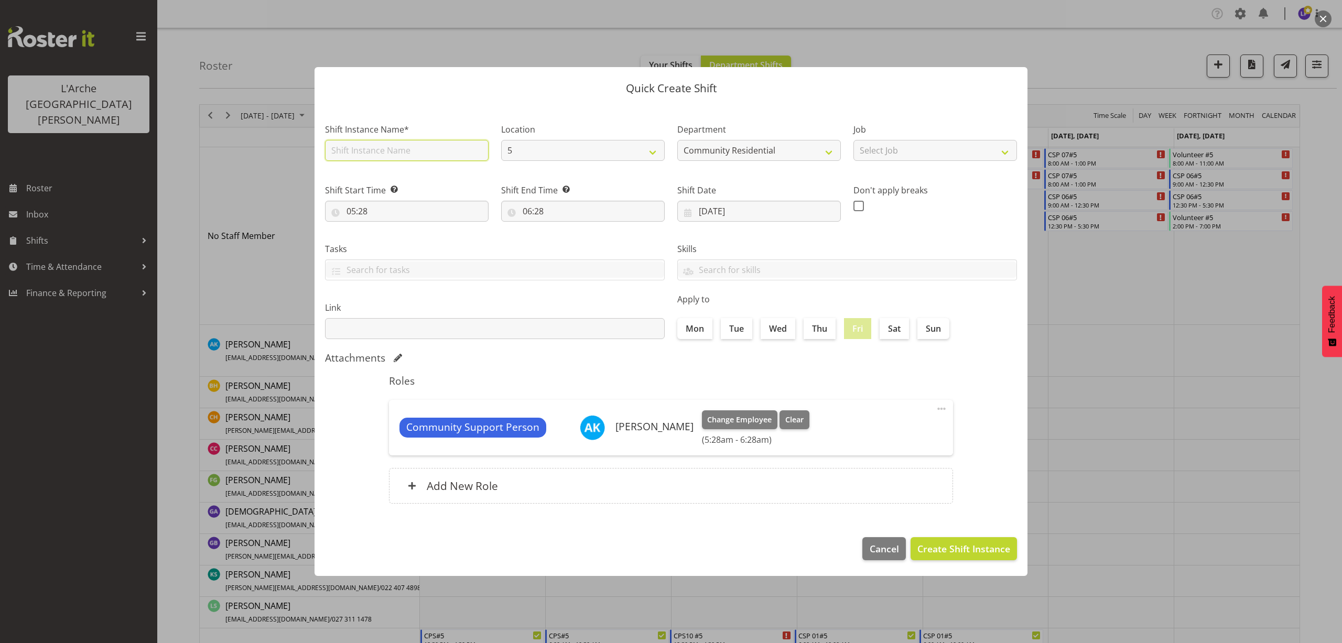
click at [418, 156] on input "text" at bounding box center [407, 150] width 164 height 21
type input "CSP 07#5"
click at [900, 148] on select "Select Job Accounts Admin Art Coordinator Community Leader Community Support Pe…" at bounding box center [935, 150] width 164 height 21
select select "2"
click at [853, 140] on select "Select Job Accounts Admin Art Coordinator Community Leader Community Support Pe…" at bounding box center [935, 150] width 164 height 21
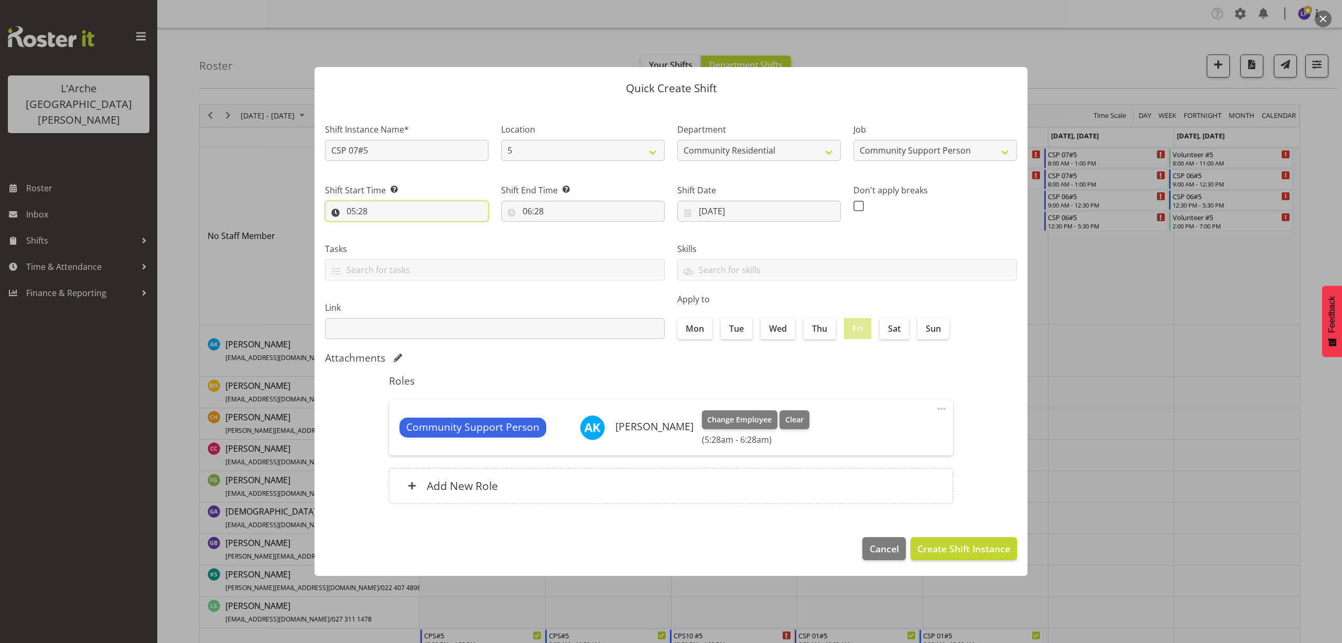
click at [362, 211] on input "05:28" at bounding box center [407, 211] width 164 height 21
click at [397, 242] on select "00 01 02 03 04 05 06 07 08 09 10 11 12 13 14 15 16 17 18 19 20 21 22 23" at bounding box center [397, 238] width 24 height 21
select select "8"
click at [385, 228] on select "00 01 02 03 04 05 06 07 08 09 10 11 12 13 14 15 16 17 18 19 20 21 22 23" at bounding box center [397, 238] width 24 height 21
type input "08:28"
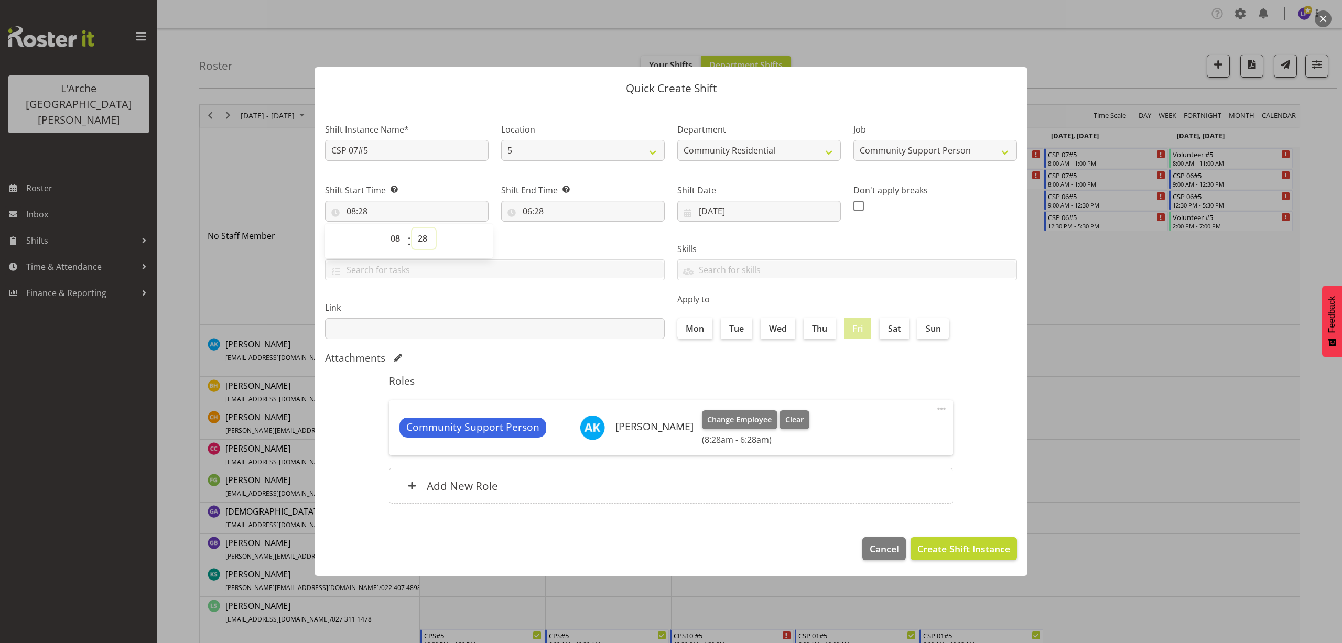
click at [427, 240] on select "00 01 02 03 04 05 06 07 08 09 10 11 12 13 14 15 16 17 18 19 20 21 22 23 24 25 2…" at bounding box center [424, 238] width 24 height 21
select select "0"
click at [412, 228] on select "00 01 02 03 04 05 06 07 08 09 10 11 12 13 14 15 16 17 18 19 20 21 22 23 24 25 2…" at bounding box center [424, 238] width 24 height 21
type input "08:00"
click at [543, 214] on input "06:28" at bounding box center [583, 211] width 164 height 21
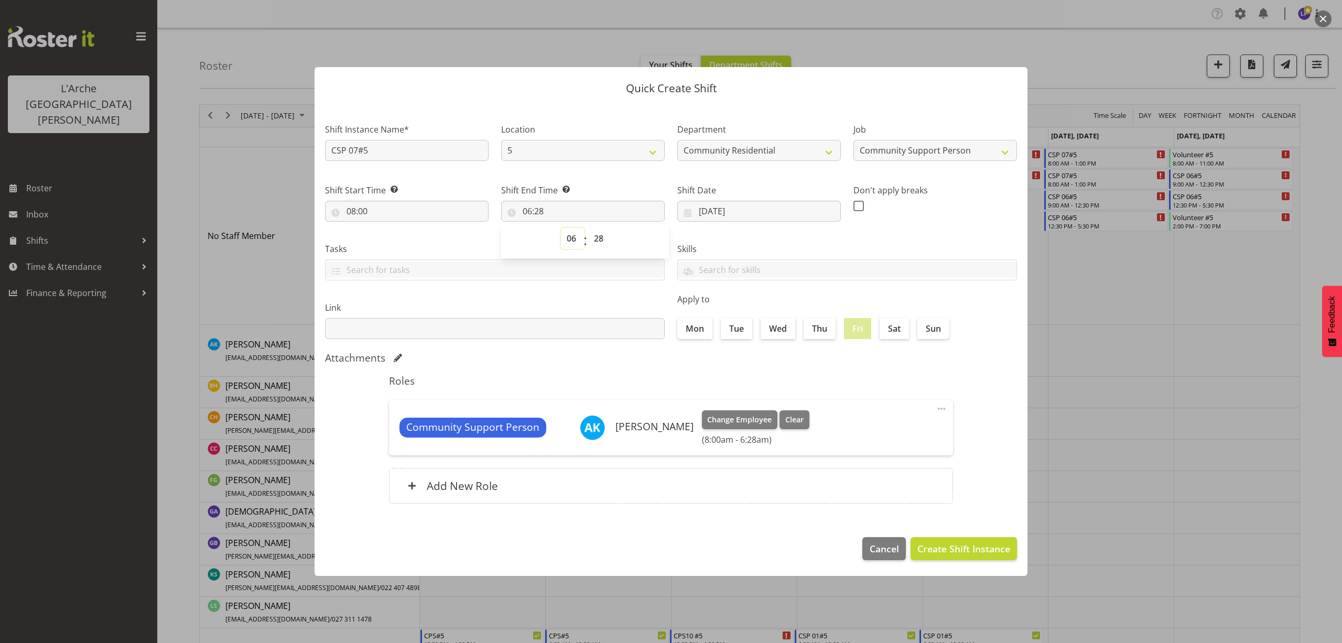
click at [571, 237] on select "00 01 02 03 04 05 06 07 08 09 10 11 12 13 14 15 16 17 18 19 20 21 22 23" at bounding box center [573, 238] width 24 height 21
select select "12"
click at [561, 228] on select "00 01 02 03 04 05 06 07 08 09 10 11 12 13 14 15 16 17 18 19 20 21 22 23" at bounding box center [573, 238] width 24 height 21
type input "12:28"
click at [597, 236] on select "00 01 02 03 04 05 06 07 08 09 10 11 12 13 14 15 16 17 18 19 20 21 22 23 24 25 2…" at bounding box center [600, 238] width 24 height 21
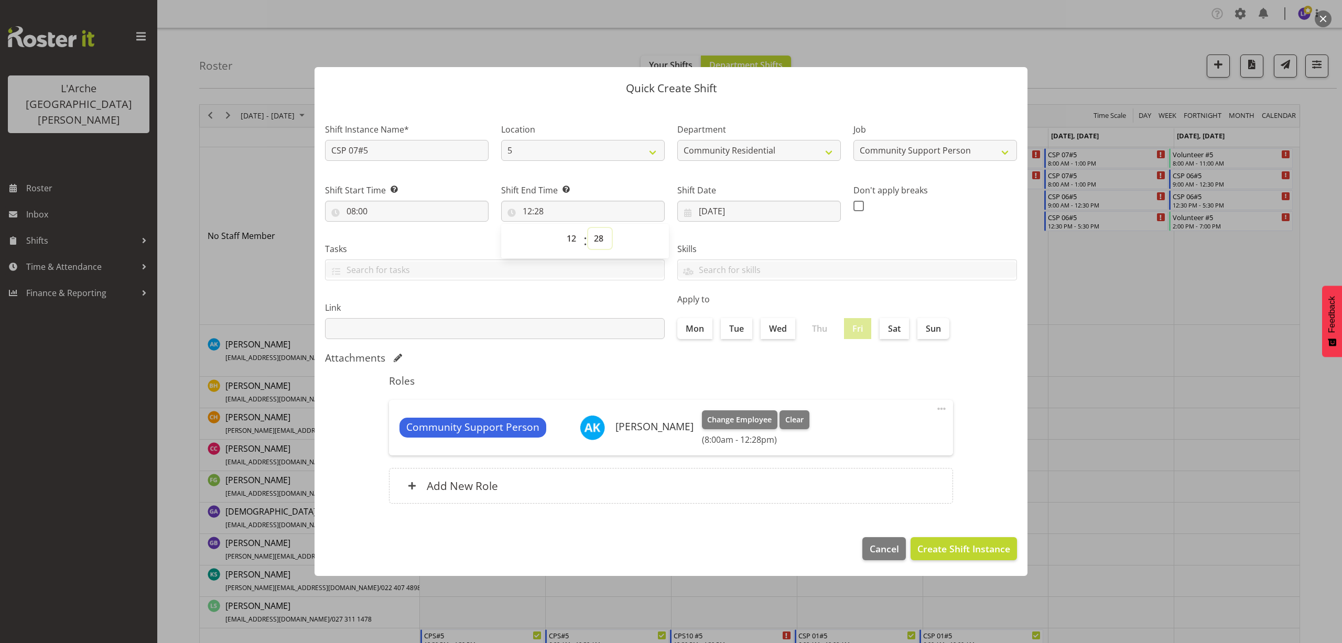
select select "30"
click at [588, 228] on select "00 01 02 03 04 05 06 07 08 09 10 11 12 13 14 15 16 17 18 19 20 21 22 23 24 25 2…" at bounding box center [600, 238] width 24 height 21
type input "12:30"
click at [963, 549] on span "Create Shift Instance" at bounding box center [963, 549] width 93 height 14
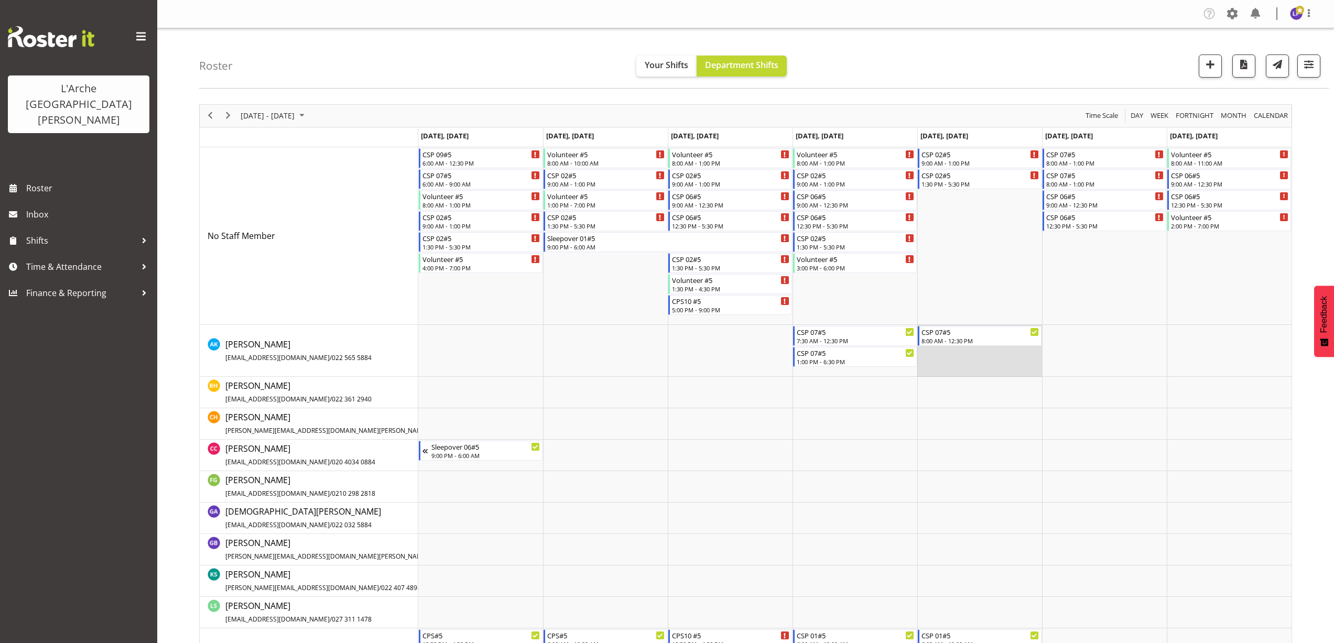
click at [930, 356] on td "Timeline Week of August 25, 2025" at bounding box center [979, 351] width 125 height 52
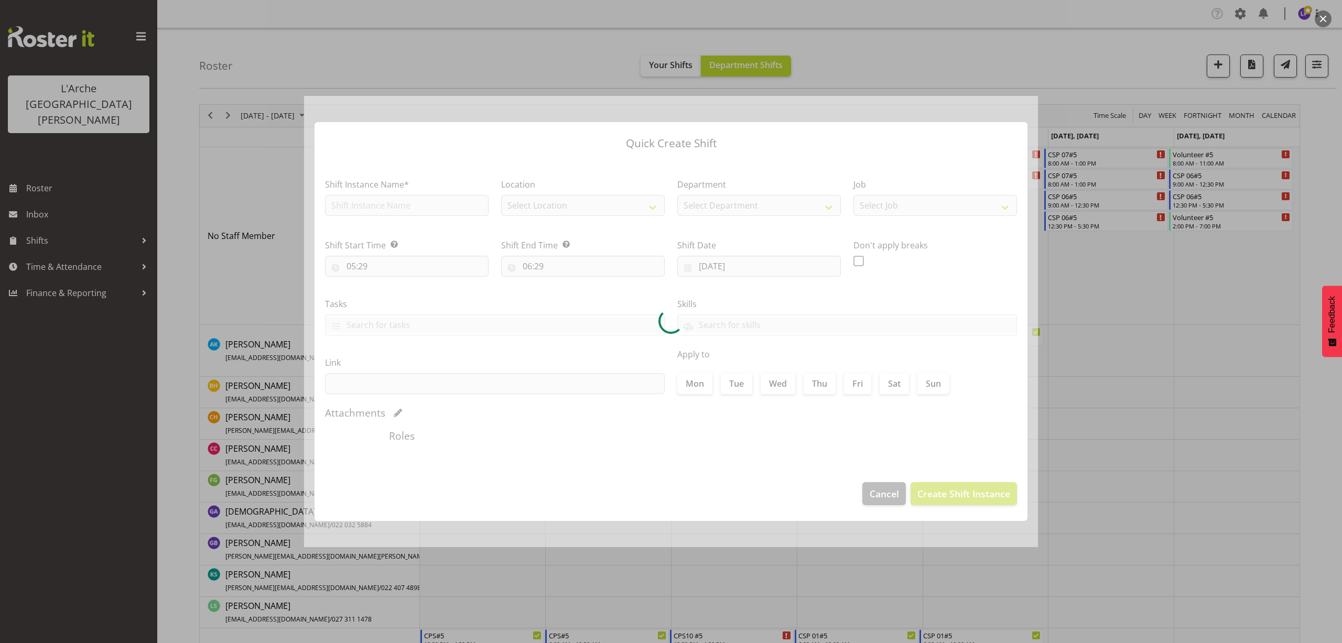
type input "29/08/2025"
checkbox input "true"
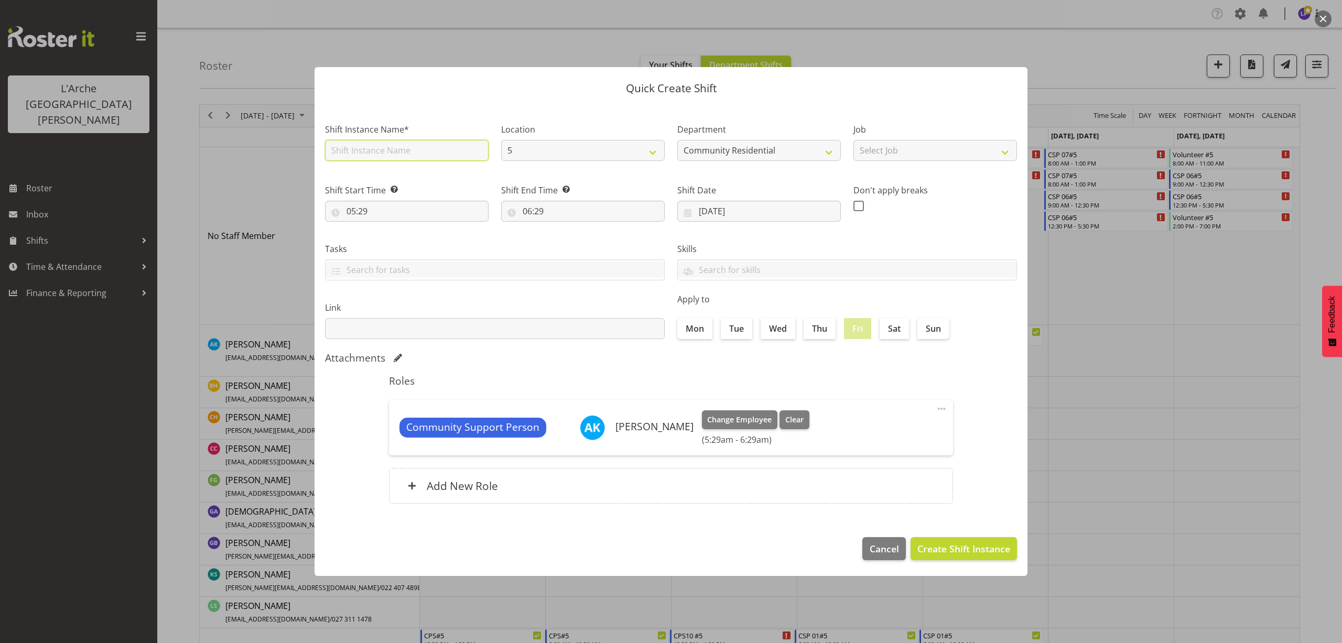
click at [392, 156] on input "text" at bounding box center [407, 150] width 164 height 21
type input "CSP 07#5"
click at [887, 155] on select "Select Job Accounts Admin Art Coordinator Community Leader Community Support Pe…" at bounding box center [935, 150] width 164 height 21
select select "2"
click at [853, 140] on select "Select Job Accounts Admin Art Coordinator Community Leader Community Support Pe…" at bounding box center [935, 150] width 164 height 21
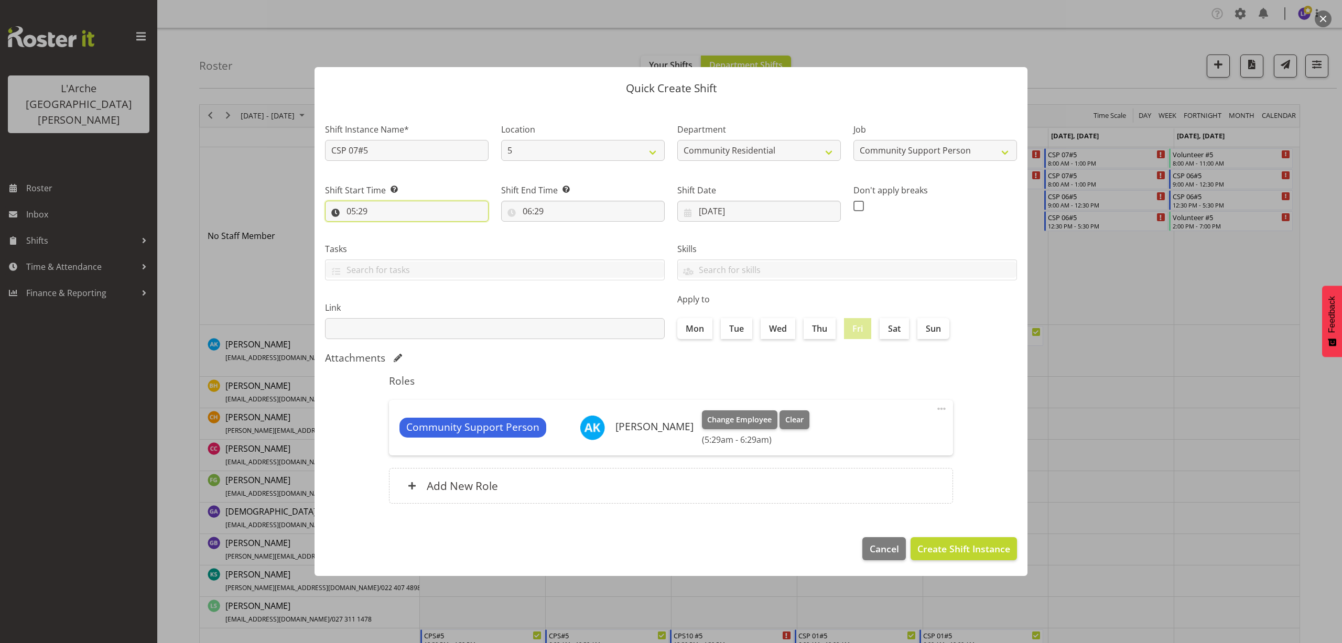
click at [353, 213] on input "05:29" at bounding box center [407, 211] width 164 height 21
click at [399, 240] on select "00 01 02 03 04 05 06 07 08 09 10 11 12 13 14 15 16 17 18 19 20 21 22 23" at bounding box center [397, 238] width 24 height 21
select select "13"
click at [385, 228] on select "00 01 02 03 04 05 06 07 08 09 10 11 12 13 14 15 16 17 18 19 20 21 22 23" at bounding box center [397, 238] width 24 height 21
type input "13:29"
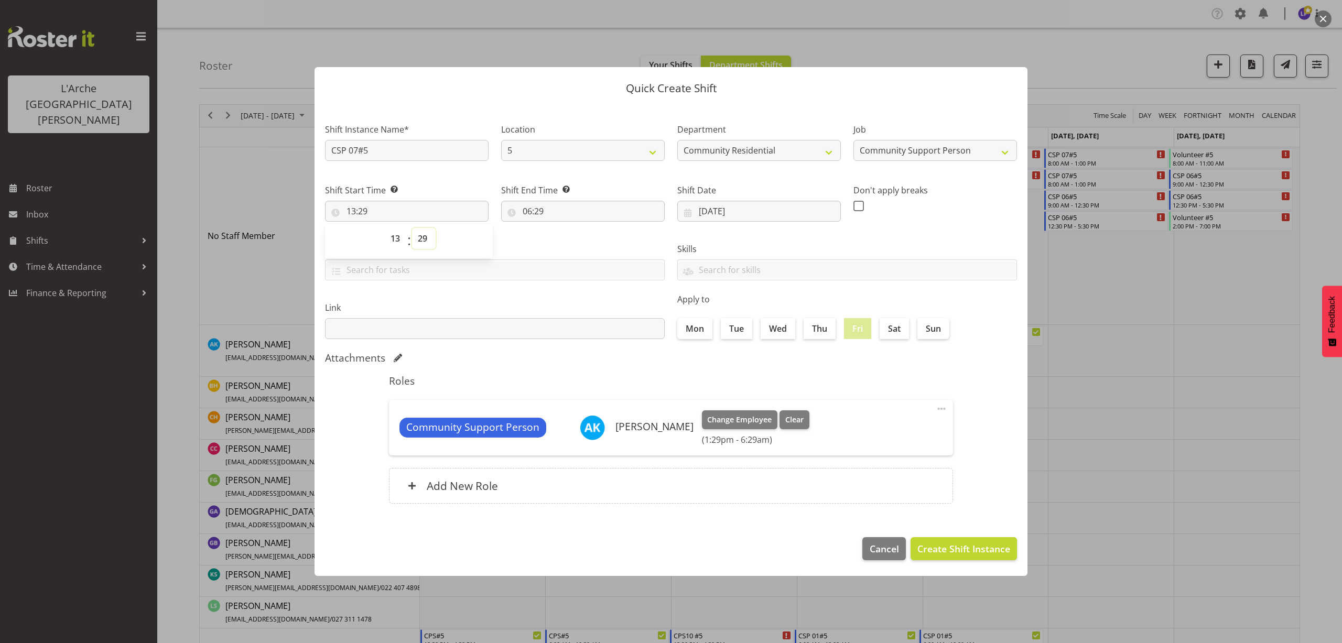
click at [427, 233] on select "00 01 02 03 04 05 06 07 08 09 10 11 12 13 14 15 16 17 18 19 20 21 22 23 24 25 2…" at bounding box center [424, 238] width 24 height 21
select select "0"
click at [412, 228] on select "00 01 02 03 04 05 06 07 08 09 10 11 12 13 14 15 16 17 18 19 20 21 22 23 24 25 2…" at bounding box center [424, 238] width 24 height 21
type input "13:00"
click at [541, 206] on input "06:29" at bounding box center [583, 211] width 164 height 21
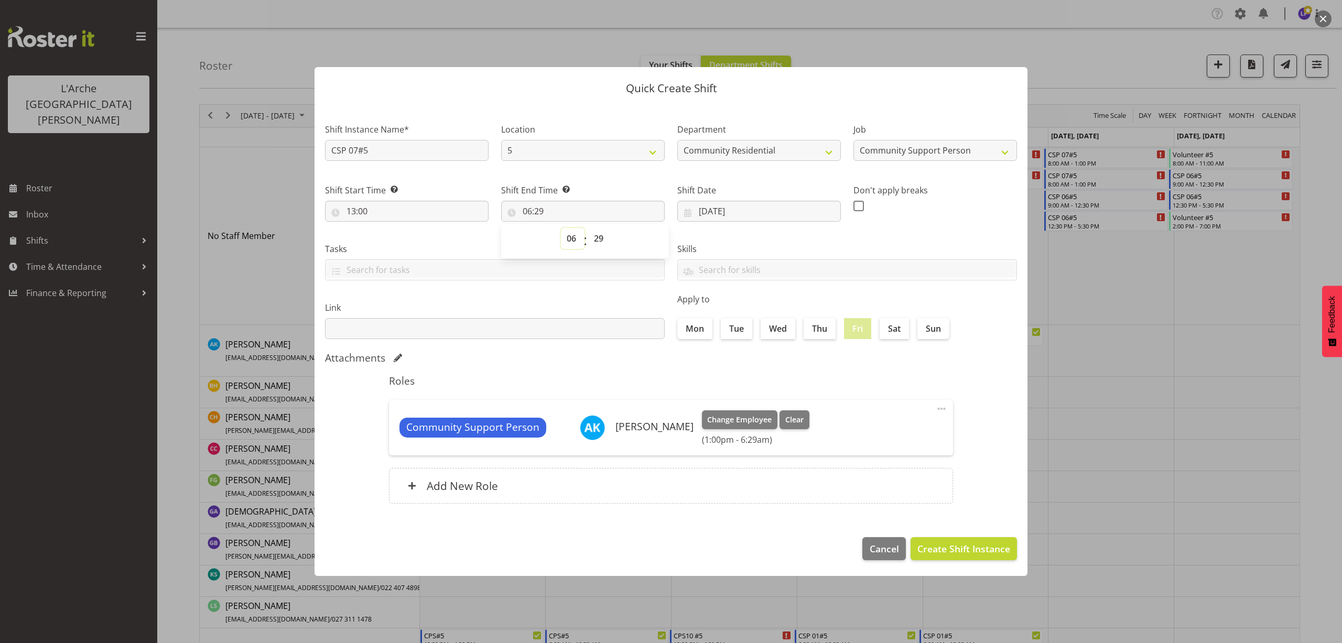
click at [575, 235] on select "00 01 02 03 04 05 06 07 08 09 10 11 12 13 14 15 16 17 18 19 20 21 22 23" at bounding box center [573, 238] width 24 height 21
select select "21"
click at [561, 228] on select "00 01 02 03 04 05 06 07 08 09 10 11 12 13 14 15 16 17 18 19 20 21 22 23" at bounding box center [573, 238] width 24 height 21
type input "21:29"
click at [595, 236] on select "00 01 02 03 04 05 06 07 08 09 10 11 12 13 14 15 16 17 18 19 20 21 22 23 24 25 2…" at bounding box center [600, 238] width 24 height 21
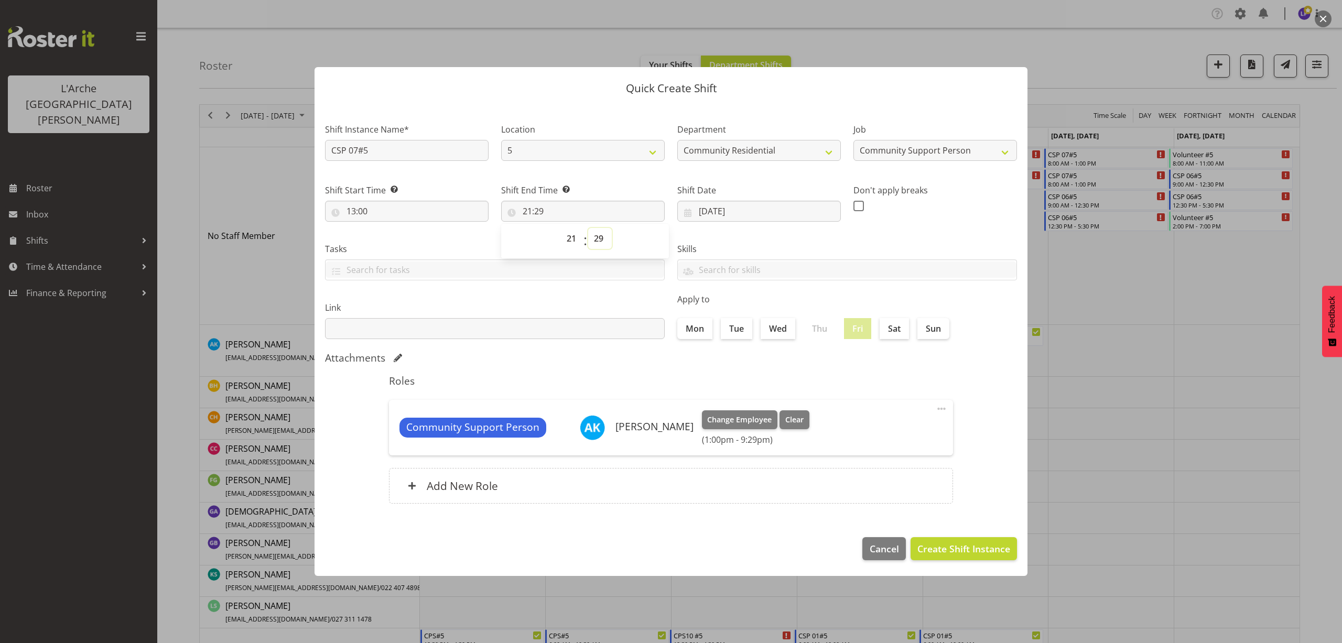
select select "0"
click at [588, 228] on select "00 01 02 03 04 05 06 07 08 09 10 11 12 13 14 15 16 17 18 19 20 21 22 23 24 25 2…" at bounding box center [600, 238] width 24 height 21
type input "21:00"
click at [949, 549] on span "Create Shift Instance" at bounding box center [963, 549] width 93 height 14
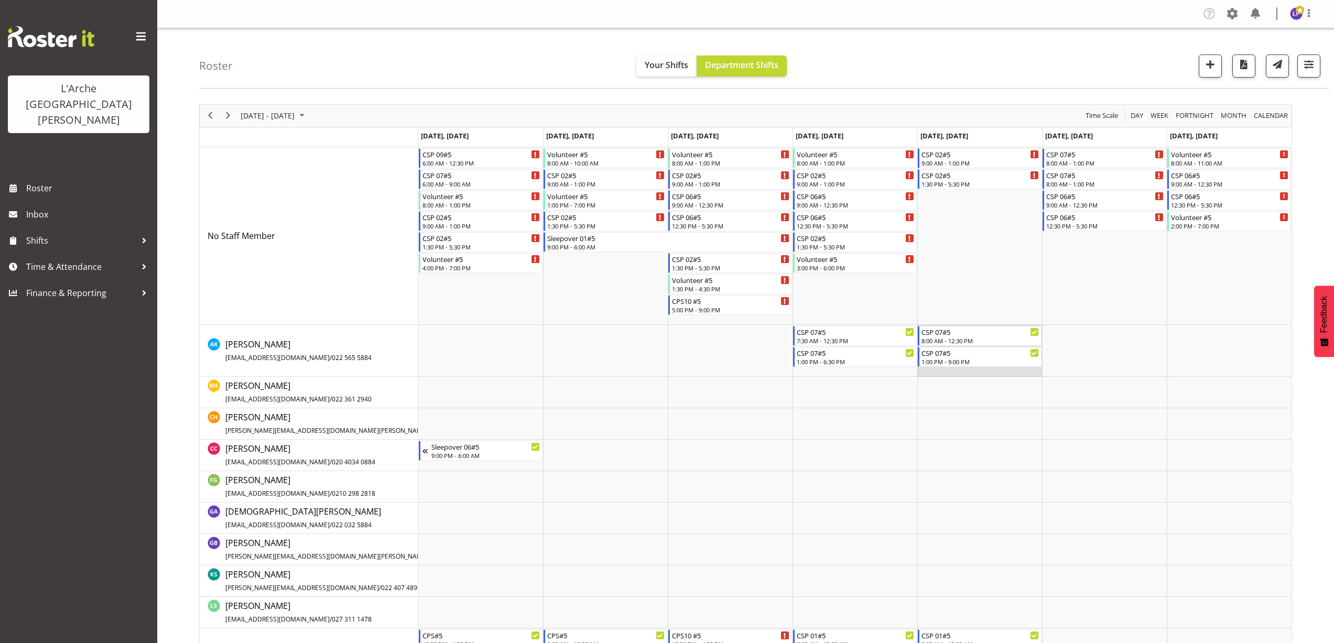
click at [931, 367] on td "Timeline Week of August 25, 2025" at bounding box center [979, 351] width 125 height 52
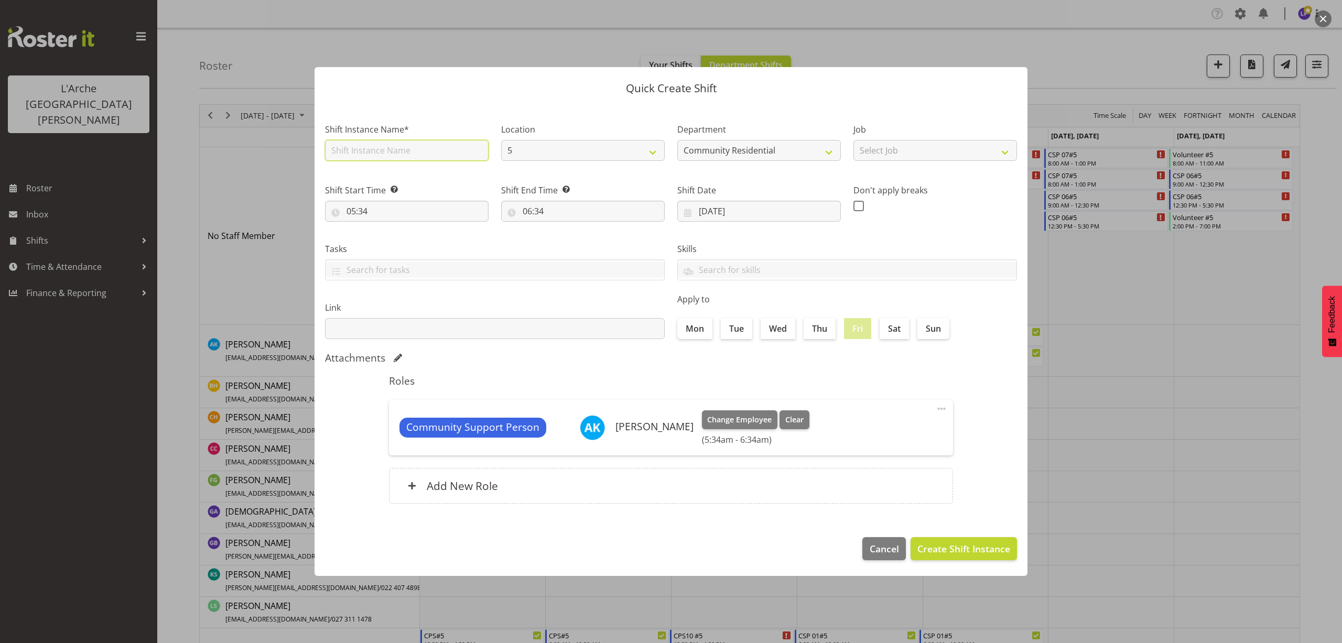
click at [405, 145] on input "text" at bounding box center [407, 150] width 164 height 21
click at [875, 153] on select "Select Job Accounts Admin Art Coordinator Community Leader Community Support Pe…" at bounding box center [935, 150] width 164 height 21
click at [853, 140] on select "Select Job Accounts Admin Art Coordinator Community Leader Community Support Pe…" at bounding box center [935, 150] width 164 height 21
click at [366, 211] on input "05:34" at bounding box center [407, 211] width 164 height 21
click at [391, 241] on select "00 01 02 03 04 05 06 07 08 09 10 11 12 13 14 15 16 17 18 19 20 21 22 23" at bounding box center [397, 238] width 24 height 21
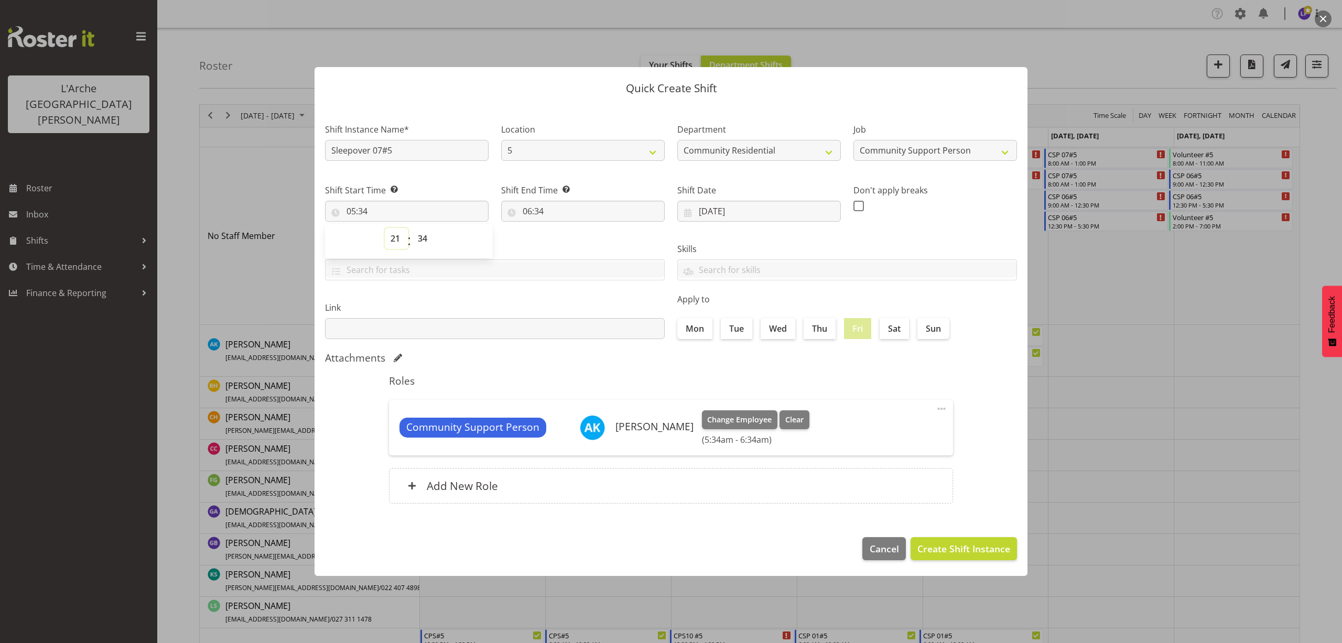
click at [385, 228] on select "00 01 02 03 04 05 06 07 08 09 10 11 12 13 14 15 16 17 18 19 20 21 22 23" at bounding box center [397, 238] width 24 height 21
click at [424, 239] on select "00 01 02 03 04 05 06 07 08 09 10 11 12 13 14 15 16 17 18 19 20 21 22 23 24 25 2…" at bounding box center [424, 238] width 24 height 21
click at [412, 228] on select "00 01 02 03 04 05 06 07 08 09 10 11 12 13 14 15 16 17 18 19 20 21 22 23 24 25 2…" at bounding box center [424, 238] width 24 height 21
click at [533, 211] on input "06:34" at bounding box center [583, 211] width 164 height 21
click at [600, 241] on select "00 01 02 03 04 05 06 07 08 09 10 11 12 13 14 15 16 17 18 19 20 21 22 23 24 25 2…" at bounding box center [600, 238] width 24 height 21
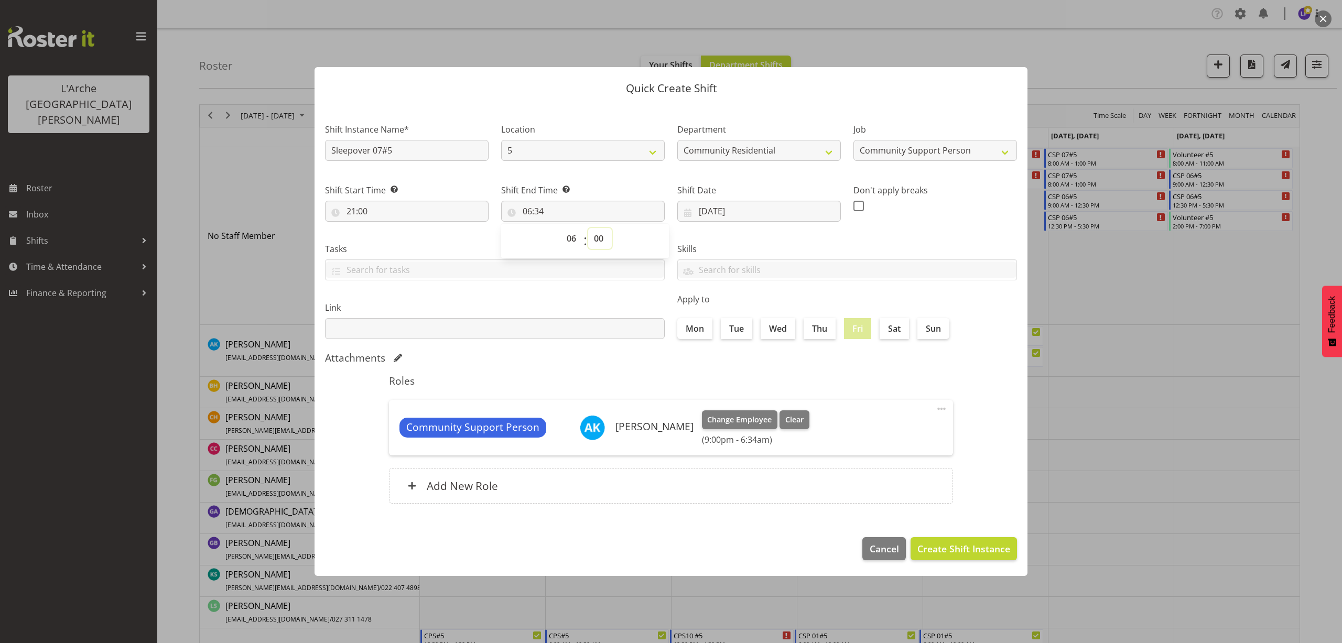
click at [588, 228] on select "00 01 02 03 04 05 06 07 08 09 10 11 12 13 14 15 16 17 18 19 20 21 22 23 24 25 2…" at bounding box center [600, 238] width 24 height 21
click at [973, 546] on span "Create Shift Instance" at bounding box center [963, 549] width 93 height 14
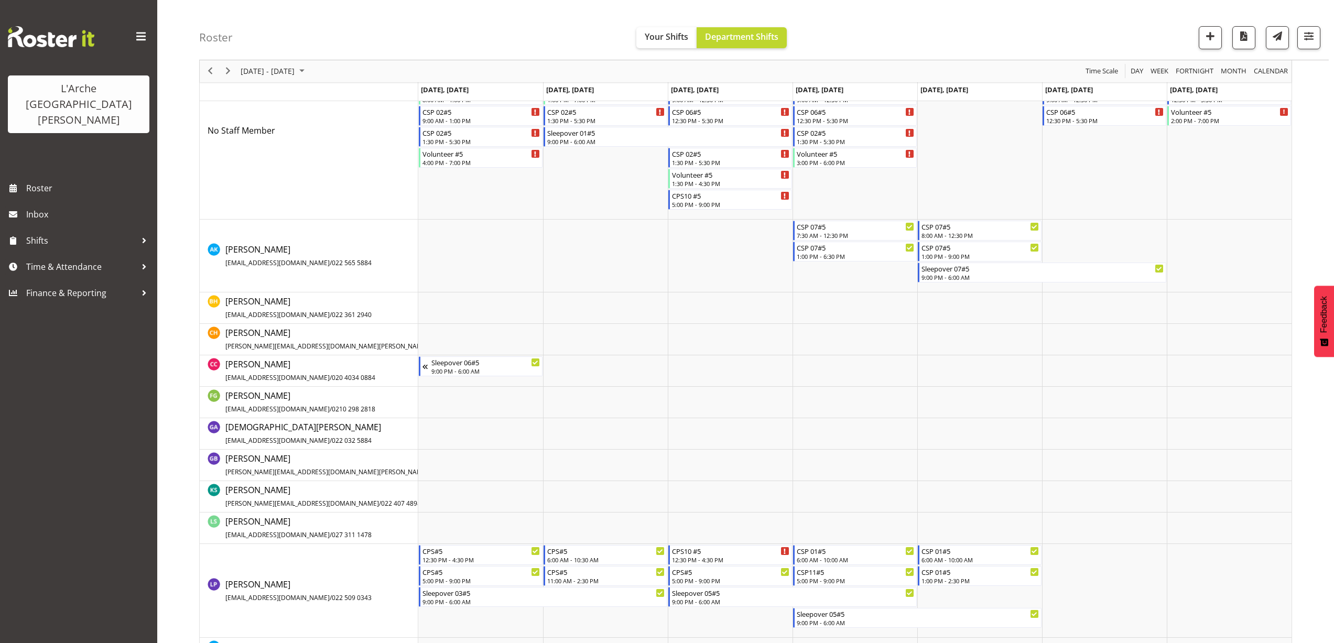
scroll to position [105, 0]
click at [1061, 230] on td "Timeline Week of August 25, 2025" at bounding box center [1104, 256] width 125 height 73
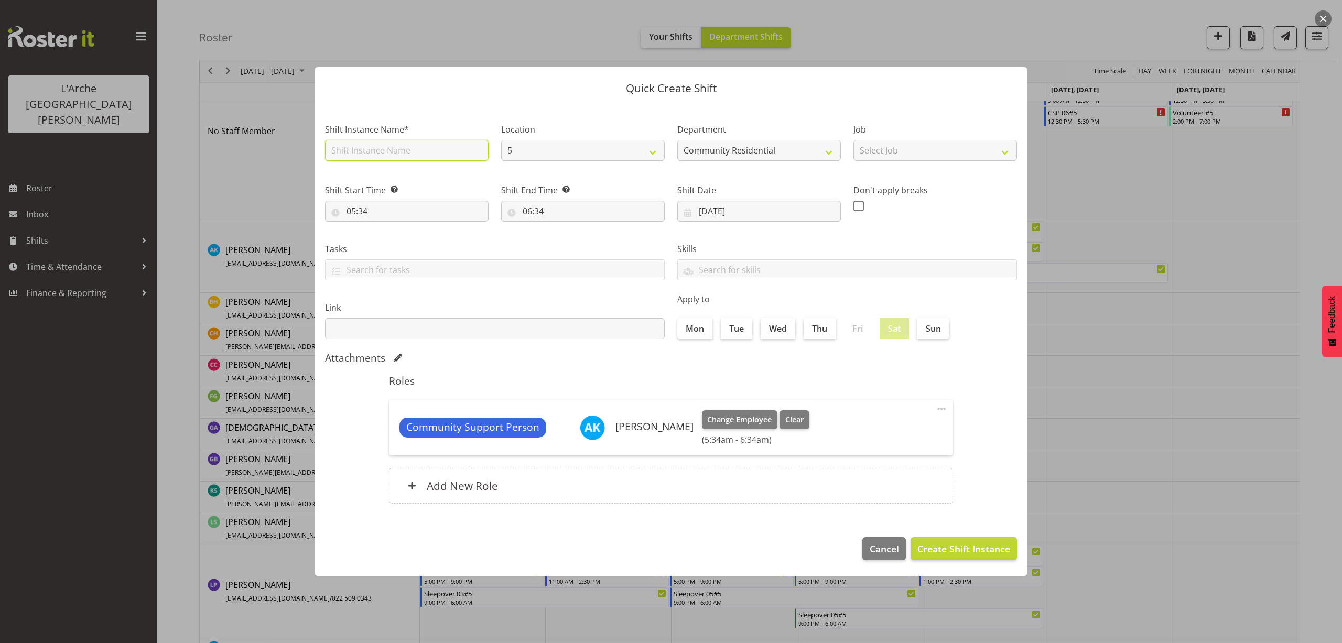
click at [398, 149] on input "text" at bounding box center [407, 150] width 164 height 21
click at [913, 153] on select "Select Job Accounts Admin Art Coordinator Community Leader Community Support Pe…" at bounding box center [935, 150] width 164 height 21
click at [853, 140] on select "Select Job Accounts Admin Art Coordinator Community Leader Community Support Pe…" at bounding box center [935, 150] width 164 height 21
click at [358, 211] on input "05:34" at bounding box center [407, 211] width 164 height 21
click at [396, 239] on select "00 01 02 03 04 05 06 07 08 09 10 11 12 13 14 15 16 17 18 19 20 21 22 23" at bounding box center [397, 238] width 24 height 21
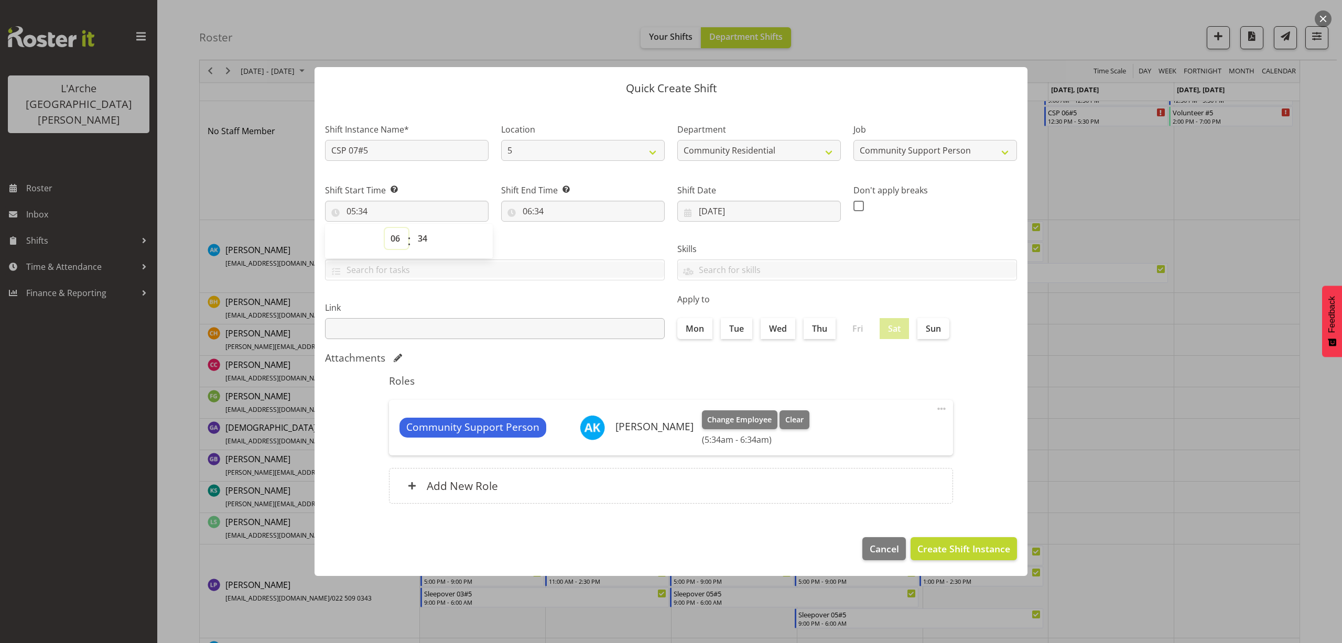
click at [385, 228] on select "00 01 02 03 04 05 06 07 08 09 10 11 12 13 14 15 16 17 18 19 20 21 22 23" at bounding box center [397, 238] width 24 height 21
click at [422, 241] on select "00 01 02 03 04 05 06 07 08 09 10 11 12 13 14 15 16 17 18 19 20 21 22 23 24 25 2…" at bounding box center [424, 238] width 24 height 21
click at [412, 228] on select "00 01 02 03 04 05 06 07 08 09 10 11 12 13 14 15 16 17 18 19 20 21 22 23 24 25 2…" at bounding box center [424, 238] width 24 height 21
click at [534, 213] on input "06:34" at bounding box center [583, 211] width 164 height 21
click at [572, 242] on select "00 01 02 03 04 05 06 07 08 09 10 11 12 13 14 15 16 17 18 19 20 21 22 23" at bounding box center [573, 238] width 24 height 21
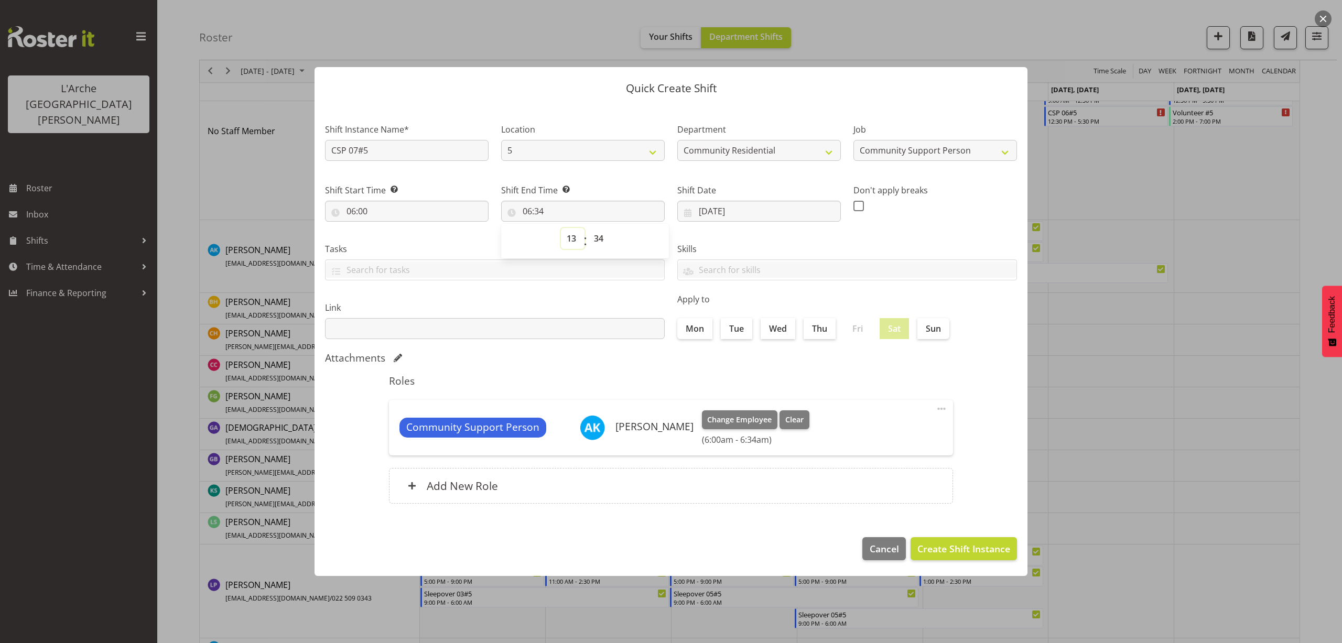
click at [561, 228] on select "00 01 02 03 04 05 06 07 08 09 10 11 12 13 14 15 16 17 18 19 20 21 22 23" at bounding box center [573, 238] width 24 height 21
click at [599, 235] on select "00 01 02 03 04 05 06 07 08 09 10 11 12 13 14 15 16 17 18 19 20 21 22 23 24 25 2…" at bounding box center [600, 238] width 24 height 21
click at [588, 228] on select "00 01 02 03 04 05 06 07 08 09 10 11 12 13 14 15 16 17 18 19 20 21 22 23 24 25 2…" at bounding box center [600, 238] width 24 height 21
click at [980, 550] on span "Create Shift Instance" at bounding box center [963, 549] width 93 height 14
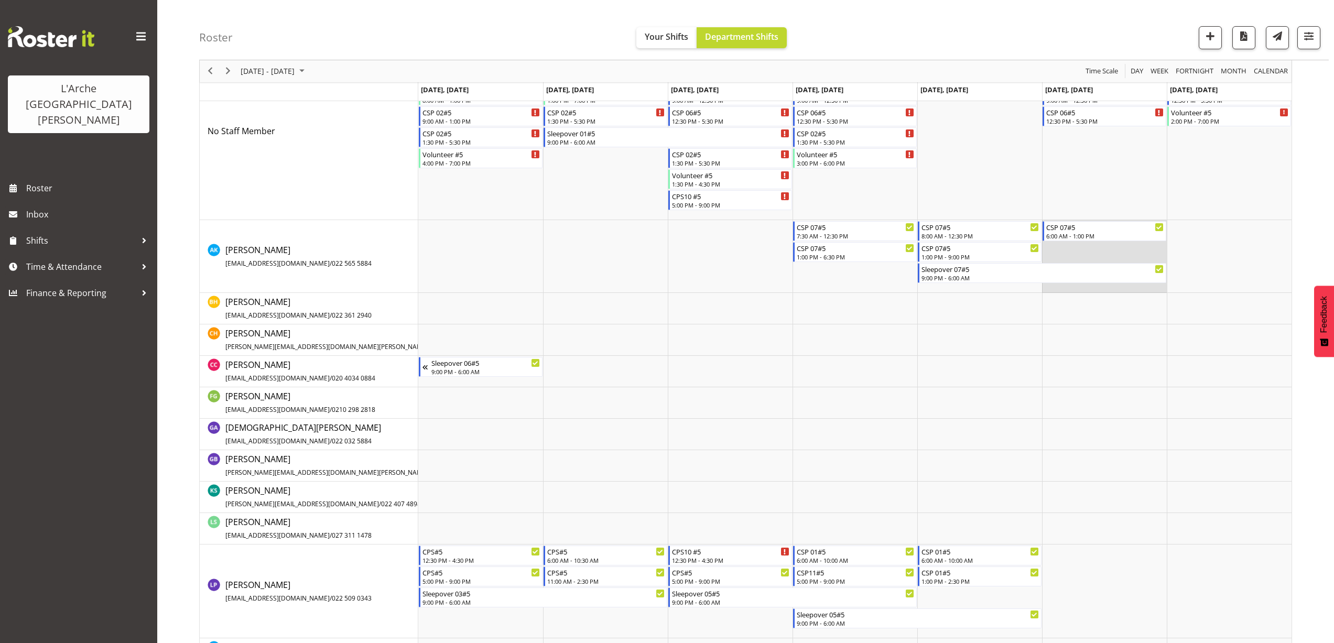
click at [1050, 247] on td "Timeline Week of August 25, 2025" at bounding box center [1104, 256] width 125 height 73
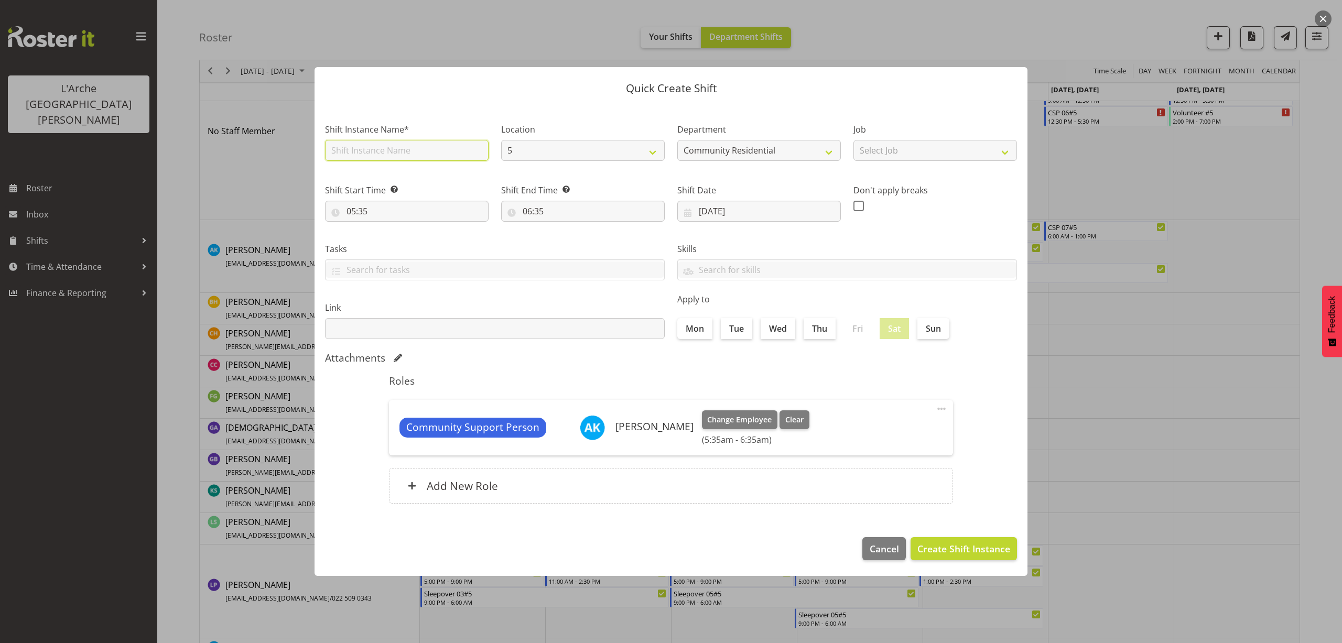
click at [375, 154] on input "text" at bounding box center [407, 150] width 164 height 21
click at [875, 155] on select "Select Job Accounts Admin Art Coordinator Community Leader Community Support Pe…" at bounding box center [935, 150] width 164 height 21
click at [853, 140] on select "Select Job Accounts Admin Art Coordinator Community Leader Community Support Pe…" at bounding box center [935, 150] width 164 height 21
click at [361, 214] on input "05:35" at bounding box center [407, 211] width 164 height 21
click at [393, 238] on select "00 01 02 03 04 05 06 07 08 09 10 11 12 13 14 15 16 17 18 19 20 21 22 23" at bounding box center [397, 238] width 24 height 21
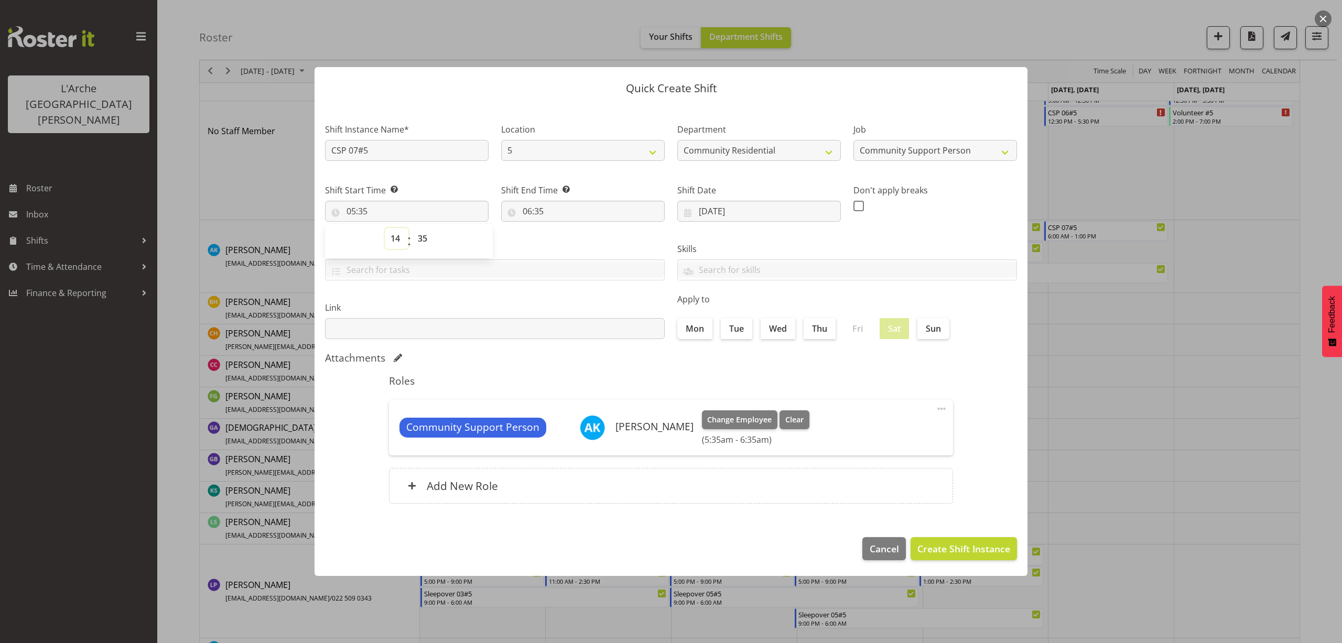
click at [385, 228] on select "00 01 02 03 04 05 06 07 08 09 10 11 12 13 14 15 16 17 18 19 20 21 22 23" at bounding box center [397, 238] width 24 height 21
click at [426, 238] on select "00 01 02 03 04 05 06 07 08 09 10 11 12 13 14 15 16 17 18 19 20 21 22 23 24 25 2…" at bounding box center [424, 238] width 24 height 21
click at [412, 228] on select "00 01 02 03 04 05 06 07 08 09 10 11 12 13 14 15 16 17 18 19 20 21 22 23 24 25 2…" at bounding box center [424, 238] width 24 height 21
click at [537, 211] on input "06:35" at bounding box center [583, 211] width 164 height 21
click at [570, 240] on select "00 01 02 03 04 05 06 07 08 09 10 11 12 13 14 15 16 17 18 19 20 21 22 23" at bounding box center [573, 238] width 24 height 21
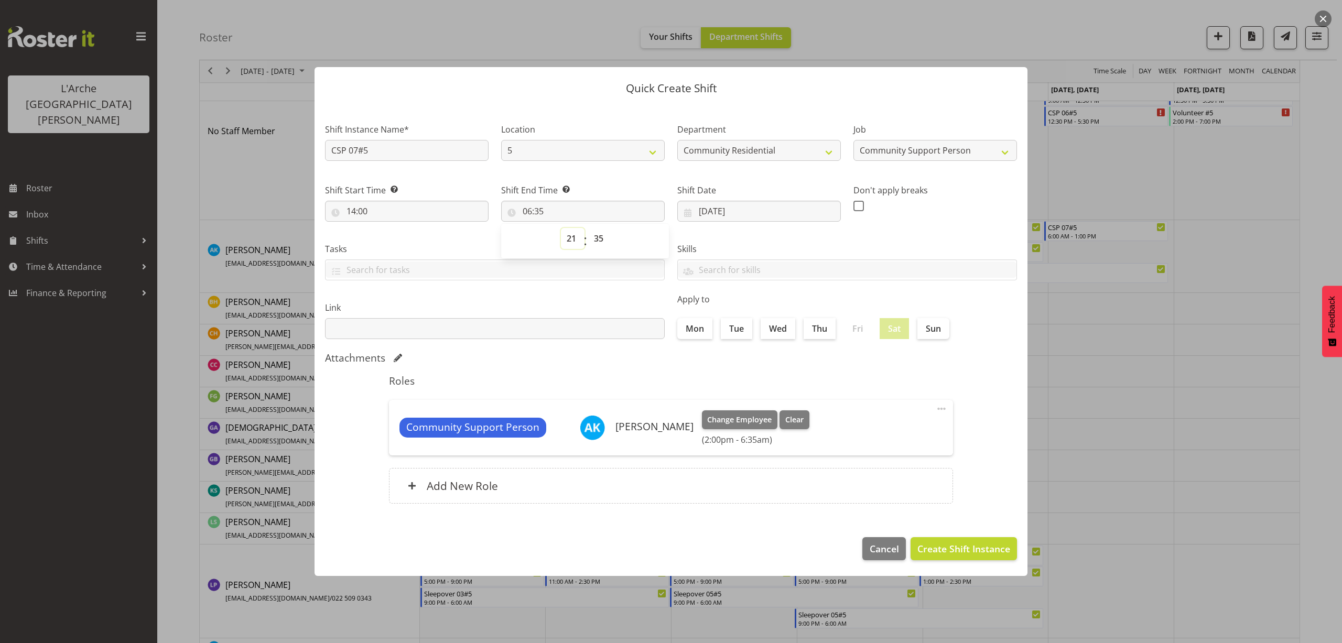
click at [561, 228] on select "00 01 02 03 04 05 06 07 08 09 10 11 12 13 14 15 16 17 18 19 20 21 22 23" at bounding box center [573, 238] width 24 height 21
click at [597, 239] on select "00 01 02 03 04 05 06 07 08 09 10 11 12 13 14 15 16 17 18 19 20 21 22 23 24 25 2…" at bounding box center [600, 238] width 24 height 21
click at [588, 228] on select "00 01 02 03 04 05 06 07 08 09 10 11 12 13 14 15 16 17 18 19 20 21 22 23 24 25 2…" at bounding box center [600, 238] width 24 height 21
click at [986, 552] on span "Create Shift Instance" at bounding box center [963, 549] width 93 height 14
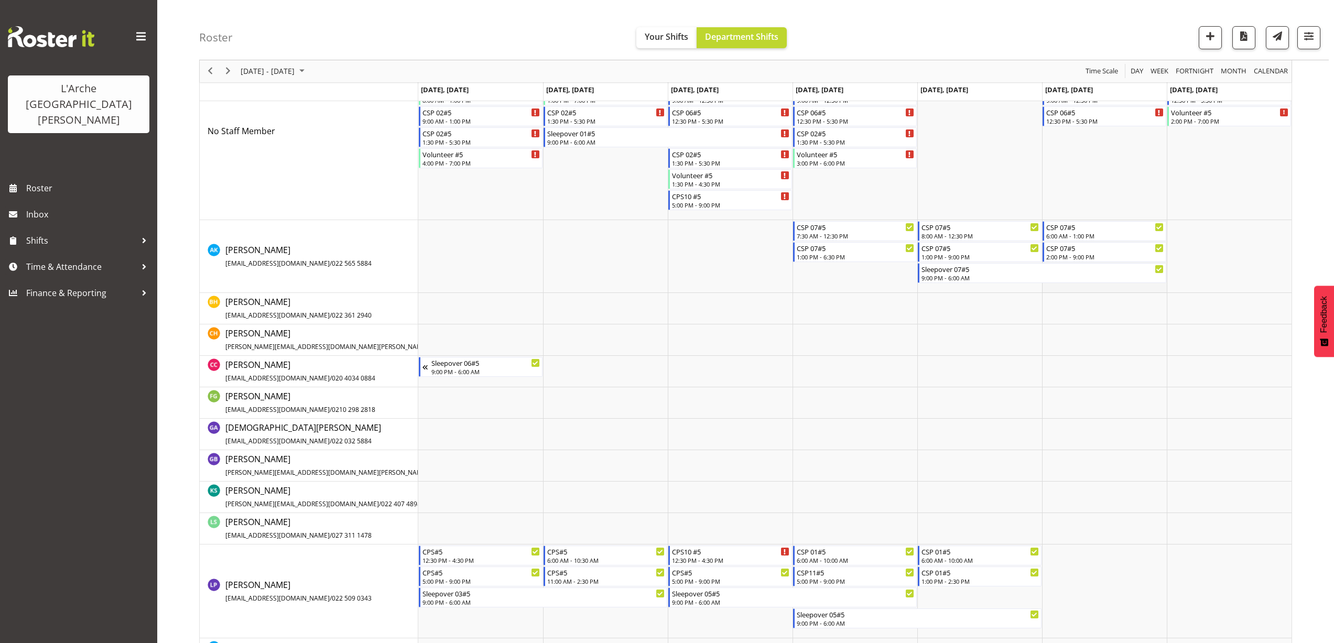
click at [1060, 286] on td "Timeline Week of August 25, 2025" at bounding box center [1104, 256] width 125 height 73
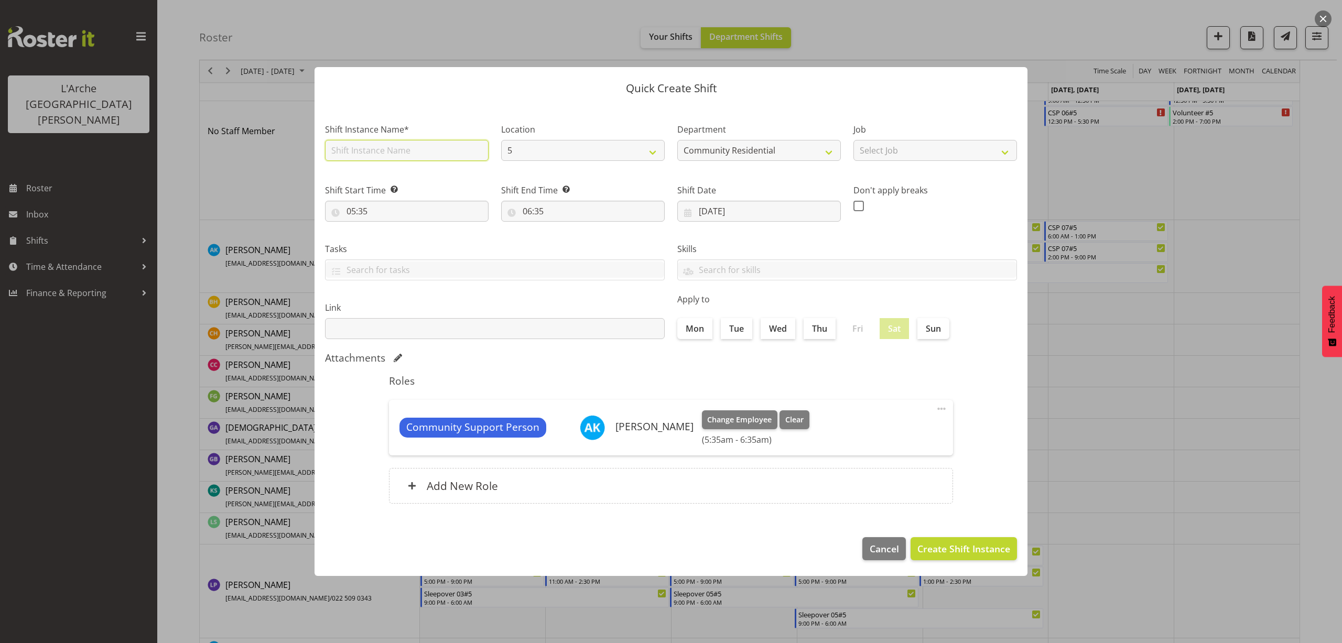
click at [437, 152] on input "text" at bounding box center [407, 150] width 164 height 21
click at [895, 159] on select "Select Job Accounts Admin Art Coordinator Community Leader Community Support Pe…" at bounding box center [935, 150] width 164 height 21
click at [853, 140] on select "Select Job Accounts Admin Art Coordinator Community Leader Community Support Pe…" at bounding box center [935, 150] width 164 height 21
click at [367, 210] on input "05:35" at bounding box center [407, 211] width 164 height 21
click at [391, 238] on select "00 01 02 03 04 05 06 07 08 09 10 11 12 13 14 15 16 17 18 19 20 21 22 23" at bounding box center [397, 238] width 24 height 21
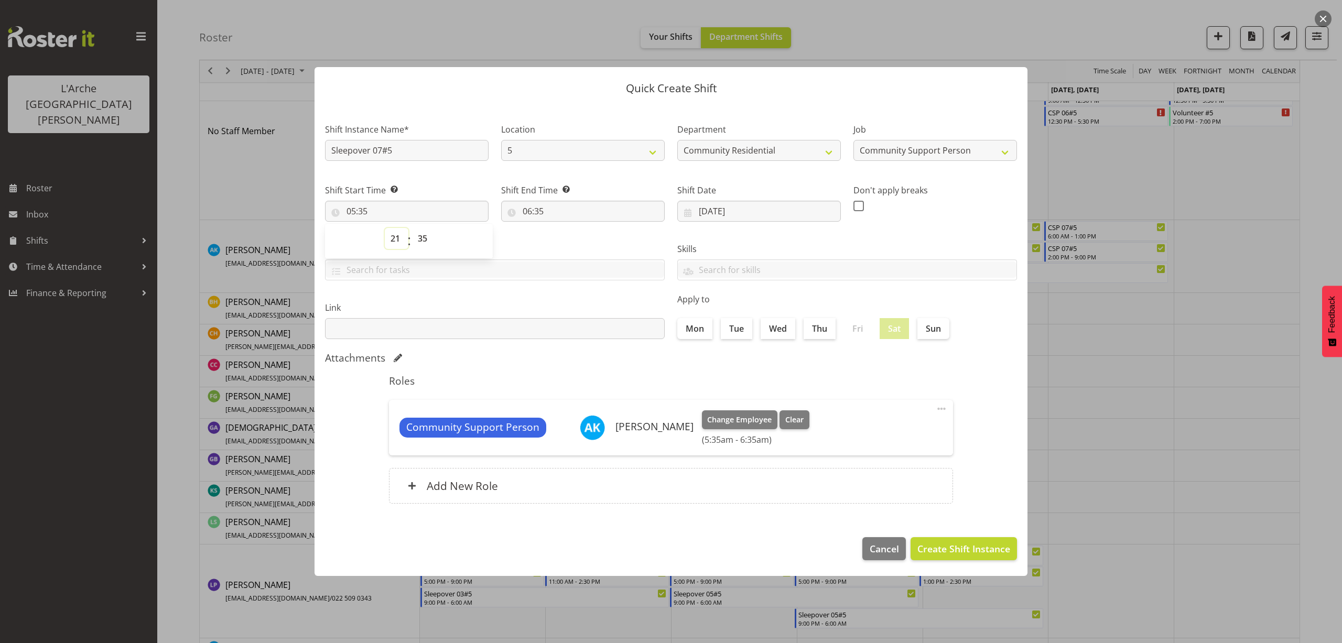
click at [385, 228] on select "00 01 02 03 04 05 06 07 08 09 10 11 12 13 14 15 16 17 18 19 20 21 22 23" at bounding box center [397, 238] width 24 height 21
click at [424, 238] on select "00 01 02 03 04 05 06 07 08 09 10 11 12 13 14 15 16 17 18 19 20 21 22 23 24 25 2…" at bounding box center [424, 238] width 24 height 21
click at [412, 228] on select "00 01 02 03 04 05 06 07 08 09 10 11 12 13 14 15 16 17 18 19 20 21 22 23 24 25 2…" at bounding box center [424, 238] width 24 height 21
click at [537, 211] on input "06:35" at bounding box center [583, 211] width 164 height 21
click at [597, 237] on select "00 01 02 03 04 05 06 07 08 09 10 11 12 13 14 15 16 17 18 19 20 21 22 23 24 25 2…" at bounding box center [600, 238] width 24 height 21
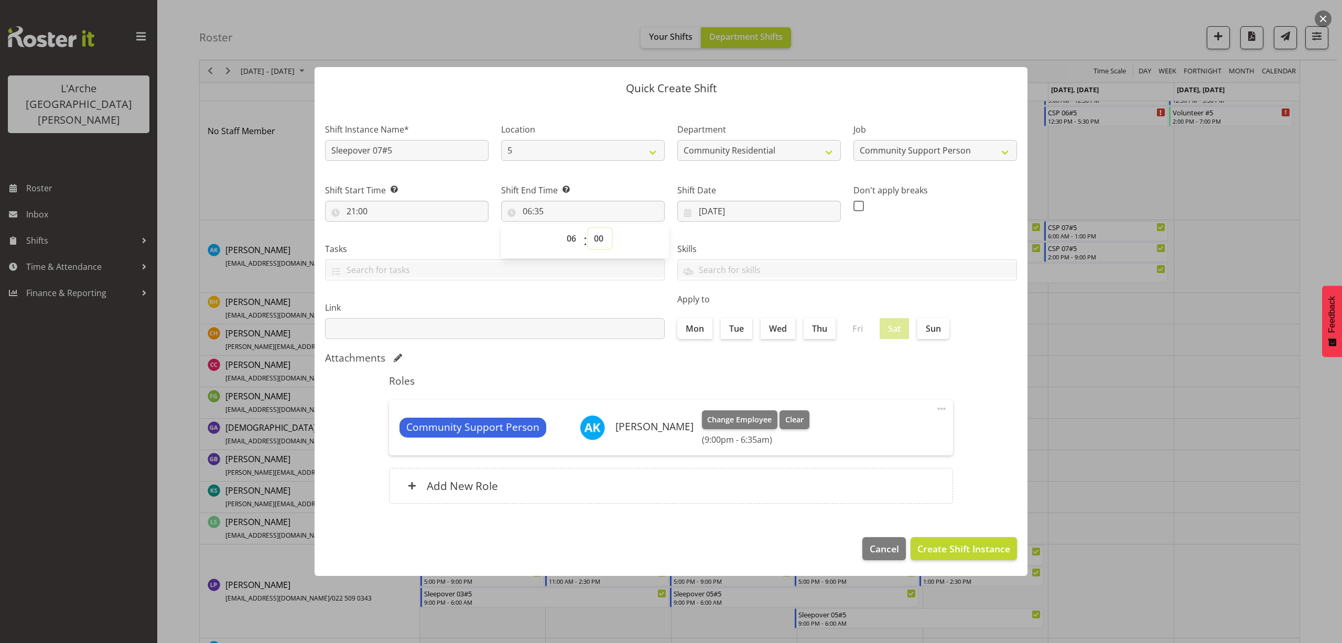
click at [588, 228] on select "00 01 02 03 04 05 06 07 08 09 10 11 12 13 14 15 16 17 18 19 20 21 22 23 24 25 2…" at bounding box center [600, 238] width 24 height 21
click at [955, 554] on span "Create Shift Instance" at bounding box center [963, 549] width 93 height 14
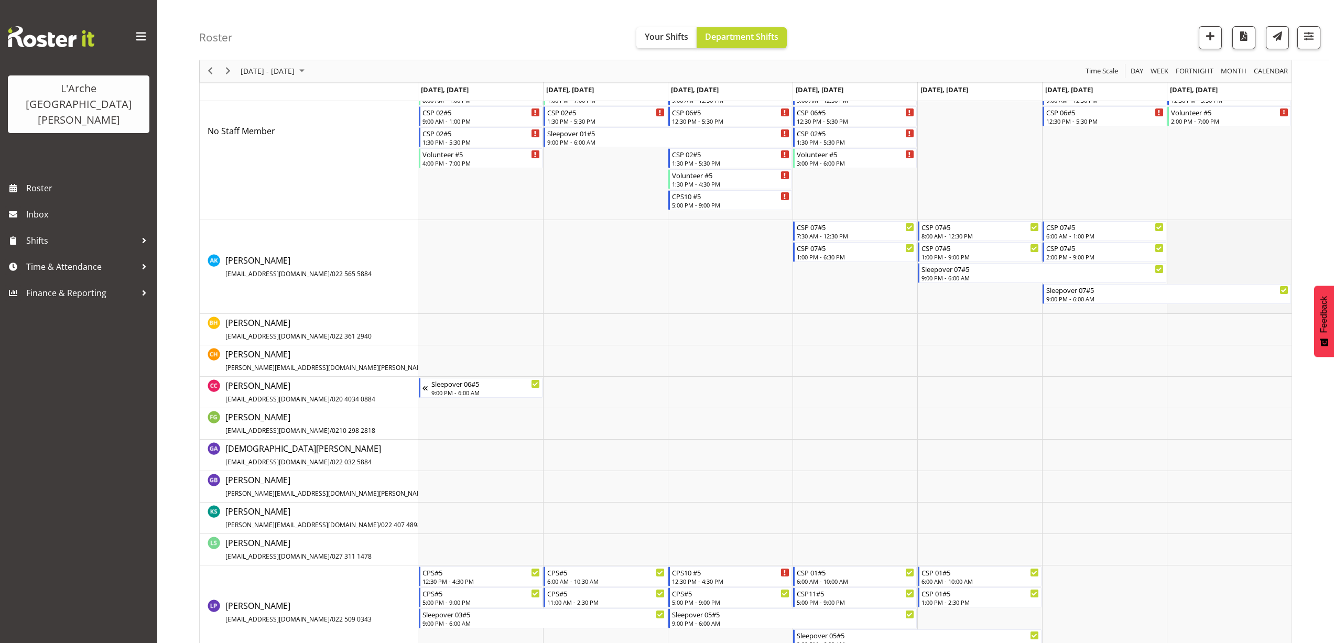
click at [1178, 229] on td "Timeline Week of August 25, 2025" at bounding box center [1229, 267] width 125 height 94
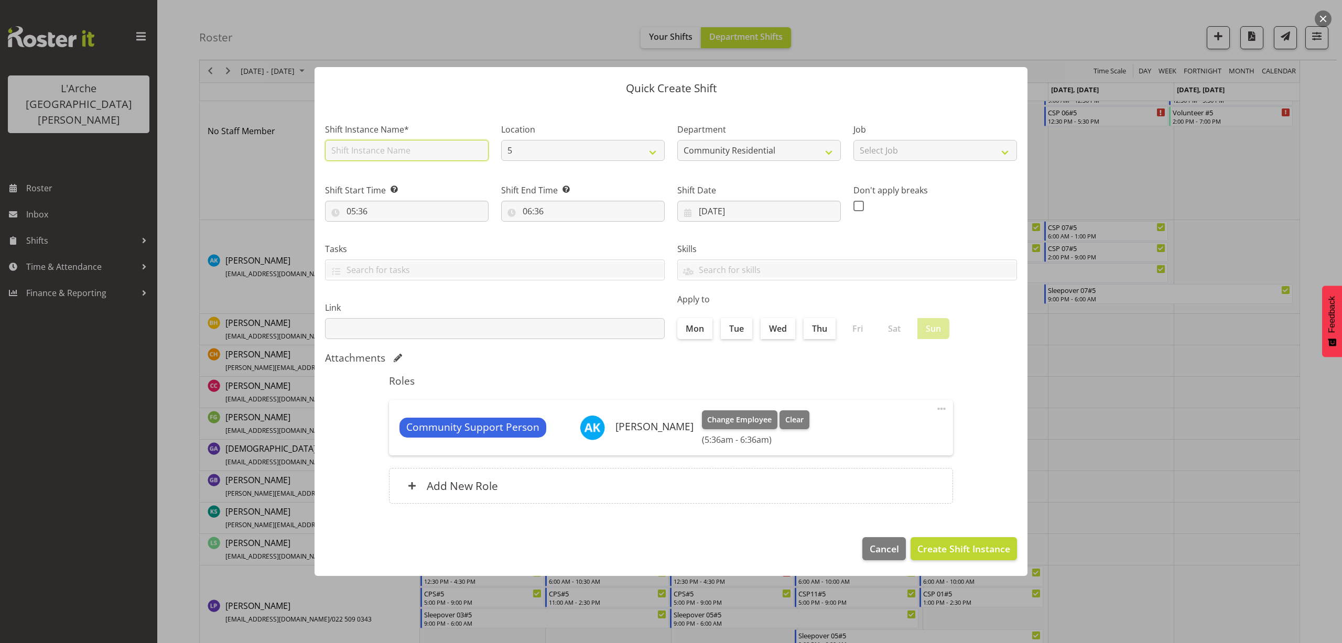
click at [374, 156] on input "text" at bounding box center [407, 150] width 164 height 21
click at [888, 151] on select "Select Job Accounts Admin Art Coordinator Community Leader Community Support Pe…" at bounding box center [935, 150] width 164 height 21
click at [853, 140] on select "Select Job Accounts Admin Art Coordinator Community Leader Community Support Pe…" at bounding box center [935, 150] width 164 height 21
click at [366, 215] on input "05:36" at bounding box center [407, 211] width 164 height 21
click at [390, 237] on select "00 01 02 03 04 05 06 07 08 09 10 11 12 13 14 15 16 17 18 19 20 21 22 23" at bounding box center [397, 238] width 24 height 21
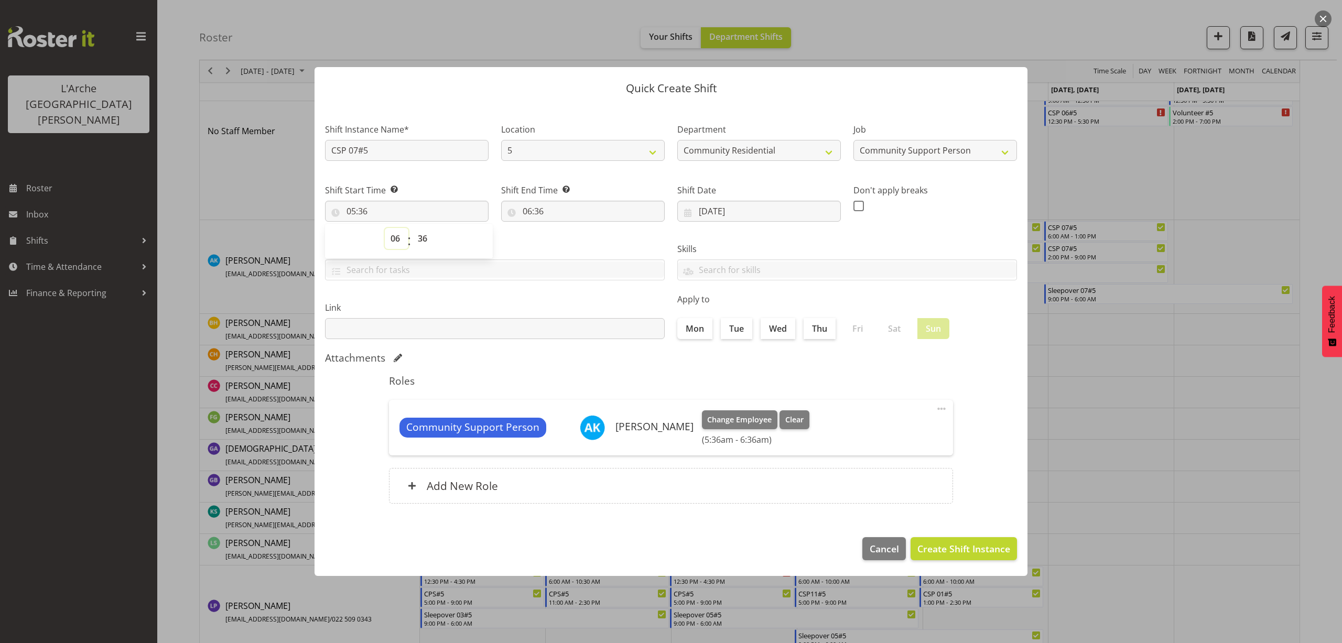
click at [385, 228] on select "00 01 02 03 04 05 06 07 08 09 10 11 12 13 14 15 16 17 18 19 20 21 22 23" at bounding box center [397, 238] width 24 height 21
click at [421, 239] on select "00 01 02 03 04 05 06 07 08 09 10 11 12 13 14 15 16 17 18 19 20 21 22 23 24 25 2…" at bounding box center [424, 238] width 24 height 21
click at [412, 228] on select "00 01 02 03 04 05 06 07 08 09 10 11 12 13 14 15 16 17 18 19 20 21 22 23 24 25 2…" at bounding box center [424, 238] width 24 height 21
click at [539, 213] on input "06:36" at bounding box center [583, 211] width 164 height 21
click at [565, 236] on select "00 01 02 03 04 05 06 07 08 09 10 11 12 13 14 15 16 17 18 19 20 21 22 23" at bounding box center [573, 238] width 24 height 21
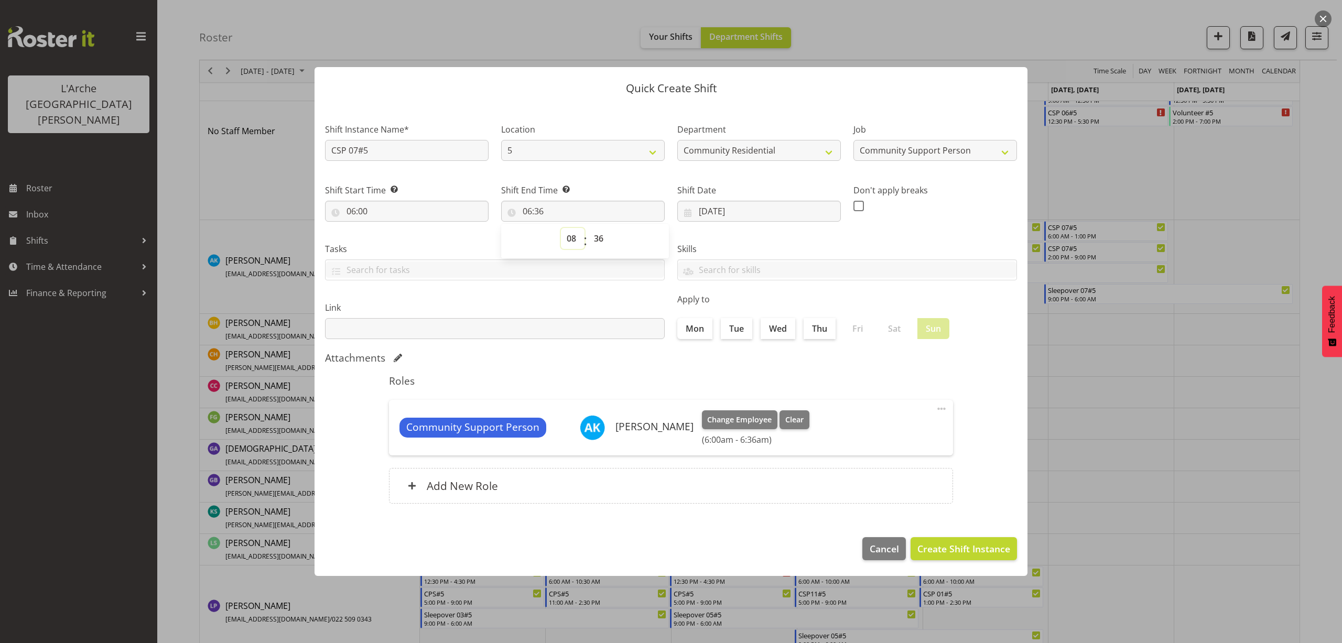
click at [561, 228] on select "00 01 02 03 04 05 06 07 08 09 10 11 12 13 14 15 16 17 18 19 20 21 22 23" at bounding box center [573, 238] width 24 height 21
click at [601, 240] on select "00 01 02 03 04 05 06 07 08 09 10 11 12 13 14 15 16 17 18 19 20 21 22 23 24 25 2…" at bounding box center [600, 238] width 24 height 21
click at [588, 228] on select "00 01 02 03 04 05 06 07 08 09 10 11 12 13 14 15 16 17 18 19 20 21 22 23 24 25 2…" at bounding box center [600, 238] width 24 height 21
click at [970, 551] on span "Create Shift Instance" at bounding box center [963, 549] width 93 height 14
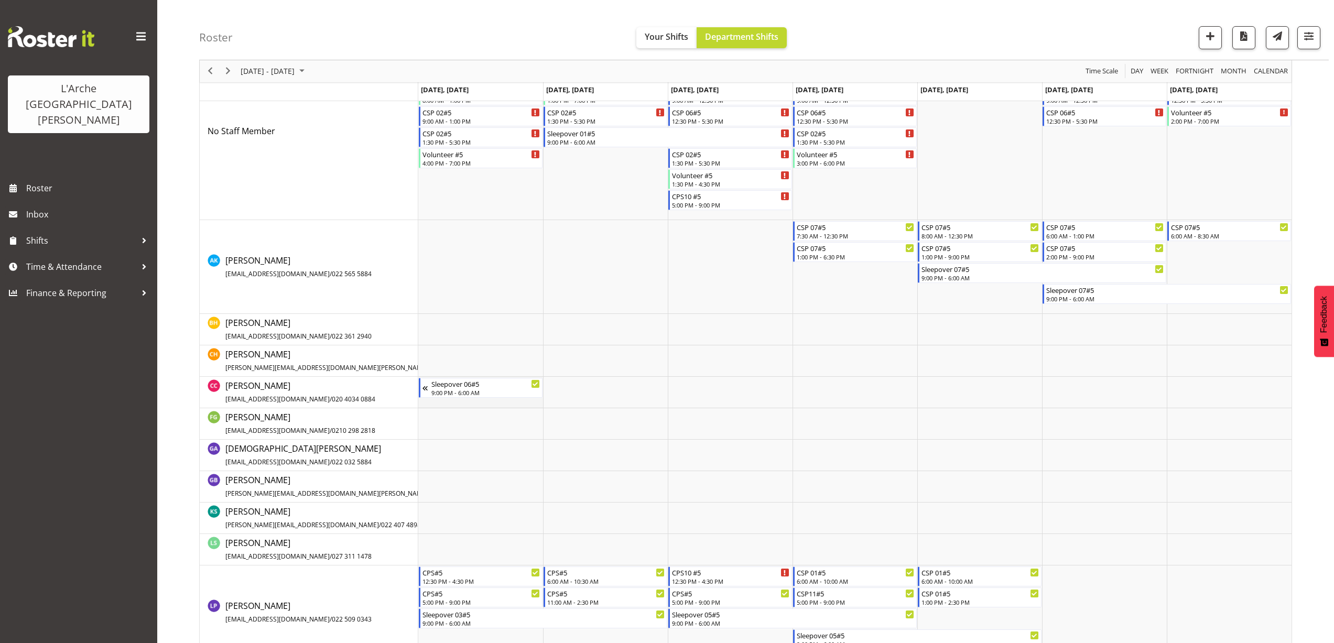
click at [451, 401] on td "Timeline Week of August 25, 2025" at bounding box center [480, 392] width 125 height 31
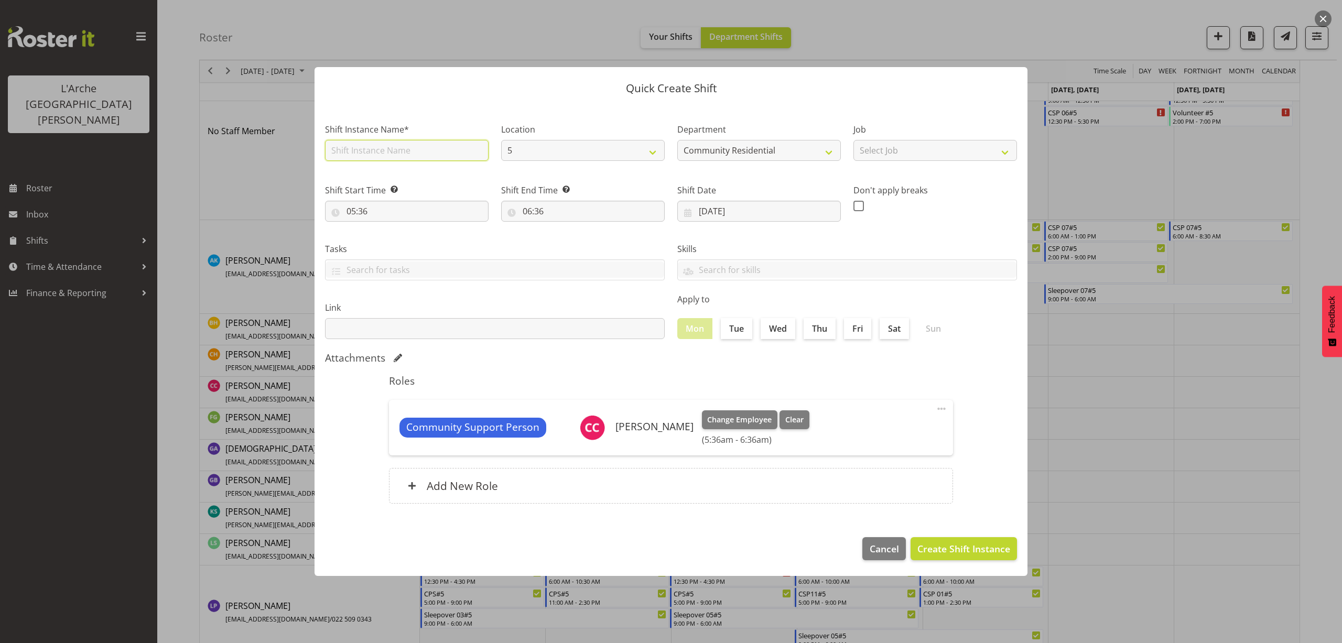
click at [388, 151] on input "text" at bounding box center [407, 150] width 164 height 21
click at [889, 153] on select "Select Job Accounts Admin Art Coordinator Community Leader Community Support Pe…" at bounding box center [935, 150] width 164 height 21
click at [853, 140] on select "Select Job Accounts Admin Art Coordinator Community Leader Community Support Pe…" at bounding box center [935, 150] width 164 height 21
click at [359, 209] on input "05:36" at bounding box center [407, 211] width 164 height 21
click at [396, 243] on select "00 01 02 03 04 05 06 07 08 09 10 11 12 13 14 15 16 17 18 19 20 21 22 23" at bounding box center [397, 238] width 24 height 21
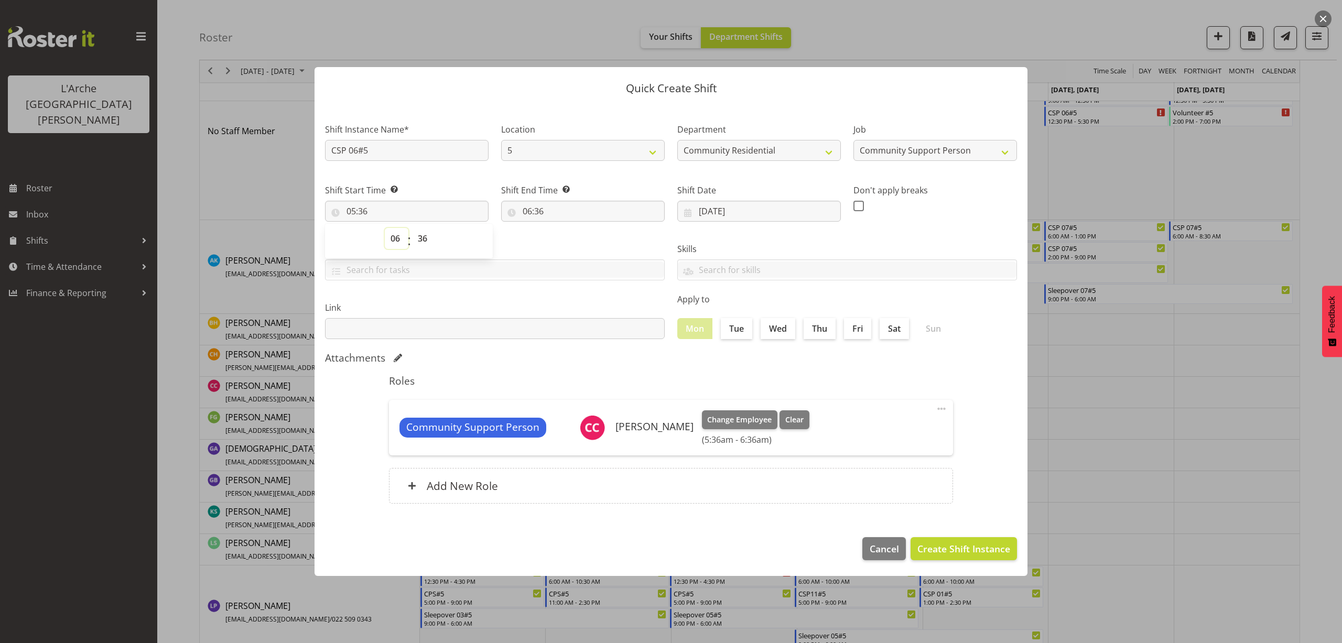
click at [385, 228] on select "00 01 02 03 04 05 06 07 08 09 10 11 12 13 14 15 16 17 18 19 20 21 22 23" at bounding box center [397, 238] width 24 height 21
click at [422, 242] on select "00 01 02 03 04 05 06 07 08 09 10 11 12 13 14 15 16 17 18 19 20 21 22 23 24 25 2…" at bounding box center [424, 238] width 24 height 21
click at [412, 228] on select "00 01 02 03 04 05 06 07 08 09 10 11 12 13 14 15 16 17 18 19 20 21 22 23 24 25 2…" at bounding box center [424, 238] width 24 height 21
click at [539, 210] on input "06:36" at bounding box center [583, 211] width 164 height 21
click at [575, 236] on select "00 01 02 03 04 05 06 07 08 09 10 11 12 13 14 15 16 17 18 19 20 21 22 23" at bounding box center [573, 238] width 24 height 21
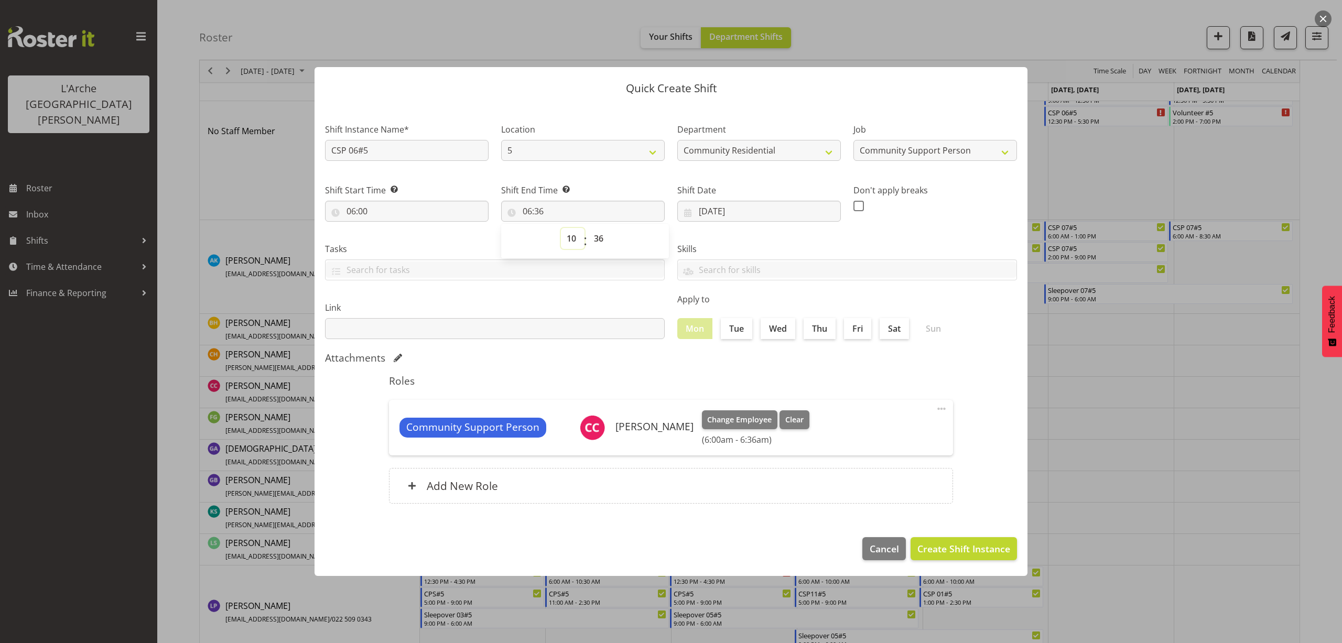
click at [561, 228] on select "00 01 02 03 04 05 06 07 08 09 10 11 12 13 14 15 16 17 18 19 20 21 22 23" at bounding box center [573, 238] width 24 height 21
click at [600, 240] on select "00 01 02 03 04 05 06 07 08 09 10 11 12 13 14 15 16 17 18 19 20 21 22 23 24 25 2…" at bounding box center [600, 238] width 24 height 21
click at [588, 228] on select "00 01 02 03 04 05 06 07 08 09 10 11 12 13 14 15 16 17 18 19 20 21 22 23 24 25 2…" at bounding box center [600, 238] width 24 height 21
click at [932, 546] on span "Create Shift Instance" at bounding box center [963, 549] width 93 height 14
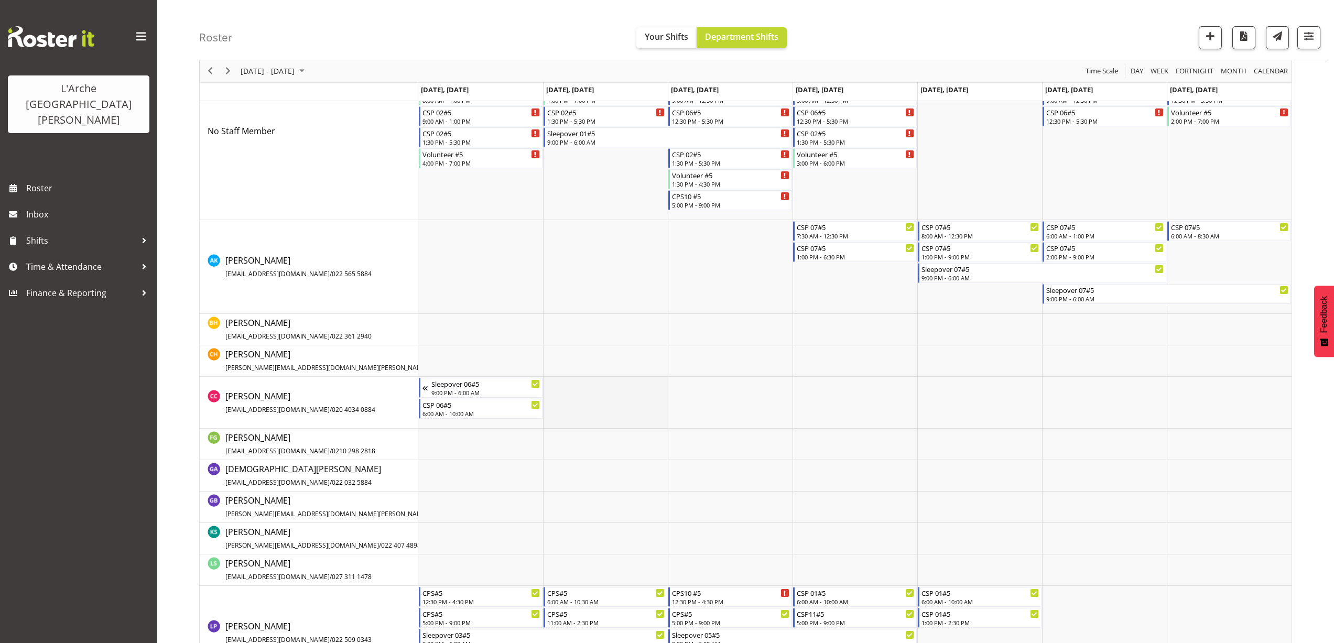
click at [553, 382] on td "Timeline Week of August 25, 2025" at bounding box center [605, 403] width 125 height 52
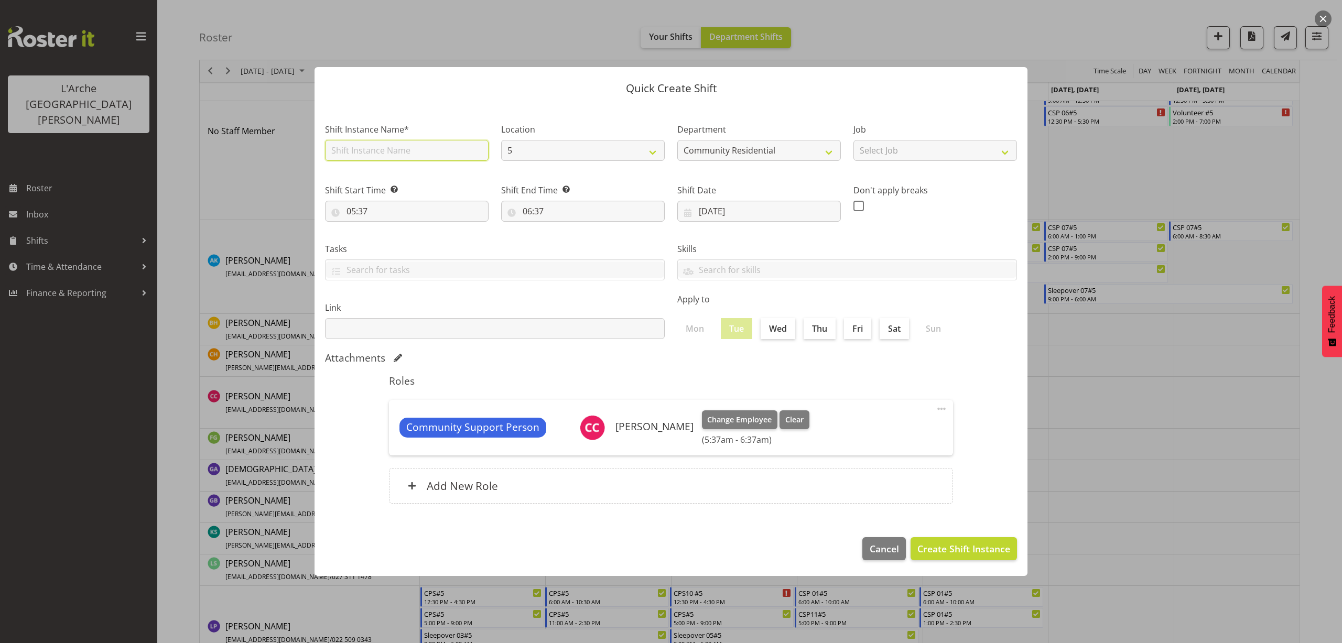
click at [398, 151] on input "text" at bounding box center [407, 150] width 164 height 21
click at [890, 151] on select "Select Job Accounts Admin Art Coordinator Community Leader Community Support Pe…" at bounding box center [935, 150] width 164 height 21
click at [853, 140] on select "Select Job Accounts Admin Art Coordinator Community Leader Community Support Pe…" at bounding box center [935, 150] width 164 height 21
click at [358, 213] on input "05:37" at bounding box center [407, 211] width 164 height 21
click at [395, 240] on select "00 01 02 03 04 05 06 07 08 09 10 11 12 13 14 15 16 17 18 19 20 21 22 23" at bounding box center [397, 238] width 24 height 21
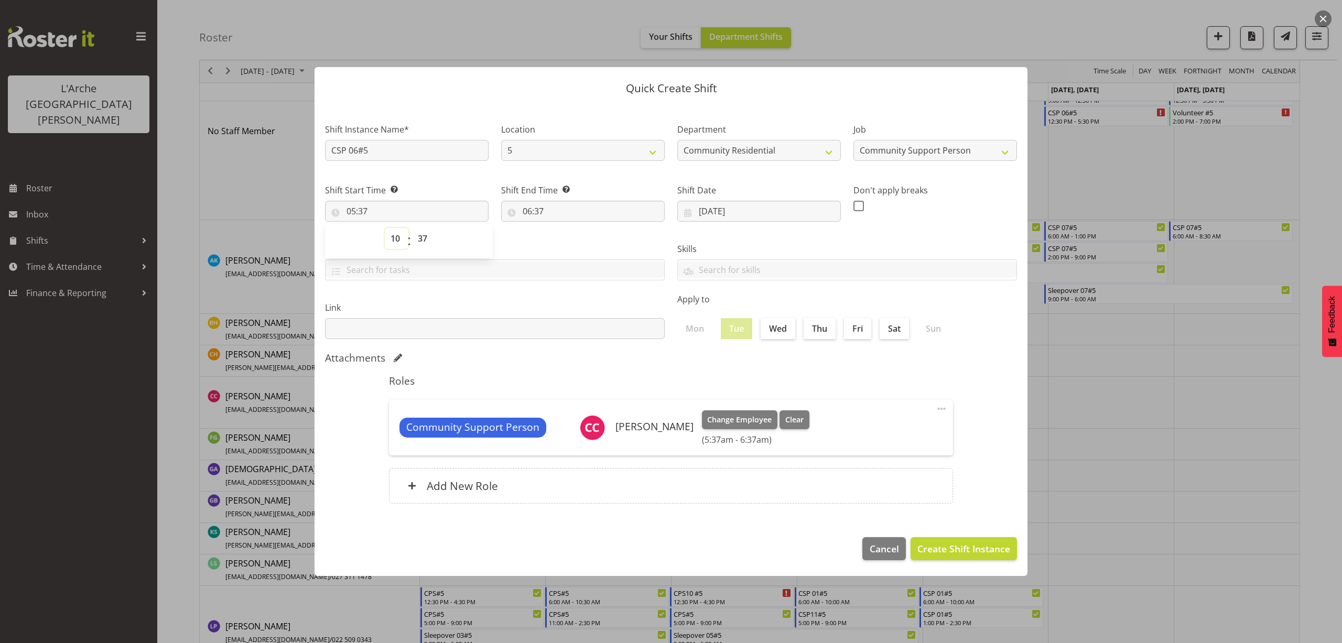
click at [385, 228] on select "00 01 02 03 04 05 06 07 08 09 10 11 12 13 14 15 16 17 18 19 20 21 22 23" at bounding box center [397, 238] width 24 height 21
click at [422, 237] on select "00 01 02 03 04 05 06 07 08 09 10 11 12 13 14 15 16 17 18 19 20 21 22 23 24 25 2…" at bounding box center [424, 238] width 24 height 21
click at [412, 228] on select "00 01 02 03 04 05 06 07 08 09 10 11 12 13 14 15 16 17 18 19 20 21 22 23 24 25 2…" at bounding box center [424, 238] width 24 height 21
click at [539, 216] on input "06:37" at bounding box center [583, 211] width 164 height 21
click at [565, 240] on select "00 01 02 03 04 05 06 07 08 09 10 11 12 13 14 15 16 17 18 19 20 21 22 23" at bounding box center [573, 238] width 24 height 21
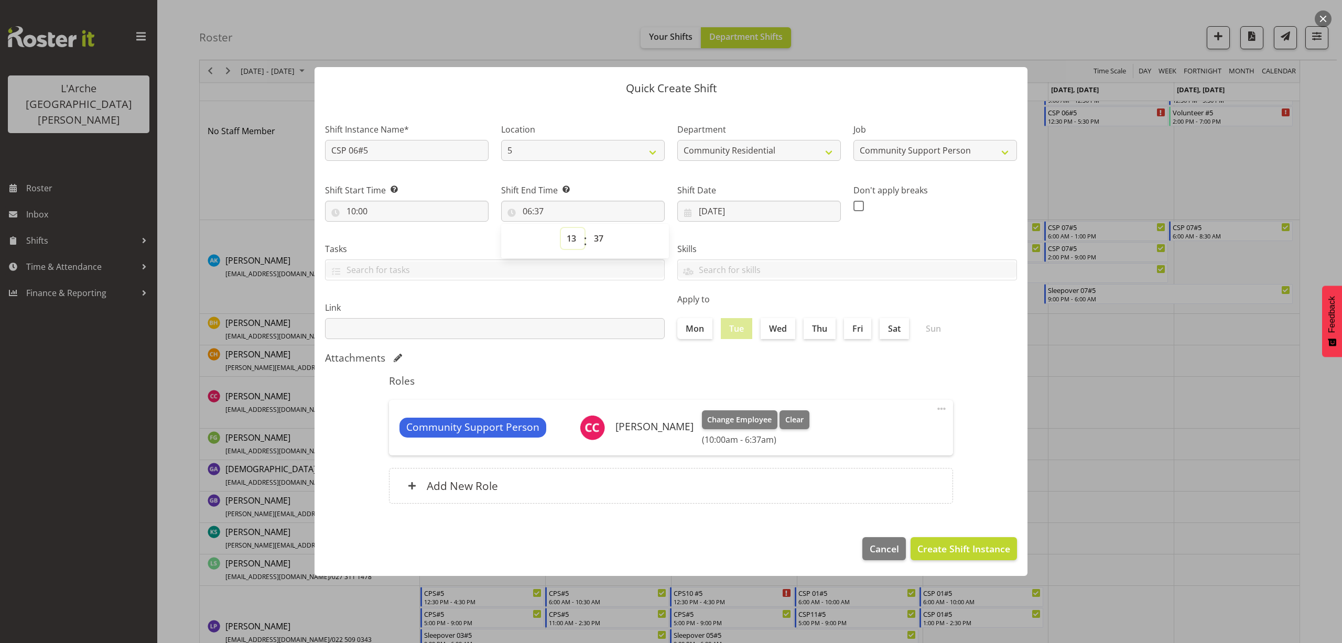
click at [561, 228] on select "00 01 02 03 04 05 06 07 08 09 10 11 12 13 14 15 16 17 18 19 20 21 22 23" at bounding box center [573, 238] width 24 height 21
click at [601, 238] on select "00 01 02 03 04 05 06 07 08 09 10 11 12 13 14 15 16 17 18 19 20 21 22 23 24 25 2…" at bounding box center [600, 238] width 24 height 21
click at [588, 228] on select "00 01 02 03 04 05 06 07 08 09 10 11 12 13 14 15 16 17 18 19 20 21 22 23 24 25 2…" at bounding box center [600, 238] width 24 height 21
click at [959, 549] on span "Create Shift Instance" at bounding box center [963, 549] width 93 height 14
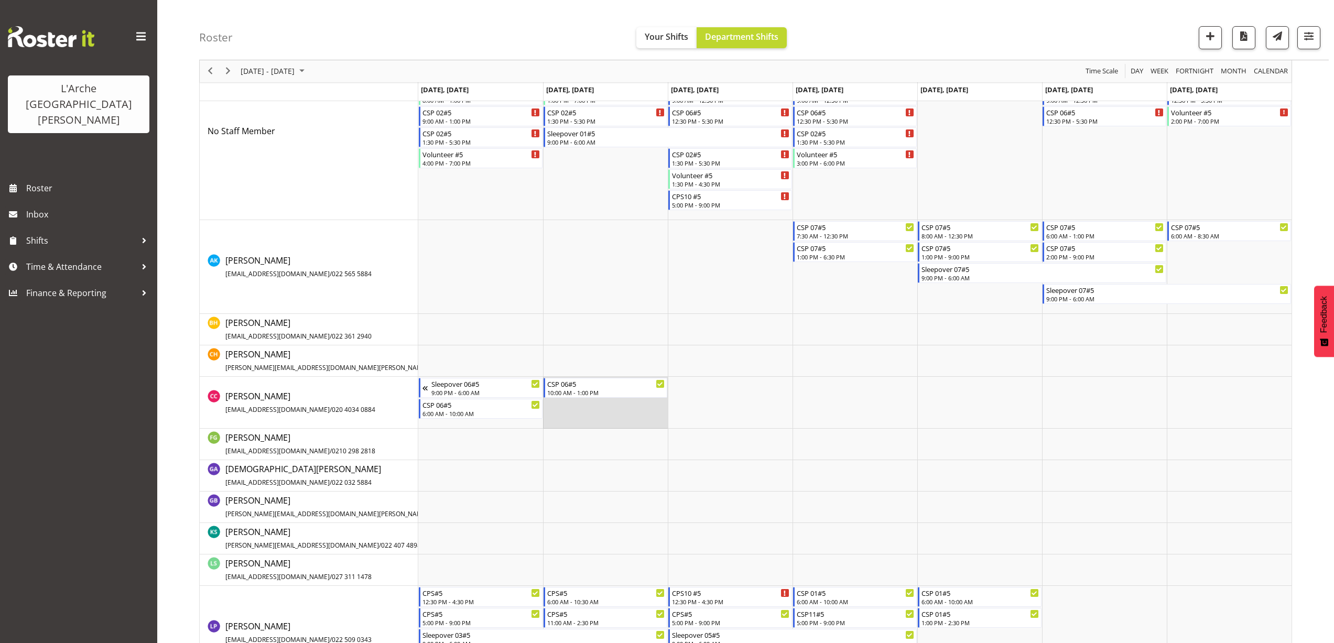
click at [549, 407] on td "Timeline Week of August 25, 2025" at bounding box center [605, 403] width 125 height 52
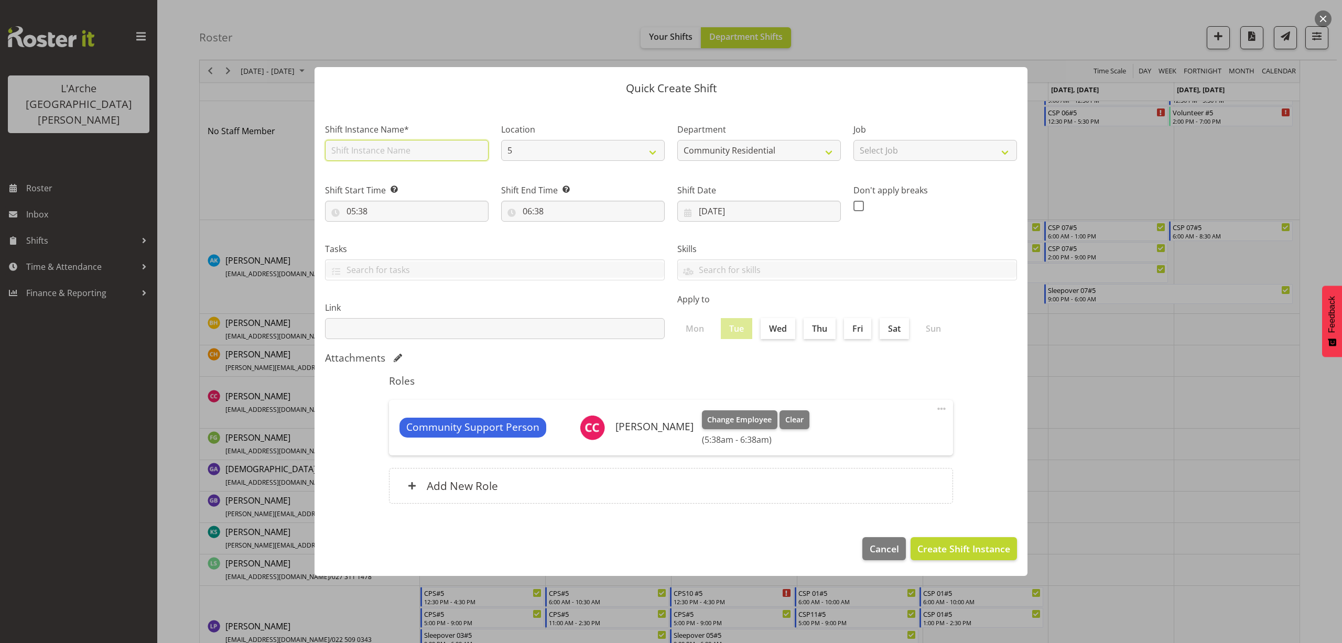
click at [381, 153] on input "text" at bounding box center [407, 150] width 164 height 21
click at [894, 146] on select "Select Job Accounts Admin Art Coordinator Community Leader Community Support Pe…" at bounding box center [935, 150] width 164 height 21
click at [853, 140] on select "Select Job Accounts Admin Art Coordinator Community Leader Community Support Pe…" at bounding box center [935, 150] width 164 height 21
click at [365, 207] on input "05:38" at bounding box center [407, 211] width 164 height 21
click at [394, 235] on select "00 01 02 03 04 05 06 07 08 09 10 11 12 13 14 15 16 17 18 19 20 21 22 23" at bounding box center [397, 238] width 24 height 21
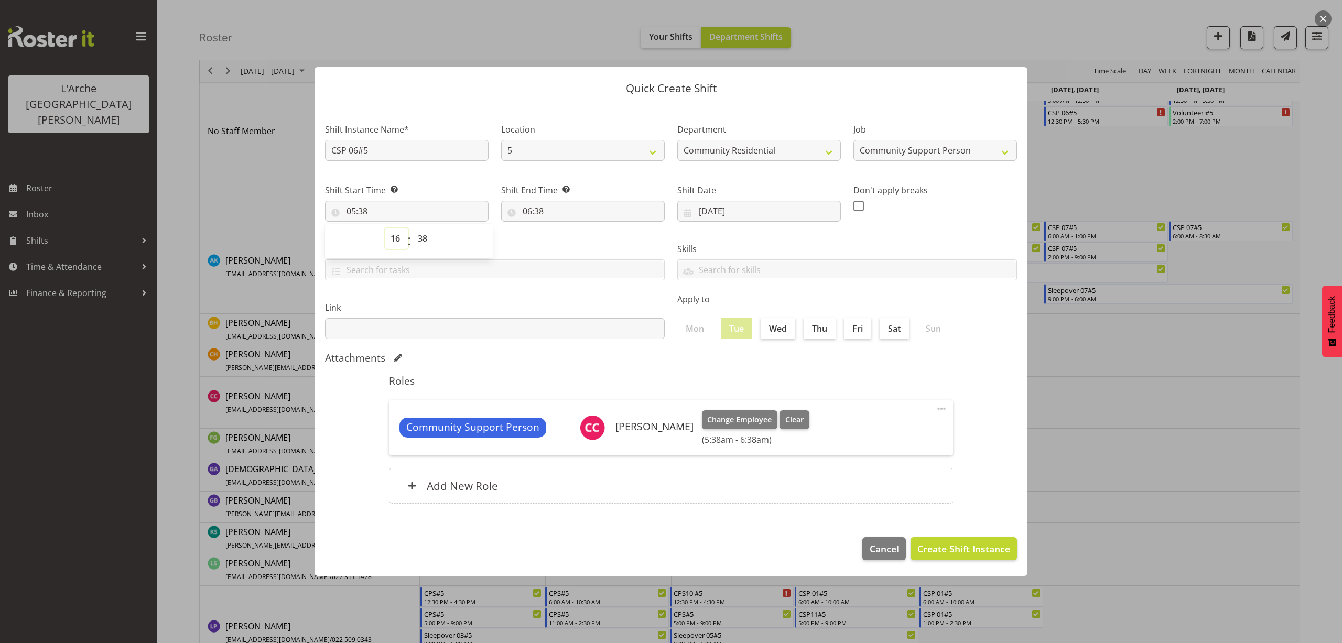
click at [385, 228] on select "00 01 02 03 04 05 06 07 08 09 10 11 12 13 14 15 16 17 18 19 20 21 22 23" at bounding box center [397, 238] width 24 height 21
click at [398, 236] on select "00 01 02 03 04 05 06 07 08 09 10 11 12 13 14 15 16 17 18 19 20 21 22 23" at bounding box center [397, 238] width 24 height 21
click at [385, 228] on select "00 01 02 03 04 05 06 07 08 09 10 11 12 13 14 15 16 17 18 19 20 21 22 23" at bounding box center [397, 238] width 24 height 21
click at [422, 238] on select "00 01 02 03 04 05 06 07 08 09 10 11 12 13 14 15 16 17 18 19 20 21 22 23 24 25 2…" at bounding box center [424, 238] width 24 height 21
click at [412, 228] on select "00 01 02 03 04 05 06 07 08 09 10 11 12 13 14 15 16 17 18 19 20 21 22 23 24 25 2…" at bounding box center [424, 238] width 24 height 21
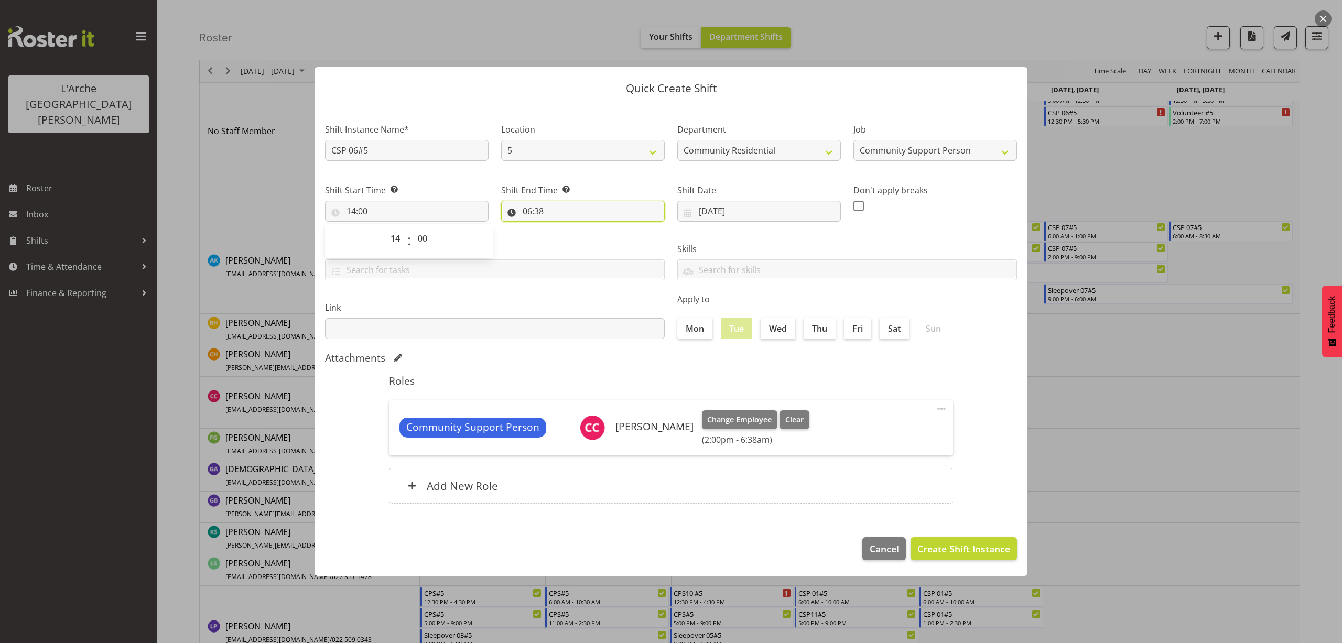
click at [541, 211] on input "06:38" at bounding box center [583, 211] width 164 height 21
click at [570, 237] on select "00 01 02 03 04 05 06 07 08 09 10 11 12 13 14 15 16 17 18 19 20 21 22 23" at bounding box center [573, 238] width 24 height 21
click at [561, 228] on select "00 01 02 03 04 05 06 07 08 09 10 11 12 13 14 15 16 17 18 19 20 21 22 23" at bounding box center [573, 238] width 24 height 21
click at [600, 240] on select "00 01 02 03 04 05 06 07 08 09 10 11 12 13 14 15 16 17 18 19 20 21 22 23 24 25 2…" at bounding box center [600, 238] width 24 height 21
click at [588, 228] on select "00 01 02 03 04 05 06 07 08 09 10 11 12 13 14 15 16 17 18 19 20 21 22 23 24 25 2…" at bounding box center [600, 238] width 24 height 21
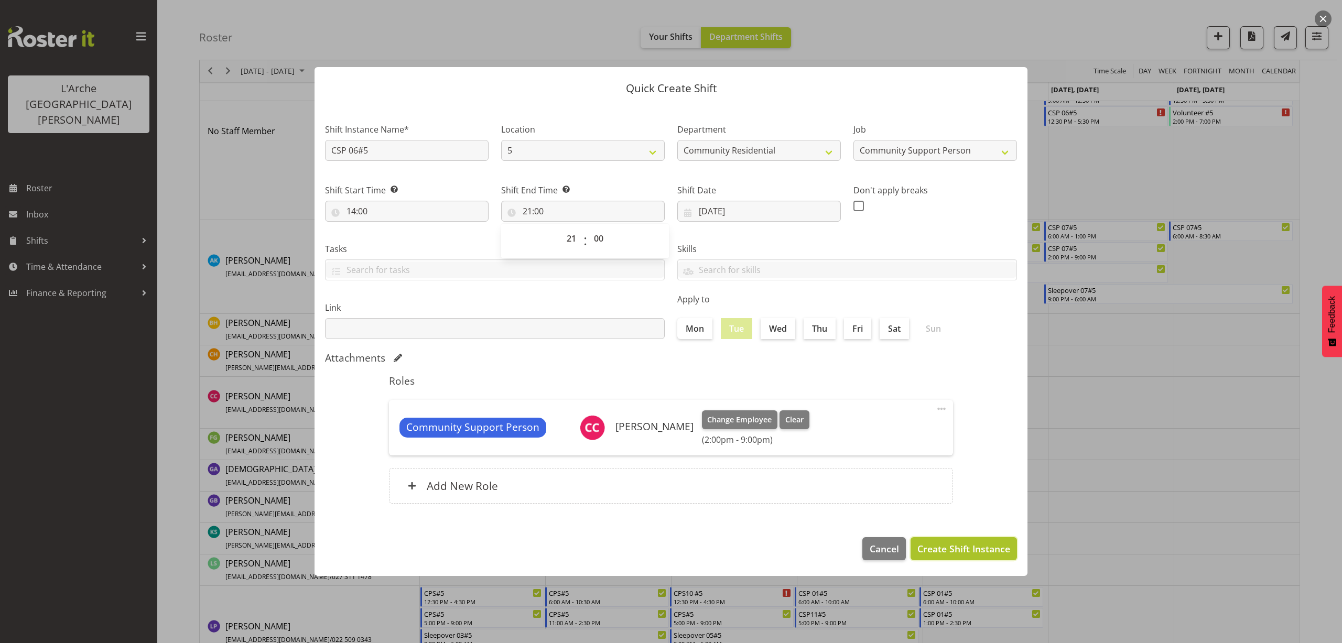
click at [932, 546] on span "Create Shift Instance" at bounding box center [963, 549] width 93 height 14
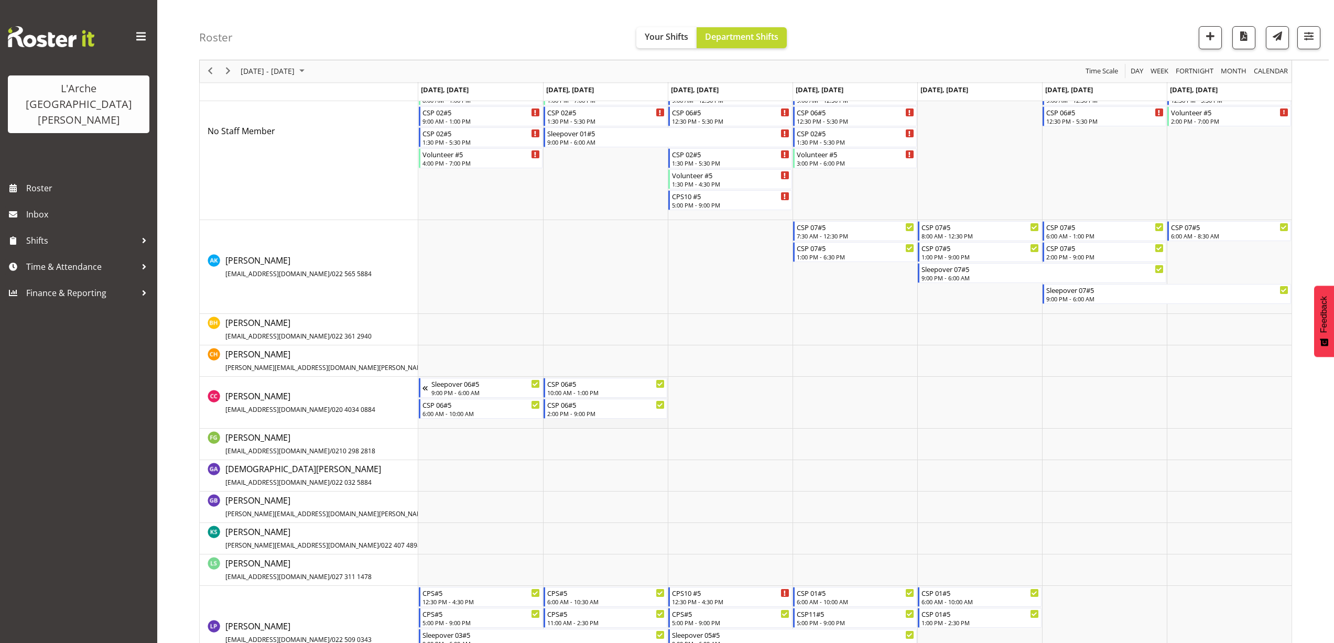
click at [562, 425] on td "Timeline Week of August 25, 2025" at bounding box center [605, 403] width 125 height 52
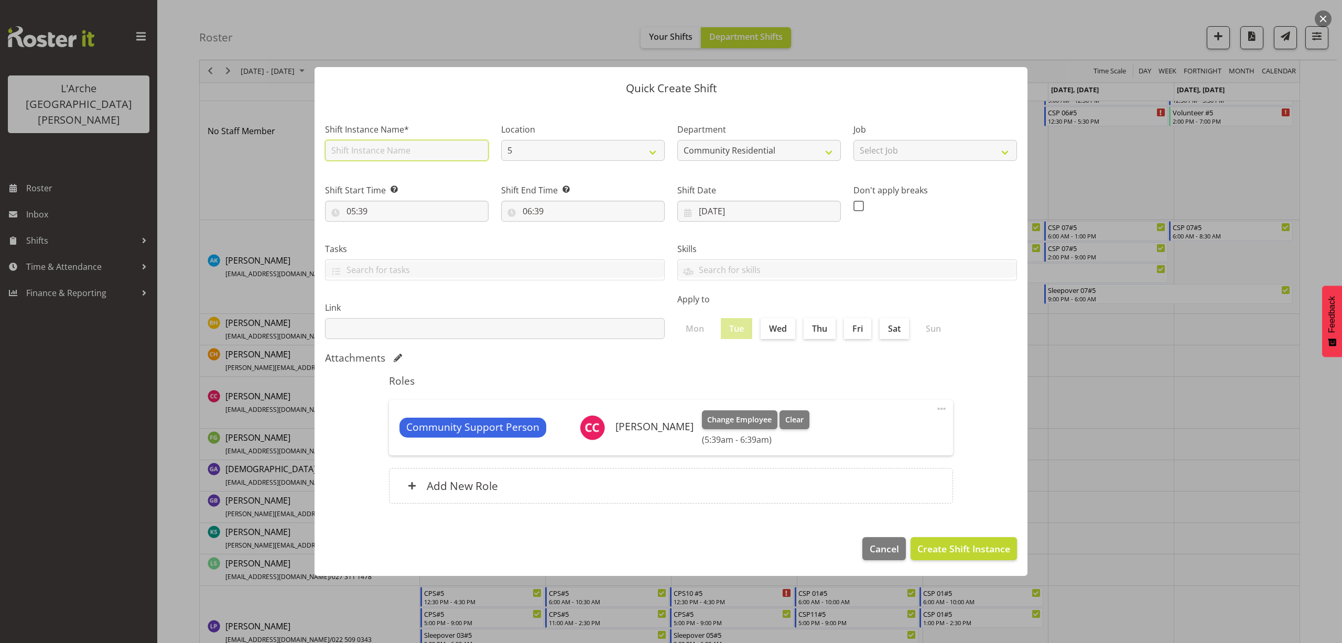
click at [412, 156] on input "text" at bounding box center [407, 150] width 164 height 21
click at [872, 158] on select "Select Job Accounts Admin Art Coordinator Community Leader Community Support Pe…" at bounding box center [935, 150] width 164 height 21
click at [853, 140] on select "Select Job Accounts Admin Art Coordinator Community Leader Community Support Pe…" at bounding box center [935, 150] width 164 height 21
click at [355, 210] on input "05:39" at bounding box center [407, 211] width 164 height 21
click at [391, 234] on select "00 01 02 03 04 05 06 07 08 09 10 11 12 13 14 15 16 17 18 19 20 21 22 23" at bounding box center [397, 238] width 24 height 21
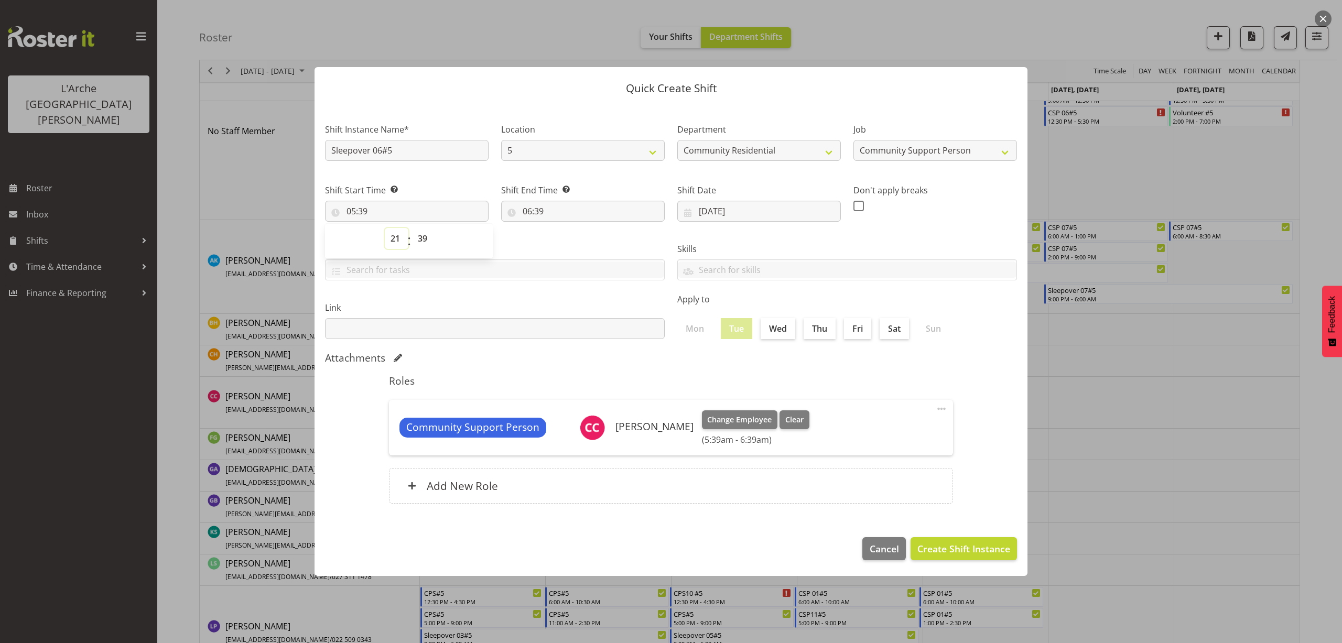
click at [385, 228] on select "00 01 02 03 04 05 06 07 08 09 10 11 12 13 14 15 16 17 18 19 20 21 22 23" at bounding box center [397, 238] width 24 height 21
click at [422, 242] on select "00 01 02 03 04 05 06 07 08 09 10 11 12 13 14 15 16 17 18 19 20 21 22 23 24 25 2…" at bounding box center [424, 238] width 24 height 21
click at [412, 228] on select "00 01 02 03 04 05 06 07 08 09 10 11 12 13 14 15 16 17 18 19 20 21 22 23 24 25 2…" at bounding box center [424, 238] width 24 height 21
click at [426, 248] on select "00 01 02 03 04 05 06 07 08 09 10 11 12 13 14 15 16 17 18 19 20 21 22 23 24 25 2…" at bounding box center [424, 238] width 24 height 21
click at [412, 228] on select "00 01 02 03 04 05 06 07 08 09 10 11 12 13 14 15 16 17 18 19 20 21 22 23 24 25 2…" at bounding box center [424, 238] width 24 height 21
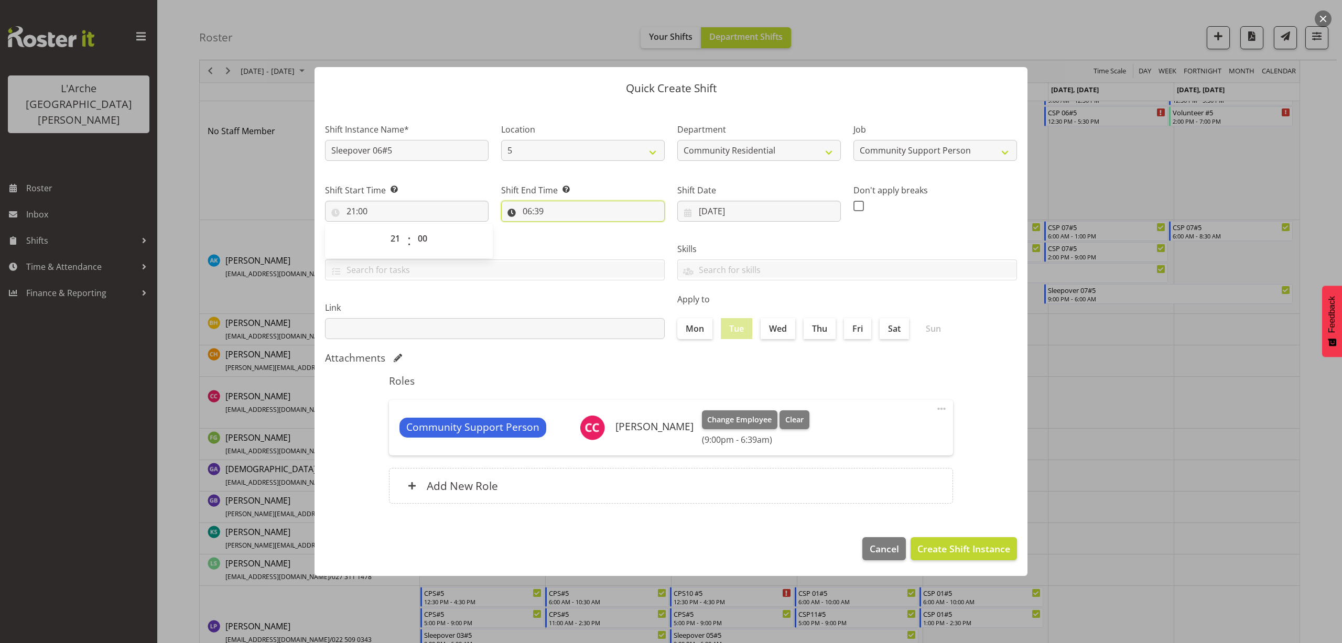
click at [527, 212] on input "06:39" at bounding box center [583, 211] width 164 height 21
click at [599, 238] on select "00 01 02 03 04 05 06 07 08 09 10 11 12 13 14 15 16 17 18 19 20 21 22 23 24 25 2…" at bounding box center [600, 238] width 24 height 21
click at [588, 228] on select "00 01 02 03 04 05 06 07 08 09 10 11 12 13 14 15 16 17 18 19 20 21 22 23 24 25 2…" at bounding box center [600, 238] width 24 height 21
click at [937, 542] on span "Create Shift Instance" at bounding box center [963, 549] width 93 height 14
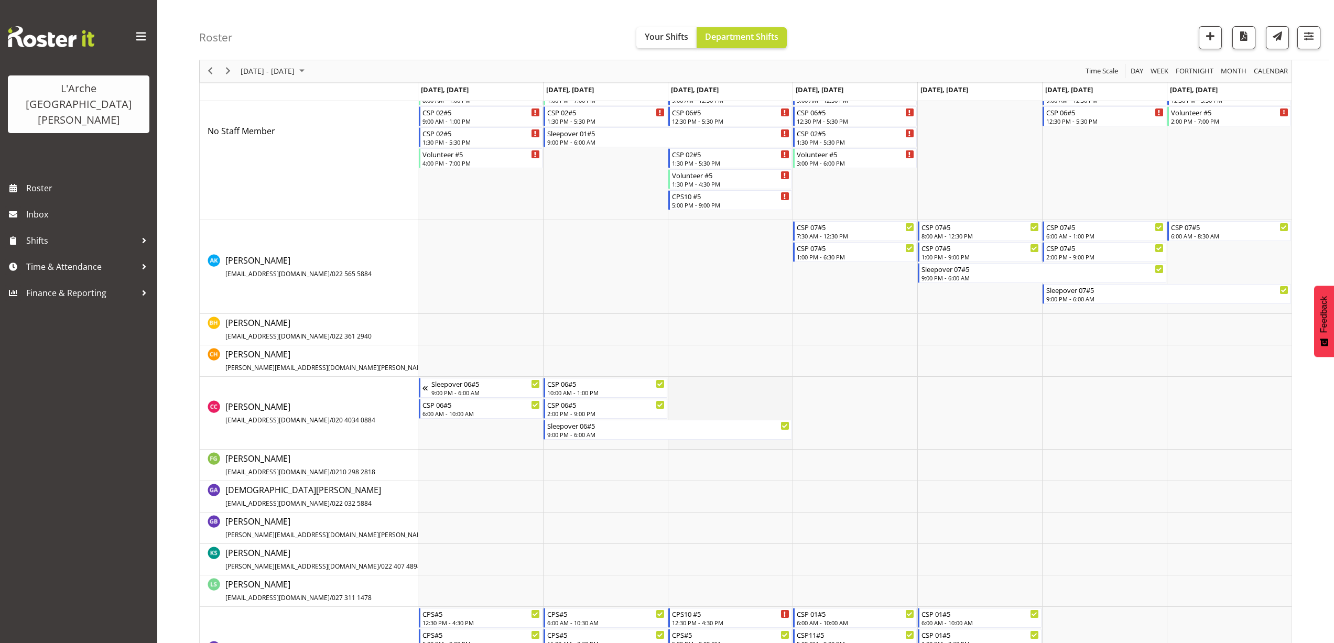
click at [683, 381] on td "Timeline Week of August 25, 2025" at bounding box center [730, 413] width 125 height 73
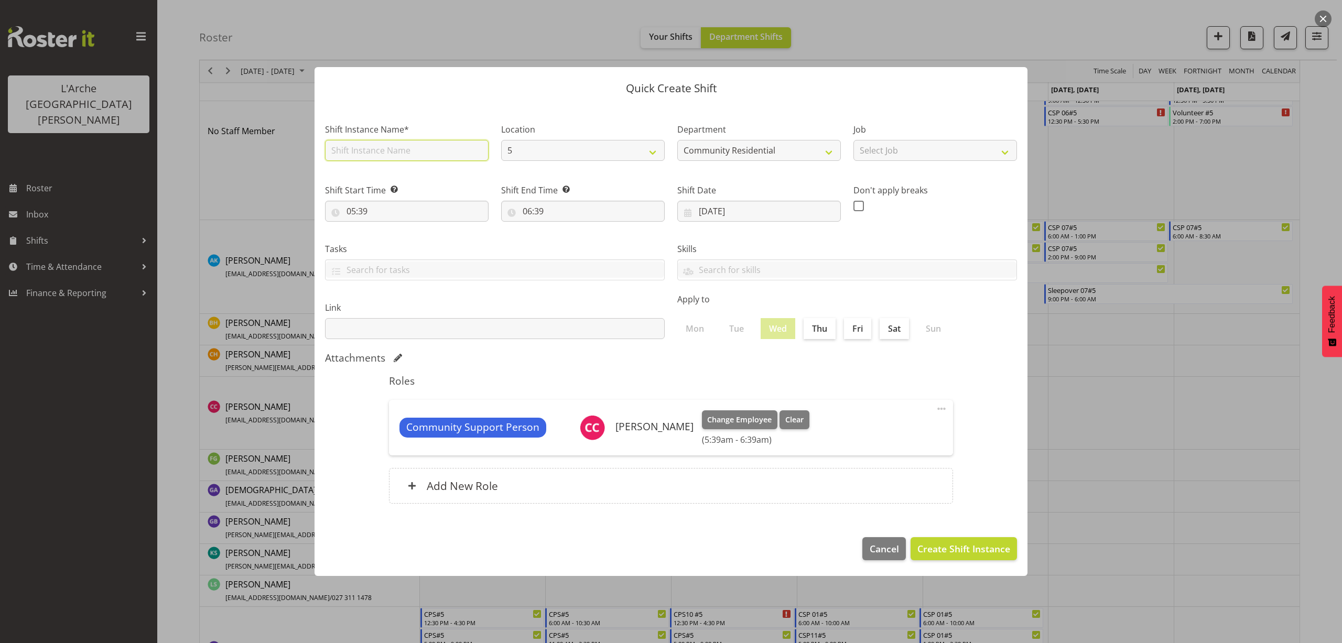
click at [384, 155] on input "text" at bounding box center [407, 150] width 164 height 21
click at [951, 154] on select "Select Job Accounts Admin Art Coordinator Community Leader Community Support Pe…" at bounding box center [935, 150] width 164 height 21
click at [853, 140] on select "Select Job Accounts Admin Art Coordinator Community Leader Community Support Pe…" at bounding box center [935, 150] width 164 height 21
click at [350, 211] on input "05:39" at bounding box center [407, 211] width 164 height 21
click at [394, 242] on select "00 01 02 03 04 05 06 07 08 09 10 11 12 13 14 15 16 17 18 19 20 21 22 23" at bounding box center [397, 238] width 24 height 21
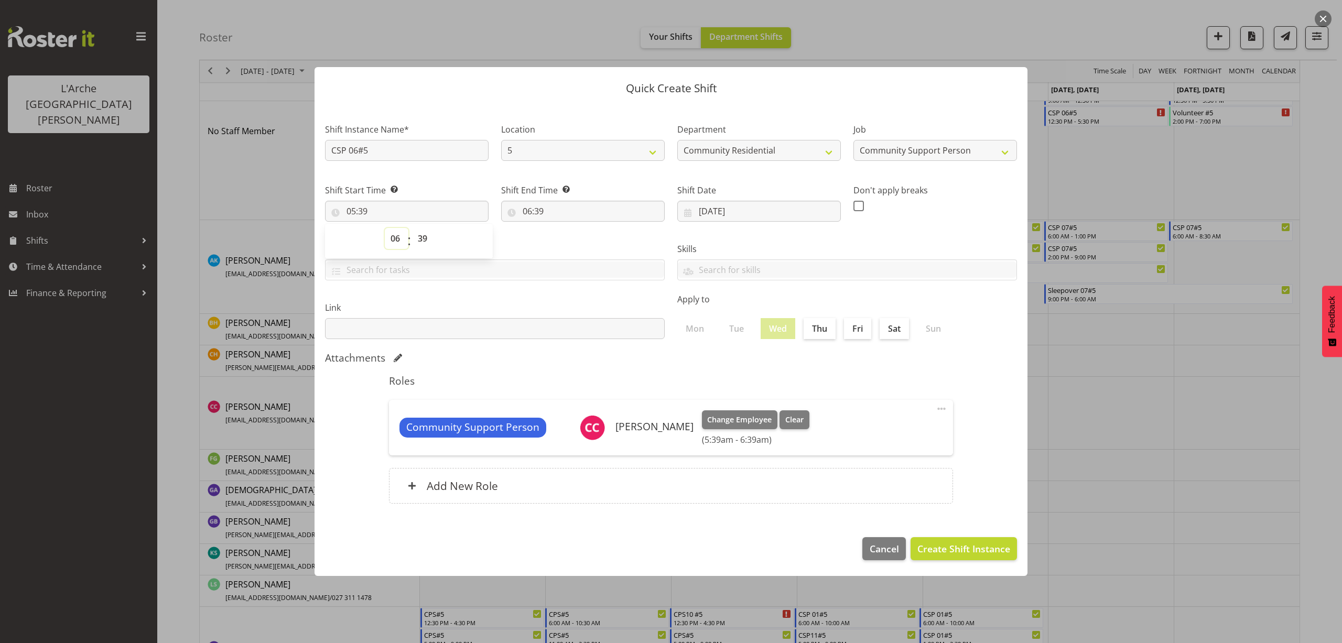
click at [385, 228] on select "00 01 02 03 04 05 06 07 08 09 10 11 12 13 14 15 16 17 18 19 20 21 22 23" at bounding box center [397, 238] width 24 height 21
click at [424, 241] on select "00 01 02 03 04 05 06 07 08 09 10 11 12 13 14 15 16 17 18 19 20 21 22 23 24 25 2…" at bounding box center [424, 238] width 24 height 21
click at [412, 228] on select "00 01 02 03 04 05 06 07 08 09 10 11 12 13 14 15 16 17 18 19 20 21 22 23 24 25 2…" at bounding box center [424, 238] width 24 height 21
click at [538, 211] on input "06:39" at bounding box center [583, 211] width 164 height 21
click at [571, 237] on select "00 01 02 03 04 05 06 07 08 09 10 11 12 13 14 15 16 17 18 19 20 21 22 23" at bounding box center [573, 238] width 24 height 21
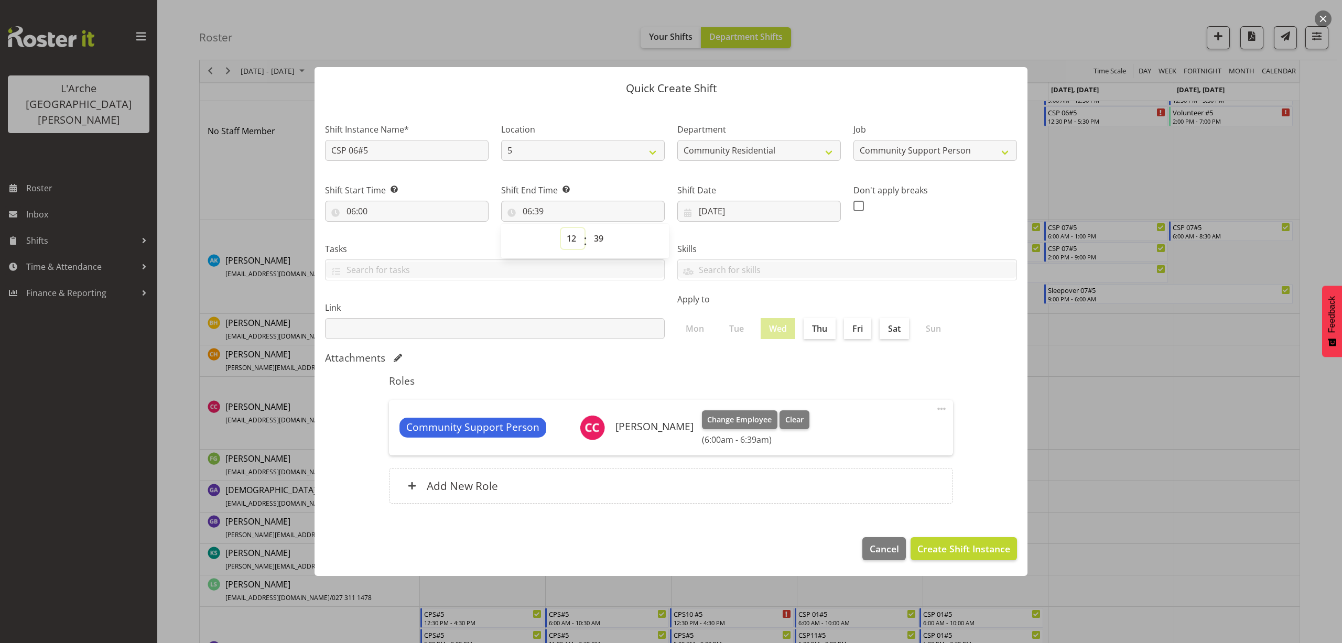
click at [561, 228] on select "00 01 02 03 04 05 06 07 08 09 10 11 12 13 14 15 16 17 18 19 20 21 22 23" at bounding box center [573, 238] width 24 height 21
click at [600, 240] on select "00 01 02 03 04 05 06 07 08 09 10 11 12 13 14 15 16 17 18 19 20 21 22 23 24 25 2…" at bounding box center [600, 238] width 24 height 21
click at [588, 228] on select "00 01 02 03 04 05 06 07 08 09 10 11 12 13 14 15 16 17 18 19 20 21 22 23 24 25 2…" at bounding box center [600, 238] width 24 height 21
click at [988, 553] on span "Create Shift Instance" at bounding box center [963, 549] width 93 height 14
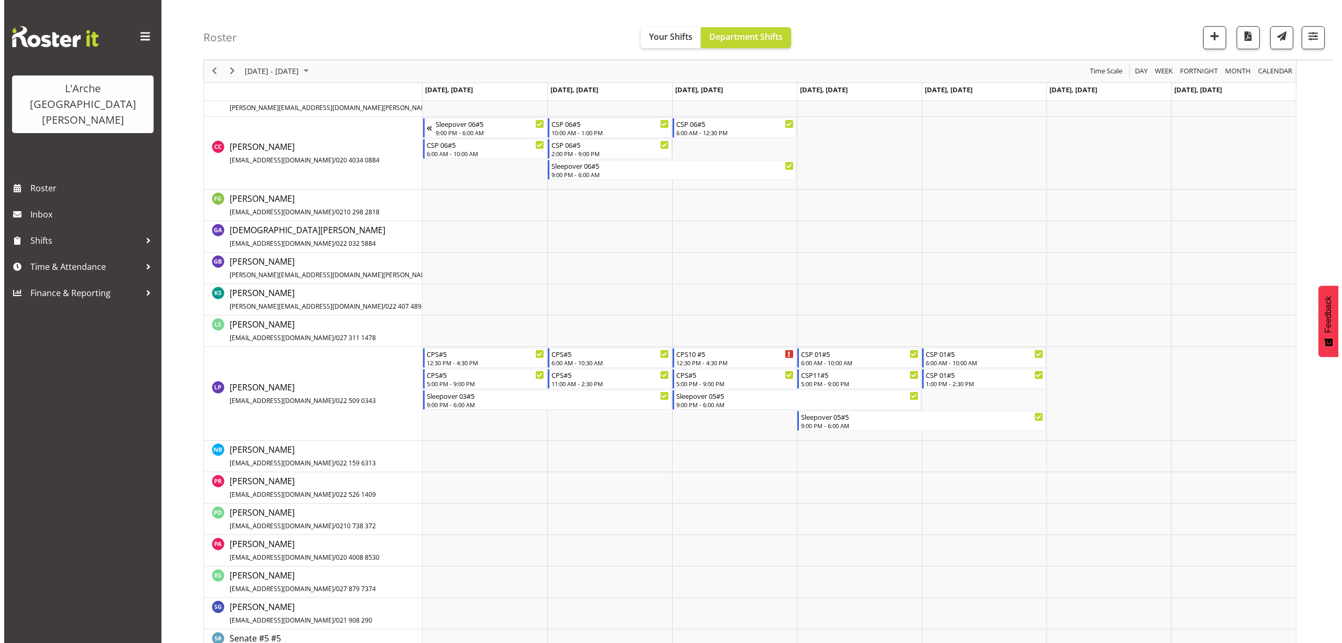
scroll to position [367, 0]
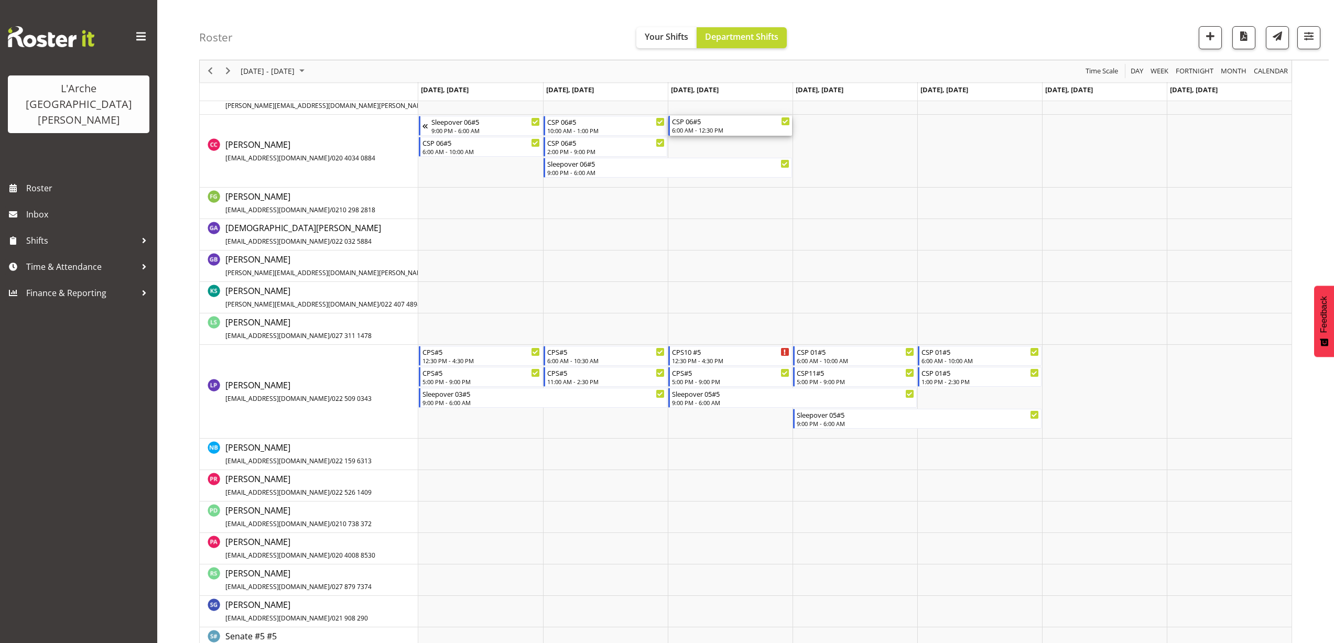
click at [700, 131] on div "6:00 AM - 12:30 PM" at bounding box center [731, 130] width 118 height 8
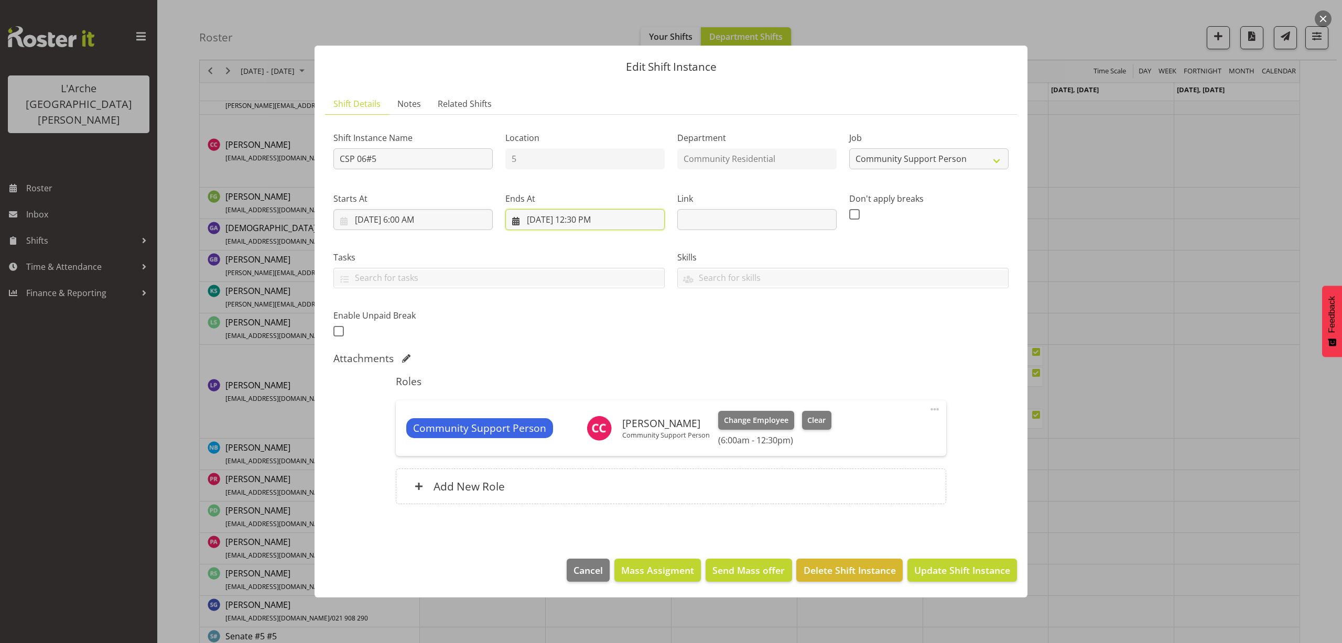
click at [582, 221] on input "8/27/2025, 12:30 PM" at bounding box center [584, 219] width 159 height 21
click at [589, 443] on select "00 01 02 03 04 05 06 07 08 09 10 11 12 13 14 15 16 17 18 19 20 21 22 23" at bounding box center [585, 442] width 24 height 21
click at [573, 432] on select "00 01 02 03 04 05 06 07 08 09 10 11 12 13 14 15 16 17 18 19 20 21 22 23" at bounding box center [585, 442] width 24 height 21
click at [607, 441] on select "00 01 02 03 04 05 06 07 08 09 10 11 12 13 14 15 16 17 18 19 20 21 22 23 24 25 2…" at bounding box center [613, 442] width 24 height 21
click at [601, 432] on select "00 01 02 03 04 05 06 07 08 09 10 11 12 13 14 15 16 17 18 19 20 21 22 23 24 25 2…" at bounding box center [613, 442] width 24 height 21
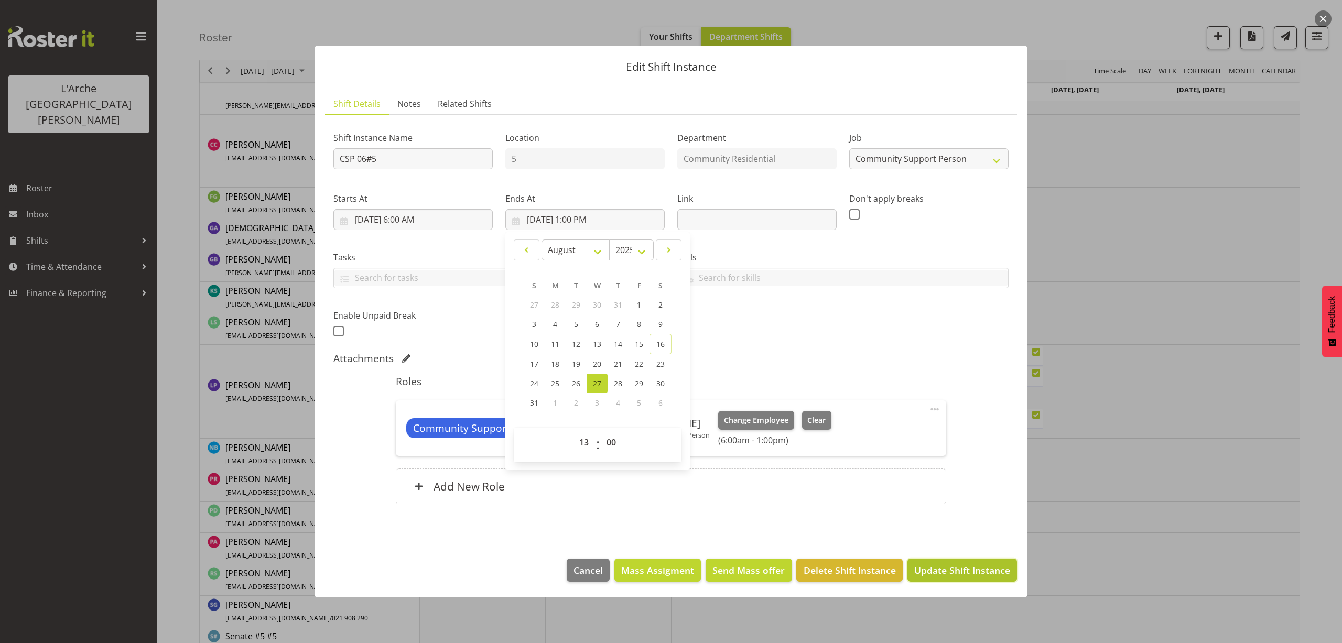
click at [989, 566] on span "Update Shift Instance" at bounding box center [962, 570] width 96 height 14
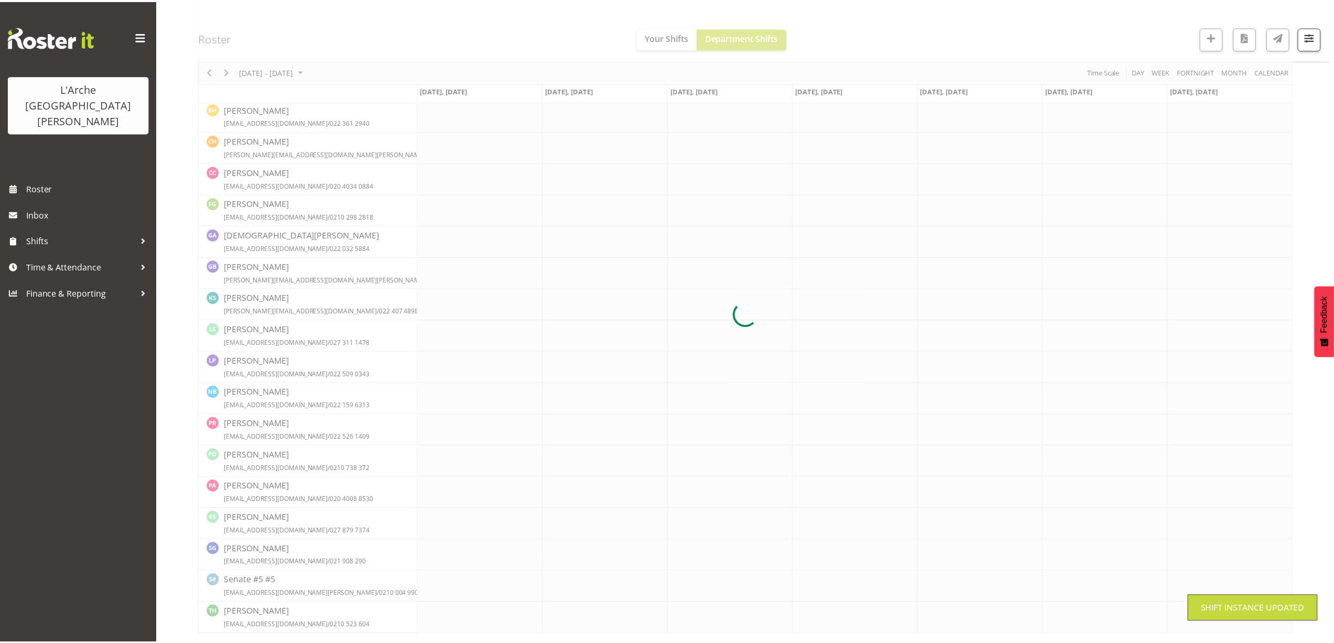
scroll to position [110, 0]
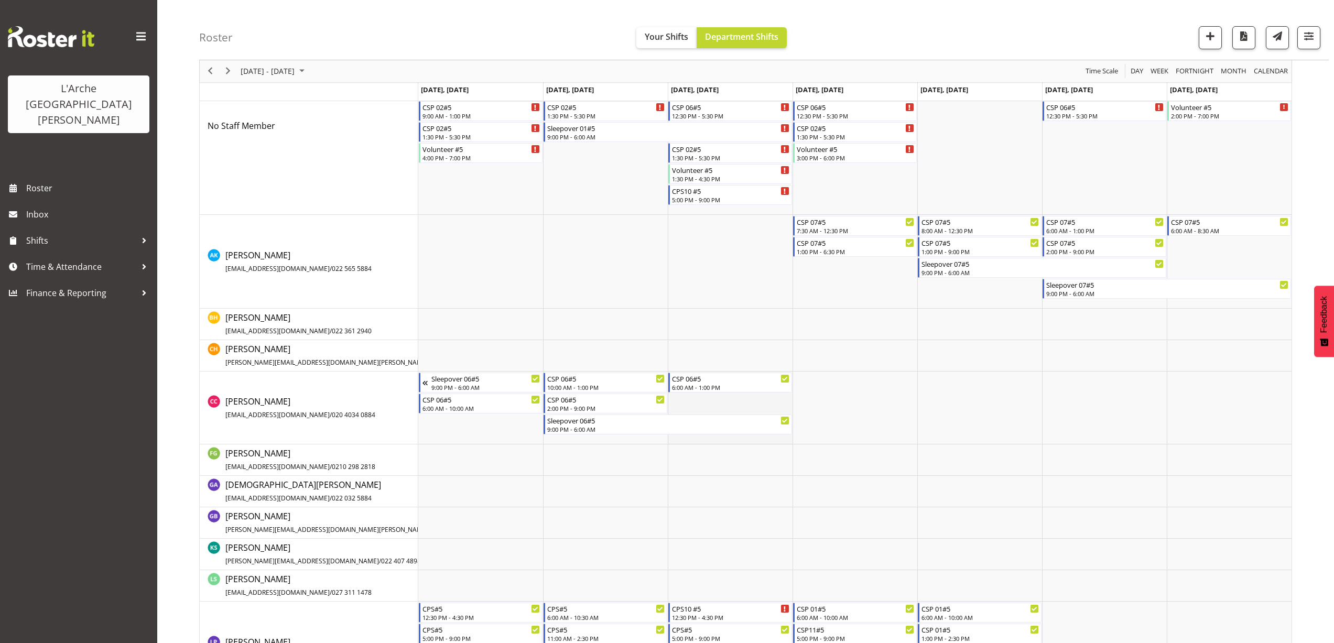
click at [684, 397] on td "Timeline Week of August 25, 2025" at bounding box center [730, 408] width 125 height 73
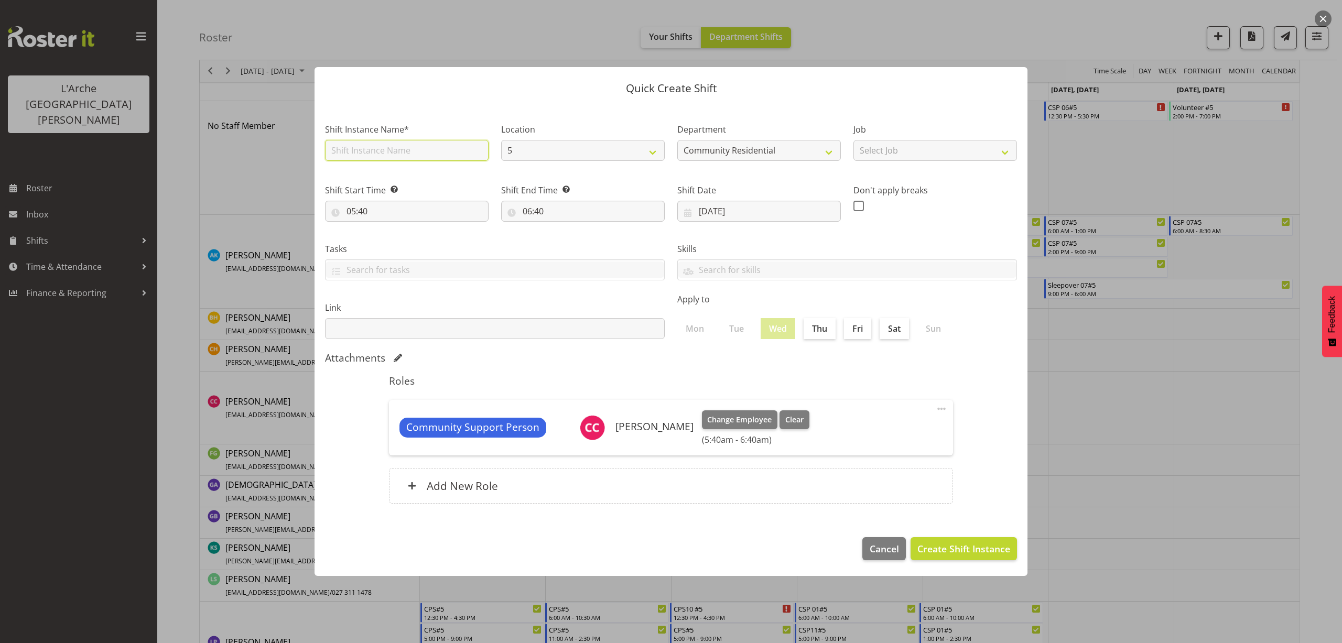
click at [393, 156] on input "text" at bounding box center [407, 150] width 164 height 21
click at [908, 152] on select "Select Job Accounts Admin Art Coordinator Community Leader Community Support Pe…" at bounding box center [935, 150] width 164 height 21
click at [853, 140] on select "Select Job Accounts Admin Art Coordinator Community Leader Community Support Pe…" at bounding box center [935, 150] width 164 height 21
click at [363, 216] on input "05:40" at bounding box center [407, 211] width 164 height 21
click at [396, 233] on select "00 01 02 03 04 05 06 07 08 09 10 11 12 13 14 15 16 17 18 19 20 21 22 23" at bounding box center [397, 238] width 24 height 21
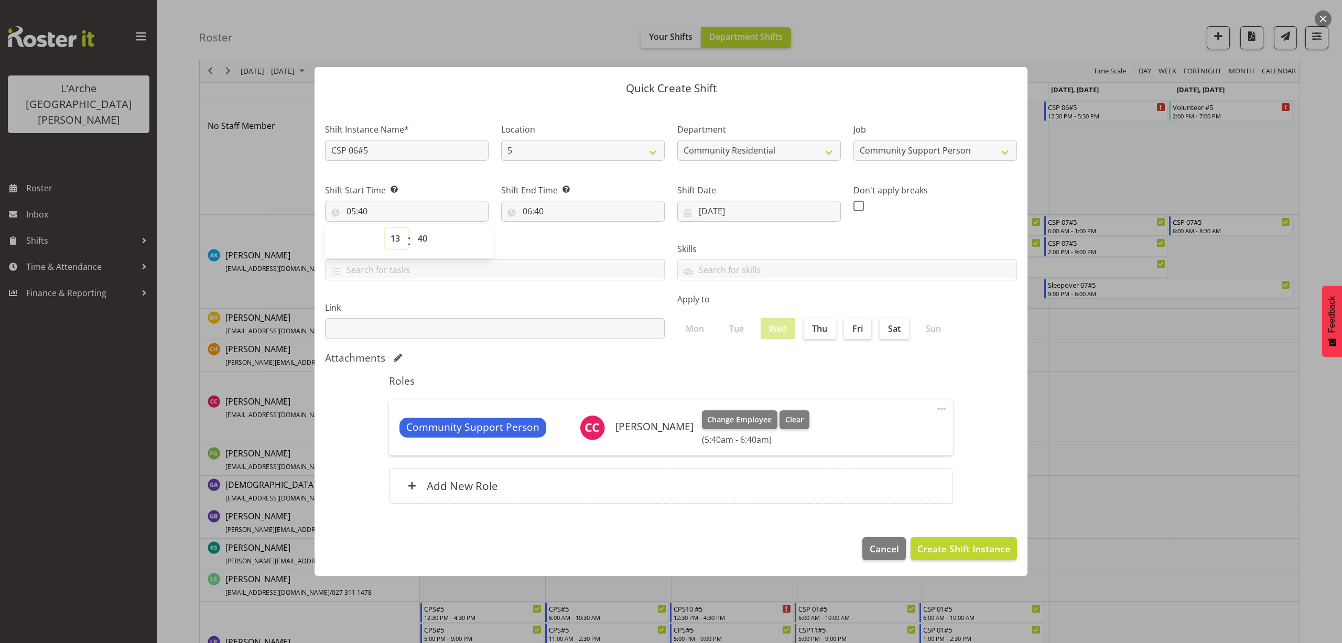
click at [385, 228] on select "00 01 02 03 04 05 06 07 08 09 10 11 12 13 14 15 16 17 18 19 20 21 22 23" at bounding box center [397, 238] width 24 height 21
click at [422, 236] on select "00 01 02 03 04 05 06 07 08 09 10 11 12 13 14 15 16 17 18 19 20 21 22 23 24 25 2…" at bounding box center [424, 238] width 24 height 21
click at [412, 228] on select "00 01 02 03 04 05 06 07 08 09 10 11 12 13 14 15 16 17 18 19 20 21 22 23 24 25 2…" at bounding box center [424, 238] width 24 height 21
click at [534, 214] on input "06:40" at bounding box center [583, 211] width 164 height 21
click at [565, 241] on select "00 01 02 03 04 05 06 07 08 09 10 11 12 13 14 15 16 17 18 19 20 21 22 23" at bounding box center [573, 238] width 24 height 21
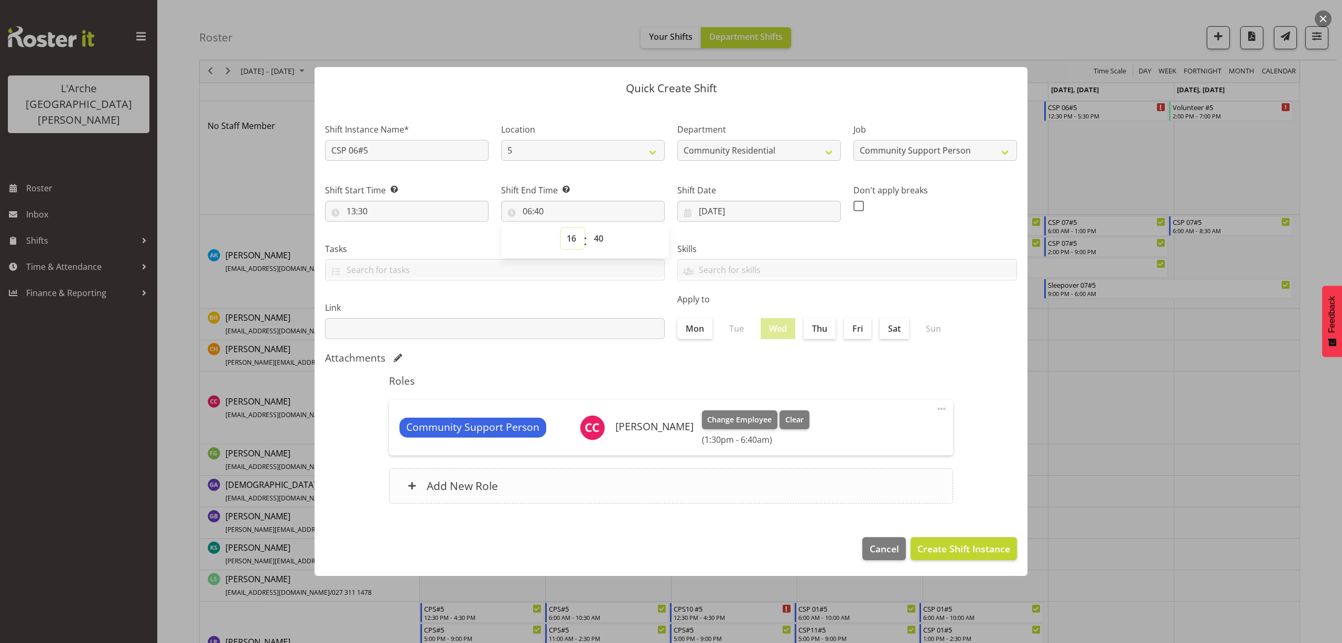
click at [561, 228] on select "00 01 02 03 04 05 06 07 08 09 10 11 12 13 14 15 16 17 18 19 20 21 22 23" at bounding box center [573, 238] width 24 height 21
click at [600, 234] on select "00 01 02 03 04 05 06 07 08 09 10 11 12 13 14 15 16 17 18 19 20 21 22 23 24 25 2…" at bounding box center [600, 238] width 24 height 21
click at [588, 228] on select "00 01 02 03 04 05 06 07 08 09 10 11 12 13 14 15 16 17 18 19 20 21 22 23 24 25 2…" at bounding box center [600, 238] width 24 height 21
click at [962, 542] on span "Create Shift Instance" at bounding box center [963, 549] width 93 height 14
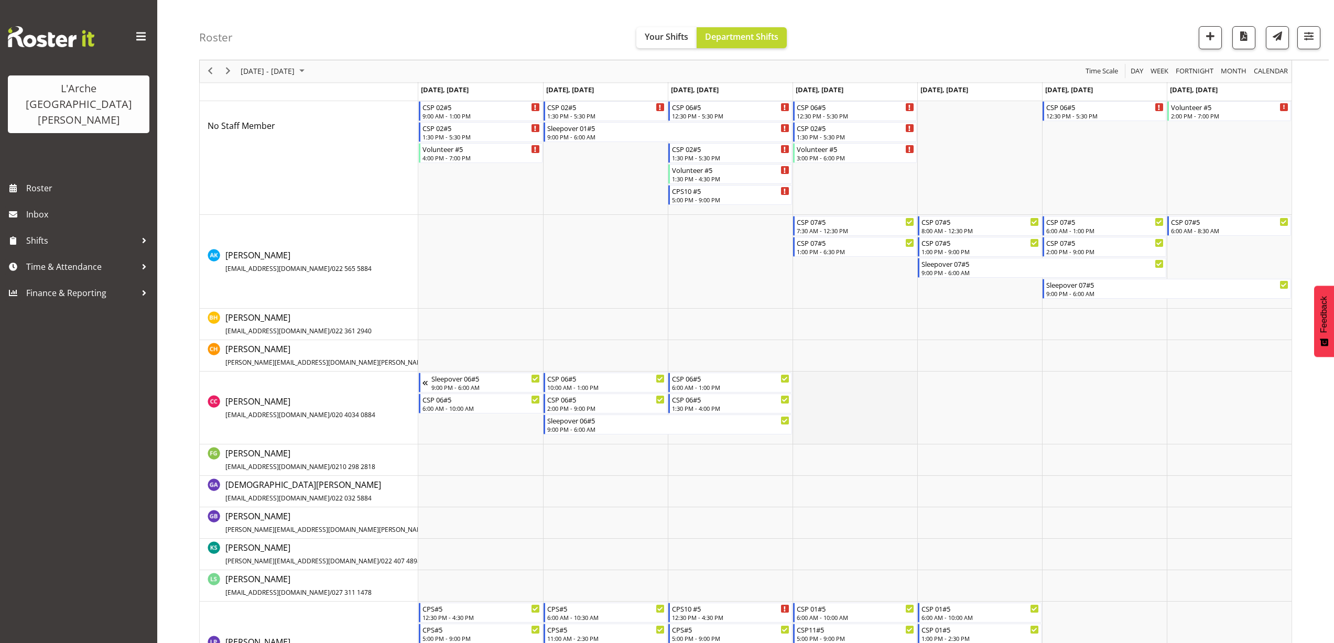
click at [810, 378] on td "Timeline Week of August 25, 2025" at bounding box center [854, 408] width 125 height 73
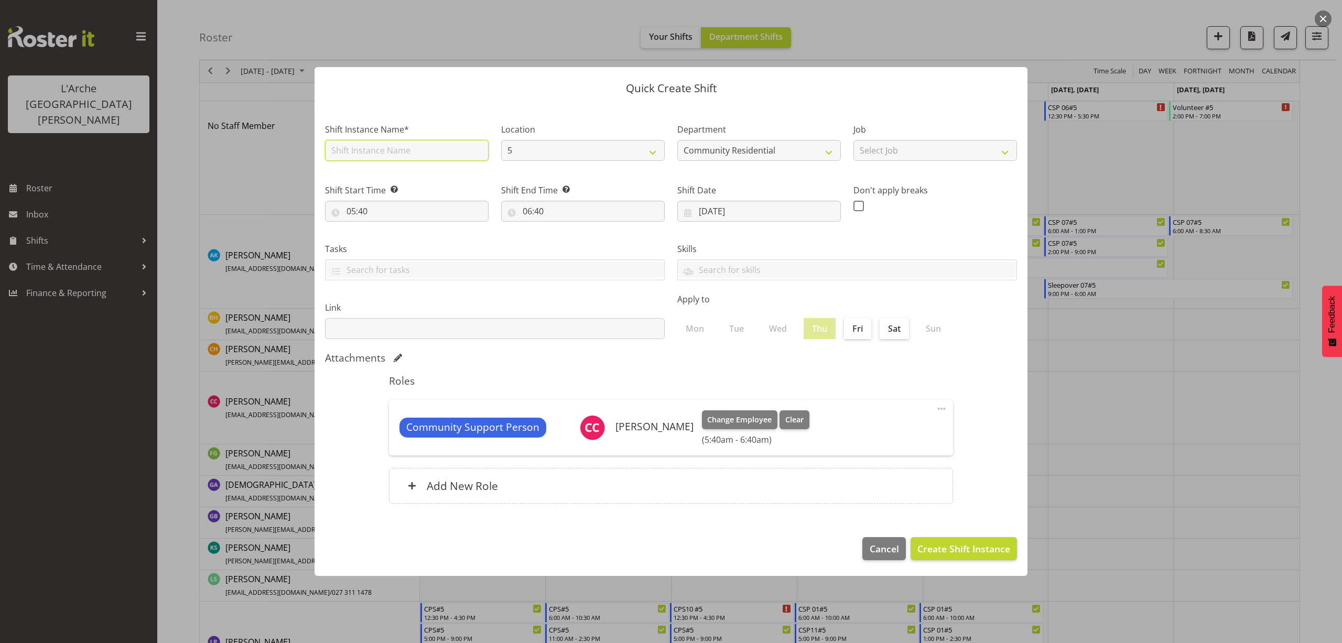
click at [368, 155] on input "text" at bounding box center [407, 150] width 164 height 21
click at [876, 148] on select "Select Job Accounts Admin Art Coordinator Community Leader Community Support Pe…" at bounding box center [935, 150] width 164 height 21
click at [853, 140] on select "Select Job Accounts Admin Art Coordinator Community Leader Community Support Pe…" at bounding box center [935, 150] width 164 height 21
click at [365, 215] on input "05:40" at bounding box center [407, 211] width 164 height 21
click at [391, 238] on select "00 01 02 03 04 05 06 07 08 09 10 11 12 13 14 15 16 17 18 19 20 21 22 23" at bounding box center [397, 238] width 24 height 21
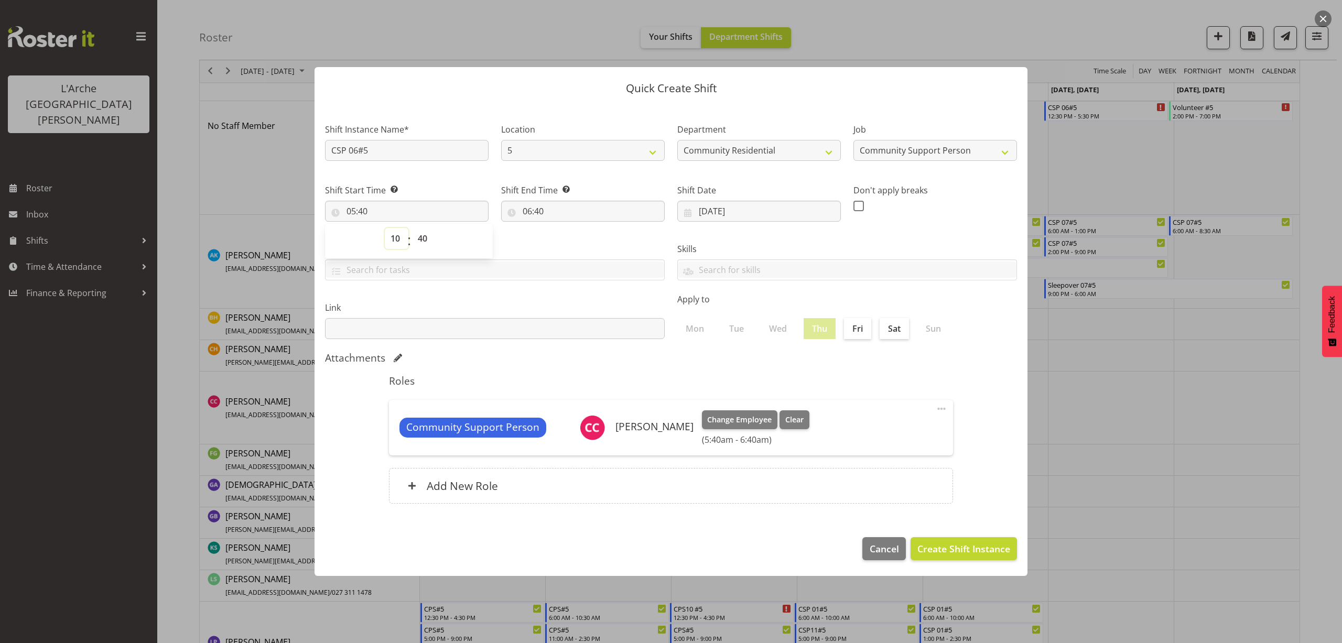
click at [385, 228] on select "00 01 02 03 04 05 06 07 08 09 10 11 12 13 14 15 16 17 18 19 20 21 22 23" at bounding box center [397, 238] width 24 height 21
click at [418, 238] on select "00 01 02 03 04 05 06 07 08 09 10 11 12 13 14 15 16 17 18 19 20 21 22 23 24 25 2…" at bounding box center [424, 238] width 24 height 21
click at [412, 228] on select "00 01 02 03 04 05 06 07 08 09 10 11 12 13 14 15 16 17 18 19 20 21 22 23 24 25 2…" at bounding box center [424, 238] width 24 height 21
click at [532, 213] on input "06:40" at bounding box center [583, 211] width 164 height 21
click at [569, 237] on select "00 01 02 03 04 05 06 07 08 09 10 11 12 13 14 15 16 17 18 19 20 21 22 23" at bounding box center [573, 238] width 24 height 21
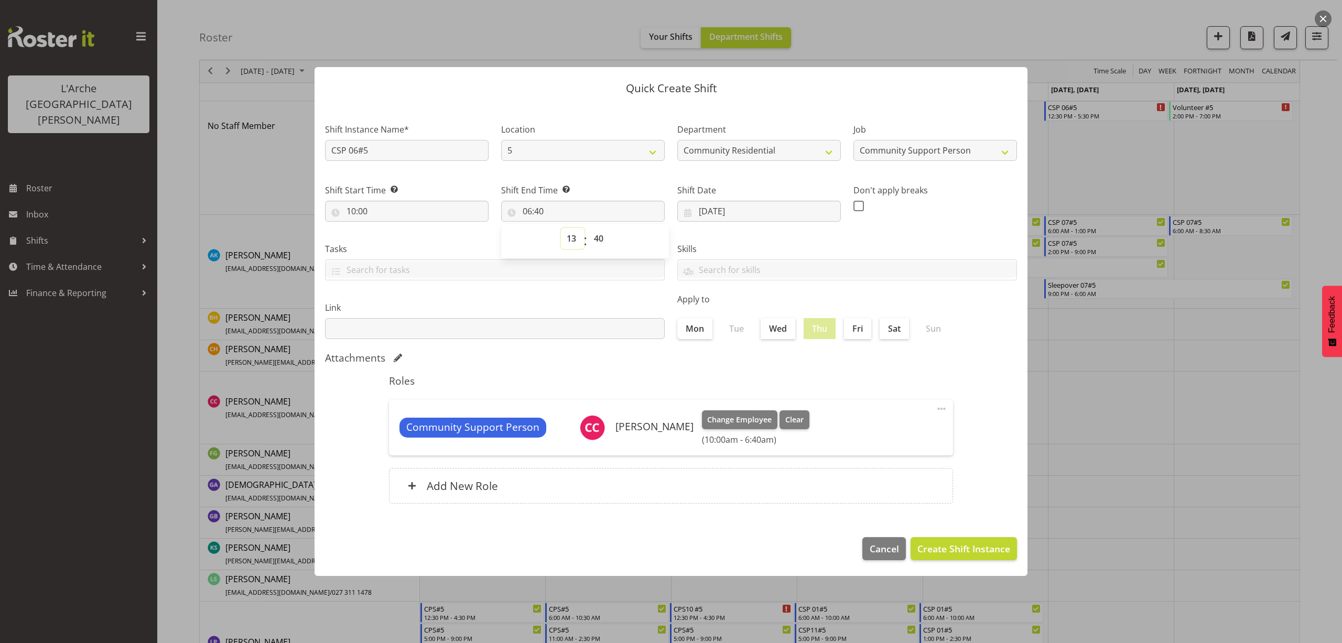
click at [561, 228] on select "00 01 02 03 04 05 06 07 08 09 10 11 12 13 14 15 16 17 18 19 20 21 22 23" at bounding box center [573, 238] width 24 height 21
click at [597, 236] on select "00 01 02 03 04 05 06 07 08 09 10 11 12 13 14 15 16 17 18 19 20 21 22 23 24 25 2…" at bounding box center [600, 238] width 24 height 21
click at [588, 228] on select "00 01 02 03 04 05 06 07 08 09 10 11 12 13 14 15 16 17 18 19 20 21 22 23 24 25 2…" at bounding box center [600, 238] width 24 height 21
click at [932, 544] on span "Create Shift Instance" at bounding box center [963, 549] width 93 height 14
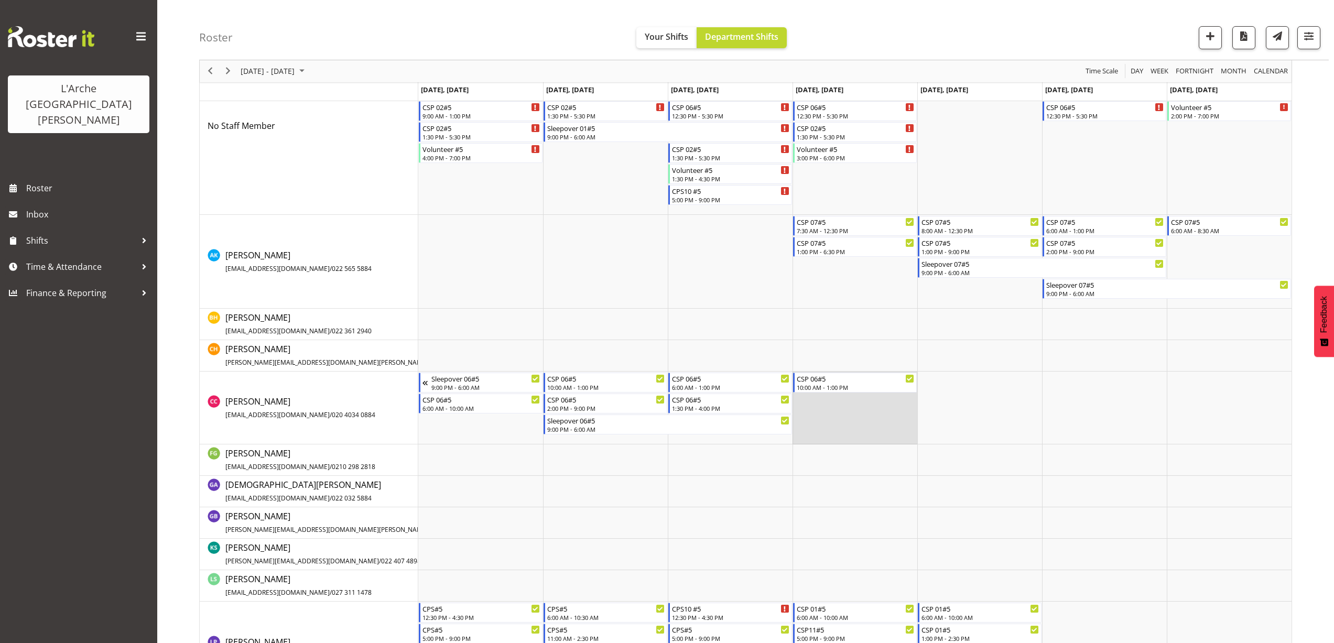
click at [804, 404] on td "Timeline Week of August 25, 2025" at bounding box center [854, 408] width 125 height 73
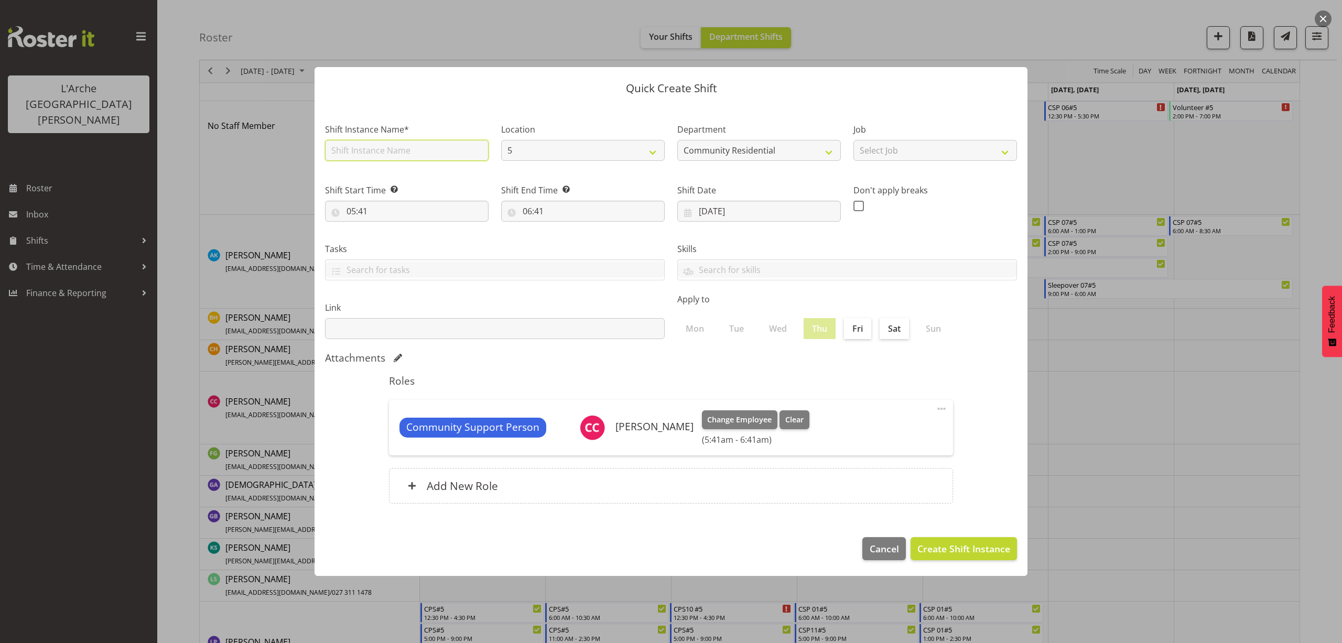
click at [361, 148] on input "text" at bounding box center [407, 150] width 164 height 21
click at [887, 155] on select "Select Job Accounts Admin Art Coordinator Community Leader Community Support Pe…" at bounding box center [935, 150] width 164 height 21
click at [853, 140] on select "Select Job Accounts Admin Art Coordinator Community Leader Community Support Pe…" at bounding box center [935, 150] width 164 height 21
click at [355, 217] on input "05:41" at bounding box center [407, 211] width 164 height 21
click at [393, 242] on select "00 01 02 03 04 05 06 07 08 09 10 11 12 13 14 15 16 17 18 19 20 21 22 23" at bounding box center [397, 238] width 24 height 21
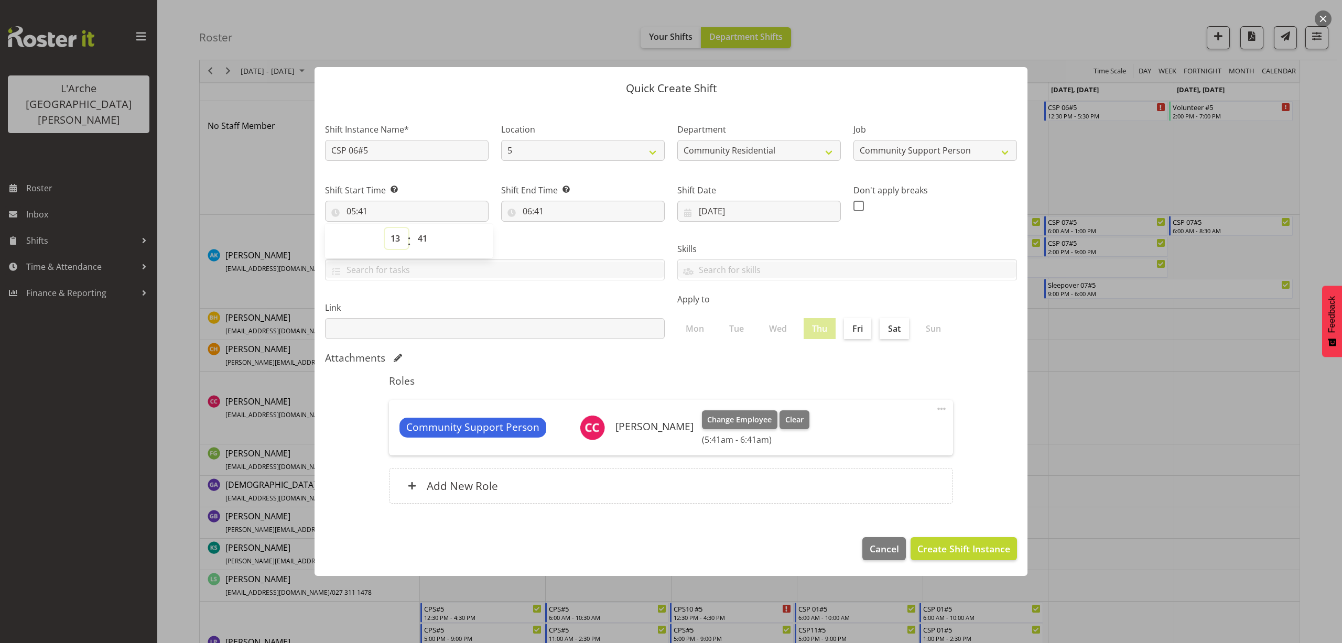
click at [385, 228] on select "00 01 02 03 04 05 06 07 08 09 10 11 12 13 14 15 16 17 18 19 20 21 22 23" at bounding box center [397, 238] width 24 height 21
click at [425, 240] on select "00 01 02 03 04 05 06 07 08 09 10 11 12 13 14 15 16 17 18 19 20 21 22 23 24 25 2…" at bounding box center [424, 238] width 24 height 21
click at [412, 228] on select "00 01 02 03 04 05 06 07 08 09 10 11 12 13 14 15 16 17 18 19 20 21 22 23 24 25 2…" at bounding box center [424, 238] width 24 height 21
click at [535, 209] on input "06:41" at bounding box center [583, 211] width 164 height 21
drag, startPoint x: 571, startPoint y: 239, endPoint x: 570, endPoint y: 247, distance: 8.5
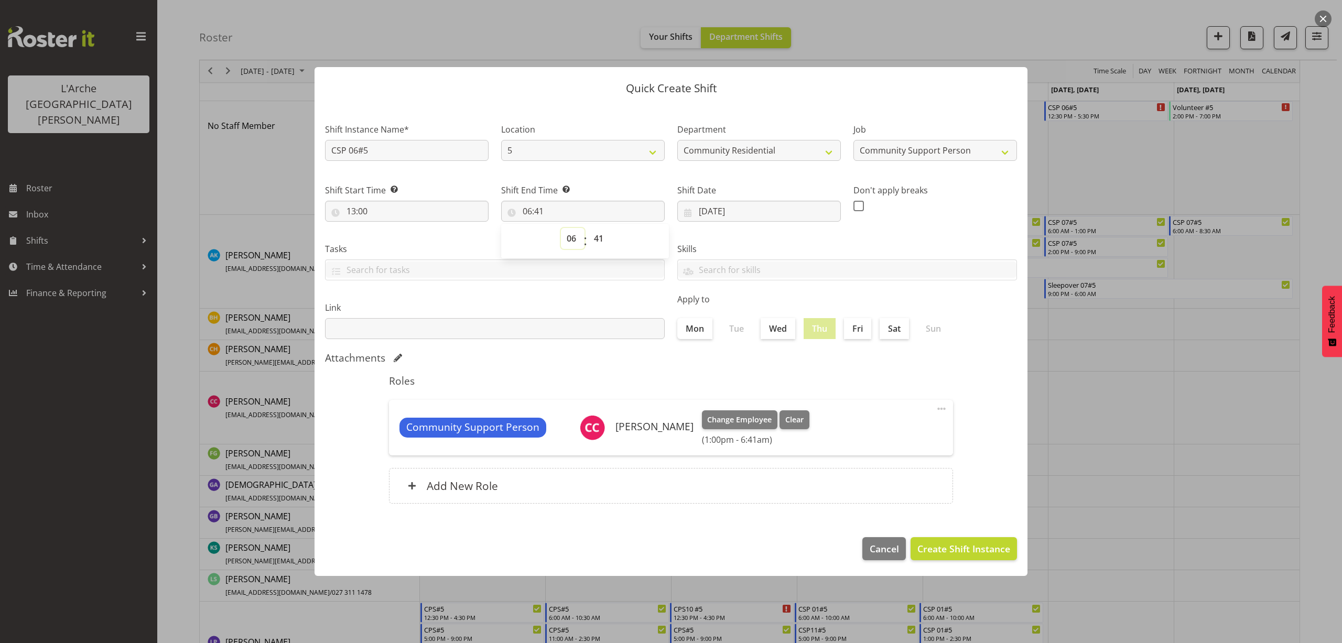
click at [571, 239] on select "00 01 02 03 04 05 06 07 08 09 10 11 12 13 14 15 16 17 18 19 20 21 22 23" at bounding box center [573, 238] width 24 height 21
click at [561, 228] on select "00 01 02 03 04 05 06 07 08 09 10 11 12 13 14 15 16 17 18 19 20 21 22 23" at bounding box center [573, 238] width 24 height 21
click at [603, 236] on select "00 01 02 03 04 05 06 07 08 09 10 11 12 13 14 15 16 17 18 19 20 21 22 23 24 25 2…" at bounding box center [600, 238] width 24 height 21
click at [588, 228] on select "00 01 02 03 04 05 06 07 08 09 10 11 12 13 14 15 16 17 18 19 20 21 22 23 24 25 2…" at bounding box center [600, 238] width 24 height 21
click at [958, 546] on span "Create Shift Instance" at bounding box center [963, 549] width 93 height 14
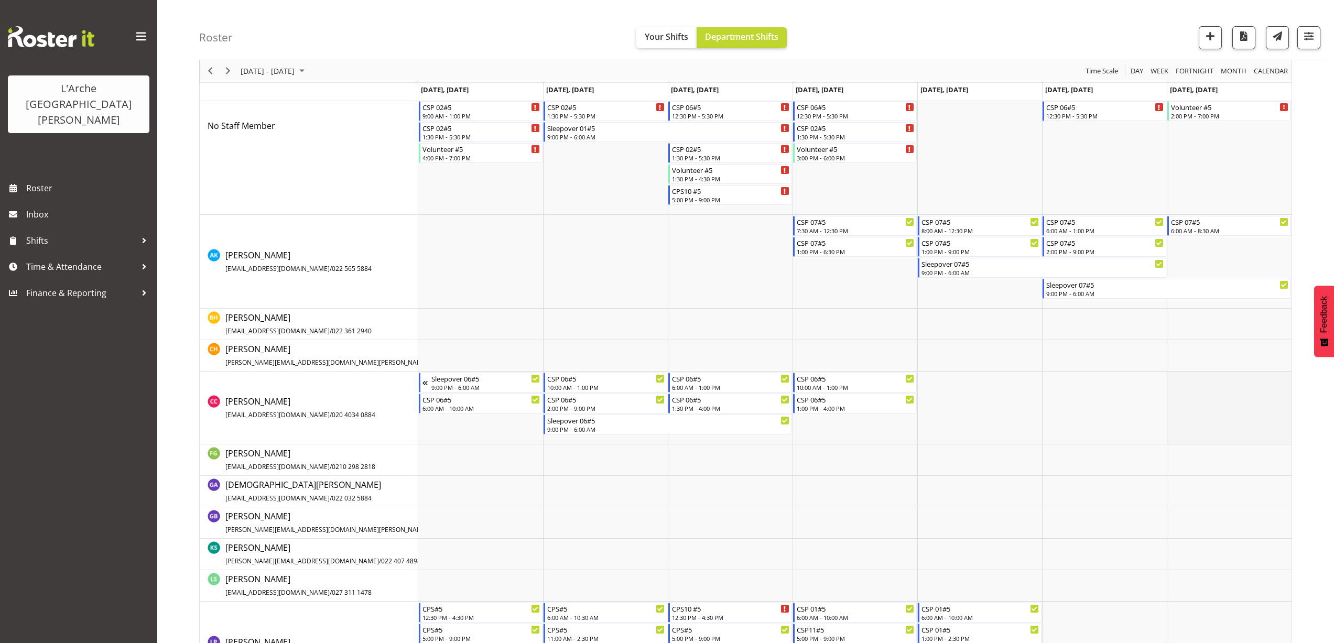
click at [1176, 384] on td "Timeline Week of August 25, 2025" at bounding box center [1229, 408] width 125 height 73
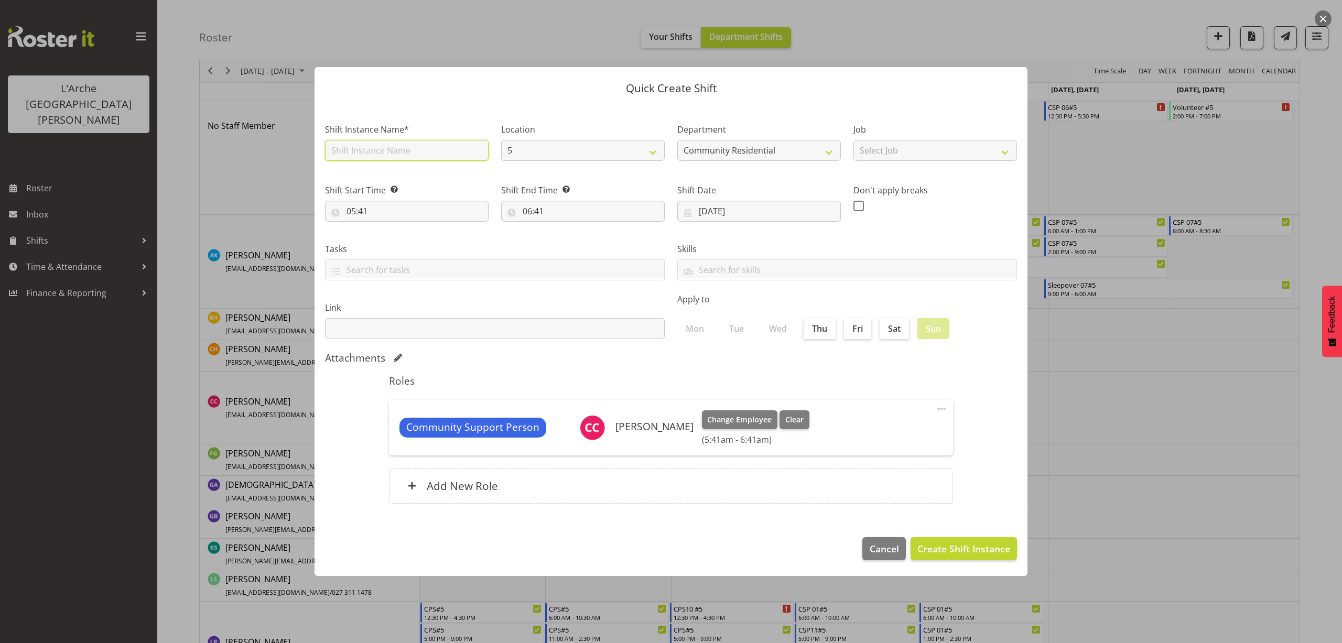
click at [360, 151] on input "text" at bounding box center [407, 150] width 164 height 21
click at [946, 155] on select "Select Job Accounts Admin Art Coordinator Community Leader Community Support Pe…" at bounding box center [935, 150] width 164 height 21
click at [853, 140] on select "Select Job Accounts Admin Art Coordinator Community Leader Community Support Pe…" at bounding box center [935, 150] width 164 height 21
click at [363, 210] on input "05:41" at bounding box center [407, 211] width 164 height 21
click at [394, 239] on select "00 01 02 03 04 05 06 07 08 09 10 11 12 13 14 15 16 17 18 19 20 21 22 23" at bounding box center [397, 238] width 24 height 21
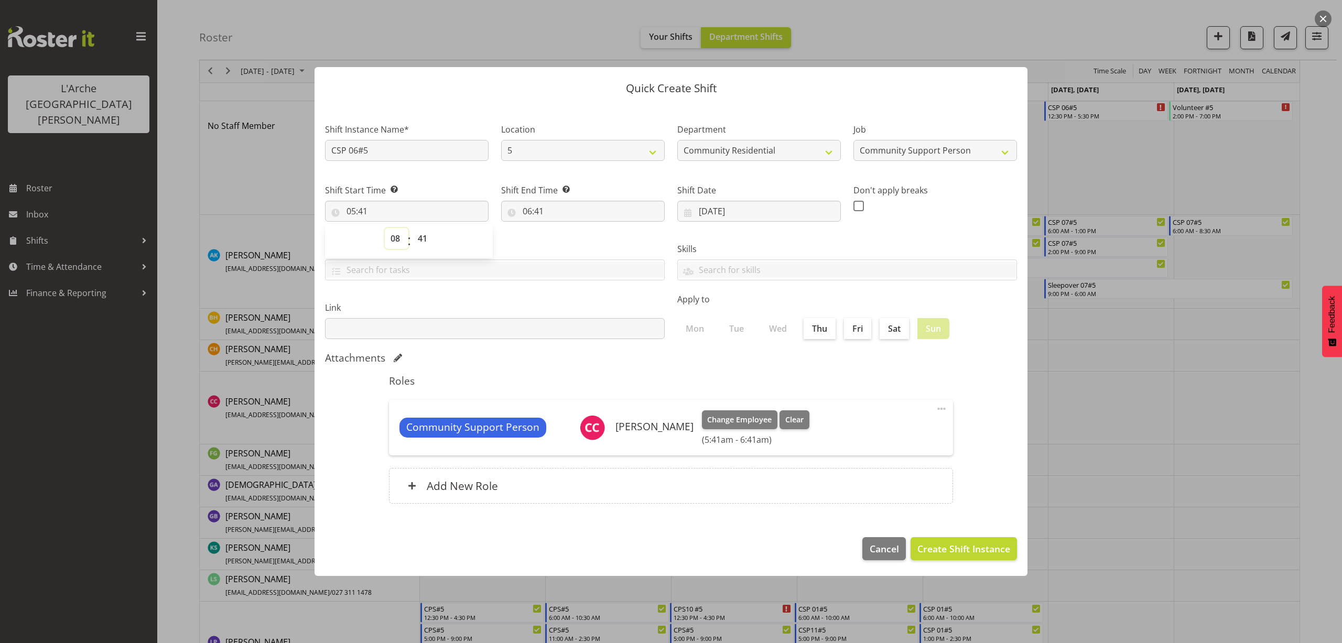
click at [385, 228] on select "00 01 02 03 04 05 06 07 08 09 10 11 12 13 14 15 16 17 18 19 20 21 22 23" at bounding box center [397, 238] width 24 height 21
click at [423, 239] on select "00 01 02 03 04 05 06 07 08 09 10 11 12 13 14 15 16 17 18 19 20 21 22 23 24 25 2…" at bounding box center [424, 238] width 24 height 21
click at [412, 228] on select "00 01 02 03 04 05 06 07 08 09 10 11 12 13 14 15 16 17 18 19 20 21 22 23 24 25 2…" at bounding box center [424, 238] width 24 height 21
click at [543, 212] on input "06:41" at bounding box center [583, 211] width 164 height 21
click at [571, 240] on select "00 01 02 03 04 05 06 07 08 09 10 11 12 13 14 15 16 17 18 19 20 21 22 23" at bounding box center [573, 238] width 24 height 21
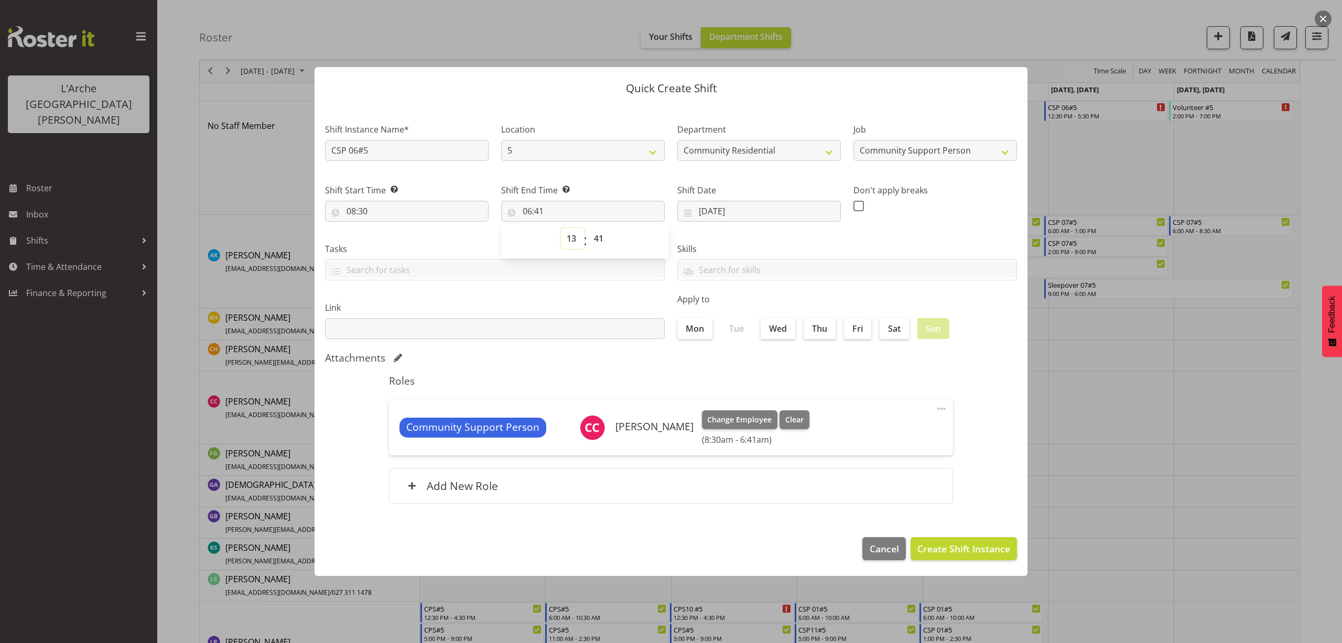
click at [561, 228] on select "00 01 02 03 04 05 06 07 08 09 10 11 12 13 14 15 16 17 18 19 20 21 22 23" at bounding box center [573, 238] width 24 height 21
click at [598, 241] on select "00 01 02 03 04 05 06 07 08 09 10 11 12 13 14 15 16 17 18 19 20 21 22 23 24 25 2…" at bounding box center [600, 238] width 24 height 21
click at [588, 228] on select "00 01 02 03 04 05 06 07 08 09 10 11 12 13 14 15 16 17 18 19 20 21 22 23 24 25 2…" at bounding box center [600, 238] width 24 height 21
click at [974, 543] on span "Create Shift Instance" at bounding box center [963, 549] width 93 height 14
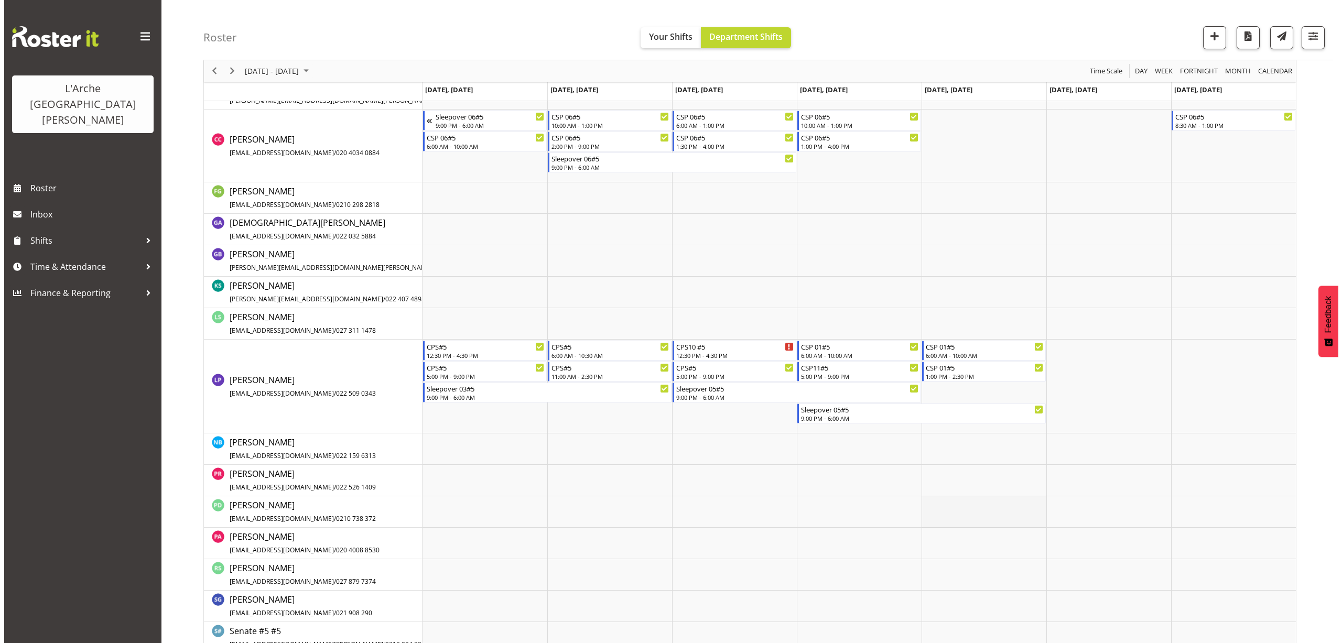
scroll to position [320, 0]
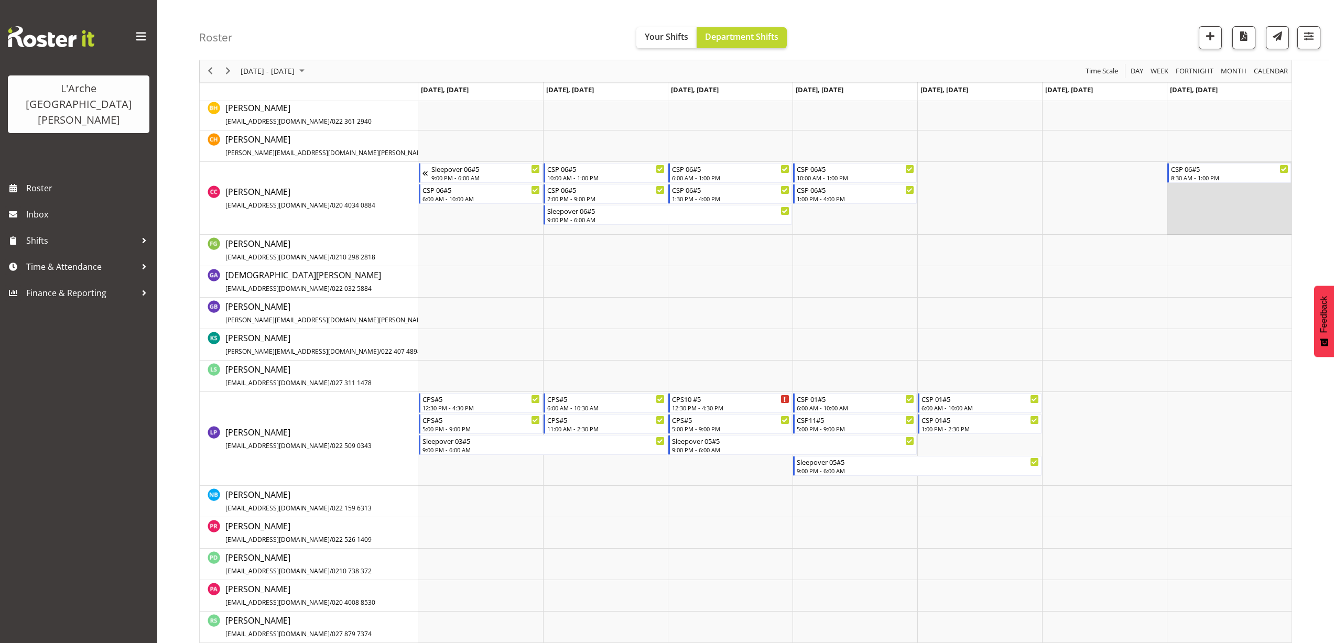
click at [1180, 190] on td "Timeline Week of August 25, 2025" at bounding box center [1229, 198] width 125 height 73
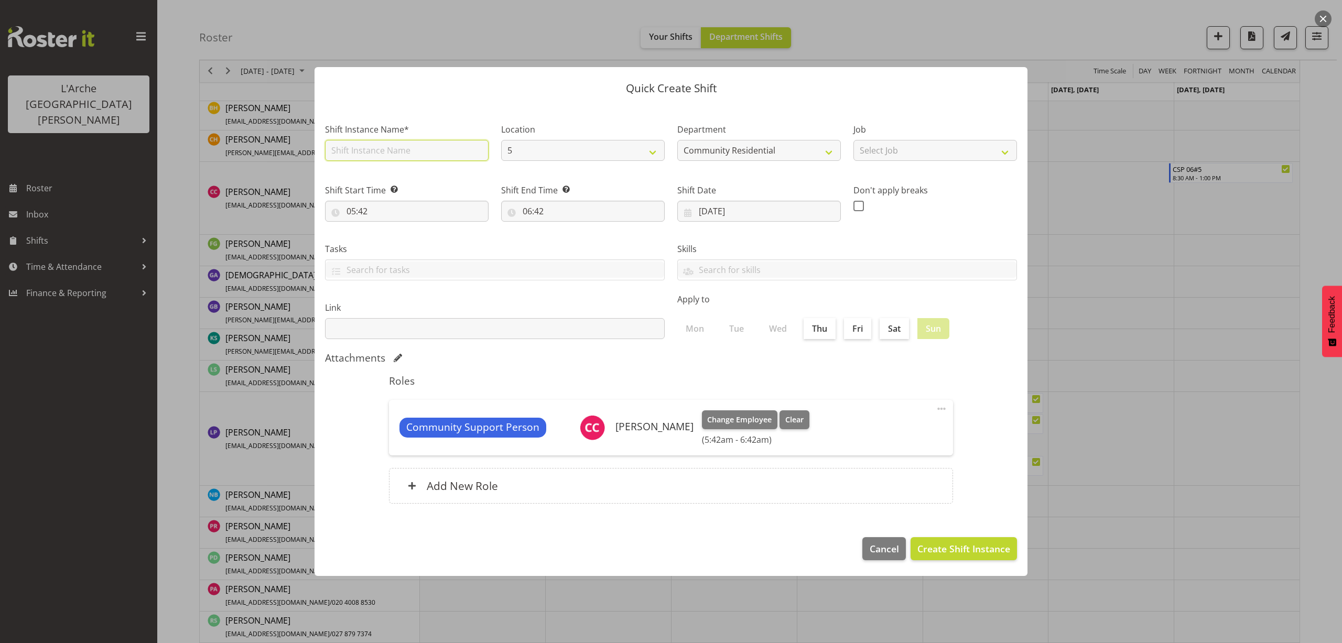
click at [380, 150] on input "text" at bounding box center [407, 150] width 164 height 21
click at [951, 150] on select "Select Job Accounts Admin Art Coordinator Community Leader Community Support Pe…" at bounding box center [935, 150] width 164 height 21
click at [853, 140] on select "Select Job Accounts Admin Art Coordinator Community Leader Community Support Pe…" at bounding box center [935, 150] width 164 height 21
click at [364, 211] on input "05:42" at bounding box center [407, 211] width 164 height 21
click at [388, 238] on select "00 01 02 03 04 05 06 07 08 09 10 11 12 13 14 15 16 17 18 19 20 21 22 23" at bounding box center [397, 238] width 24 height 21
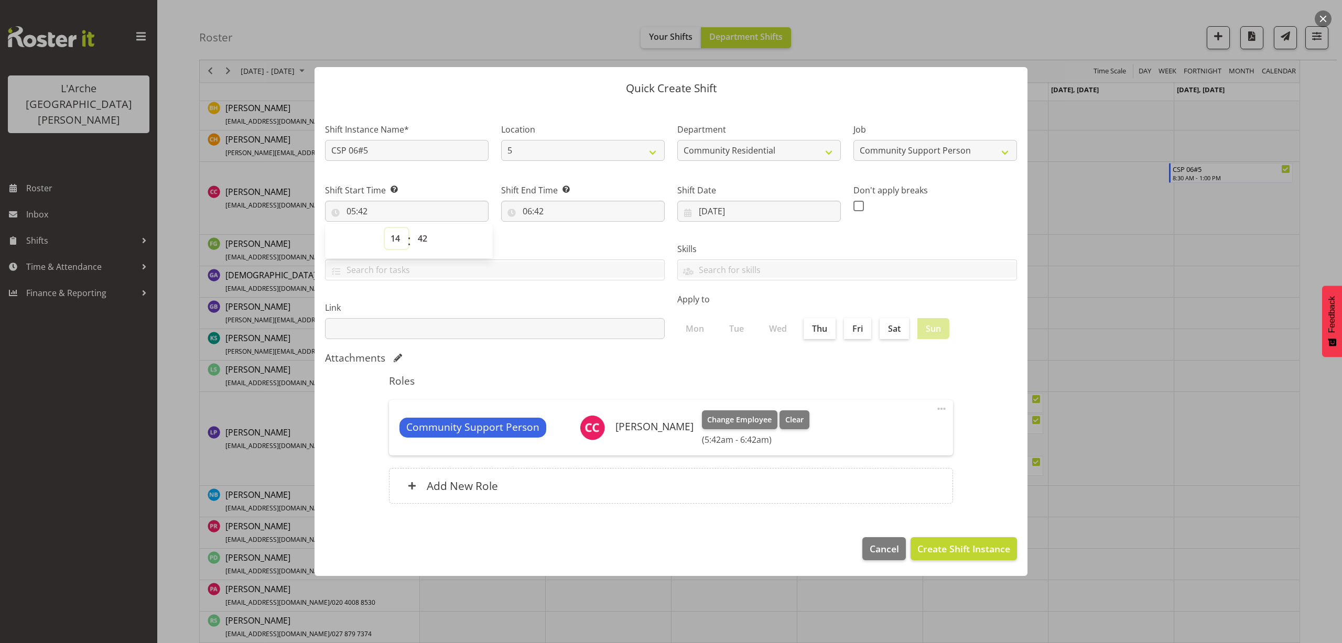
click at [385, 228] on select "00 01 02 03 04 05 06 07 08 09 10 11 12 13 14 15 16 17 18 19 20 21 22 23" at bounding box center [397, 238] width 24 height 21
click at [423, 242] on select "00 01 02 03 04 05 06 07 08 09 10 11 12 13 14 15 16 17 18 19 20 21 22 23 24 25 2…" at bounding box center [424, 238] width 24 height 21
click at [412, 228] on select "00 01 02 03 04 05 06 07 08 09 10 11 12 13 14 15 16 17 18 19 20 21 22 23 24 25 2…" at bounding box center [424, 238] width 24 height 21
click at [528, 207] on input "06:42" at bounding box center [583, 211] width 164 height 21
click at [571, 236] on select "00 01 02 03 04 05 06 07 08 09 10 11 12 13 14 15 16 17 18 19 20 21 22 23" at bounding box center [573, 238] width 24 height 21
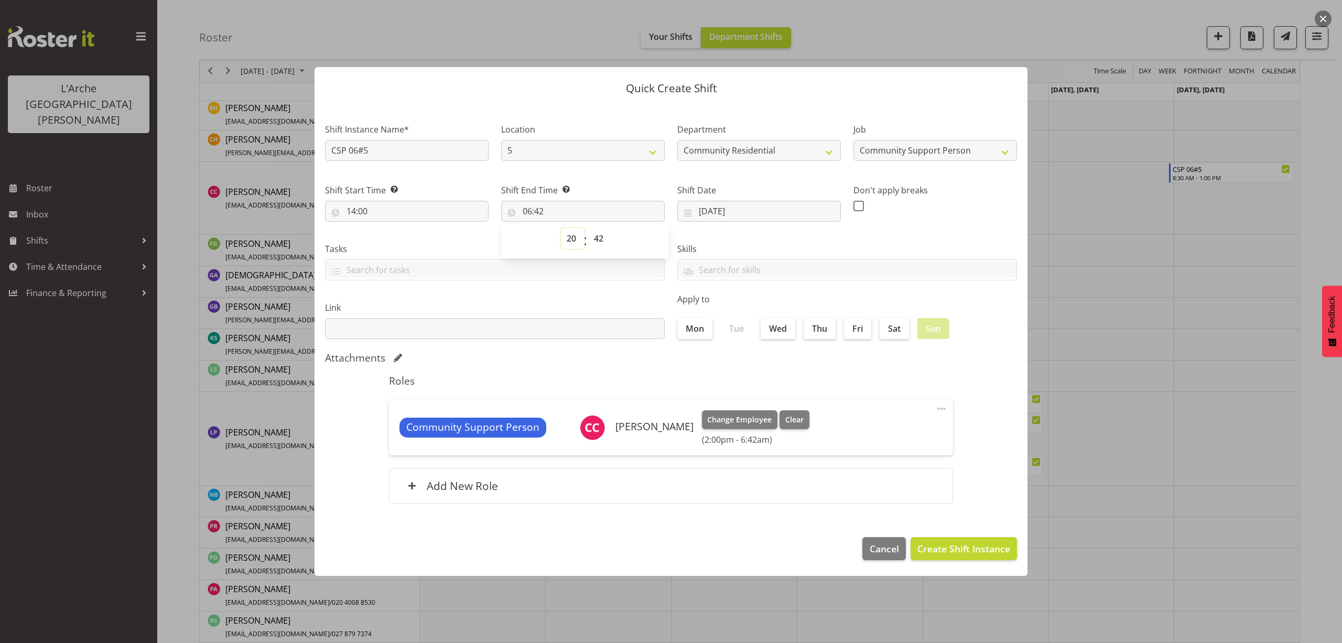
click at [561, 228] on select "00 01 02 03 04 05 06 07 08 09 10 11 12 13 14 15 16 17 18 19 20 21 22 23" at bounding box center [573, 238] width 24 height 21
click at [572, 244] on select "00 01 02 03 04 05 06 07 08 09 10 11 12 13 14 15 16 17 18 19 20 21 22 23" at bounding box center [573, 238] width 24 height 21
click at [561, 228] on select "00 01 02 03 04 05 06 07 08 09 10 11 12 13 14 15 16 17 18 19 20 21 22 23" at bounding box center [573, 238] width 24 height 21
click at [599, 238] on select "00 01 02 03 04 05 06 07 08 09 10 11 12 13 14 15 16 17 18 19 20 21 22 23 24 25 2…" at bounding box center [600, 238] width 24 height 21
click at [588, 228] on select "00 01 02 03 04 05 06 07 08 09 10 11 12 13 14 15 16 17 18 19 20 21 22 23 24 25 2…" at bounding box center [600, 238] width 24 height 21
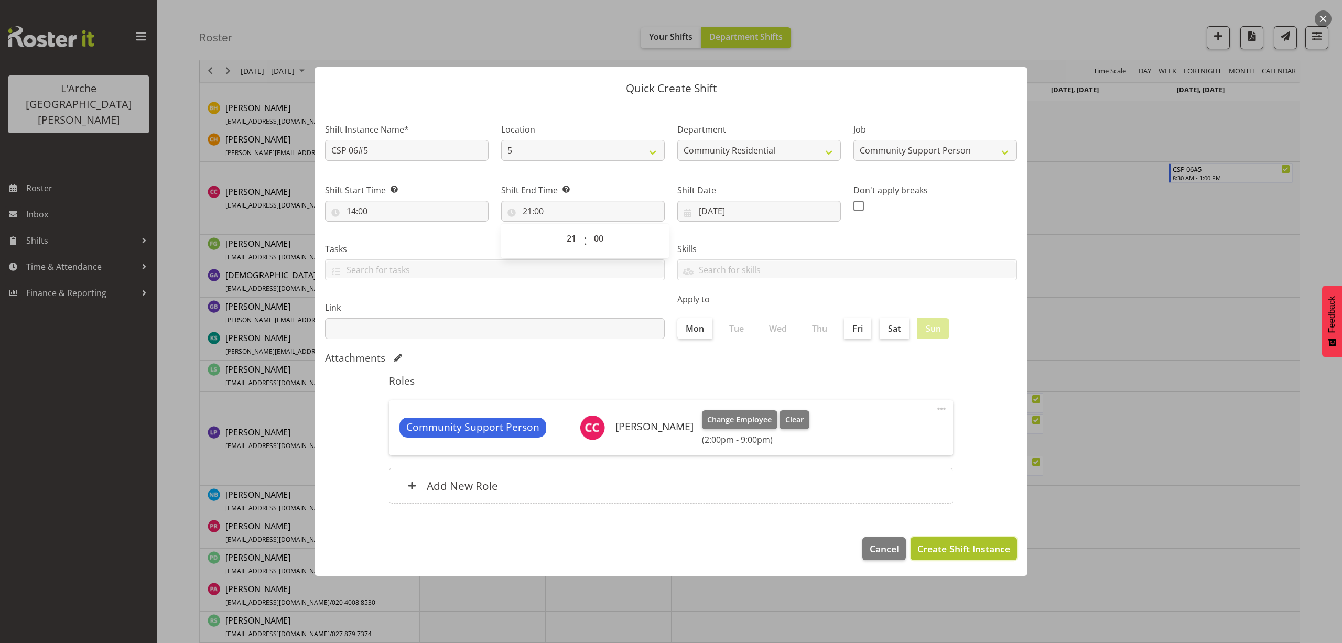
click at [951, 548] on span "Create Shift Instance" at bounding box center [963, 549] width 93 height 14
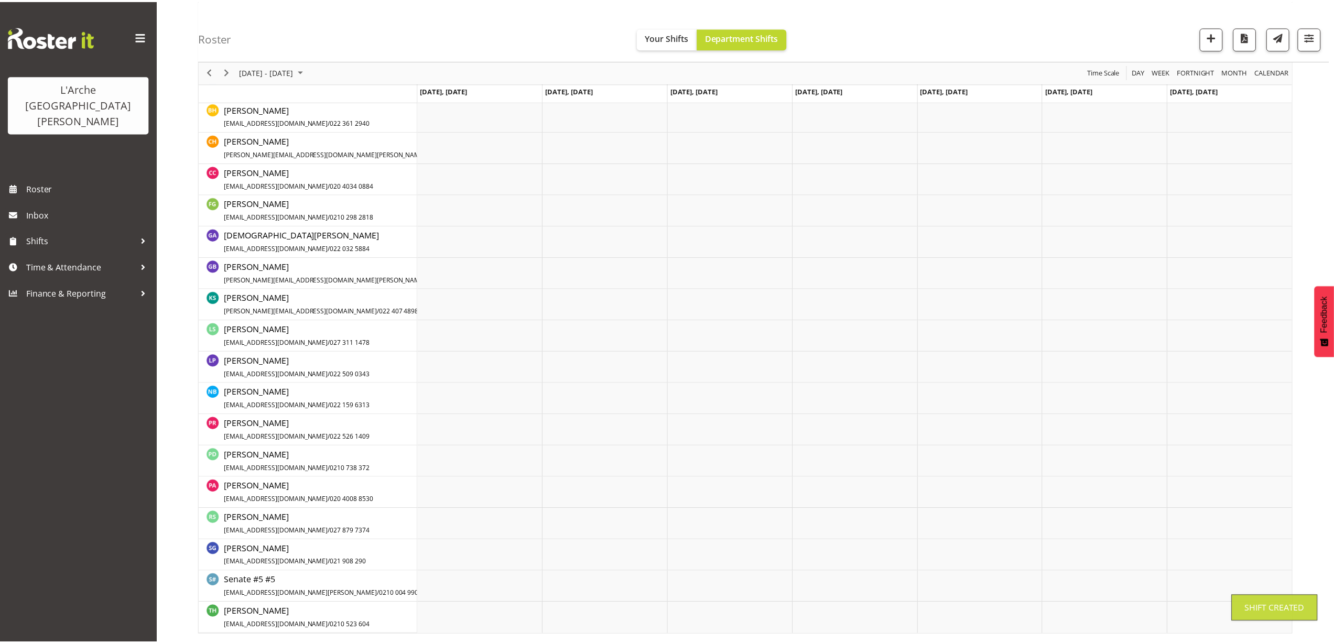
scroll to position [110, 0]
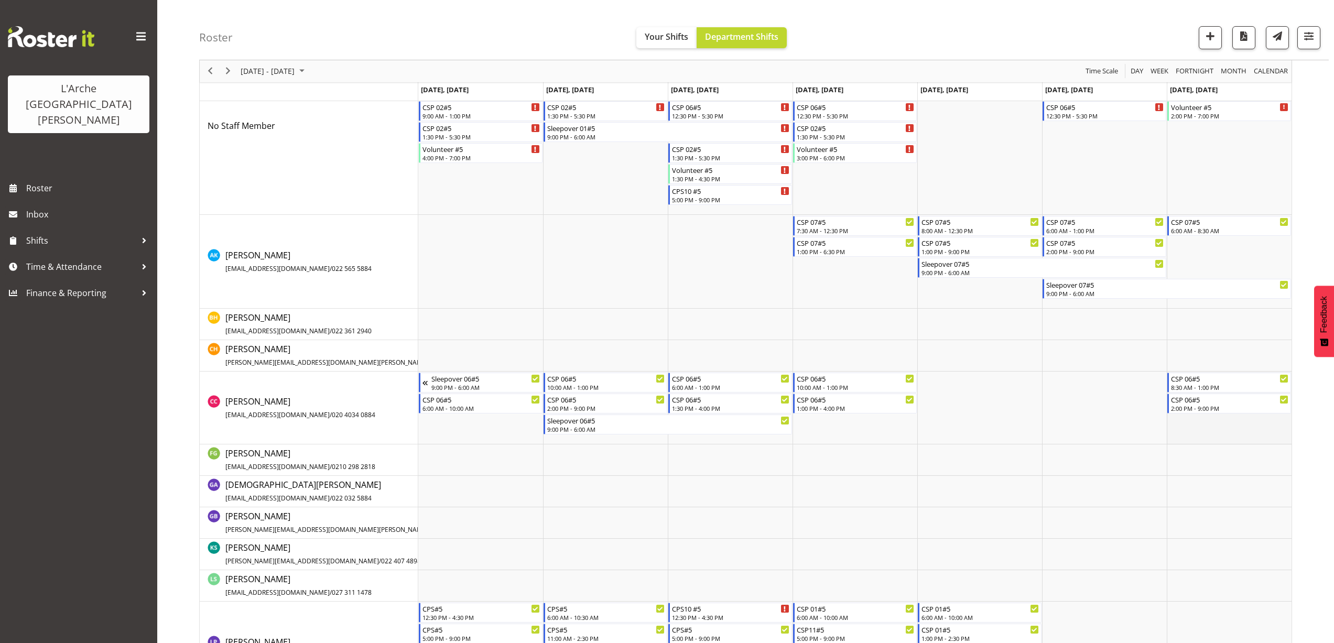
click at [1185, 423] on td "Timeline Week of August 25, 2025" at bounding box center [1229, 408] width 125 height 73
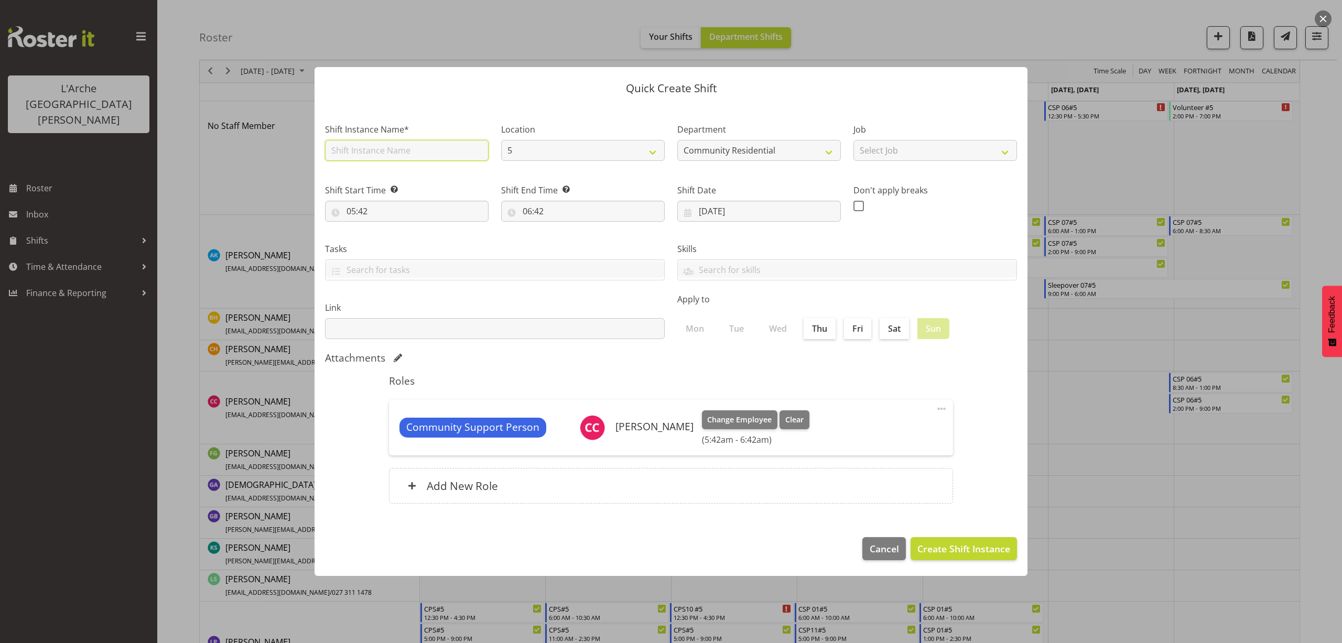
click at [409, 156] on input "text" at bounding box center [407, 150] width 164 height 21
click at [380, 153] on input "Sleepover 07#5" at bounding box center [407, 150] width 164 height 21
click at [877, 150] on select "Select Job Accounts Admin Art Coordinator Community Leader Community Support Pe…" at bounding box center [935, 150] width 164 height 21
click at [853, 140] on select "Select Job Accounts Admin Art Coordinator Community Leader Community Support Pe…" at bounding box center [935, 150] width 164 height 21
click at [354, 210] on input "05:42" at bounding box center [407, 211] width 164 height 21
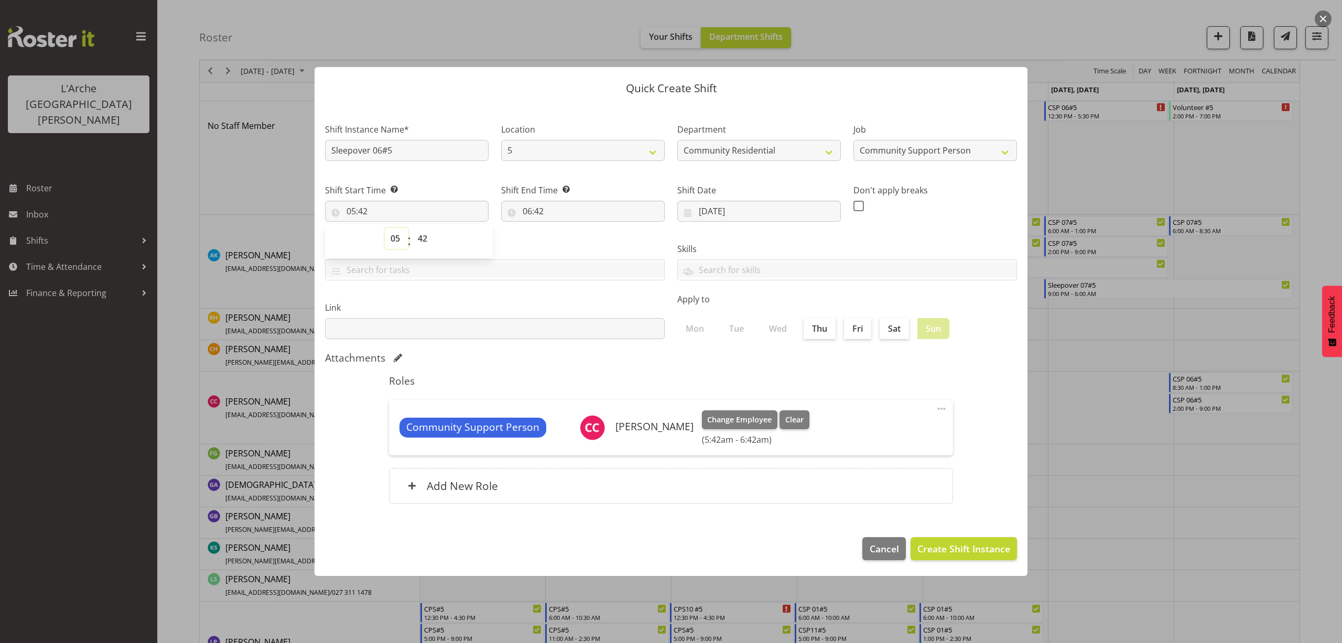
click at [394, 241] on select "00 01 02 03 04 05 06 07 08 09 10 11 12 13 14 15 16 17 18 19 20 21 22 23" at bounding box center [397, 238] width 24 height 21
click at [385, 228] on select "00 01 02 03 04 05 06 07 08 09 10 11 12 13 14 15 16 17 18 19 20 21 22 23" at bounding box center [397, 238] width 24 height 21
click at [422, 240] on select "00 01 02 03 04 05 06 07 08 09 10 11 12 13 14 15 16 17 18 19 20 21 22 23 24 25 2…" at bounding box center [424, 238] width 24 height 21
click at [412, 228] on select "00 01 02 03 04 05 06 07 08 09 10 11 12 13 14 15 16 17 18 19 20 21 22 23 24 25 2…" at bounding box center [424, 238] width 24 height 21
click at [531, 212] on input "06:42" at bounding box center [583, 211] width 164 height 21
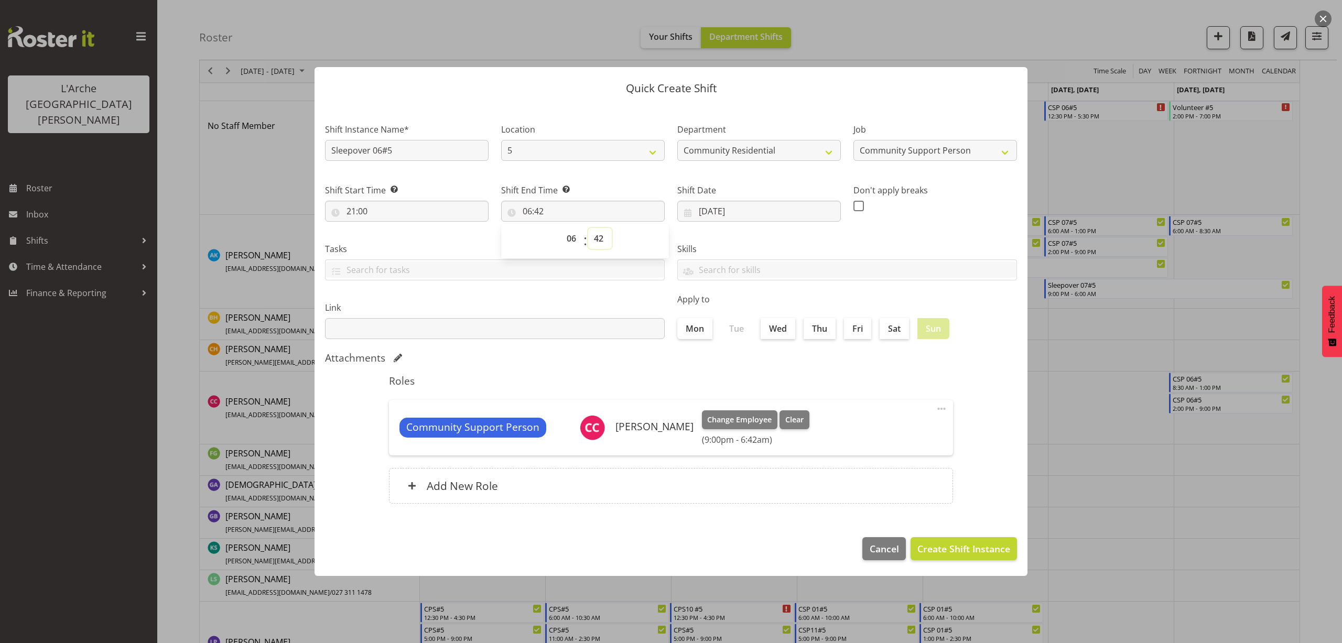
click at [595, 237] on select "00 01 02 03 04 05 06 07 08 09 10 11 12 13 14 15 16 17 18 19 20 21 22 23 24 25 2…" at bounding box center [600, 238] width 24 height 21
click at [588, 228] on select "00 01 02 03 04 05 06 07 08 09 10 11 12 13 14 15 16 17 18 19 20 21 22 23 24 25 2…" at bounding box center [600, 238] width 24 height 21
click at [982, 554] on span "Create Shift Instance" at bounding box center [963, 549] width 93 height 14
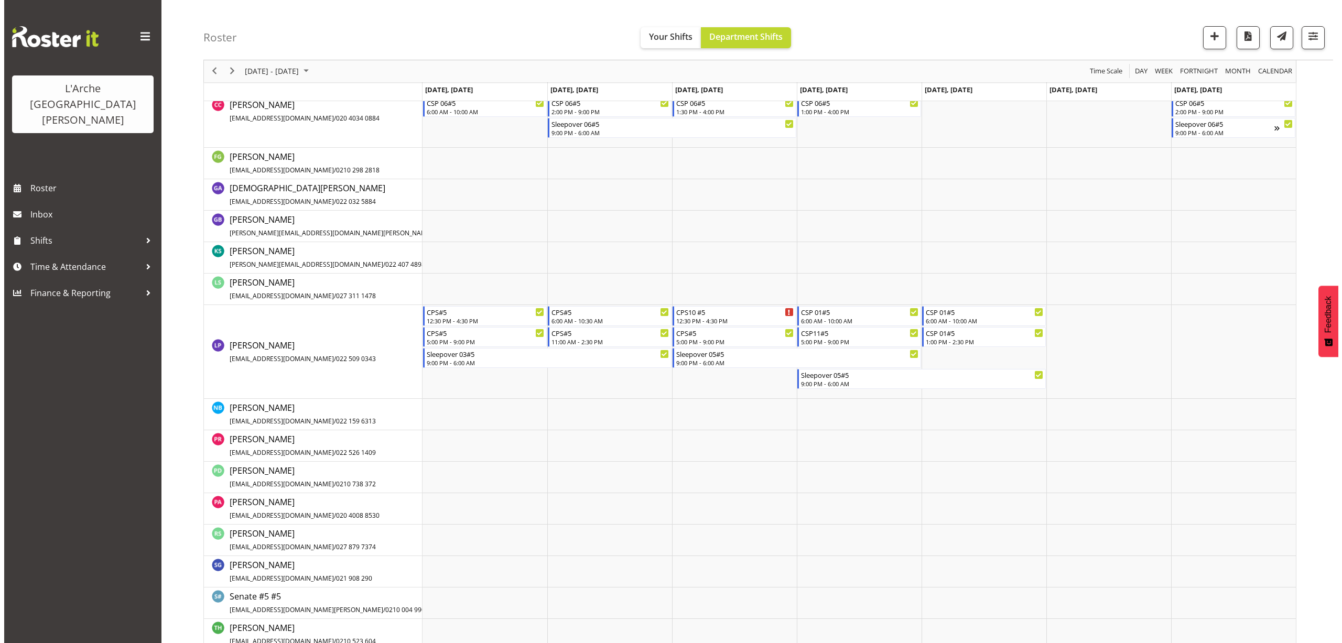
scroll to position [422, 0]
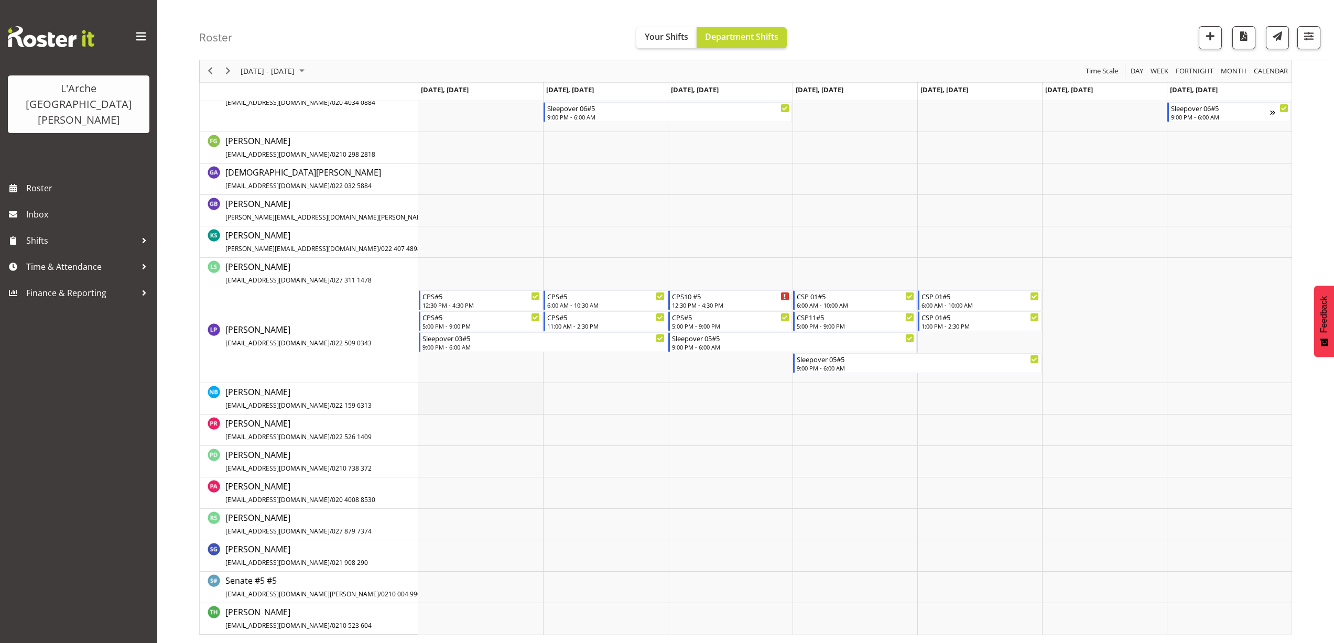
click at [437, 394] on td "Timeline Week of August 25, 2025" at bounding box center [480, 398] width 125 height 31
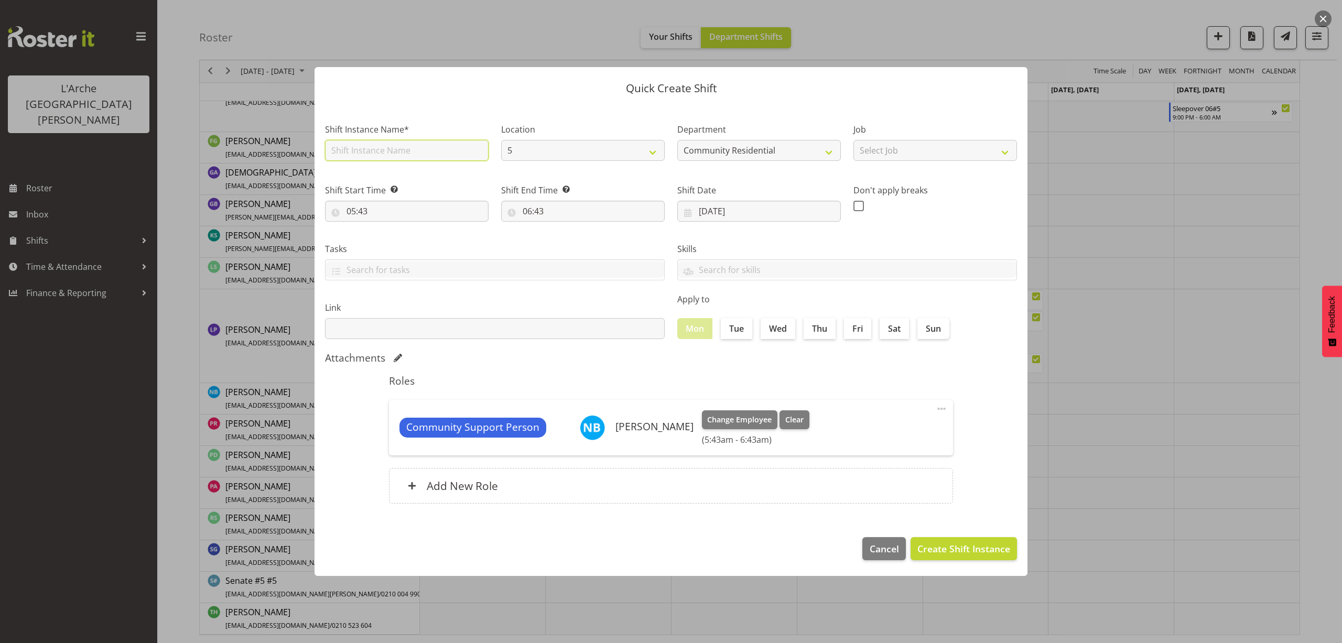
click at [372, 147] on input "text" at bounding box center [407, 150] width 164 height 21
click at [873, 155] on select "Select Job Accounts Admin Art Coordinator Community Leader Community Support Pe…" at bounding box center [935, 150] width 164 height 21
click at [853, 140] on select "Select Job Accounts Admin Art Coordinator Community Leader Community Support Pe…" at bounding box center [935, 150] width 164 height 21
click at [361, 207] on input "05:43" at bounding box center [407, 211] width 164 height 21
click at [388, 237] on select "00 01 02 03 04 05 06 07 08 09 10 11 12 13 14 15 16 17 18 19 20 21 22 23" at bounding box center [397, 238] width 24 height 21
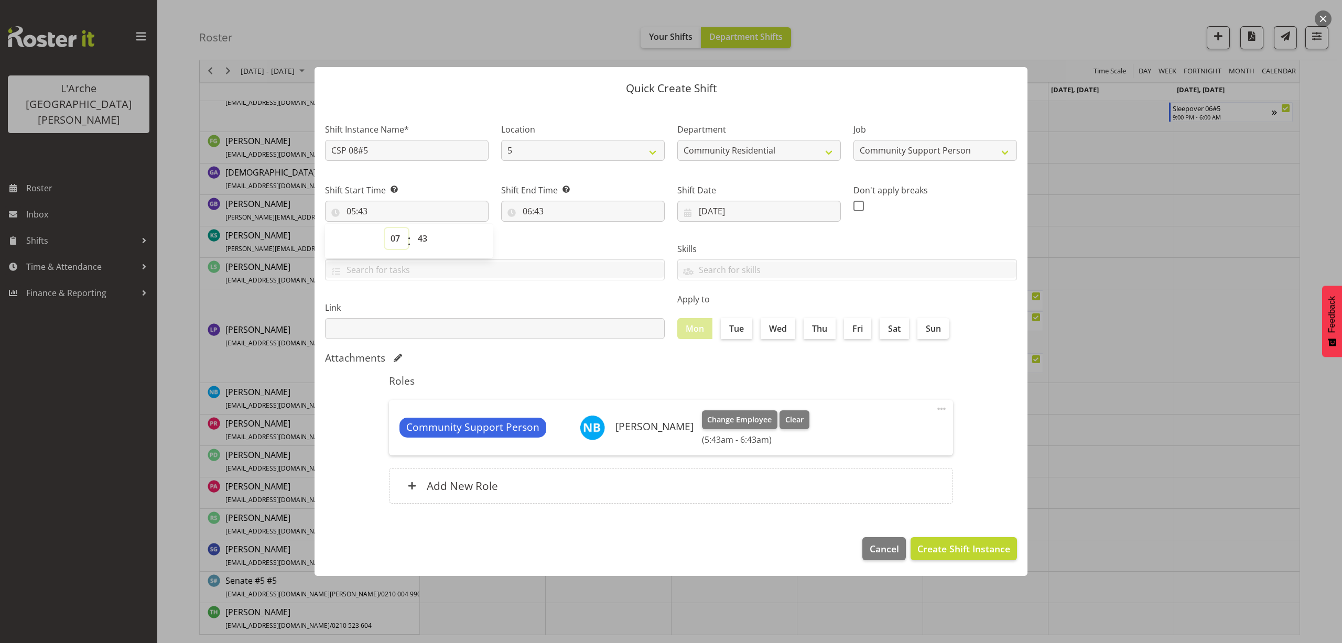
click at [385, 228] on select "00 01 02 03 04 05 06 07 08 09 10 11 12 13 14 15 16 17 18 19 20 21 22 23" at bounding box center [397, 238] width 24 height 21
click at [422, 241] on select "00 01 02 03 04 05 06 07 08 09 10 11 12 13 14 15 16 17 18 19 20 21 22 23 24 25 2…" at bounding box center [424, 238] width 24 height 21
click at [412, 228] on select "00 01 02 03 04 05 06 07 08 09 10 11 12 13 14 15 16 17 18 19 20 21 22 23 24 25 2…" at bounding box center [424, 238] width 24 height 21
click at [536, 212] on input "06:43" at bounding box center [583, 211] width 164 height 21
click at [573, 240] on select "00 01 02 03 04 05 06 07 08 09 10 11 12 13 14 15 16 17 18 19 20 21 22 23" at bounding box center [573, 238] width 24 height 21
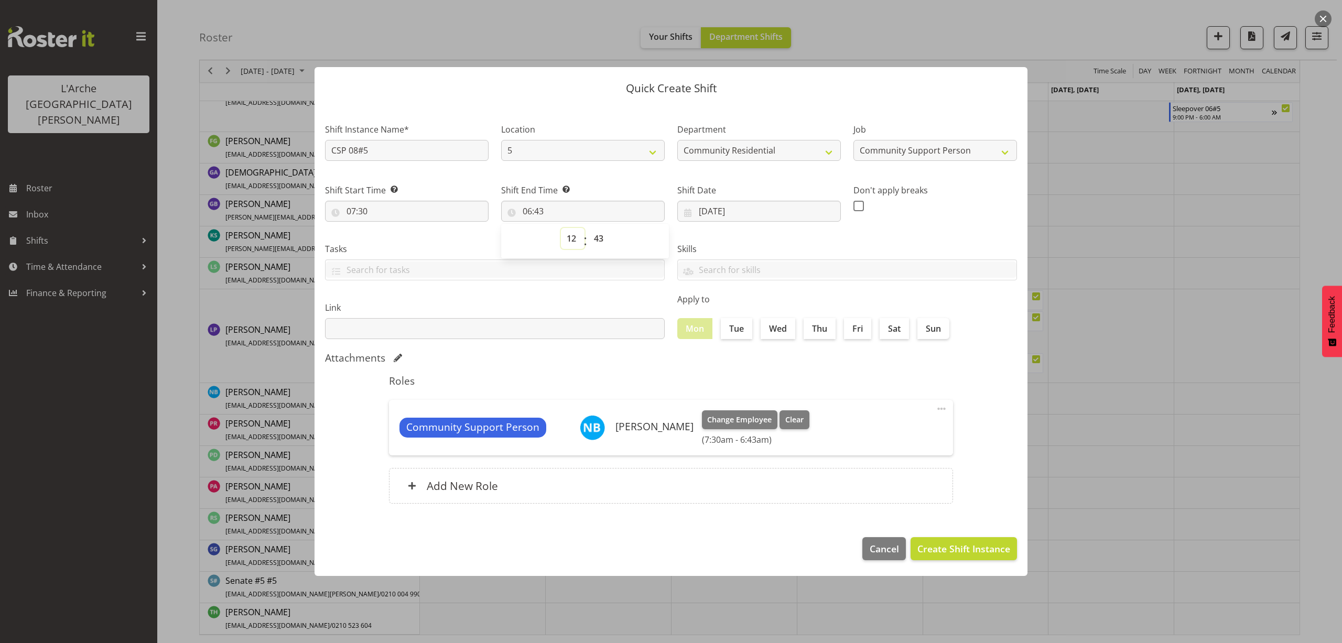
click at [561, 228] on select "00 01 02 03 04 05 06 07 08 09 10 11 12 13 14 15 16 17 18 19 20 21 22 23" at bounding box center [573, 238] width 24 height 21
click at [600, 241] on select "00 01 02 03 04 05 06 07 08 09 10 11 12 13 14 15 16 17 18 19 20 21 22 23 24 25 2…" at bounding box center [600, 238] width 24 height 21
click at [588, 228] on select "00 01 02 03 04 05 06 07 08 09 10 11 12 13 14 15 16 17 18 19 20 21 22 23 24 25 2…" at bounding box center [600, 238] width 24 height 21
click at [960, 549] on span "Create Shift Instance" at bounding box center [963, 549] width 93 height 14
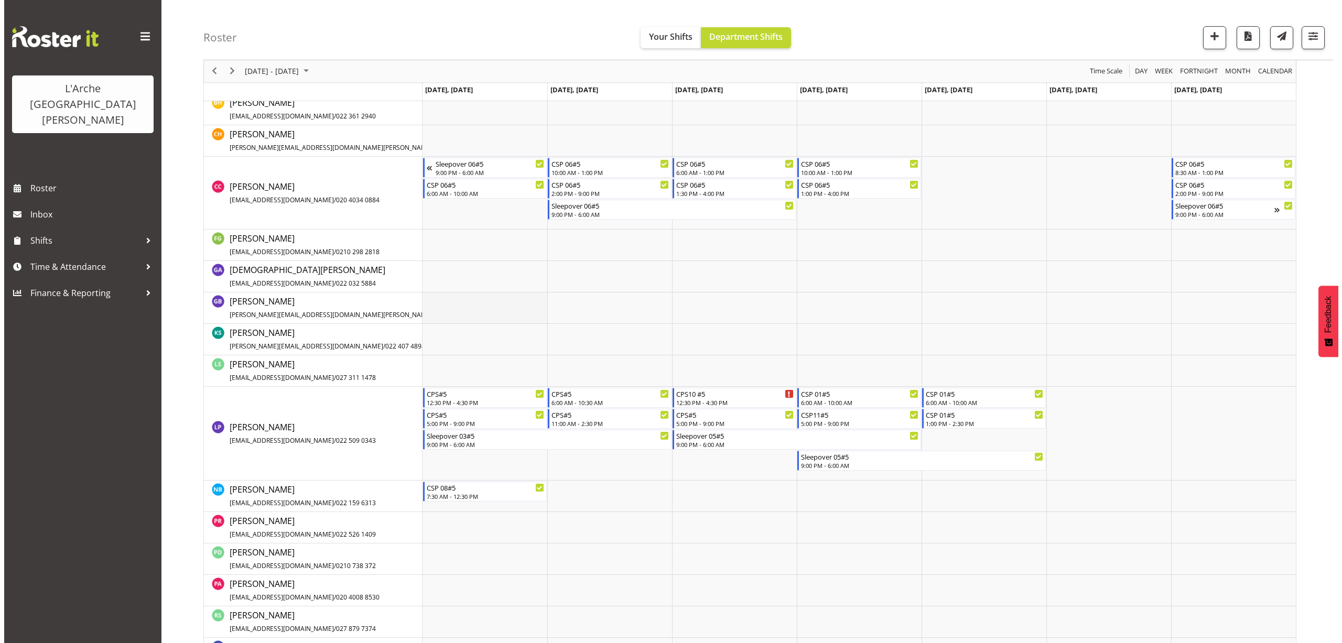
scroll to position [372, 0]
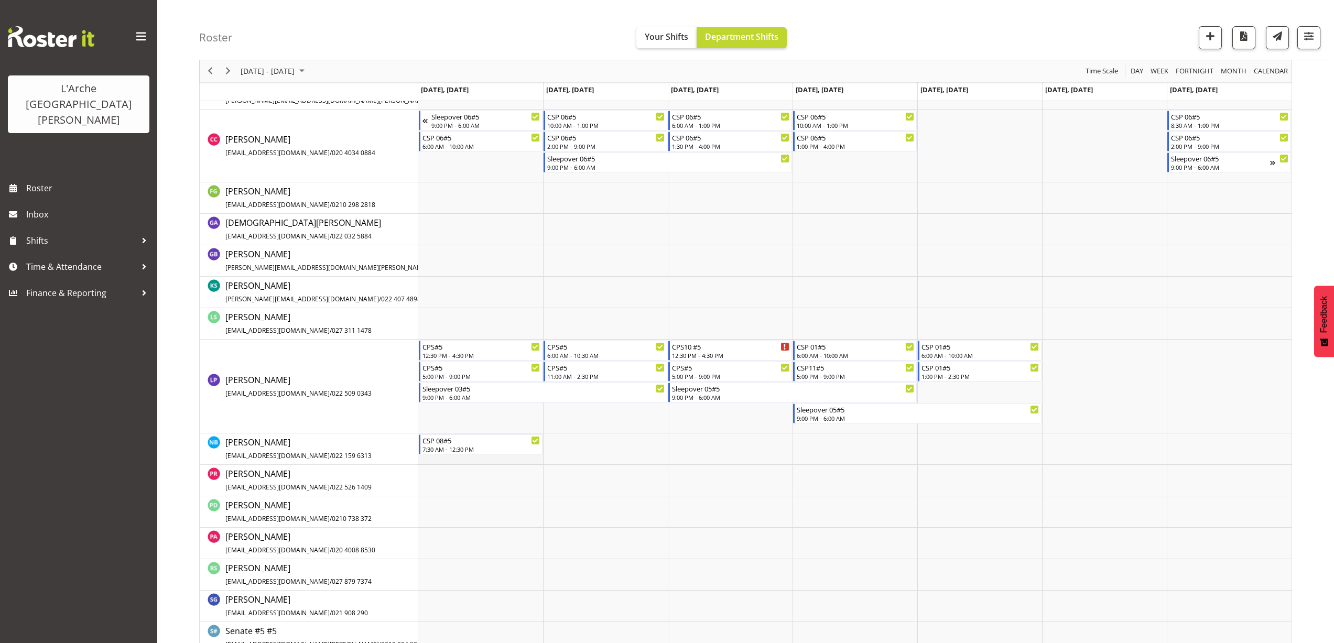
click at [426, 461] on td "Timeline Week of August 25, 2025" at bounding box center [480, 448] width 125 height 31
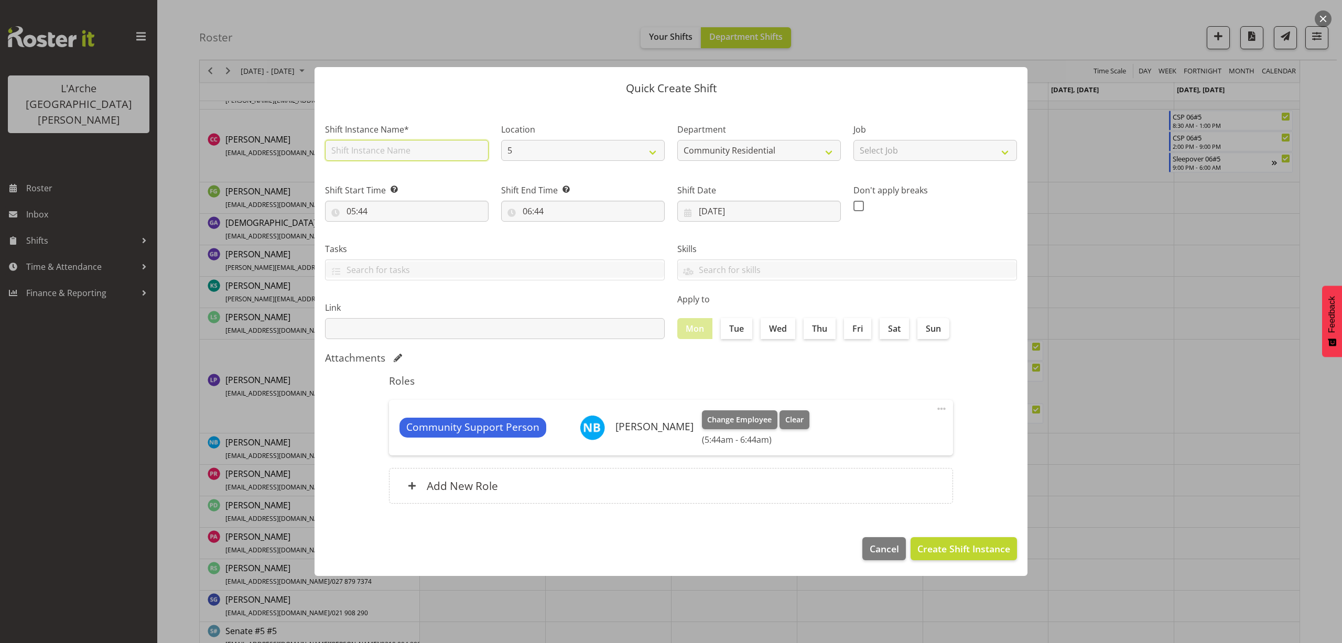
click at [356, 150] on input "text" at bounding box center [407, 150] width 164 height 21
click at [876, 157] on select "Select Job Accounts Admin Art Coordinator Community Leader Community Support Pe…" at bounding box center [935, 150] width 164 height 21
click at [853, 140] on select "Select Job Accounts Admin Art Coordinator Community Leader Community Support Pe…" at bounding box center [935, 150] width 164 height 21
click at [360, 208] on input "05:44" at bounding box center [407, 211] width 164 height 21
click at [392, 237] on select "00 01 02 03 04 05 06 07 08 09 10 11 12 13 14 15 16 17 18 19 20 21 22 23" at bounding box center [397, 238] width 24 height 21
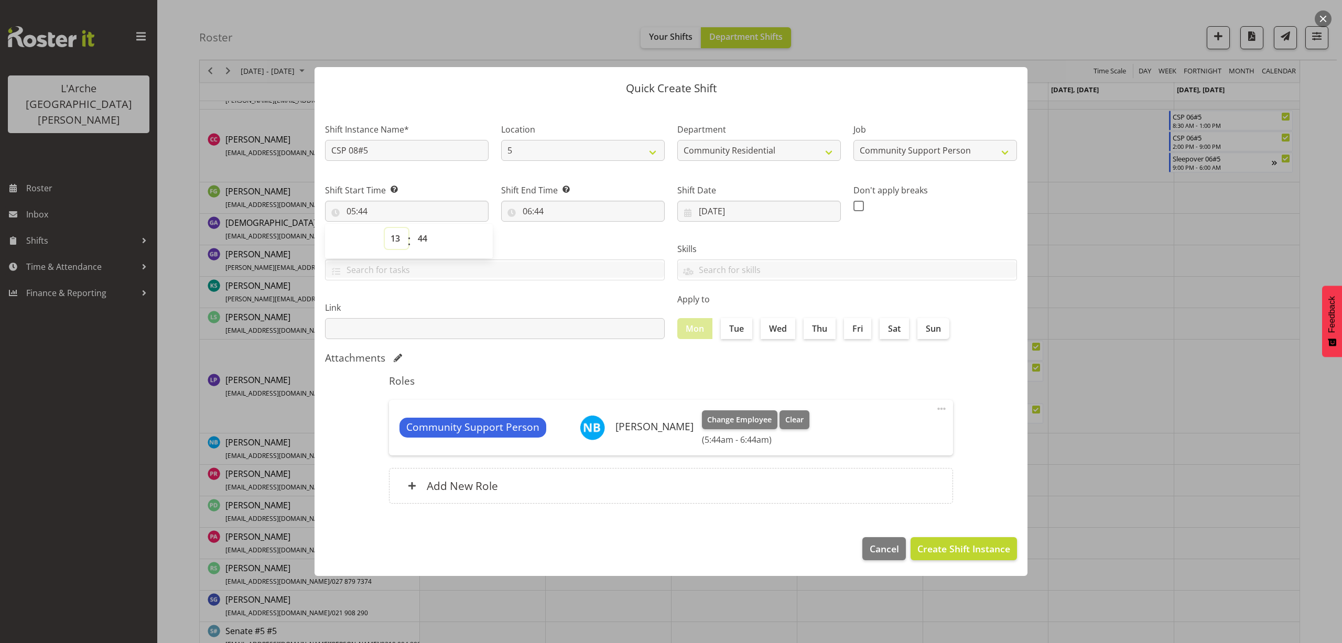
click at [385, 228] on select "00 01 02 03 04 05 06 07 08 09 10 11 12 13 14 15 16 17 18 19 20 21 22 23" at bounding box center [397, 238] width 24 height 21
click at [425, 241] on select "00 01 02 03 04 05 06 07 08 09 10 11 12 13 14 15 16 17 18 19 20 21 22 23 24 25 2…" at bounding box center [424, 238] width 24 height 21
click at [412, 228] on select "00 01 02 03 04 05 06 07 08 09 10 11 12 13 14 15 16 17 18 19 20 21 22 23 24 25 2…" at bounding box center [424, 238] width 24 height 21
click at [529, 212] on input "06:44" at bounding box center [583, 211] width 164 height 21
click at [567, 240] on select "00 01 02 03 04 05 06 07 08 09 10 11 12 13 14 15 16 17 18 19 20 21 22 23" at bounding box center [573, 238] width 24 height 21
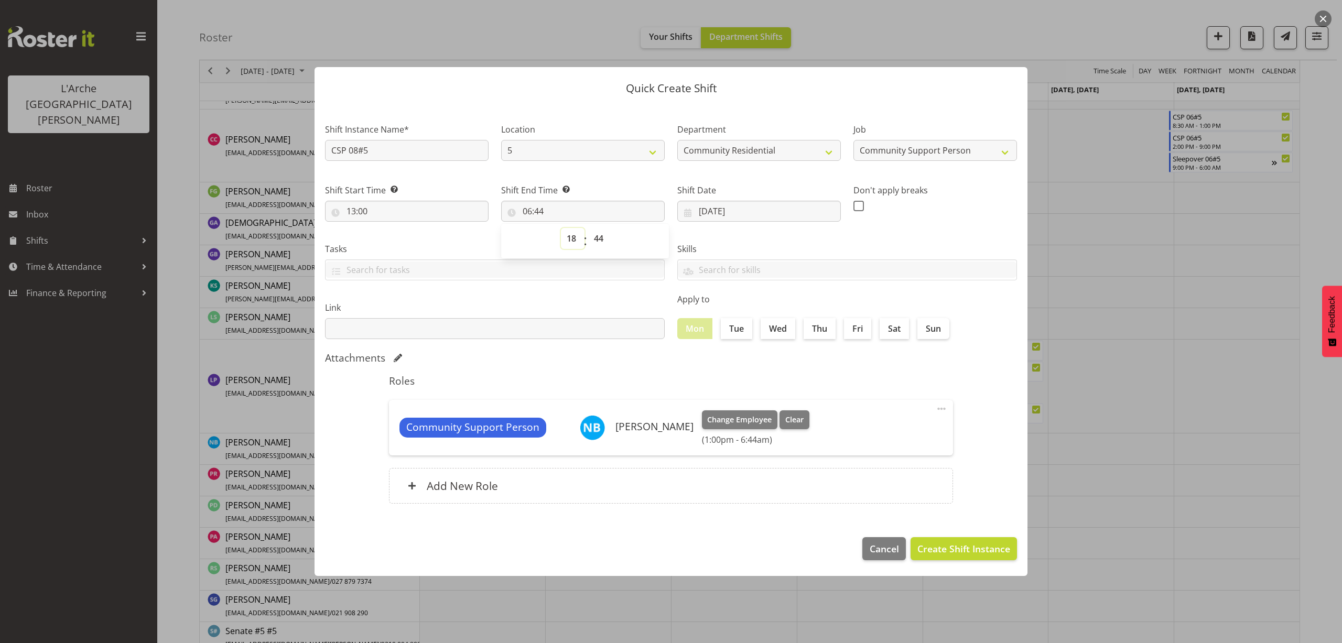
click at [561, 228] on select "00 01 02 03 04 05 06 07 08 09 10 11 12 13 14 15 16 17 18 19 20 21 22 23" at bounding box center [573, 238] width 24 height 21
click at [596, 238] on select "00 01 02 03 04 05 06 07 08 09 10 11 12 13 14 15 16 17 18 19 20 21 22 23 24 25 2…" at bounding box center [600, 238] width 24 height 21
click at [588, 228] on select "00 01 02 03 04 05 06 07 08 09 10 11 12 13 14 15 16 17 18 19 20 21 22 23 24 25 2…" at bounding box center [600, 238] width 24 height 21
click at [946, 551] on span "Create Shift Instance" at bounding box center [963, 549] width 93 height 14
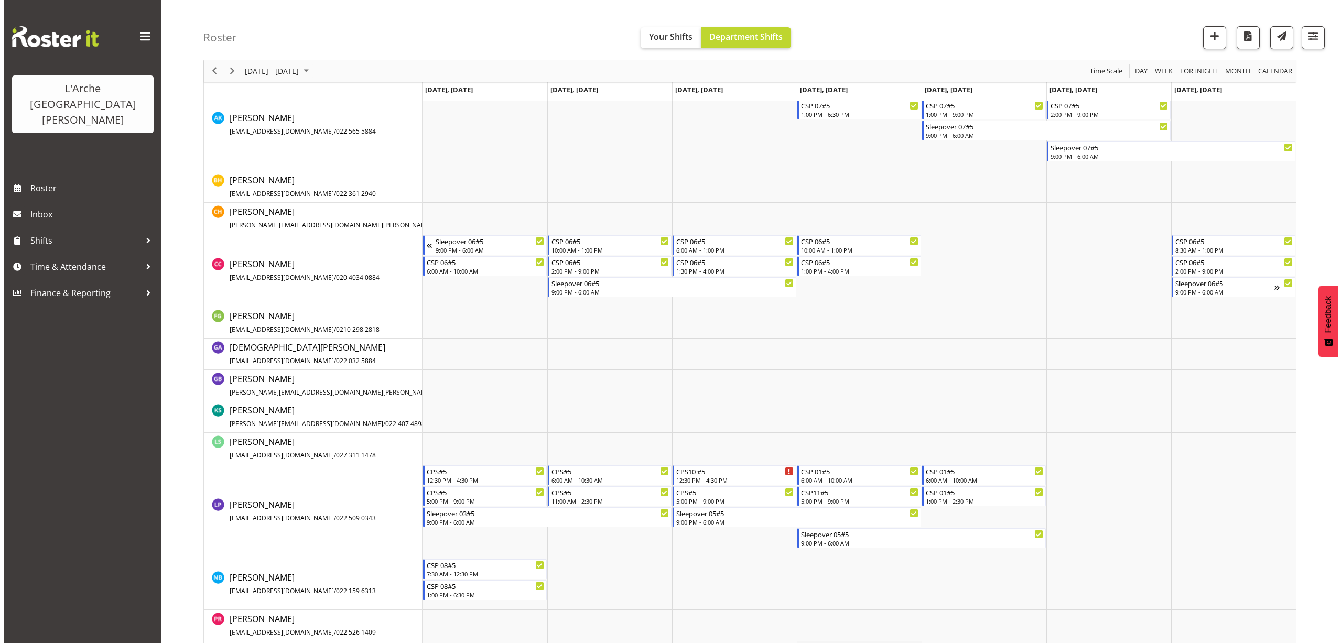
scroll to position [443, 0]
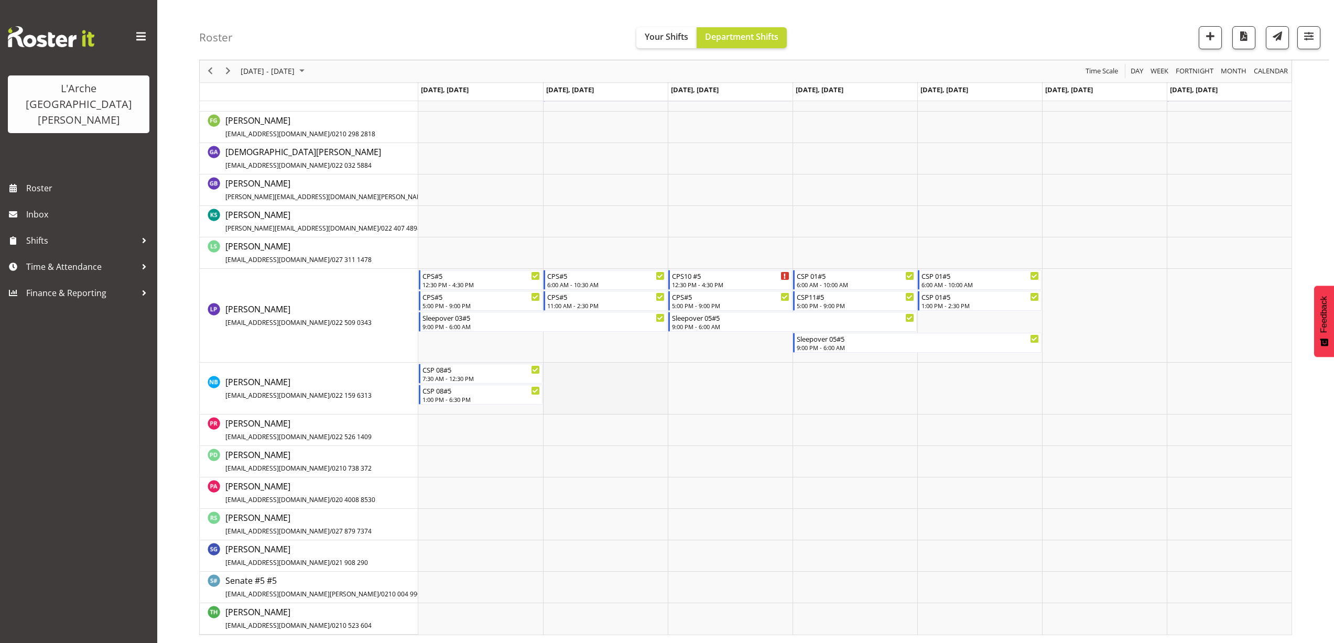
click at [579, 371] on td "Timeline Week of August 25, 2025" at bounding box center [605, 389] width 125 height 52
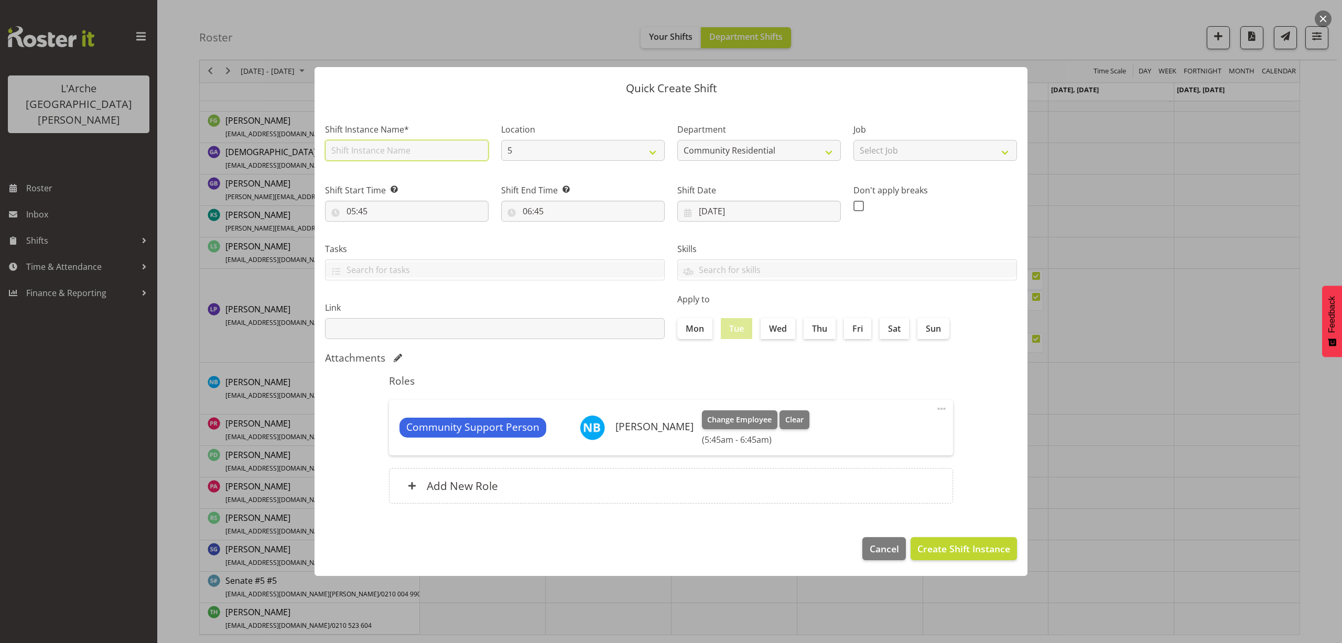
click at [391, 149] on input "text" at bounding box center [407, 150] width 164 height 21
click at [889, 153] on select "Select Job Accounts Admin Art Coordinator Community Leader Community Support Pe…" at bounding box center [935, 150] width 164 height 21
click at [853, 140] on select "Select Job Accounts Admin Art Coordinator Community Leader Community Support Pe…" at bounding box center [935, 150] width 164 height 21
click at [363, 213] on input "05:45" at bounding box center [407, 211] width 164 height 21
click at [396, 236] on select "00 01 02 03 04 05 06 07 08 09 10 11 12 13 14 15 16 17 18 19 20 21 22 23" at bounding box center [397, 238] width 24 height 21
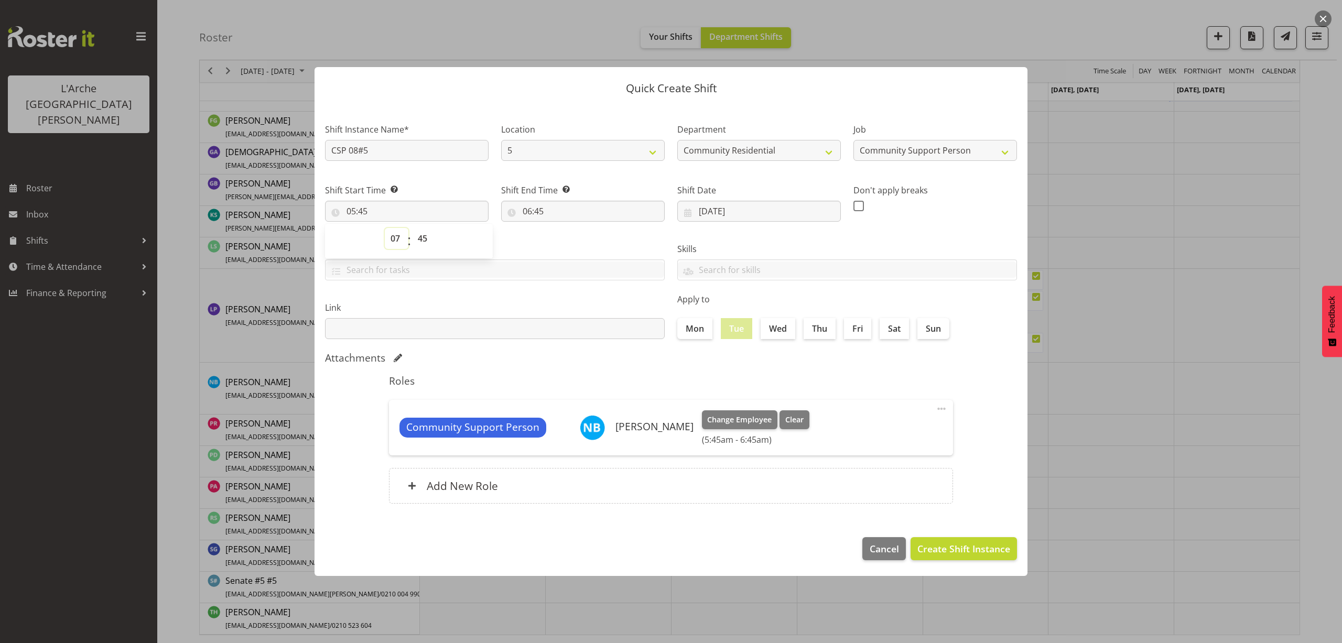
click at [385, 228] on select "00 01 02 03 04 05 06 07 08 09 10 11 12 13 14 15 16 17 18 19 20 21 22 23" at bounding box center [397, 238] width 24 height 21
click at [426, 242] on select "00 01 02 03 04 05 06 07 08 09 10 11 12 13 14 15 16 17 18 19 20 21 22 23 24 25 2…" at bounding box center [424, 238] width 24 height 21
click at [412, 228] on select "00 01 02 03 04 05 06 07 08 09 10 11 12 13 14 15 16 17 18 19 20 21 22 23 24 25 2…" at bounding box center [424, 238] width 24 height 21
click at [534, 211] on input "06:45" at bounding box center [583, 211] width 164 height 21
click at [569, 237] on select "00 01 02 03 04 05 06 07 08 09 10 11 12 13 14 15 16 17 18 19 20 21 22 23" at bounding box center [573, 238] width 24 height 21
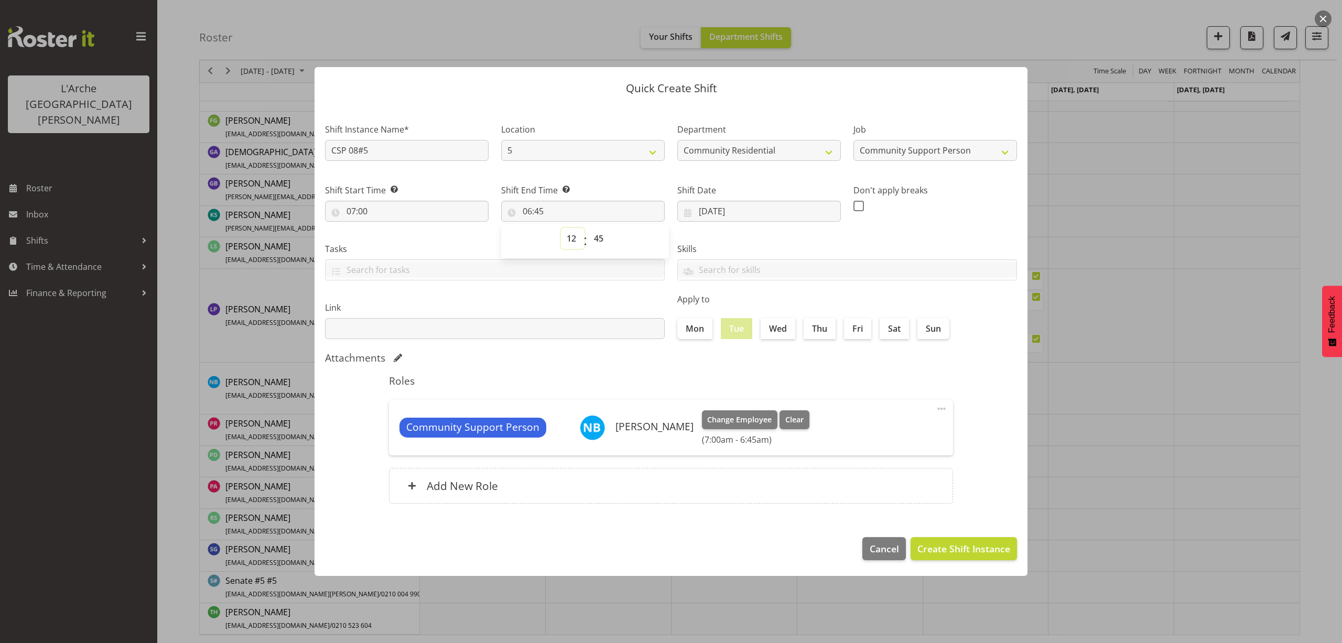
click at [561, 228] on select "00 01 02 03 04 05 06 07 08 09 10 11 12 13 14 15 16 17 18 19 20 21 22 23" at bounding box center [573, 238] width 24 height 21
click at [597, 241] on select "00 01 02 03 04 05 06 07 08 09 10 11 12 13 14 15 16 17 18 19 20 21 22 23 24 25 2…" at bounding box center [600, 238] width 24 height 21
click at [588, 228] on select "00 01 02 03 04 05 06 07 08 09 10 11 12 13 14 15 16 17 18 19 20 21 22 23 24 25 2…" at bounding box center [600, 238] width 24 height 21
click at [981, 551] on span "Create Shift Instance" at bounding box center [963, 549] width 93 height 14
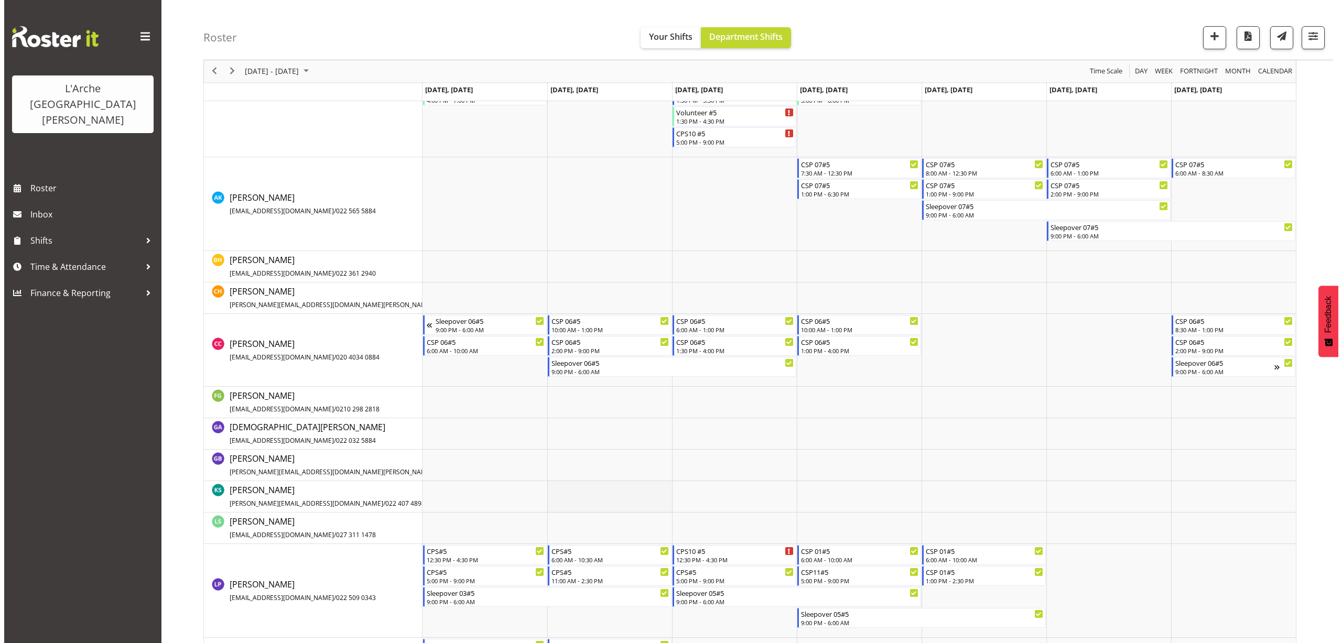
scroll to position [320, 0]
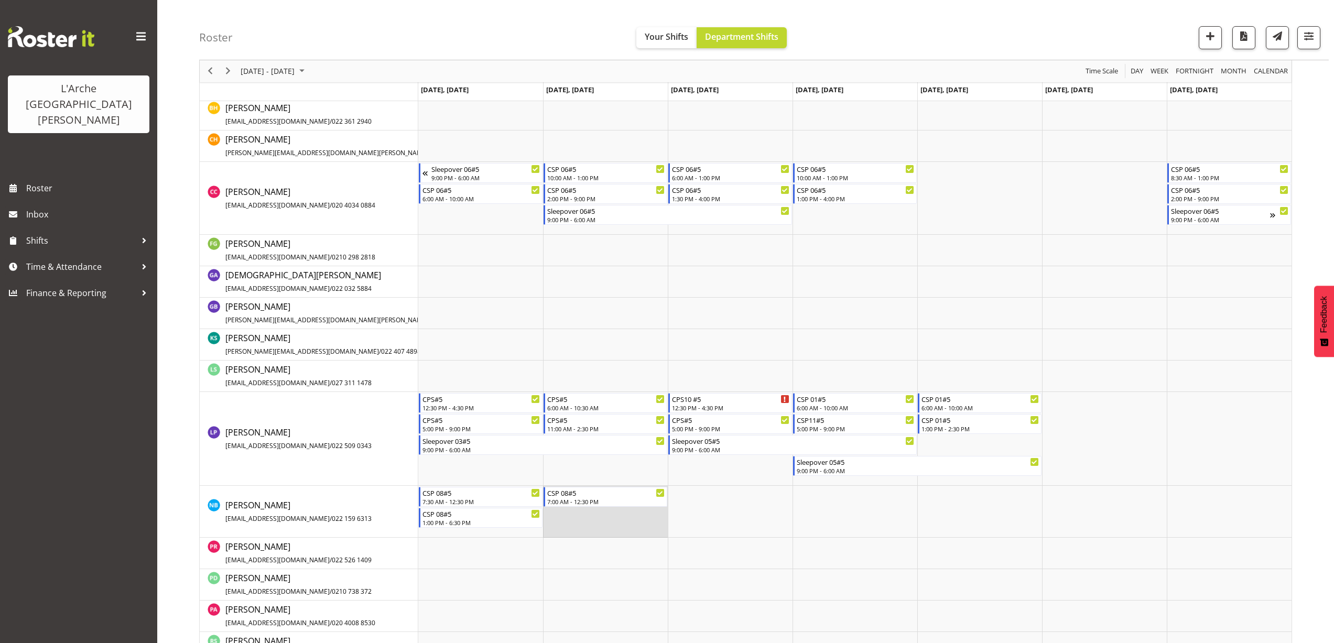
click at [578, 519] on td "Timeline Week of August 25, 2025" at bounding box center [605, 512] width 125 height 52
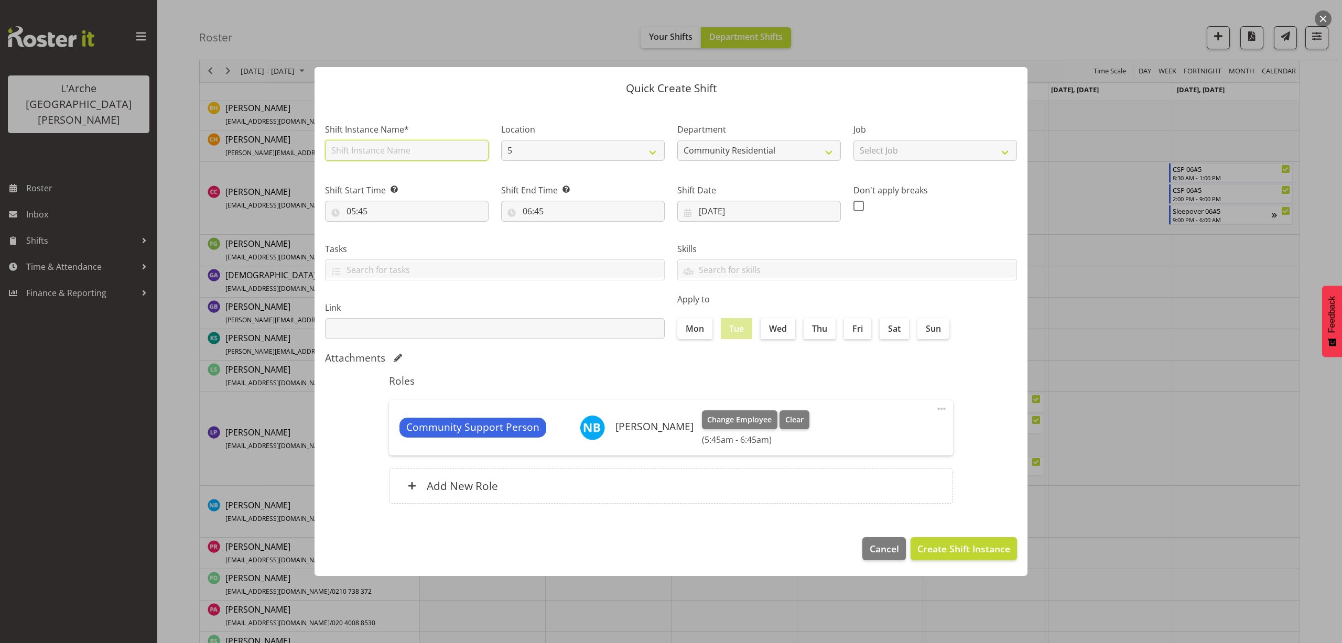
click at [372, 153] on input "text" at bounding box center [407, 150] width 164 height 21
click at [891, 152] on select "Select Job Accounts Admin Art Coordinator Community Leader Community Support Pe…" at bounding box center [935, 150] width 164 height 21
click at [853, 140] on select "Select Job Accounts Admin Art Coordinator Community Leader Community Support Pe…" at bounding box center [935, 150] width 164 height 21
click at [363, 215] on input "05:45" at bounding box center [407, 211] width 164 height 21
click at [397, 239] on select "00 01 02 03 04 05 06 07 08 09 10 11 12 13 14 15 16 17 18 19 20 21 22 23" at bounding box center [397, 238] width 24 height 21
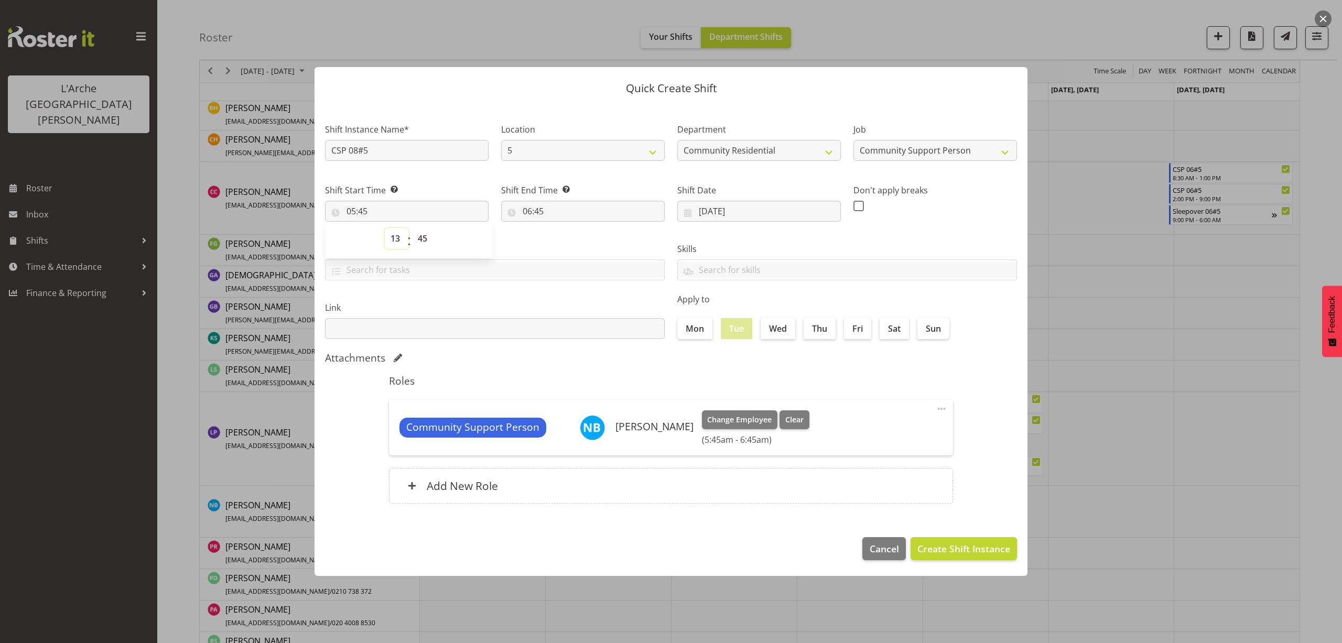
click at [385, 228] on select "00 01 02 03 04 05 06 07 08 09 10 11 12 13 14 15 16 17 18 19 20 21 22 23" at bounding box center [397, 238] width 24 height 21
click at [420, 239] on select "00 01 02 03 04 05 06 07 08 09 10 11 12 13 14 15 16 17 18 19 20 21 22 23 24 25 2…" at bounding box center [424, 238] width 24 height 21
click at [412, 228] on select "00 01 02 03 04 05 06 07 08 09 10 11 12 13 14 15 16 17 18 19 20 21 22 23 24 25 2…" at bounding box center [424, 238] width 24 height 21
click at [530, 212] on input "06:45" at bounding box center [583, 211] width 164 height 21
click at [569, 239] on select "00 01 02 03 04 05 06 07 08 09 10 11 12 13 14 15 16 17 18 19 20 21 22 23" at bounding box center [573, 238] width 24 height 21
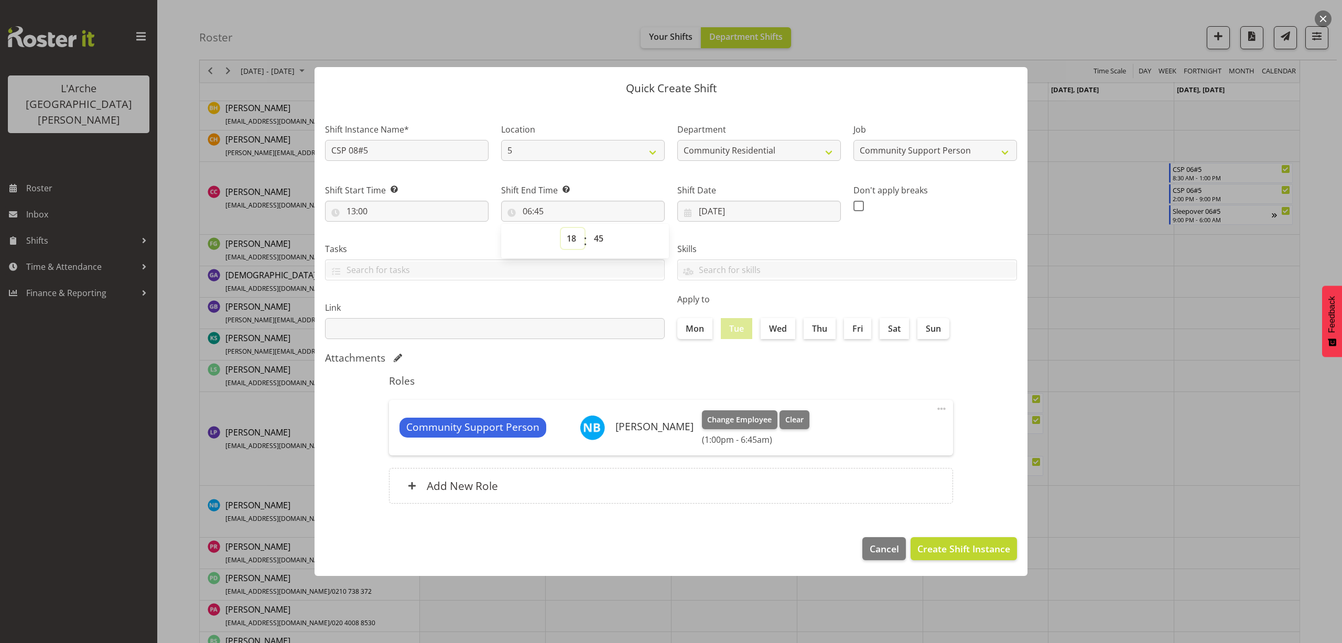
click at [561, 228] on select "00 01 02 03 04 05 06 07 08 09 10 11 12 13 14 15 16 17 18 19 20 21 22 23" at bounding box center [573, 238] width 24 height 21
click at [597, 240] on select "00 01 02 03 04 05 06 07 08 09 10 11 12 13 14 15 16 17 18 19 20 21 22 23 24 25 2…" at bounding box center [600, 238] width 24 height 21
click at [588, 228] on select "00 01 02 03 04 05 06 07 08 09 10 11 12 13 14 15 16 17 18 19 20 21 22 23 24 25 2…" at bounding box center [600, 238] width 24 height 21
click at [958, 546] on span "Create Shift Instance" at bounding box center [963, 549] width 93 height 14
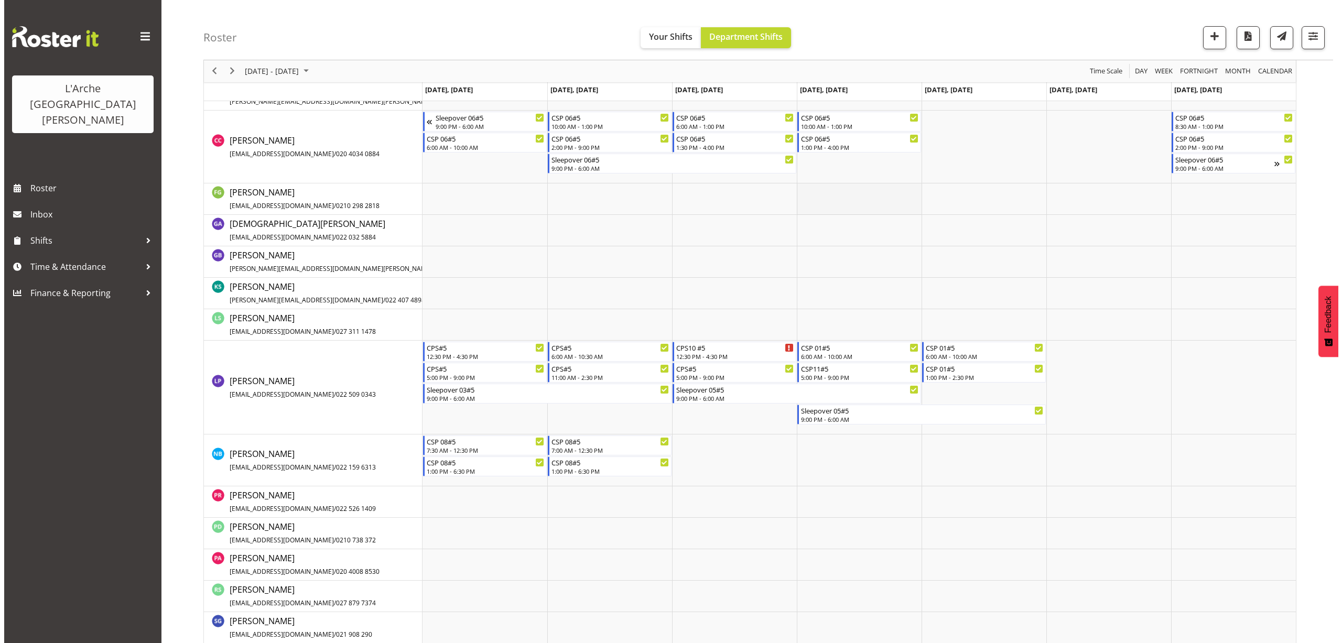
scroll to position [372, 0]
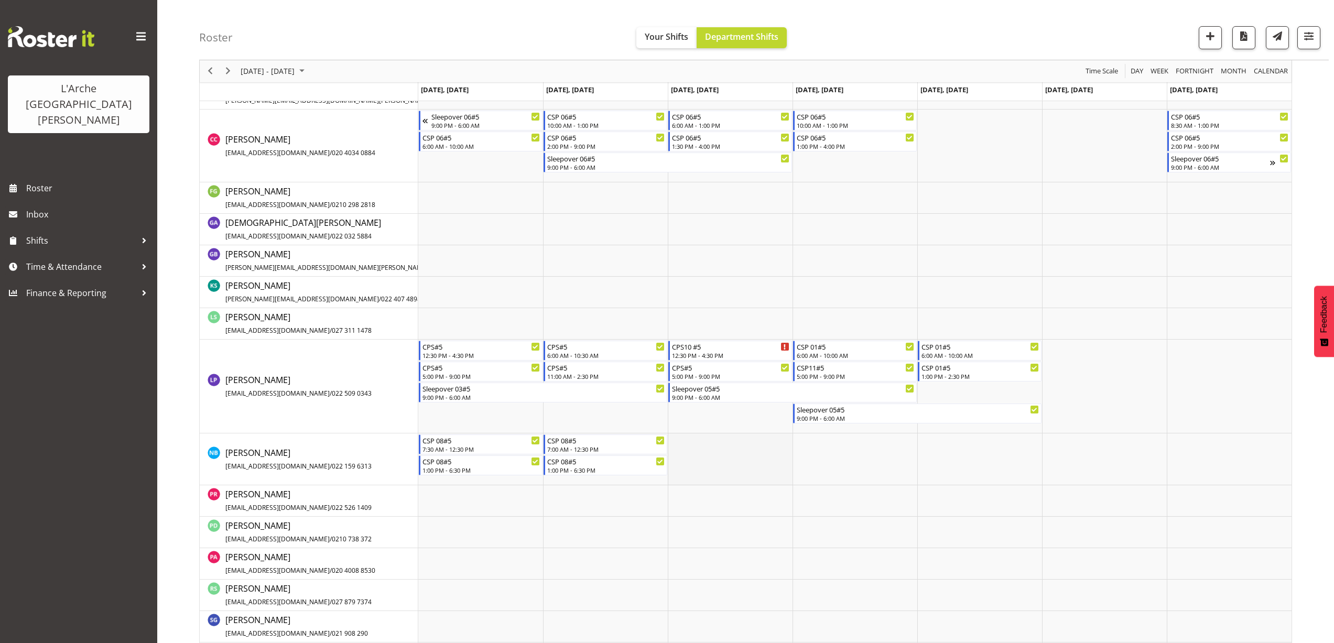
click at [679, 443] on td "Timeline Week of August 25, 2025" at bounding box center [730, 459] width 125 height 52
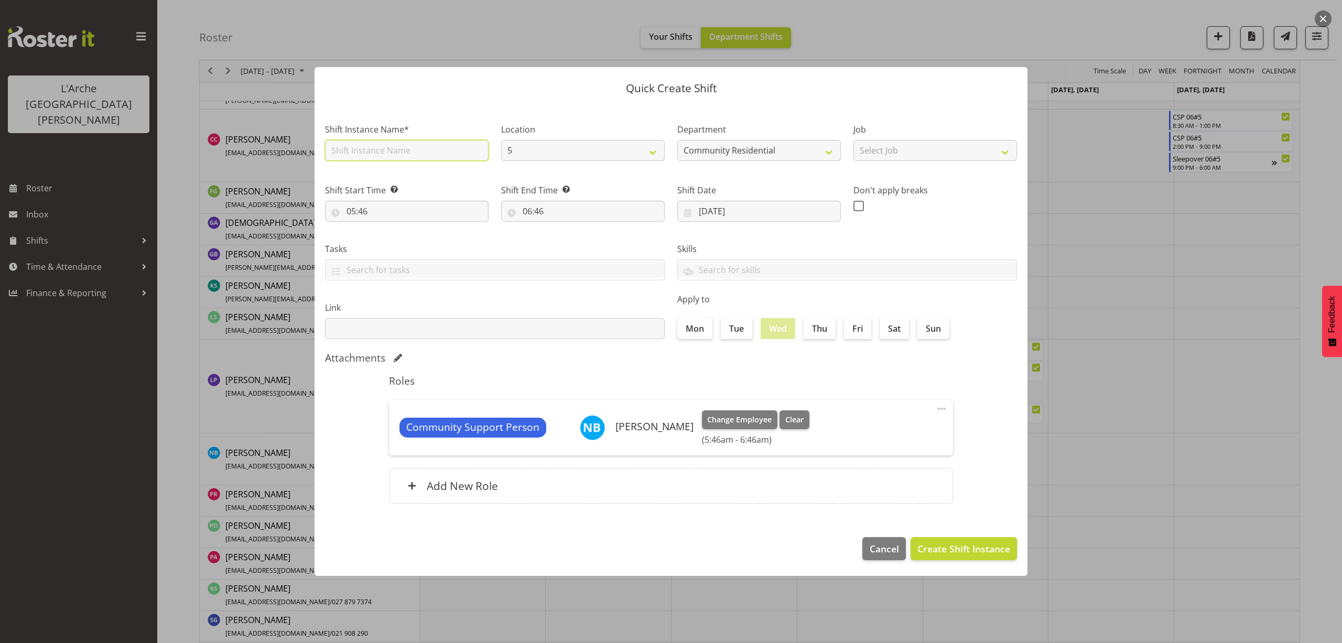
click at [390, 156] on input "text" at bounding box center [407, 150] width 164 height 21
click at [926, 145] on select "Select Job Accounts Admin Art Coordinator Community Leader Community Support Pe…" at bounding box center [935, 150] width 164 height 21
click at [853, 140] on select "Select Job Accounts Admin Art Coordinator Community Leader Community Support Pe…" at bounding box center [935, 150] width 164 height 21
click at [360, 215] on input "05:46" at bounding box center [407, 211] width 164 height 21
click at [397, 238] on select "00 01 02 03 04 05 06 07 08 09 10 11 12 13 14 15 16 17 18 19 20 21 22 23" at bounding box center [397, 238] width 24 height 21
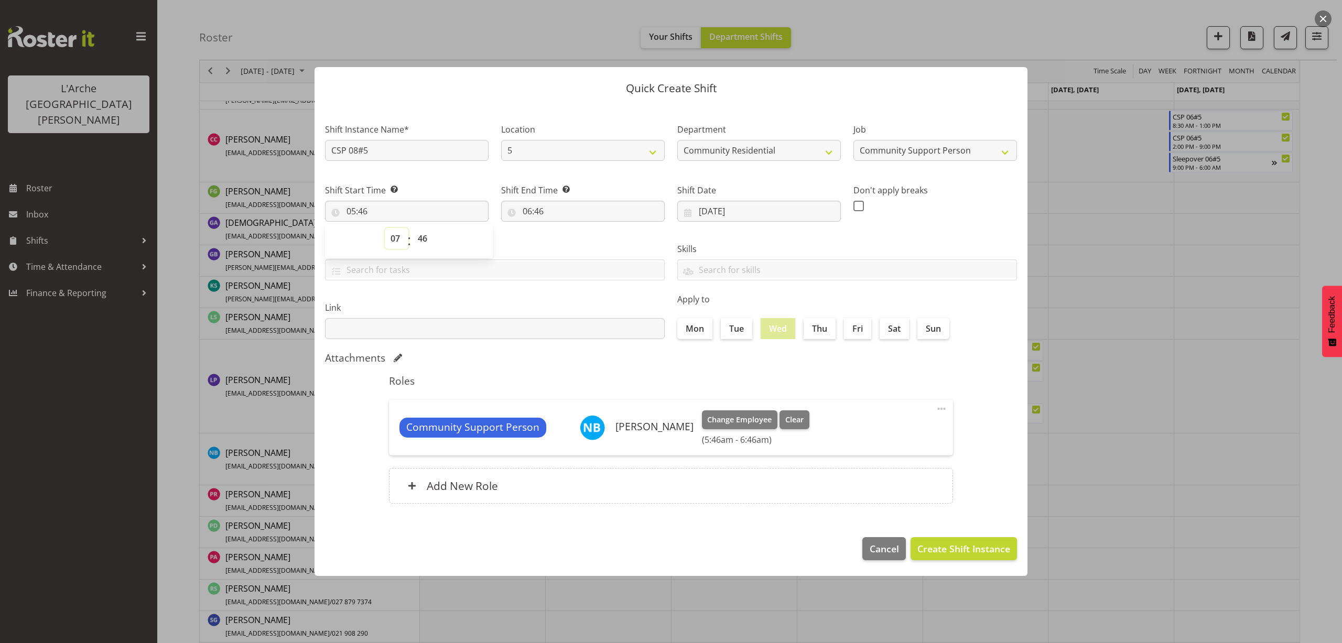
click at [385, 228] on select "00 01 02 03 04 05 06 07 08 09 10 11 12 13 14 15 16 17 18 19 20 21 22 23" at bounding box center [397, 238] width 24 height 21
click at [422, 237] on select "00 01 02 03 04 05 06 07 08 09 10 11 12 13 14 15 16 17 18 19 20 21 22 23 24 25 2…" at bounding box center [424, 238] width 24 height 21
click at [412, 228] on select "00 01 02 03 04 05 06 07 08 09 10 11 12 13 14 15 16 17 18 19 20 21 22 23 24 25 2…" at bounding box center [424, 238] width 24 height 21
click at [548, 211] on input "06:46" at bounding box center [583, 211] width 164 height 21
drag, startPoint x: 573, startPoint y: 240, endPoint x: 573, endPoint y: 246, distance: 5.8
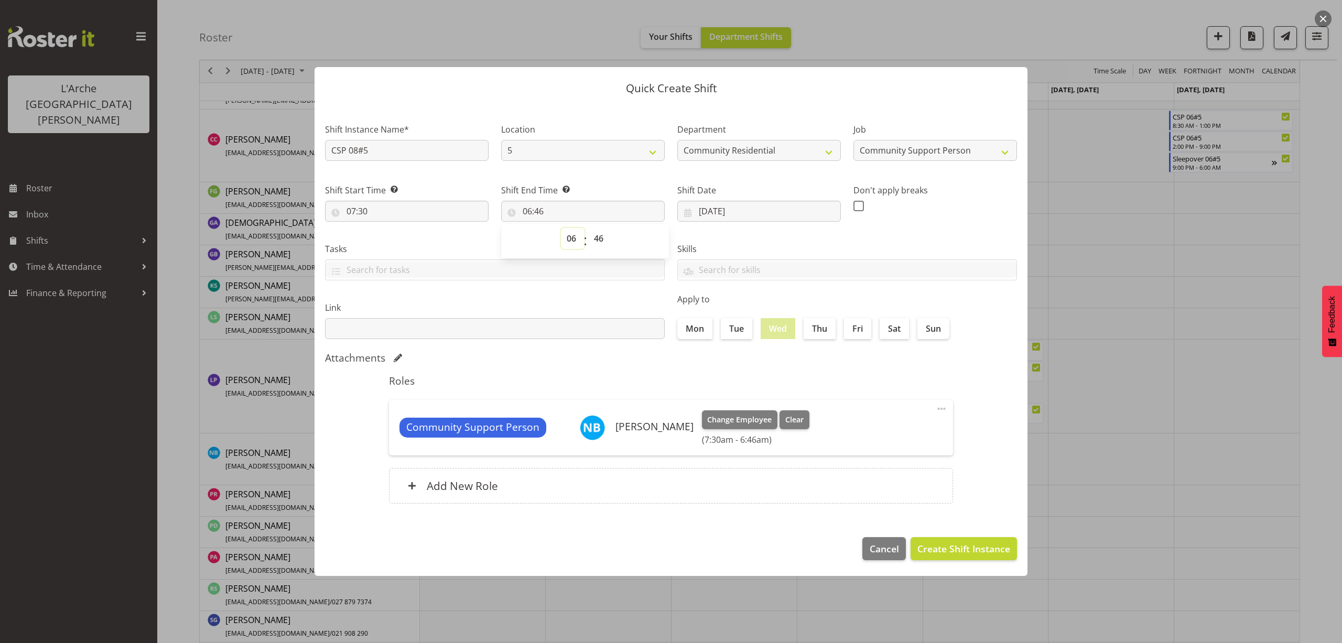
click at [573, 240] on select "00 01 02 03 04 05 06 07 08 09 10 11 12 13 14 15 16 17 18 19 20 21 22 23" at bounding box center [573, 238] width 24 height 21
click at [561, 228] on select "00 01 02 03 04 05 06 07 08 09 10 11 12 13 14 15 16 17 18 19 20 21 22 23" at bounding box center [573, 238] width 24 height 21
click at [602, 240] on select "00 01 02 03 04 05 06 07 08 09 10 11 12 13 14 15 16 17 18 19 20 21 22 23 24 25 2…" at bounding box center [600, 238] width 24 height 21
click at [588, 228] on select "00 01 02 03 04 05 06 07 08 09 10 11 12 13 14 15 16 17 18 19 20 21 22 23 24 25 2…" at bounding box center [600, 238] width 24 height 21
click at [982, 549] on span "Create Shift Instance" at bounding box center [963, 549] width 93 height 14
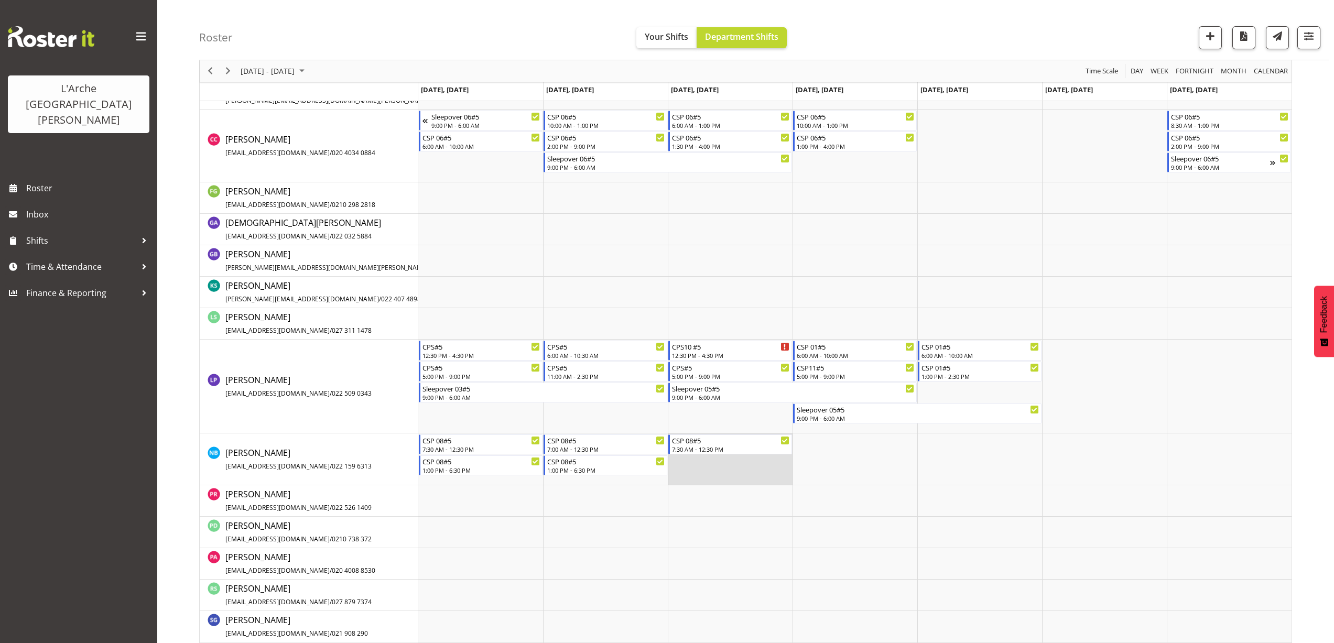
click at [676, 468] on td "Timeline Week of August 25, 2025" at bounding box center [730, 459] width 125 height 52
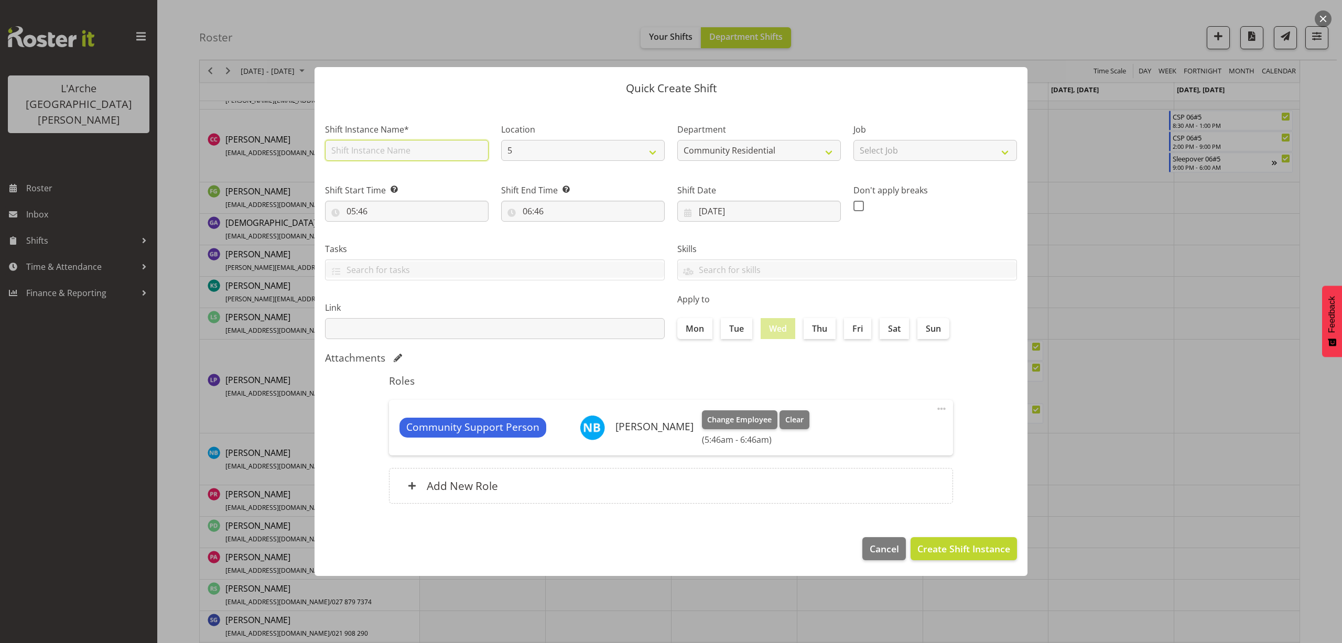
click at [363, 149] on input "text" at bounding box center [407, 150] width 164 height 21
click at [909, 161] on select "Select Job Accounts Admin Art Coordinator Community Leader Community Support Pe…" at bounding box center [935, 150] width 164 height 21
click at [853, 140] on select "Select Job Accounts Admin Art Coordinator Community Leader Community Support Pe…" at bounding box center [935, 150] width 164 height 21
click at [357, 213] on input "05:46" at bounding box center [407, 211] width 164 height 21
click at [391, 237] on select "00 01 02 03 04 05 06 07 08 09 10 11 12 13 14 15 16 17 18 19 20 21 22 23" at bounding box center [397, 238] width 24 height 21
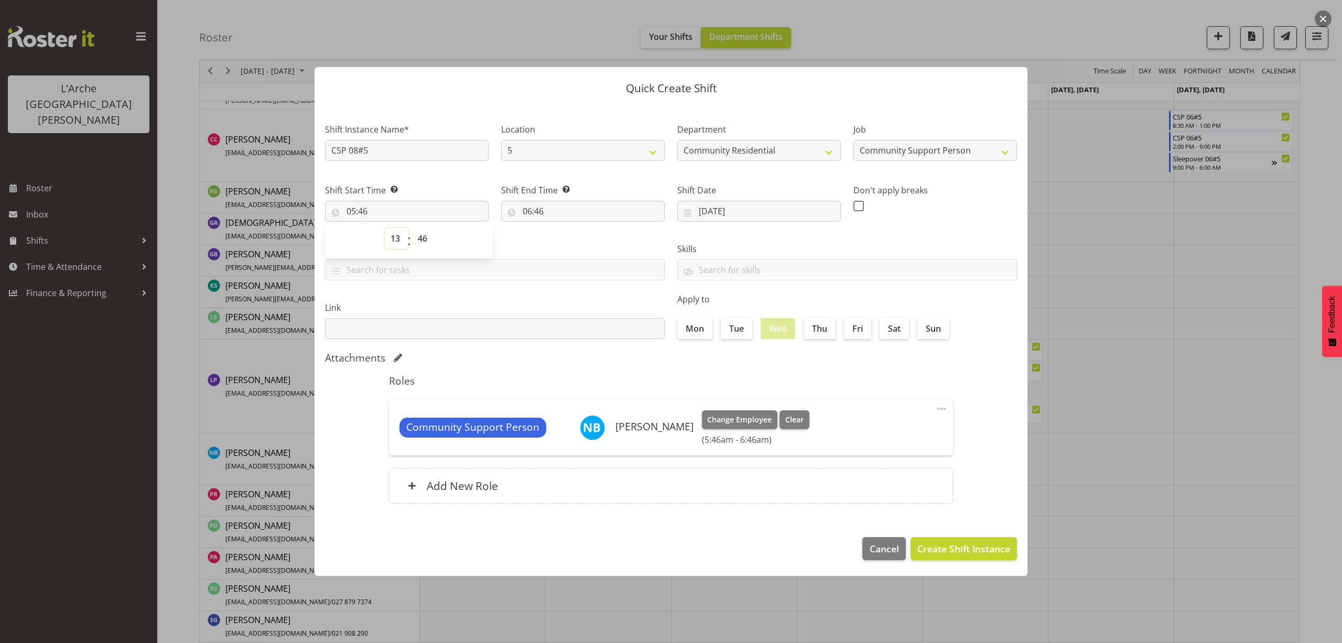
click at [385, 228] on select "00 01 02 03 04 05 06 07 08 09 10 11 12 13 14 15 16 17 18 19 20 21 22 23" at bounding box center [397, 238] width 24 height 21
click at [422, 240] on select "00 01 02 03 04 05 06 07 08 09 10 11 12 13 14 15 16 17 18 19 20 21 22 23 24 25 2…" at bounding box center [424, 238] width 24 height 21
click at [412, 228] on select "00 01 02 03 04 05 06 07 08 09 10 11 12 13 14 15 16 17 18 19 20 21 22 23 24 25 2…" at bounding box center [424, 238] width 24 height 21
click at [536, 211] on input "06:46" at bounding box center [583, 211] width 164 height 21
click at [570, 236] on select "00 01 02 03 04 05 06 07 08 09 10 11 12 13 14 15 16 17 18 19 20 21 22 23" at bounding box center [573, 238] width 24 height 21
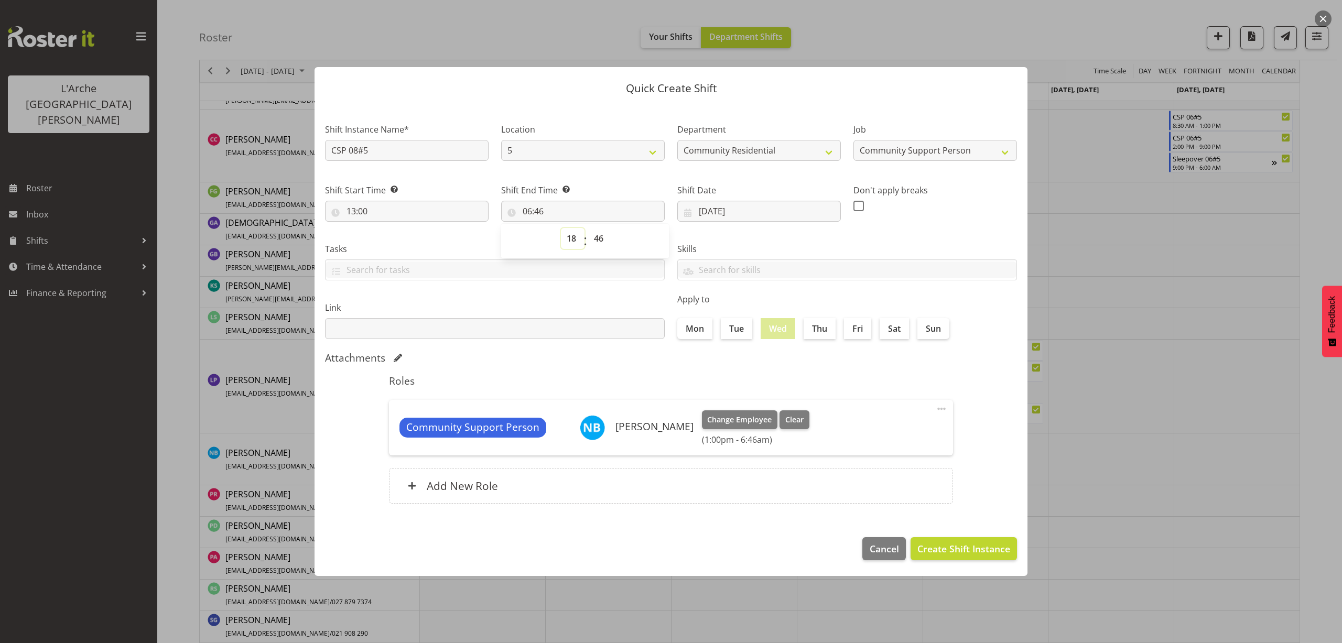
click at [561, 228] on select "00 01 02 03 04 05 06 07 08 09 10 11 12 13 14 15 16 17 18 19 20 21 22 23" at bounding box center [573, 238] width 24 height 21
click at [601, 243] on select "00 01 02 03 04 05 06 07 08 09 10 11 12 13 14 15 16 17 18 19 20 21 22 23 24 25 2…" at bounding box center [600, 238] width 24 height 21
click at [588, 228] on select "00 01 02 03 04 05 06 07 08 09 10 11 12 13 14 15 16 17 18 19 20 21 22 23 24 25 2…" at bounding box center [600, 238] width 24 height 21
click at [978, 559] on button "Create Shift Instance" at bounding box center [963, 548] width 106 height 23
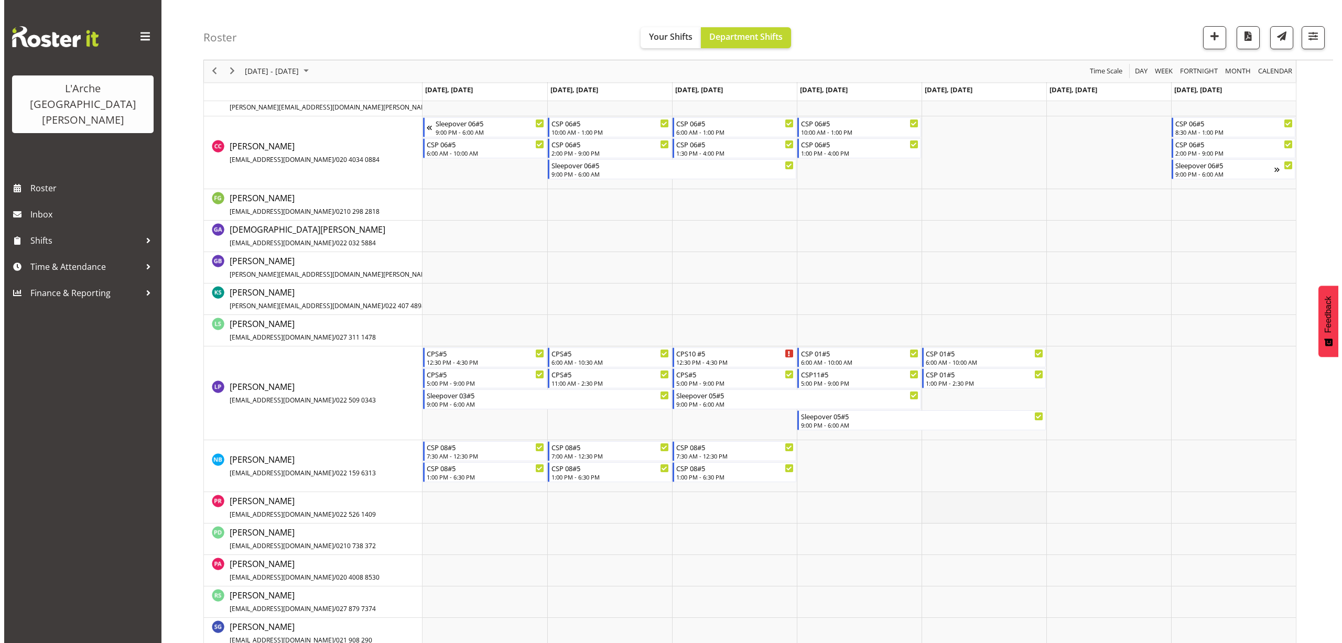
scroll to position [443, 0]
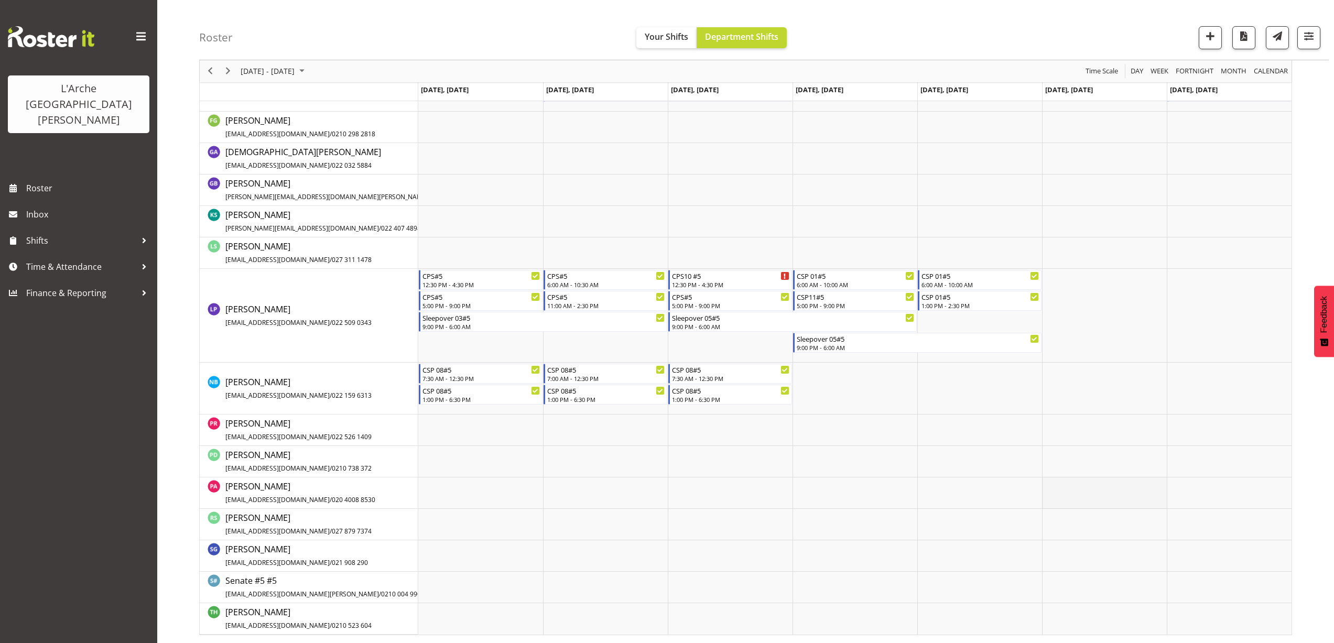
click at [1064, 484] on td "Timeline Week of August 25, 2025" at bounding box center [1104, 492] width 125 height 31
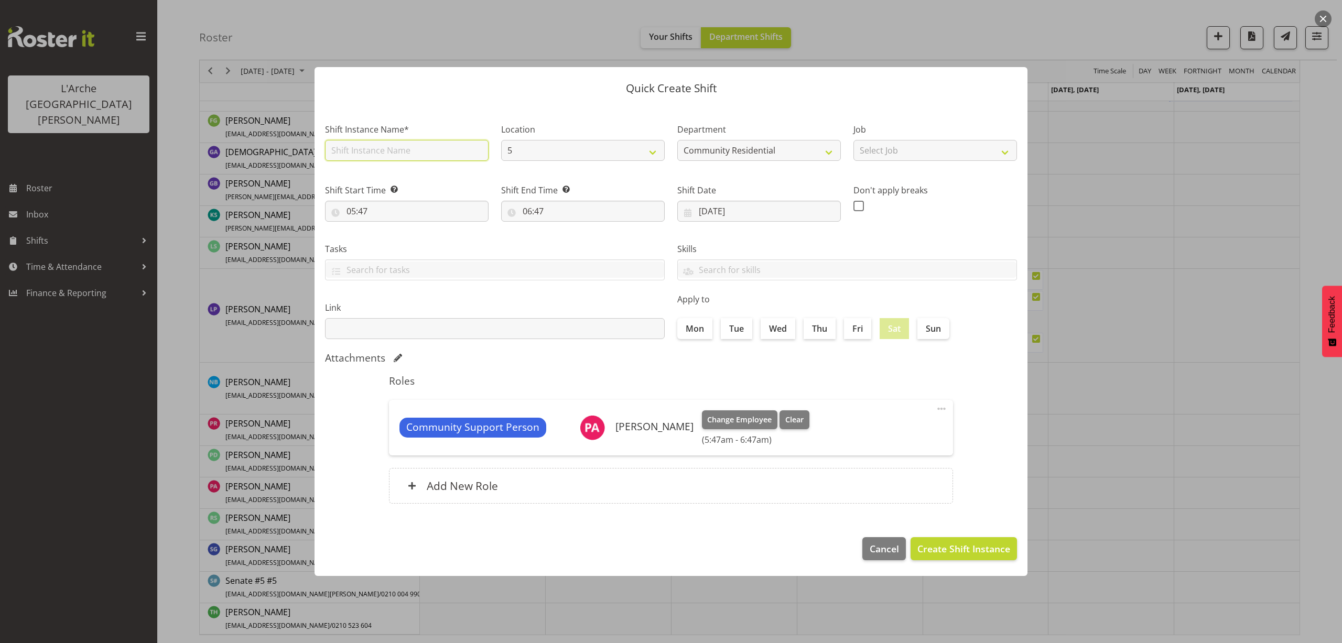
click at [385, 152] on input "text" at bounding box center [407, 150] width 164 height 21
click at [893, 153] on select "Select Job Accounts Admin Art Coordinator Community Leader Community Support Pe…" at bounding box center [935, 150] width 164 height 21
click at [853, 140] on select "Select Job Accounts Admin Art Coordinator Community Leader Community Support Pe…" at bounding box center [935, 150] width 164 height 21
click at [364, 215] on input "05:47" at bounding box center [407, 211] width 164 height 21
click at [395, 237] on select "00 01 02 03 04 05 06 07 08 09 10 11 12 13 14 15 16 17 18 19 20 21 22 23" at bounding box center [397, 238] width 24 height 21
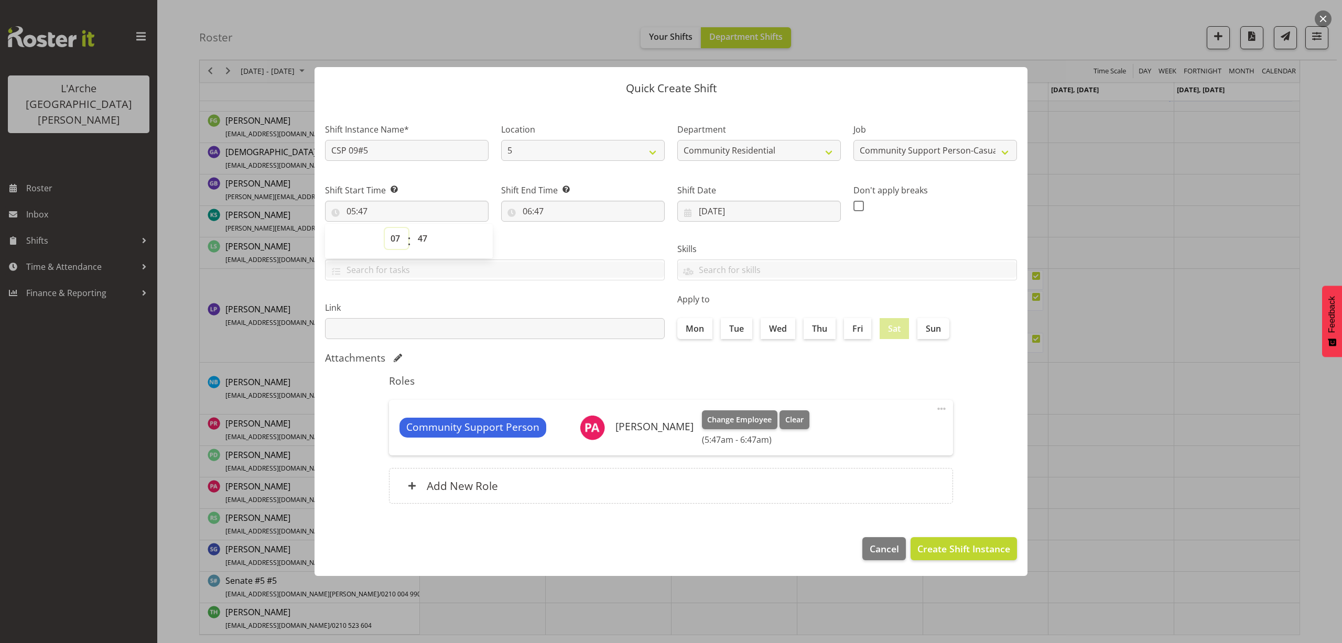
click at [385, 228] on select "00 01 02 03 04 05 06 07 08 09 10 11 12 13 14 15 16 17 18 19 20 21 22 23" at bounding box center [397, 238] width 24 height 21
click at [419, 238] on select "00 01 02 03 04 05 06 07 08 09 10 11 12 13 14 15 16 17 18 19 20 21 22 23 24 25 2…" at bounding box center [424, 238] width 24 height 21
click at [412, 228] on select "00 01 02 03 04 05 06 07 08 09 10 11 12 13 14 15 16 17 18 19 20 21 22 23 24 25 2…" at bounding box center [424, 238] width 24 height 21
click at [536, 212] on input "06:47" at bounding box center [583, 211] width 164 height 21
click at [566, 233] on select "00 01 02 03 04 05 06 07 08 09 10 11 12 13 14 15 16 17 18 19 20 21 22 23" at bounding box center [573, 238] width 24 height 21
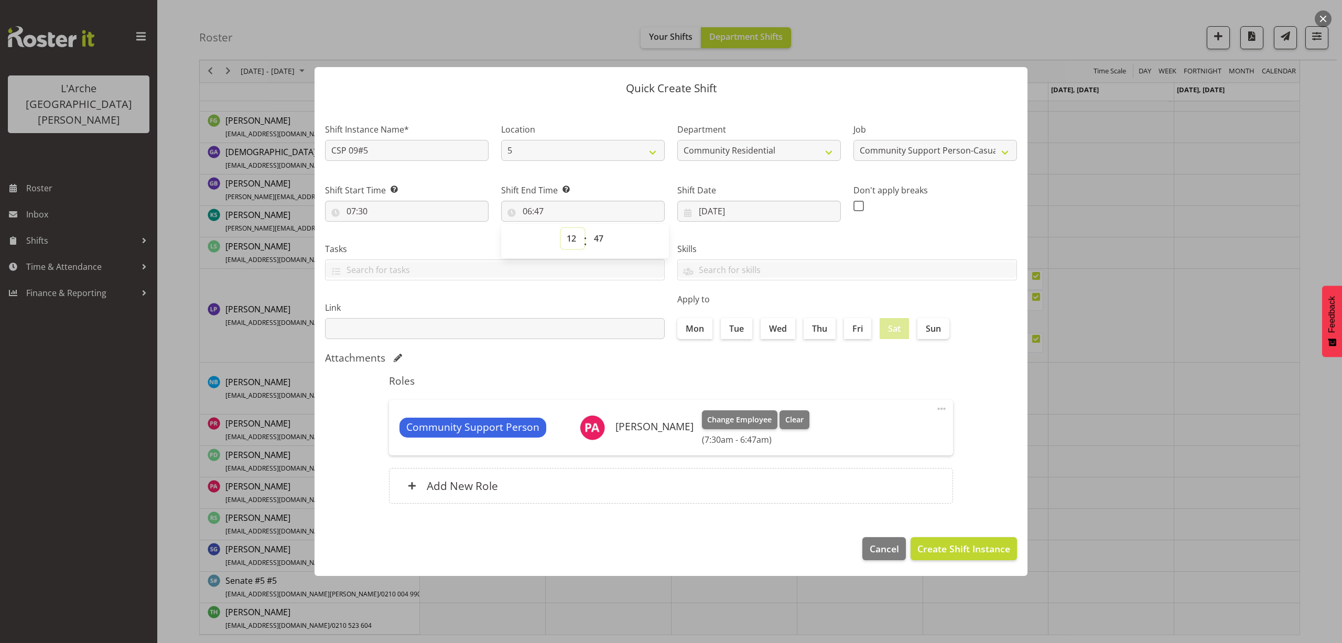
click at [561, 228] on select "00 01 02 03 04 05 06 07 08 09 10 11 12 13 14 15 16 17 18 19 20 21 22 23" at bounding box center [573, 238] width 24 height 21
click at [595, 239] on select "00 01 02 03 04 05 06 07 08 09 10 11 12 13 14 15 16 17 18 19 20 21 22 23 24 25 2…" at bounding box center [600, 238] width 24 height 21
click at [588, 228] on select "00 01 02 03 04 05 06 07 08 09 10 11 12 13 14 15 16 17 18 19 20 21 22 23 24 25 2…" at bounding box center [600, 238] width 24 height 21
click at [958, 553] on span "Create Shift Instance" at bounding box center [963, 549] width 93 height 14
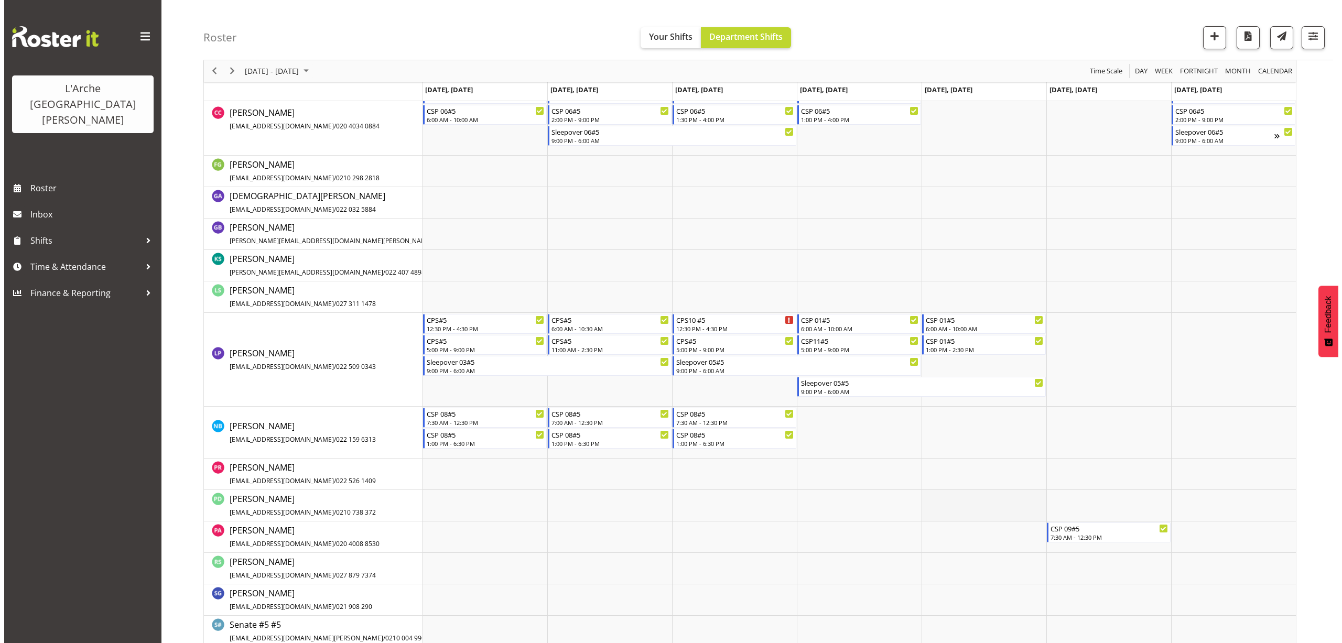
scroll to position [425, 0]
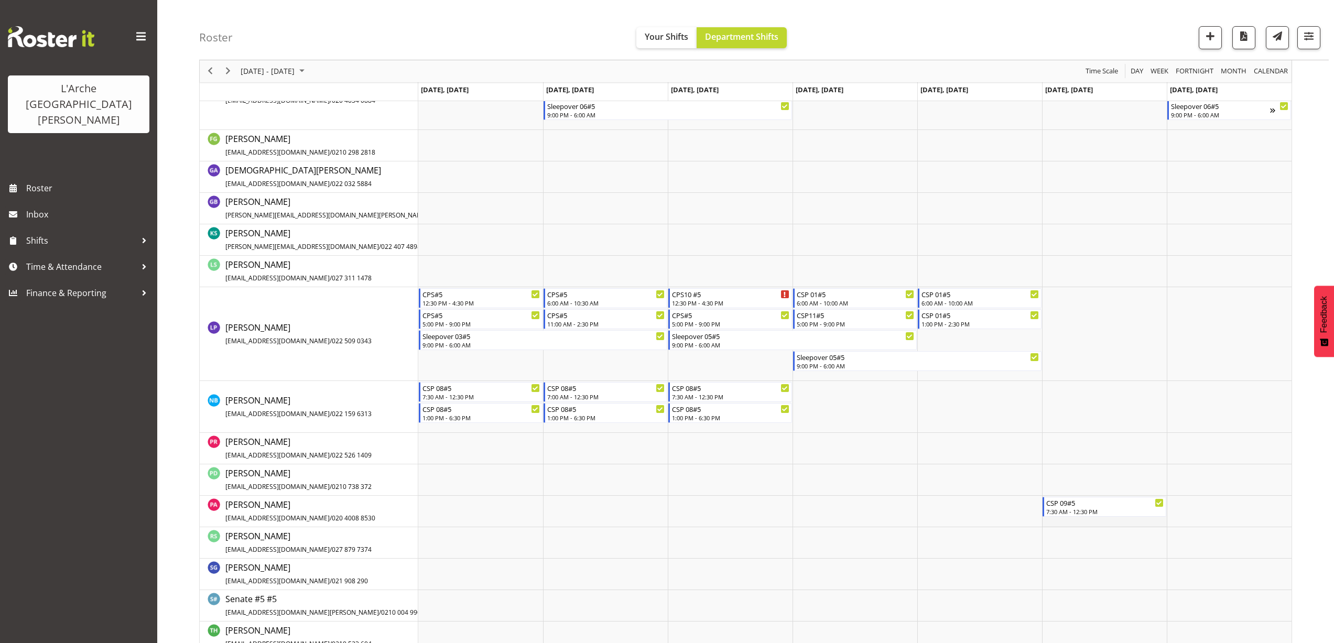
click at [1053, 519] on td "Timeline Week of August 25, 2025" at bounding box center [1104, 511] width 125 height 31
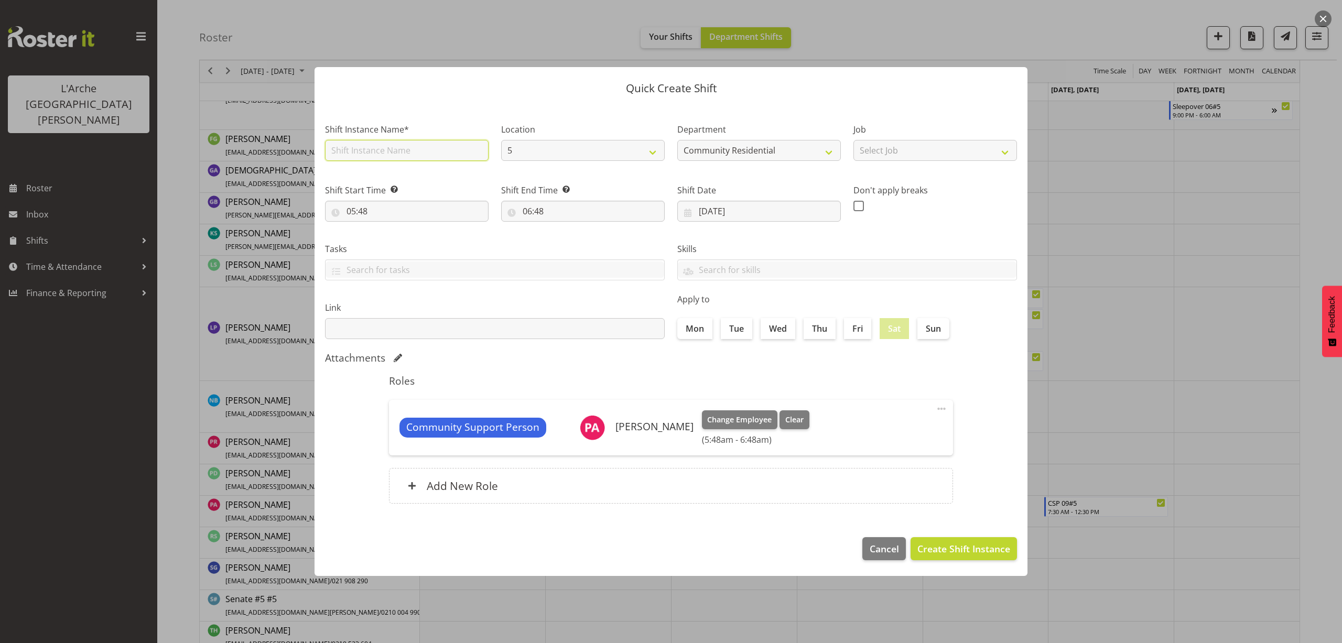
click at [369, 148] on input "text" at bounding box center [407, 150] width 164 height 21
click at [879, 158] on select "Select Job Accounts Admin Art Coordinator Community Leader Community Support Pe…" at bounding box center [935, 150] width 164 height 21
click at [853, 140] on select "Select Job Accounts Admin Art Coordinator Community Leader Community Support Pe…" at bounding box center [935, 150] width 164 height 21
click at [886, 150] on select "Accounts Admin Art Coordinator Community Leader Community Support Person Commun…" at bounding box center [935, 150] width 164 height 21
click at [853, 140] on select "Accounts Admin Art Coordinator Community Leader Community Support Person Commun…" at bounding box center [935, 150] width 164 height 21
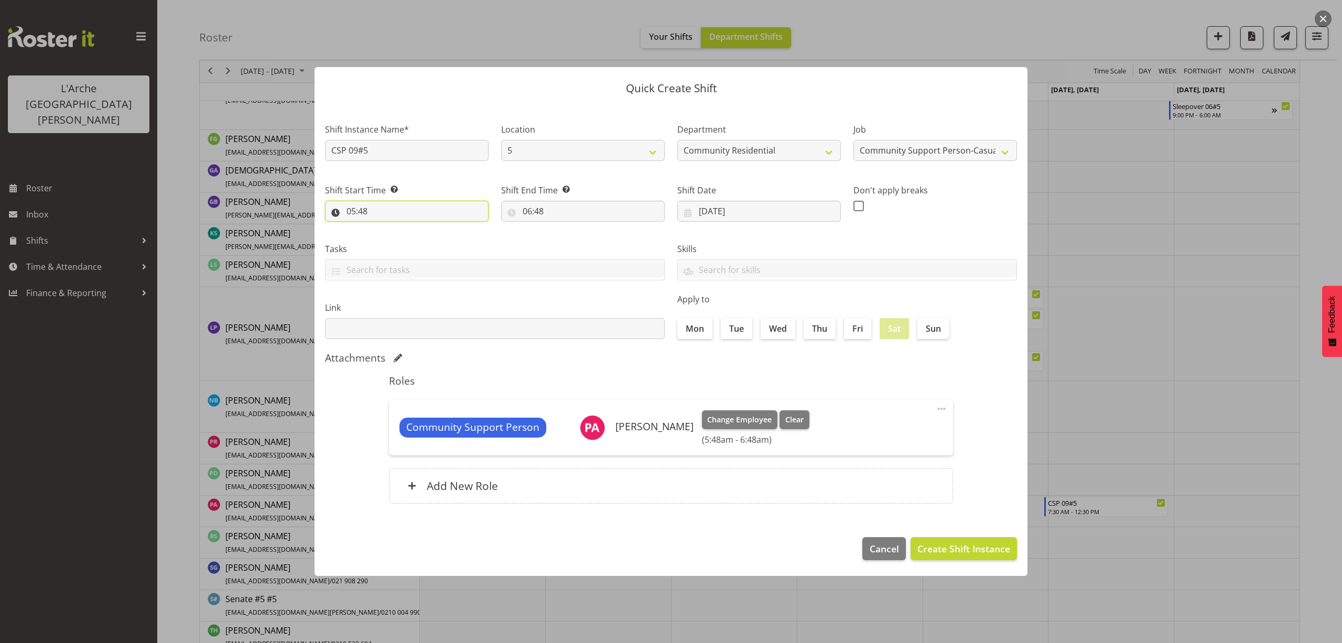
click at [353, 212] on input "05:48" at bounding box center [407, 211] width 164 height 21
click at [391, 236] on select "00 01 02 03 04 05 06 07 08 09 10 11 12 13 14 15 16 17 18 19 20 21 22 23" at bounding box center [397, 238] width 24 height 21
click at [385, 228] on select "00 01 02 03 04 05 06 07 08 09 10 11 12 13 14 15 16 17 18 19 20 21 22 23" at bounding box center [397, 238] width 24 height 21
click at [423, 234] on select "00 01 02 03 04 05 06 07 08 09 10 11 12 13 14 15 16 17 18 19 20 21 22 23 24 25 2…" at bounding box center [424, 238] width 24 height 21
click at [412, 228] on select "00 01 02 03 04 05 06 07 08 09 10 11 12 13 14 15 16 17 18 19 20 21 22 23 24 25 2…" at bounding box center [424, 238] width 24 height 21
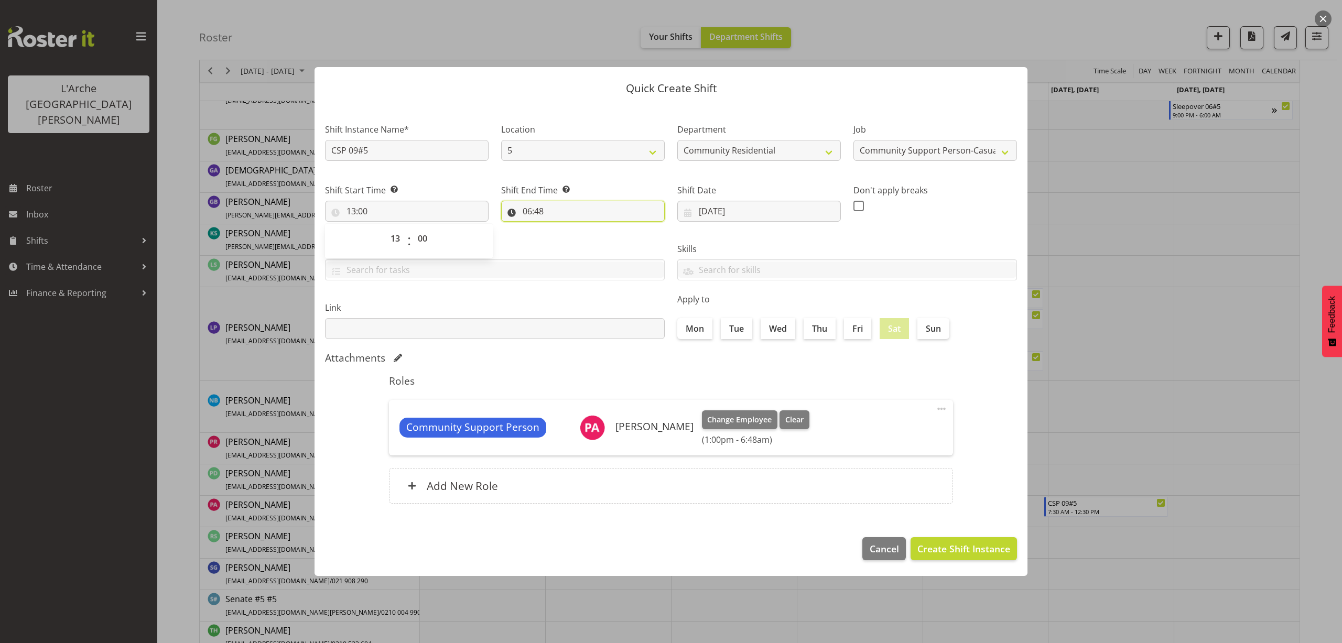
click at [534, 213] on input "06:48" at bounding box center [583, 211] width 164 height 21
click at [569, 241] on select "00 01 02 03 04 05 06 07 08 09 10 11 12 13 14 15 16 17 18 19 20 21 22 23" at bounding box center [573, 238] width 24 height 21
click at [561, 228] on select "00 01 02 03 04 05 06 07 08 09 10 11 12 13 14 15 16 17 18 19 20 21 22 23" at bounding box center [573, 238] width 24 height 21
click at [601, 238] on select "00 01 02 03 04 05 06 07 08 09 10 11 12 13 14 15 16 17 18 19 20 21 22 23 24 25 2…" at bounding box center [600, 238] width 24 height 21
click at [588, 228] on select "00 01 02 03 04 05 06 07 08 09 10 11 12 13 14 15 16 17 18 19 20 21 22 23 24 25 2…" at bounding box center [600, 238] width 24 height 21
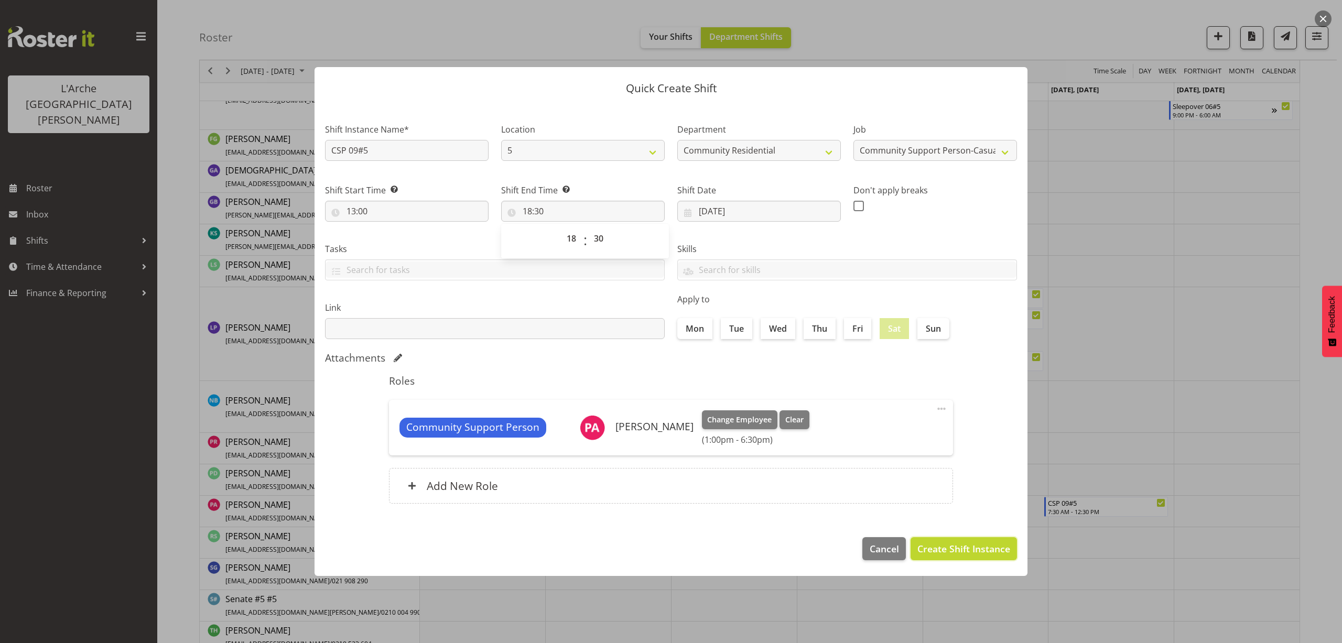
click at [983, 548] on span "Create Shift Instance" at bounding box center [963, 549] width 93 height 14
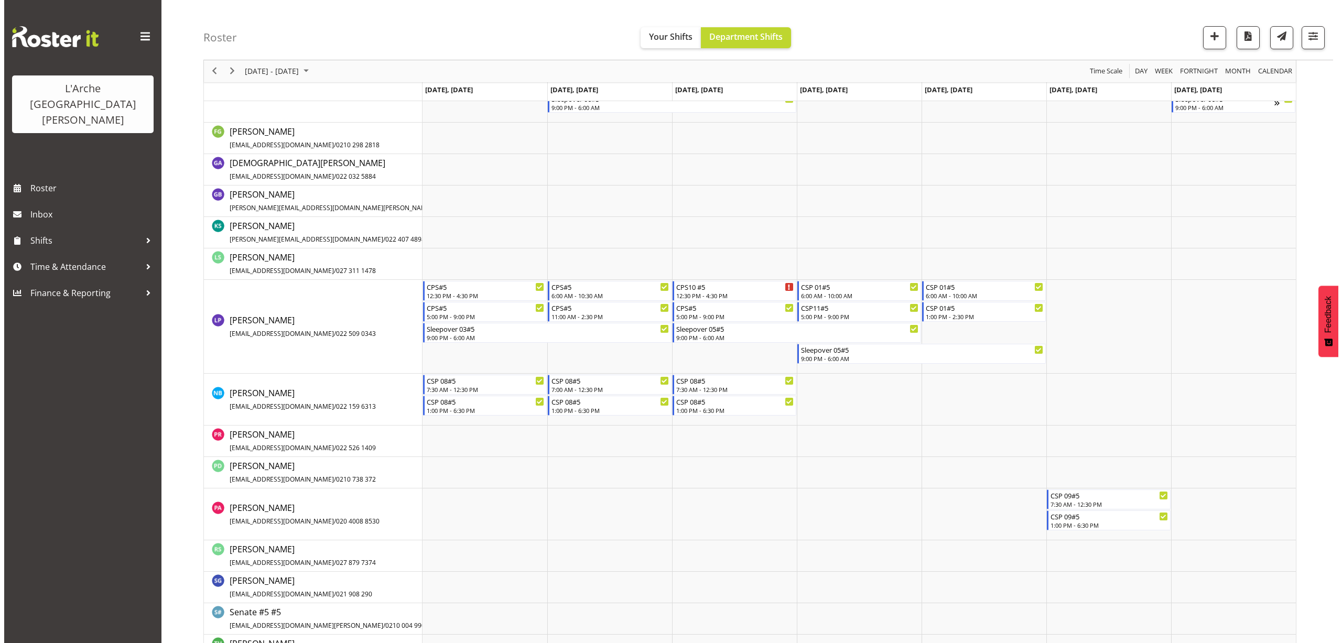
scroll to position [463, 0]
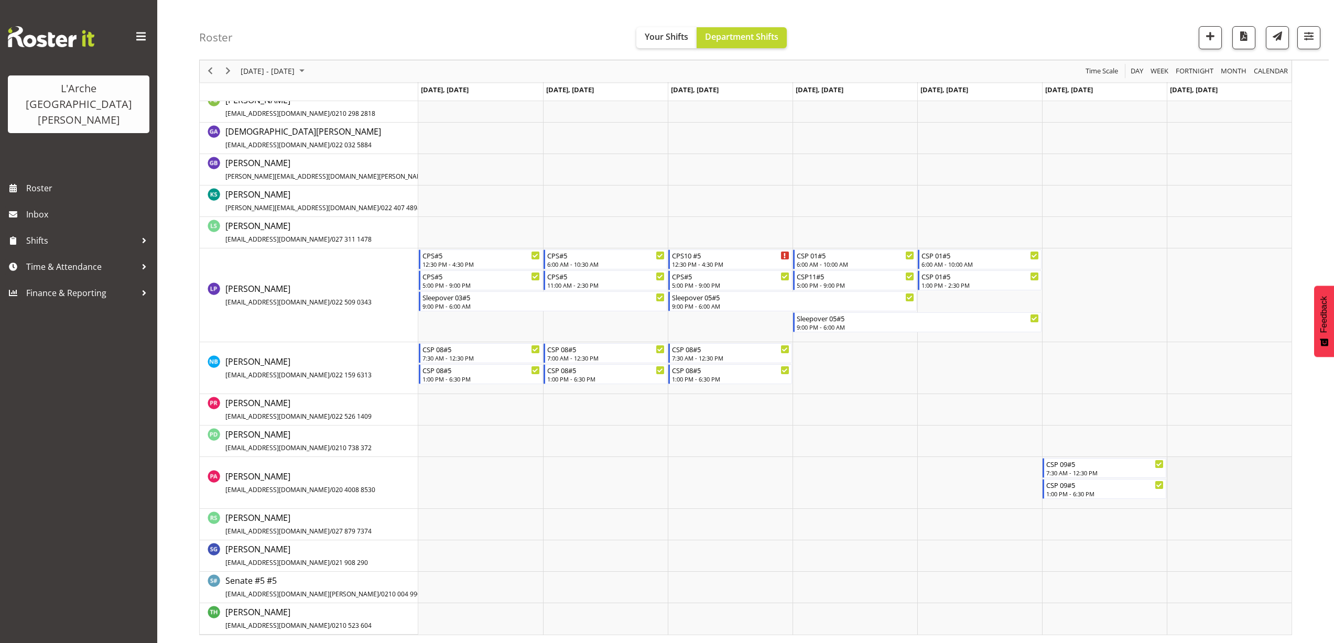
click at [1186, 464] on td "Timeline Week of August 25, 2025" at bounding box center [1229, 483] width 125 height 52
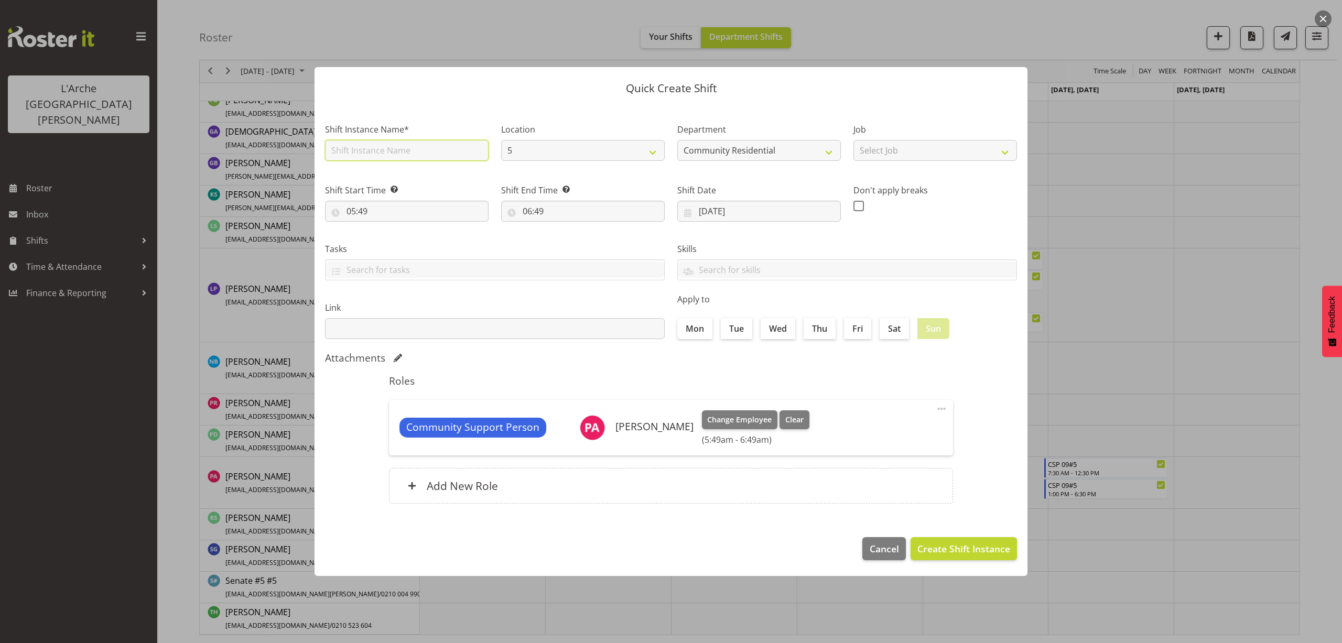
click at [373, 144] on input "text" at bounding box center [407, 150] width 164 height 21
click at [898, 150] on select "Select Job Accounts Admin Art Coordinator Community Leader Community Support Pe…" at bounding box center [935, 150] width 164 height 21
drag, startPoint x: 365, startPoint y: 154, endPoint x: 273, endPoint y: 170, distance: 93.1
click at [273, 170] on div "Quick Create Shift Shift Instance Name* c Location 5 Department Community Resid…" at bounding box center [671, 321] width 1342 height 643
click at [912, 154] on select "Select Job Accounts Admin Art Coordinator Community Leader Community Support Pe…" at bounding box center [935, 150] width 164 height 21
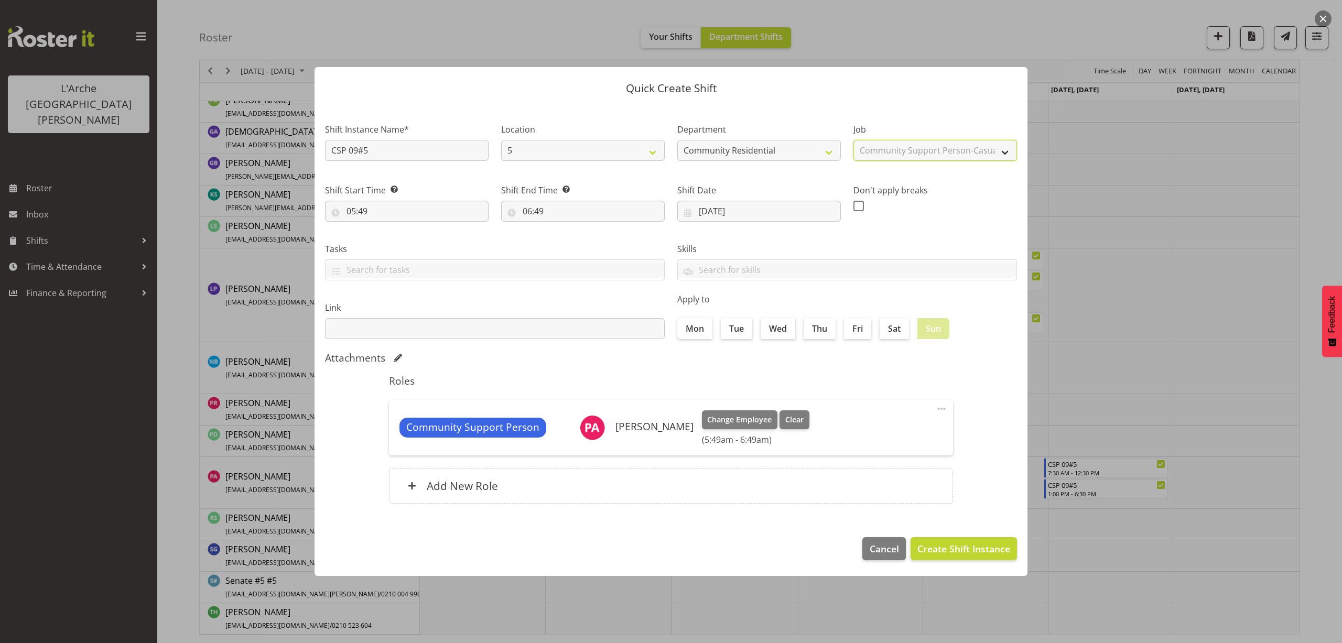
click at [853, 140] on select "Select Job Accounts Admin Art Coordinator Community Leader Community Support Pe…" at bounding box center [935, 150] width 164 height 21
click at [364, 212] on input "05:49" at bounding box center [407, 211] width 164 height 21
click at [393, 237] on select "00 01 02 03 04 05 06 07 08 09 10 11 12 13 14 15 16 17 18 19 20 21 22 23" at bounding box center [397, 238] width 24 height 21
click at [385, 228] on select "00 01 02 03 04 05 06 07 08 09 10 11 12 13 14 15 16 17 18 19 20 21 22 23" at bounding box center [397, 238] width 24 height 21
click at [423, 242] on select "00 01 02 03 04 05 06 07 08 09 10 11 12 13 14 15 16 17 18 19 20 21 22 23 24 25 2…" at bounding box center [424, 238] width 24 height 21
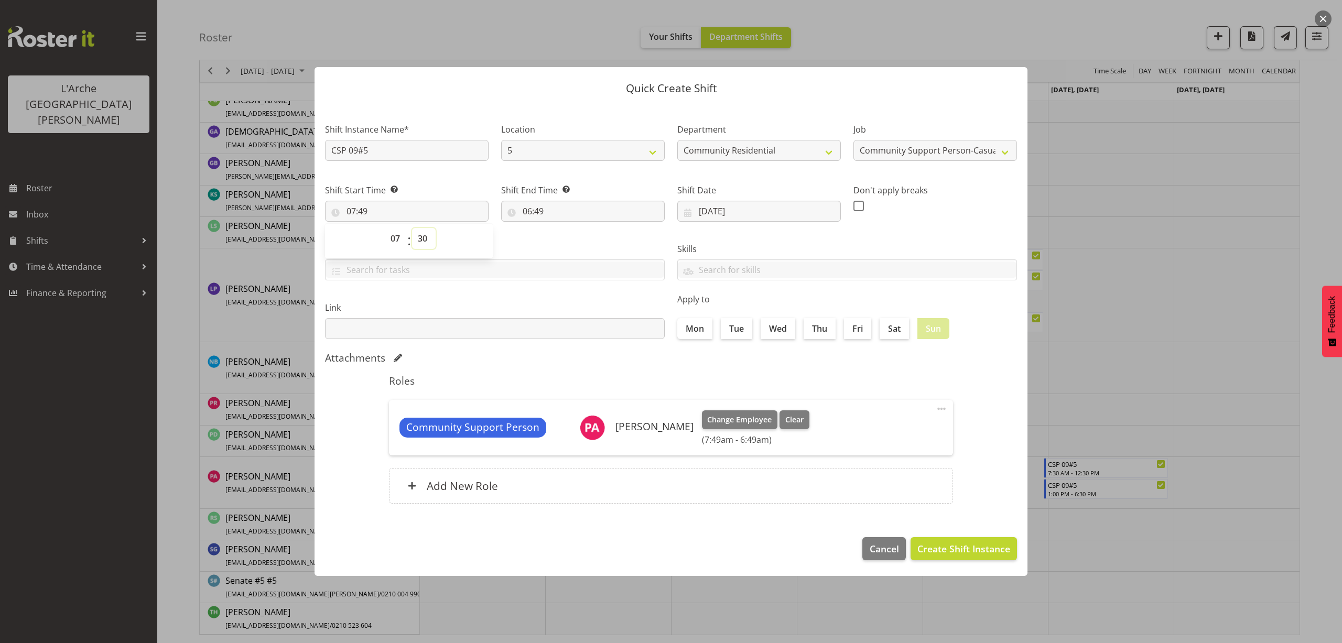
click at [412, 228] on select "00 01 02 03 04 05 06 07 08 09 10 11 12 13 14 15 16 17 18 19 20 21 22 23 24 25 2…" at bounding box center [424, 238] width 24 height 21
click at [537, 216] on input "06:49" at bounding box center [583, 211] width 164 height 21
click at [571, 240] on select "00 01 02 03 04 05 06 07 08 09 10 11 12 13 14 15 16 17 18 19 20 21 22 23" at bounding box center [573, 238] width 24 height 21
click at [561, 228] on select "00 01 02 03 04 05 06 07 08 09 10 11 12 13 14 15 16 17 18 19 20 21 22 23" at bounding box center [573, 238] width 24 height 21
click at [600, 242] on select "00 01 02 03 04 05 06 07 08 09 10 11 12 13 14 15 16 17 18 19 20 21 22 23 24 25 2…" at bounding box center [600, 238] width 24 height 21
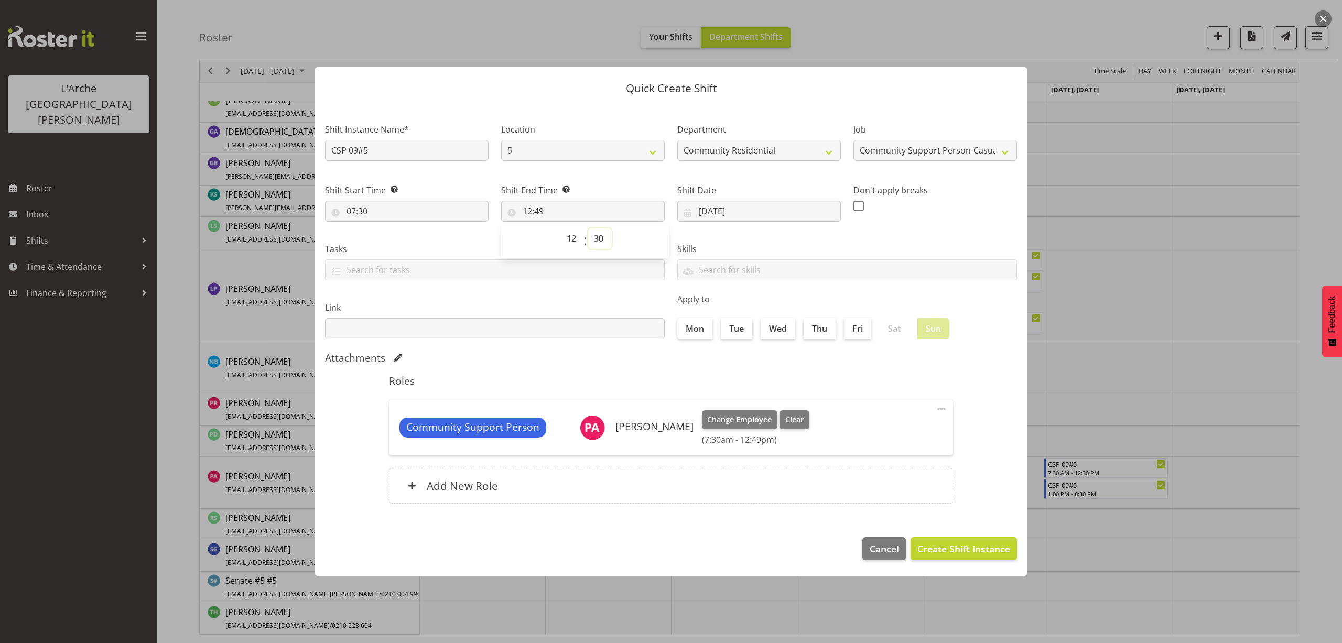
click at [588, 228] on select "00 01 02 03 04 05 06 07 08 09 10 11 12 13 14 15 16 17 18 19 20 21 22 23 24 25 2…" at bounding box center [600, 238] width 24 height 21
click at [949, 552] on span "Create Shift Instance" at bounding box center [963, 549] width 93 height 14
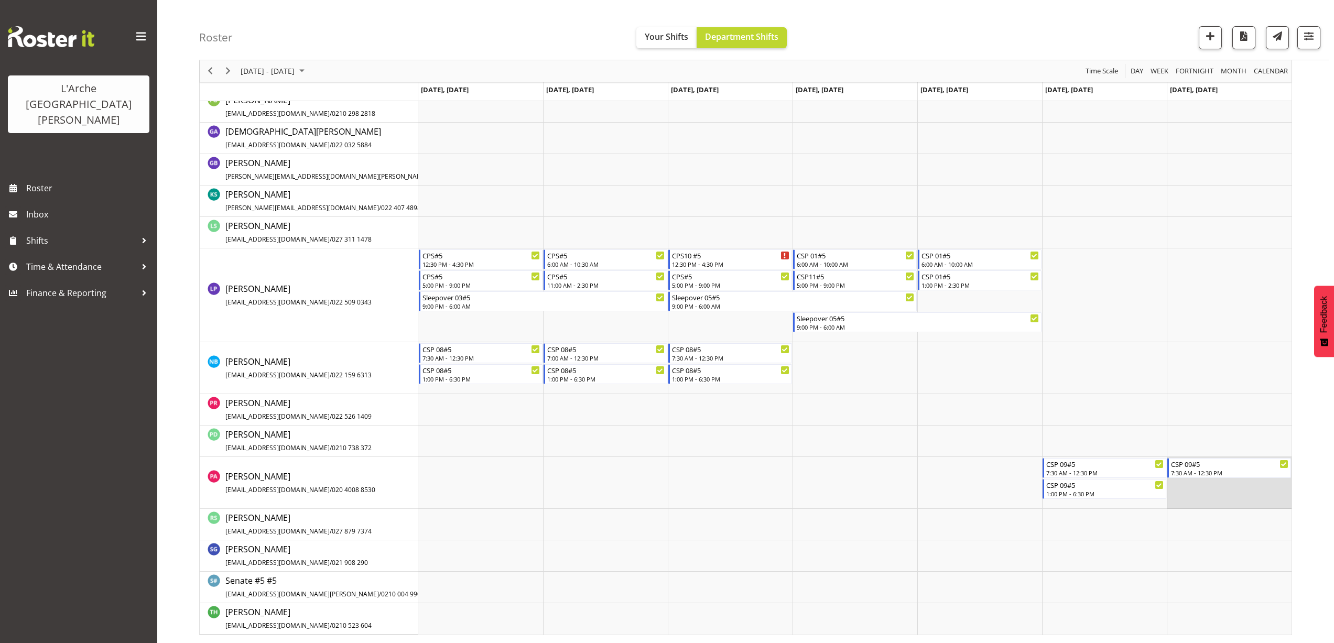
click at [1190, 490] on td "Timeline Week of August 25, 2025" at bounding box center [1229, 483] width 125 height 52
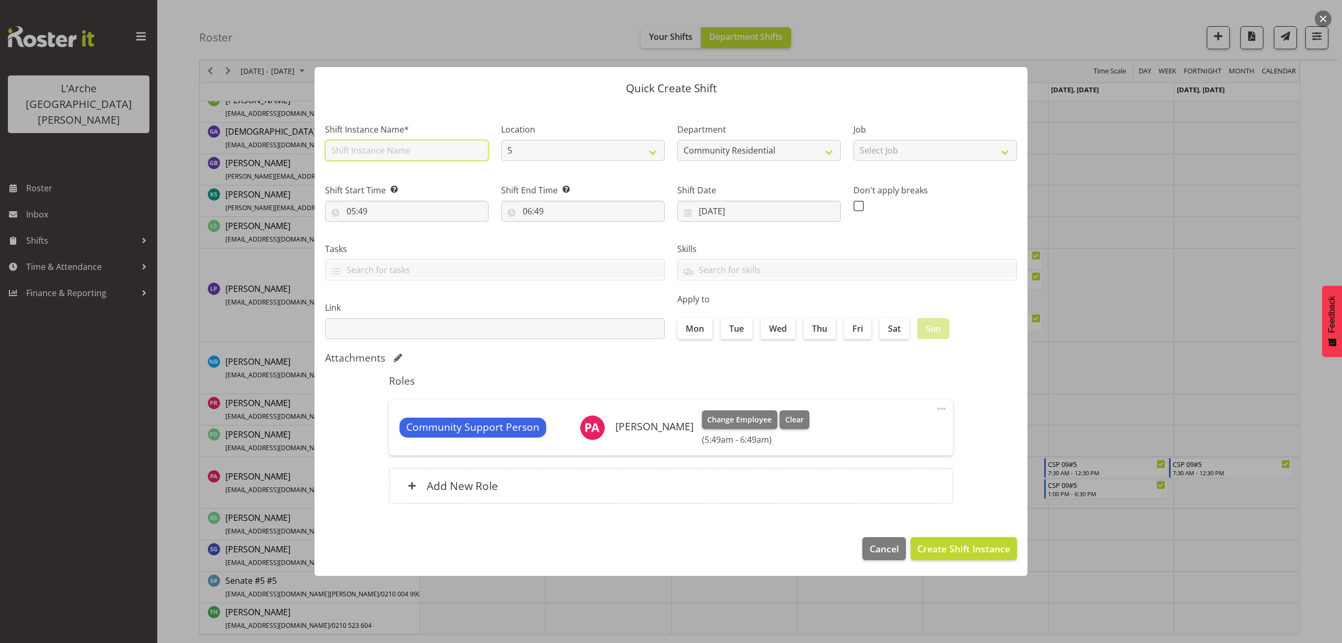
click at [394, 145] on input "text" at bounding box center [407, 150] width 164 height 21
click at [864, 154] on select "Select Job Accounts Admin Art Coordinator Community Leader Community Support Pe…" at bounding box center [935, 150] width 164 height 21
click at [853, 140] on select "Select Job Accounts Admin Art Coordinator Community Leader Community Support Pe…" at bounding box center [935, 150] width 164 height 21
click at [366, 215] on input "05:49" at bounding box center [407, 211] width 164 height 21
click at [391, 238] on select "00 01 02 03 04 05 06 07 08 09 10 11 12 13 14 15 16 17 18 19 20 21 22 23" at bounding box center [397, 238] width 24 height 21
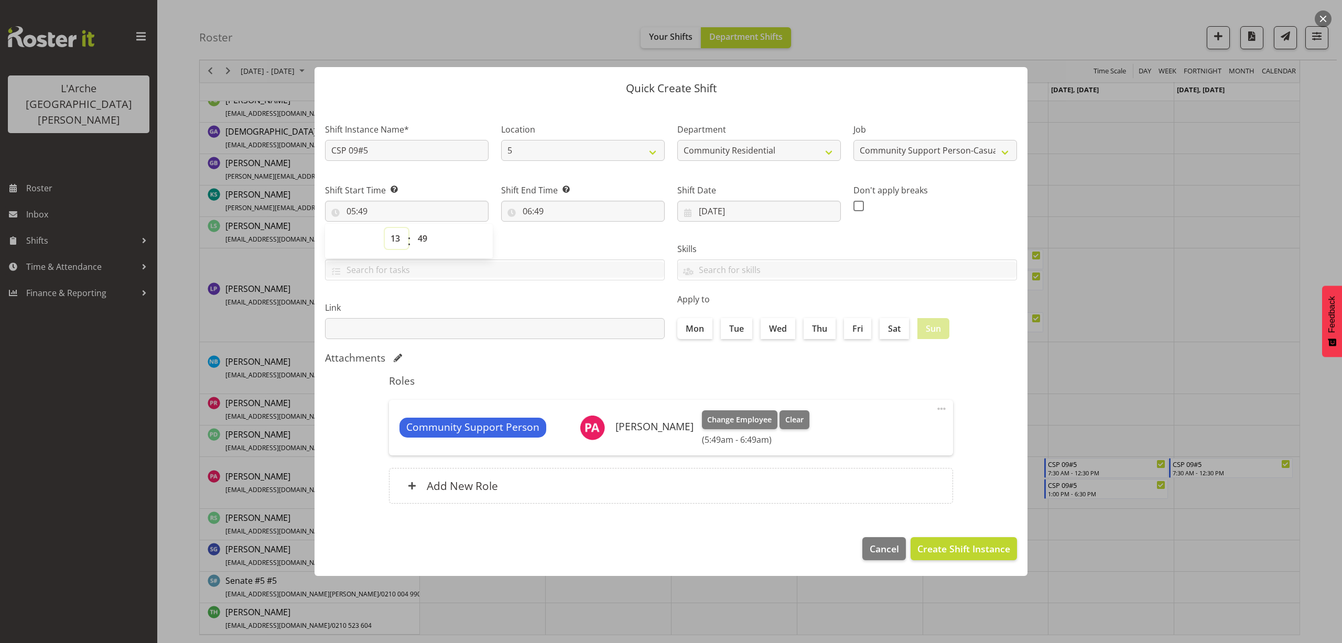
click at [385, 228] on select "00 01 02 03 04 05 06 07 08 09 10 11 12 13 14 15 16 17 18 19 20 21 22 23" at bounding box center [397, 238] width 24 height 21
click at [422, 231] on select "00 01 02 03 04 05 06 07 08 09 10 11 12 13 14 15 16 17 18 19 20 21 22 23 24 25 2…" at bounding box center [424, 238] width 24 height 21
click at [412, 228] on select "00 01 02 03 04 05 06 07 08 09 10 11 12 13 14 15 16 17 18 19 20 21 22 23 24 25 2…" at bounding box center [424, 238] width 24 height 21
click at [541, 213] on input "06:49" at bounding box center [583, 211] width 164 height 21
click at [571, 240] on select "00 01 02 03 04 05 06 07 08 09 10 11 12 13 14 15 16 17 18 19 20 21 22 23" at bounding box center [573, 238] width 24 height 21
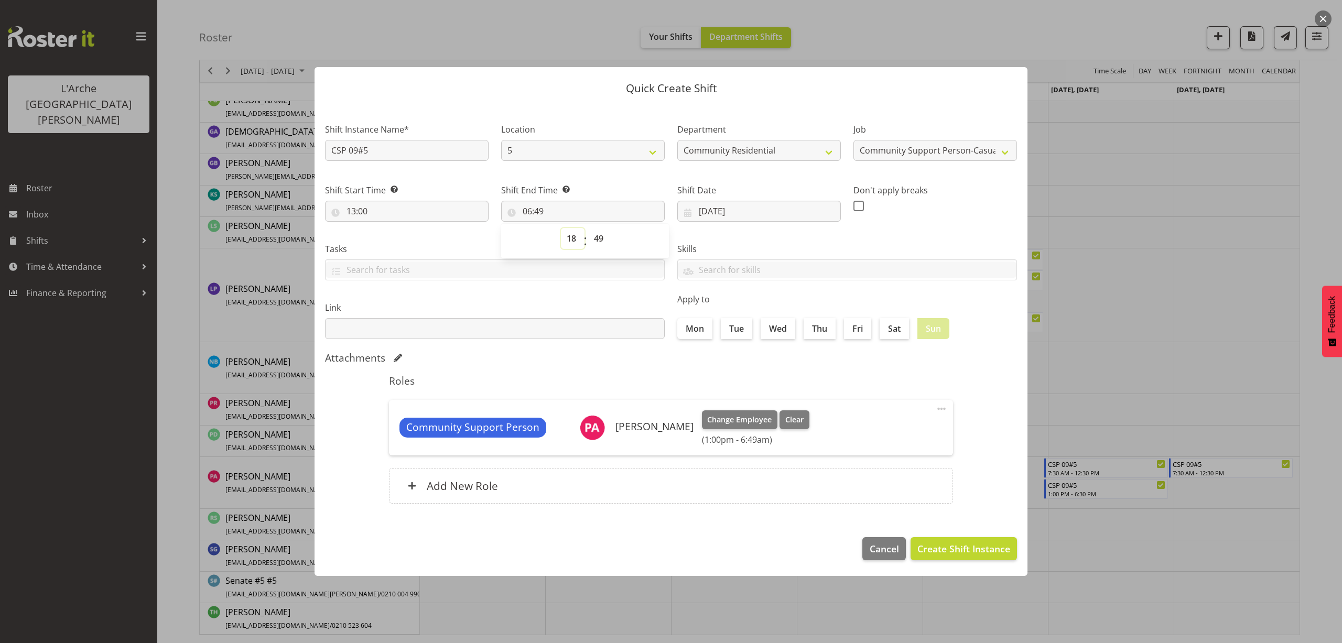
click at [561, 228] on select "00 01 02 03 04 05 06 07 08 09 10 11 12 13 14 15 16 17 18 19 20 21 22 23" at bounding box center [573, 238] width 24 height 21
click at [601, 240] on select "00 01 02 03 04 05 06 07 08 09 10 11 12 13 14 15 16 17 18 19 20 21 22 23 24 25 2…" at bounding box center [600, 238] width 24 height 21
click at [588, 228] on select "00 01 02 03 04 05 06 07 08 09 10 11 12 13 14 15 16 17 18 19 20 21 22 23 24 25 2…" at bounding box center [600, 238] width 24 height 21
click at [928, 550] on span "Create Shift Instance" at bounding box center [963, 549] width 93 height 14
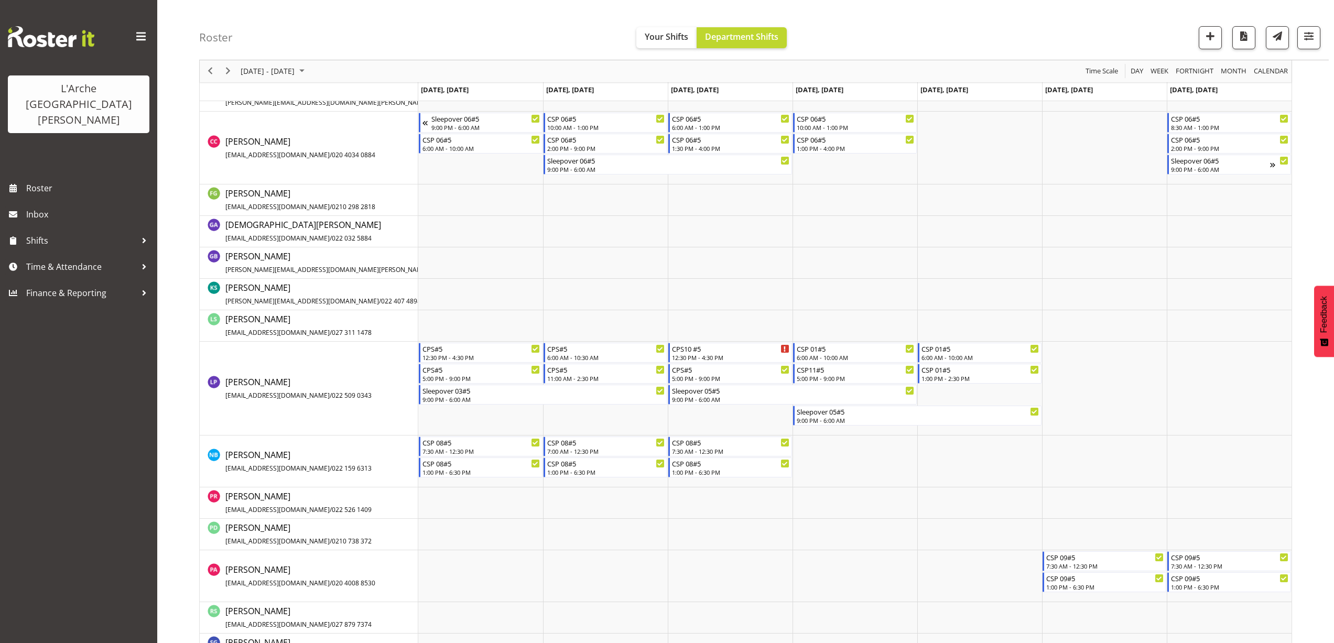
scroll to position [372, 0]
click at [476, 349] on div "CPS#5" at bounding box center [481, 346] width 118 height 10
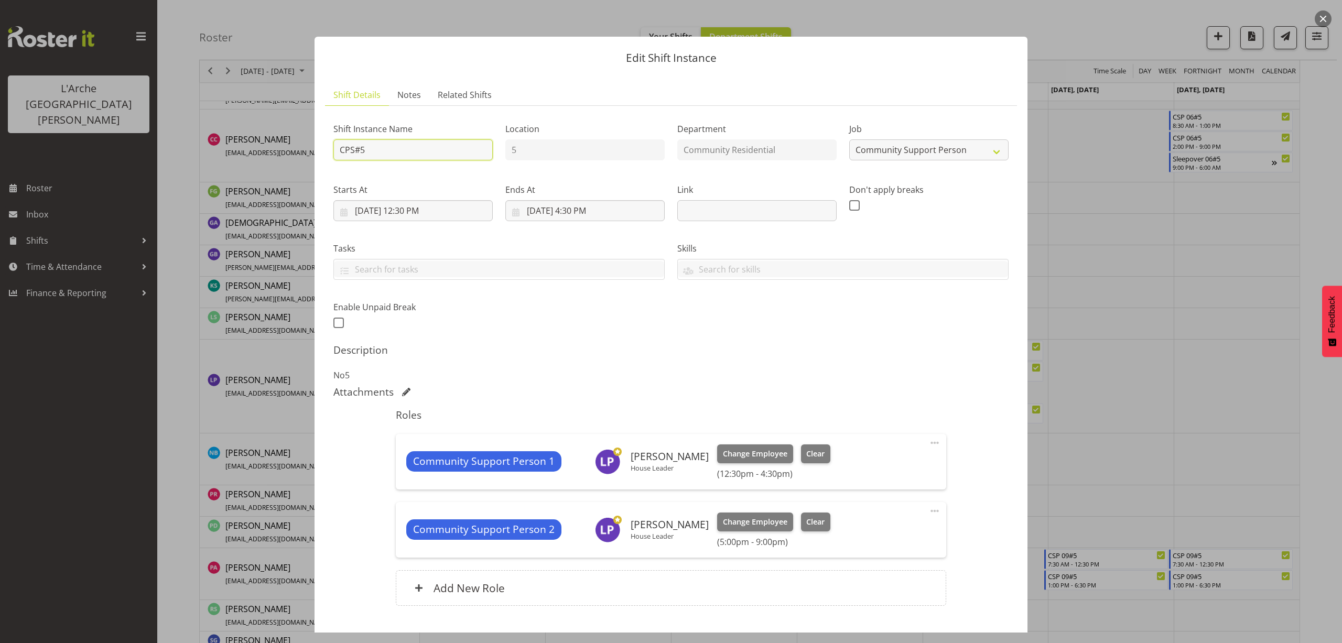
drag, startPoint x: 393, startPoint y: 154, endPoint x: 177, endPoint y: 156, distance: 216.5
click at [177, 156] on div "Edit Shift Instance Shift Details Notes Related Shifts Shift Instance Name CPS#…" at bounding box center [671, 321] width 1342 height 643
click at [872, 155] on select "Create new job Accounts Admin Art Coordinator Community Leader Community Suppor…" at bounding box center [928, 149] width 159 height 21
click at [849, 139] on select "Create new job Accounts Admin Art Coordinator Community Leader Community Suppor…" at bounding box center [928, 149] width 159 height 21
click at [414, 212] on input "8/25/2025, 12:30 PM" at bounding box center [412, 210] width 159 height 21
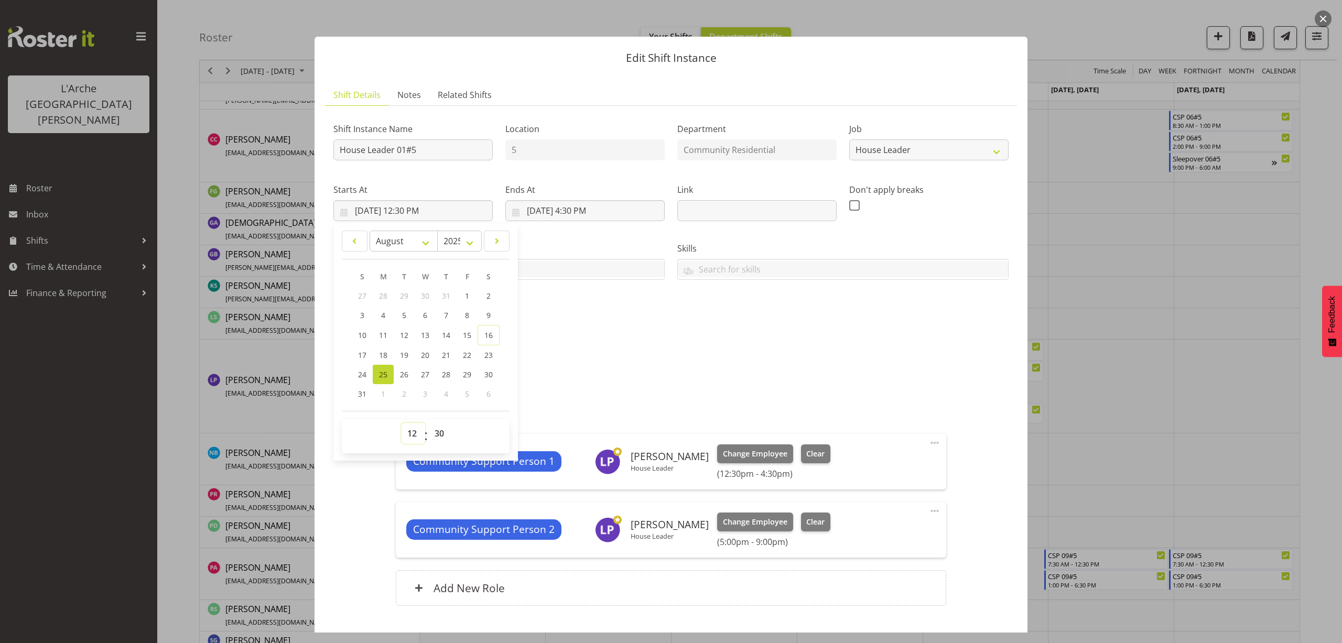
click at [416, 436] on select "00 01 02 03 04 05 06 07 08 09 10 11 12 13 14 15 16 17 18 19 20 21 22 23" at bounding box center [413, 433] width 24 height 21
click at [401, 423] on select "00 01 02 03 04 05 06 07 08 09 10 11 12 13 14 15 16 17 18 19 20 21 22 23" at bounding box center [413, 433] width 24 height 21
click at [439, 432] on select "00 01 02 03 04 05 06 07 08 09 10 11 12 13 14 15 16 17 18 19 20 21 22 23 24 25 2…" at bounding box center [441, 433] width 24 height 21
click at [429, 423] on select "00 01 02 03 04 05 06 07 08 09 10 11 12 13 14 15 16 17 18 19 20 21 22 23 24 25 2…" at bounding box center [441, 433] width 24 height 21
click at [579, 210] on input "8/25/2025, 4:30 PM" at bounding box center [584, 210] width 159 height 21
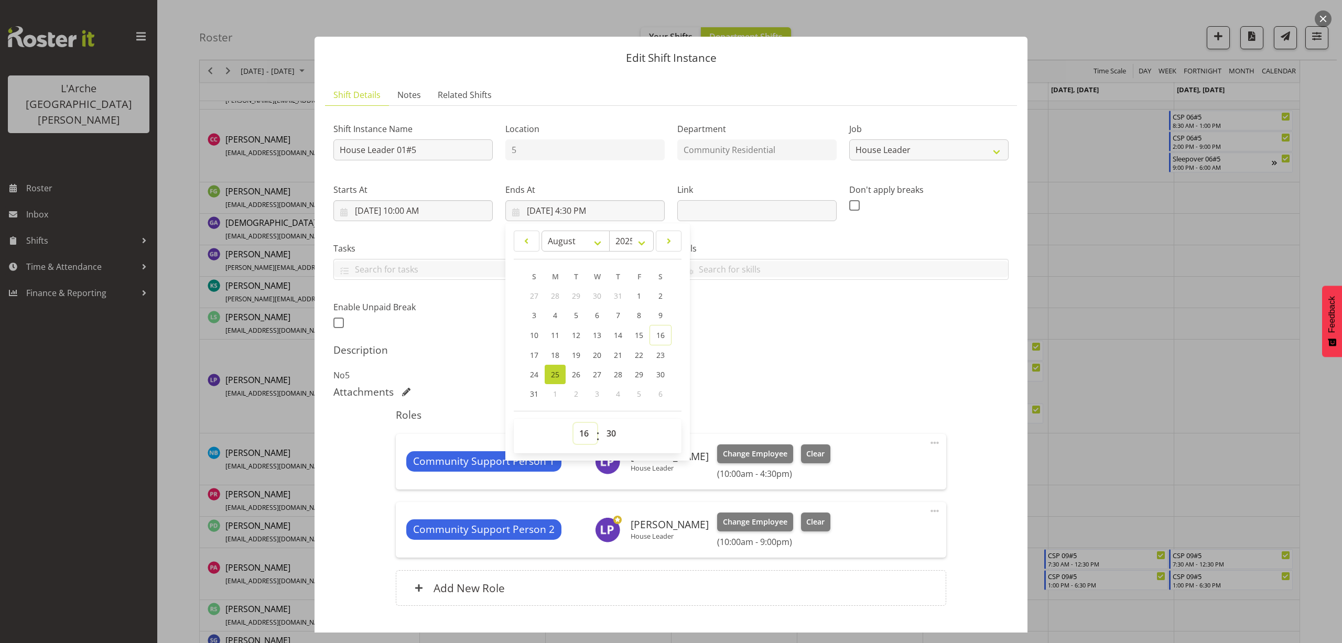
click at [577, 434] on select "00 01 02 03 04 05 06 07 08 09 10 11 12 13 14 15 16 17 18 19 20 21 22 23" at bounding box center [585, 433] width 24 height 21
click at [573, 423] on select "00 01 02 03 04 05 06 07 08 09 10 11 12 13 14 15 16 17 18 19 20 21 22 23" at bounding box center [585, 433] width 24 height 21
click at [616, 435] on select "00 01 02 03 04 05 06 07 08 09 10 11 12 13 14 15 16 17 18 19 20 21 22 23 24 25 2…" at bounding box center [613, 433] width 24 height 21
click at [601, 423] on select "00 01 02 03 04 05 06 07 08 09 10 11 12 13 14 15 16 17 18 19 20 21 22 23 24 25 2…" at bounding box center [613, 433] width 24 height 21
click at [928, 444] on span at bounding box center [934, 443] width 13 height 13
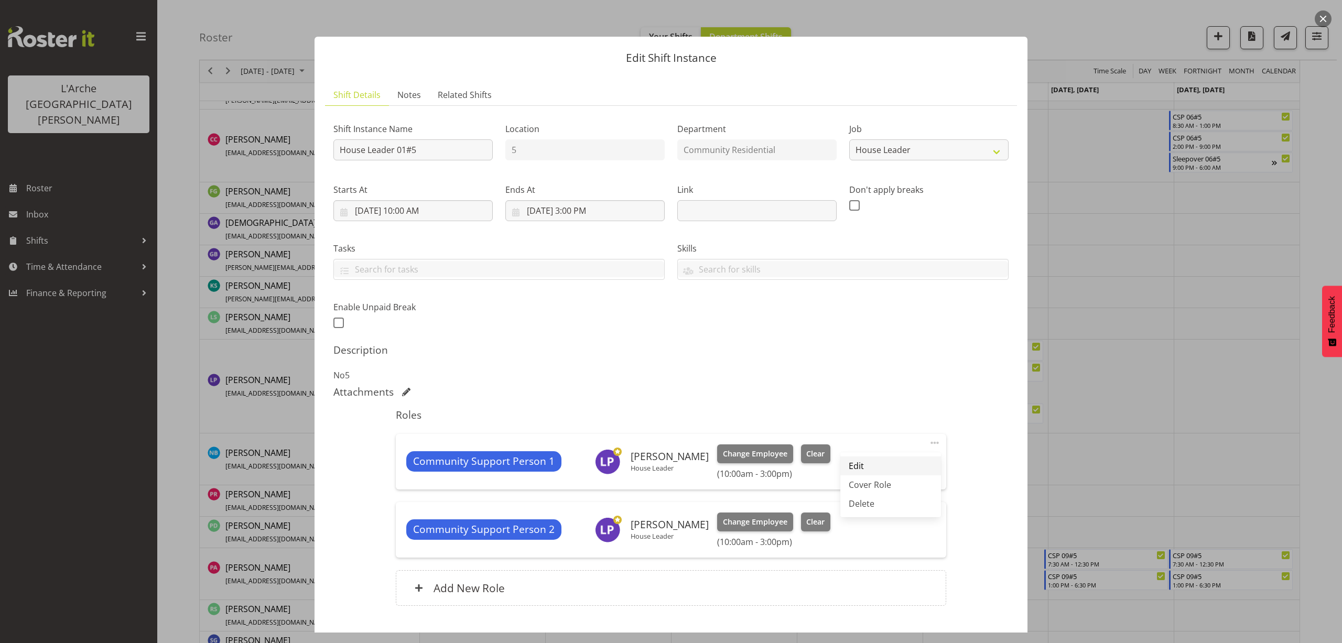
click at [878, 463] on link "Edit" at bounding box center [890, 465] width 101 height 19
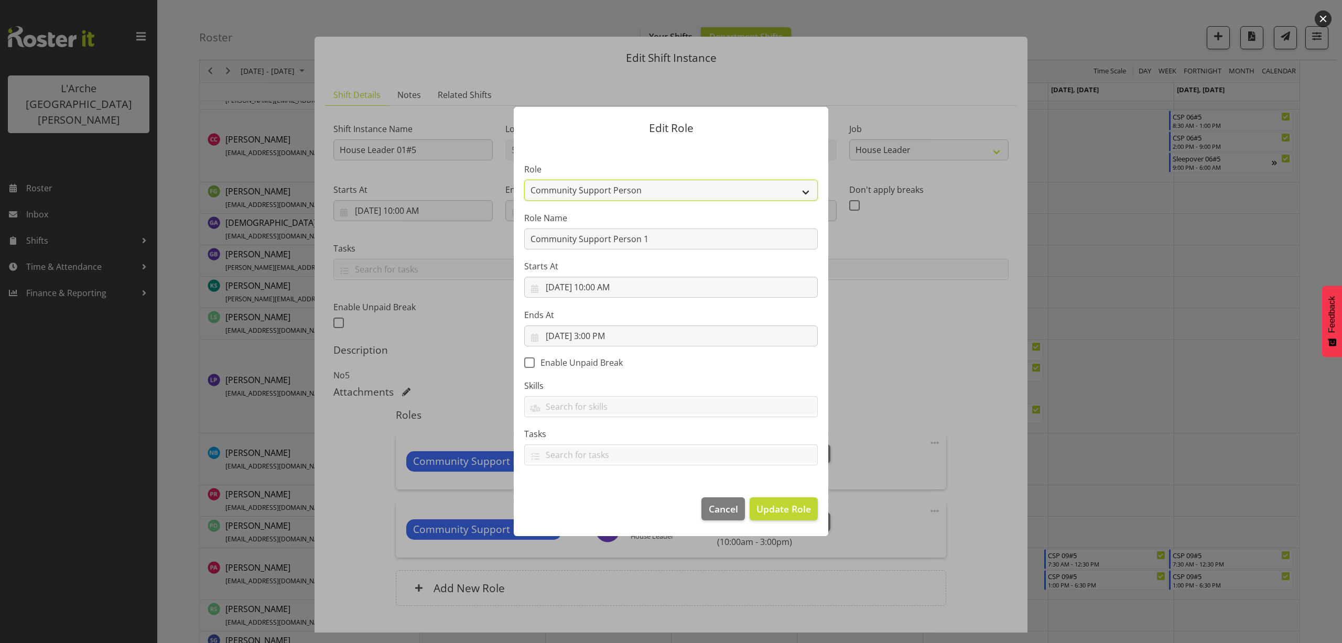
click at [591, 188] on select "Area Manager Art Coordination Community - SIL Community Leader Community Suppor…" at bounding box center [670, 190] width 293 height 21
click at [524, 180] on select "Area Manager Art Coordination Community - SIL Community Leader Community Suppor…" at bounding box center [670, 190] width 293 height 21
drag, startPoint x: 664, startPoint y: 240, endPoint x: 378, endPoint y: 269, distance: 287.7
click at [378, 269] on div "Edit Role Role Area Manager Art Coordination Community - SIL Community Leader C…" at bounding box center [671, 321] width 1342 height 643
click at [796, 506] on span "Update Role" at bounding box center [783, 509] width 55 height 14
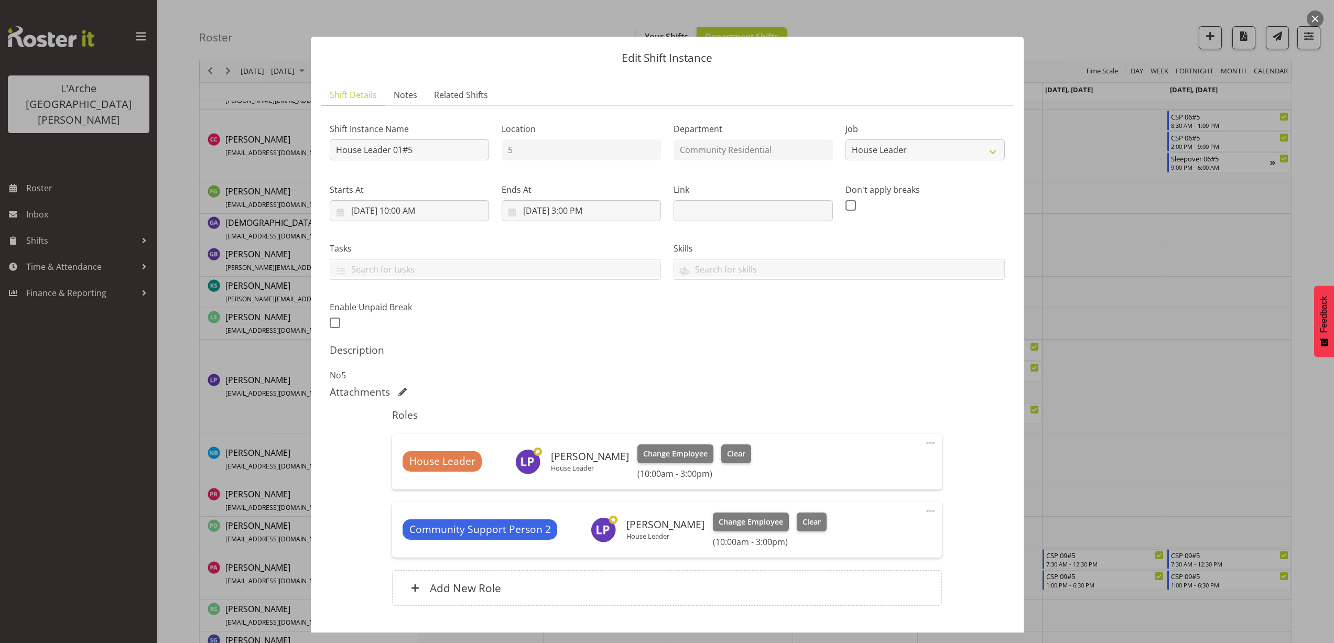
click at [924, 510] on span at bounding box center [930, 511] width 13 height 13
click at [852, 562] on link "Delete" at bounding box center [886, 571] width 101 height 19
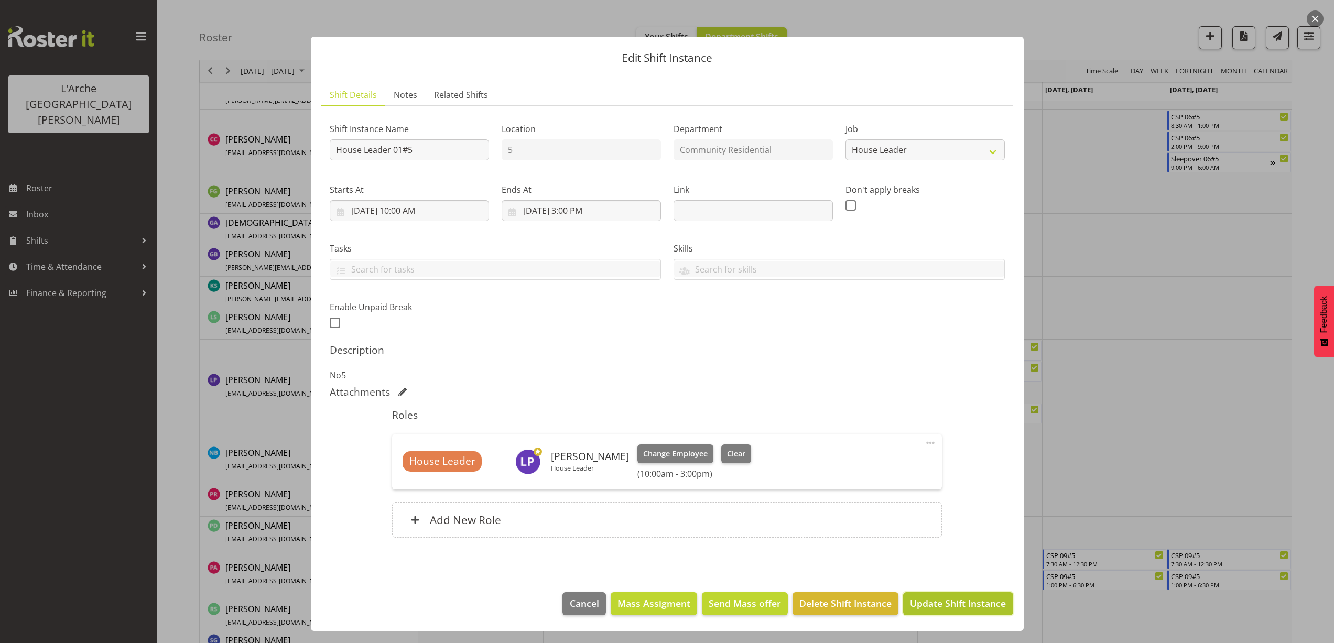
click at [955, 601] on span "Update Shift Instance" at bounding box center [958, 603] width 96 height 14
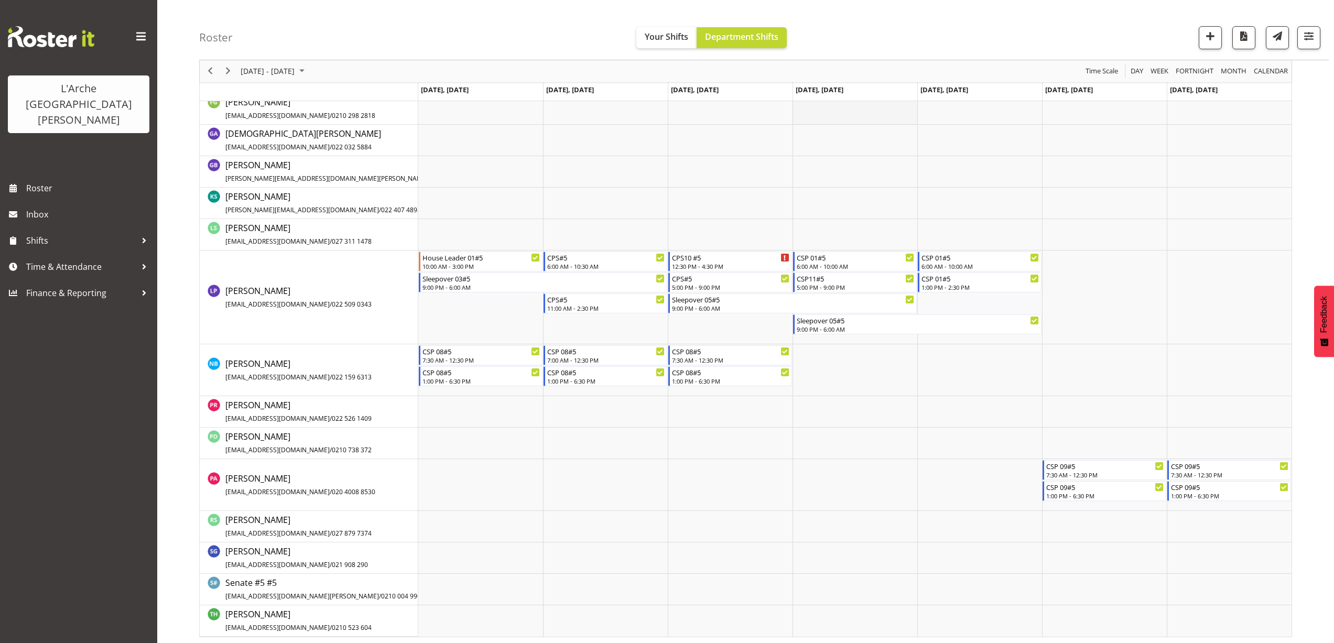
scroll to position [463, 0]
click at [436, 284] on div "9:00 PM - 6:00 AM" at bounding box center [543, 284] width 243 height 8
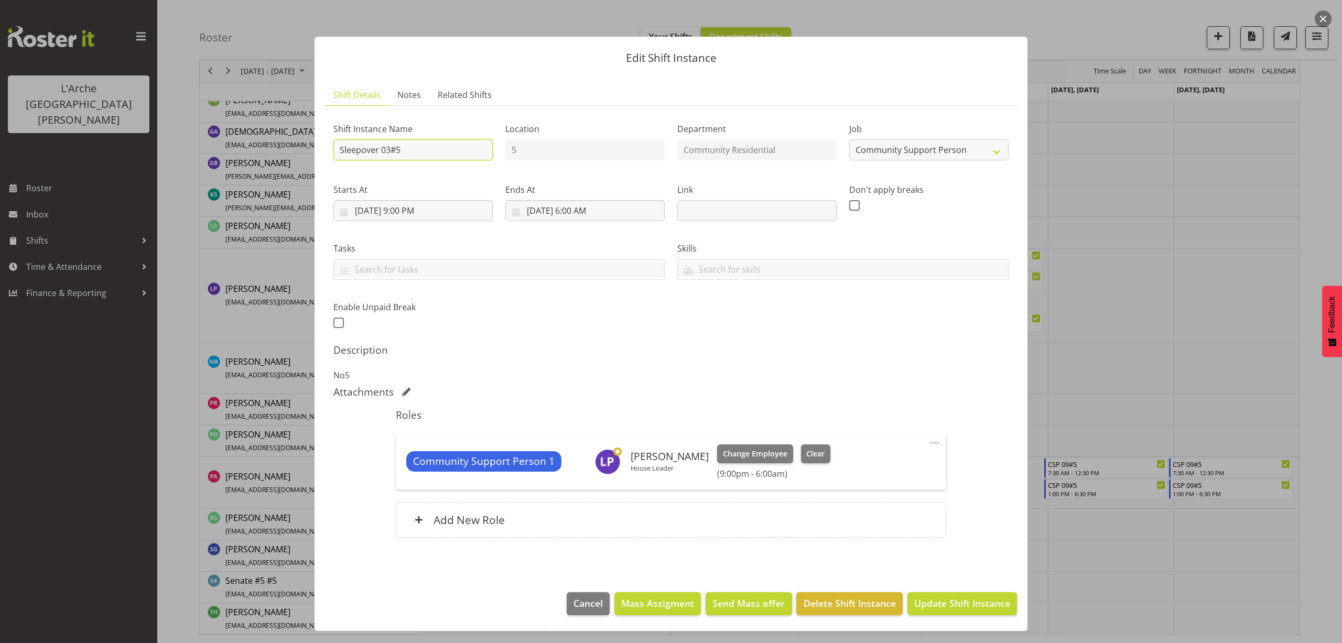
drag, startPoint x: 411, startPoint y: 153, endPoint x: 251, endPoint y: 174, distance: 162.3
click at [251, 174] on div "Edit Shift Instance Shift Details Notes Related Shifts Shift Instance Name Slee…" at bounding box center [671, 321] width 1342 height 643
click at [911, 150] on select "Create new job Accounts Admin Art Coordinator Community Leader Community Suppor…" at bounding box center [928, 149] width 159 height 21
click at [849, 139] on select "Create new job Accounts Admin Art Coordinator Community Leader Community Suppor…" at bounding box center [928, 149] width 159 height 21
click at [409, 212] on input "8/25/2025, 9:00 PM" at bounding box center [412, 210] width 159 height 21
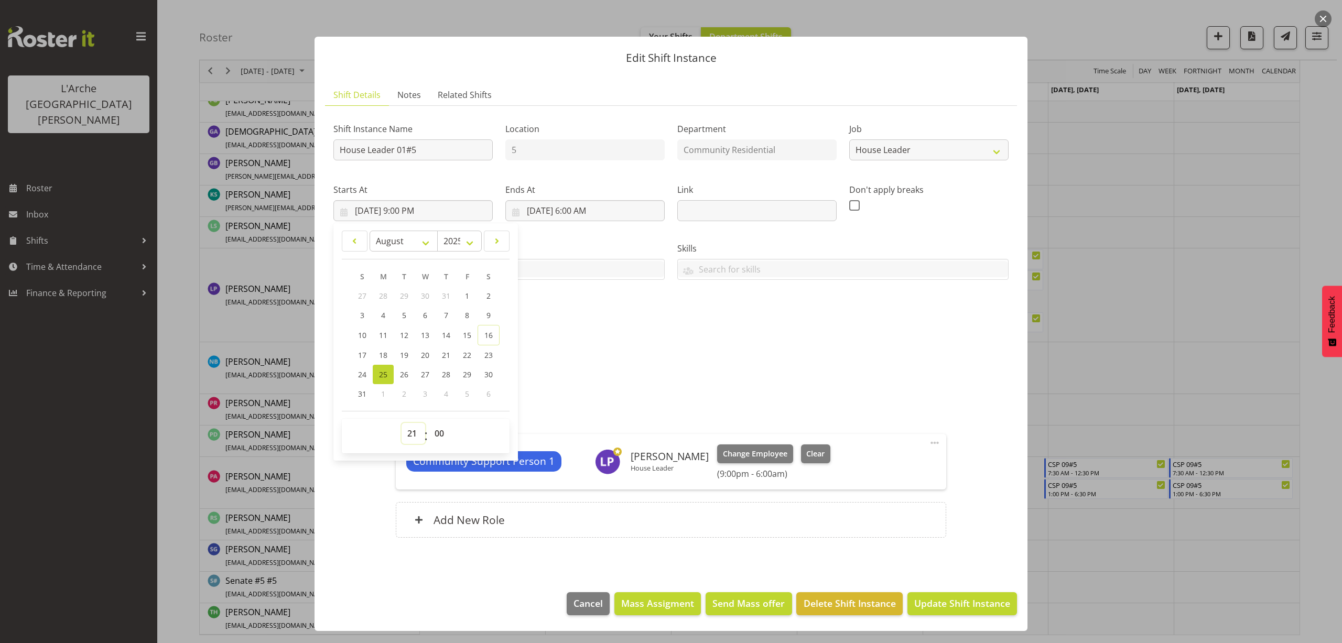
click at [410, 432] on select "00 01 02 03 04 05 06 07 08 09 10 11 12 13 14 15 16 17 18 19 20 21 22 23" at bounding box center [413, 433] width 24 height 21
click at [401, 423] on select "00 01 02 03 04 05 06 07 08 09 10 11 12 13 14 15 16 17 18 19 20 21 22 23" at bounding box center [413, 433] width 24 height 21
click at [437, 431] on select "00 01 02 03 04 05 06 07 08 09 10 11 12 13 14 15 16 17 18 19 20 21 22 23 24 25 2…" at bounding box center [441, 433] width 24 height 21
click at [429, 423] on select "00 01 02 03 04 05 06 07 08 09 10 11 12 13 14 15 16 17 18 19 20 21 22 23 24 25 2…" at bounding box center [441, 433] width 24 height 21
click at [588, 212] on input "8/26/2025, 6:00 AM" at bounding box center [584, 210] width 159 height 21
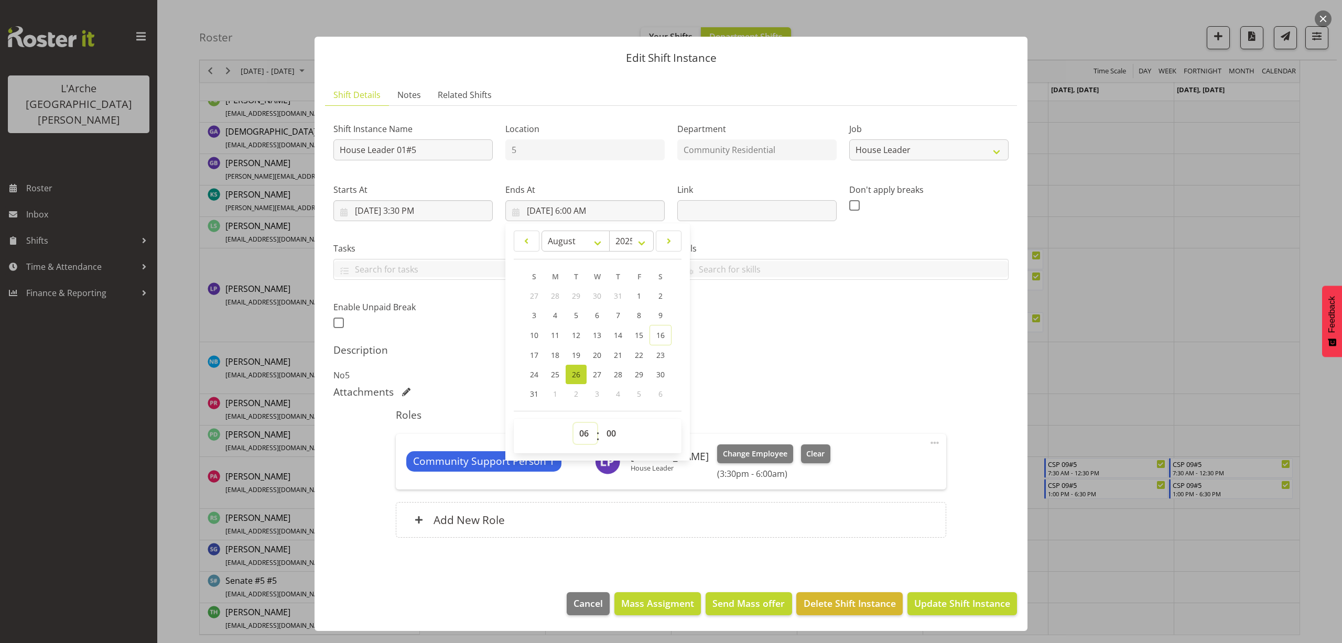
click at [584, 441] on select "00 01 02 03 04 05 06 07 08 09 10 11 12 13 14 15 16 17 18 19 20 21 22 23" at bounding box center [585, 433] width 24 height 21
click at [573, 423] on select "00 01 02 03 04 05 06 07 08 09 10 11 12 13 14 15 16 17 18 19 20 21 22 23" at bounding box center [585, 433] width 24 height 21
click at [937, 441] on span at bounding box center [934, 443] width 13 height 13
click at [879, 459] on link "Edit" at bounding box center [890, 465] width 101 height 19
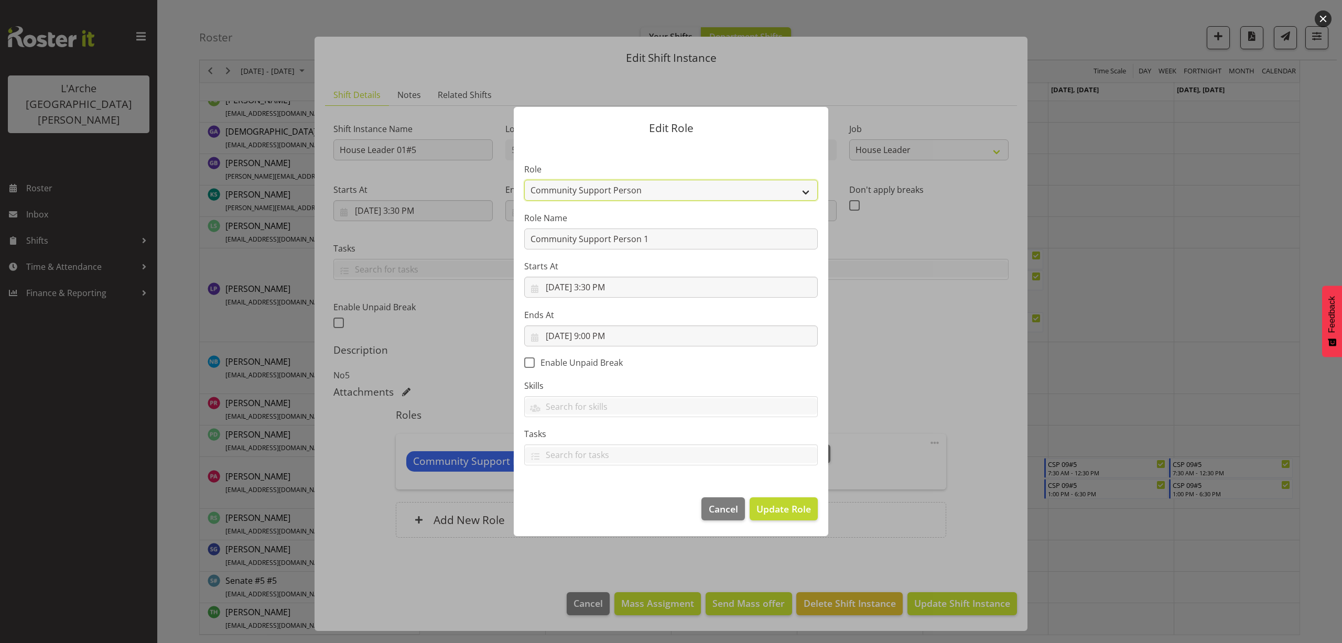
click at [541, 182] on select "Area Manager Art Coordination Community - SIL Community Leader Community Suppor…" at bounding box center [670, 190] width 293 height 21
click at [524, 180] on select "Area Manager Art Coordination Community - SIL Community Leader Community Suppor…" at bounding box center [670, 190] width 293 height 21
drag, startPoint x: 652, startPoint y: 239, endPoint x: 380, endPoint y: 271, distance: 273.9
click at [379, 271] on div "Edit Role Role Area Manager Art Coordination Community - SIL Community Leader C…" at bounding box center [671, 321] width 1342 height 643
click at [796, 510] on span "Update Role" at bounding box center [783, 509] width 55 height 14
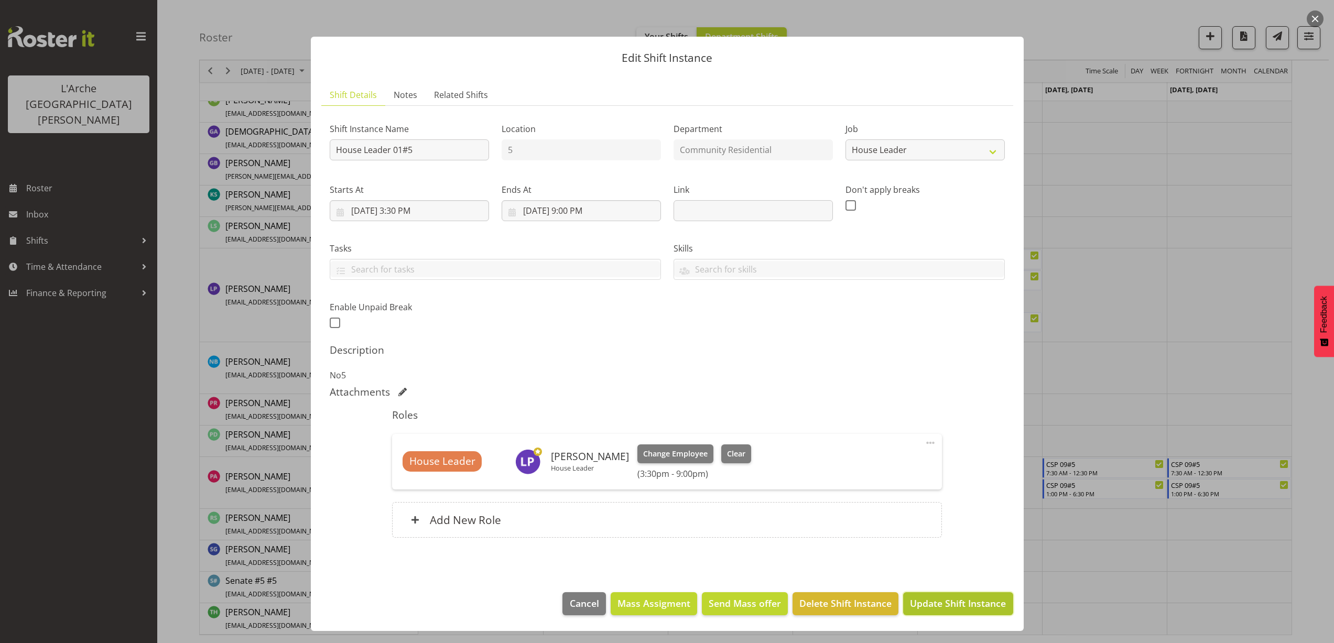
click at [975, 603] on span "Update Shift Instance" at bounding box center [958, 603] width 96 height 14
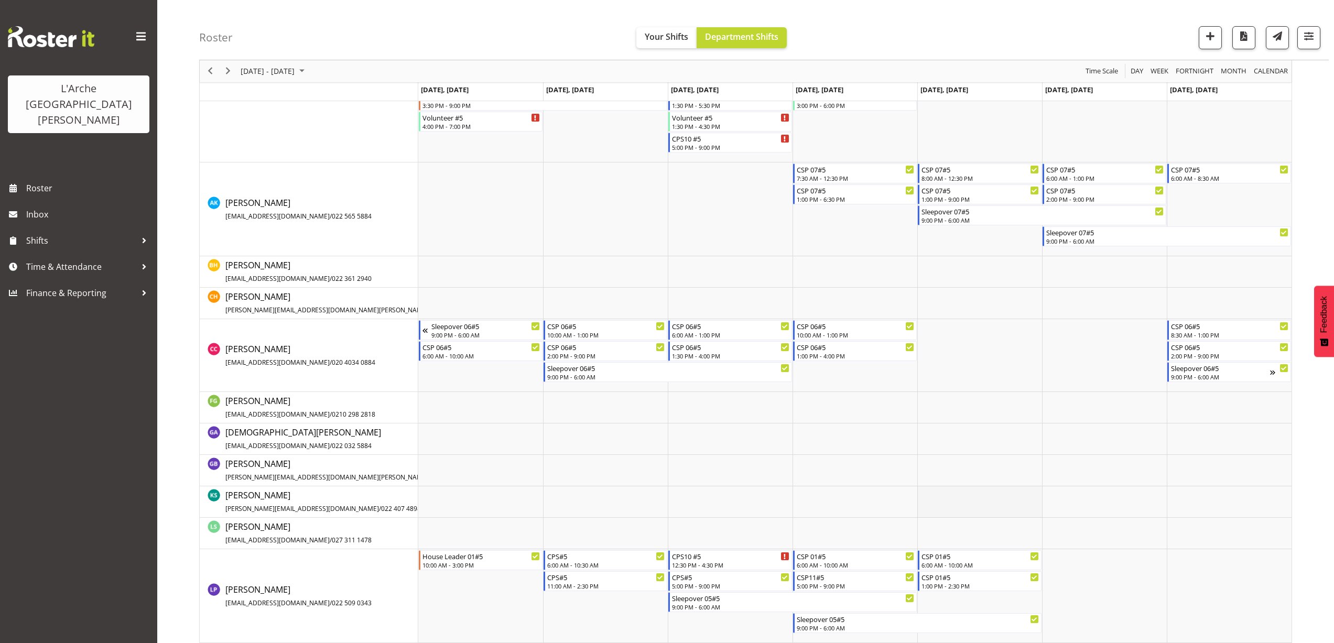
scroll to position [267, 0]
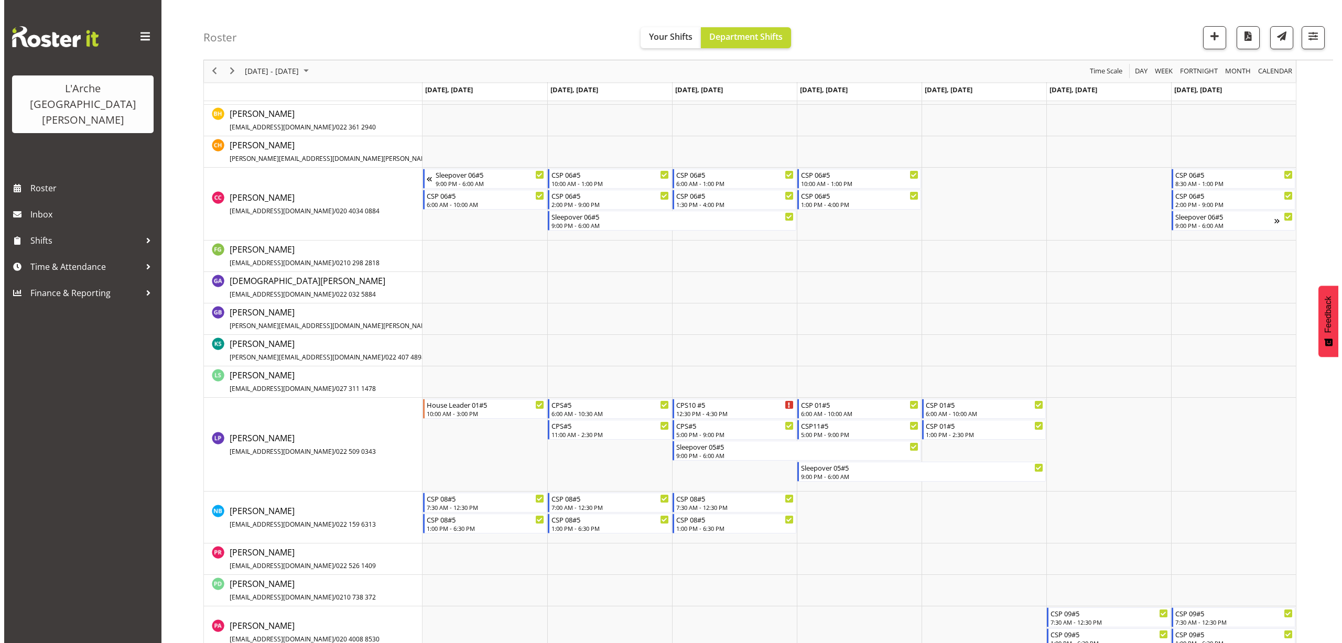
scroll to position [314, 0]
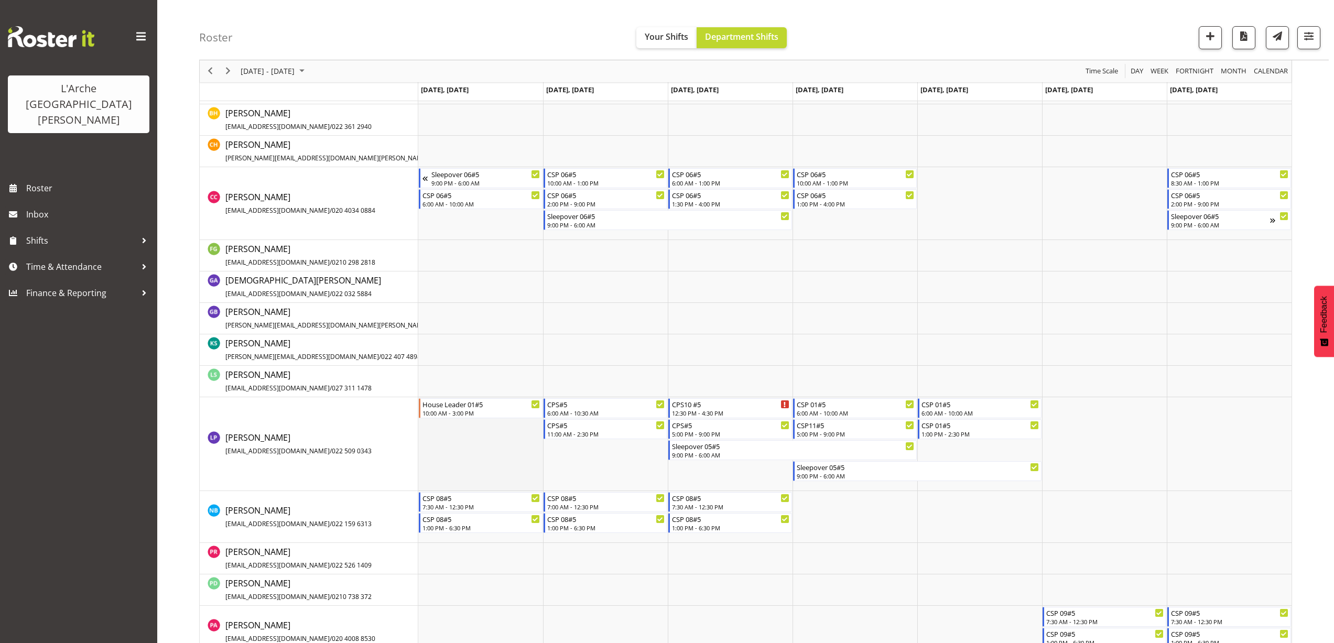
click at [451, 426] on td "Timeline Week of August 25, 2025" at bounding box center [480, 444] width 125 height 94
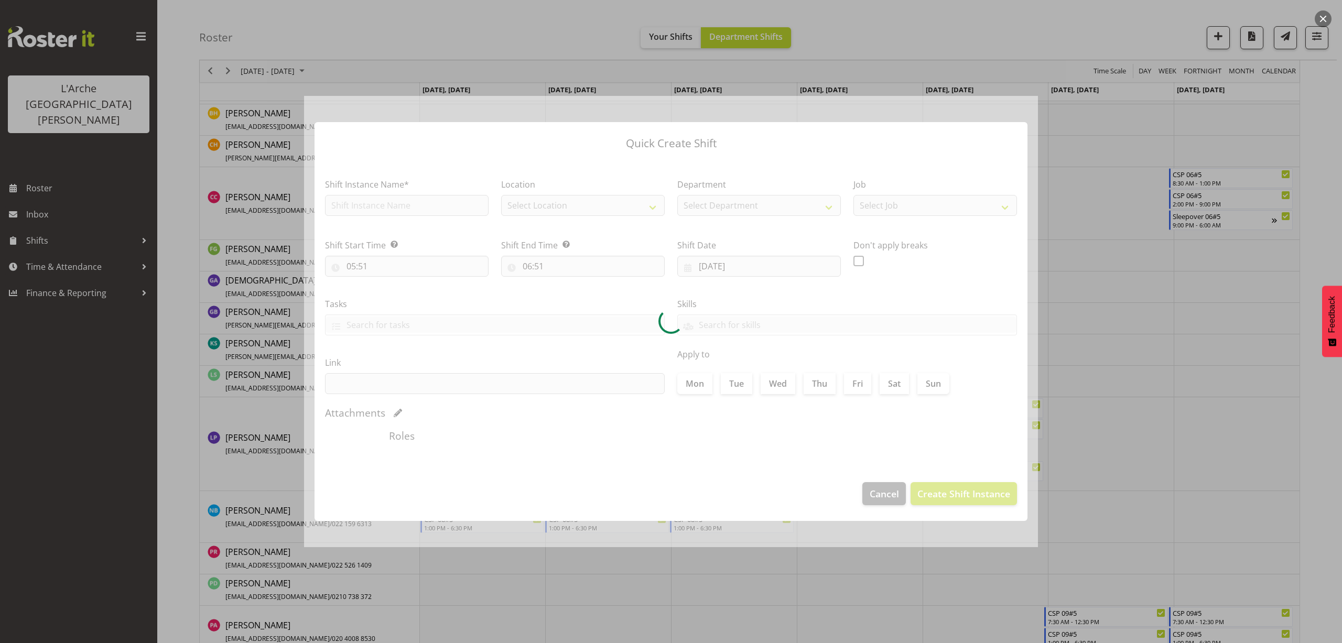
type input "25/08/2025"
checkbox input "true"
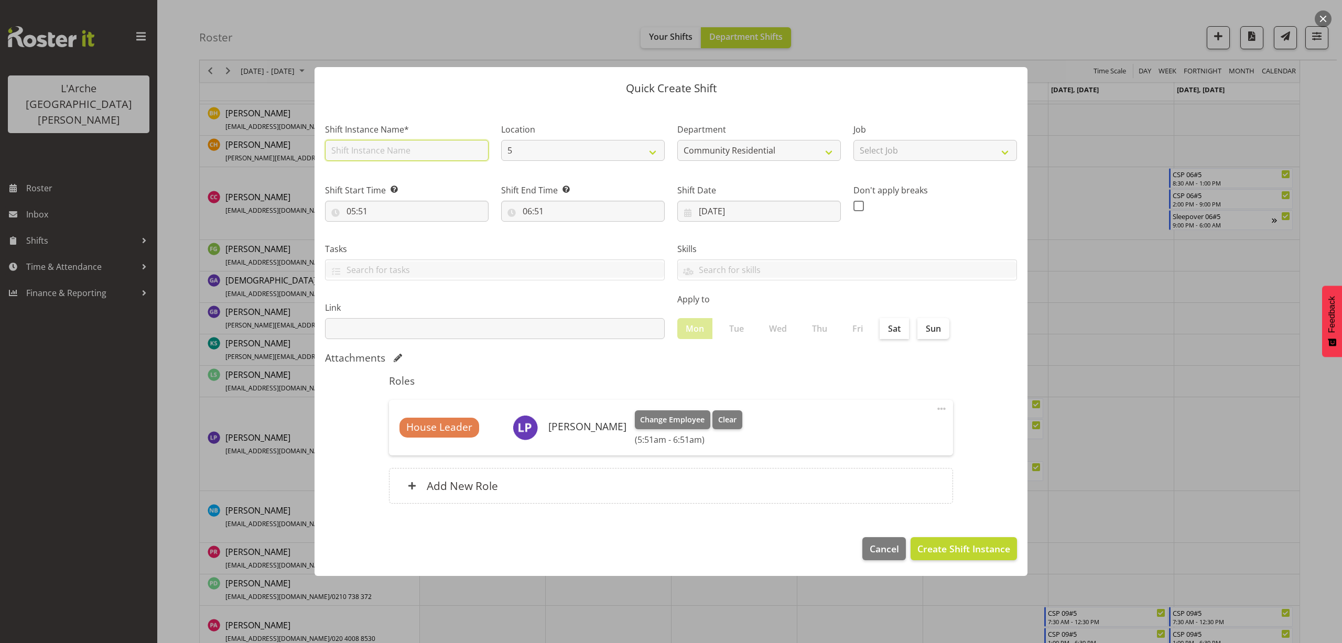
click at [362, 151] on input "text" at bounding box center [407, 150] width 164 height 21
type input "House Leader 01#5"
click at [893, 151] on select "Select Job Accounts Admin Art Coordinator Community Leader Community Support Pe…" at bounding box center [935, 150] width 164 height 21
select select "1"
click at [853, 140] on select "Select Job Accounts Admin Art Coordinator Community Leader Community Support Pe…" at bounding box center [935, 150] width 164 height 21
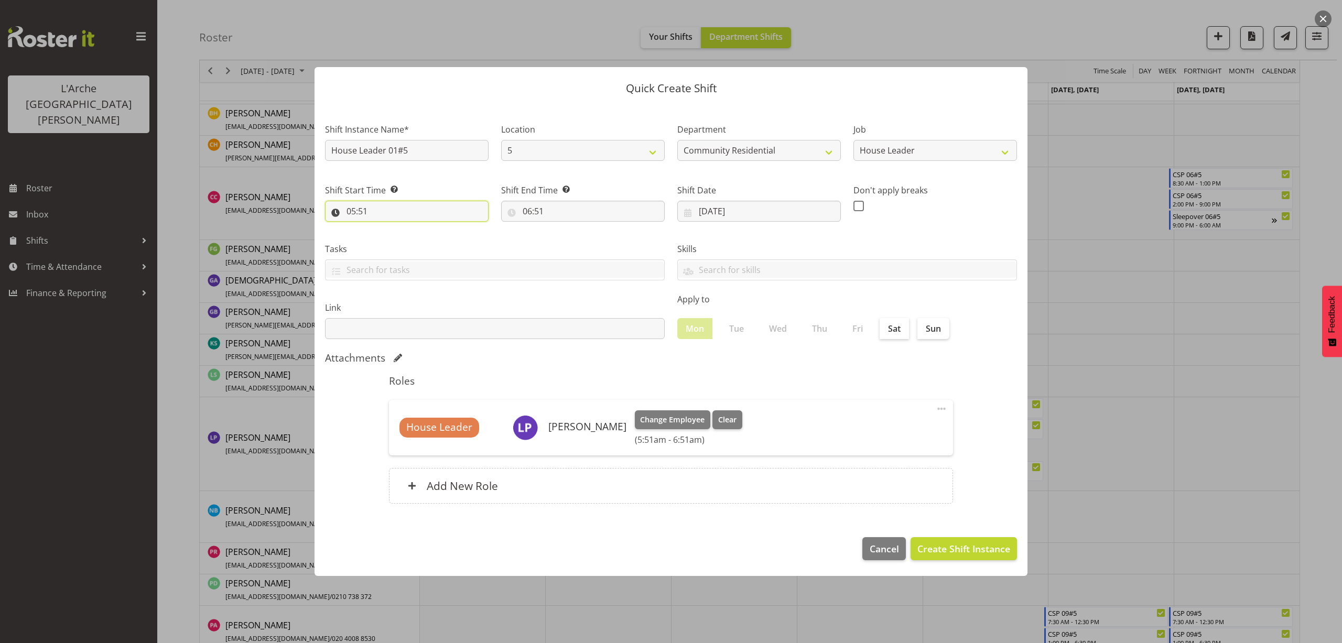
click at [354, 214] on input "05:51" at bounding box center [407, 211] width 164 height 21
click at [391, 237] on select "00 01 02 03 04 05 06 07 08 09 10 11 12 13 14 15 16 17 18 19 20 21 22 23" at bounding box center [397, 238] width 24 height 21
select select "15"
click at [385, 228] on select "00 01 02 03 04 05 06 07 08 09 10 11 12 13 14 15 16 17 18 19 20 21 22 23" at bounding box center [397, 238] width 24 height 21
type input "15:51"
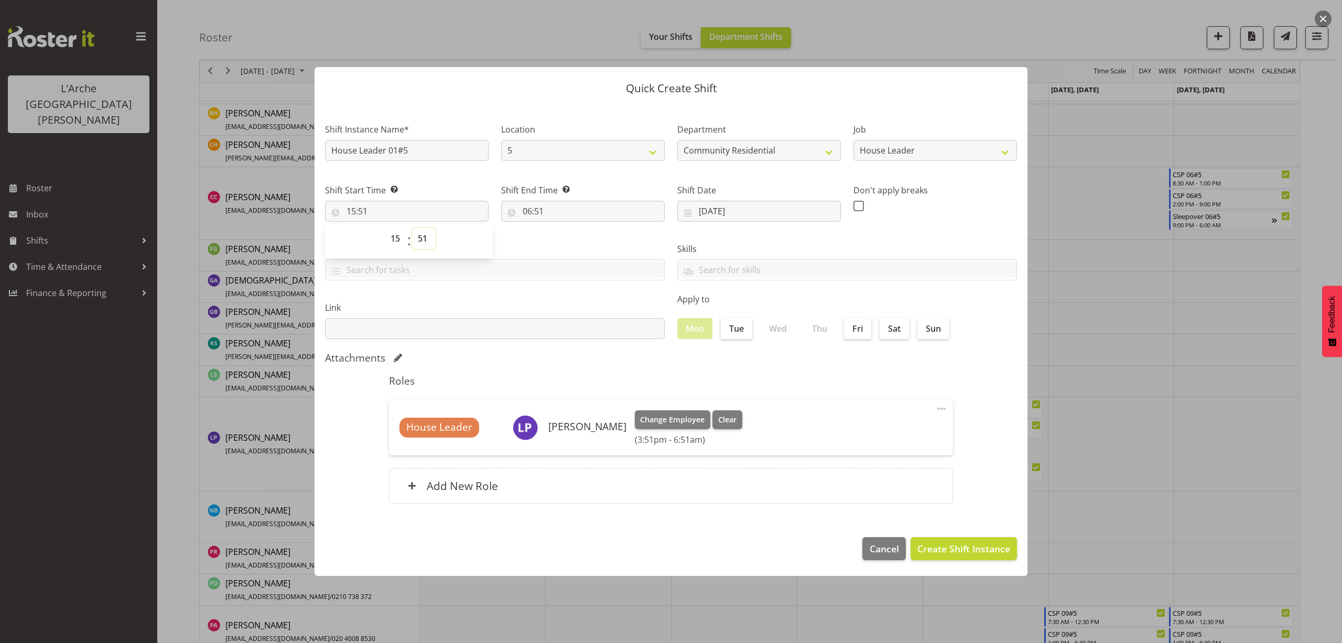
click at [421, 240] on select "00 01 02 03 04 05 06 07 08 09 10 11 12 13 14 15 16 17 18 19 20 21 22 23 24 25 2…" at bounding box center [424, 238] width 24 height 21
select select "30"
click at [412, 228] on select "00 01 02 03 04 05 06 07 08 09 10 11 12 13 14 15 16 17 18 19 20 21 22 23 24 25 2…" at bounding box center [424, 238] width 24 height 21
type input "15:30"
click at [545, 209] on input "06:51" at bounding box center [583, 211] width 164 height 21
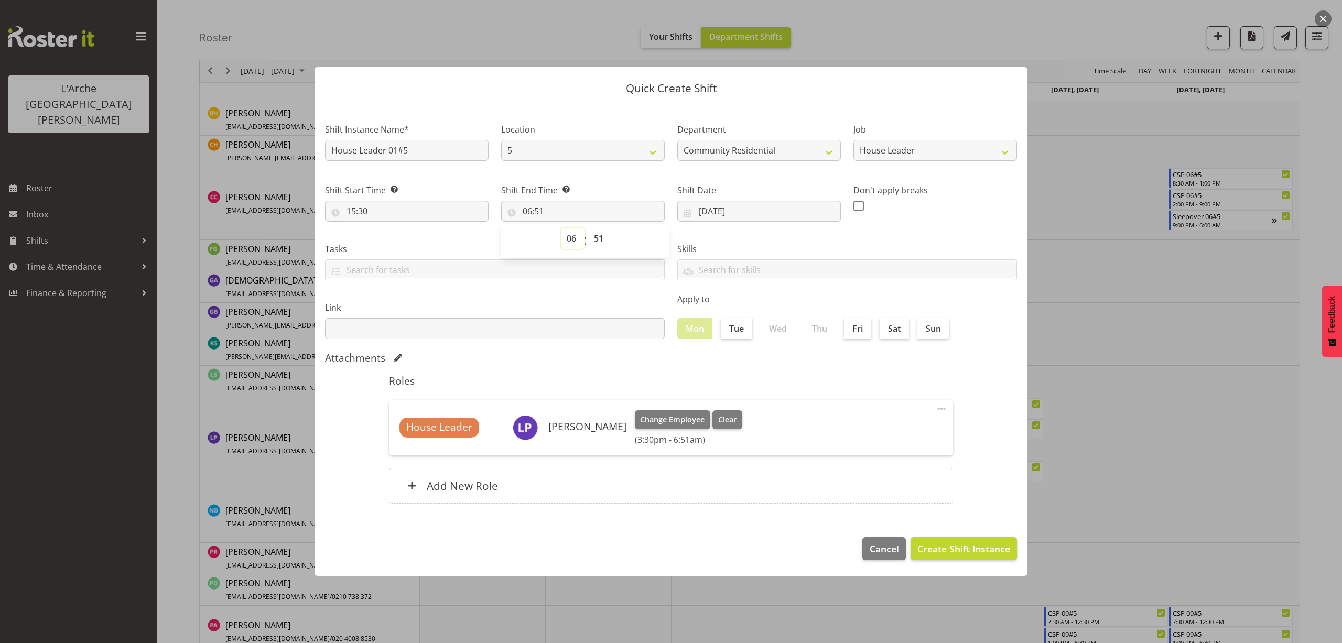
click at [569, 237] on select "00 01 02 03 04 05 06 07 08 09 10 11 12 13 14 15 16 17 18 19 20 21 22 23" at bounding box center [573, 238] width 24 height 21
select select "21"
click at [561, 228] on select "00 01 02 03 04 05 06 07 08 09 10 11 12 13 14 15 16 17 18 19 20 21 22 23" at bounding box center [573, 238] width 24 height 21
type input "21:51"
click at [601, 238] on select "00 01 02 03 04 05 06 07 08 09 10 11 12 13 14 15 16 17 18 19 20 21 22 23 24 25 2…" at bounding box center [600, 238] width 24 height 21
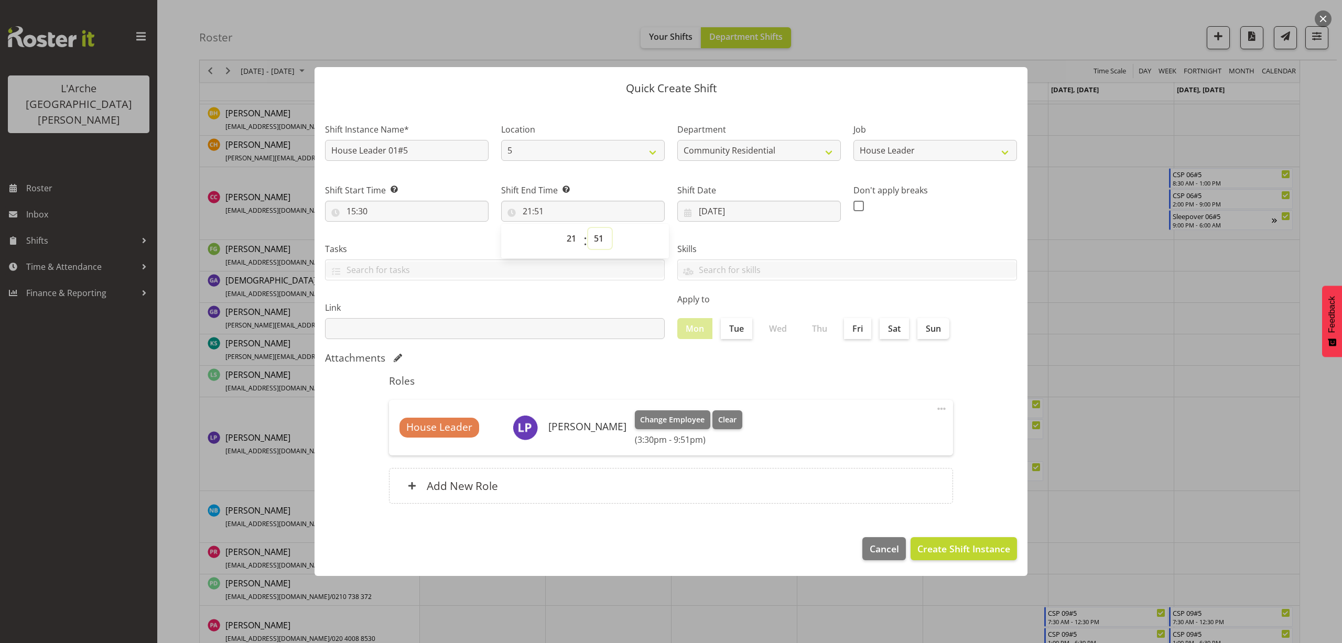
select select "0"
click at [588, 228] on select "00 01 02 03 04 05 06 07 08 09 10 11 12 13 14 15 16 17 18 19 20 21 22 23 24 25 2…" at bounding box center [600, 238] width 24 height 21
type input "21:00"
click at [950, 550] on span "Create Shift Instance" at bounding box center [963, 549] width 93 height 14
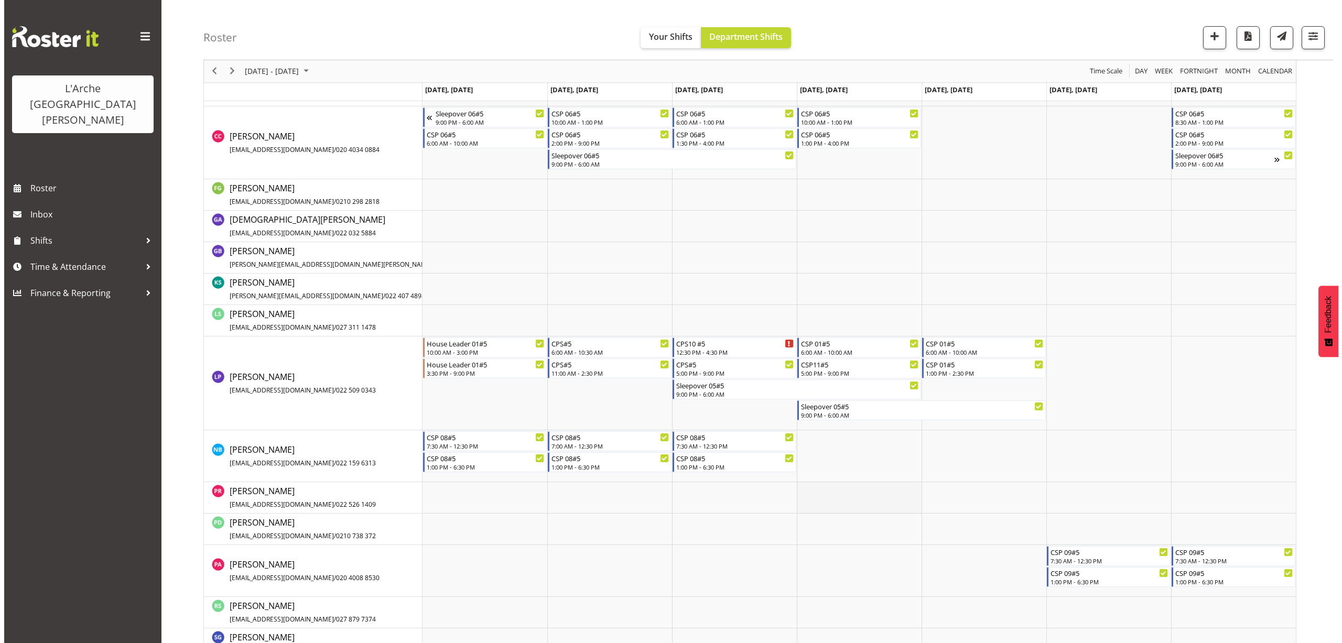
scroll to position [425, 0]
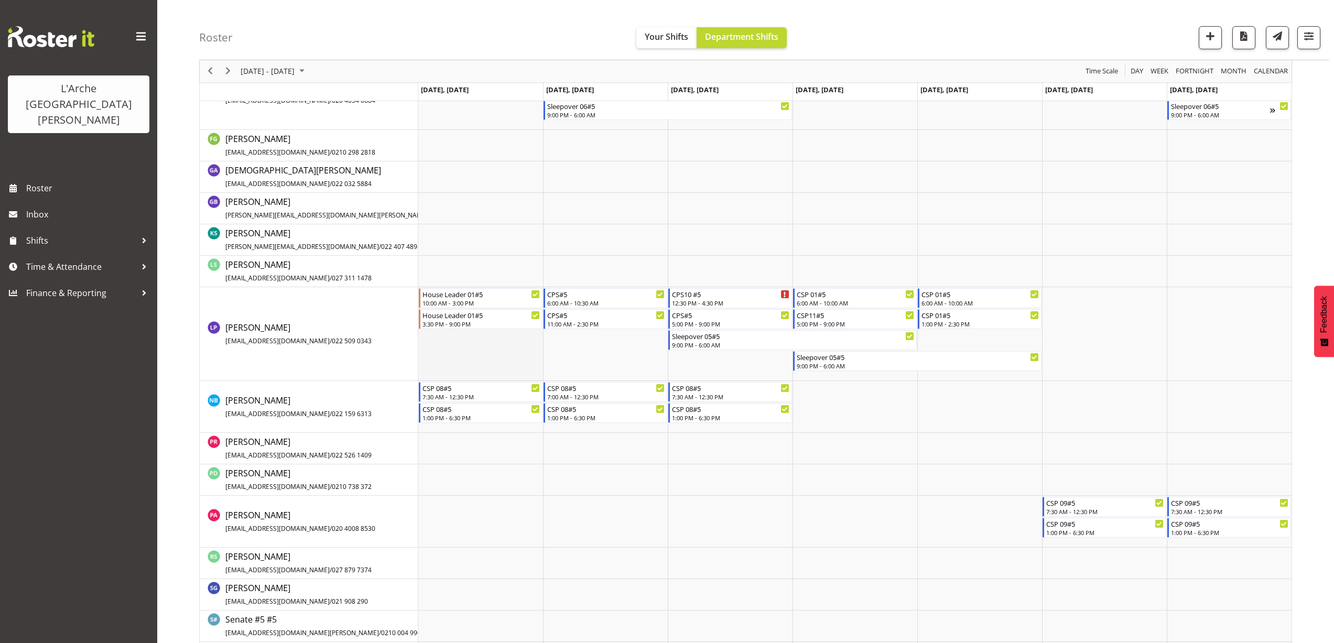
click at [447, 351] on td "Timeline Week of August 25, 2025" at bounding box center [480, 334] width 125 height 94
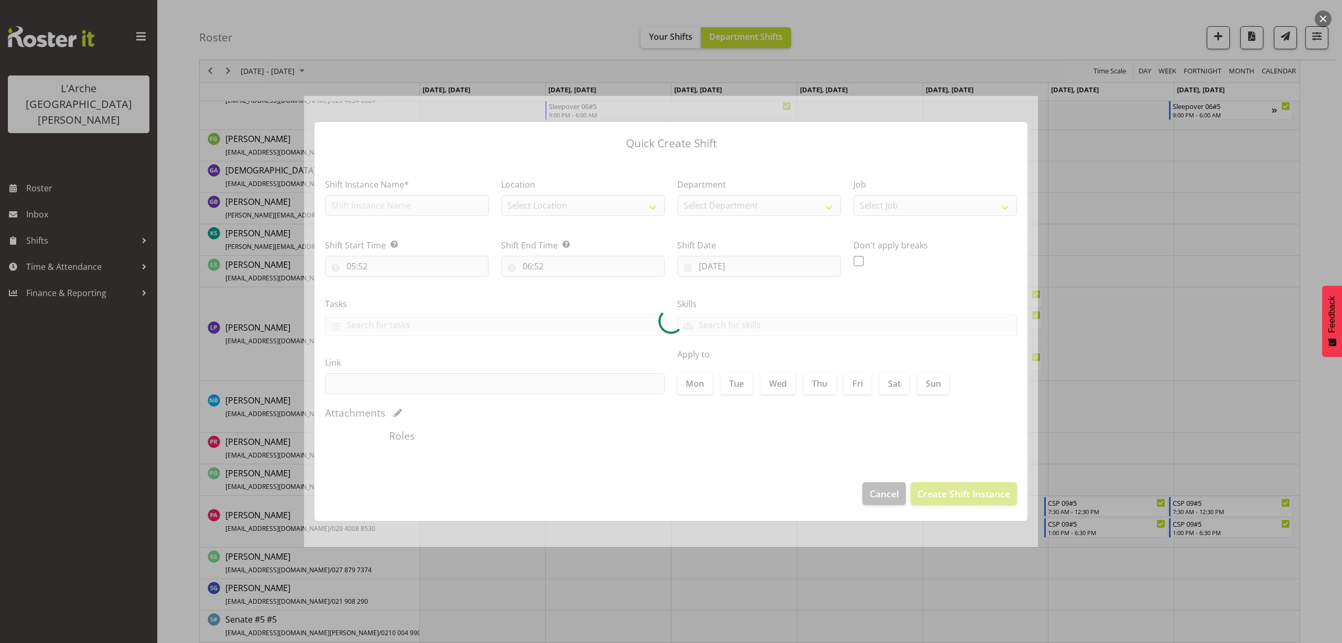
type input "25/08/2025"
checkbox input "true"
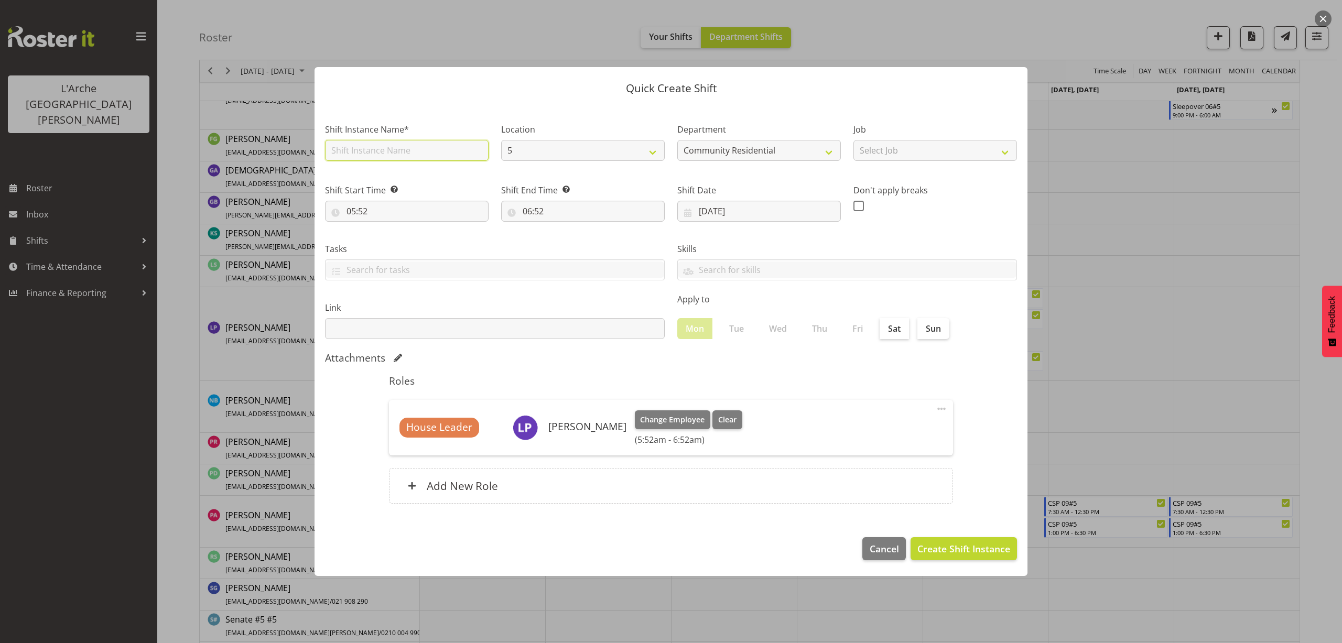
click at [373, 153] on input "text" at bounding box center [407, 150] width 164 height 21
type input "House Leader 01#5"
click at [906, 158] on select "Select Job Accounts Admin Art Coordinator Community Leader Community Support Pe…" at bounding box center [935, 150] width 164 height 21
select select "1"
click at [853, 140] on select "Select Job Accounts Admin Art Coordinator Community Leader Community Support Pe…" at bounding box center [935, 150] width 164 height 21
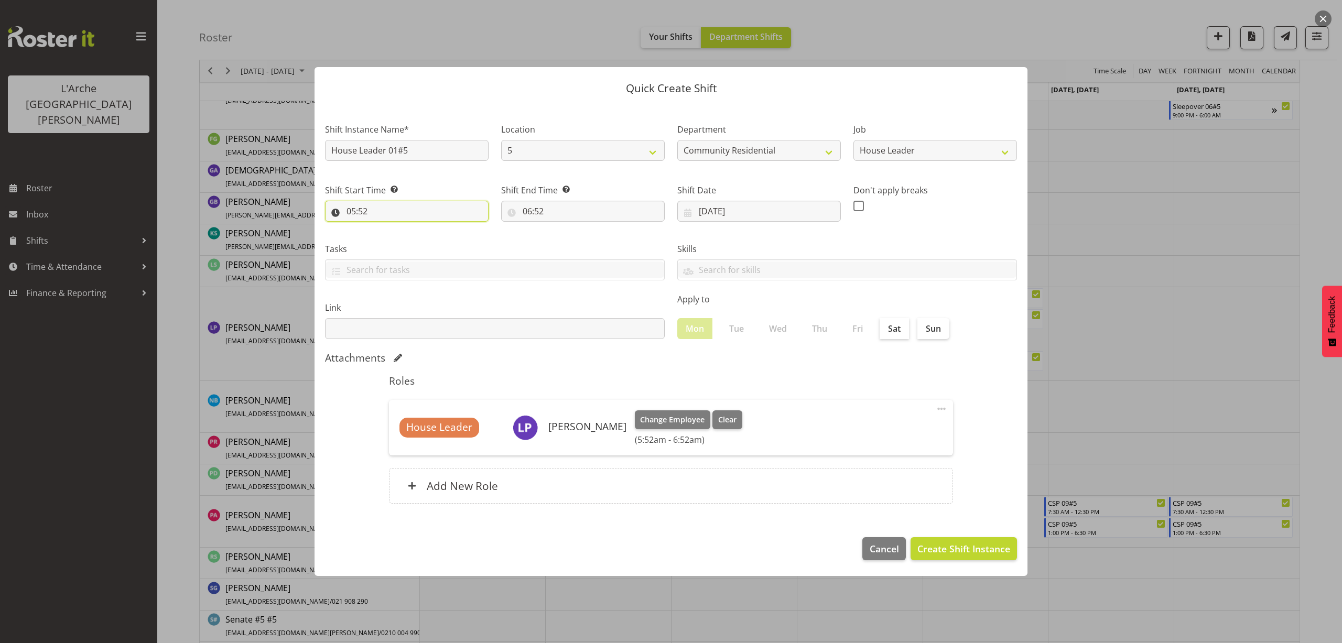
click at [358, 208] on input "05:52" at bounding box center [407, 211] width 164 height 21
click at [391, 238] on select "00 01 02 03 04 05 06 07 08 09 10 11 12 13 14 15 16 17 18 19 20 21 22 23" at bounding box center [397, 238] width 24 height 21
select select "21"
click at [385, 228] on select "00 01 02 03 04 05 06 07 08 09 10 11 12 13 14 15 16 17 18 19 20 21 22 23" at bounding box center [397, 238] width 24 height 21
type input "21:52"
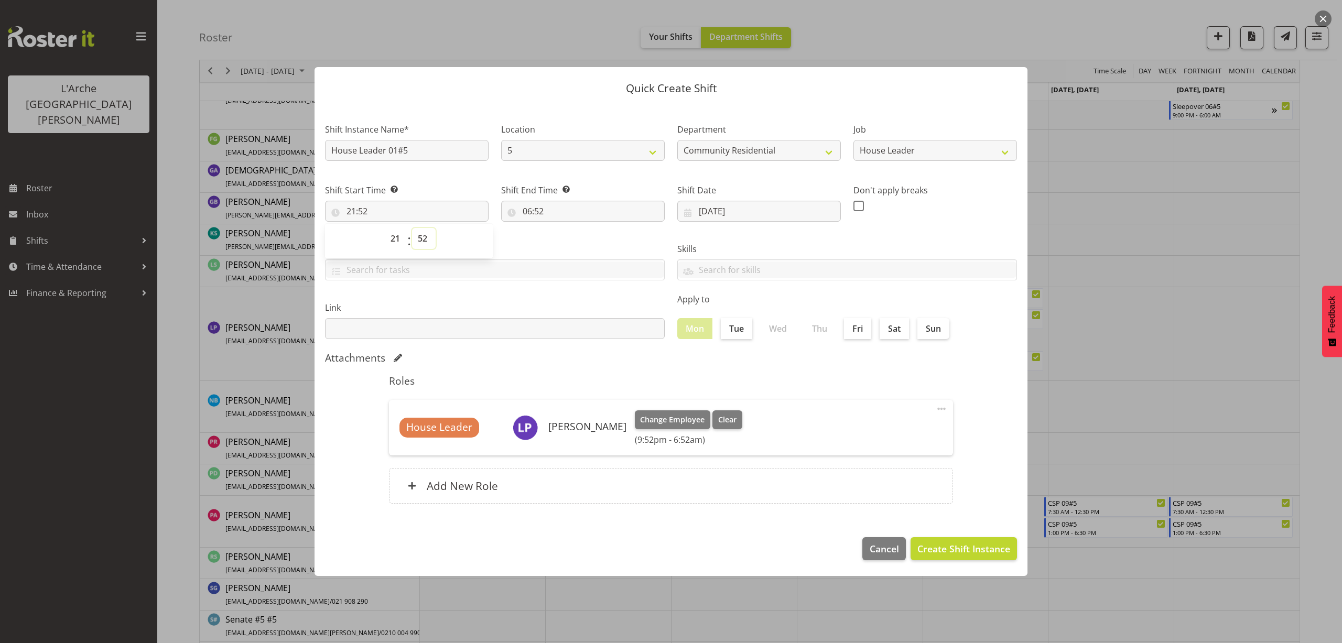
click at [425, 241] on select "00 01 02 03 04 05 06 07 08 09 10 11 12 13 14 15 16 17 18 19 20 21 22 23 24 25 2…" at bounding box center [424, 238] width 24 height 21
select select "0"
click at [412, 228] on select "00 01 02 03 04 05 06 07 08 09 10 11 12 13 14 15 16 17 18 19 20 21 22 23 24 25 2…" at bounding box center [424, 238] width 24 height 21
type input "21:00"
click at [544, 214] on input "06:52" at bounding box center [583, 211] width 164 height 21
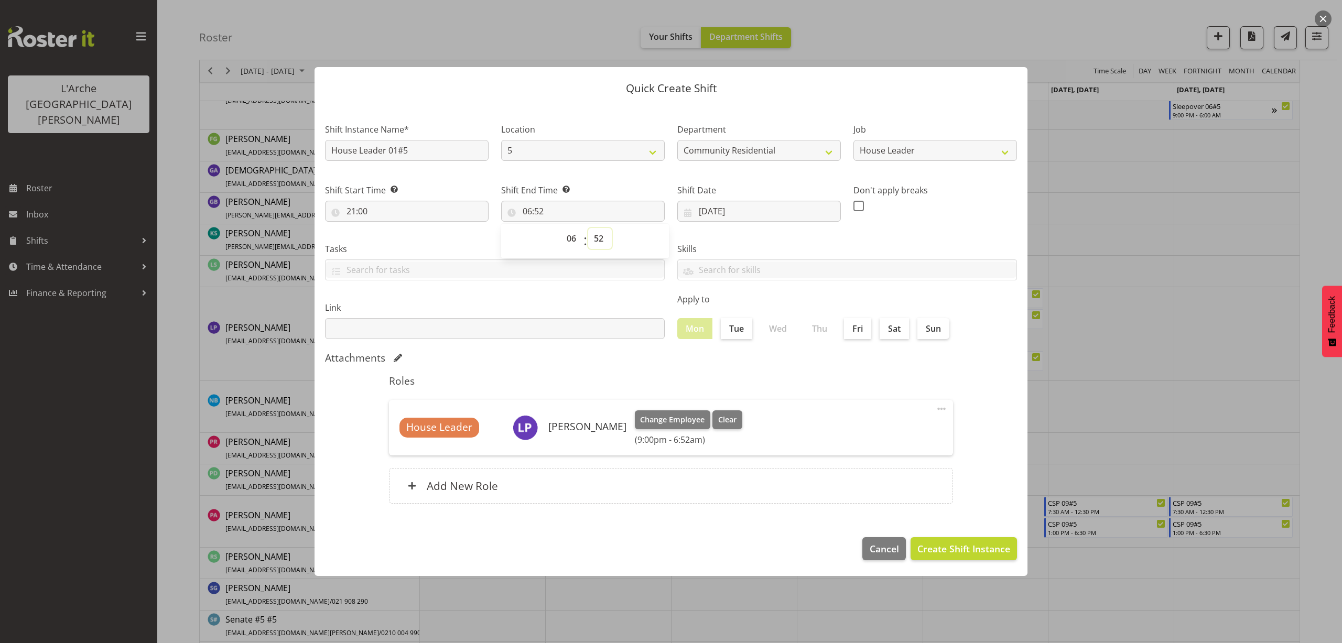
click at [599, 234] on select "00 01 02 03 04 05 06 07 08 09 10 11 12 13 14 15 16 17 18 19 20 21 22 23 24 25 2…" at bounding box center [600, 238] width 24 height 21
select select "0"
click at [588, 228] on select "00 01 02 03 04 05 06 07 08 09 10 11 12 13 14 15 16 17 18 19 20 21 22 23 24 25 2…" at bounding box center [600, 238] width 24 height 21
type input "06:00"
click at [940, 546] on span "Create Shift Instance" at bounding box center [963, 549] width 93 height 14
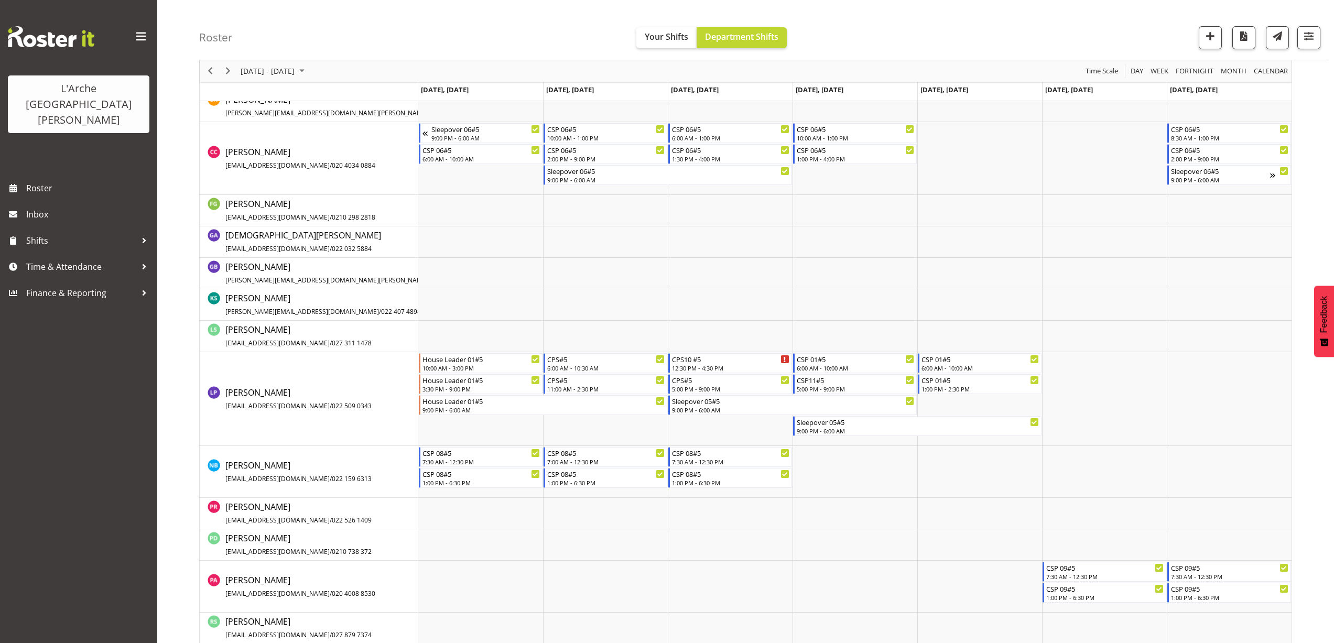
scroll to position [372, 0]
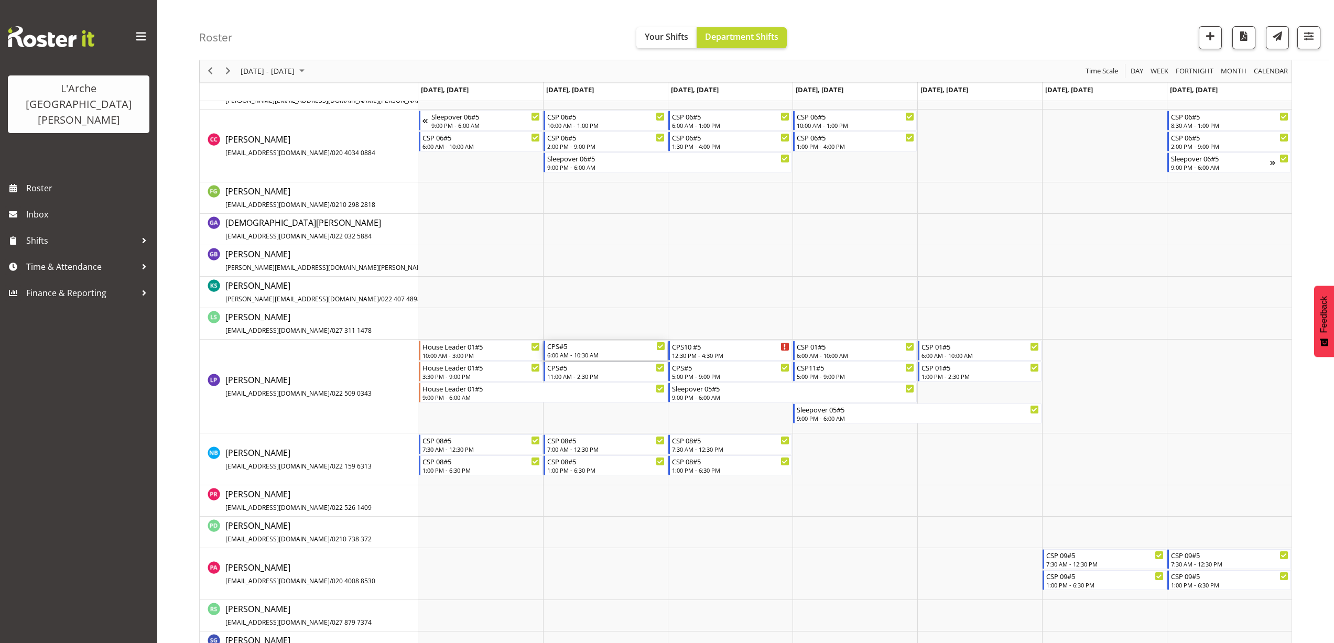
click at [568, 357] on div "6:00 AM - 10:30 AM" at bounding box center [606, 355] width 118 height 8
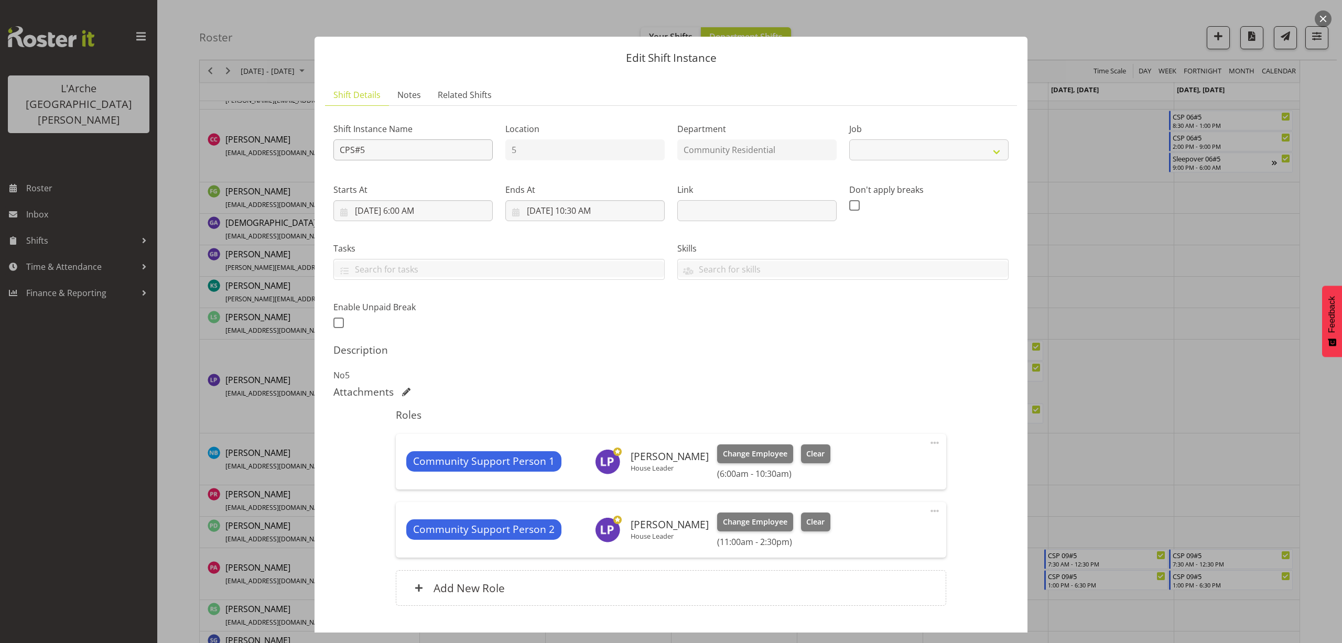
select select "2"
drag, startPoint x: 423, startPoint y: 148, endPoint x: 227, endPoint y: 171, distance: 196.9
click at [227, 171] on div "Edit Shift Instance Shift Details Notes Related Shifts Shift Instance Name CPS#…" at bounding box center [671, 321] width 1342 height 643
type input "House Leader 01#5"
click at [938, 151] on select "Create new job Accounts Admin Art Coordinator Community Leader Community Suppor…" at bounding box center [928, 149] width 159 height 21
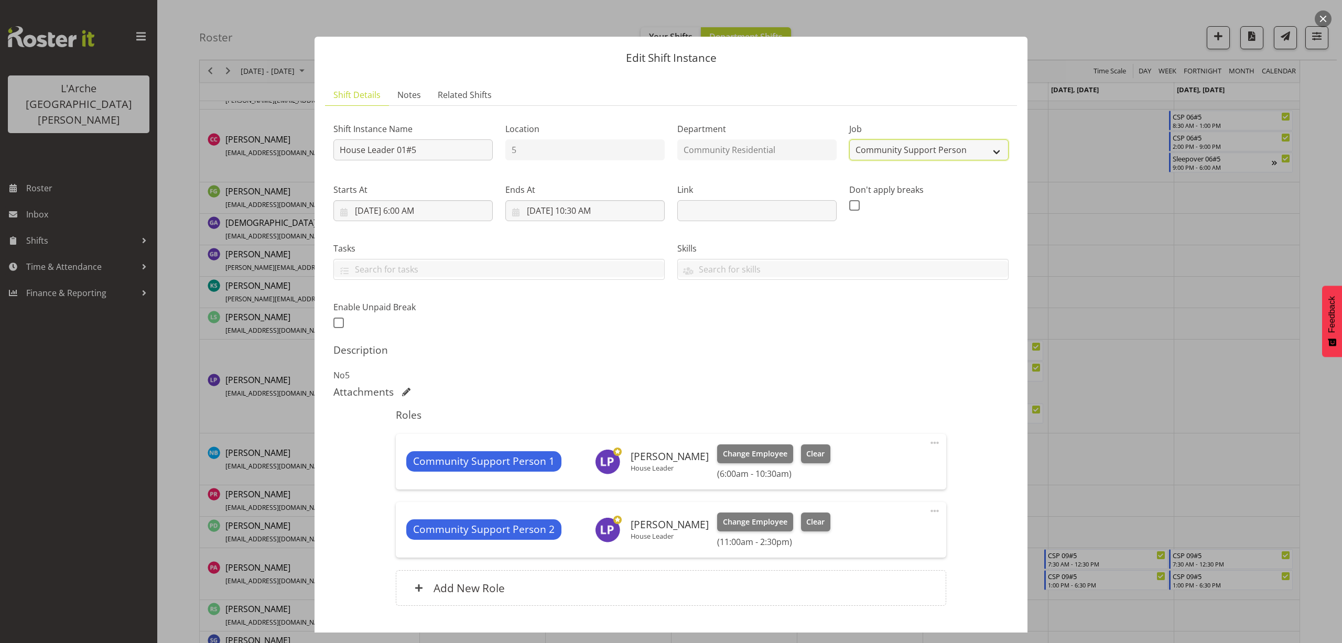
select select "1"
click at [849, 139] on select "Create new job Accounts Admin Art Coordinator Community Leader Community Suppor…" at bounding box center [928, 149] width 159 height 21
click at [603, 210] on input "8/26/2025, 10:30 AM" at bounding box center [584, 210] width 159 height 21
click at [586, 434] on select "00 01 02 03 04 05 06 07 08 09 10 11 12 13 14 15 16 17 18 19 20 21 22 23" at bounding box center [585, 433] width 24 height 21
select select "11"
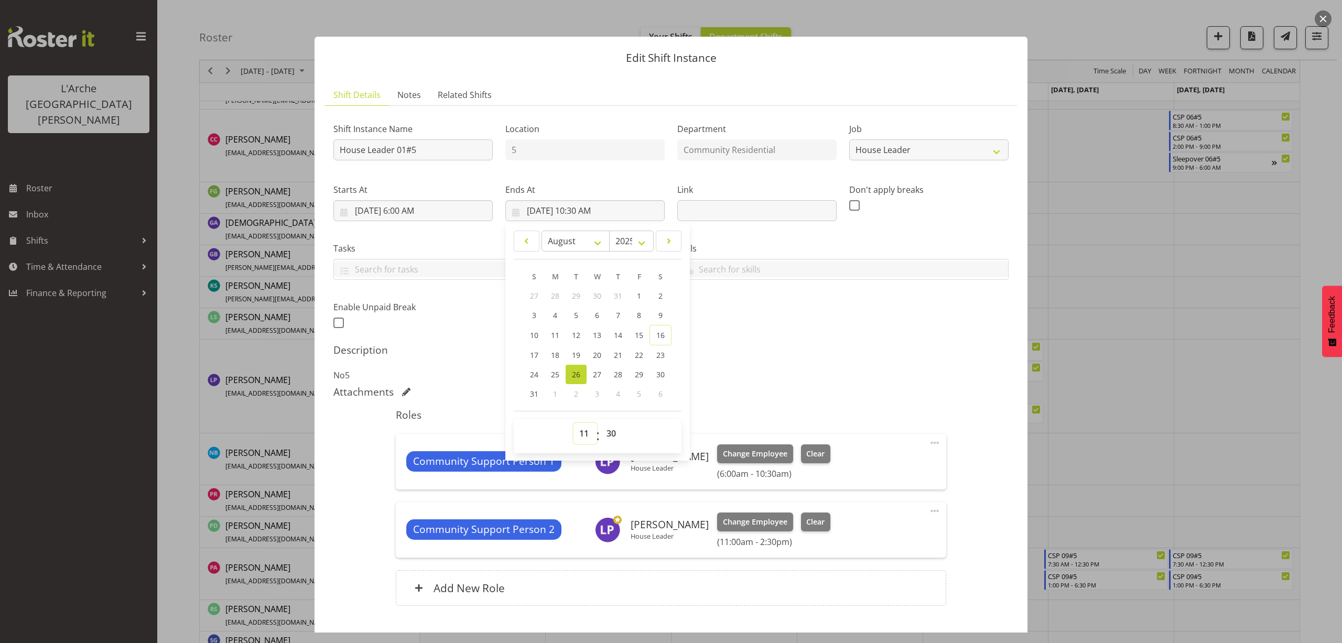
click at [573, 423] on select "00 01 02 03 04 05 06 07 08 09 10 11 12 13 14 15 16 17 18 19 20 21 22 23" at bounding box center [585, 433] width 24 height 21
type input "8/26/2025, 11:30 AM"
click at [613, 433] on select "00 01 02 03 04 05 06 07 08 09 10 11 12 13 14 15 16 17 18 19 20 21 22 23 24 25 2…" at bounding box center [613, 433] width 24 height 21
select select "0"
click at [601, 423] on select "00 01 02 03 04 05 06 07 08 09 10 11 12 13 14 15 16 17 18 19 20 21 22 23 24 25 2…" at bounding box center [613, 433] width 24 height 21
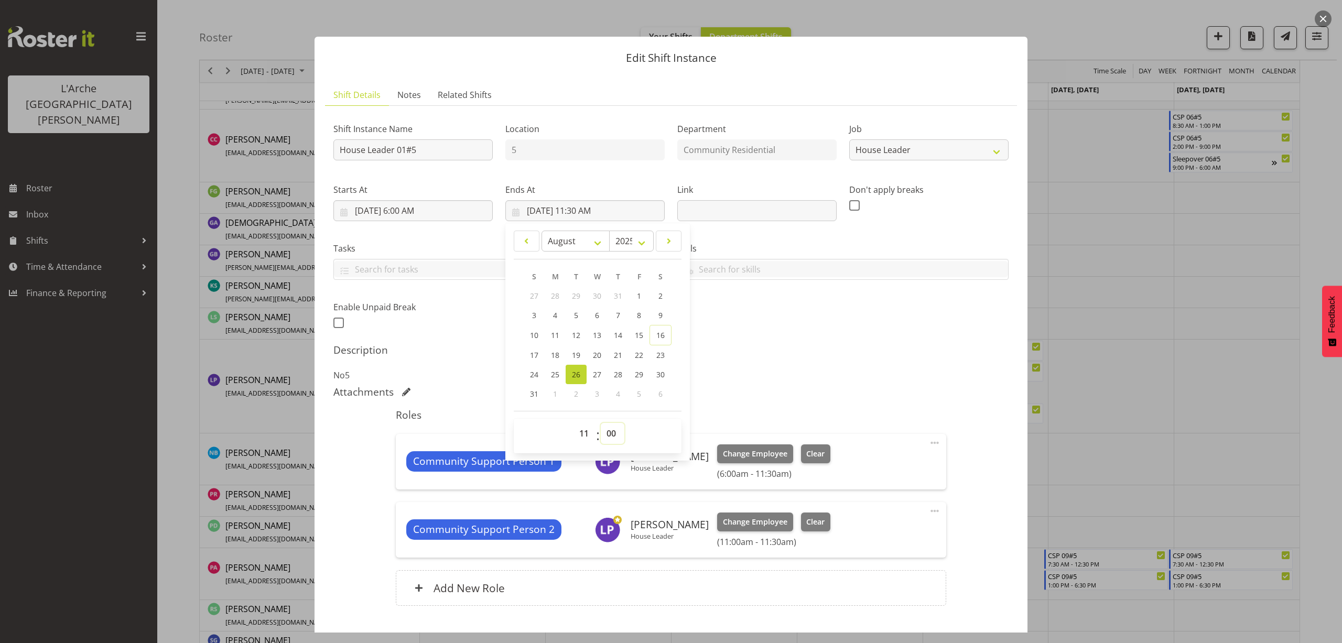
type input "8/26/2025, 11:00 AM"
click at [928, 442] on span at bounding box center [934, 443] width 13 height 13
click at [889, 465] on link "Edit" at bounding box center [890, 465] width 101 height 19
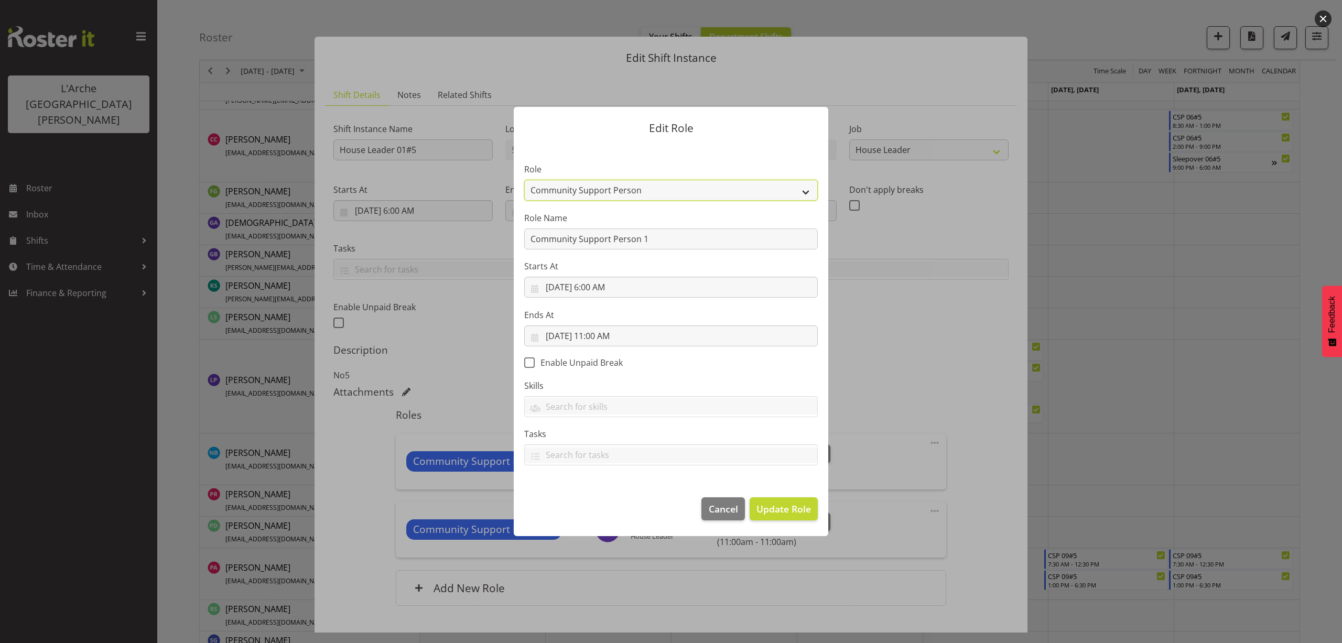
click at [600, 189] on select "Area Manager Art Coordination Community - SIL Community Leader Community Suppor…" at bounding box center [670, 190] width 293 height 21
select select "12"
click at [524, 180] on select "Area Manager Art Coordination Community - SIL Community Leader Community Suppor…" at bounding box center [670, 190] width 293 height 21
drag, startPoint x: 572, startPoint y: 251, endPoint x: 407, endPoint y: 273, distance: 166.0
click at [407, 273] on div "Edit Role Role Area Manager Art Coordination Community - SIL Community Leader C…" at bounding box center [671, 321] width 1342 height 643
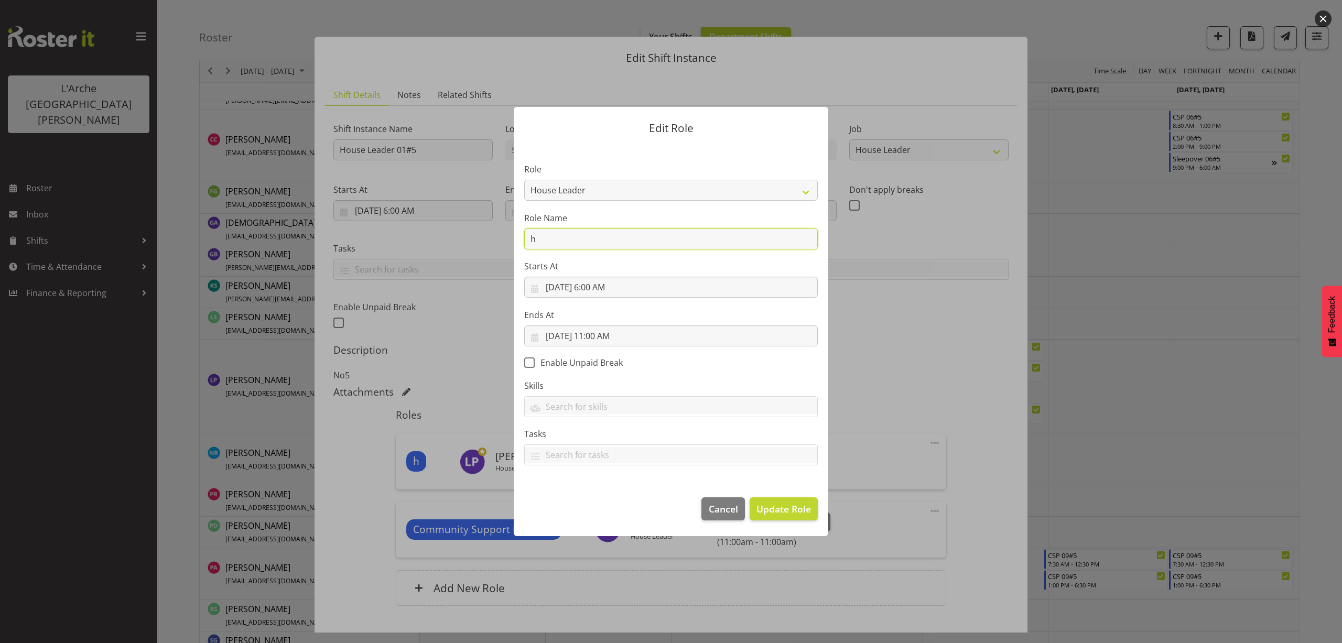
type input "House Leader"
click at [782, 513] on span "Update Role" at bounding box center [783, 509] width 55 height 14
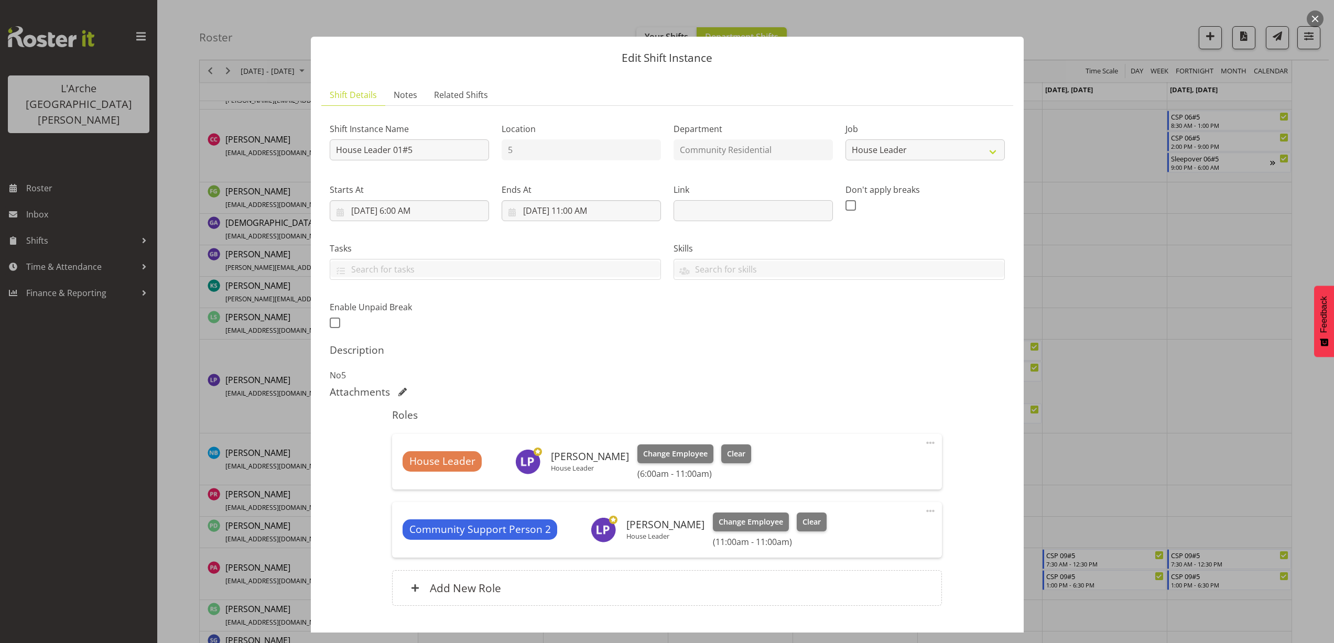
click at [924, 509] on span at bounding box center [930, 511] width 13 height 13
click at [869, 567] on link "Delete" at bounding box center [886, 571] width 101 height 19
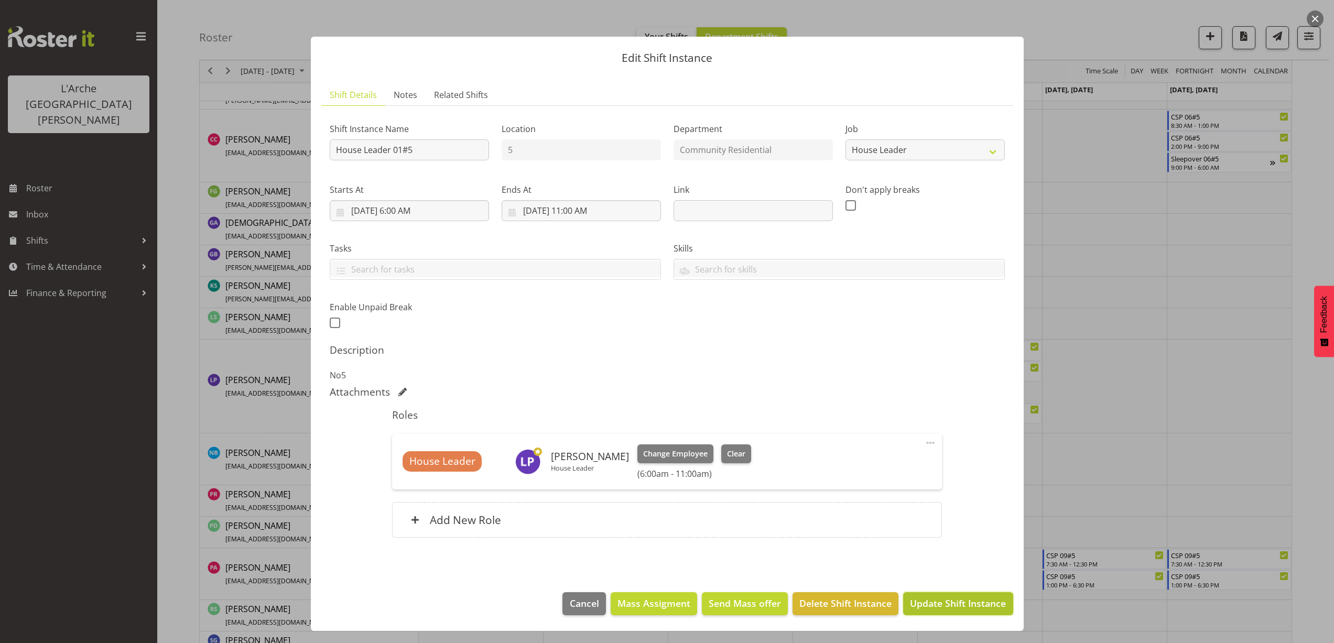
click at [962, 604] on span "Update Shift Instance" at bounding box center [958, 603] width 96 height 14
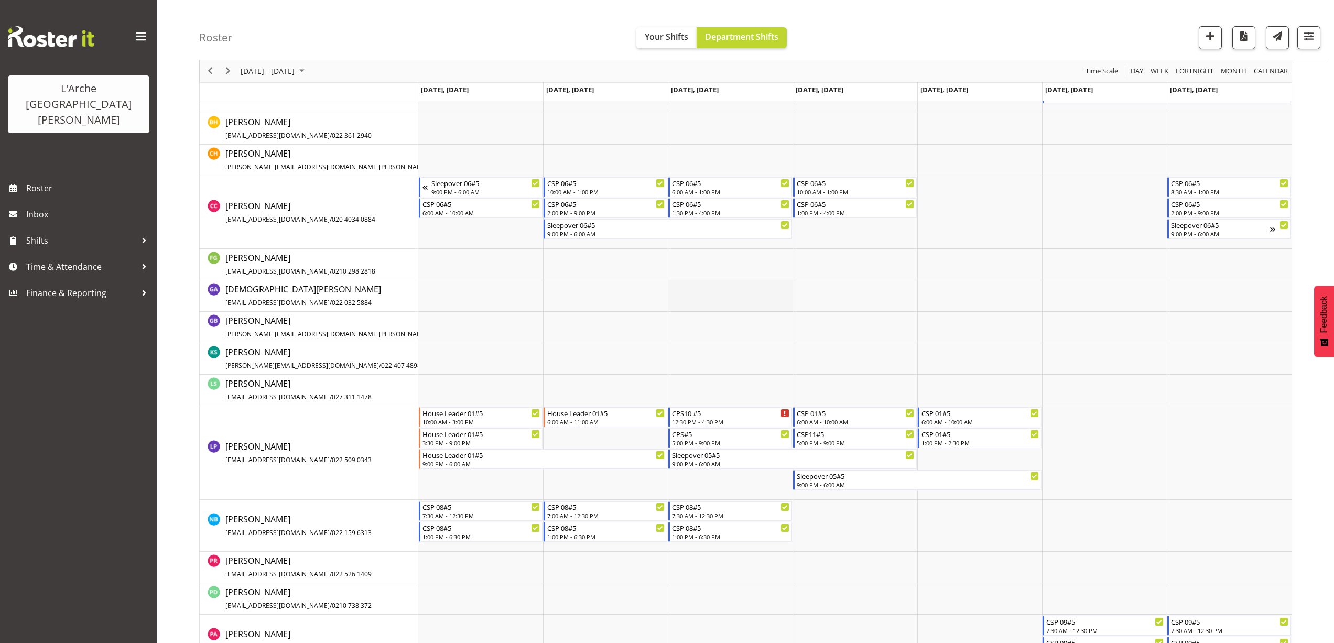
scroll to position [320, 0]
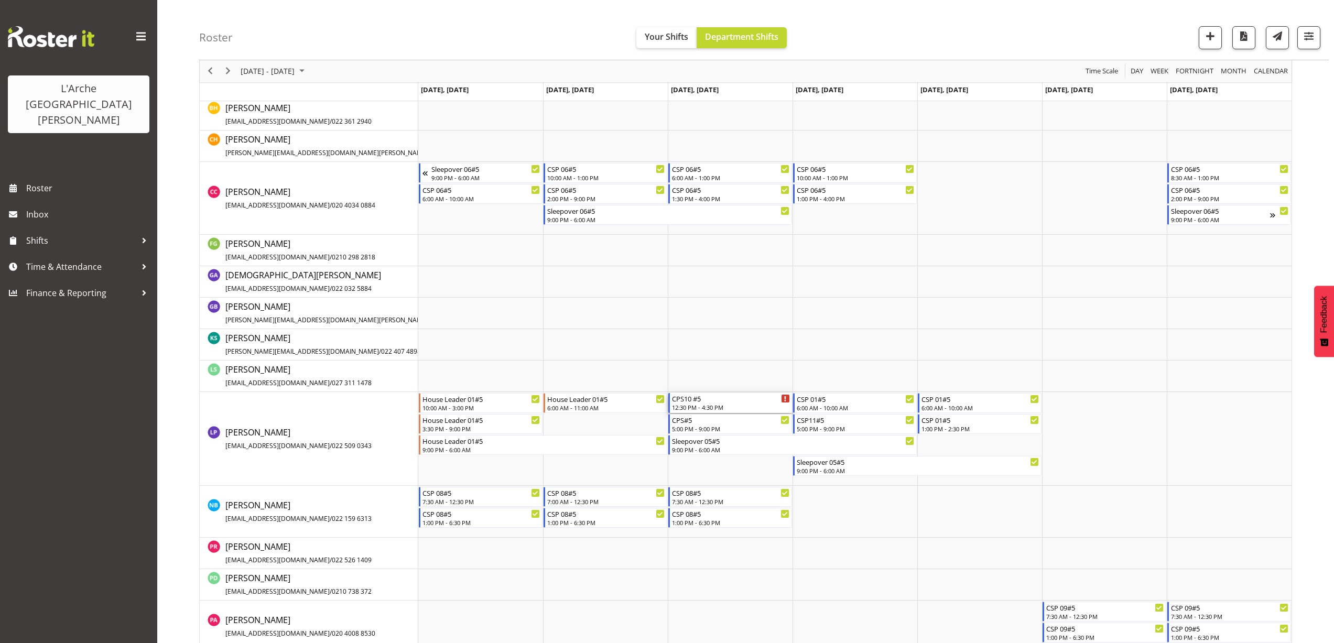
click at [683, 401] on div "CPS10 #5" at bounding box center [731, 398] width 118 height 10
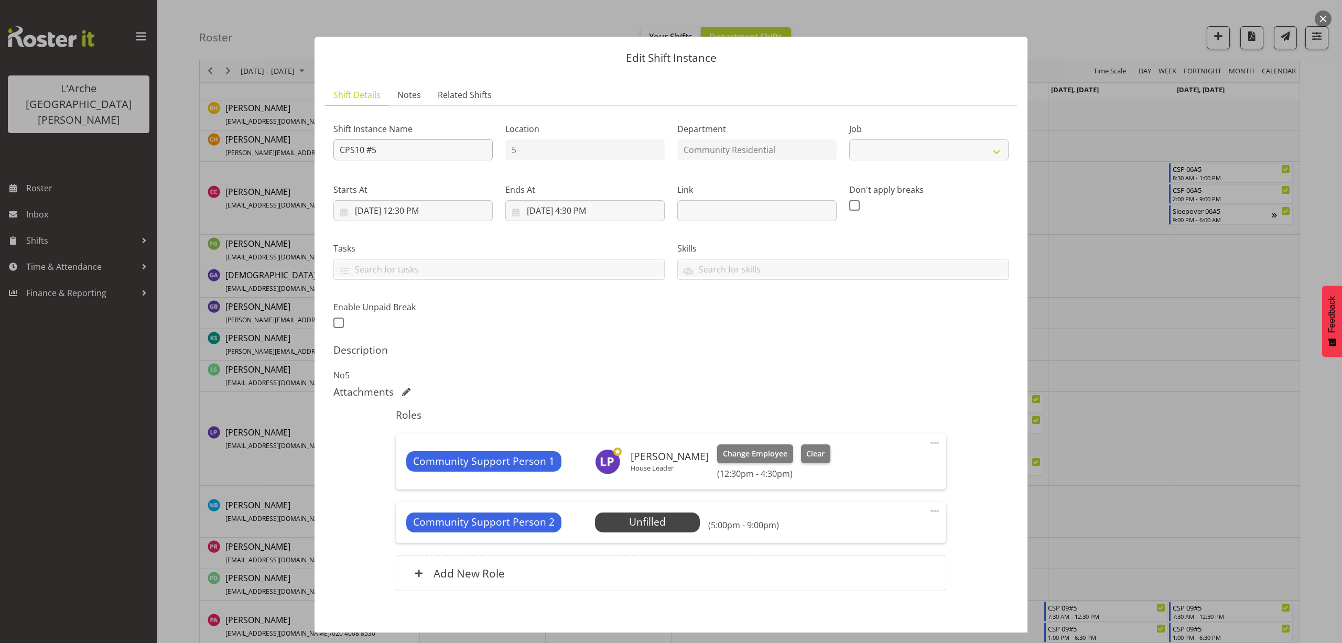
select select "2"
drag, startPoint x: 394, startPoint y: 154, endPoint x: 312, endPoint y: 164, distance: 82.4
click at [279, 178] on div "Edit Shift Instance Shift Details Notes Related Shifts Shift Instance Name CPS1…" at bounding box center [671, 321] width 1342 height 643
type input "House Leader 01#5"
click at [857, 154] on select "Create new job Accounts Admin Art Coordinator Community Leader Community Suppor…" at bounding box center [928, 149] width 159 height 21
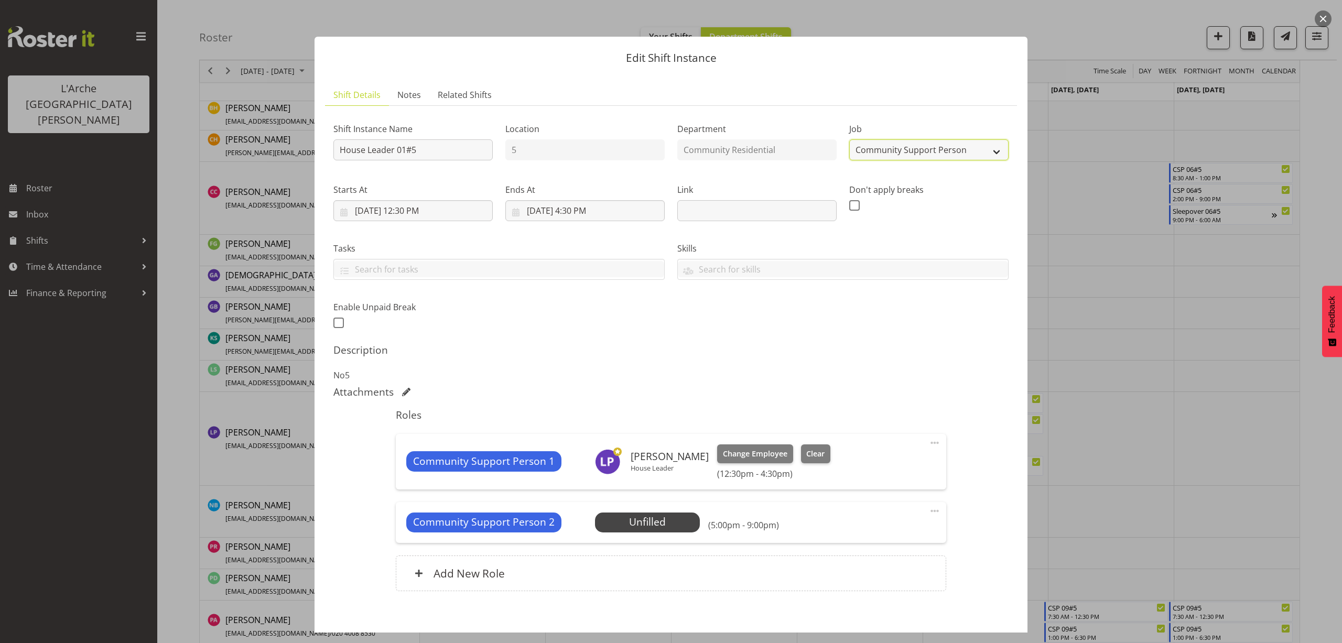
select select "1"
click at [849, 139] on select "Create new job Accounts Admin Art Coordinator Community Leader Community Suppor…" at bounding box center [928, 149] width 159 height 21
click at [418, 210] on input "8/27/2025, 12:30 PM" at bounding box center [412, 210] width 159 height 21
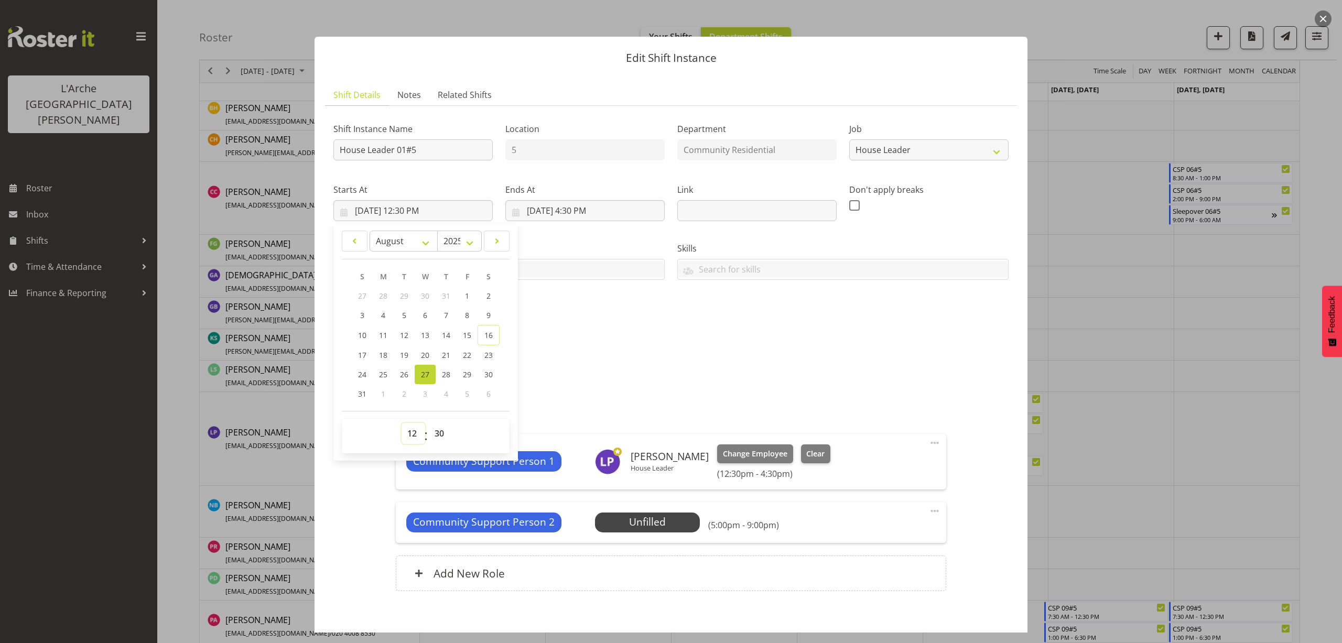
click at [407, 434] on select "00 01 02 03 04 05 06 07 08 09 10 11 12 13 14 15 16 17 18 19 20 21 22 23" at bounding box center [413, 433] width 24 height 21
select select "16"
click at [401, 423] on select "00 01 02 03 04 05 06 07 08 09 10 11 12 13 14 15 16 17 18 19 20 21 22 23" at bounding box center [413, 433] width 24 height 21
type input "8/27/2025, 4:30 PM"
click at [438, 433] on select "00 01 02 03 04 05 06 07 08 09 10 11 12 13 14 15 16 17 18 19 20 21 22 23 24 25 2…" at bounding box center [441, 433] width 24 height 21
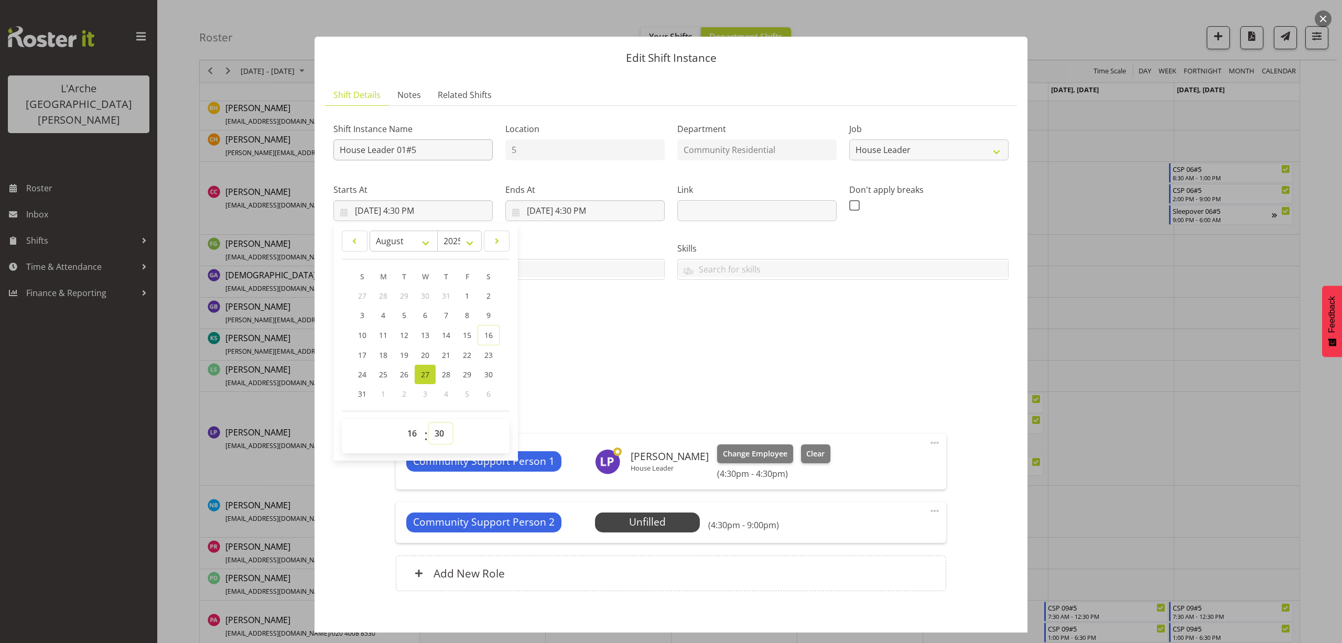
select select "0"
click at [429, 423] on select "00 01 02 03 04 05 06 07 08 09 10 11 12 13 14 15 16 17 18 19 20 21 22 23 24 25 2…" at bounding box center [441, 433] width 24 height 21
type input "8/27/2025, 4:00 PM"
click at [582, 212] on input "8/27/2025, 4:30 PM" at bounding box center [584, 210] width 159 height 21
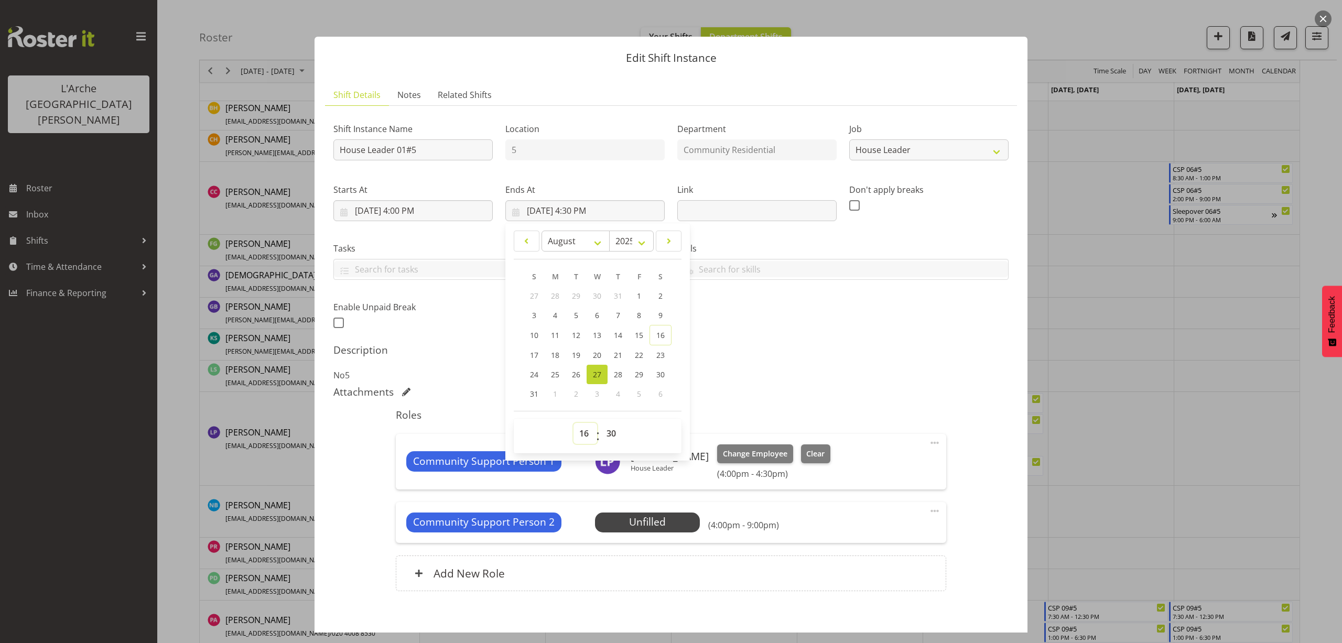
click at [577, 428] on select "00 01 02 03 04 05 06 07 08 09 10 11 12 13 14 15 16 17 18 19 20 21 22 23" at bounding box center [585, 433] width 24 height 21
select select "21"
click at [573, 423] on select "00 01 02 03 04 05 06 07 08 09 10 11 12 13 14 15 16 17 18 19 20 21 22 23" at bounding box center [585, 433] width 24 height 21
type input "8/27/2025, 9:30 PM"
click at [608, 431] on select "00 01 02 03 04 05 06 07 08 09 10 11 12 13 14 15 16 17 18 19 20 21 22 23 24 25 2…" at bounding box center [613, 433] width 24 height 21
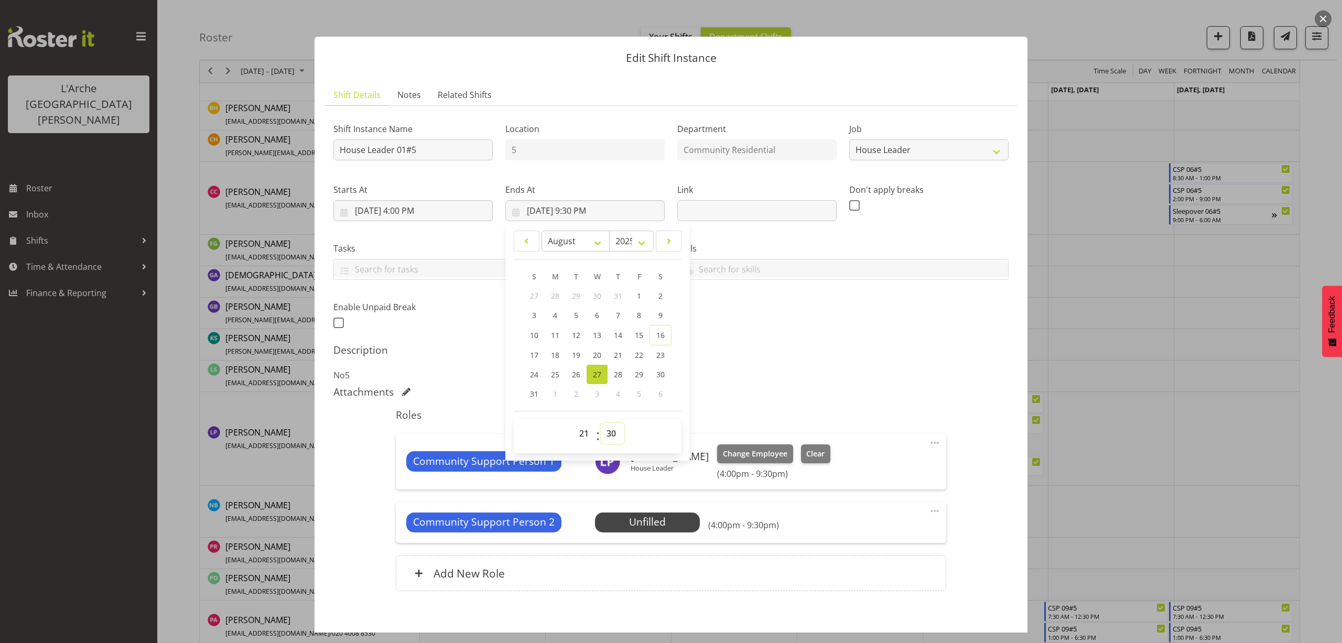
select select "0"
click at [601, 423] on select "00 01 02 03 04 05 06 07 08 09 10 11 12 13 14 15 16 17 18 19 20 21 22 23 24 25 2…" at bounding box center [613, 433] width 24 height 21
type input "8/27/2025, 9:00 PM"
click at [928, 441] on span at bounding box center [934, 443] width 13 height 13
click at [877, 463] on link "Edit" at bounding box center [890, 465] width 101 height 19
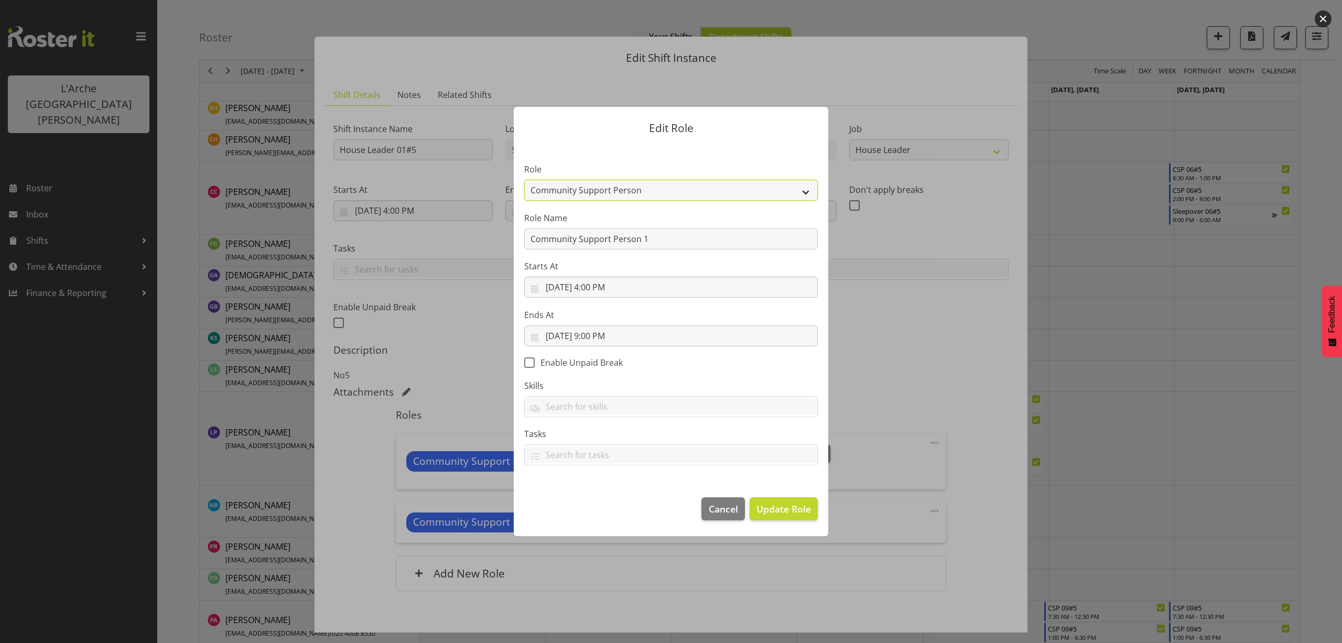
click at [596, 192] on select "Area Manager Art Coordination Community - SIL Community Leader Community Suppor…" at bounding box center [670, 190] width 293 height 21
select select "12"
click at [524, 180] on select "Area Manager Art Coordination Community - SIL Community Leader Community Suppor…" at bounding box center [670, 190] width 293 height 21
drag, startPoint x: 648, startPoint y: 240, endPoint x: 444, endPoint y: 256, distance: 205.0
click at [444, 256] on form "Edit Role Role Area Manager Art Coordination Community - SIL Community Leader C…" at bounding box center [670, 322] width 503 height 482
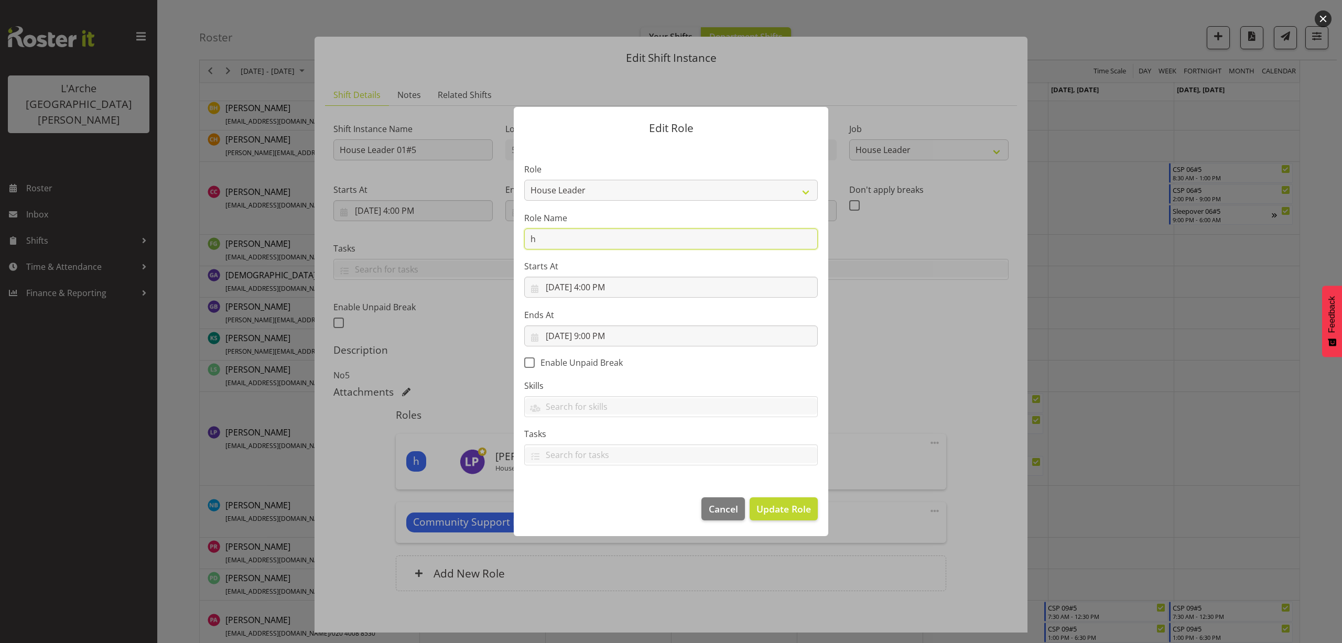
type input "House Leader"
click at [802, 513] on span "Update Role" at bounding box center [783, 509] width 55 height 14
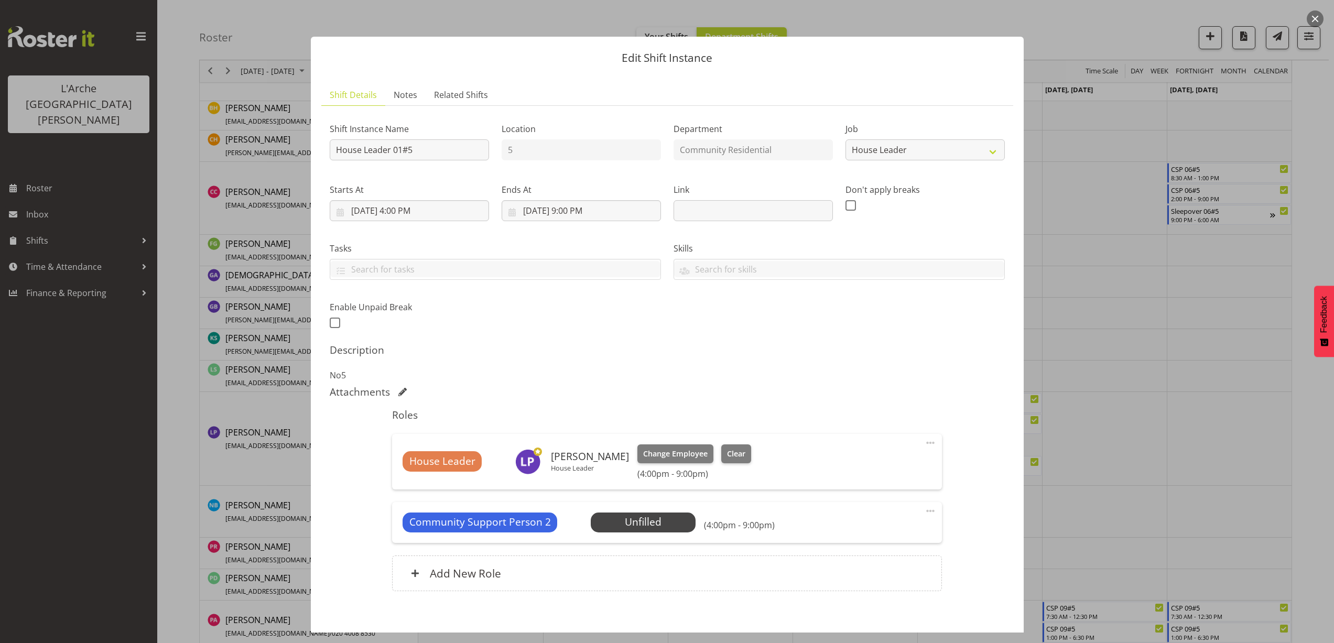
click at [924, 510] on span at bounding box center [930, 511] width 13 height 13
click at [858, 572] on link "Delete" at bounding box center [886, 571] width 101 height 19
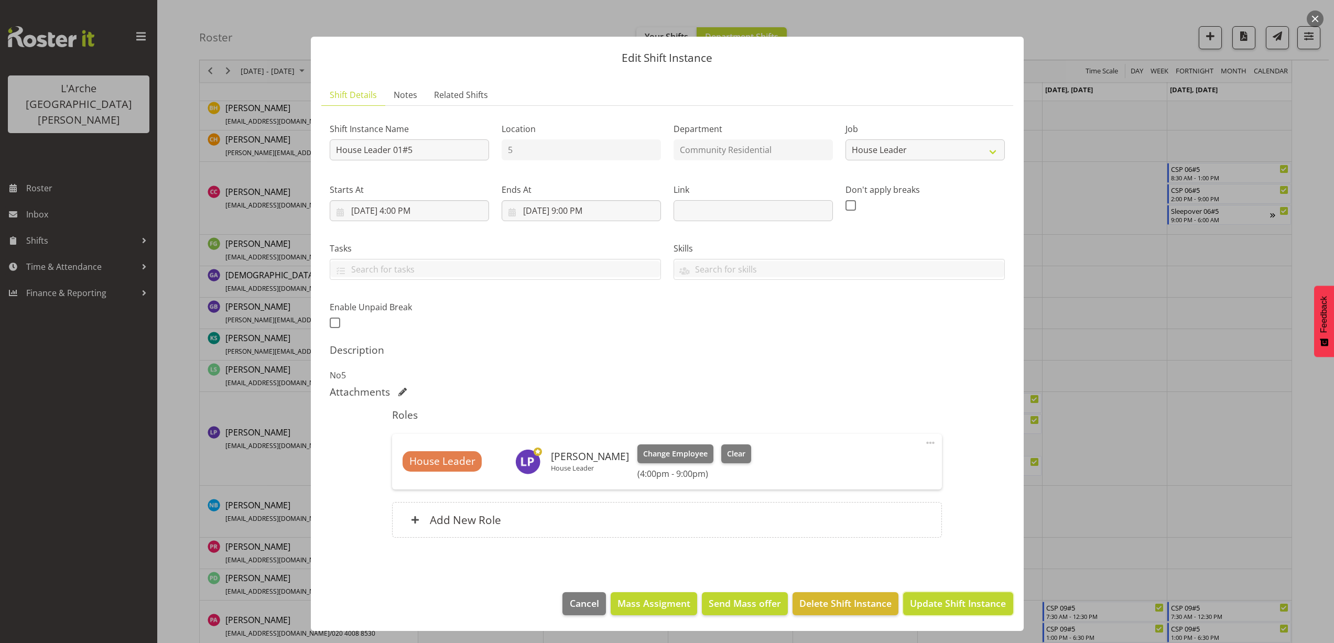
click at [960, 602] on span "Update Shift Instance" at bounding box center [958, 603] width 96 height 14
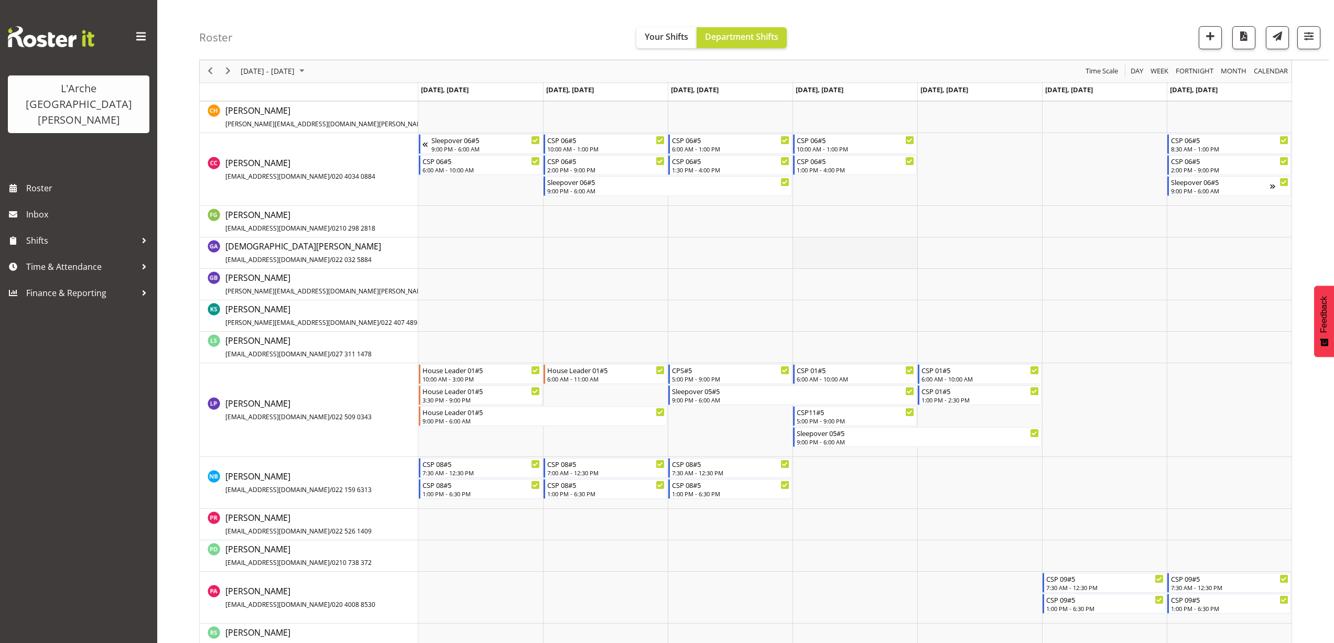
scroll to position [372, 0]
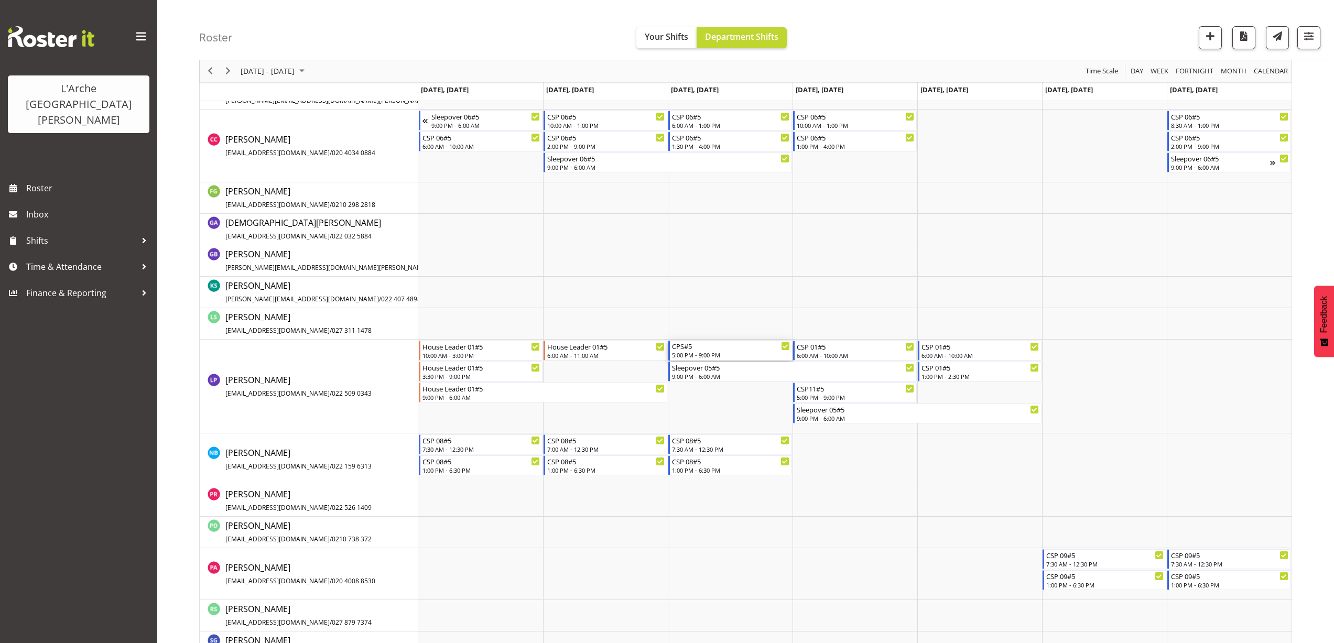
click at [691, 352] on div "5:00 PM - 9:00 PM" at bounding box center [731, 355] width 118 height 8
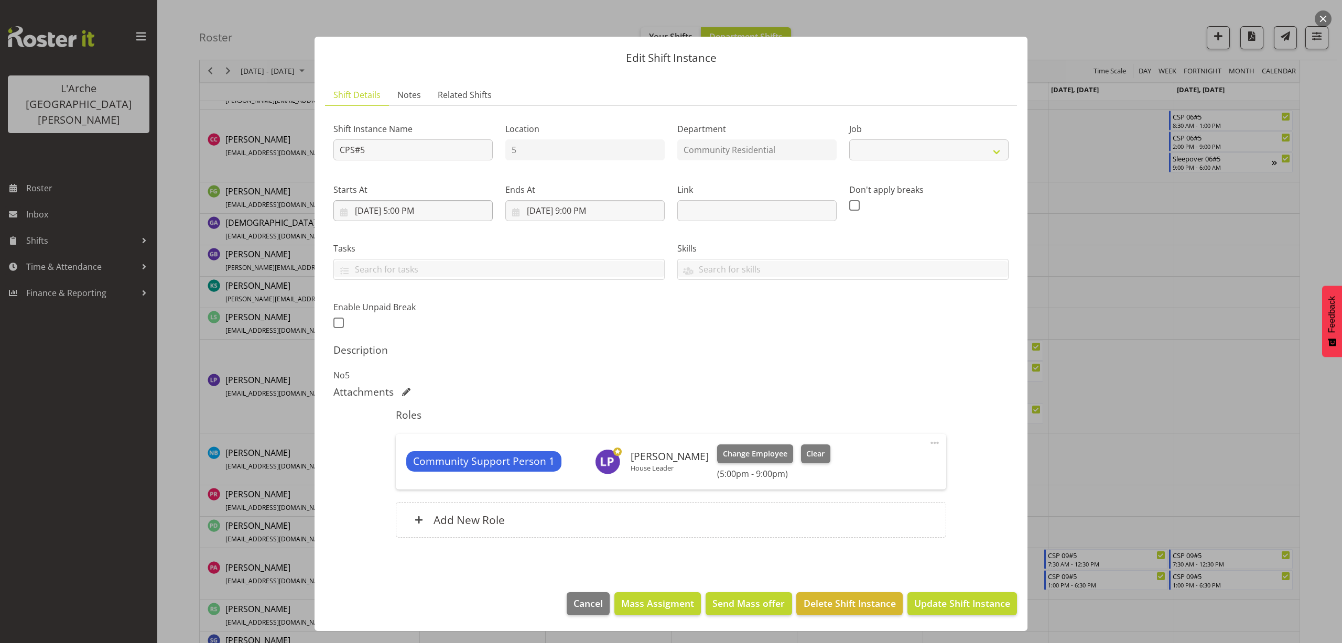
select select "2"
drag, startPoint x: 373, startPoint y: 154, endPoint x: 169, endPoint y: 171, distance: 204.1
click at [169, 171] on div "Edit Shift Instance Shift Details Notes Related Shifts Shift Instance Name CPS#…" at bounding box center [671, 321] width 1342 height 643
type input "House Leader 01#5"
click at [1319, 19] on button "button" at bounding box center [1322, 18] width 17 height 17
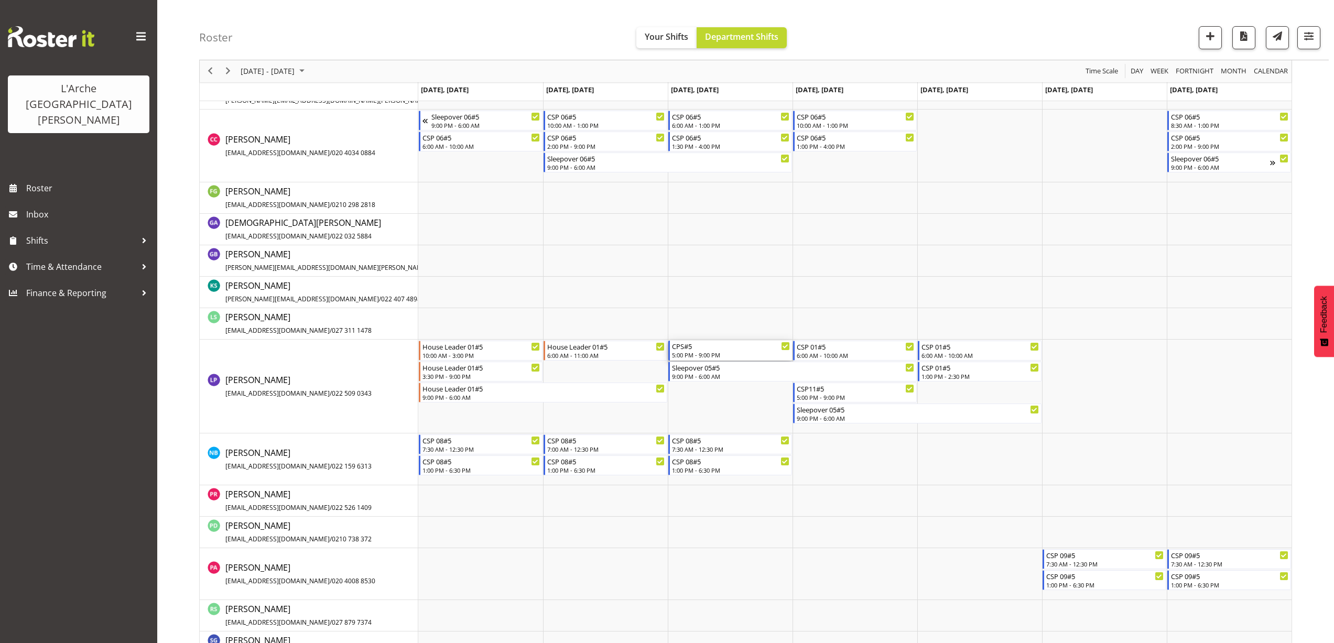
click at [699, 356] on div "5:00 PM - 9:00 PM" at bounding box center [731, 355] width 118 height 8
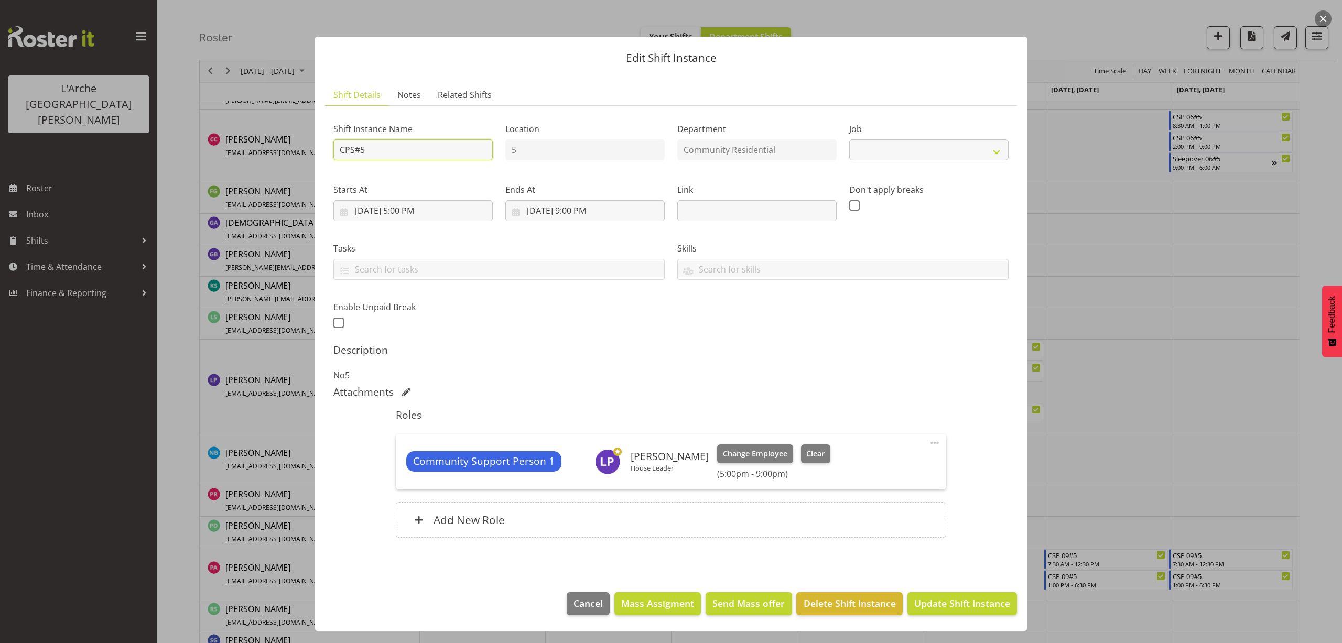
select select "2"
drag, startPoint x: 443, startPoint y: 151, endPoint x: 199, endPoint y: 184, distance: 247.0
click at [199, 184] on div "Edit Shift Instance Shift Details Notes Related Shifts Shift Instance Name CPS#…" at bounding box center [671, 321] width 1342 height 643
type input "House Leader 01#5"
click at [880, 149] on select "Create new job Accounts Admin Art Coordinator Community Leader Community Suppor…" at bounding box center [928, 149] width 159 height 21
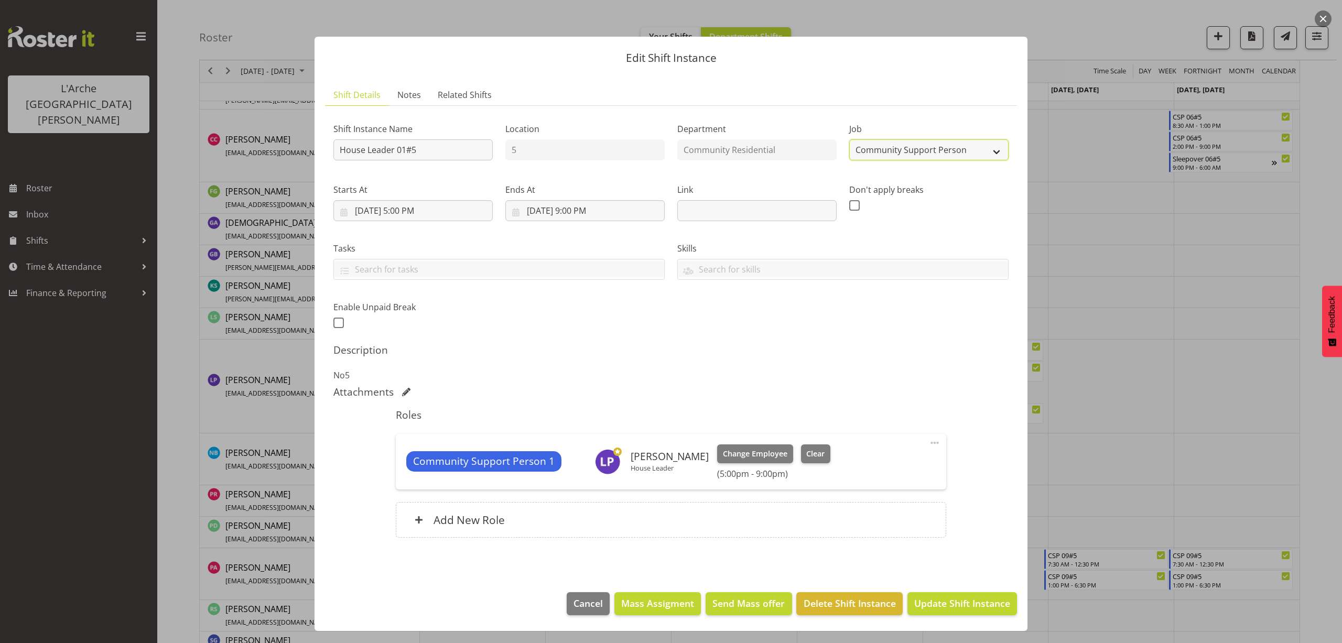
select select "1"
click at [849, 139] on select "Create new job Accounts Admin Art Coordinator Community Leader Community Suppor…" at bounding box center [928, 149] width 159 height 21
click at [420, 209] on input "8/27/2025, 5:00 PM" at bounding box center [412, 210] width 159 height 21
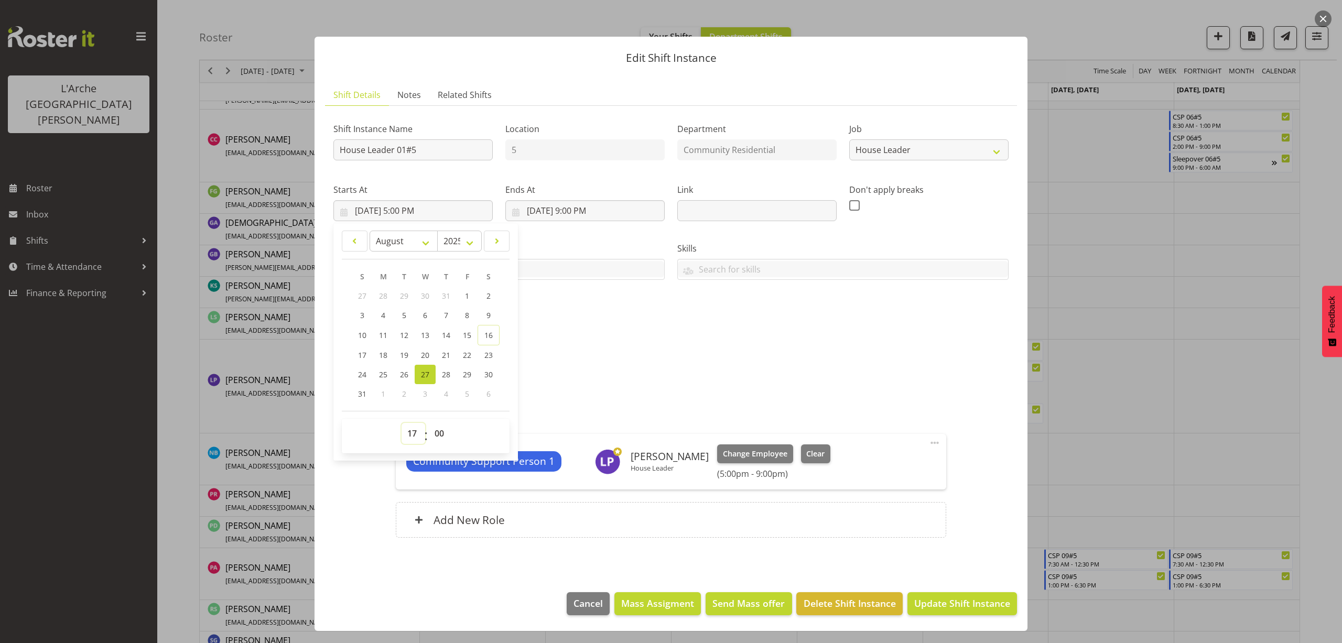
click at [411, 428] on select "00 01 02 03 04 05 06 07 08 09 10 11 12 13 14 15 16 17 18 19 20 21 22 23" at bounding box center [413, 433] width 24 height 21
select select "16"
click at [401, 423] on select "00 01 02 03 04 05 06 07 08 09 10 11 12 13 14 15 16 17 18 19 20 21 22 23" at bounding box center [413, 433] width 24 height 21
type input "8/27/2025, 4:00 PM"
click at [933, 445] on span at bounding box center [934, 443] width 13 height 13
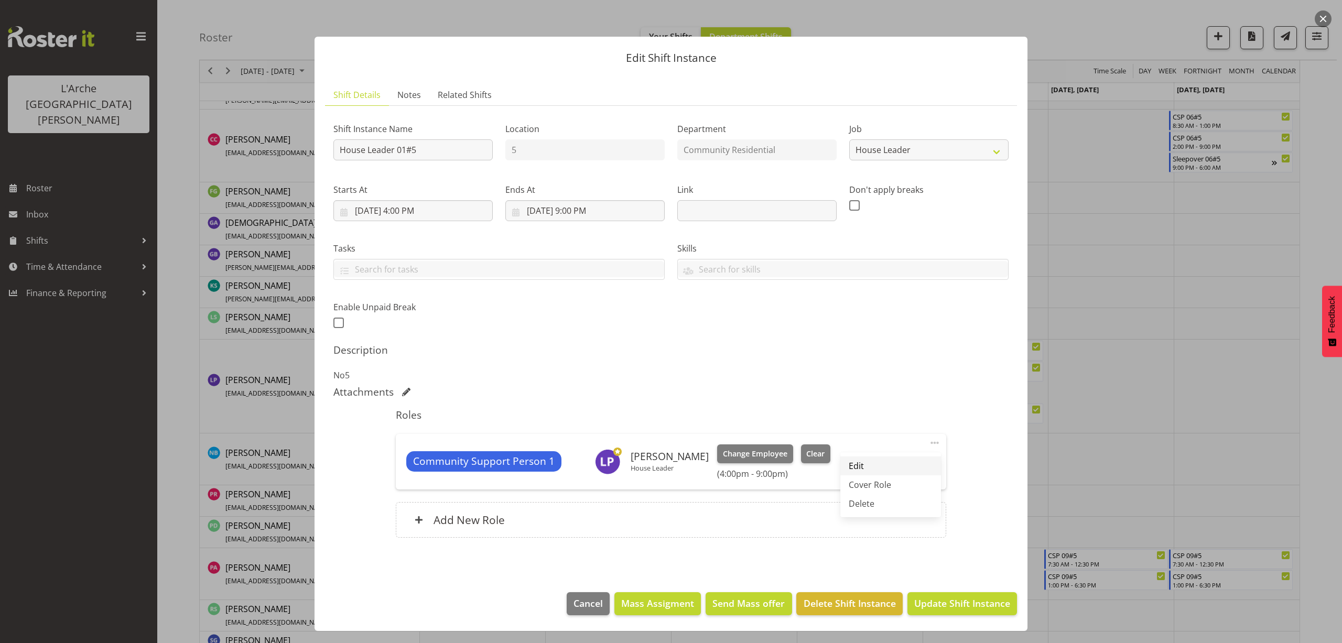
click at [882, 468] on link "Edit" at bounding box center [890, 465] width 101 height 19
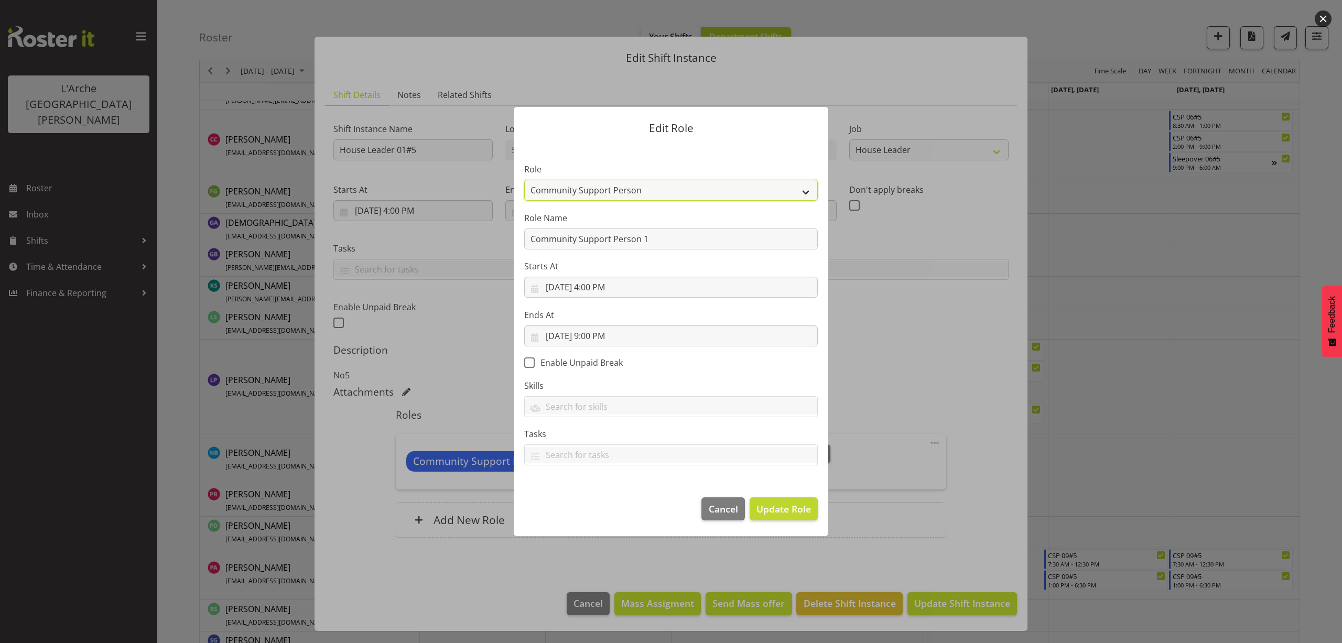
click at [582, 188] on select "Area Manager Art Coordination Community - SIL Community Leader Community Suppor…" at bounding box center [670, 190] width 293 height 21
select select "12"
click at [524, 180] on select "Area Manager Art Coordination Community - SIL Community Leader Community Suppor…" at bounding box center [670, 190] width 293 height 21
drag, startPoint x: 647, startPoint y: 238, endPoint x: 402, endPoint y: 261, distance: 245.3
click at [402, 261] on div "Edit Role Role Area Manager Art Coordination Community - SIL Community Leader C…" at bounding box center [671, 321] width 1342 height 643
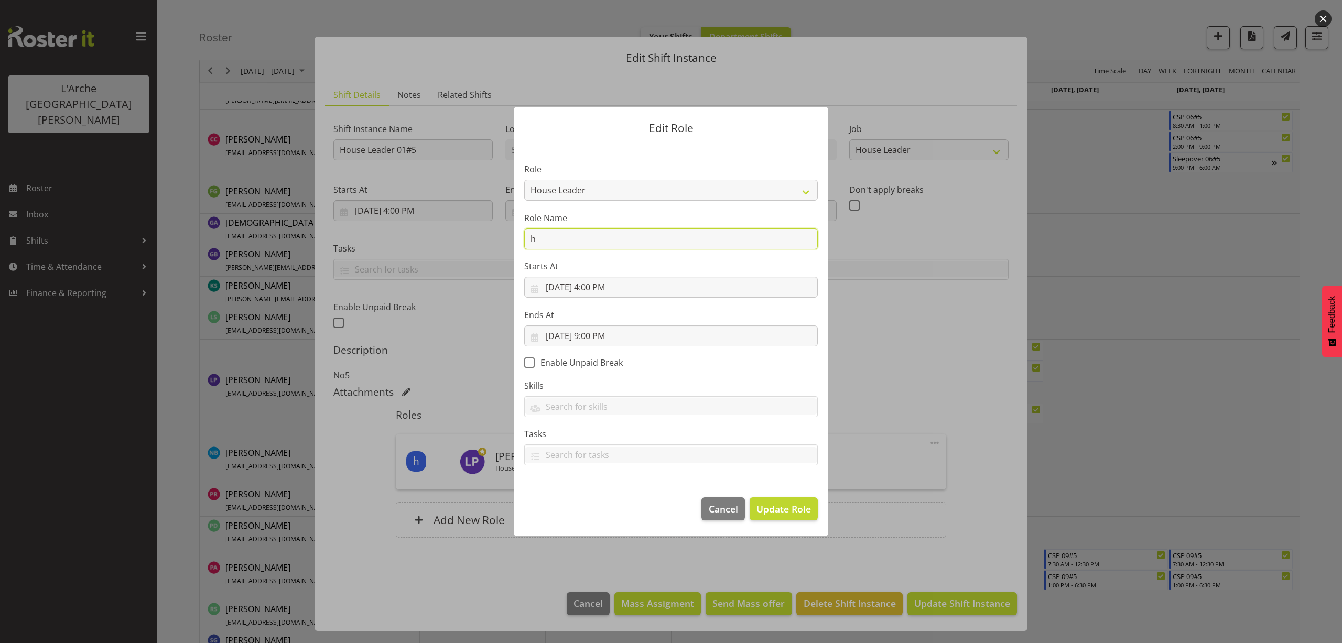
type input "House Leader"
click at [791, 507] on span "Update Role" at bounding box center [783, 509] width 55 height 14
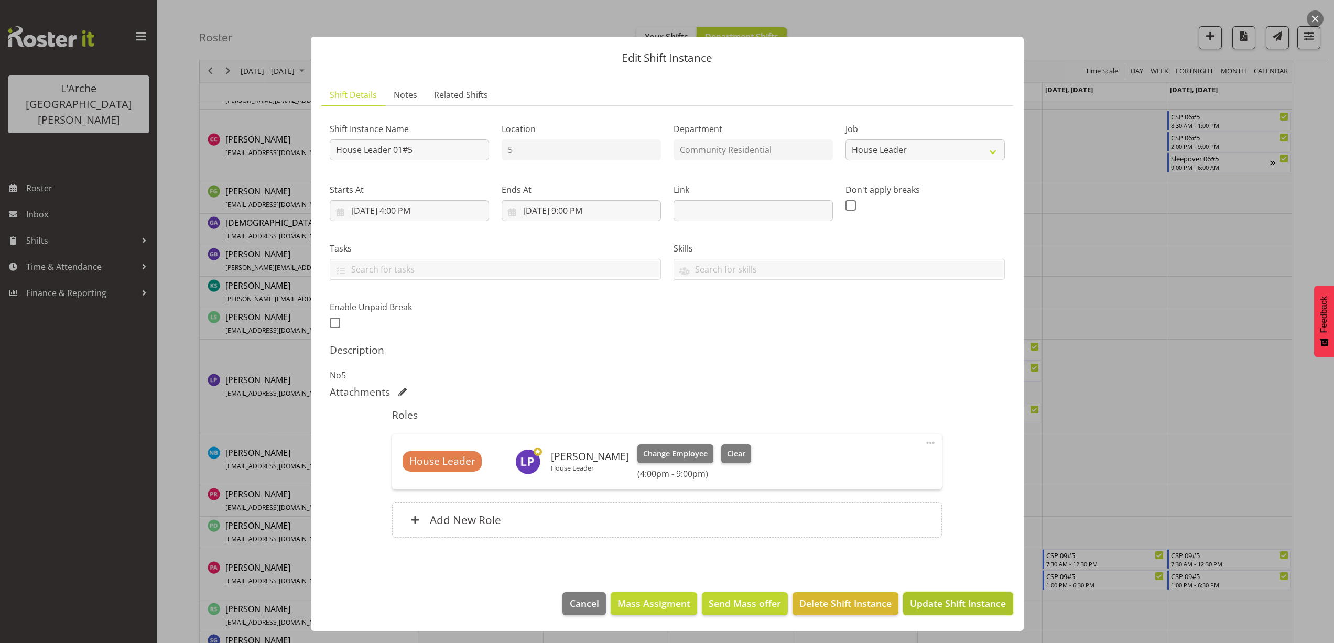
click at [947, 602] on span "Update Shift Instance" at bounding box center [958, 603] width 96 height 14
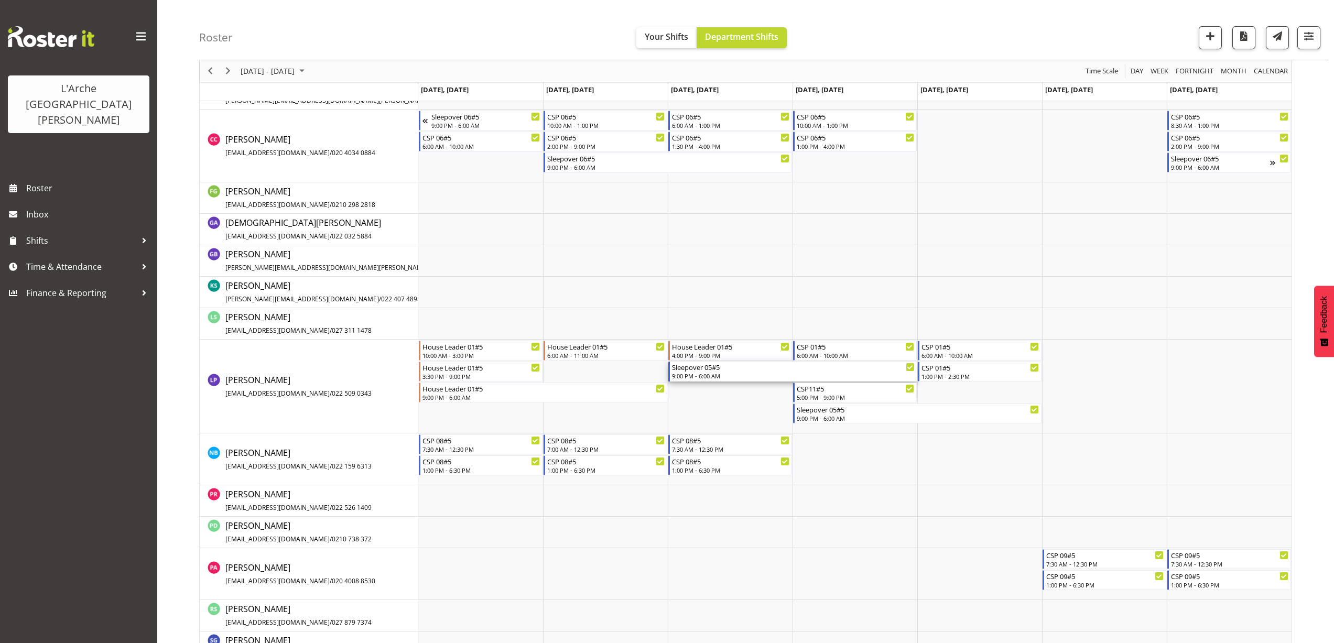
click at [687, 378] on div "9:00 PM - 6:00 AM" at bounding box center [793, 376] width 243 height 8
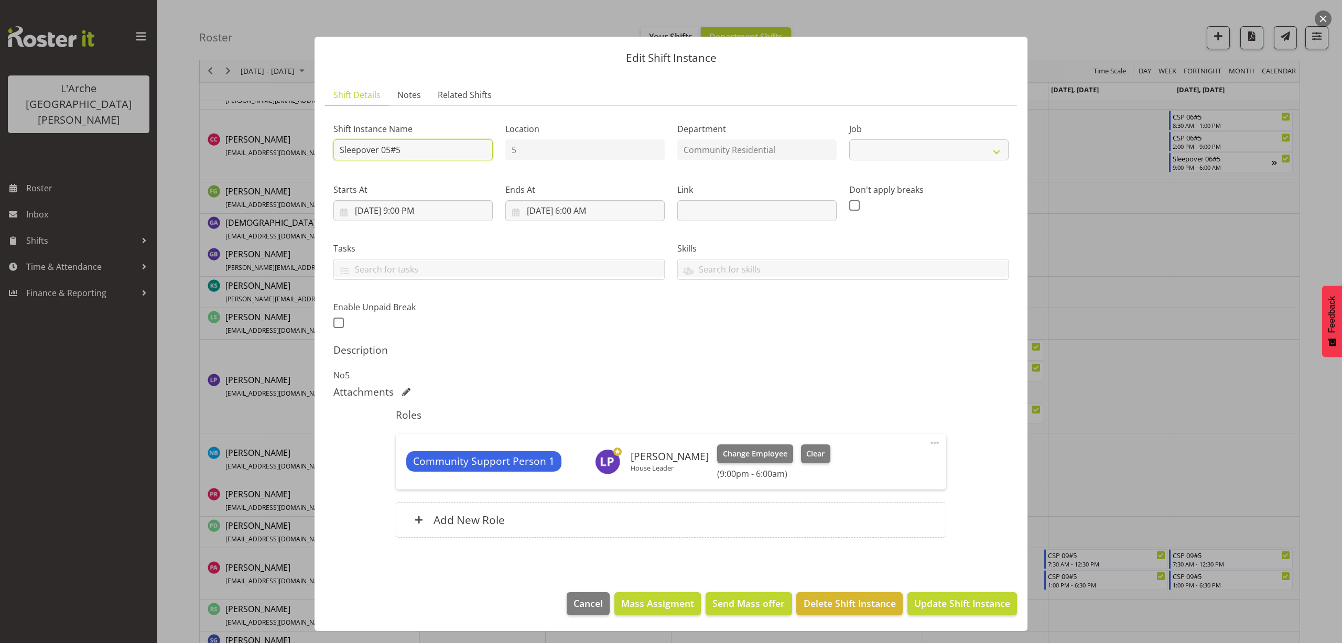
drag, startPoint x: 427, startPoint y: 157, endPoint x: 234, endPoint y: 176, distance: 193.8
click at [234, 176] on div "Edit Shift Instance Shift Details Notes Related Shifts Shift Instance Name Slee…" at bounding box center [671, 321] width 1342 height 643
select select "2"
type input "House Leader 01#5"
click at [928, 148] on select "Create new job Accounts Admin Art Coordinator Community Leader Community Suppor…" at bounding box center [928, 149] width 159 height 21
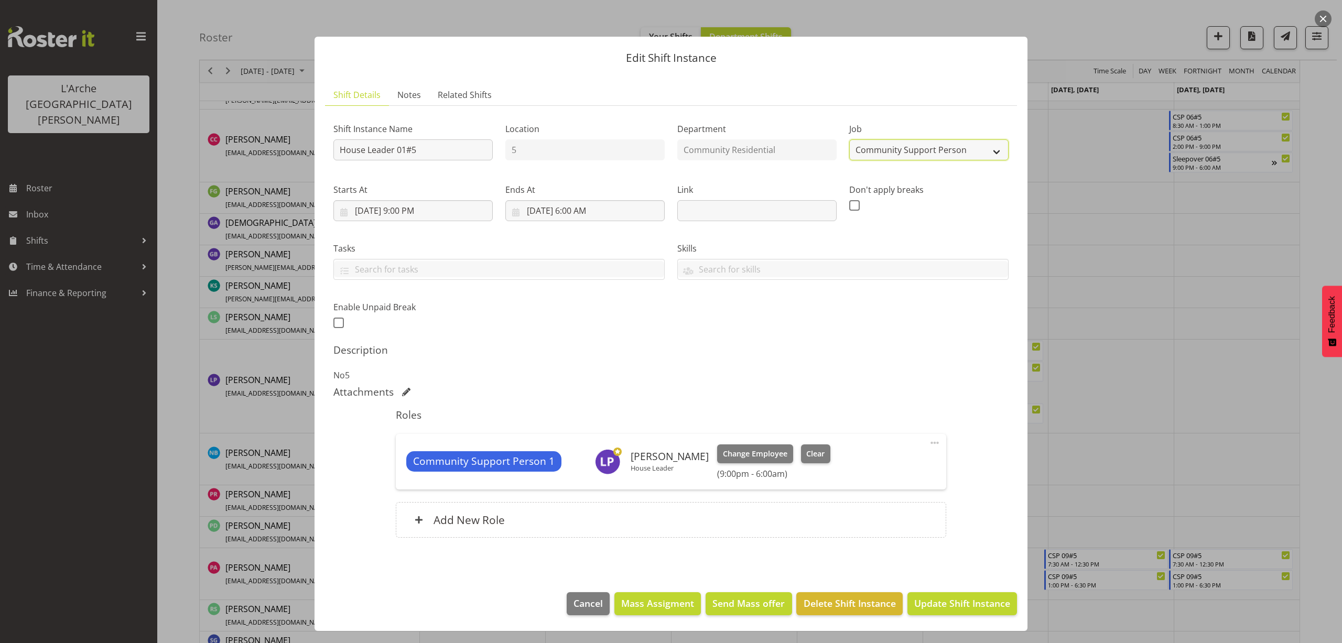
select select "1"
click at [849, 139] on select "Create new job Accounts Admin Art Coordinator Community Leader Community Suppor…" at bounding box center [928, 149] width 159 height 21
click at [934, 442] on span at bounding box center [934, 443] width 13 height 13
click at [895, 464] on link "Edit" at bounding box center [890, 465] width 101 height 19
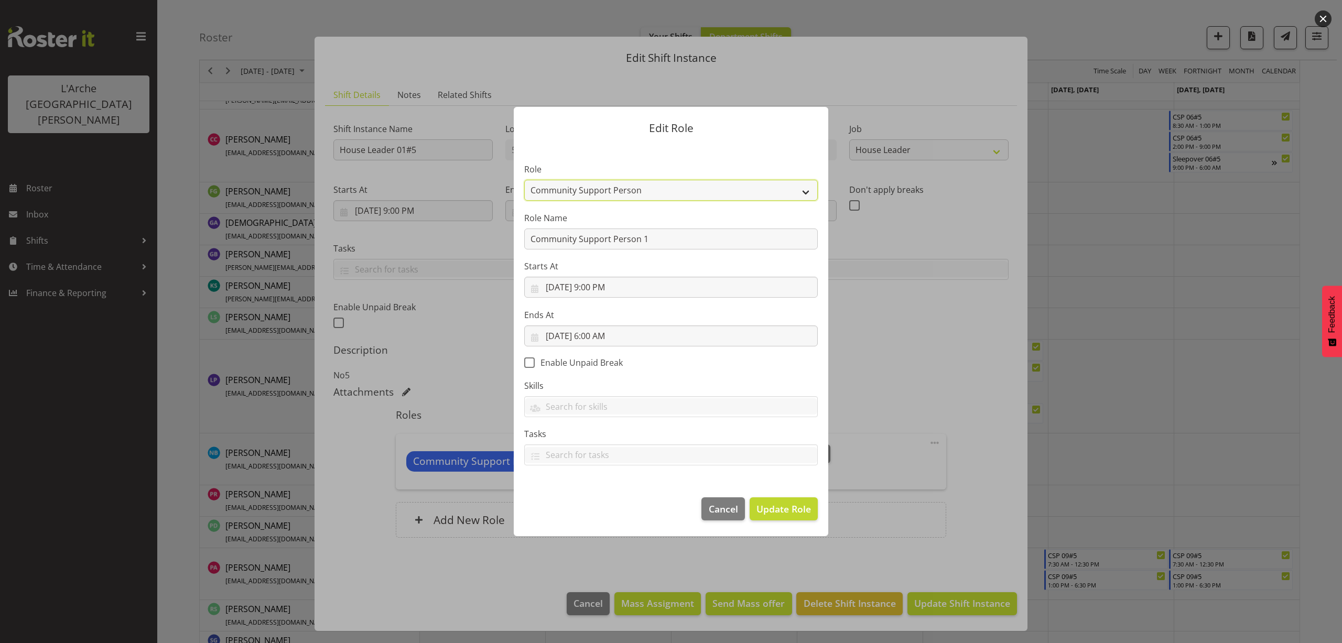
click at [553, 189] on select "Area Manager Art Coordination Community - SIL Community Leader Community Suppor…" at bounding box center [670, 190] width 293 height 21
select select "12"
click at [524, 180] on select "Area Manager Art Coordination Community - SIL Community Leader Community Suppor…" at bounding box center [670, 190] width 293 height 21
drag, startPoint x: 664, startPoint y: 245, endPoint x: 430, endPoint y: 267, distance: 234.8
click at [430, 267] on form "Edit Role Role Area Manager Art Coordination Community - SIL Community Leader C…" at bounding box center [670, 322] width 503 height 482
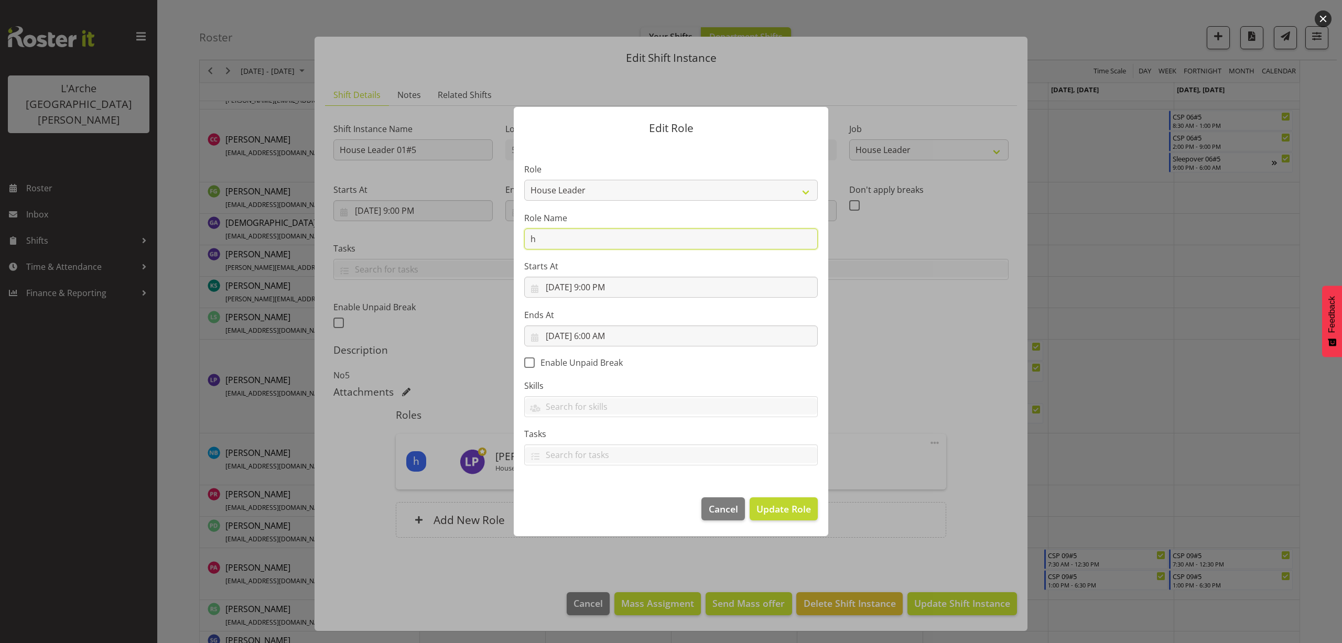
type input "House Leader"
click at [772, 508] on span "Update Role" at bounding box center [783, 509] width 55 height 14
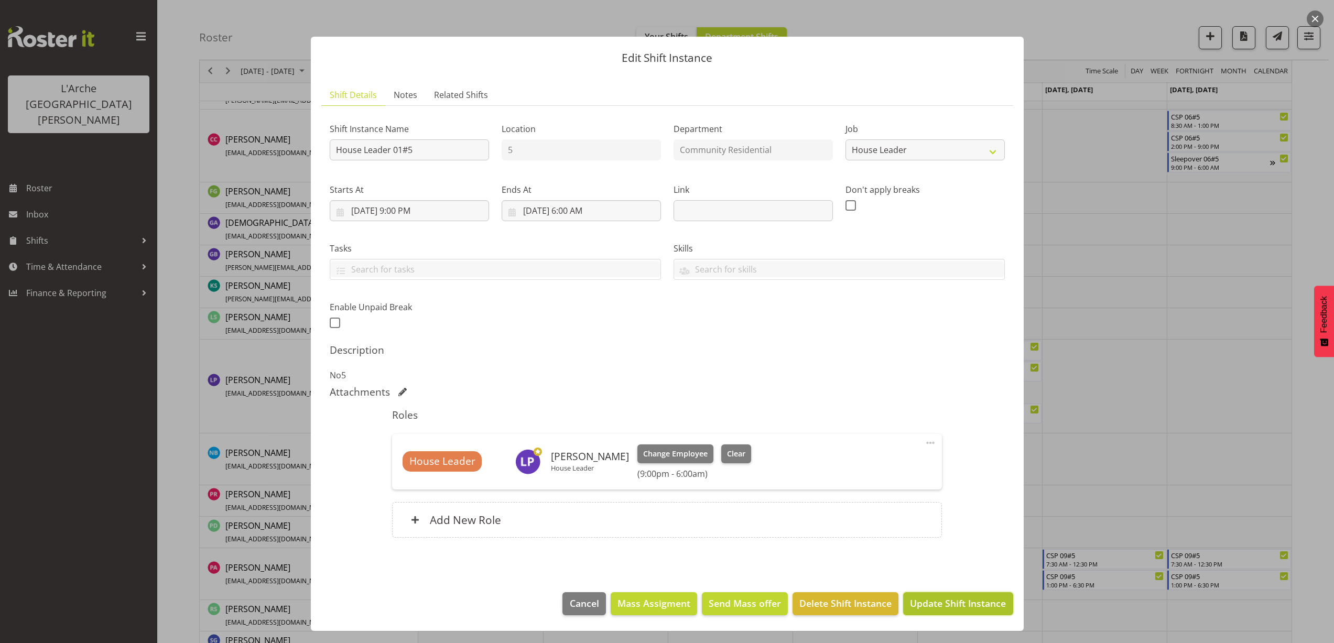
click at [940, 592] on button "Update Shift Instance" at bounding box center [958, 603] width 110 height 23
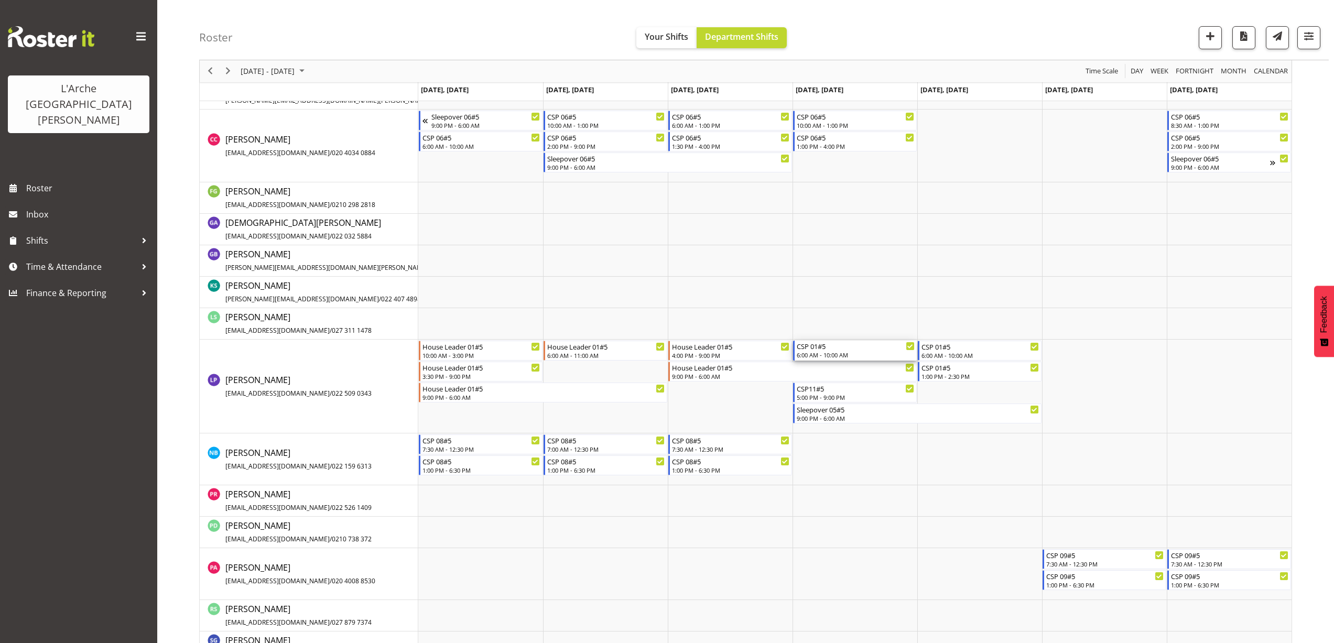
click at [850, 354] on div "6:00 AM - 10:00 AM" at bounding box center [856, 355] width 118 height 8
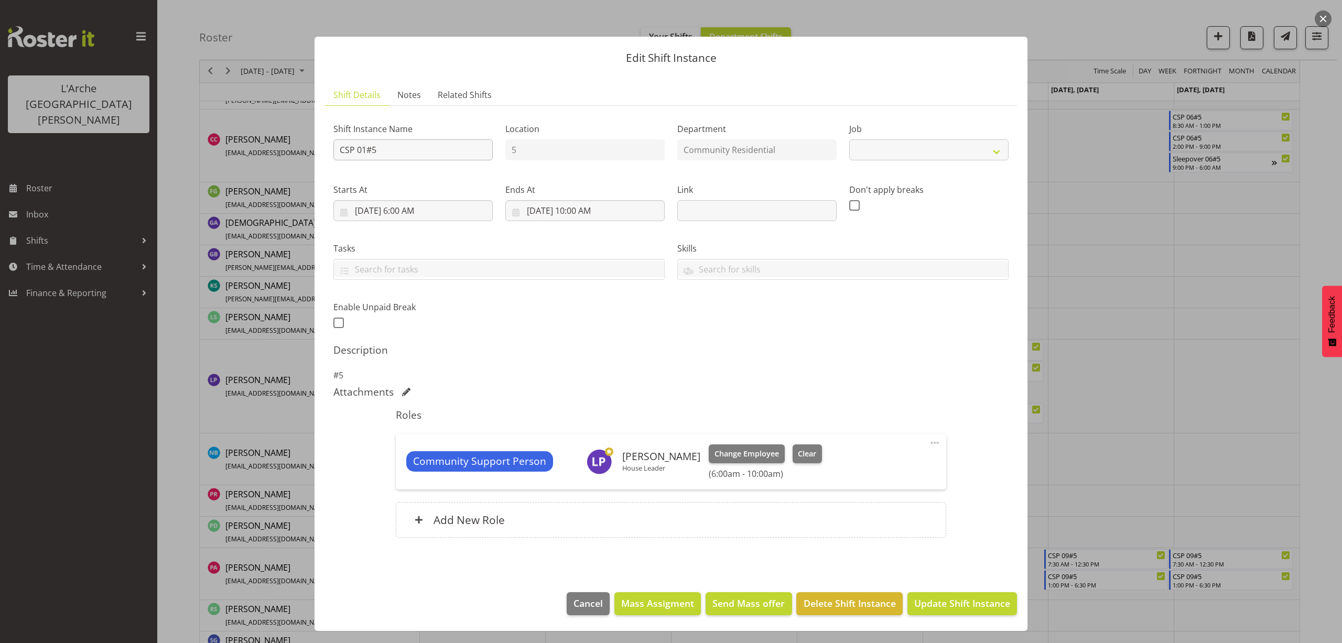
select select "2"
drag, startPoint x: 389, startPoint y: 153, endPoint x: 220, endPoint y: 184, distance: 172.8
click at [220, 184] on div "Edit Shift Instance Shift Details Notes Related Shifts Shift Instance Name CSP …" at bounding box center [671, 321] width 1342 height 643
type input "House Leader 01#5"
click at [938, 158] on select "Create new job Accounts Admin Art Coordinator Community Leader Community Suppor…" at bounding box center [928, 149] width 159 height 21
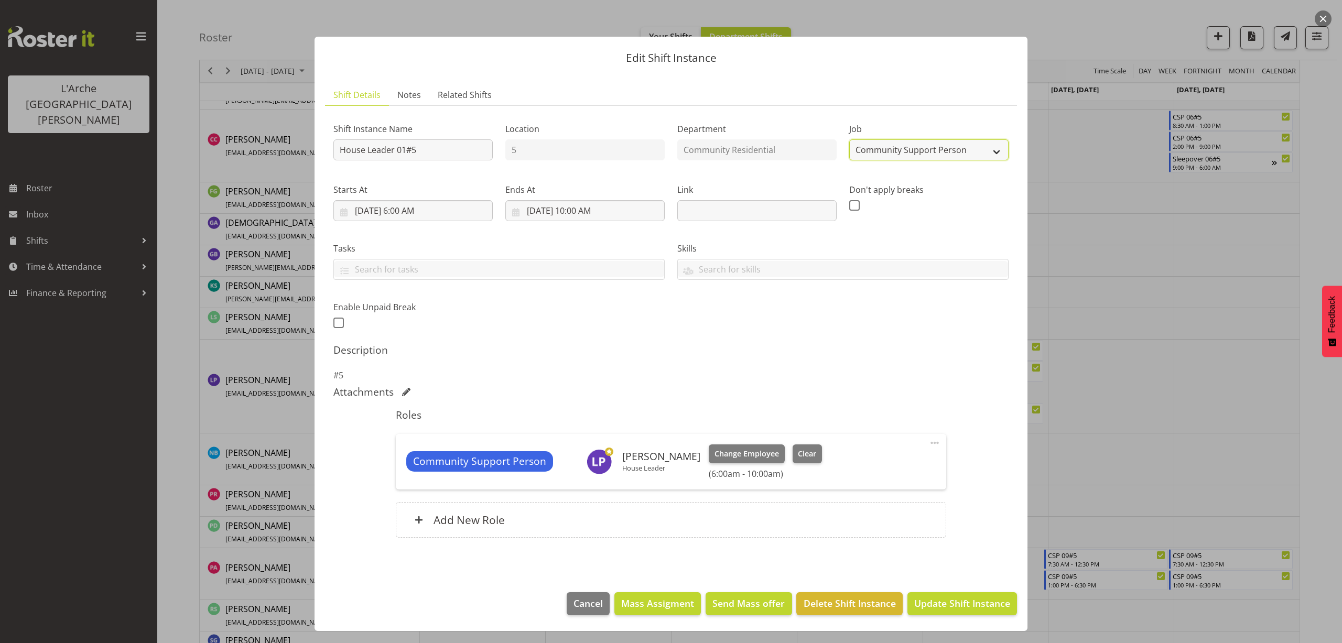
select select "1"
click at [849, 139] on select "Create new job Accounts Admin Art Coordinator Community Leader Community Suppor…" at bounding box center [928, 149] width 159 height 21
click at [599, 215] on input "8/28/2025, 10:00 AM" at bounding box center [584, 210] width 159 height 21
drag, startPoint x: 584, startPoint y: 437, endPoint x: 583, endPoint y: 428, distance: 8.9
click at [584, 437] on select "00 01 02 03 04 05 06 07 08 09 10 11 12 13 14 15 16 17 18 19 20 21 22 23" at bounding box center [585, 433] width 24 height 21
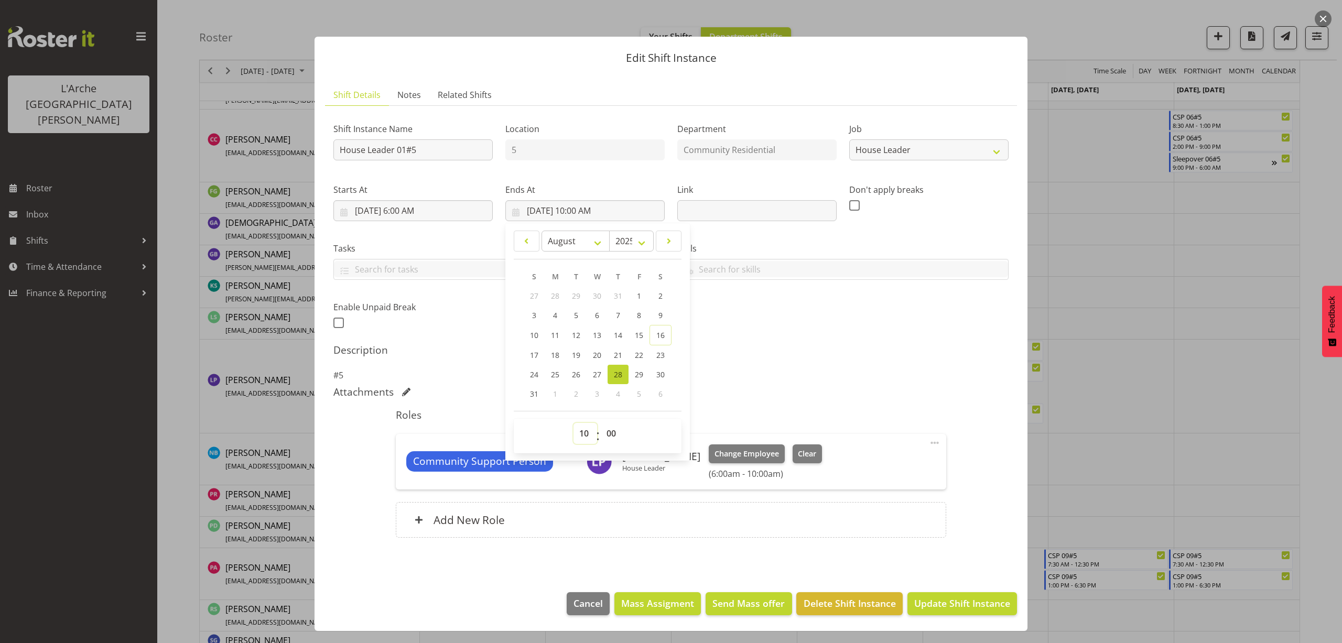
select select "11"
click at [573, 423] on select "00 01 02 03 04 05 06 07 08 09 10 11 12 13 14 15 16 17 18 19 20 21 22 23" at bounding box center [585, 433] width 24 height 21
type input "8/28/2025, 11:00 AM"
click at [933, 442] on span at bounding box center [934, 443] width 13 height 13
click at [880, 463] on link "Edit" at bounding box center [890, 465] width 101 height 19
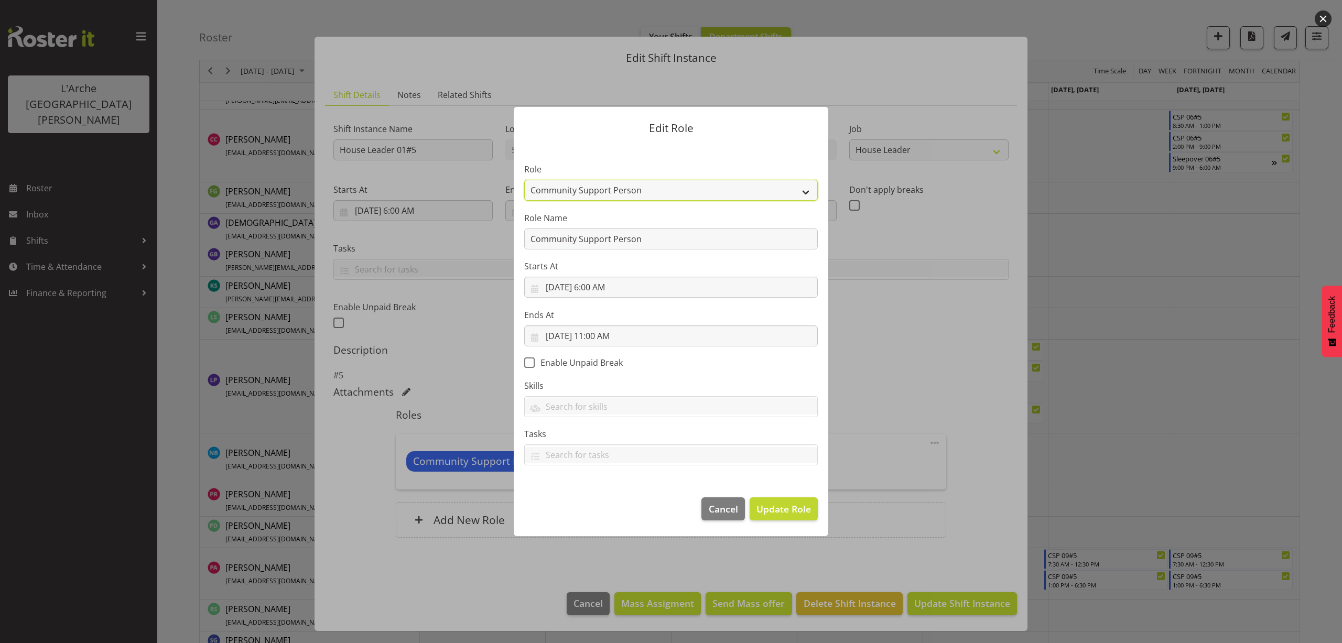
click at [592, 189] on select "Area Manager Art Coordination Community - SIL Community Leader Community Suppor…" at bounding box center [670, 190] width 293 height 21
select select "12"
click at [524, 180] on select "Area Manager Art Coordination Community - SIL Community Leader Community Suppor…" at bounding box center [670, 190] width 293 height 21
drag, startPoint x: 657, startPoint y: 242, endPoint x: 432, endPoint y: 266, distance: 226.6
click at [432, 266] on form "Edit Role Role Area Manager Art Coordination Community - SIL Community Leader C…" at bounding box center [670, 322] width 503 height 482
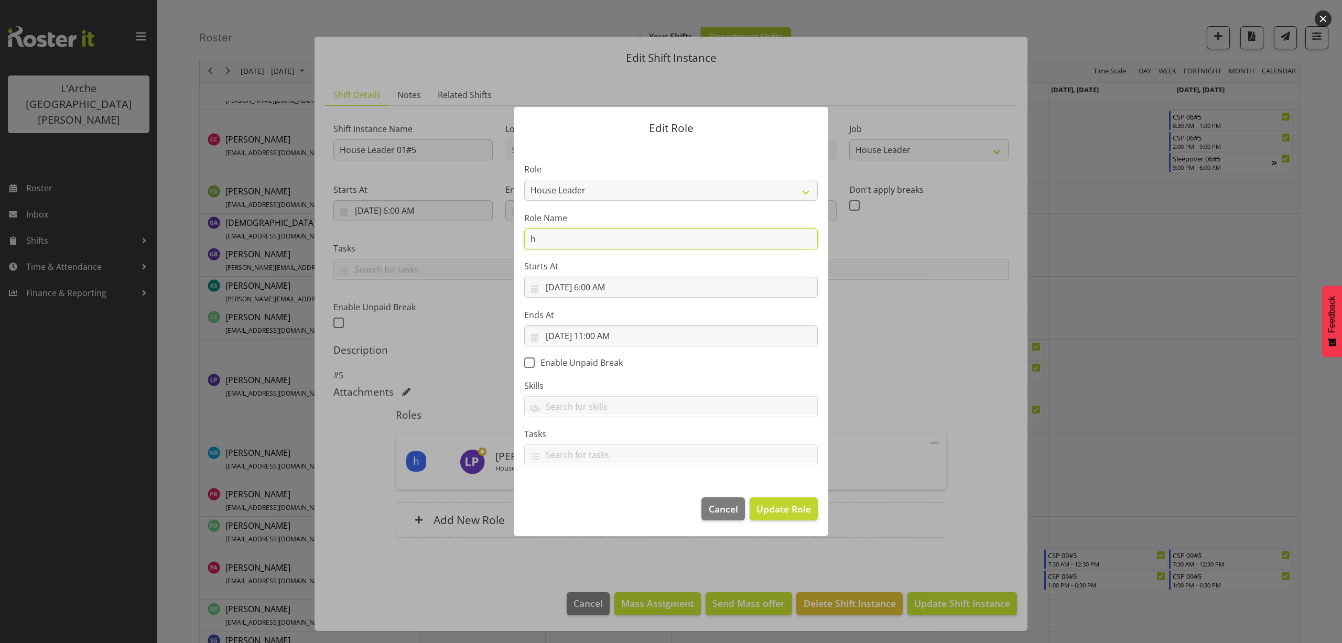
type input "House Leader"
click at [784, 517] on button "Update Role" at bounding box center [783, 508] width 68 height 23
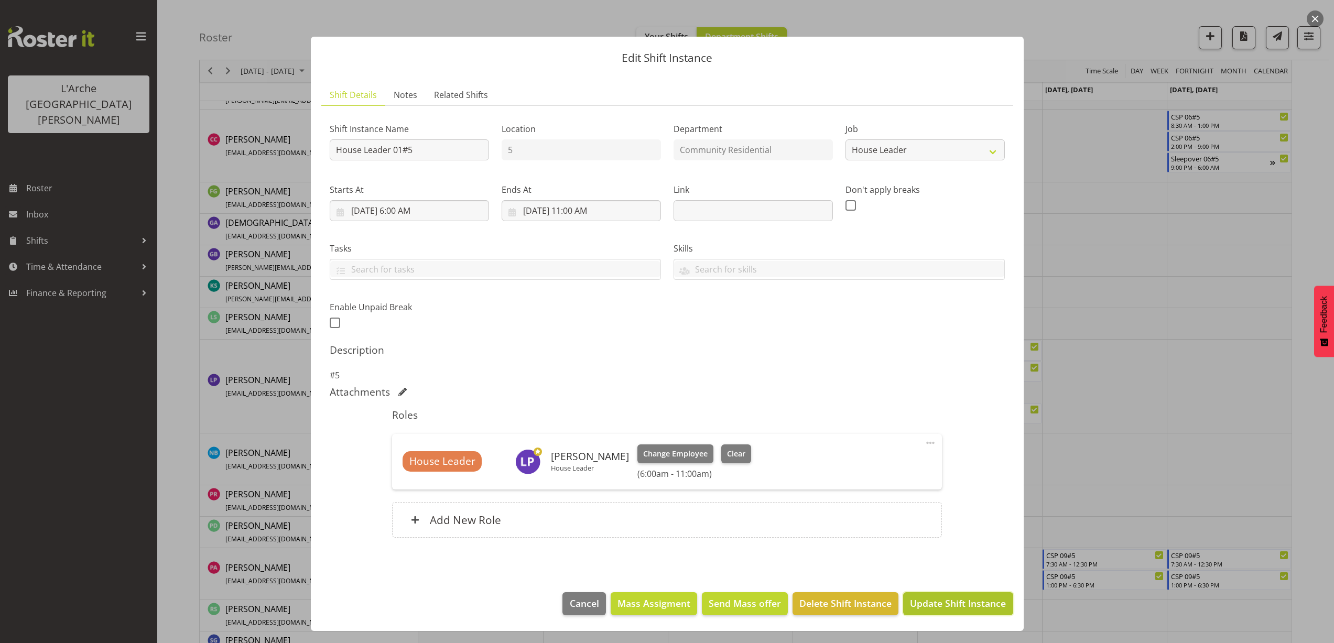
click at [942, 606] on span "Update Shift Instance" at bounding box center [958, 603] width 96 height 14
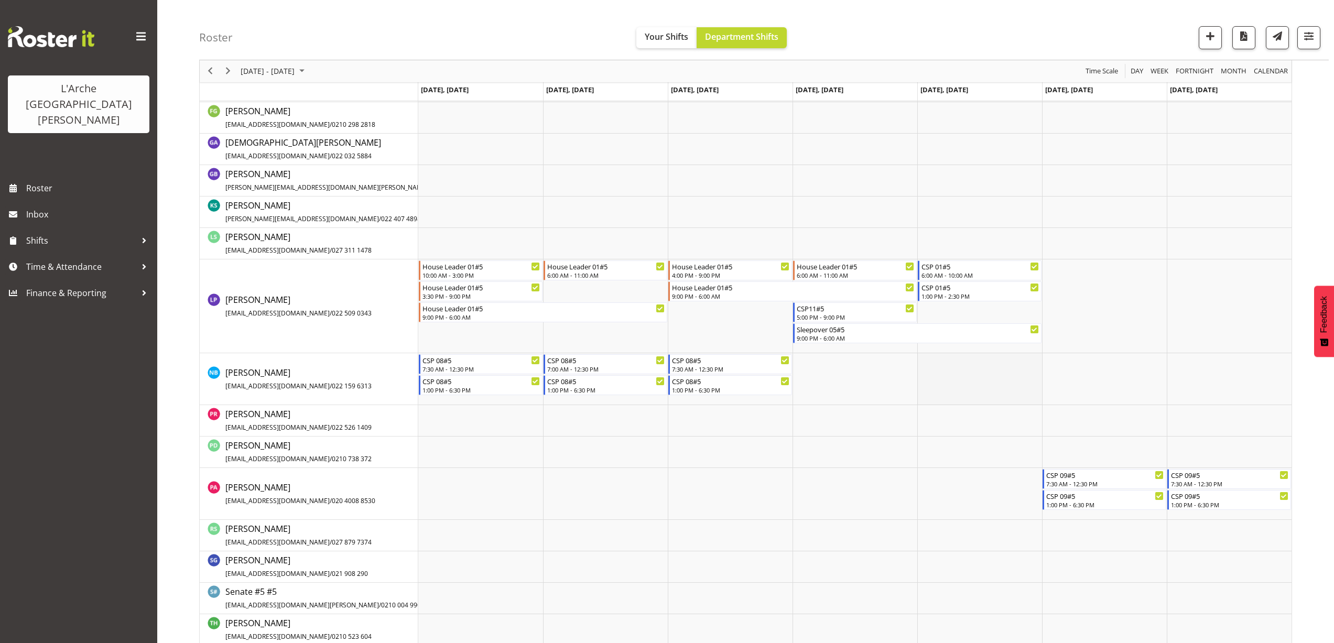
scroll to position [463, 0]
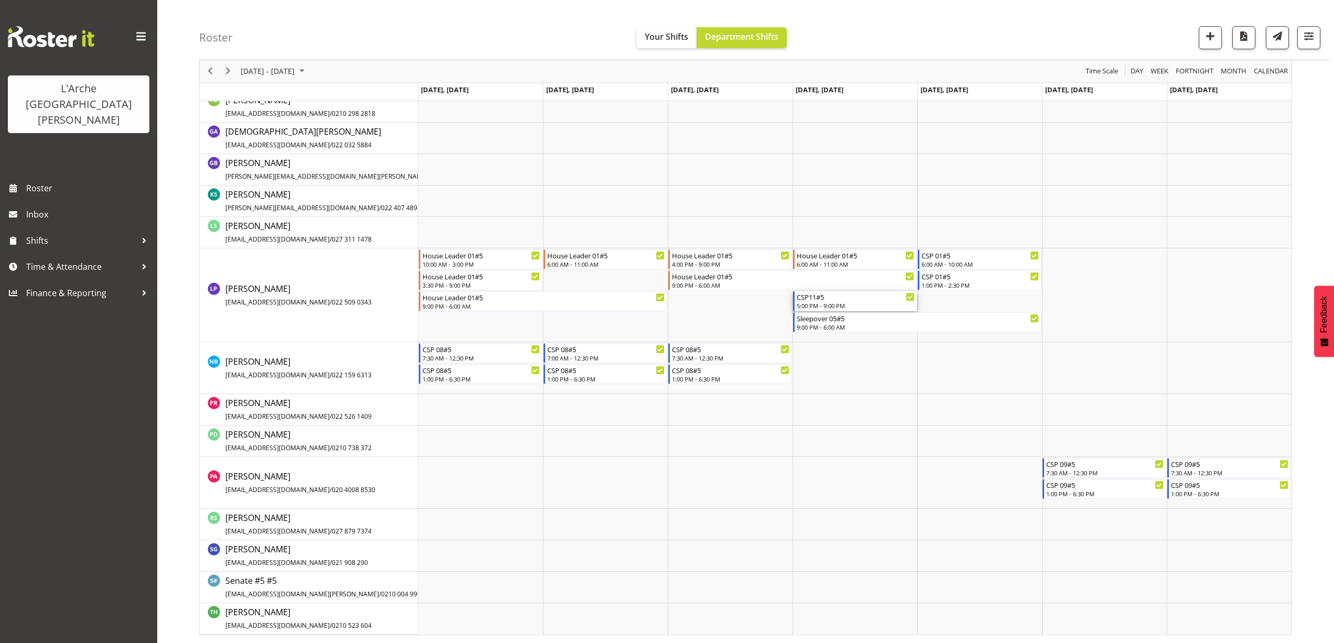
click at [851, 299] on div "CSP11#5" at bounding box center [856, 296] width 118 height 10
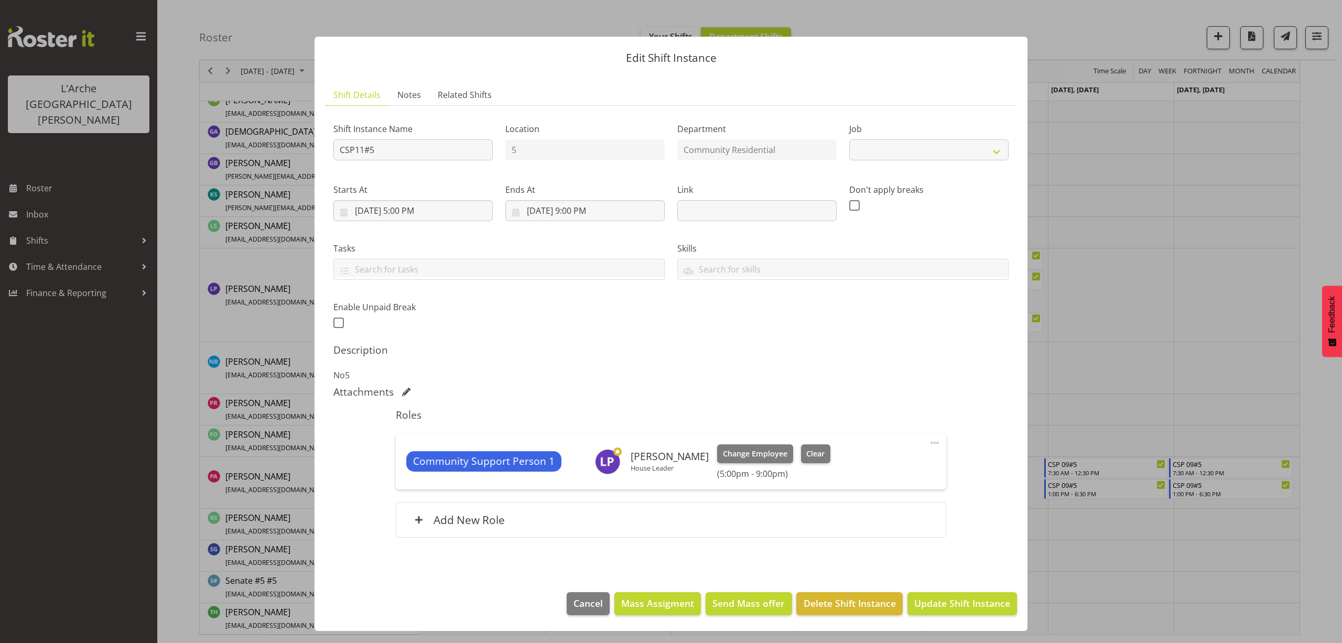
select select "2"
drag, startPoint x: 381, startPoint y: 155, endPoint x: 251, endPoint y: 166, distance: 130.5
click at [251, 166] on div "Edit Shift Instance Shift Details Notes Related Shifts Shift Instance Name CSP1…" at bounding box center [671, 321] width 1342 height 643
type input "House Leader 01#5"
drag, startPoint x: 867, startPoint y: 153, endPoint x: 866, endPoint y: 160, distance: 7.5
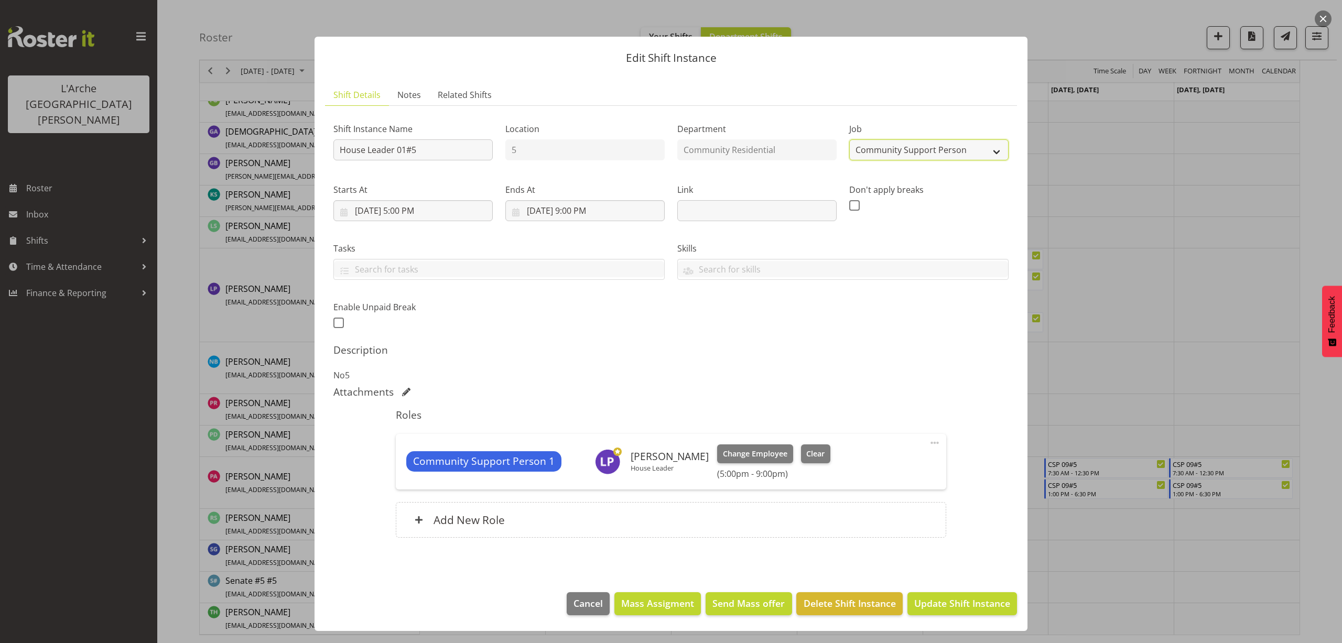
click at [868, 155] on select "Create new job Accounts Admin Art Coordinator Community Leader Community Suppor…" at bounding box center [928, 149] width 159 height 21
select select "1"
click at [849, 139] on select "Create new job Accounts Admin Art Coordinator Community Leader Community Suppor…" at bounding box center [928, 149] width 159 height 21
click at [424, 213] on input "8/28/2025, 5:00 PM" at bounding box center [412, 210] width 159 height 21
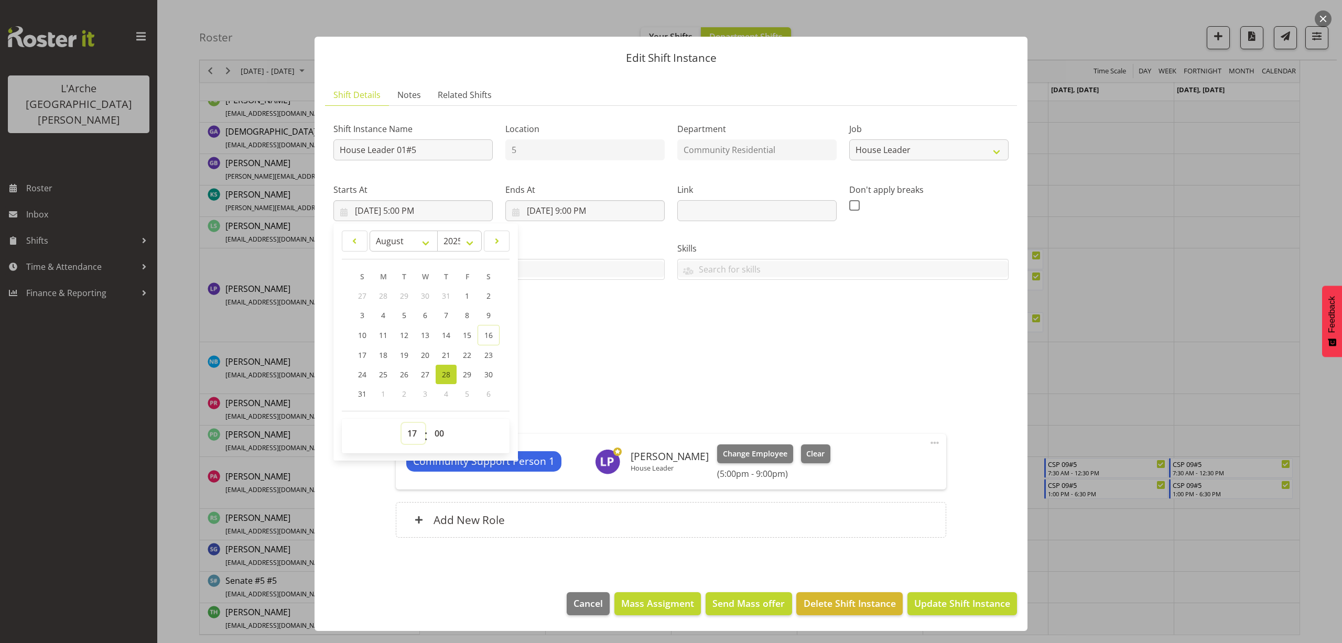
click at [408, 434] on select "00 01 02 03 04 05 06 07 08 09 10 11 12 13 14 15 16 17 18 19 20 21 22 23" at bounding box center [413, 433] width 24 height 21
select select "16"
click at [401, 423] on select "00 01 02 03 04 05 06 07 08 09 10 11 12 13 14 15 16 17 18 19 20 21 22 23" at bounding box center [413, 433] width 24 height 21
type input "8/28/2025, 4:00 PM"
click at [934, 444] on span at bounding box center [934, 443] width 13 height 13
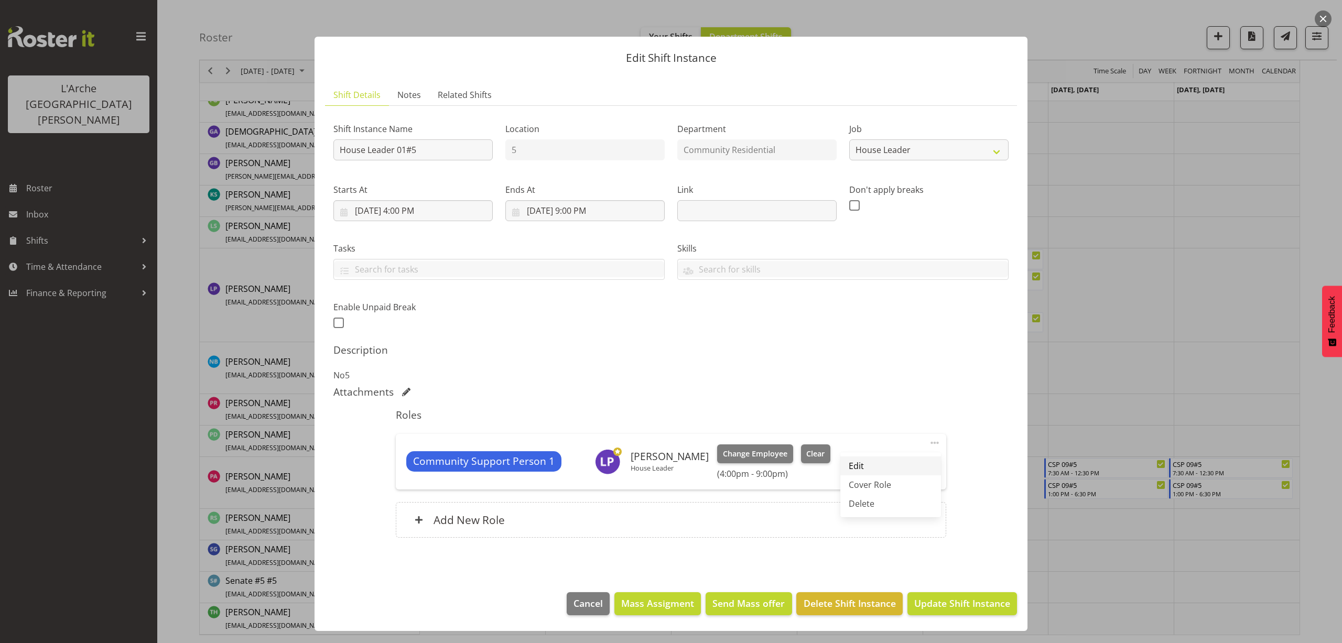
click at [882, 464] on link "Edit" at bounding box center [890, 465] width 101 height 19
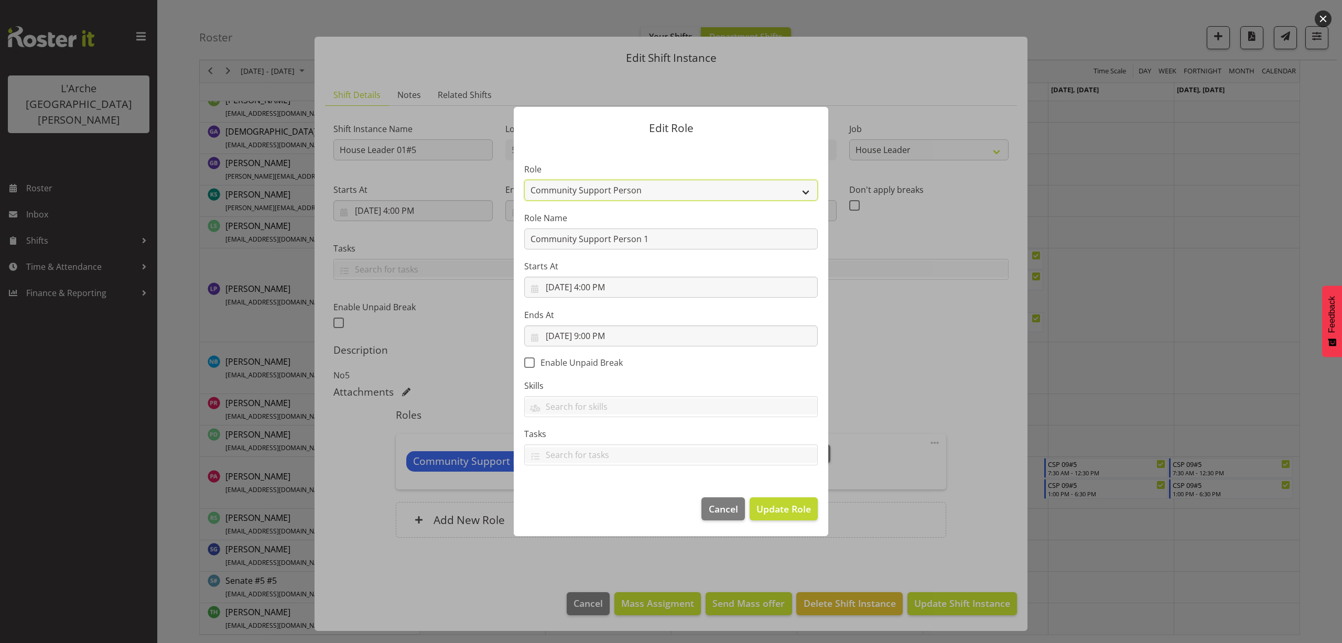
click at [561, 190] on select "Area Manager Art Coordination Community - SIL Community Leader Community Suppor…" at bounding box center [670, 190] width 293 height 21
select select "12"
click at [524, 180] on select "Area Manager Art Coordination Community - SIL Community Leader Community Suppor…" at bounding box center [670, 190] width 293 height 21
drag, startPoint x: 651, startPoint y: 243, endPoint x: 493, endPoint y: 260, distance: 158.8
click at [493, 260] on form "Edit Role Role Area Manager Art Coordination Community - SIL Community Leader C…" at bounding box center [670, 322] width 503 height 482
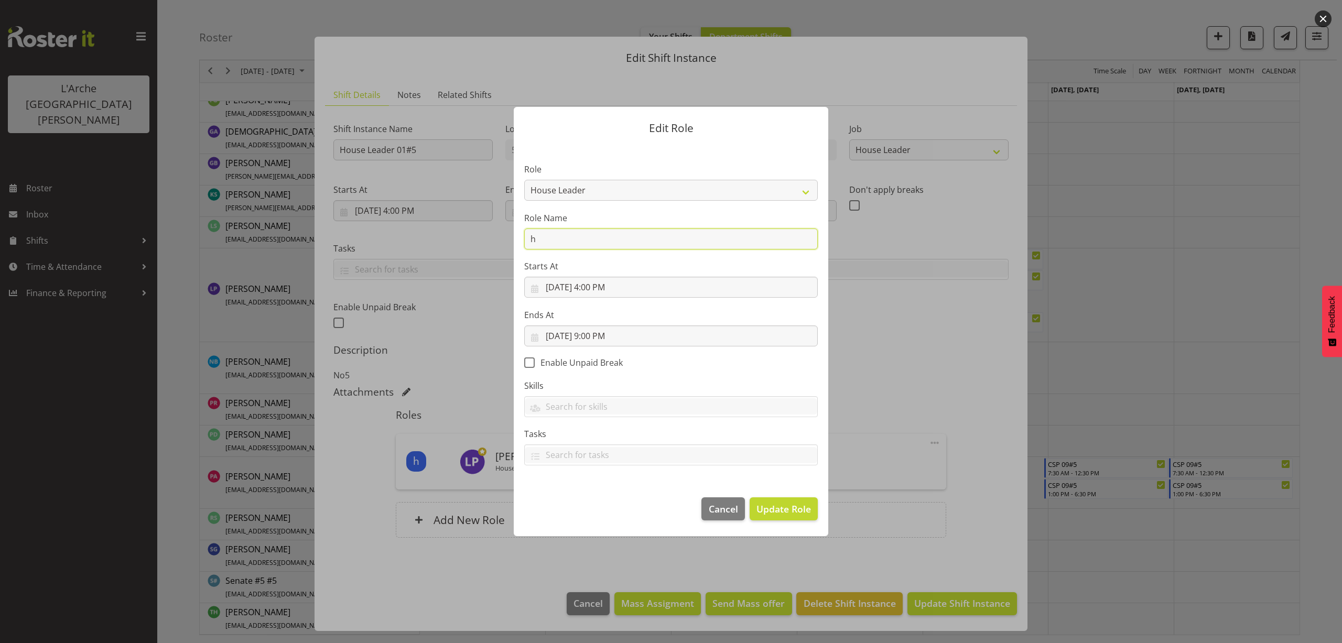
type input "House Leader"
click at [765, 501] on button "Update Role" at bounding box center [783, 508] width 68 height 23
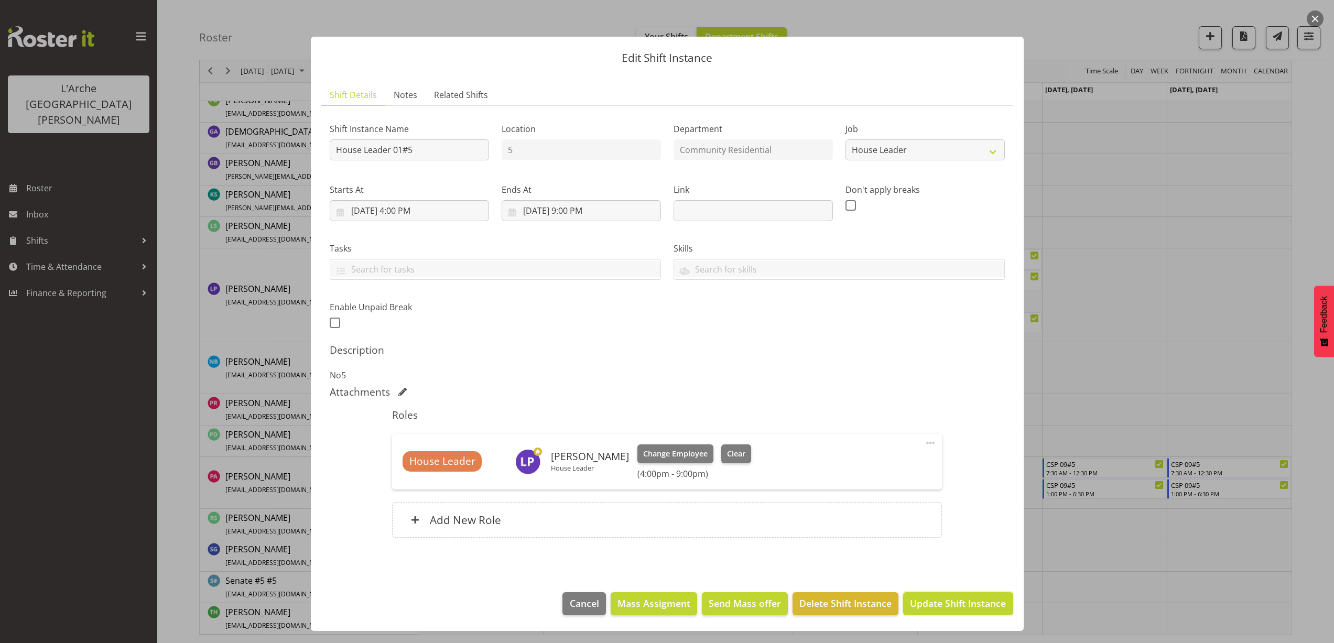
click at [972, 613] on button "Update Shift Instance" at bounding box center [958, 603] width 110 height 23
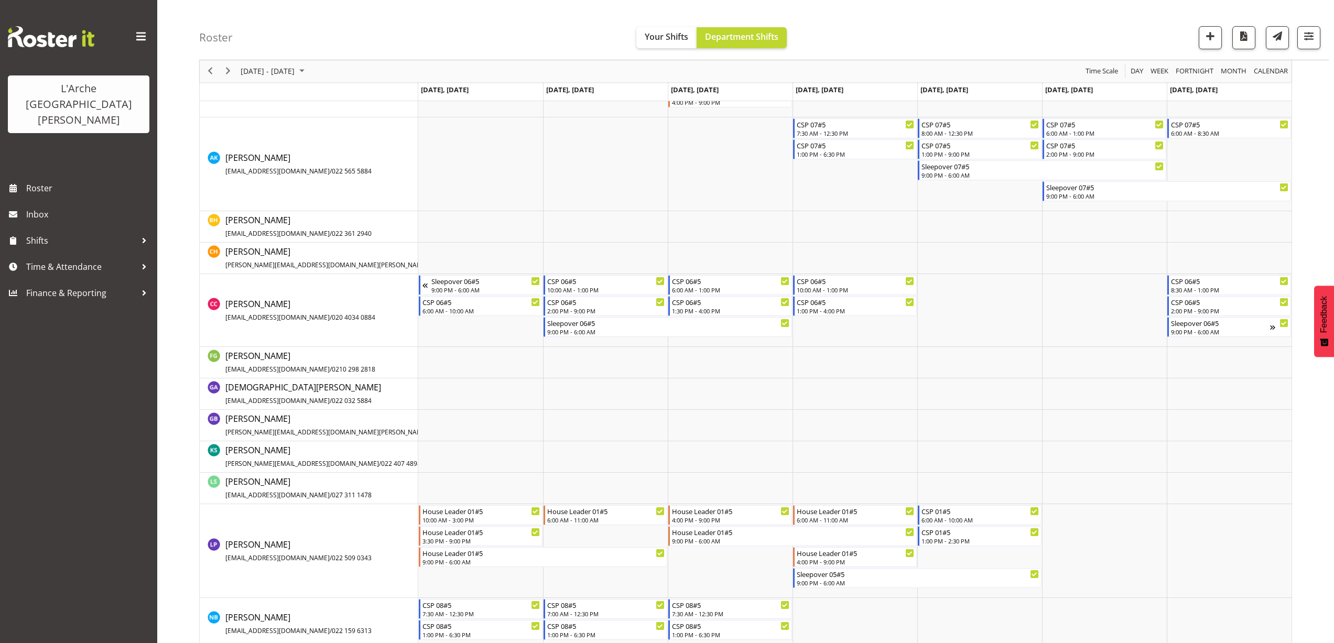
scroll to position [372, 0]
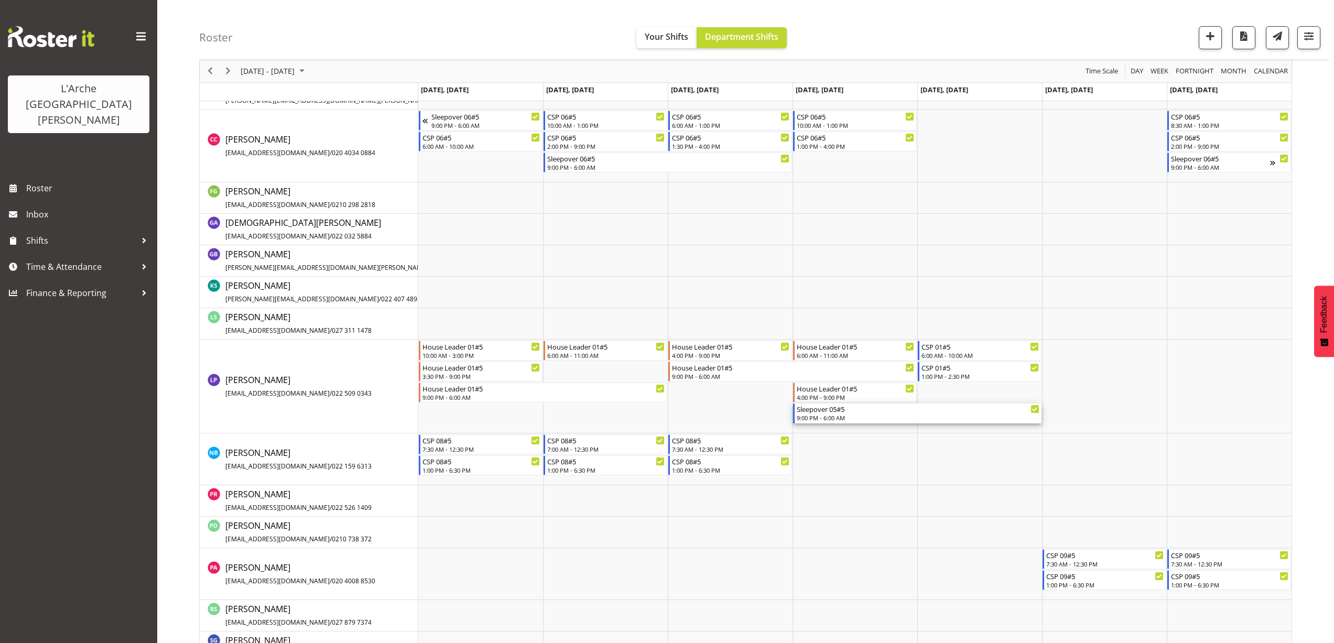
click at [825, 420] on div "9:00 PM - 6:00 AM" at bounding box center [918, 418] width 243 height 8
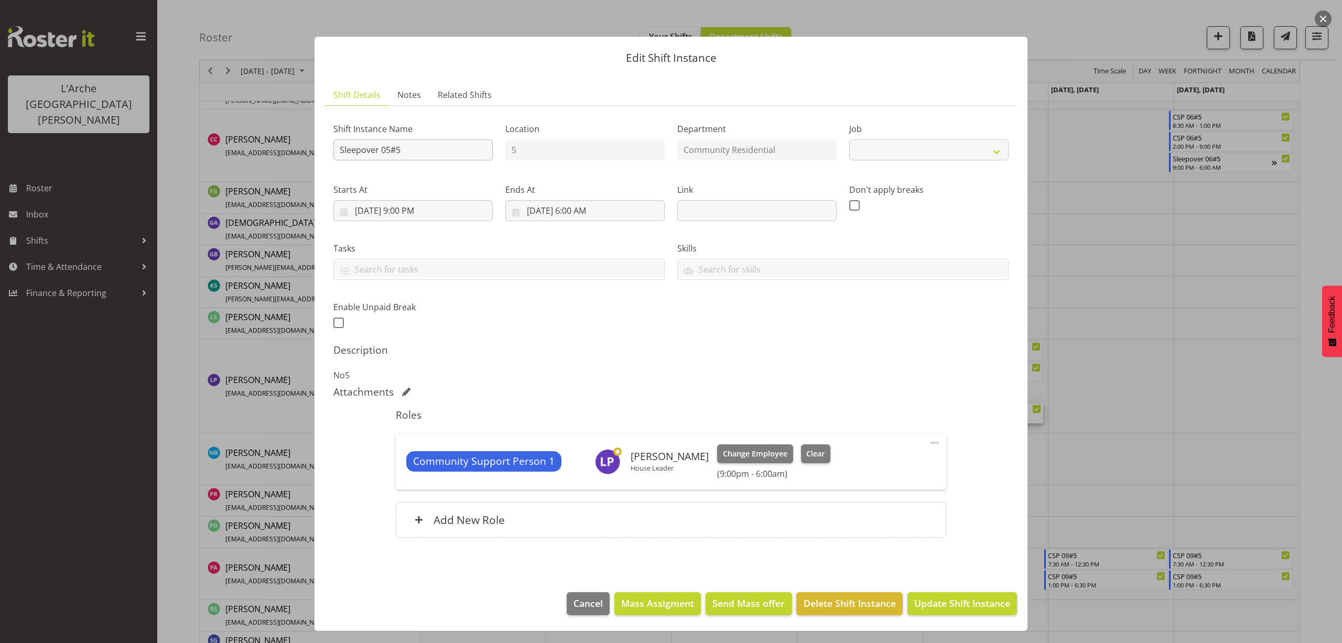
select select "2"
drag, startPoint x: 407, startPoint y: 148, endPoint x: 296, endPoint y: 165, distance: 111.8
click at [296, 165] on div "Edit Shift Instance Shift Details Notes Related Shifts Shift Instance Name Slee…" at bounding box center [671, 321] width 1342 height 643
type input "House Leader 01#5"
drag, startPoint x: 887, startPoint y: 151, endPoint x: 887, endPoint y: 157, distance: 5.8
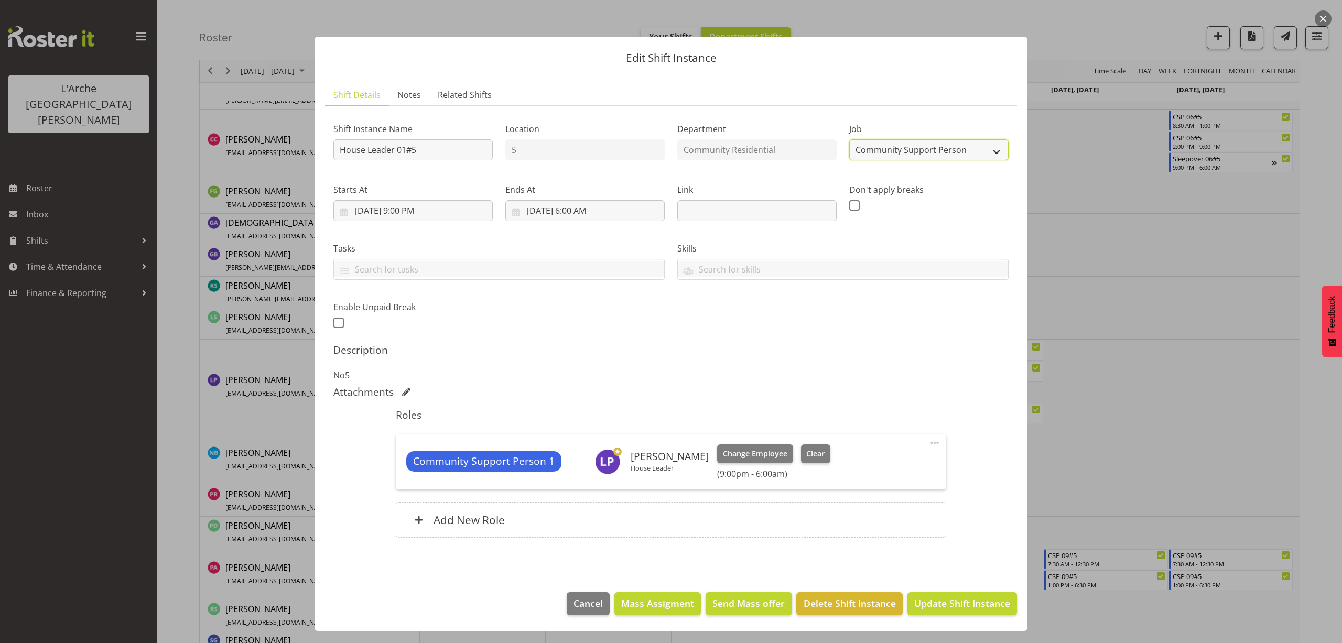
click at [887, 152] on select "Create new job Accounts Admin Art Coordinator Community Leader Community Suppor…" at bounding box center [928, 149] width 159 height 21
select select "1"
click at [849, 139] on select "Create new job Accounts Admin Art Coordinator Community Leader Community Suppor…" at bounding box center [928, 149] width 159 height 21
click at [932, 438] on span at bounding box center [934, 443] width 13 height 13
click at [863, 460] on link "Edit" at bounding box center [890, 465] width 101 height 19
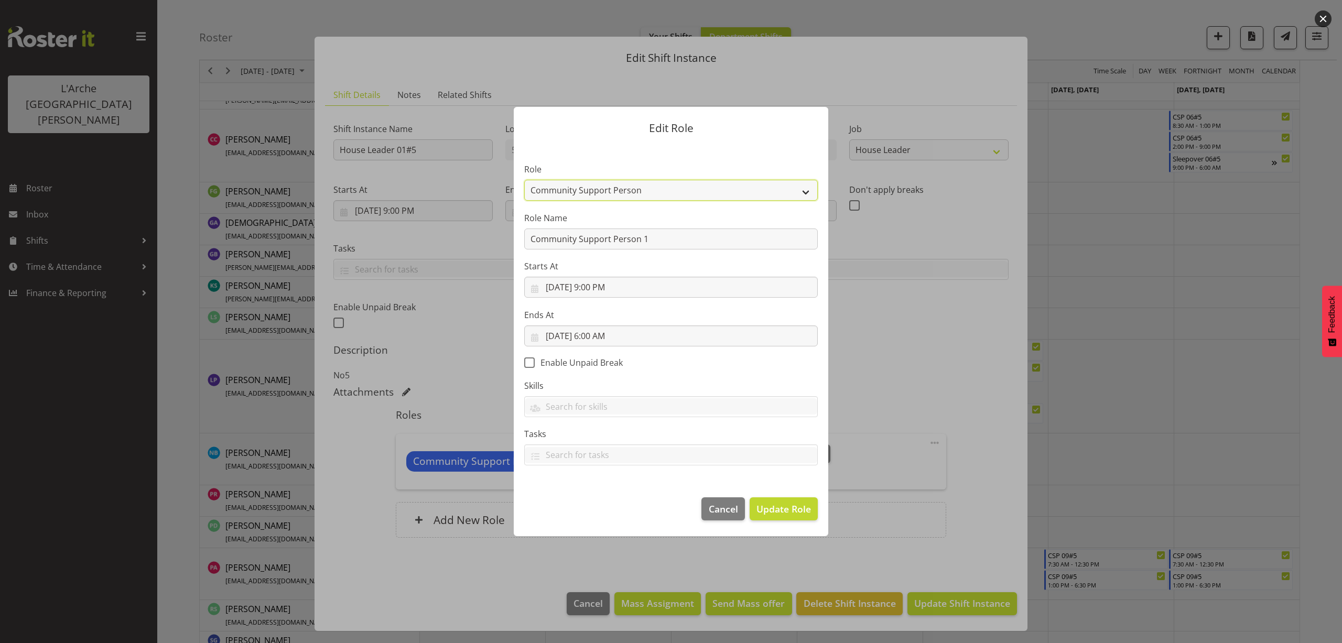
click at [579, 194] on select "Area Manager Art Coordination Community - SIL Community Leader Community Suppor…" at bounding box center [670, 190] width 293 height 21
select select "12"
click at [524, 180] on select "Area Manager Art Coordination Community - SIL Community Leader Community Suppor…" at bounding box center [670, 190] width 293 height 21
drag, startPoint x: 648, startPoint y: 242, endPoint x: 459, endPoint y: 274, distance: 191.3
click at [459, 274] on form "Edit Role Role Area Manager Art Coordination Community - SIL Community Leader C…" at bounding box center [670, 322] width 503 height 482
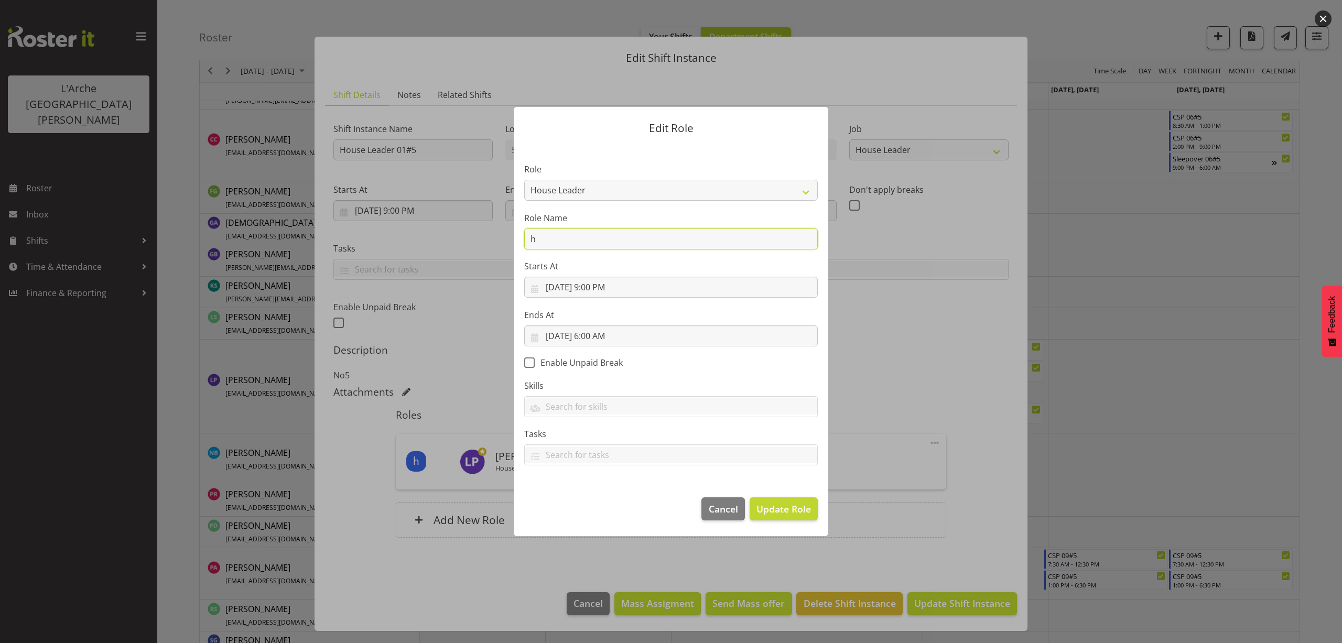
type input "House Leader"
click at [790, 513] on span "Update Role" at bounding box center [783, 509] width 55 height 14
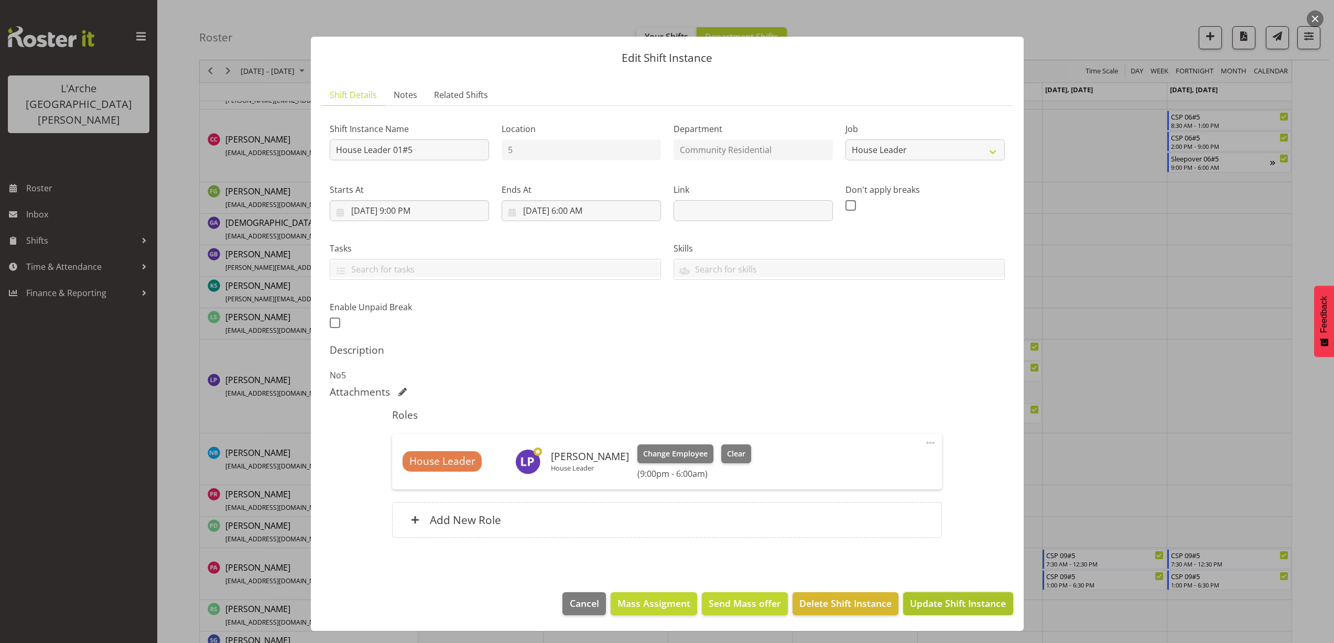
click at [967, 603] on span "Update Shift Instance" at bounding box center [958, 603] width 96 height 14
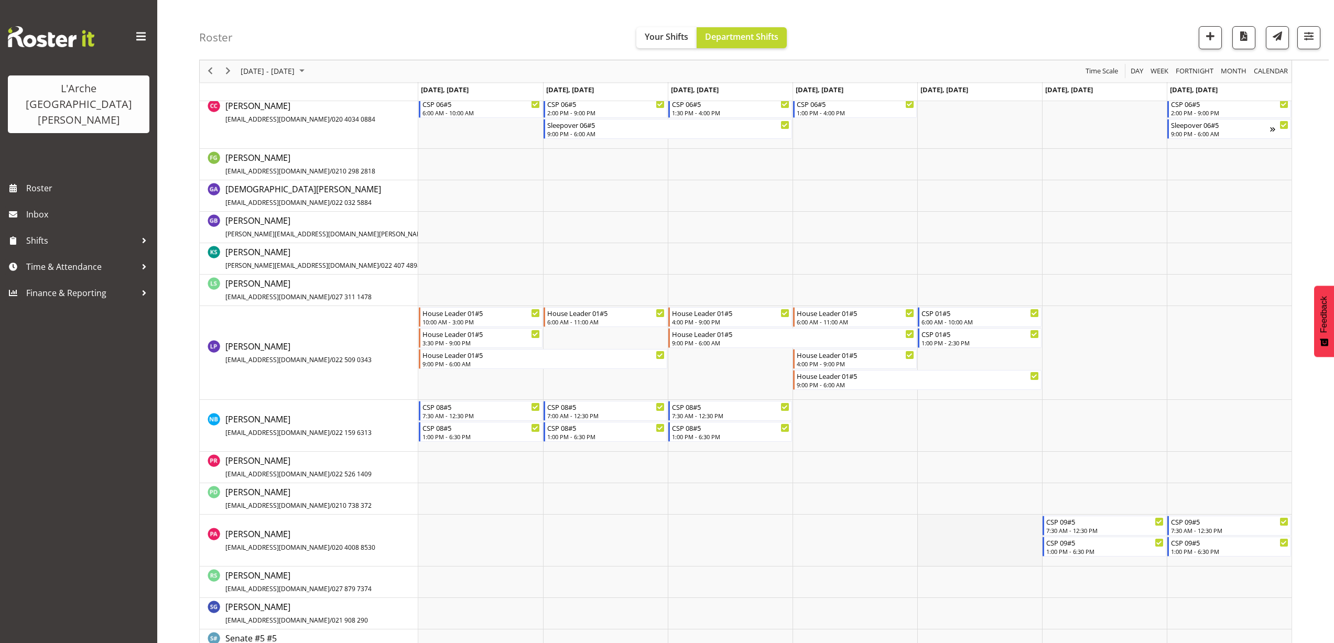
scroll to position [425, 0]
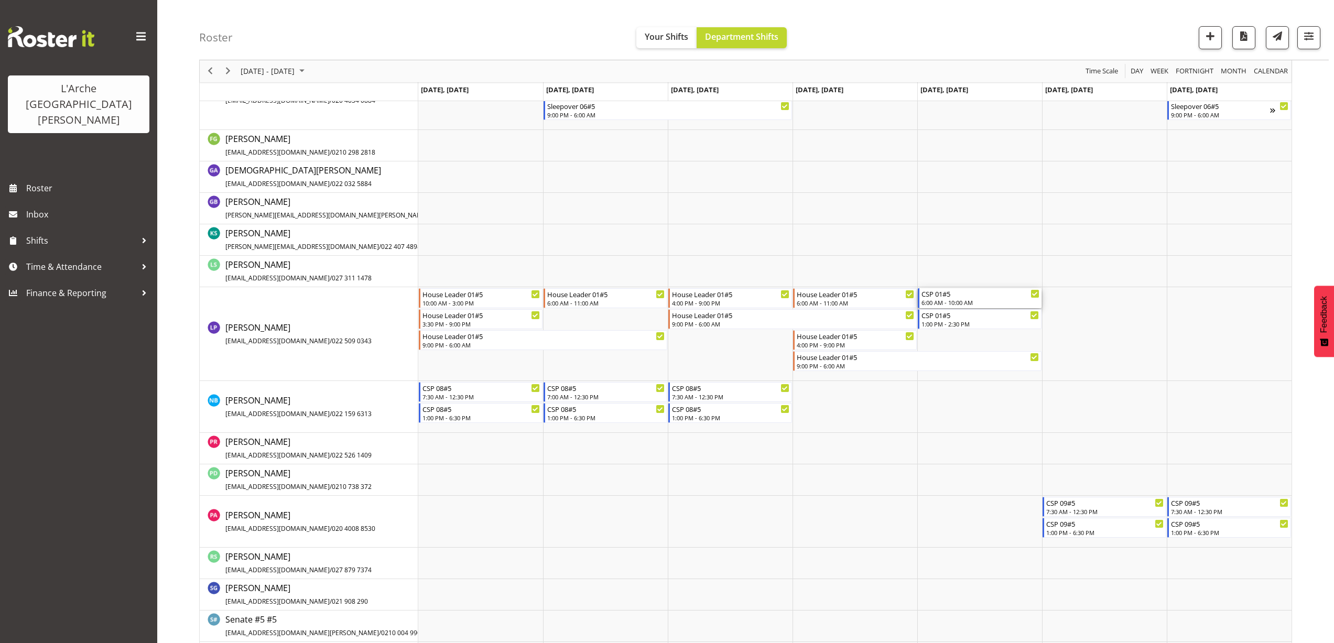
click at [934, 293] on div "CSP 01#5" at bounding box center [980, 293] width 118 height 10
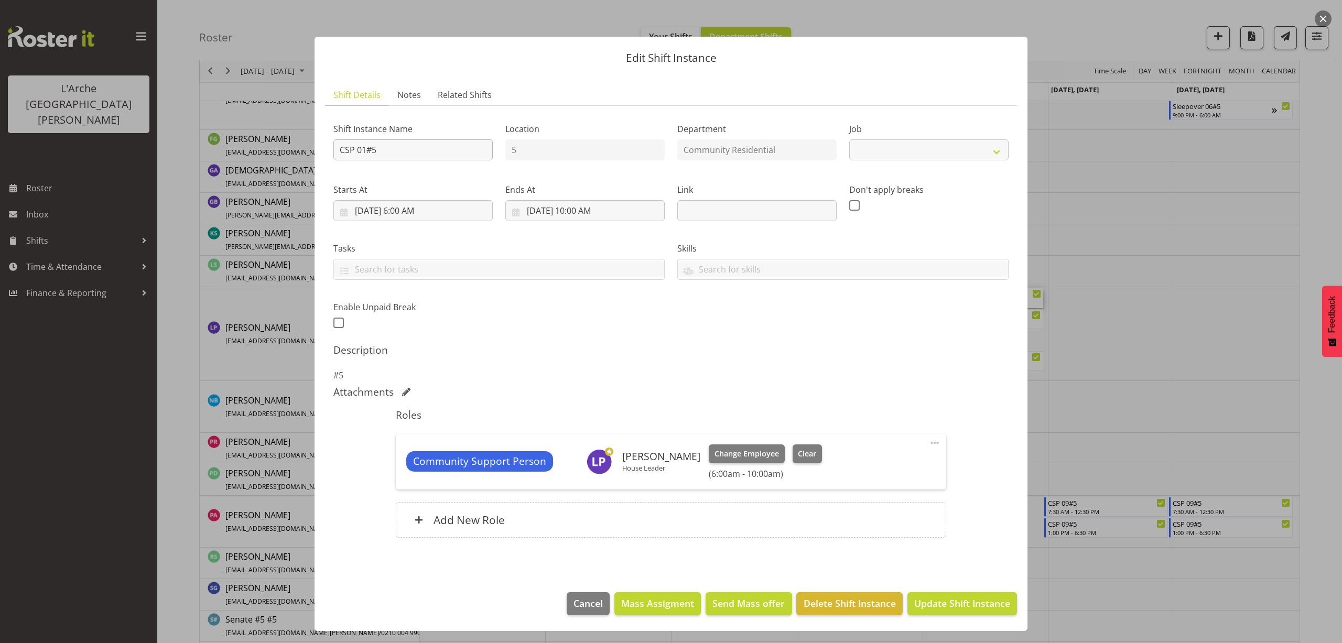
select select "2"
drag, startPoint x: 396, startPoint y: 153, endPoint x: 228, endPoint y: 167, distance: 168.8
click at [228, 167] on div "Edit Shift Instance Shift Details Notes Related Shifts Shift Instance Name CSP …" at bounding box center [671, 321] width 1342 height 643
type input "House Leader 01#5"
drag, startPoint x: 950, startPoint y: 153, endPoint x: 949, endPoint y: 159, distance: 6.4
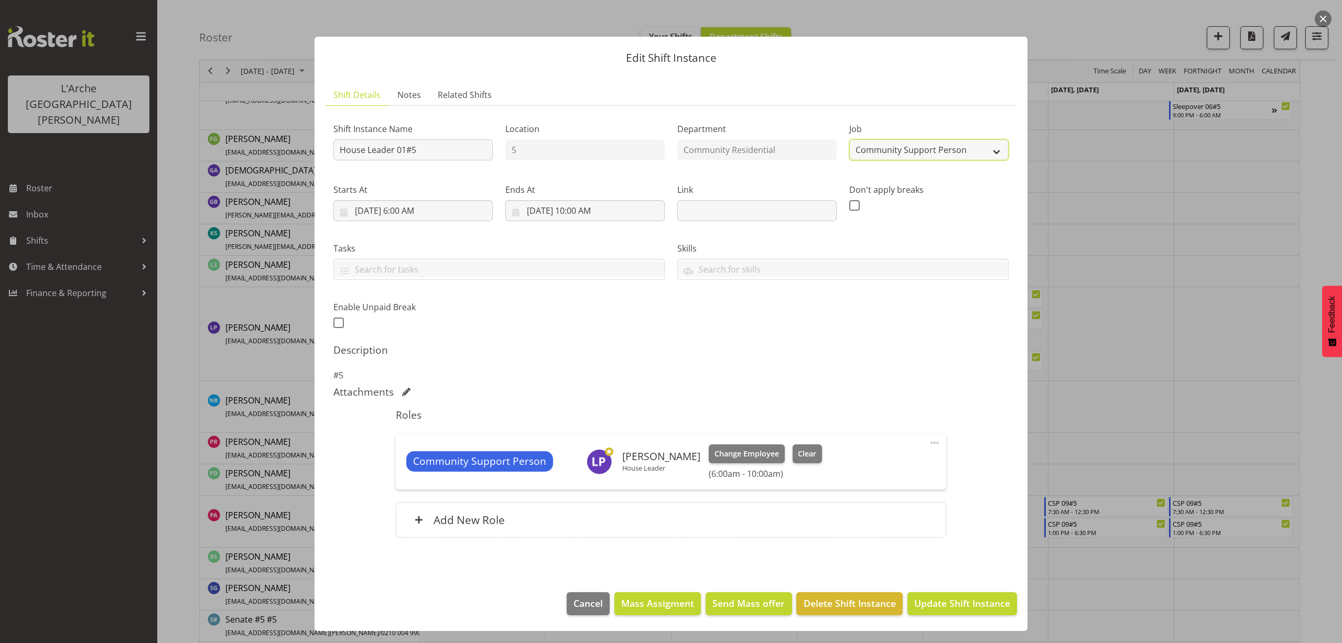
click at [950, 158] on select "Create new job Accounts Admin Art Coordinator Community Leader Community Suppor…" at bounding box center [928, 149] width 159 height 21
select select "1"
click at [849, 139] on select "Create new job Accounts Admin Art Coordinator Community Leader Community Suppor…" at bounding box center [928, 149] width 159 height 21
click at [601, 209] on input "8/29/2025, 10:00 AM" at bounding box center [584, 210] width 159 height 21
click at [586, 433] on select "00 01 02 03 04 05 06 07 08 09 10 11 12 13 14 15 16 17 18 19 20 21 22 23" at bounding box center [585, 433] width 24 height 21
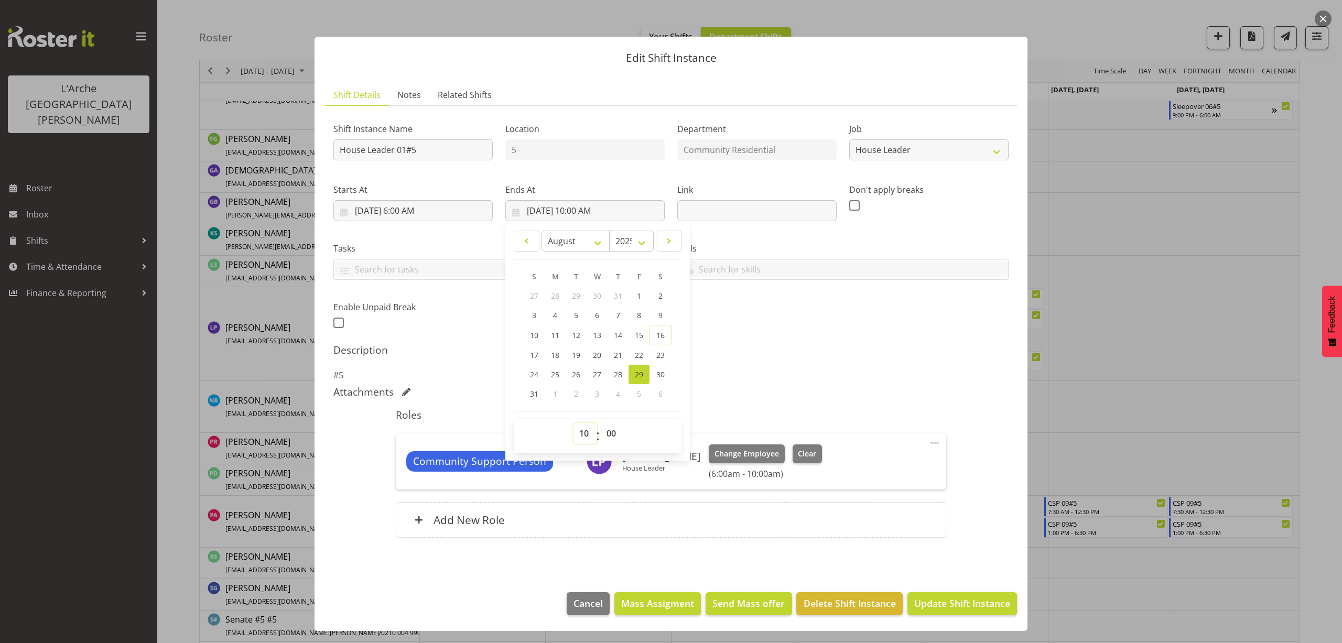
select select "13"
click at [573, 423] on select "00 01 02 03 04 05 06 07 08 09 10 11 12 13 14 15 16 17 18 19 20 21 22 23" at bounding box center [585, 433] width 24 height 21
type input "8/29/2025, 1:00 PM"
click at [937, 445] on span at bounding box center [934, 443] width 13 height 13
click at [876, 466] on link "Edit" at bounding box center [890, 465] width 101 height 19
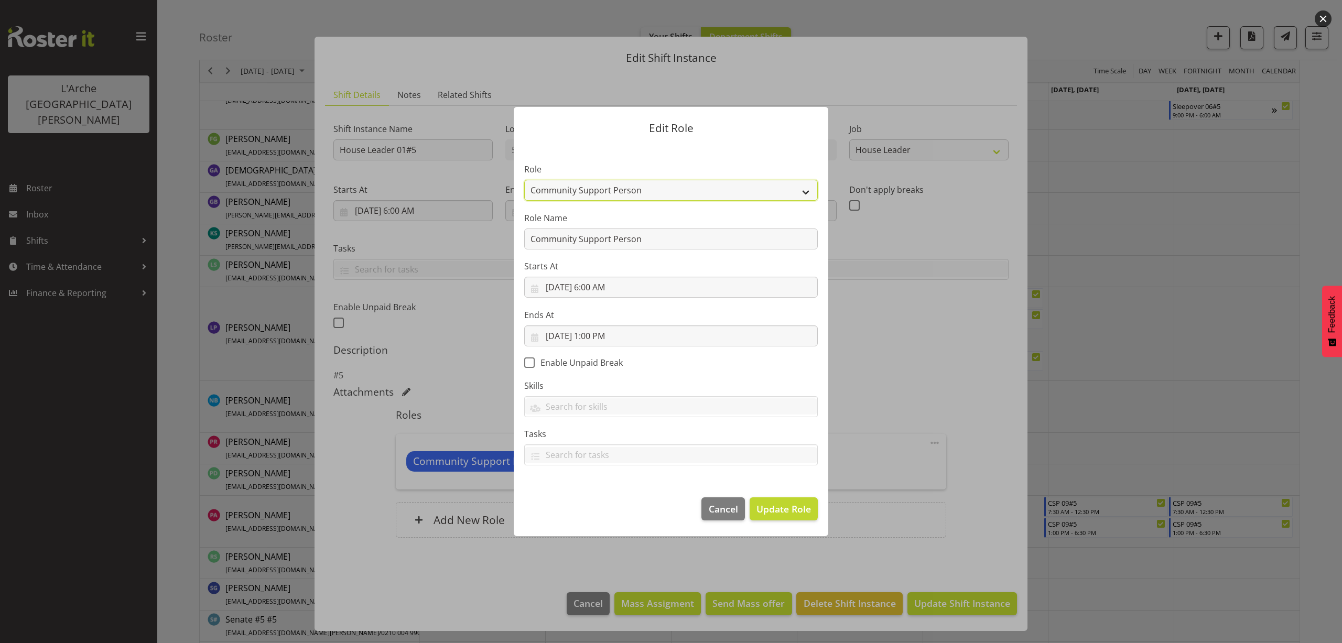
click at [602, 191] on select "Area Manager Art Coordination Community - SIL Community Leader Community Suppor…" at bounding box center [670, 190] width 293 height 21
select select "12"
click at [524, 180] on select "Area Manager Art Coordination Community - SIL Community Leader Community Suppor…" at bounding box center [670, 190] width 293 height 21
drag, startPoint x: 653, startPoint y: 238, endPoint x: 374, endPoint y: 267, distance: 280.8
click at [374, 267] on div "Edit Role Role Area Manager Art Coordination Community - SIL Community Leader C…" at bounding box center [671, 321] width 1342 height 643
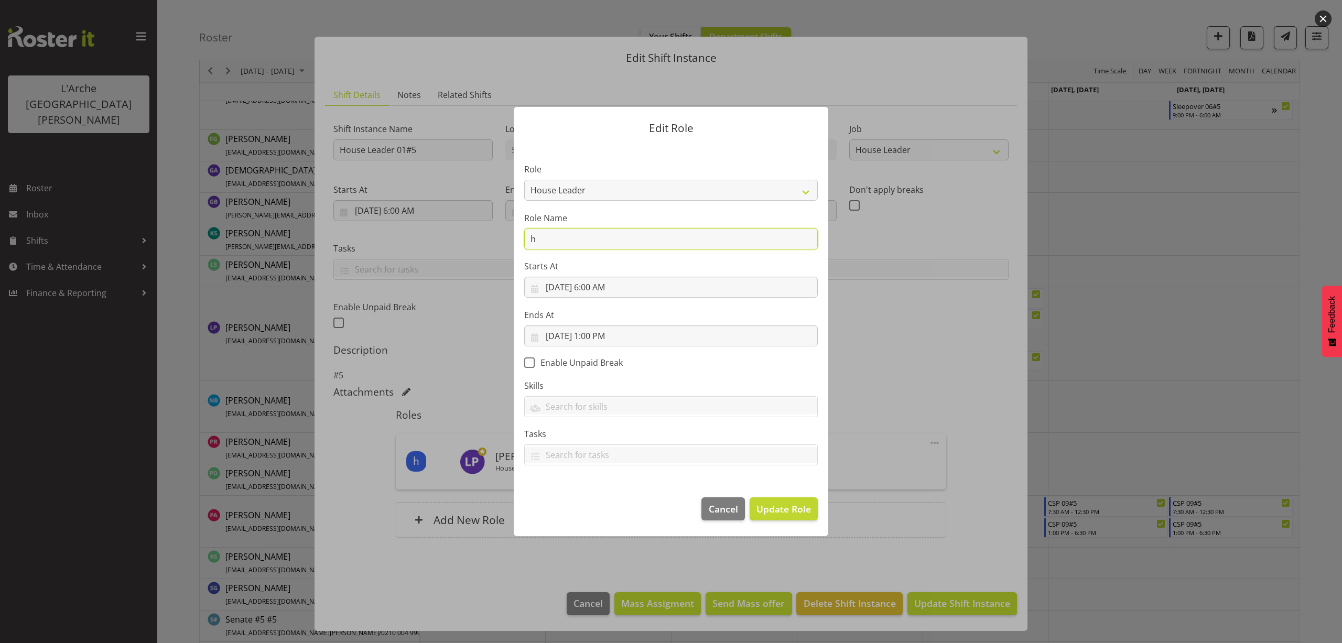
type input "House Leader"
click at [769, 511] on span "Update Role" at bounding box center [783, 509] width 55 height 14
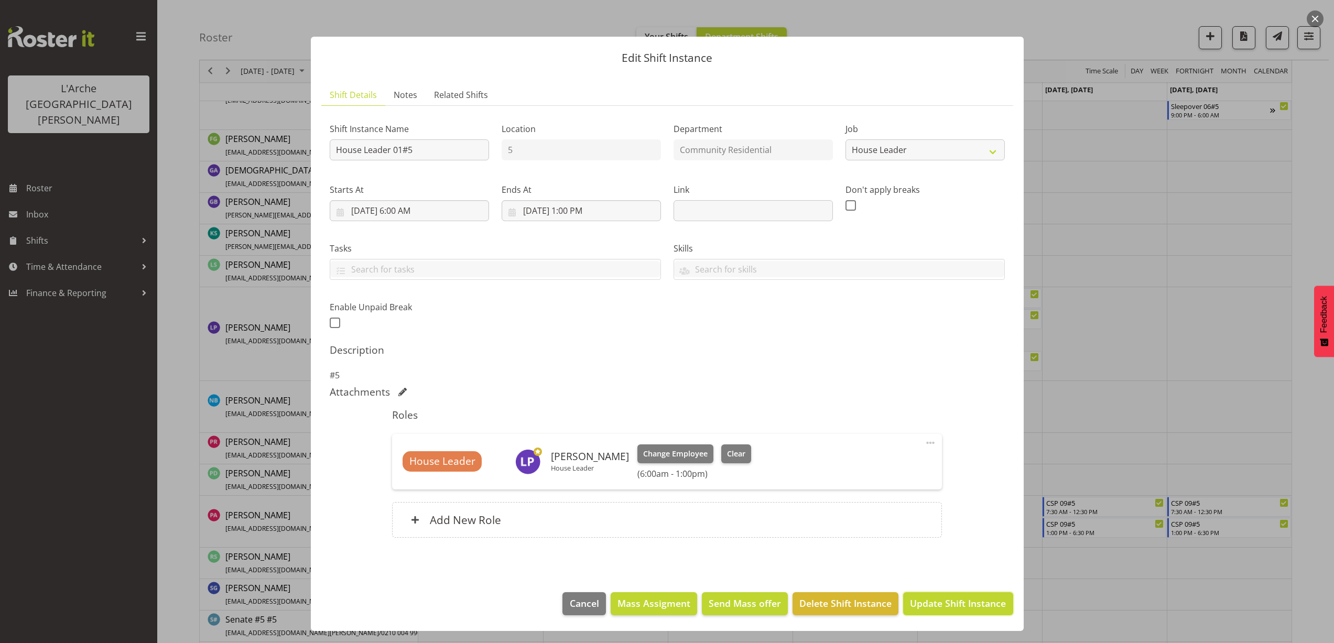
drag, startPoint x: 969, startPoint y: 596, endPoint x: 953, endPoint y: 598, distance: 15.3
click at [965, 597] on span "Update Shift Instance" at bounding box center [958, 603] width 96 height 14
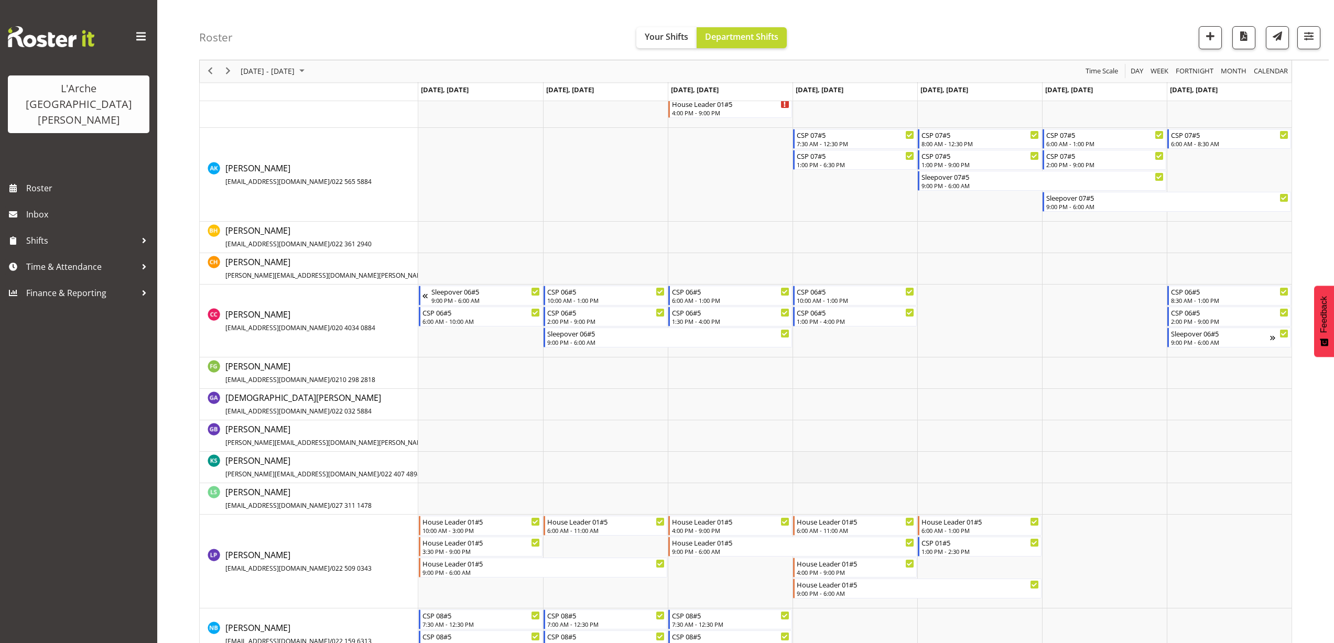
scroll to position [372, 0]
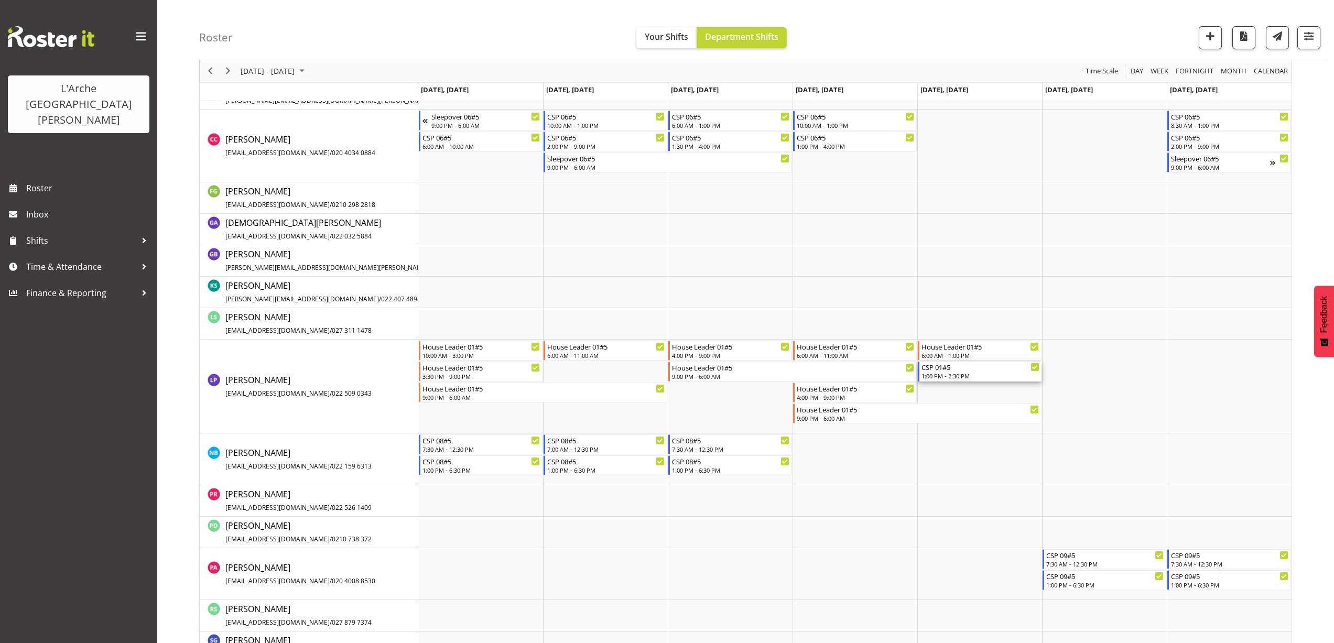
click at [953, 375] on div "1:00 PM - 2:30 PM" at bounding box center [980, 376] width 118 height 8
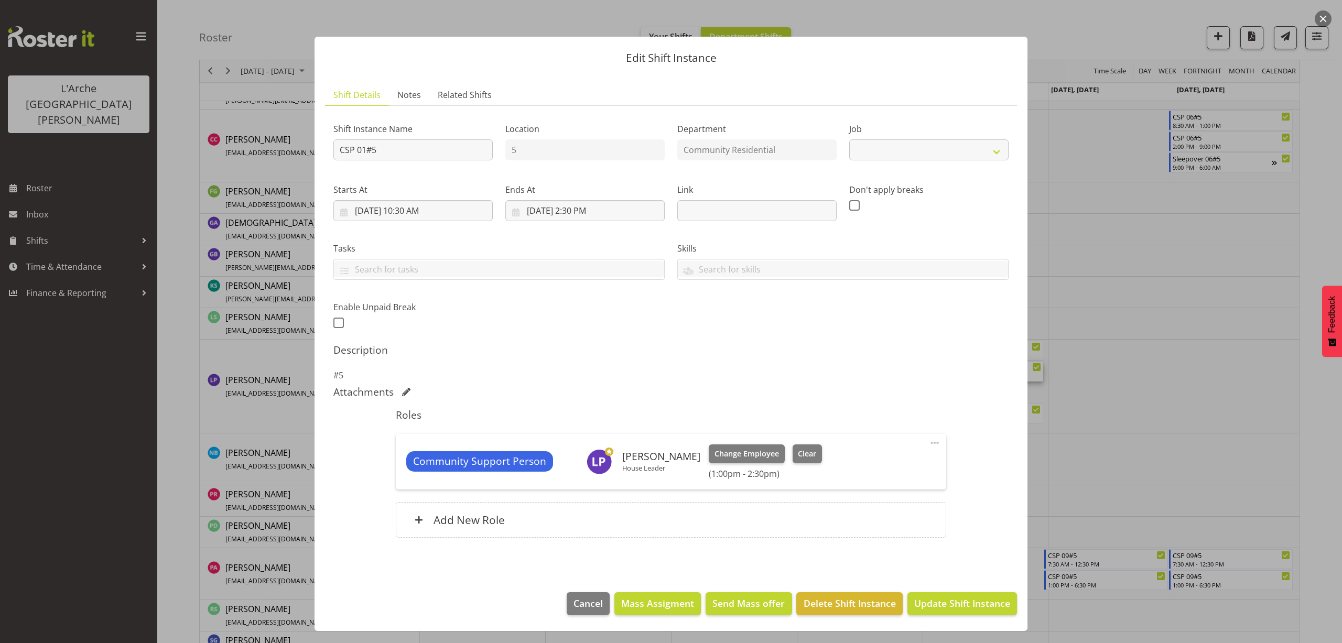
select select "2"
drag, startPoint x: 402, startPoint y: 151, endPoint x: 239, endPoint y: 172, distance: 164.8
click at [241, 170] on div "Edit Shift Instance Shift Details Notes Related Shifts Shift Instance Name CSP …" at bounding box center [671, 321] width 1342 height 643
type input "House Leader 01#5"
click at [862, 150] on select "Create new job Accounts Admin Art Coordinator Community Leader Community Suppor…" at bounding box center [928, 149] width 159 height 21
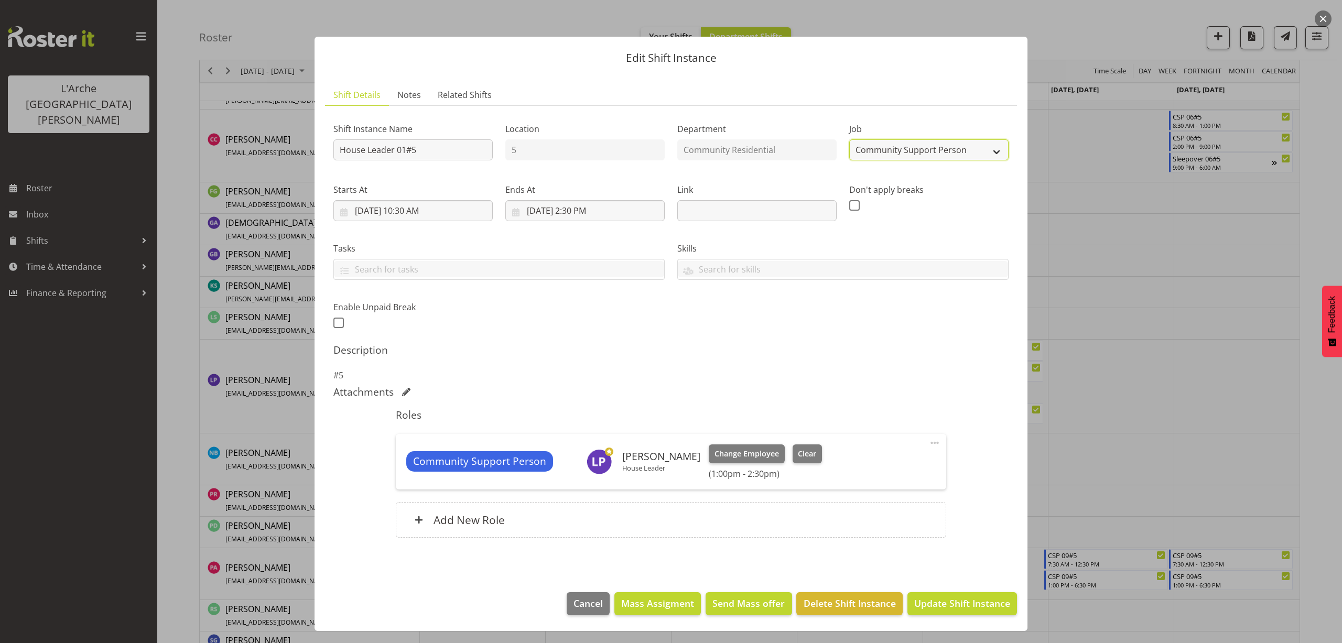
select select "1"
click at [849, 139] on select "Create new job Accounts Admin Art Coordinator Community Leader Community Suppor…" at bounding box center [928, 149] width 159 height 21
click at [429, 212] on input "8/29/2025, 10:30 AM" at bounding box center [412, 210] width 159 height 21
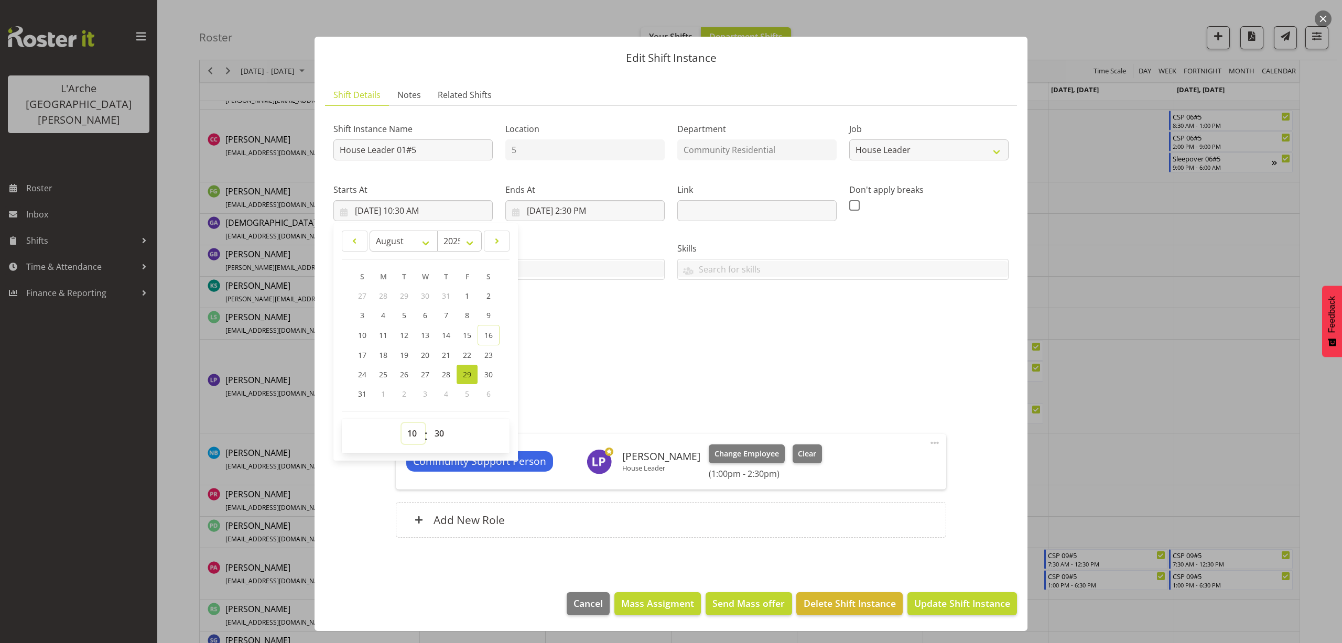
click at [415, 430] on select "00 01 02 03 04 05 06 07 08 09 10 11 12 13 14 15 16 17 18 19 20 21 22 23" at bounding box center [413, 433] width 24 height 21
select select "13"
click at [401, 423] on select "00 01 02 03 04 05 06 07 08 09 10 11 12 13 14 15 16 17 18 19 20 21 22 23" at bounding box center [413, 433] width 24 height 21
type input "8/29/2025, 1:30 PM"
click at [596, 208] on input "8/29/2025, 2:30 PM" at bounding box center [584, 210] width 159 height 21
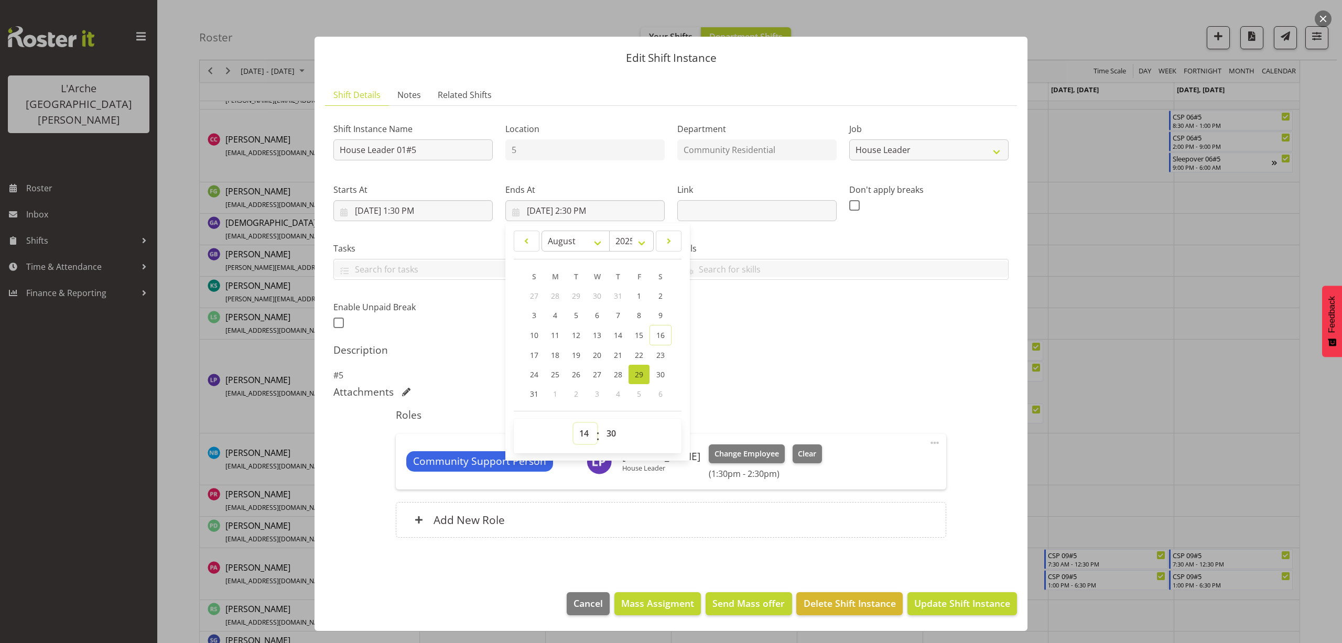
click at [585, 435] on select "00 01 02 03 04 05 06 07 08 09 10 11 12 13 14 15 16 17 18 19 20 21 22 23" at bounding box center [585, 433] width 24 height 21
select select "16"
click at [573, 423] on select "00 01 02 03 04 05 06 07 08 09 10 11 12 13 14 15 16 17 18 19 20 21 22 23" at bounding box center [585, 433] width 24 height 21
type input "8/29/2025, 4:30 PM"
click at [611, 428] on select "00 01 02 03 04 05 06 07 08 09 10 11 12 13 14 15 16 17 18 19 20 21 22 23 24 25 2…" at bounding box center [613, 433] width 24 height 21
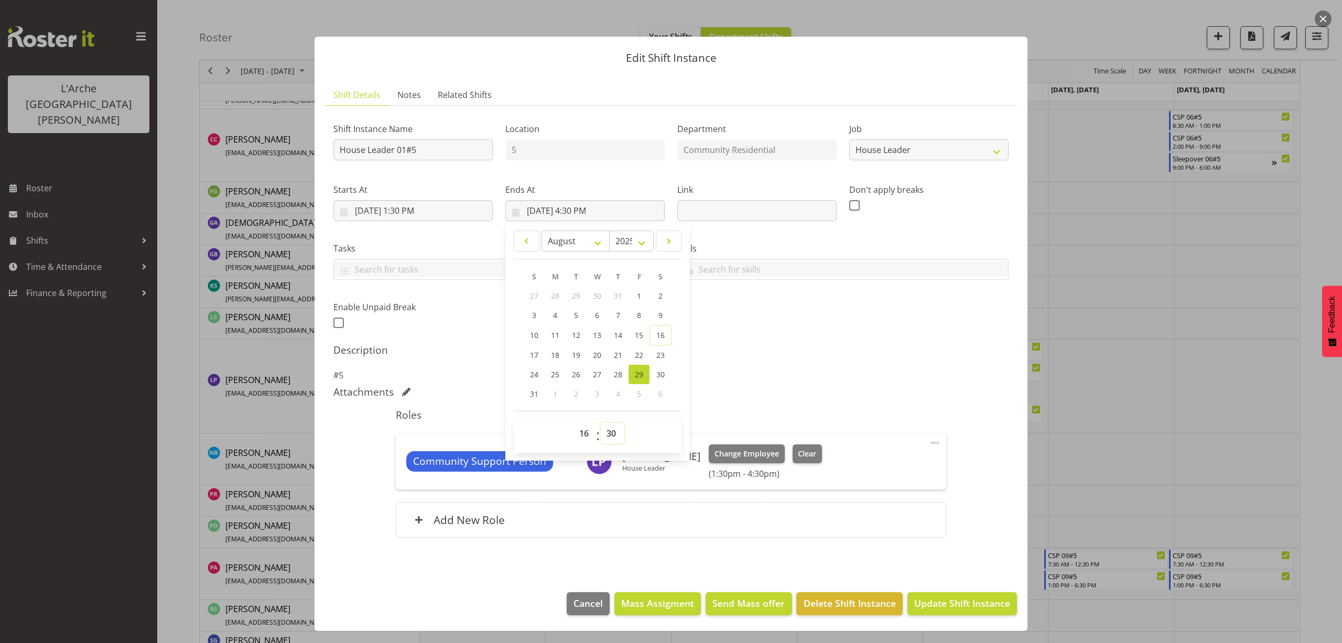
select select "0"
click at [601, 423] on select "00 01 02 03 04 05 06 07 08 09 10 11 12 13 14 15 16 17 18 19 20 21 22 23 24 25 2…" at bounding box center [613, 433] width 24 height 21
type input "8/29/2025, 4:00 PM"
click at [935, 442] on span at bounding box center [934, 443] width 13 height 13
click at [889, 464] on link "Edit" at bounding box center [890, 465] width 101 height 19
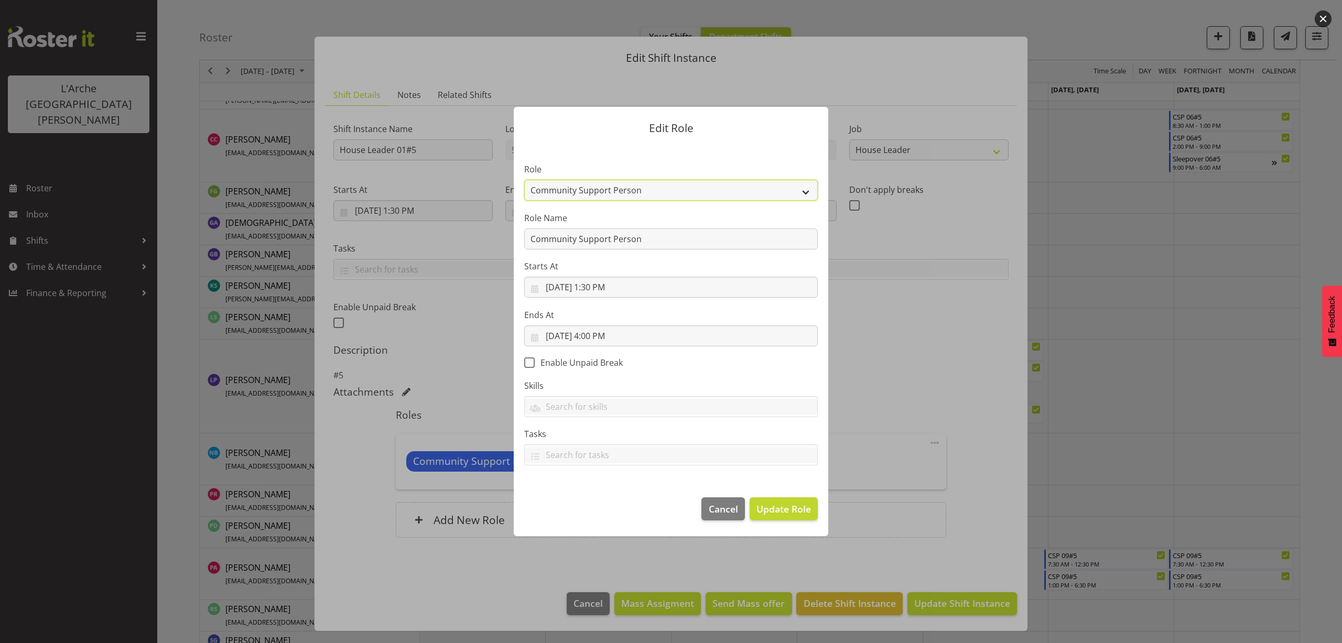
click at [550, 190] on select "Area Manager Art Coordination Community - SIL Community Leader Community Suppor…" at bounding box center [670, 190] width 293 height 21
select select "12"
click at [524, 180] on select "Area Manager Art Coordination Community - SIL Community Leader Community Suppor…" at bounding box center [670, 190] width 293 height 21
drag, startPoint x: 649, startPoint y: 242, endPoint x: 457, endPoint y: 260, distance: 192.7
click at [456, 260] on form "Edit Role Role Area Manager Art Coordination Community - SIL Community Leader C…" at bounding box center [670, 322] width 503 height 482
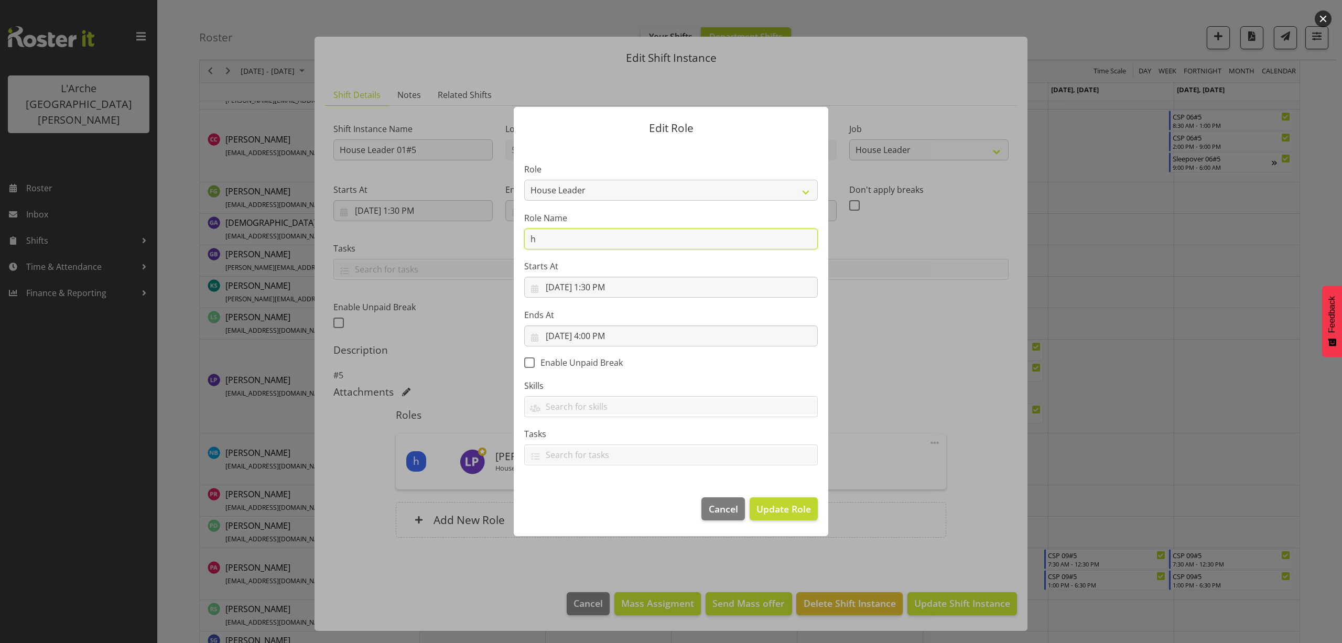
type input "House Leader"
click at [758, 507] on span "Update Role" at bounding box center [783, 509] width 55 height 14
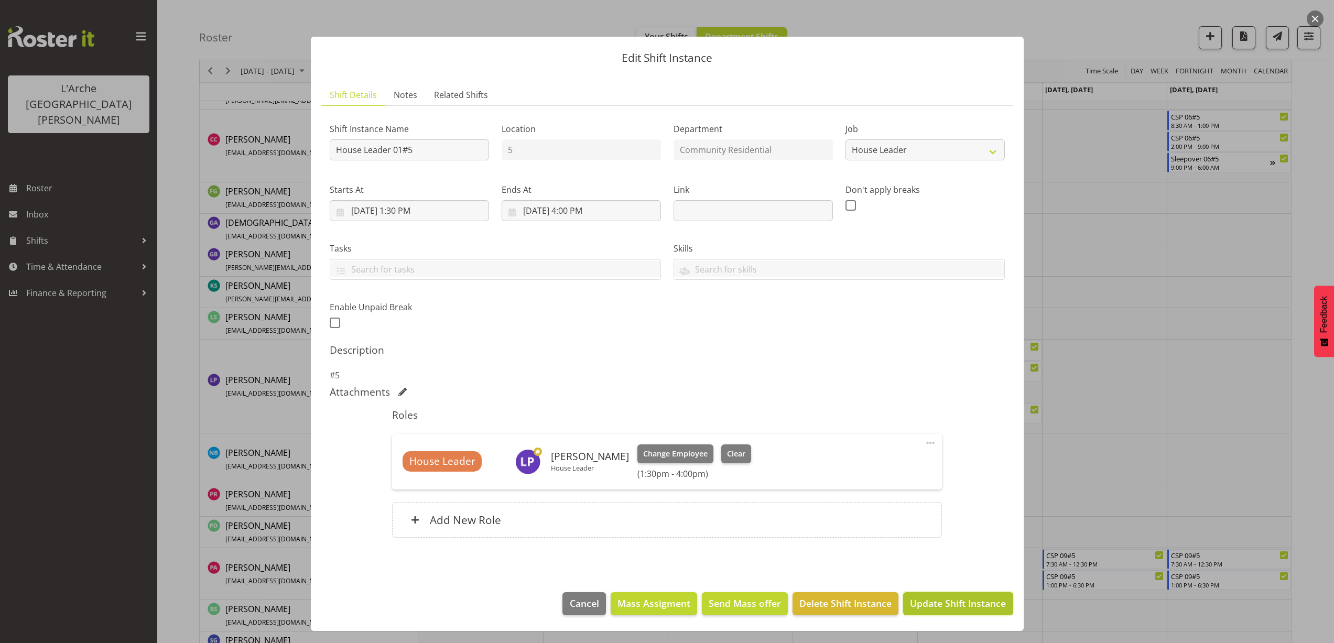
click at [955, 607] on span "Update Shift Instance" at bounding box center [958, 603] width 96 height 14
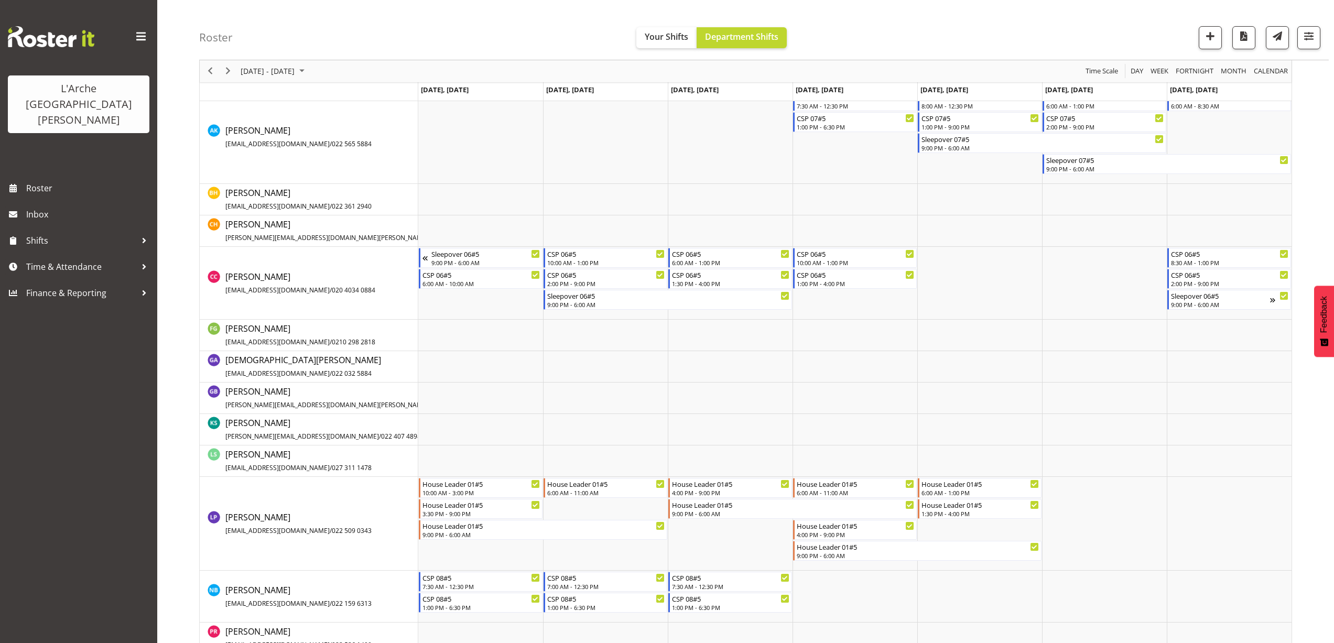
scroll to position [215, 0]
